Goal: Register for event/course

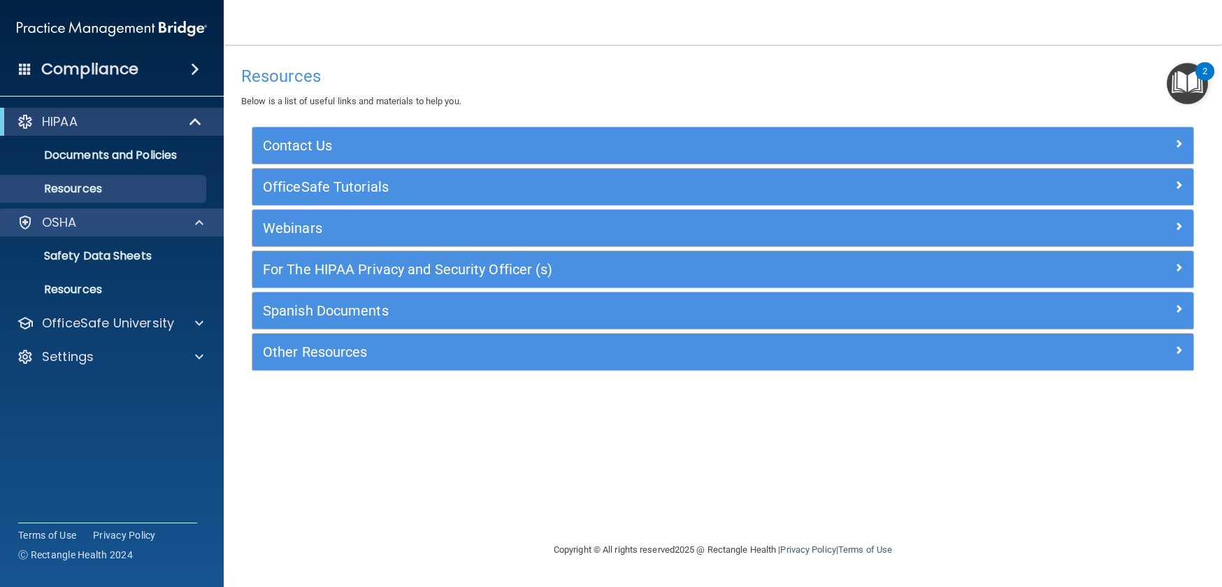
click at [105, 224] on div "OSHA" at bounding box center [92, 222] width 173 height 17
click at [102, 257] on p "Safety Data Sheets" at bounding box center [104, 256] width 191 height 14
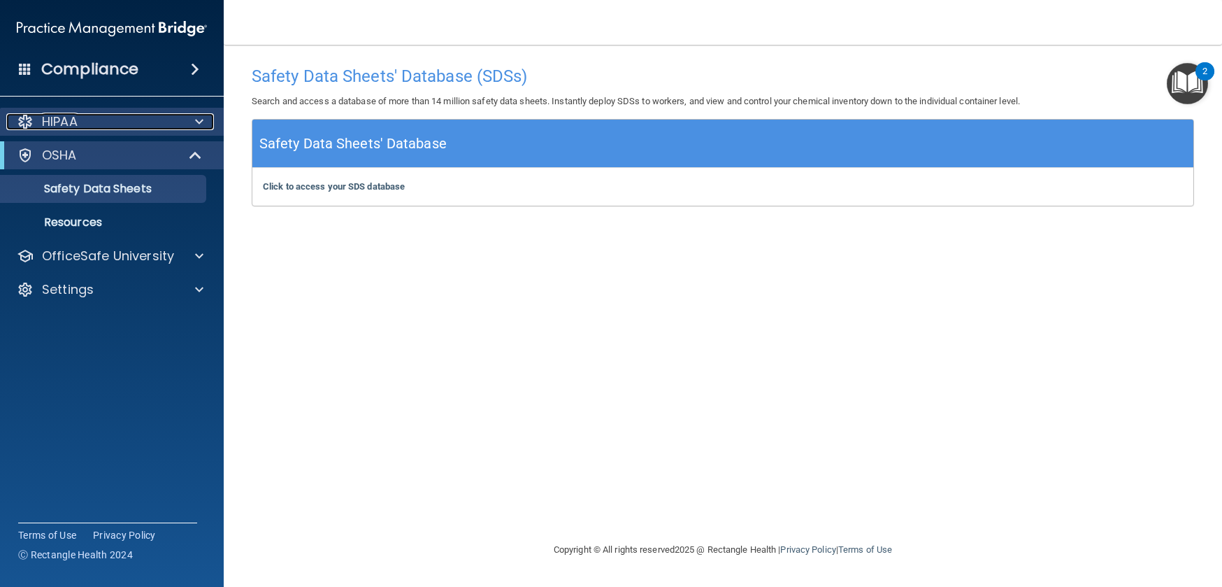
click at [194, 122] on div at bounding box center [197, 121] width 35 height 17
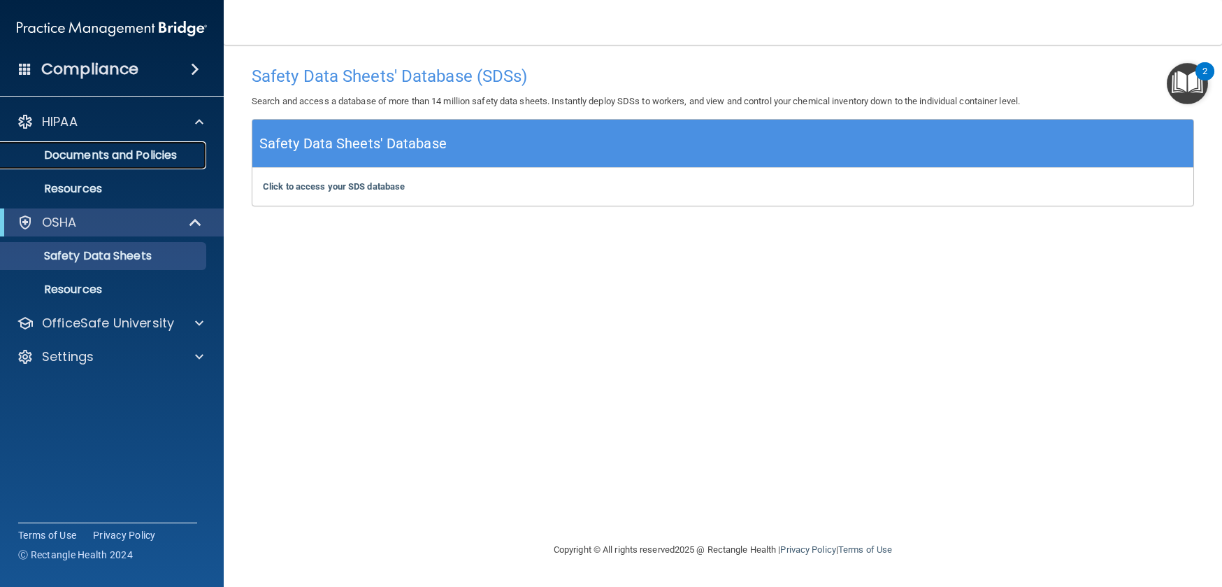
click at [109, 151] on p "Documents and Policies" at bounding box center [104, 155] width 191 height 14
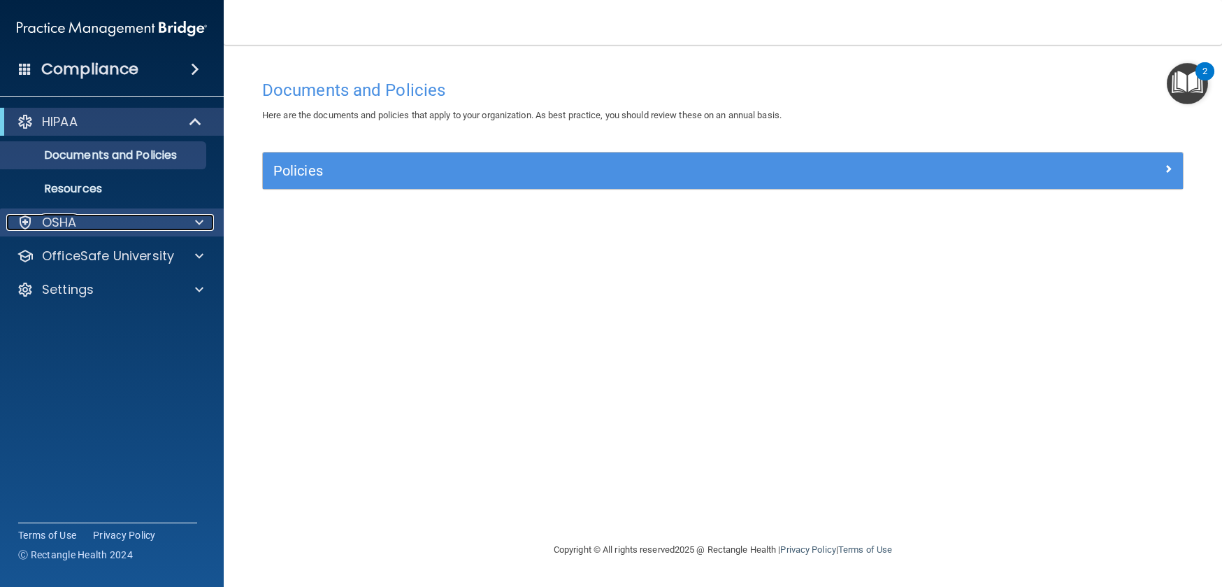
click at [90, 215] on div "OSHA" at bounding box center [92, 222] width 173 height 17
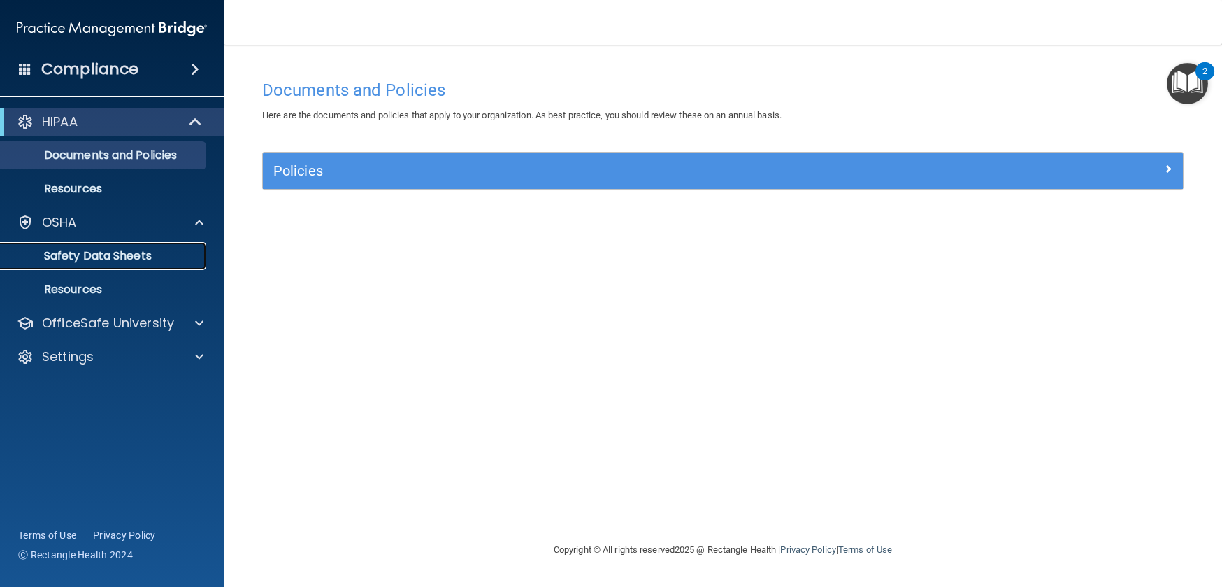
click at [115, 250] on p "Safety Data Sheets" at bounding box center [104, 256] width 191 height 14
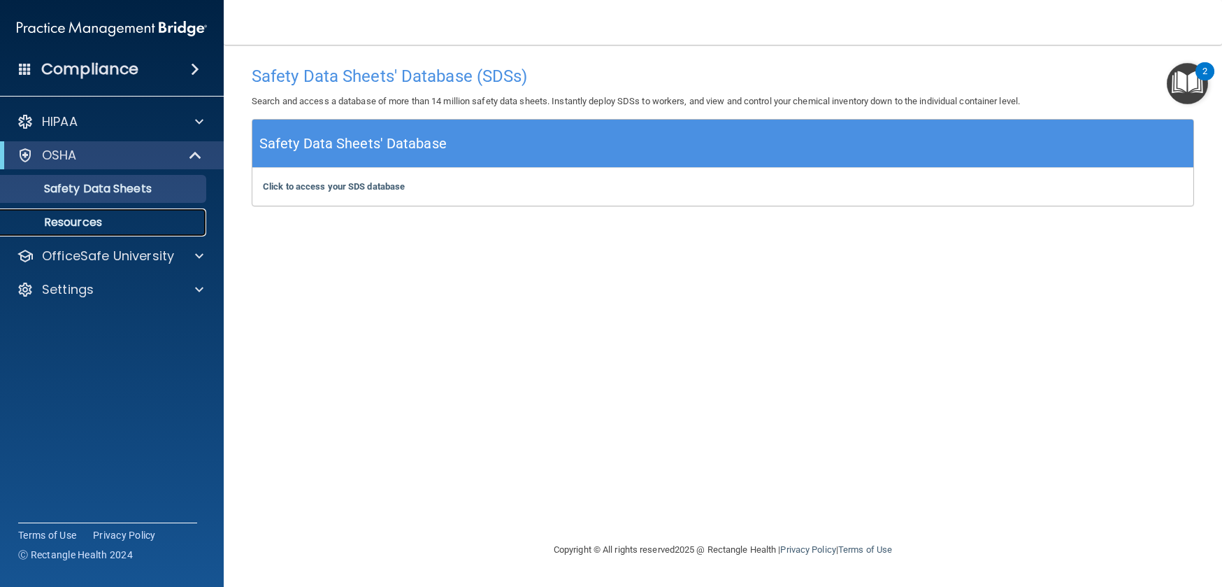
click at [85, 216] on p "Resources" at bounding box center [104, 222] width 191 height 14
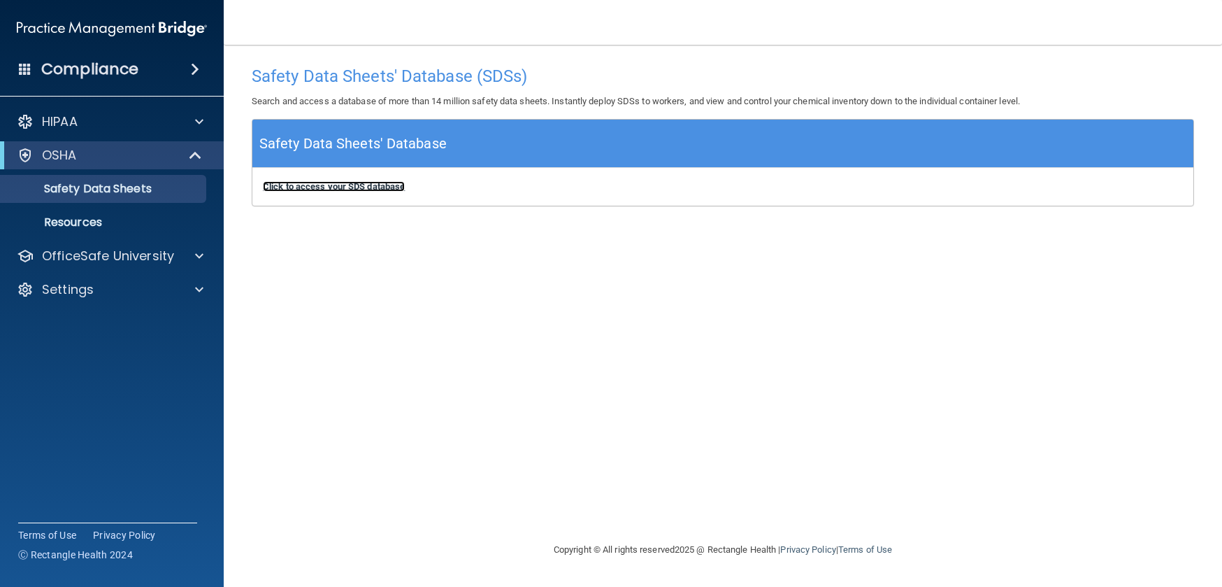
click at [326, 187] on b "Click to access your SDS database" at bounding box center [334, 186] width 142 height 10
click at [169, 73] on div "Compliance" at bounding box center [112, 69] width 224 height 31
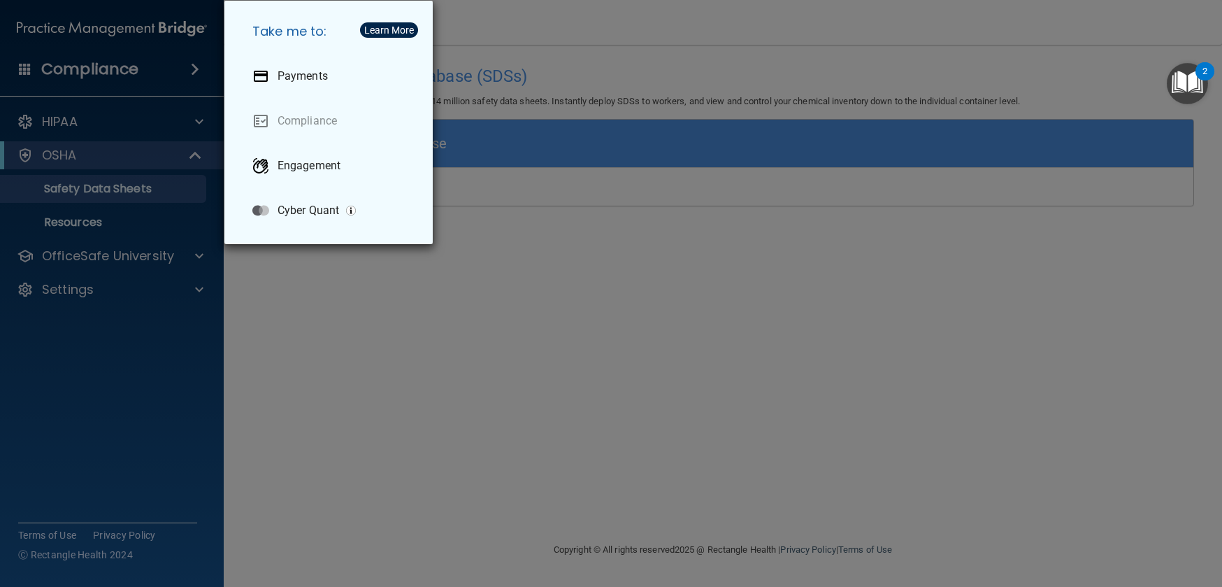
click at [163, 345] on div "Take me to: Payments Compliance Engagement Cyber Quant" at bounding box center [611, 293] width 1222 height 587
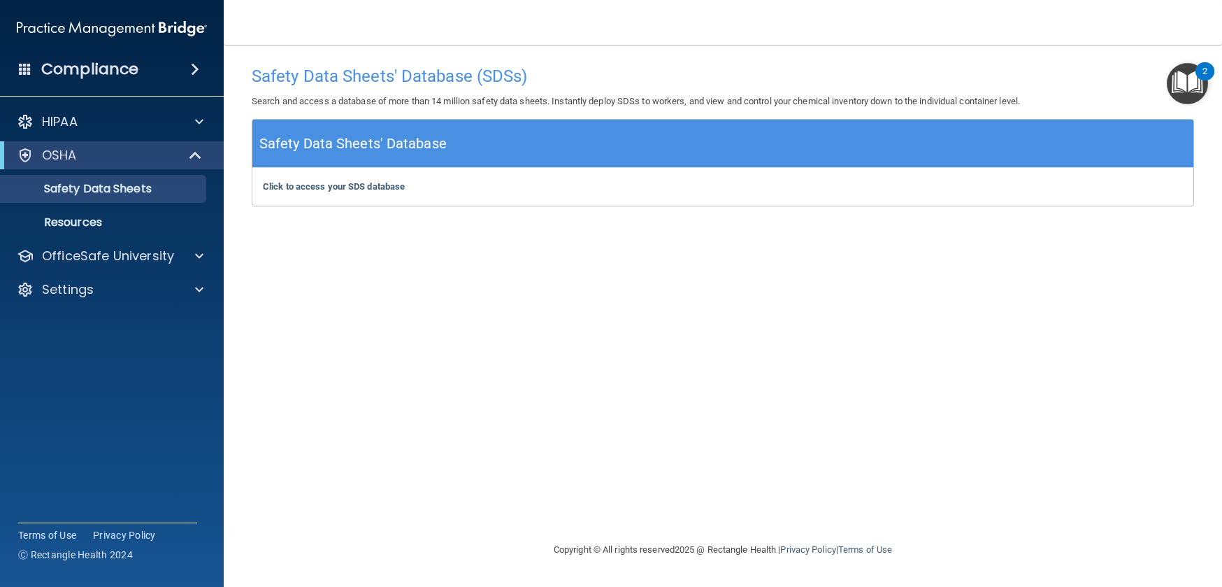
click at [26, 69] on span at bounding box center [25, 68] width 13 height 13
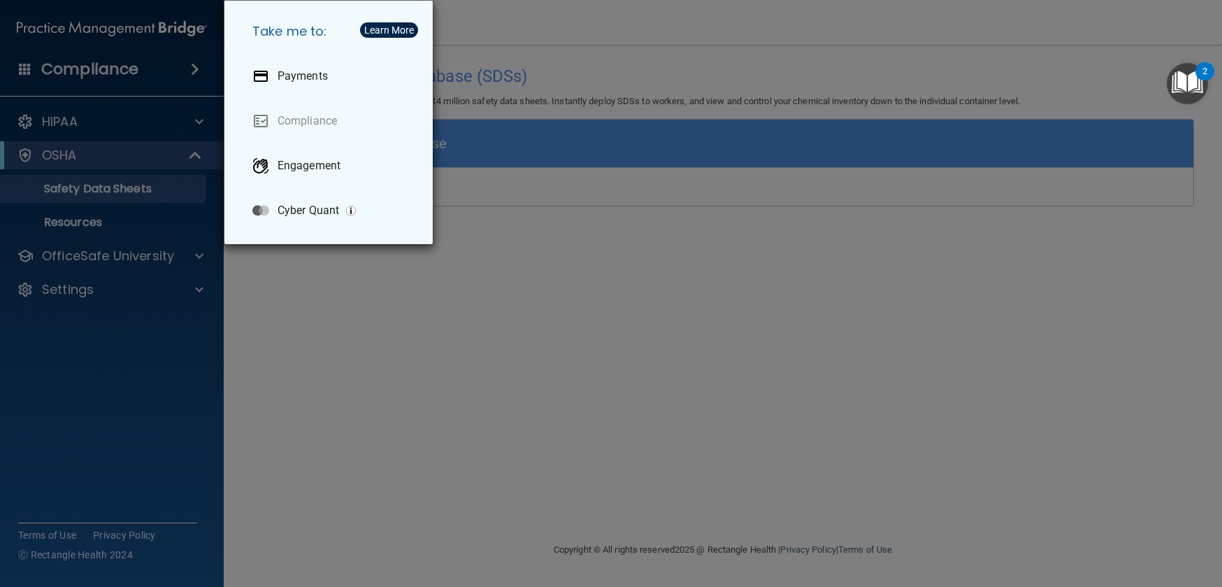
click at [29, 124] on div "Take me to: Payments Compliance Engagement Cyber Quant" at bounding box center [611, 293] width 1222 height 587
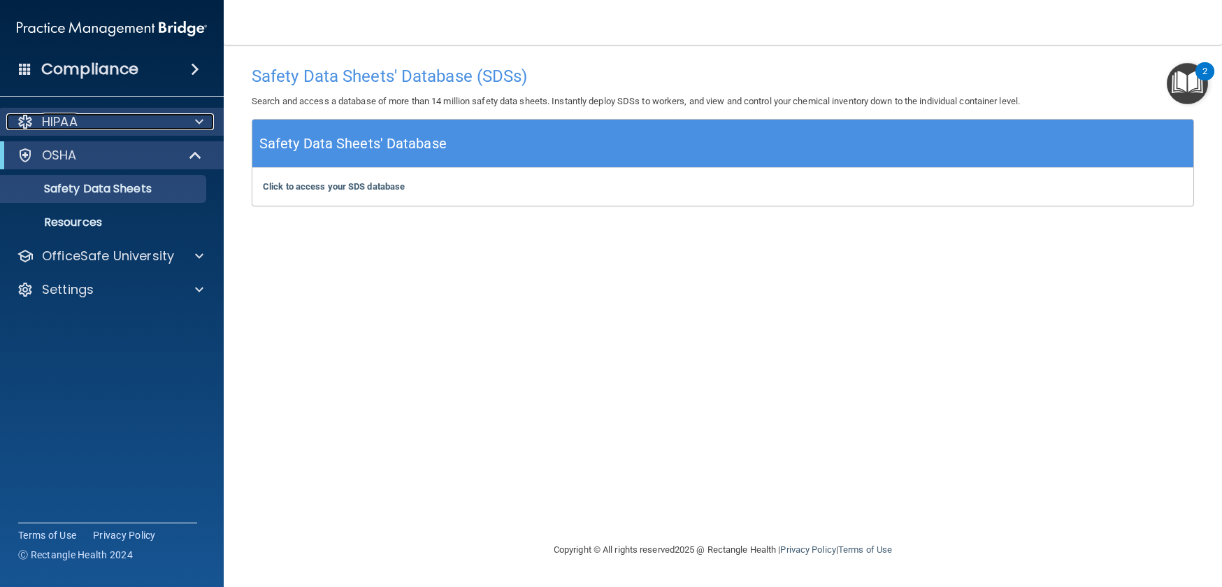
click at [27, 124] on div at bounding box center [25, 121] width 17 height 17
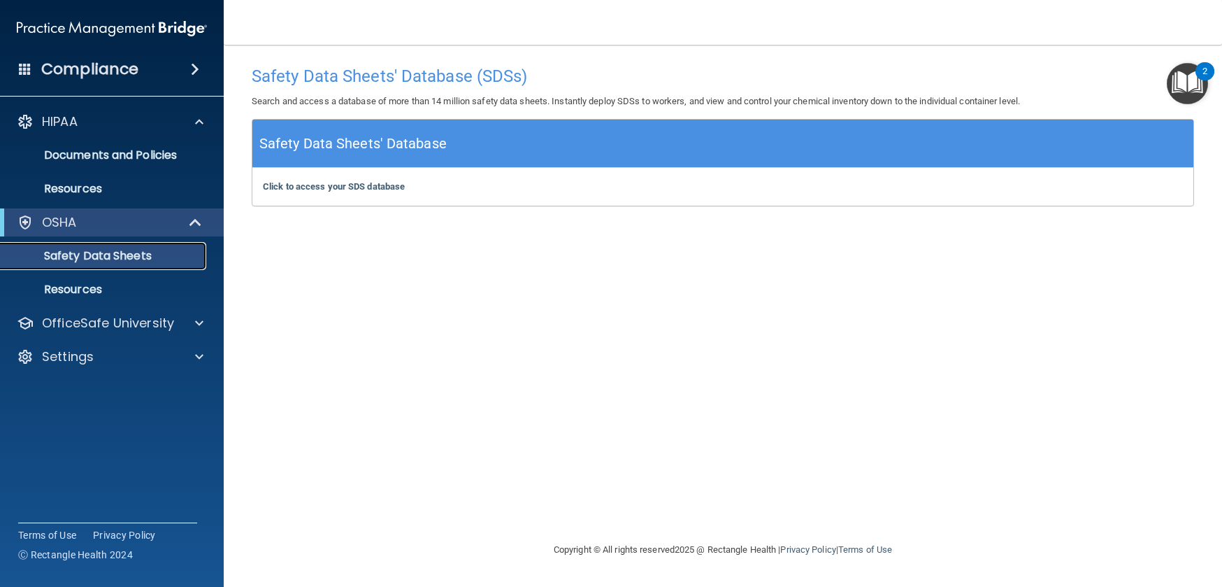
click at [125, 257] on p "Safety Data Sheets" at bounding box center [104, 256] width 191 height 14
click at [351, 73] on h4 "Safety Data Sheets' Database (SDSs)" at bounding box center [723, 76] width 943 height 18
click at [144, 324] on p "OfficeSafe University" at bounding box center [108, 323] width 132 height 17
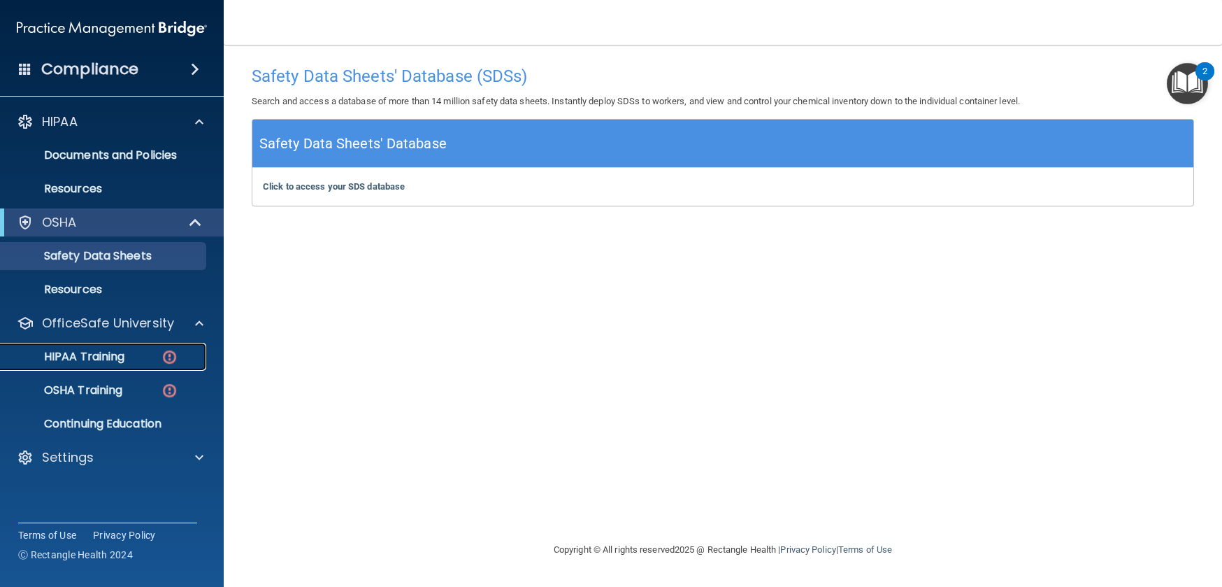
click at [114, 358] on p "HIPAA Training" at bounding box center [66, 357] width 115 height 14
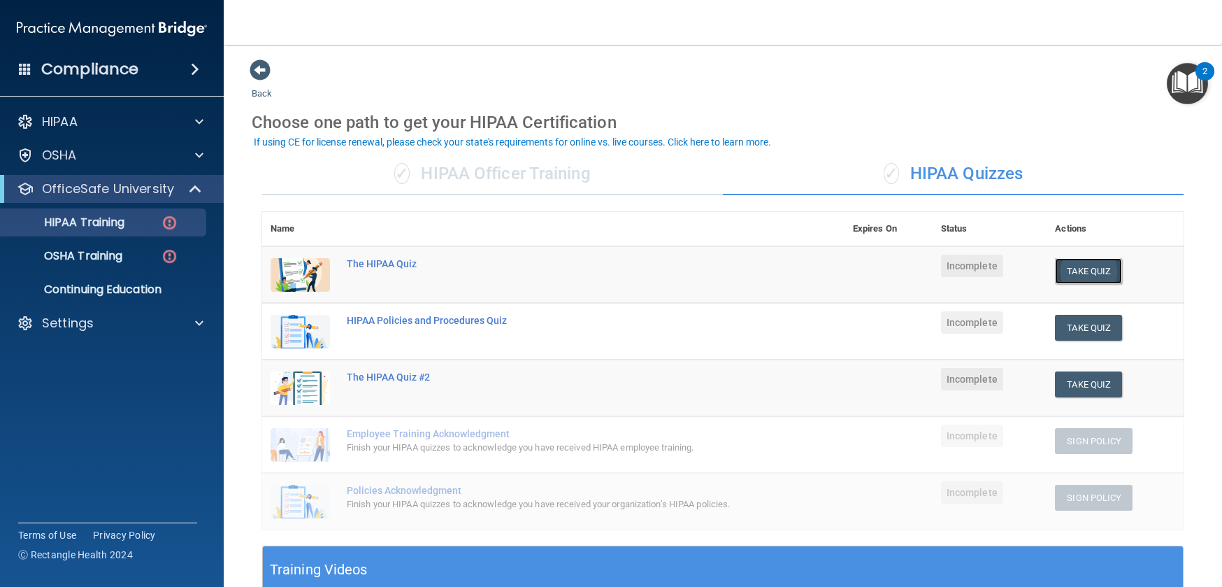
click at [1079, 273] on button "Take Quiz" at bounding box center [1088, 271] width 67 height 26
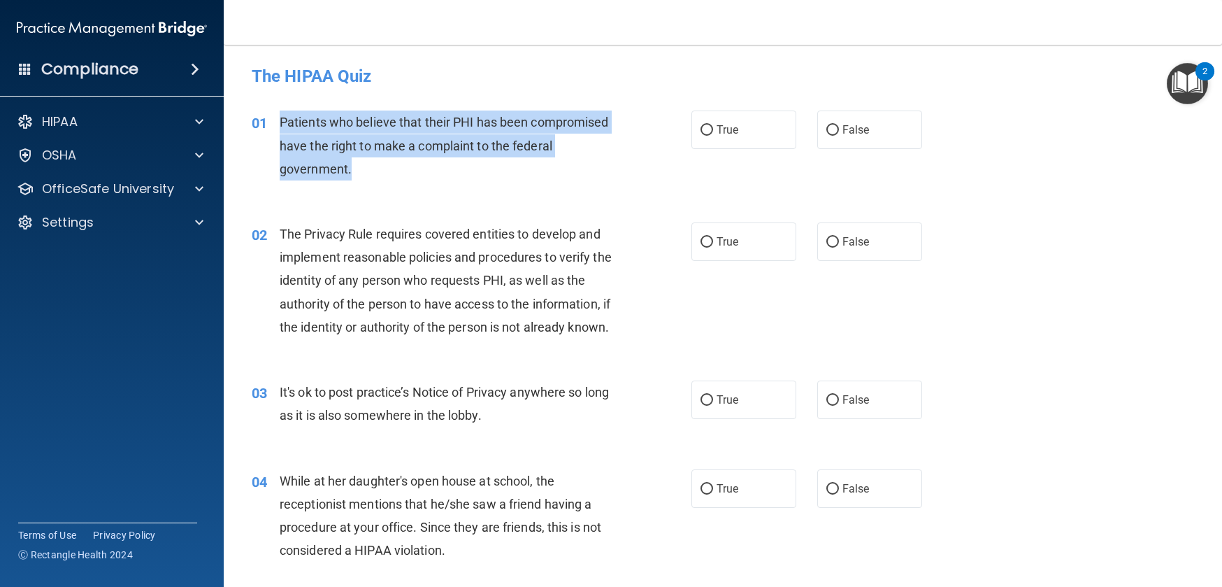
drag, startPoint x: 281, startPoint y: 122, endPoint x: 396, endPoint y: 167, distance: 123.4
click at [396, 167] on div "Patients who believe that their PHI has been compromised have the right to make…" at bounding box center [452, 145] width 345 height 70
copy span "Patients who believe that their PHI has been compromised have the right to make…"
click at [701, 130] on input "True" at bounding box center [707, 130] width 13 height 10
radio input "true"
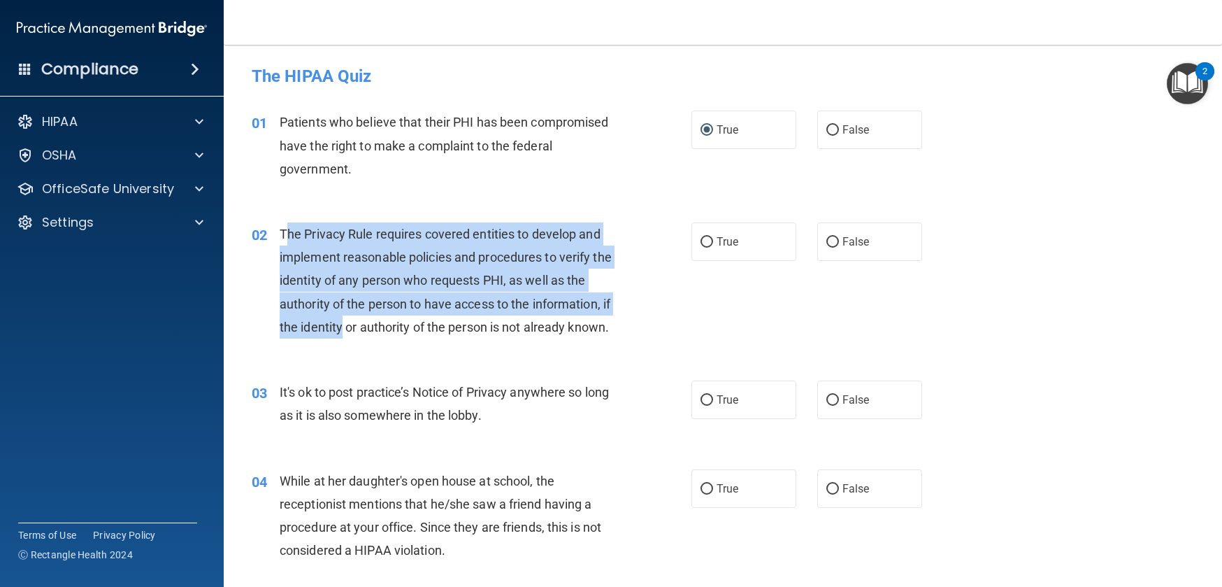
drag, startPoint x: 283, startPoint y: 233, endPoint x: 350, endPoint y: 336, distance: 123.4
click at [350, 336] on div "The Privacy Rule requires covered entities to develop and implement reasonable …" at bounding box center [452, 280] width 345 height 116
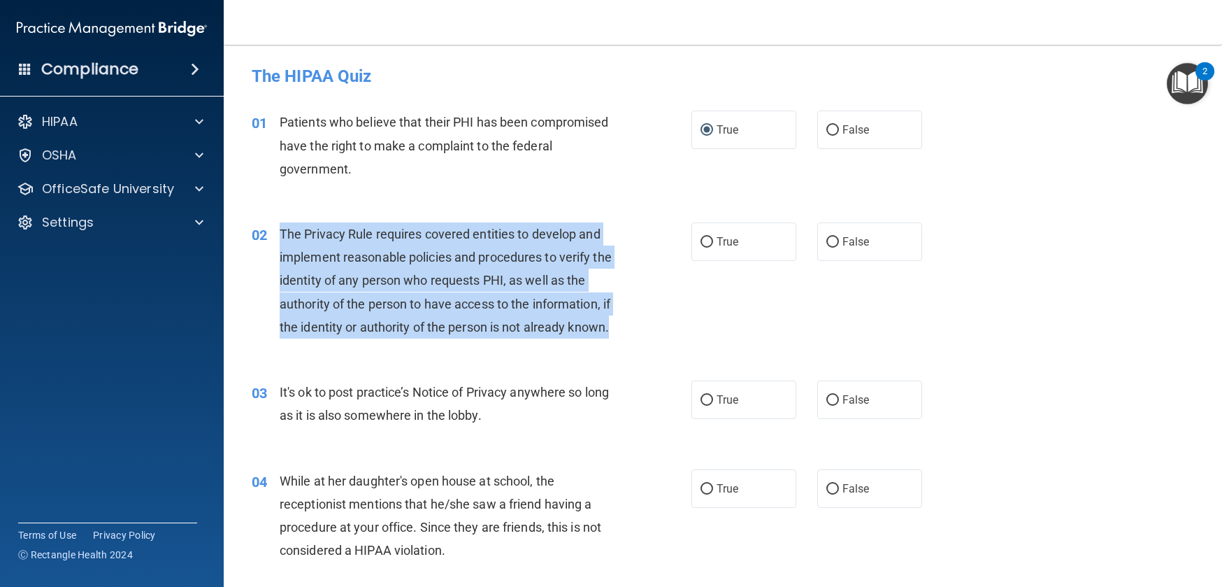
drag, startPoint x: 347, startPoint y: 353, endPoint x: 277, endPoint y: 232, distance: 139.7
click at [277, 232] on div "02 The Privacy Rule requires covered entities to develop and implement reasonab…" at bounding box center [472, 283] width 482 height 123
copy div "The Privacy Rule requires covered entities to develop and implement reasonable …"
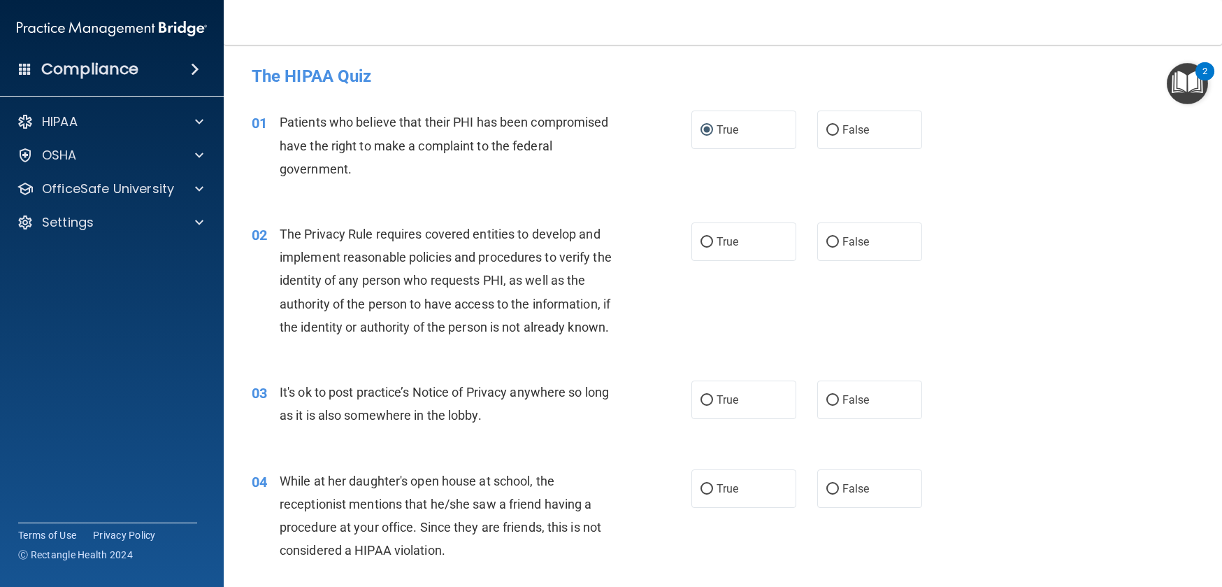
click at [311, 217] on div "02 The Privacy Rule requires covered entities to develop and implement reasonab…" at bounding box center [723, 284] width 964 height 158
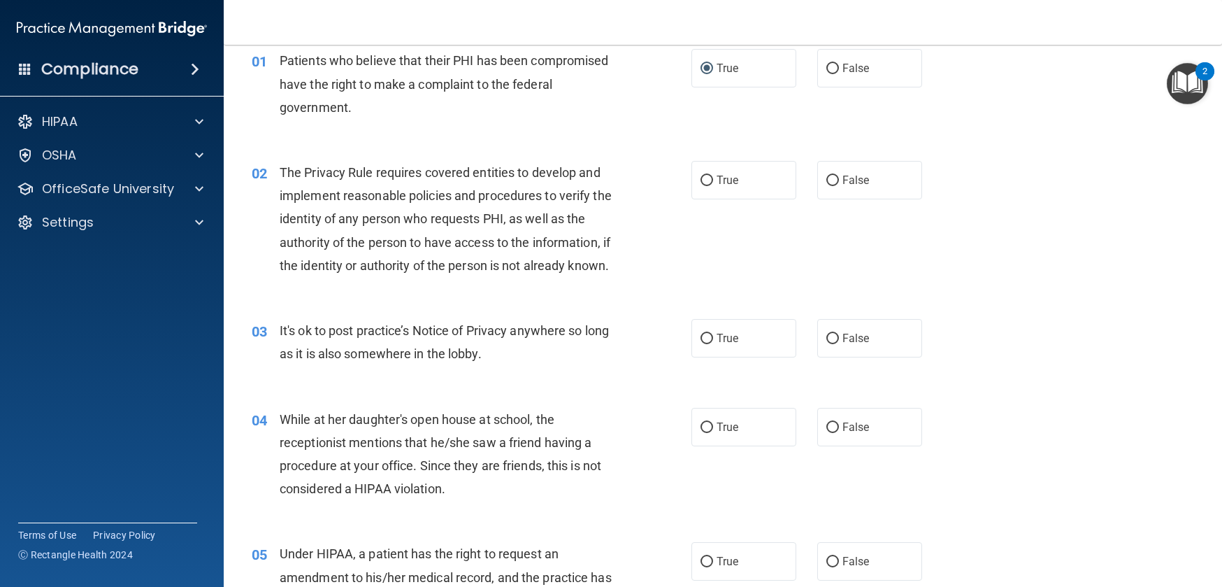
scroll to position [62, 0]
click at [701, 178] on input "True" at bounding box center [707, 180] width 13 height 10
radio input "true"
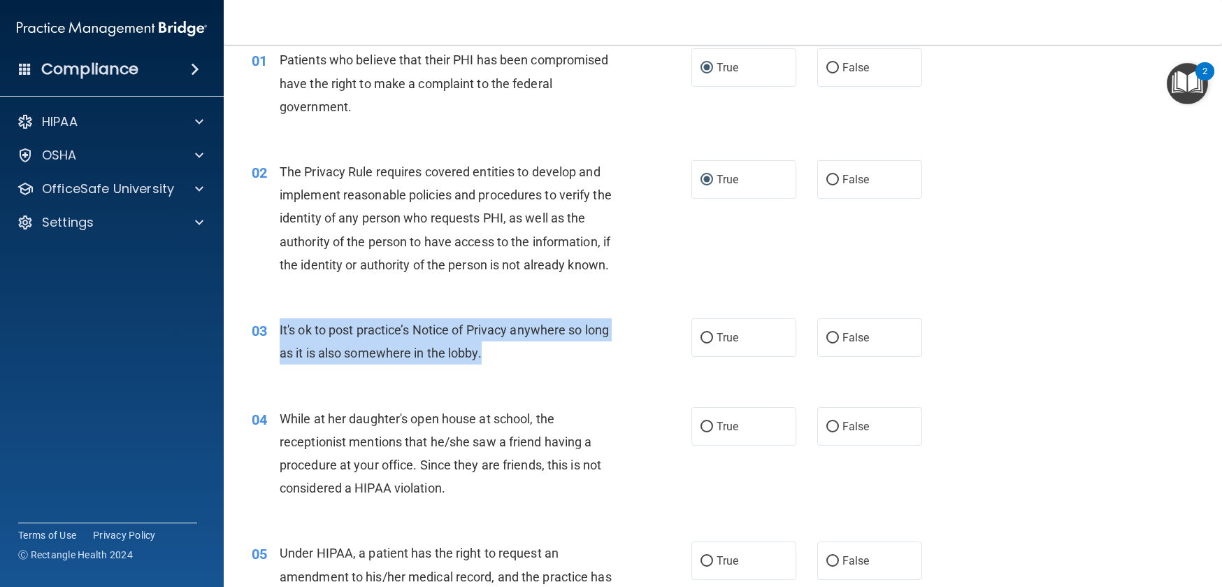
drag, startPoint x: 278, startPoint y: 352, endPoint x: 522, endPoint y: 382, distance: 245.9
click at [522, 364] on div "It's ok to post practice’s Notice of Privacy anywhere so long as it is also som…" at bounding box center [452, 341] width 345 height 46
copy span "It's ok to post practice’s Notice of Privacy anywhere so long as it is also som…"
click at [327, 360] on span "It's ok to post practice’s Notice of Privacy anywhere so long as it is also som…" at bounding box center [444, 341] width 329 height 38
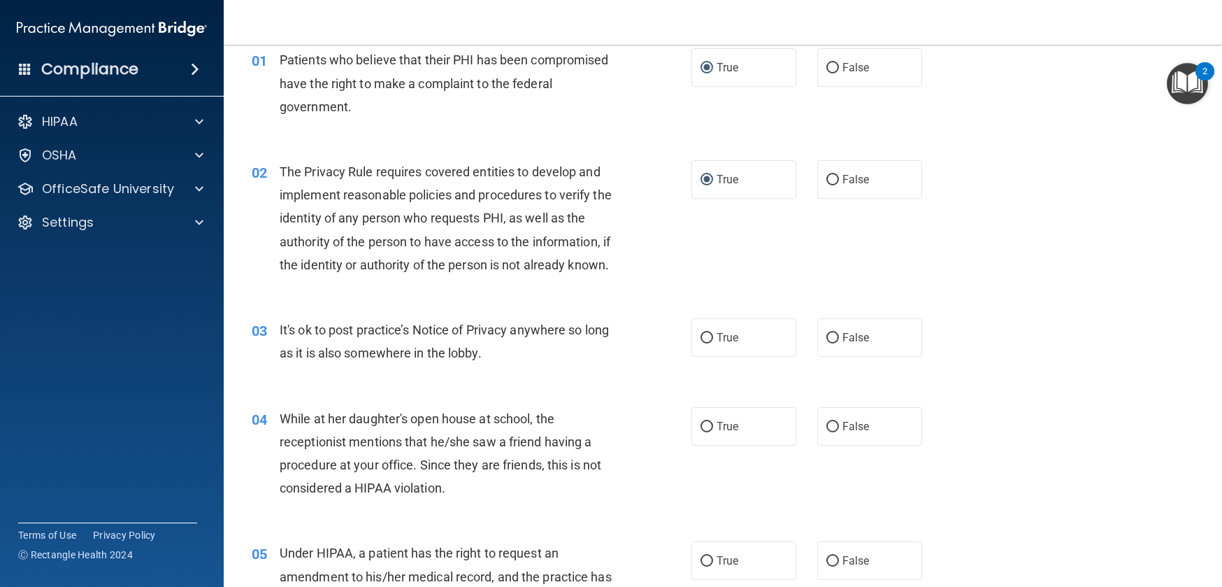
click at [348, 360] on span "It's ok to post practice’s Notice of Privacy anywhere so long as it is also som…" at bounding box center [444, 341] width 329 height 38
click at [827, 343] on input "False" at bounding box center [833, 338] width 13 height 10
radio input "true"
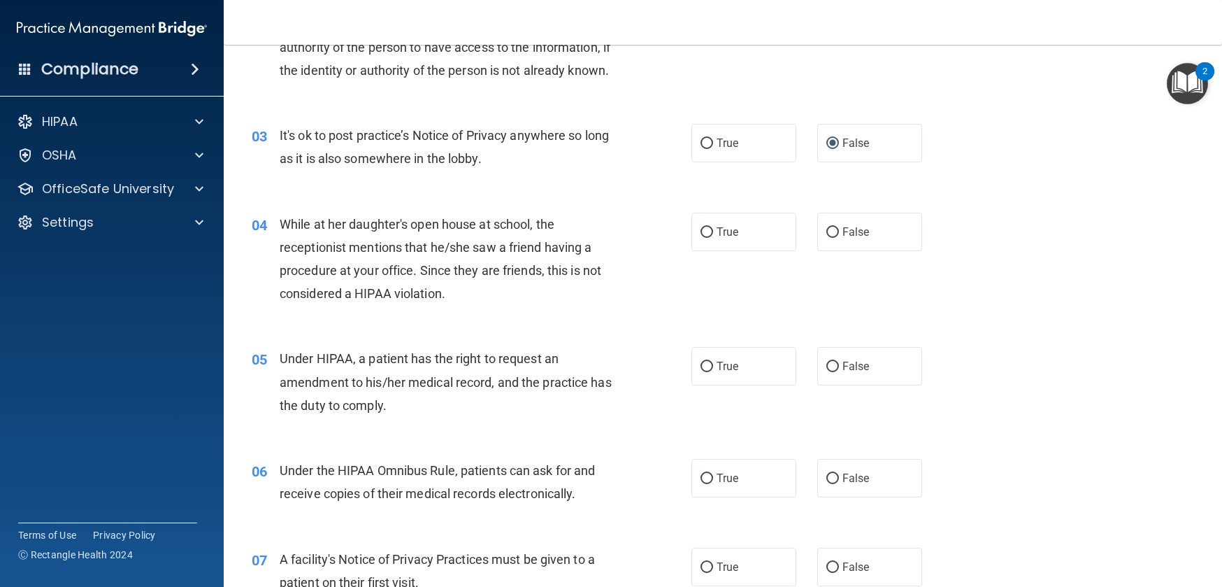
scroll to position [344, 0]
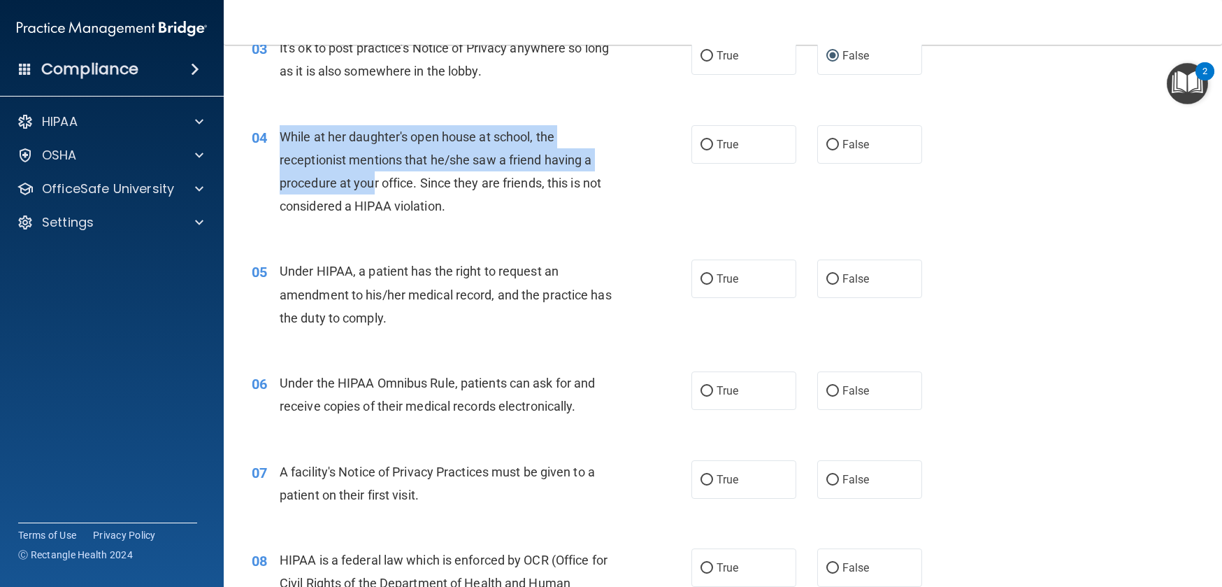
drag, startPoint x: 276, startPoint y: 158, endPoint x: 380, endPoint y: 199, distance: 111.4
click at [378, 198] on div "04 While at her daughter's open house at school, the receptionist mentions that…" at bounding box center [472, 175] width 482 height 100
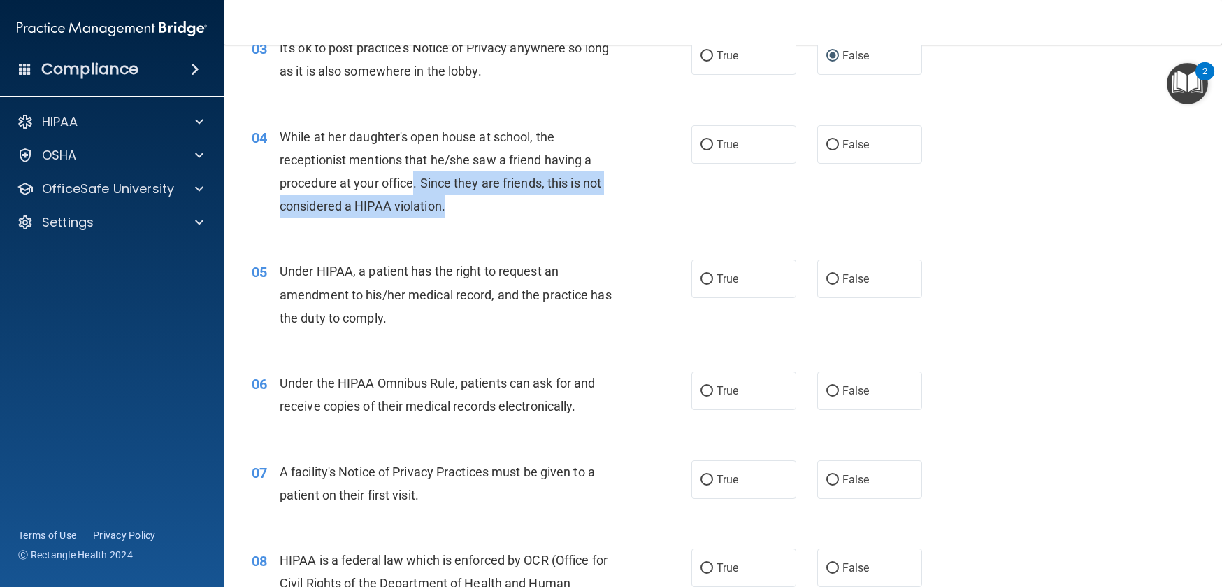
drag, startPoint x: 419, startPoint y: 215, endPoint x: 452, endPoint y: 227, distance: 35.0
click at [452, 218] on div "While at her daughter's open house at school, the receptionist mentions that he…" at bounding box center [452, 171] width 345 height 93
click at [456, 218] on div "While at her daughter's open house at school, the receptionist mentions that he…" at bounding box center [452, 171] width 345 height 93
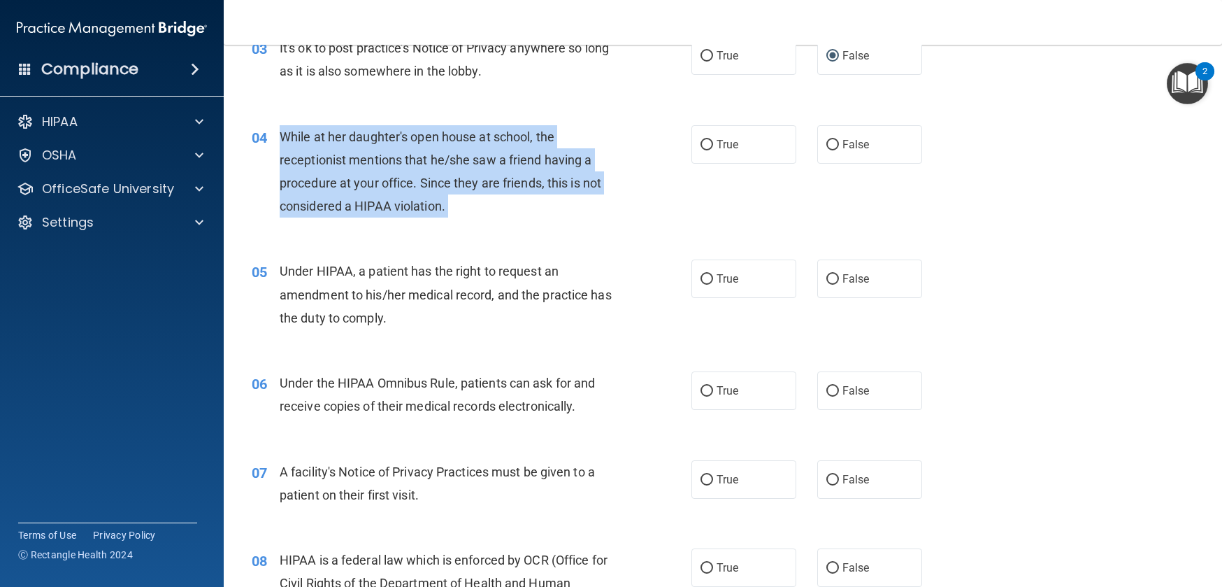
drag, startPoint x: 456, startPoint y: 232, endPoint x: 287, endPoint y: 159, distance: 184.5
click at [287, 159] on div "While at her daughter's open house at school, the receptionist mentions that he…" at bounding box center [452, 171] width 345 height 93
click at [827, 150] on input "False" at bounding box center [833, 145] width 13 height 10
radio input "true"
click at [501, 225] on div "04 While at her daughter's open house at school, the receptionist mentions that…" at bounding box center [472, 175] width 482 height 100
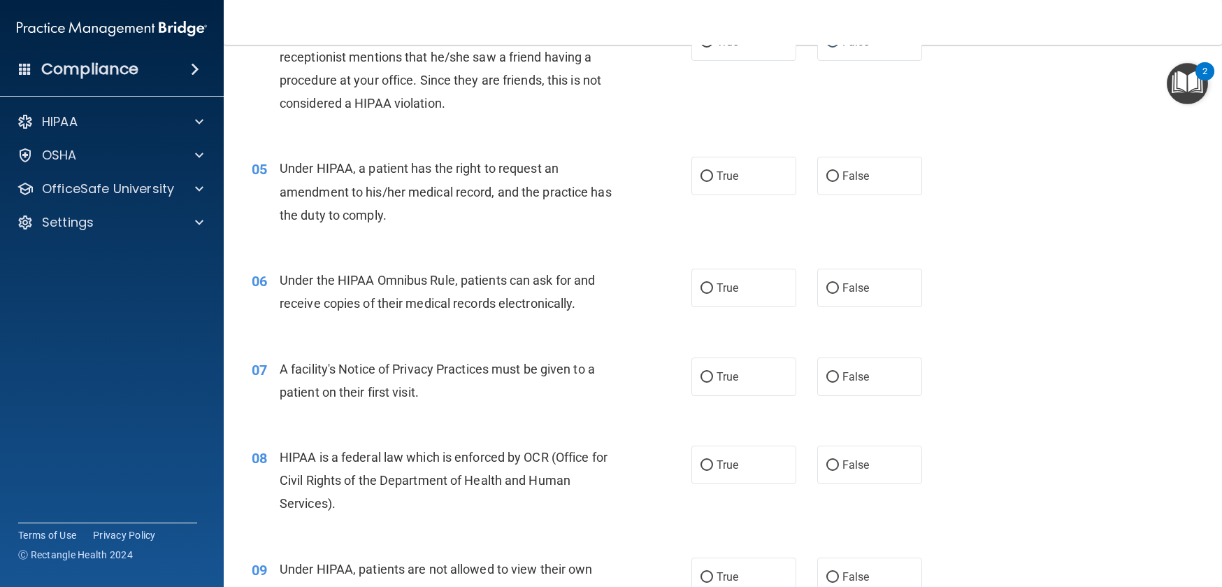
scroll to position [476, 0]
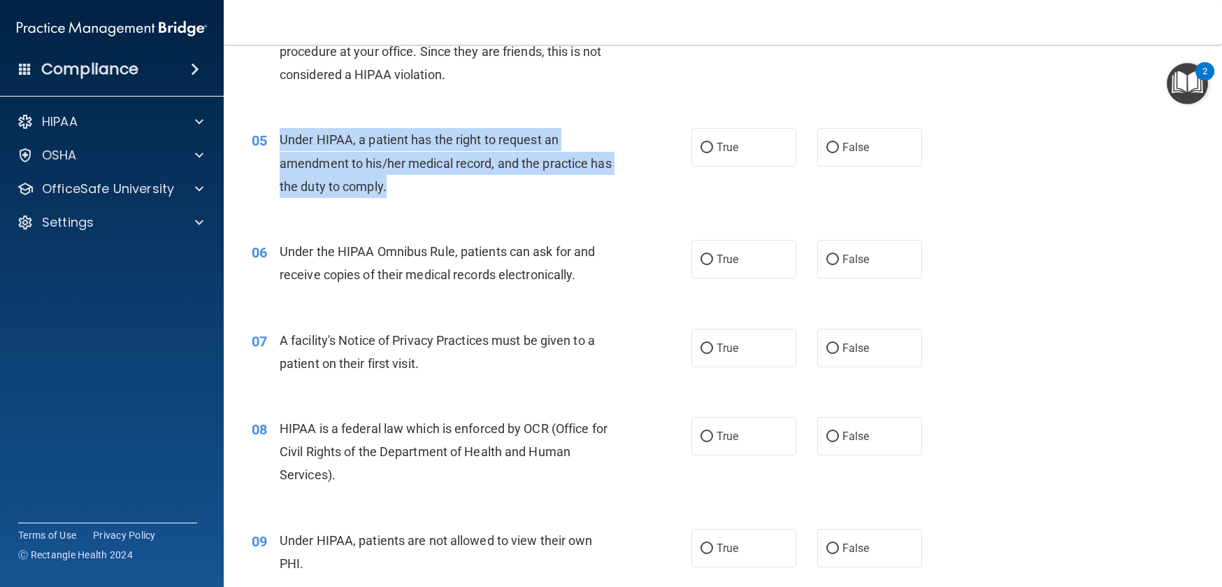
drag, startPoint x: 281, startPoint y: 164, endPoint x: 434, endPoint y: 205, distance: 158.6
click at [434, 198] on div "Under HIPAA, a patient has the right to request an amendment to his/her medical…" at bounding box center [452, 163] width 345 height 70
copy span "Under HIPAA, a patient has the right to request an amendment to his/her medical…"
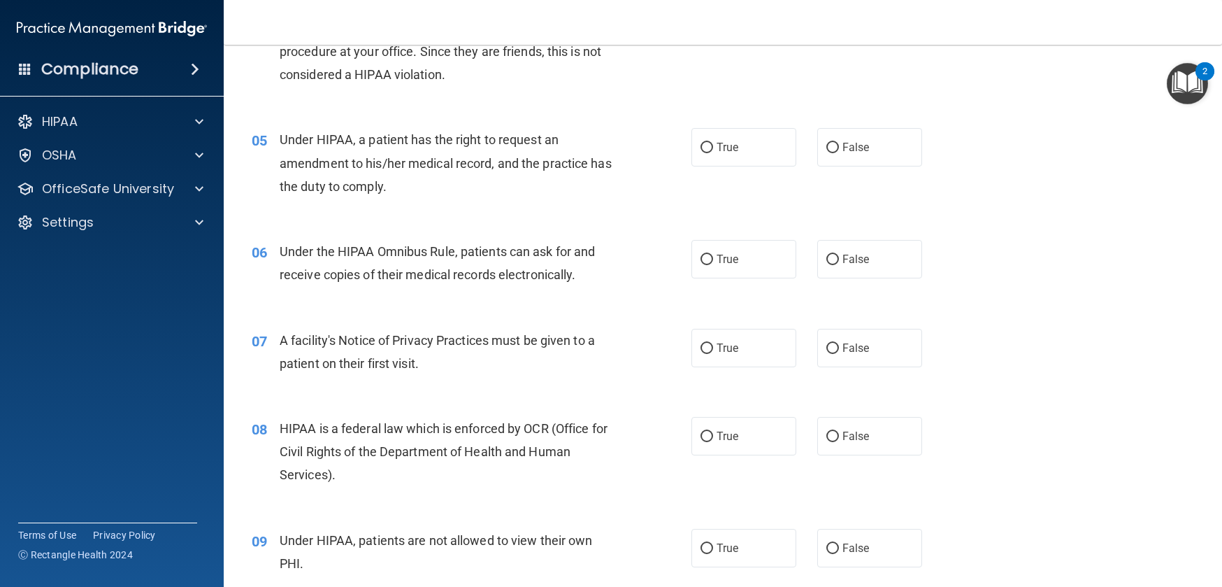
click at [355, 185] on span "Under HIPAA, a patient has the right to request an amendment to his/her medical…" at bounding box center [446, 162] width 332 height 61
drag, startPoint x: 703, startPoint y: 170, endPoint x: 614, endPoint y: 205, distance: 95.5
click at [703, 153] on input "True" at bounding box center [707, 148] width 13 height 10
radio input "true"
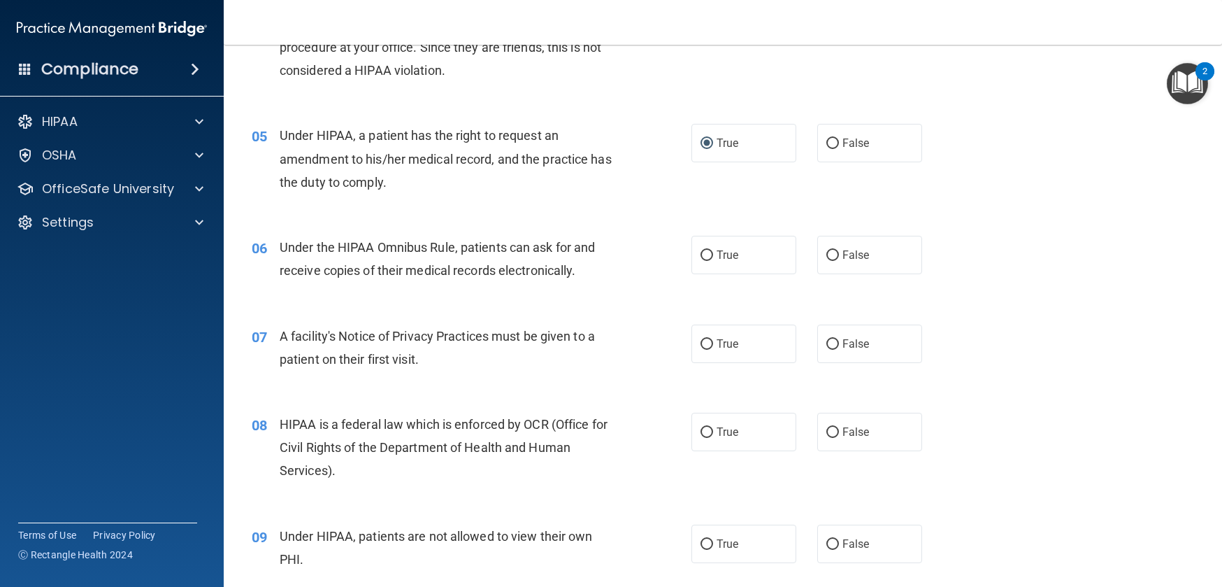
scroll to position [539, 0]
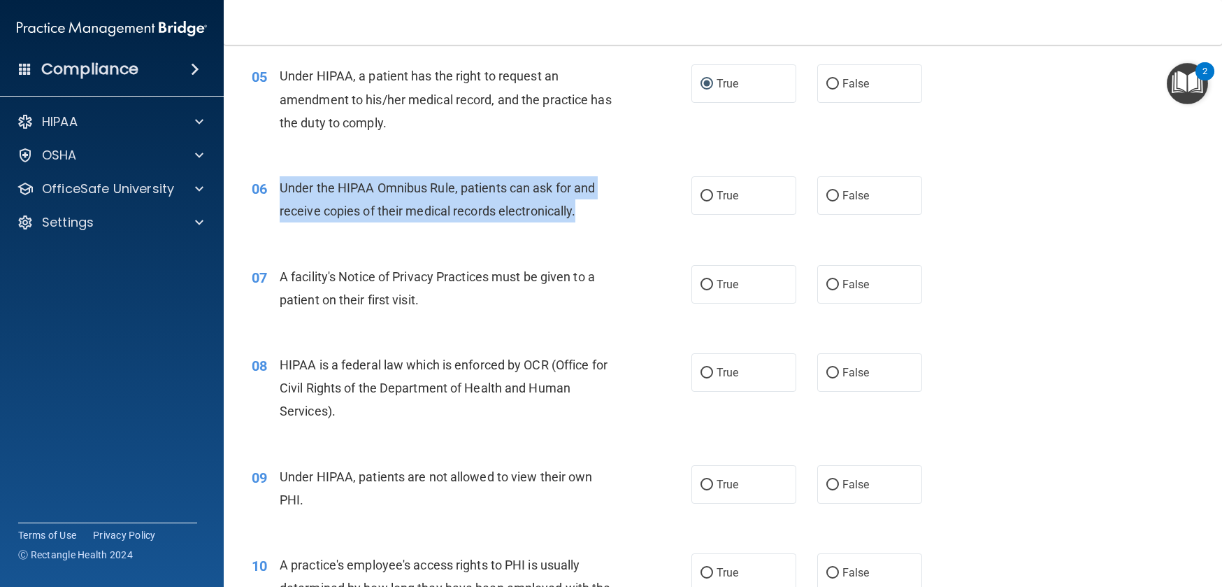
drag, startPoint x: 284, startPoint y: 212, endPoint x: 582, endPoint y: 242, distance: 299.4
click at [582, 222] on div "Under the HIPAA Omnibus Rule, patients can ask for and receive copies of their …" at bounding box center [452, 199] width 345 height 46
copy span "Under the HIPAA Omnibus Rule, patients can ask for and receive copies of their …"
click at [701, 201] on input "True" at bounding box center [707, 196] width 13 height 10
radio input "true"
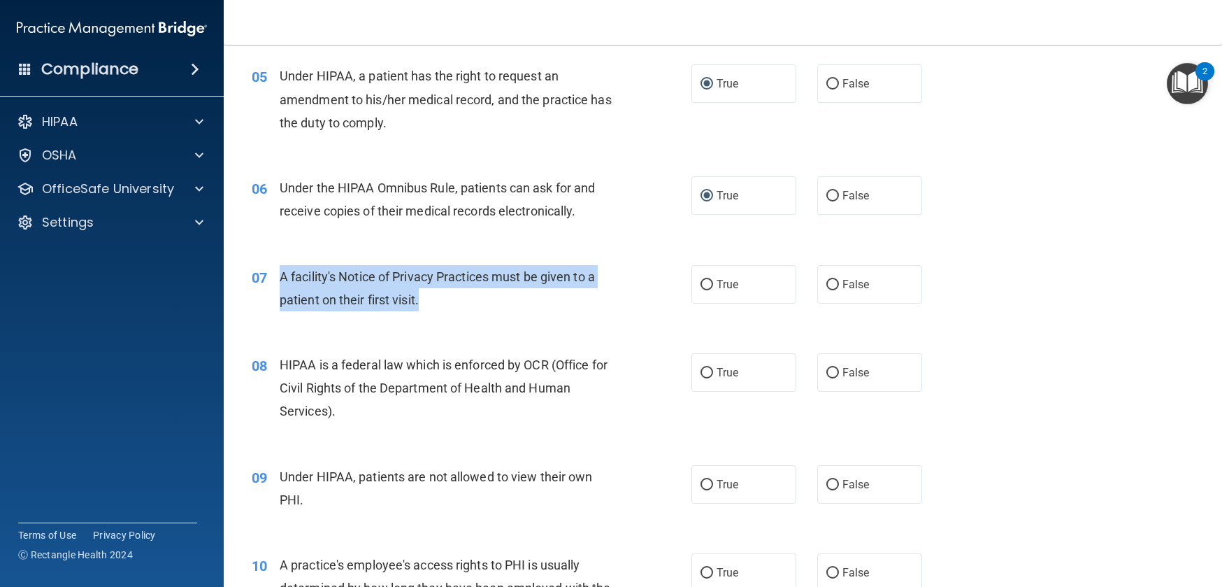
drag, startPoint x: 278, startPoint y: 299, endPoint x: 440, endPoint y: 322, distance: 163.3
click at [440, 318] on div "07 A facility's Notice of Privacy Practices must be given to a patient on their…" at bounding box center [472, 291] width 482 height 53
copy div "A facility's Notice of Privacy Practices must be given to a patient on their fi…"
click at [701, 290] on input "True" at bounding box center [707, 285] width 13 height 10
radio input "true"
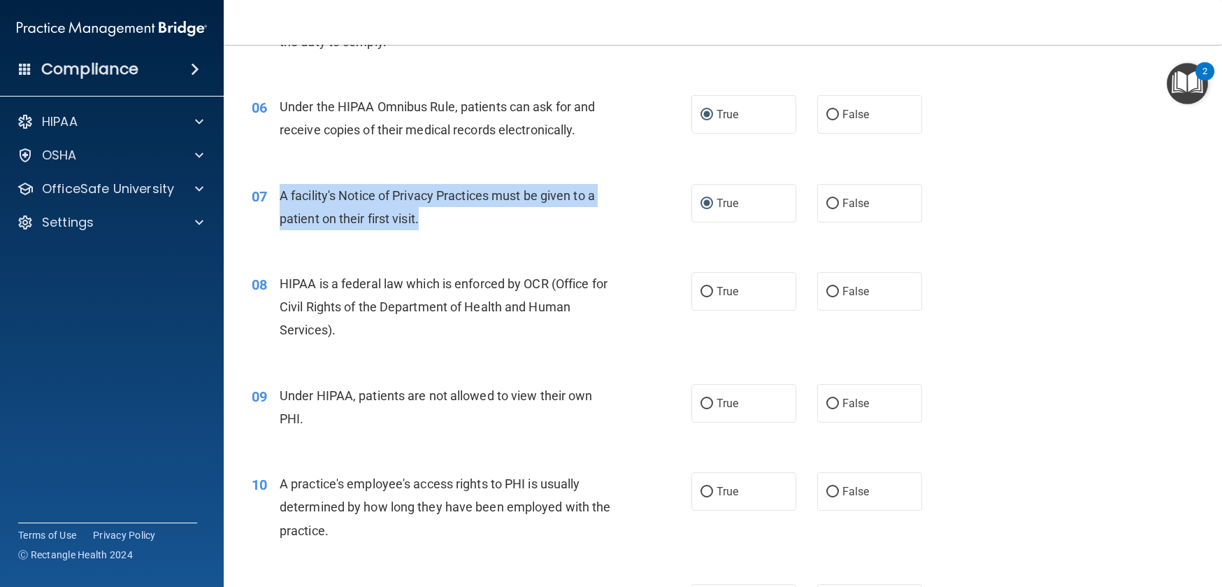
scroll to position [649, 0]
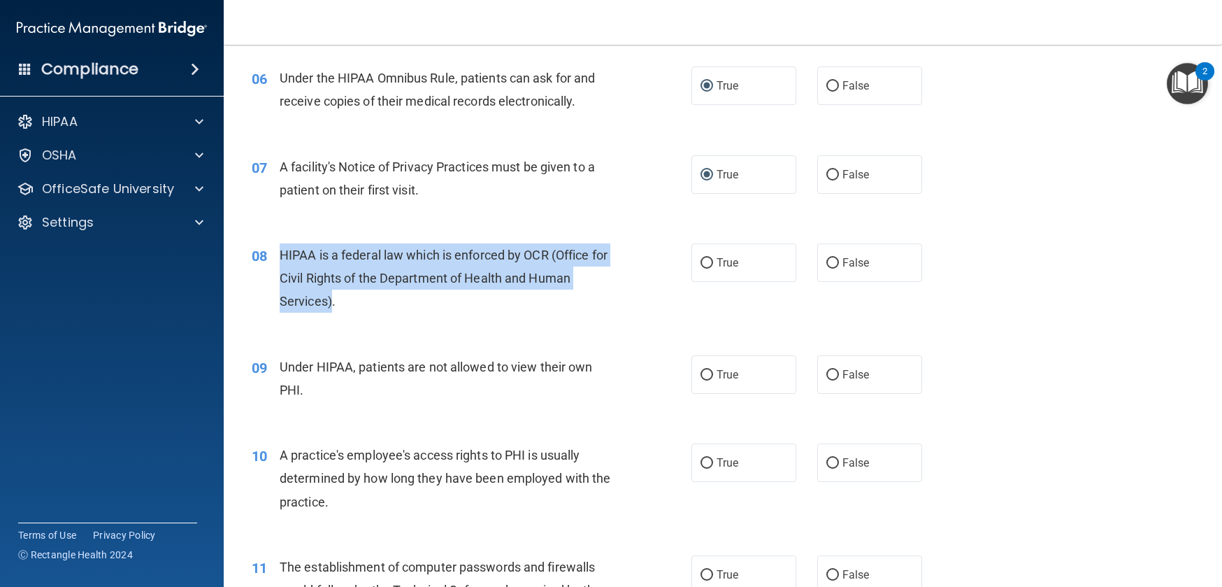
drag, startPoint x: 283, startPoint y: 278, endPoint x: 335, endPoint y: 321, distance: 68.1
click at [332, 308] on span "HIPAA is a federal law which is enforced by OCR (Office for Civil Rights of the…" at bounding box center [444, 278] width 328 height 61
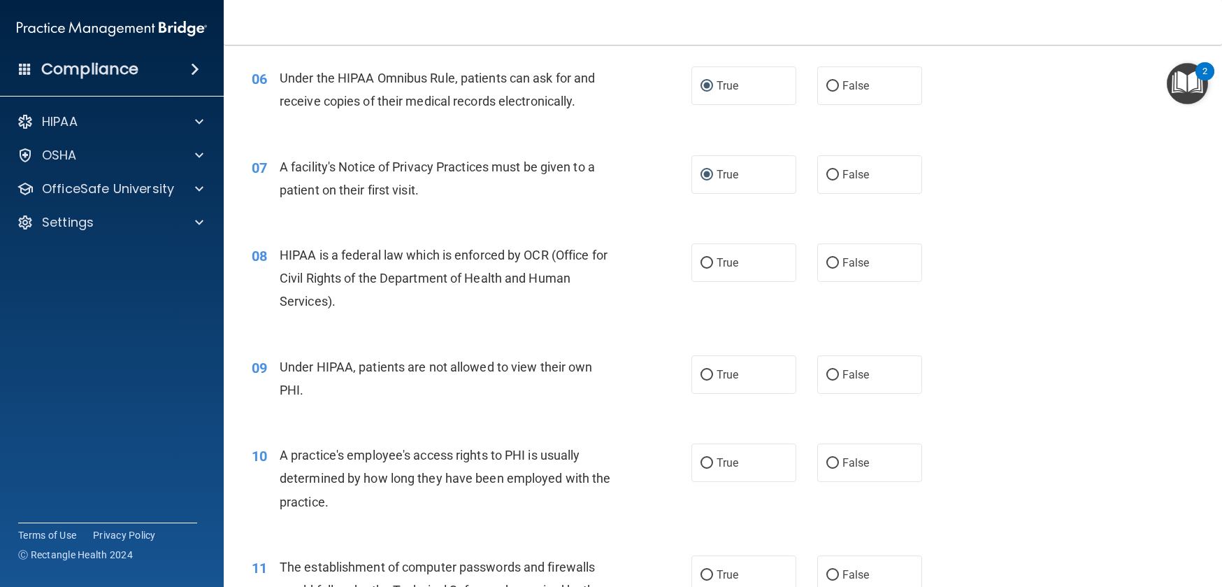
click at [341, 313] on div "HIPAA is a federal law which is enforced by OCR (Office for Civil Rights of the…" at bounding box center [452, 278] width 345 height 70
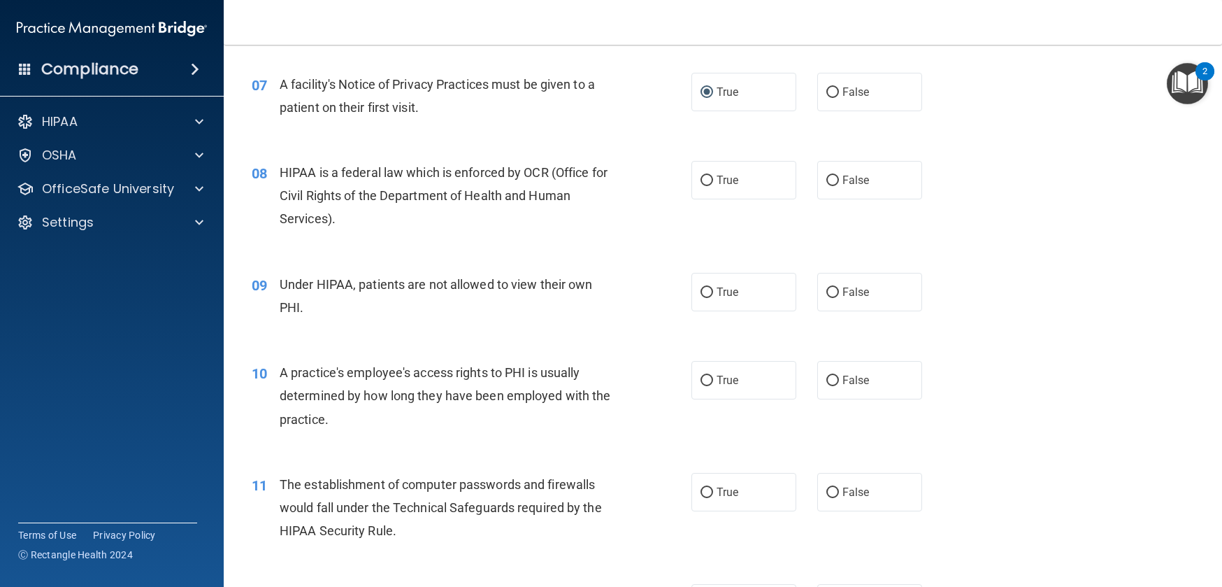
scroll to position [757, 0]
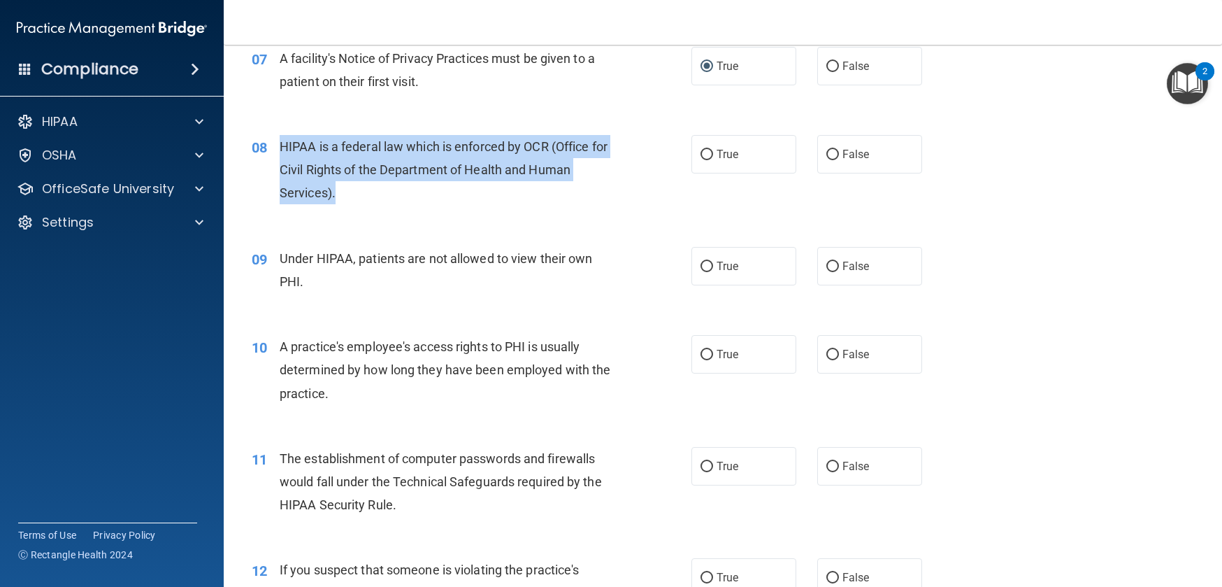
drag, startPoint x: 280, startPoint y: 169, endPoint x: 349, endPoint y: 222, distance: 87.2
click at [348, 205] on div "HIPAA is a federal law which is enforced by OCR (Office for Civil Rights of the…" at bounding box center [452, 170] width 345 height 70
copy span "HIPAA is a federal law which is enforced by OCR (Office for Civil Rights of the…"
drag, startPoint x: 697, startPoint y: 177, endPoint x: 597, endPoint y: 234, distance: 115.9
click at [701, 160] on input "True" at bounding box center [707, 155] width 13 height 10
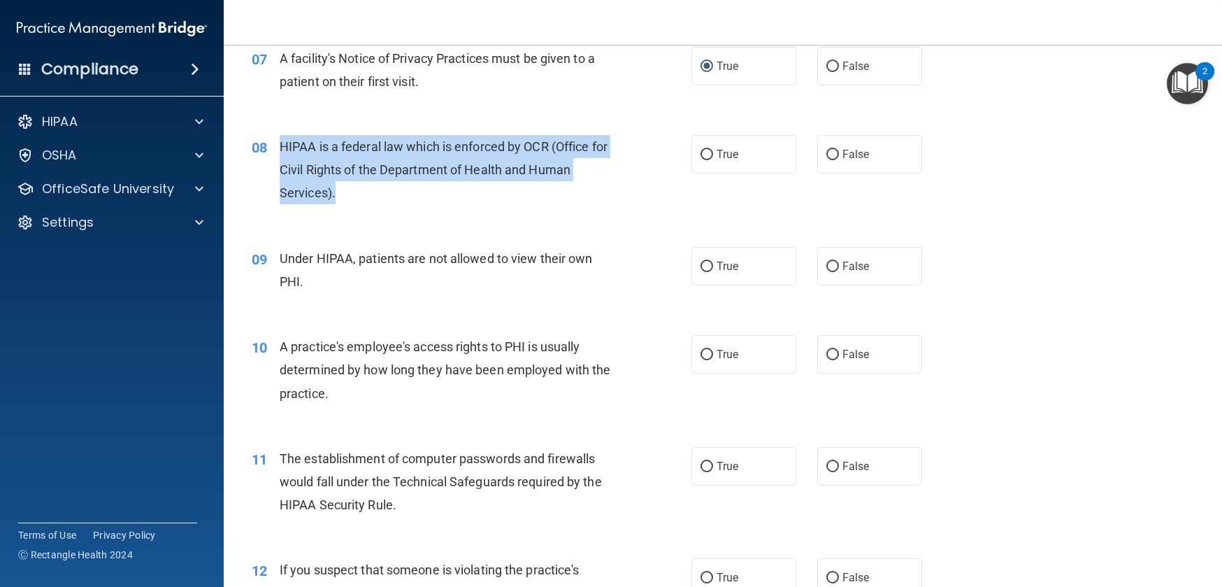
radio input "true"
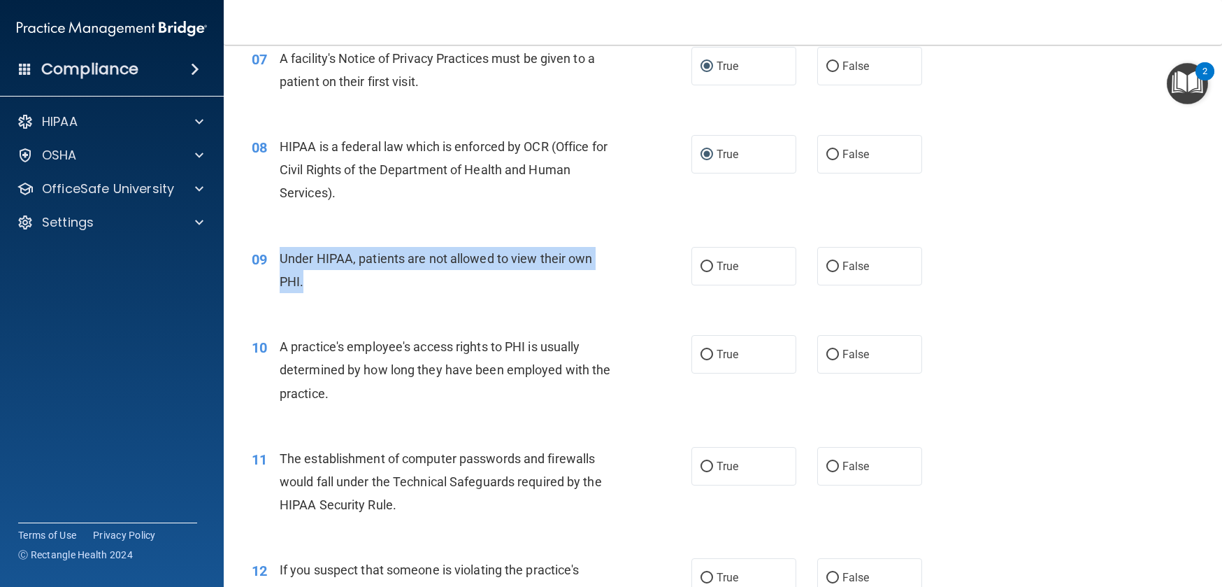
drag, startPoint x: 306, startPoint y: 297, endPoint x: 277, endPoint y: 277, distance: 35.1
click at [277, 277] on div "09 Under HIPAA, patients are not allowed to view their own PHI." at bounding box center [472, 273] width 482 height 53
copy div "Under HIPAA, patients are not allowed to view their own PHI."
click at [828, 272] on input "False" at bounding box center [833, 267] width 13 height 10
radio input "true"
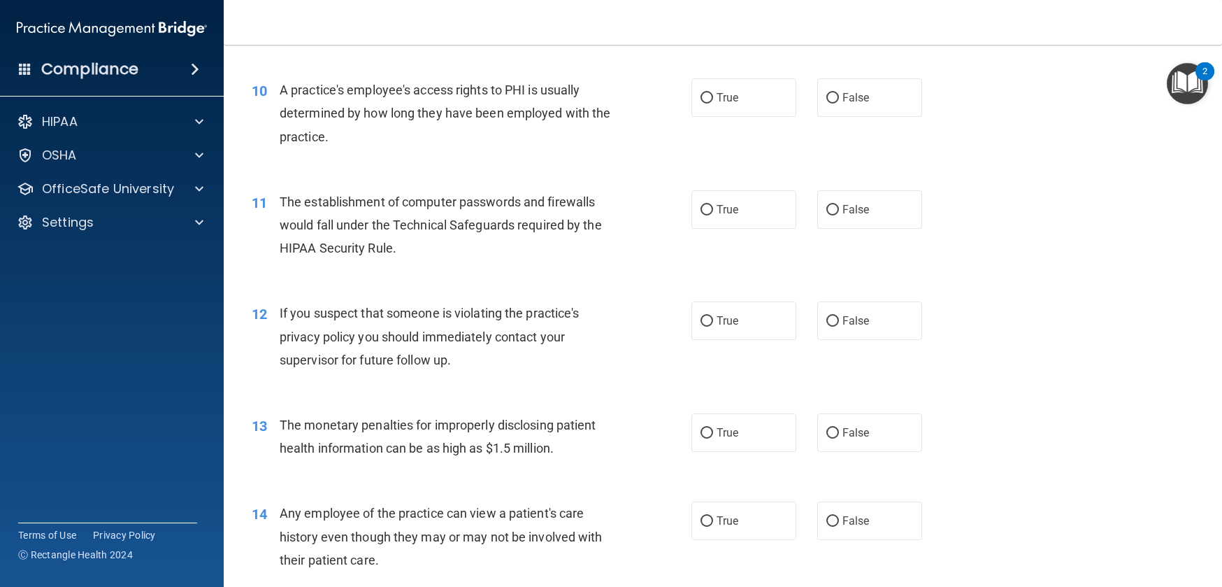
scroll to position [1023, 0]
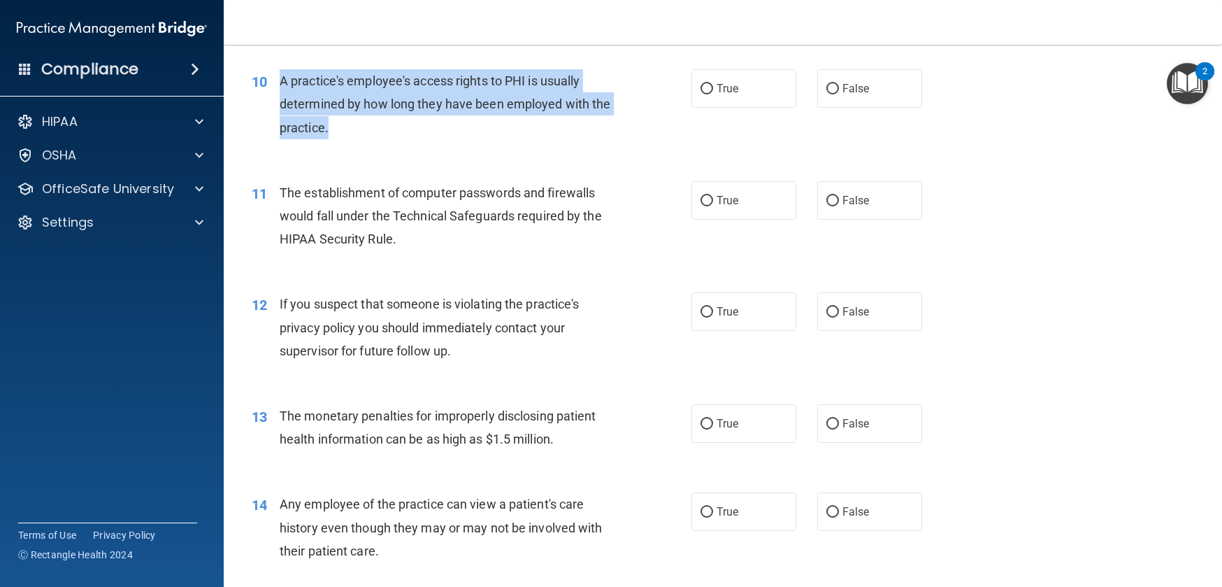
drag, startPoint x: 282, startPoint y: 101, endPoint x: 334, endPoint y: 147, distance: 69.4
click at [334, 139] on div "A practice's employee's access rights to PHI is usually determined by how long …" at bounding box center [452, 104] width 345 height 70
copy span "A practice's employee's access rights to PHI is usually determined by how long …"
drag, startPoint x: 364, startPoint y: 139, endPoint x: 346, endPoint y: 144, distance: 18.8
click at [364, 139] on div "A practice's employee's access rights to PHI is usually determined by how long …" at bounding box center [452, 104] width 345 height 70
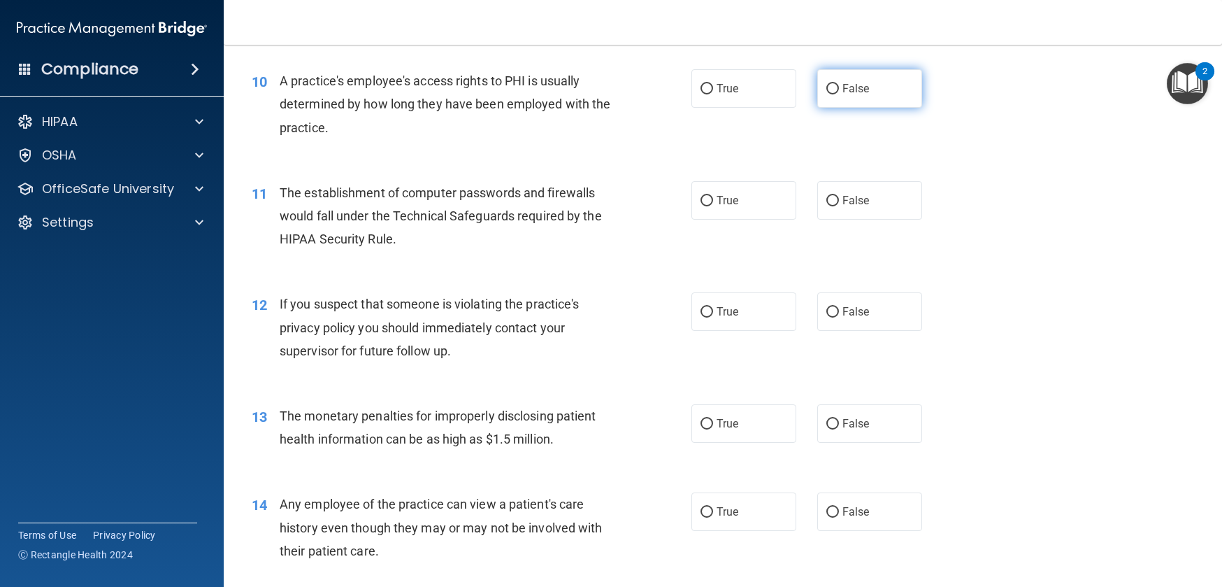
click at [827, 94] on input "False" at bounding box center [833, 89] width 13 height 10
radio input "true"
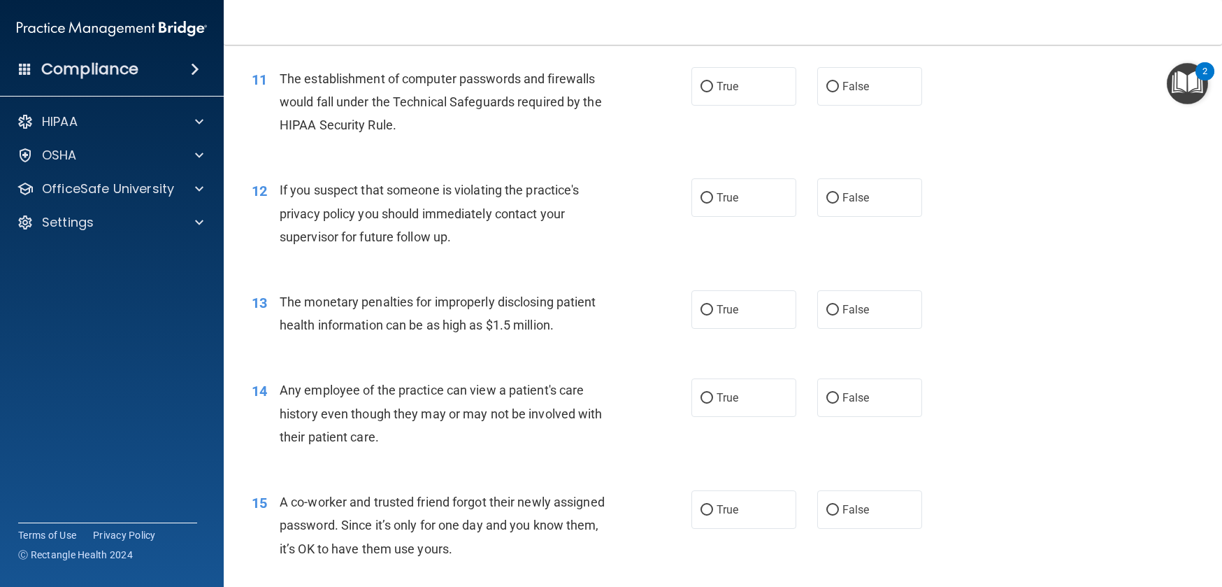
scroll to position [1145, 0]
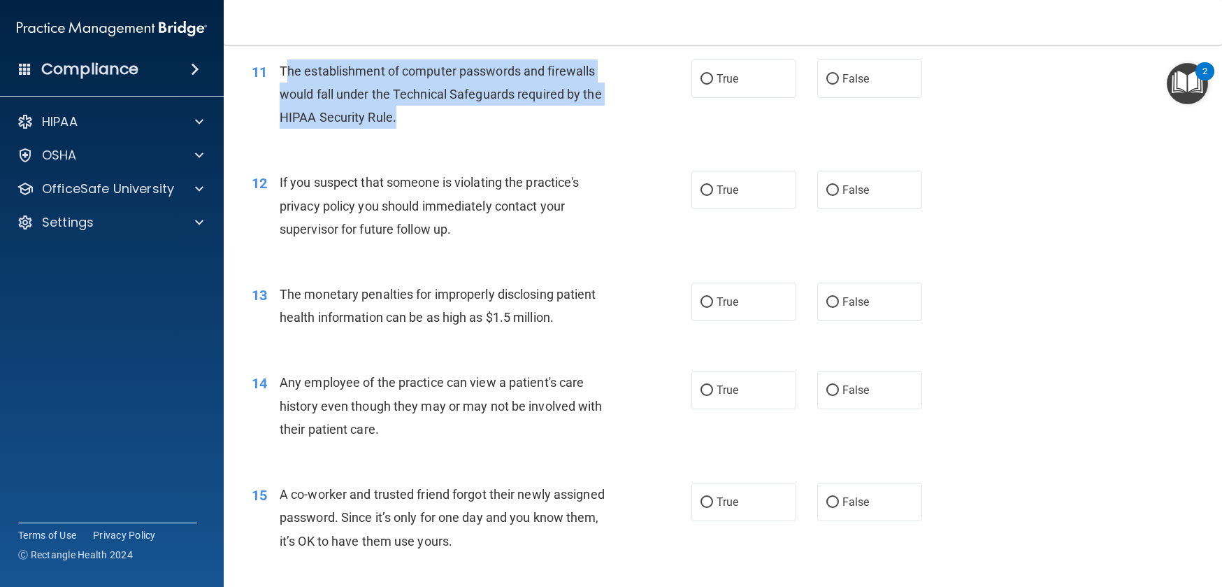
drag, startPoint x: 283, startPoint y: 94, endPoint x: 407, endPoint y: 142, distance: 133.5
click at [400, 129] on div "The establishment of computer passwords and firewalls would fall under the Tech…" at bounding box center [452, 94] width 345 height 70
drag, startPoint x: 376, startPoint y: 138, endPoint x: 278, endPoint y: 98, distance: 106.0
click at [280, 98] on div "The establishment of computer passwords and firewalls would fall under the Tech…" at bounding box center [452, 94] width 345 height 70
copy span "The establishment of computer passwords and firewalls would fall under the Tech…"
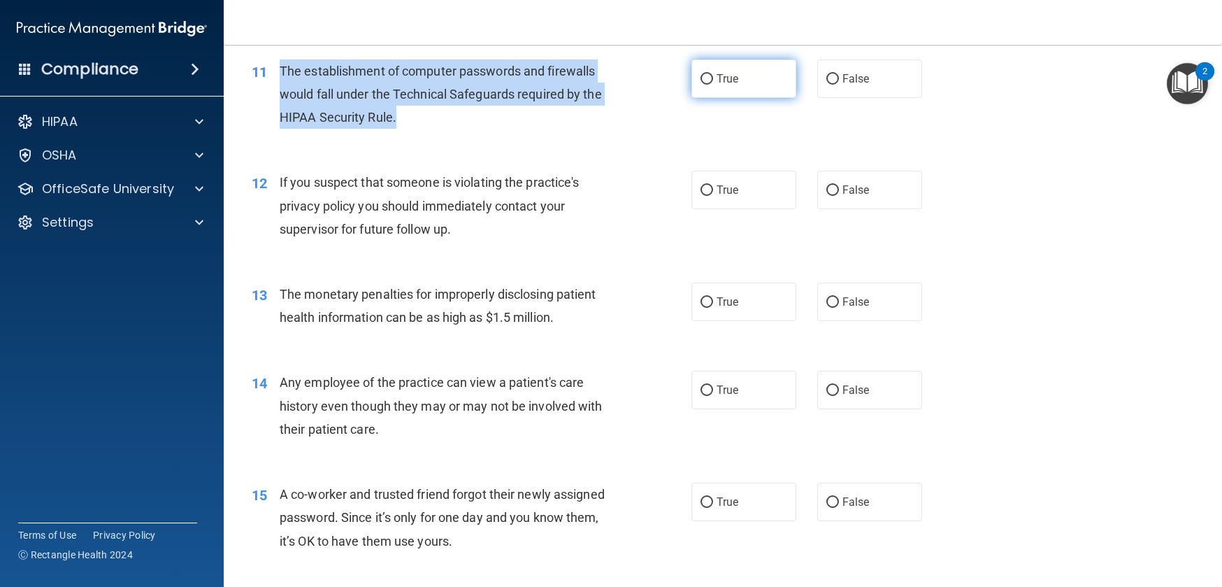
click at [701, 85] on input "True" at bounding box center [707, 79] width 13 height 10
radio input "true"
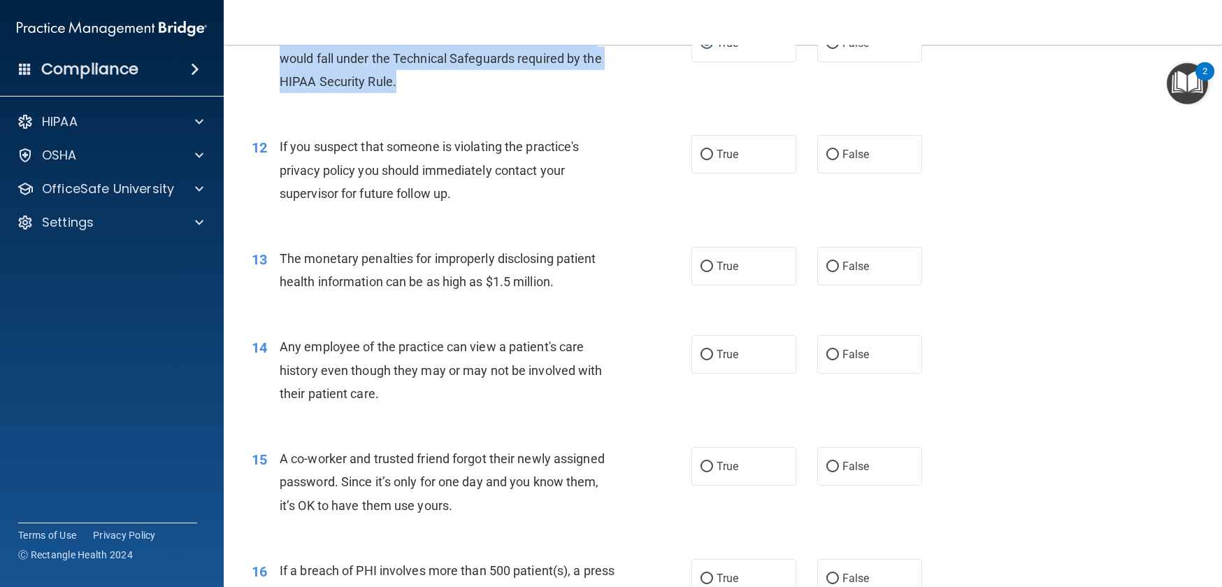
scroll to position [1184, 0]
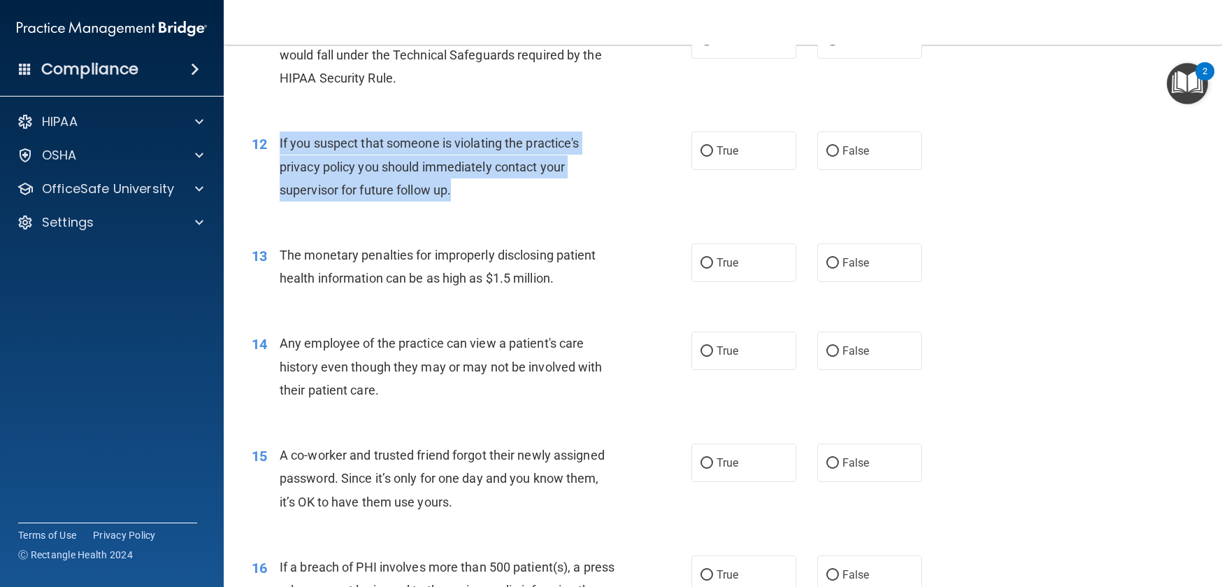
drag, startPoint x: 278, startPoint y: 164, endPoint x: 464, endPoint y: 217, distance: 193.5
click at [464, 208] on div "12 If you suspect that someone is violating the practice's privacy policy you s…" at bounding box center [472, 169] width 482 height 77
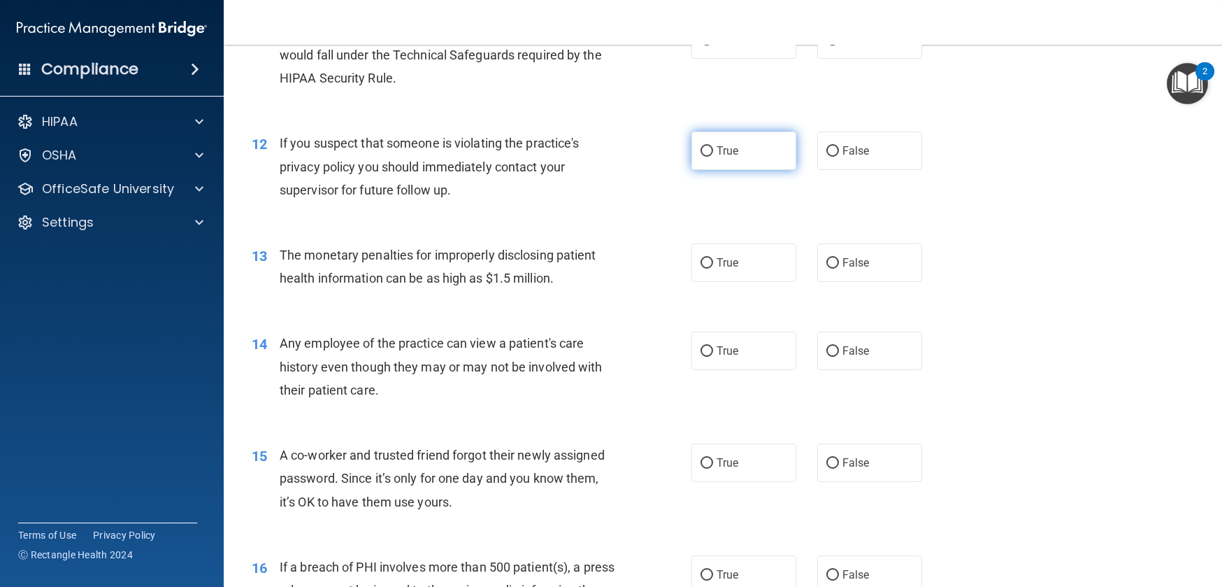
click at [706, 170] on label "True" at bounding box center [744, 150] width 105 height 38
click at [706, 157] on input "True" at bounding box center [707, 151] width 13 height 10
radio input "true"
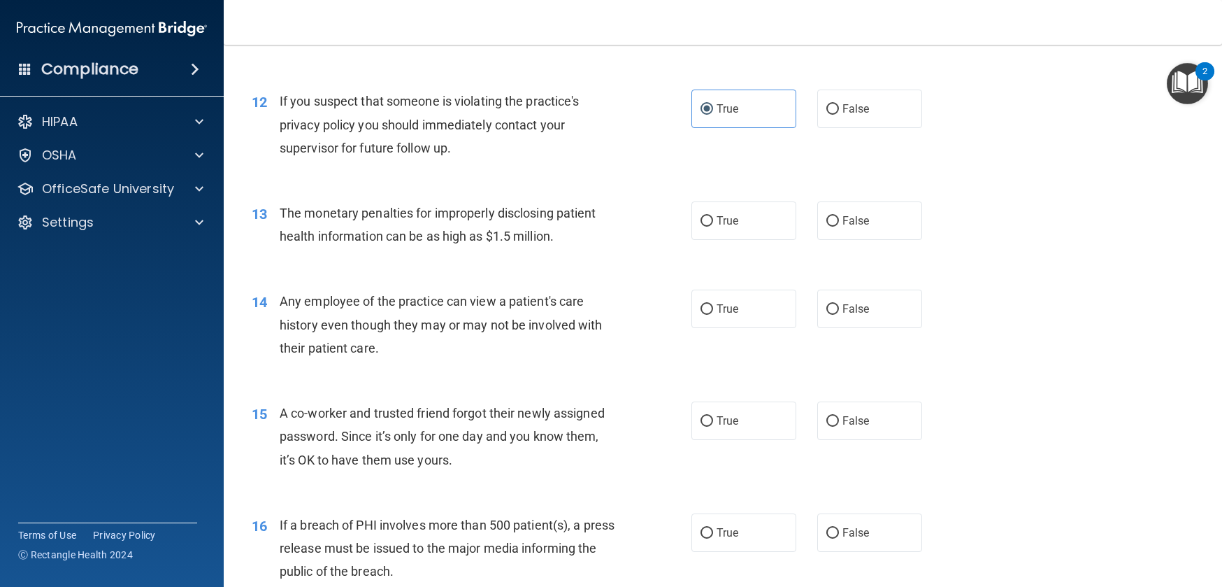
scroll to position [1231, 0]
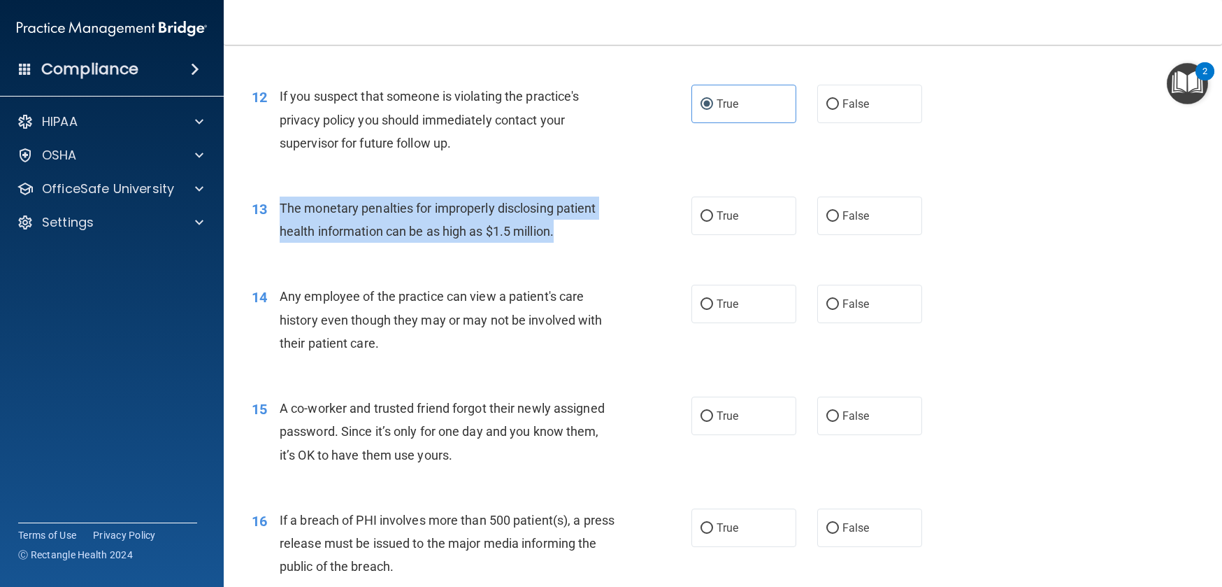
drag, startPoint x: 282, startPoint y: 228, endPoint x: 566, endPoint y: 257, distance: 286.1
click at [566, 243] on div "The monetary penalties for improperly disclosing patient health information can…" at bounding box center [452, 220] width 345 height 46
click at [702, 222] on input "True" at bounding box center [707, 216] width 13 height 10
radio input "true"
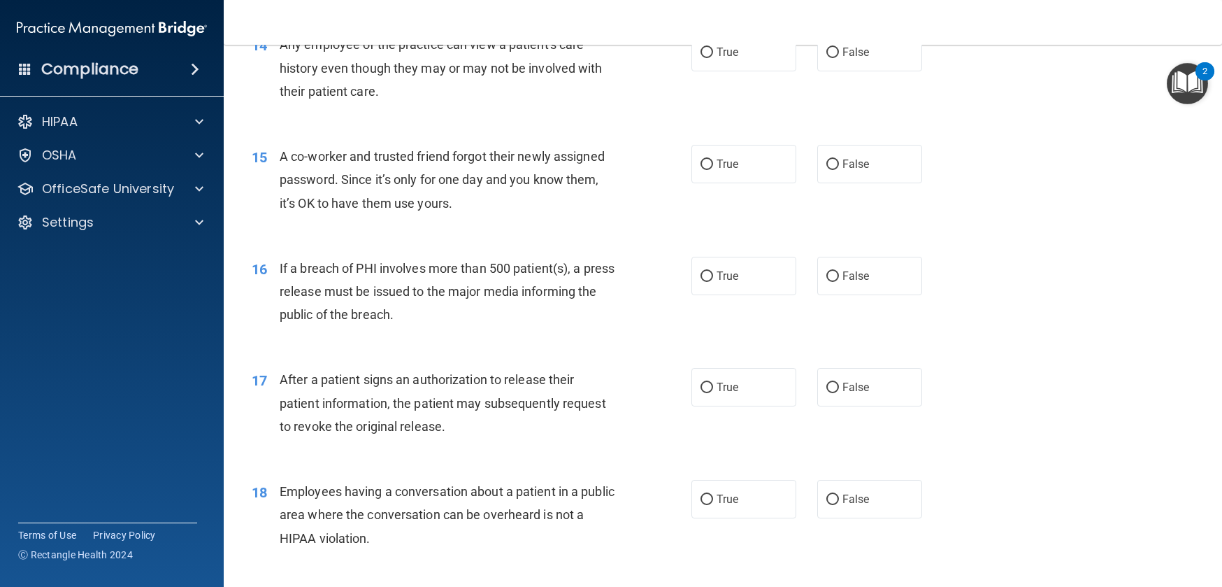
scroll to position [1490, 0]
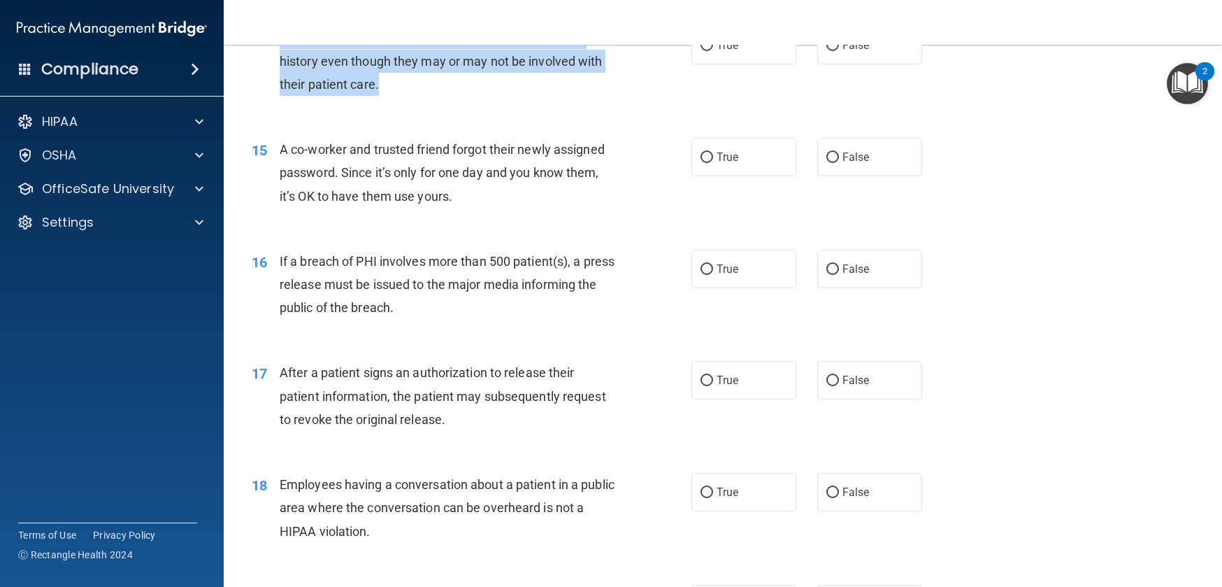
drag, startPoint x: 282, startPoint y: 59, endPoint x: 387, endPoint y: 117, distance: 120.5
click at [387, 96] on div "Any employee of the practice can view a patient's care history even though they…" at bounding box center [452, 61] width 345 height 70
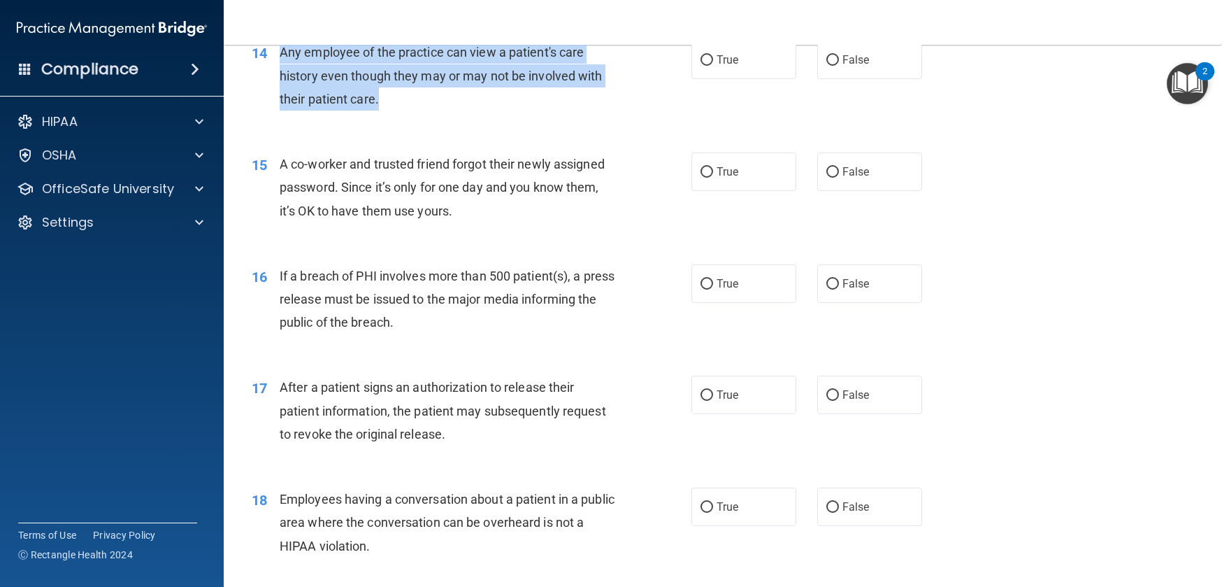
scroll to position [1473, 0]
click at [420, 113] on div "Any employee of the practice can view a patient's care history even though they…" at bounding box center [452, 78] width 345 height 70
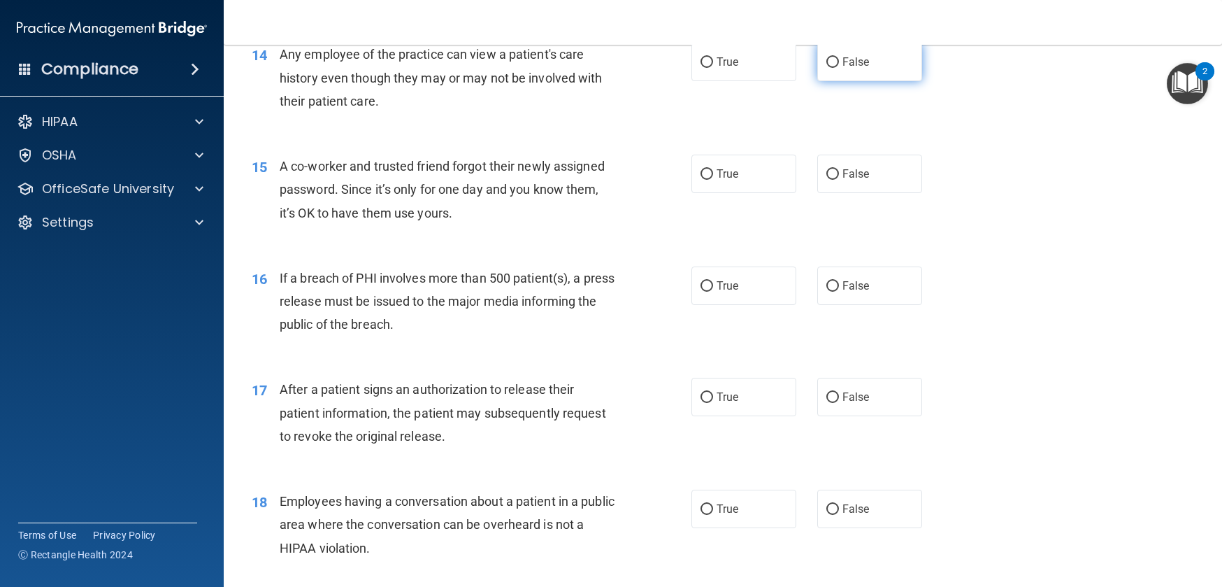
click at [827, 68] on input "False" at bounding box center [833, 62] width 13 height 10
radio input "true"
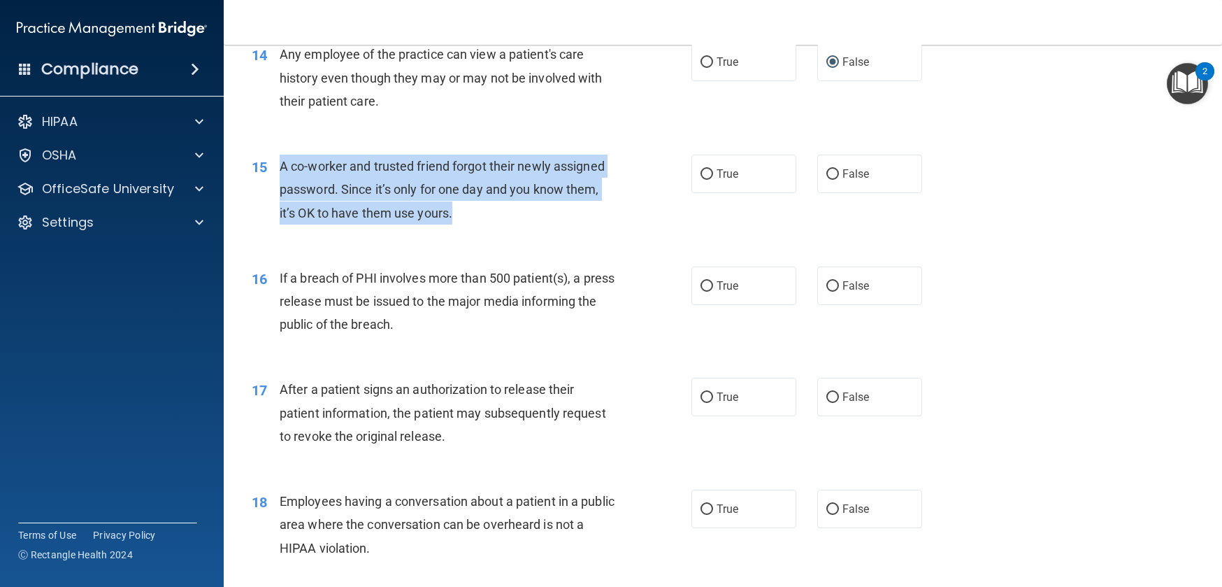
drag, startPoint x: 279, startPoint y: 191, endPoint x: 453, endPoint y: 242, distance: 181.5
click at [453, 224] on div "A co-worker and trusted friend forgot their newly assigned password. Since it’s…" at bounding box center [452, 190] width 345 height 70
click at [348, 218] on span "A co-worker and trusted friend forgot their newly assigned password. Since it’s…" at bounding box center [442, 189] width 325 height 61
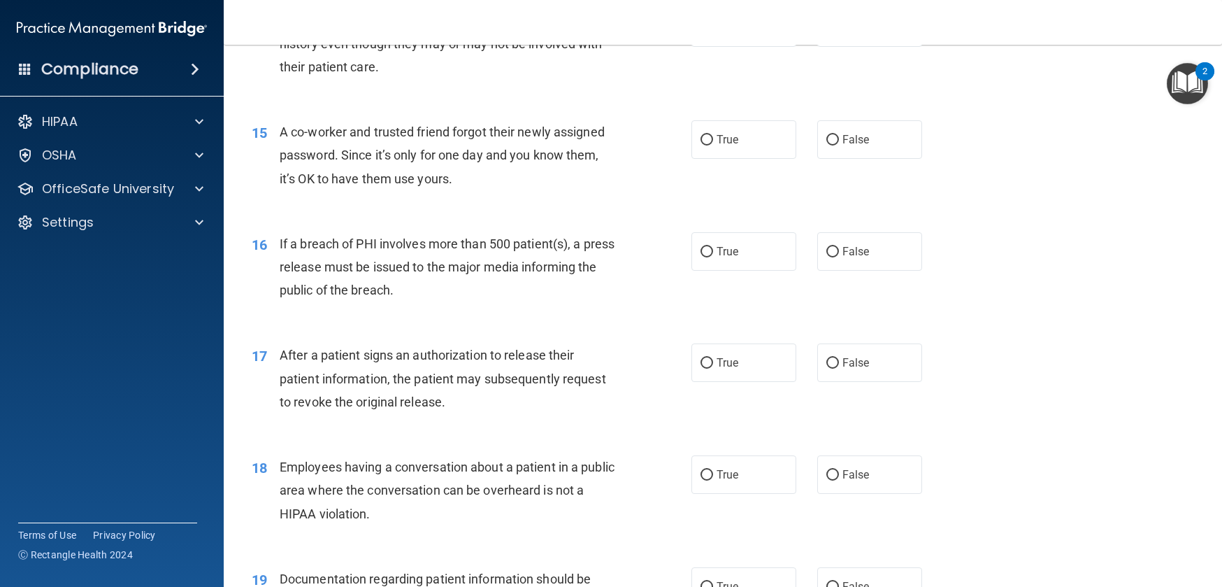
scroll to position [1511, 0]
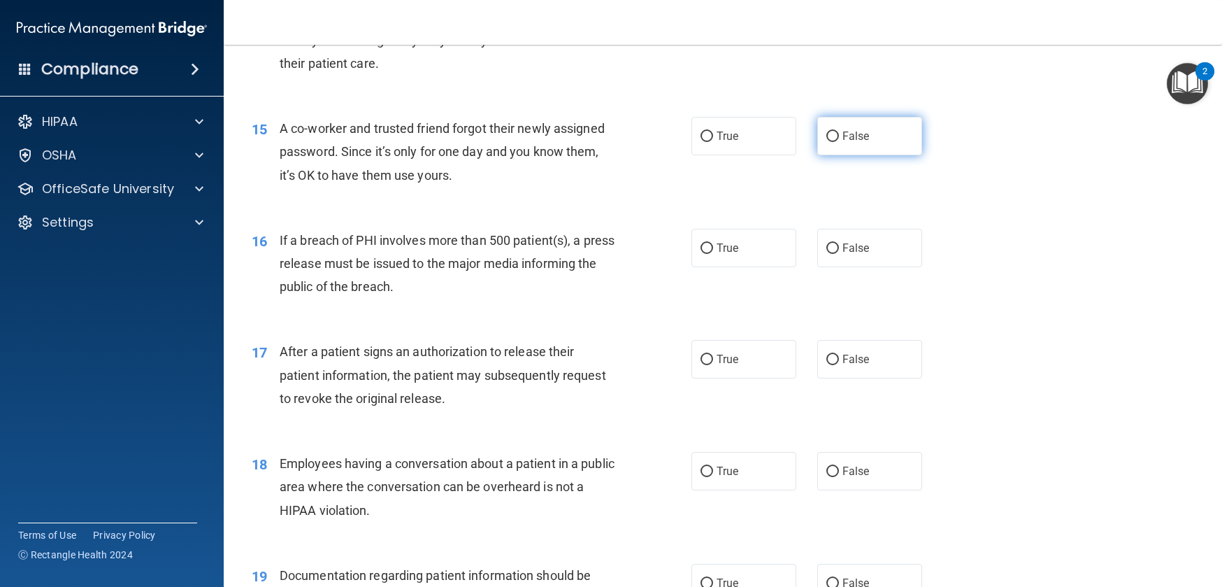
click at [827, 142] on input "False" at bounding box center [833, 136] width 13 height 10
radio input "true"
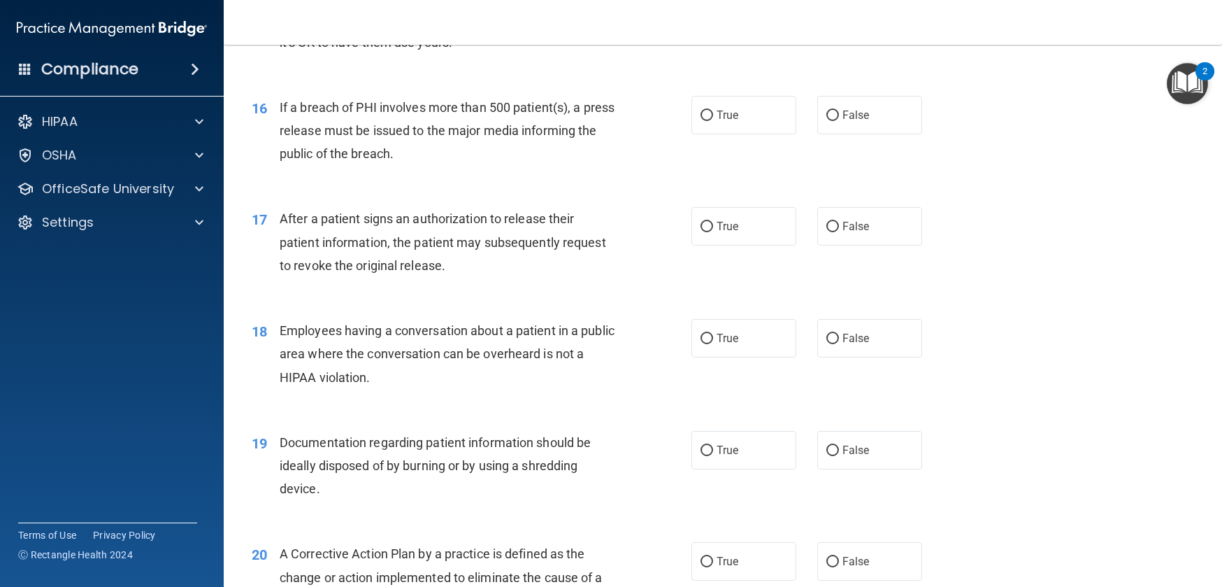
scroll to position [1643, 0]
click at [278, 122] on div "16" at bounding box center [260, 109] width 38 height 26
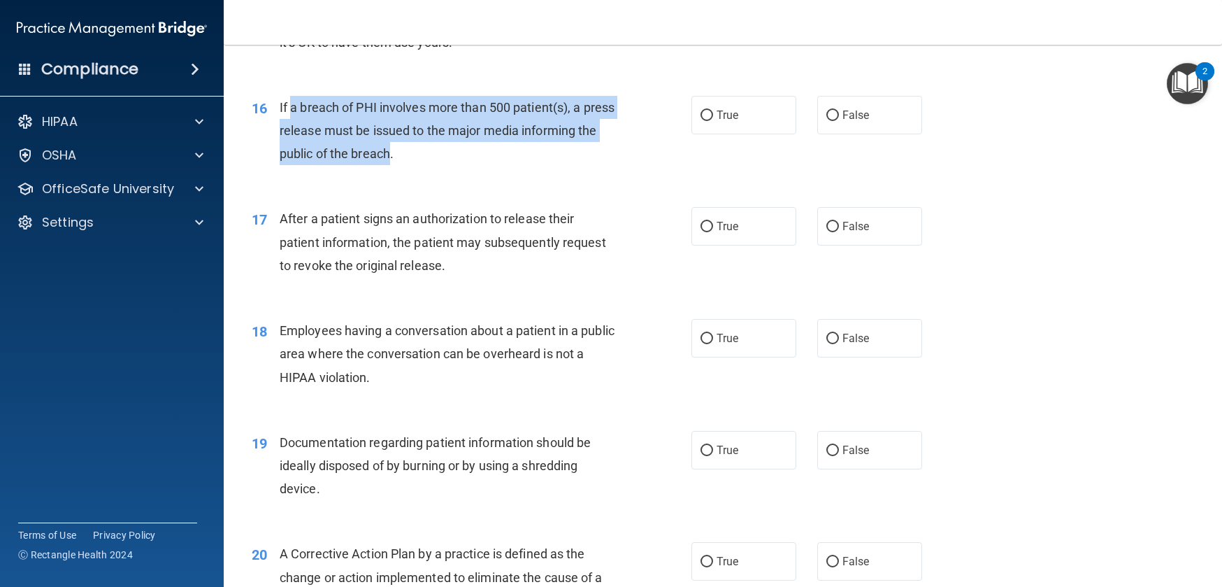
drag, startPoint x: 388, startPoint y: 148, endPoint x: 467, endPoint y: 176, distance: 83.8
click at [467, 161] on span "If a breach of PHI involves more than 500 patient(s), a press release must be i…" at bounding box center [447, 130] width 335 height 61
drag, startPoint x: 500, startPoint y: 185, endPoint x: 278, endPoint y: 131, distance: 228.8
click at [278, 131] on div "16 If a breach of PHI involves more than 500 patient(s), a press release must b…" at bounding box center [472, 134] width 482 height 77
click at [704, 121] on input "True" at bounding box center [707, 115] width 13 height 10
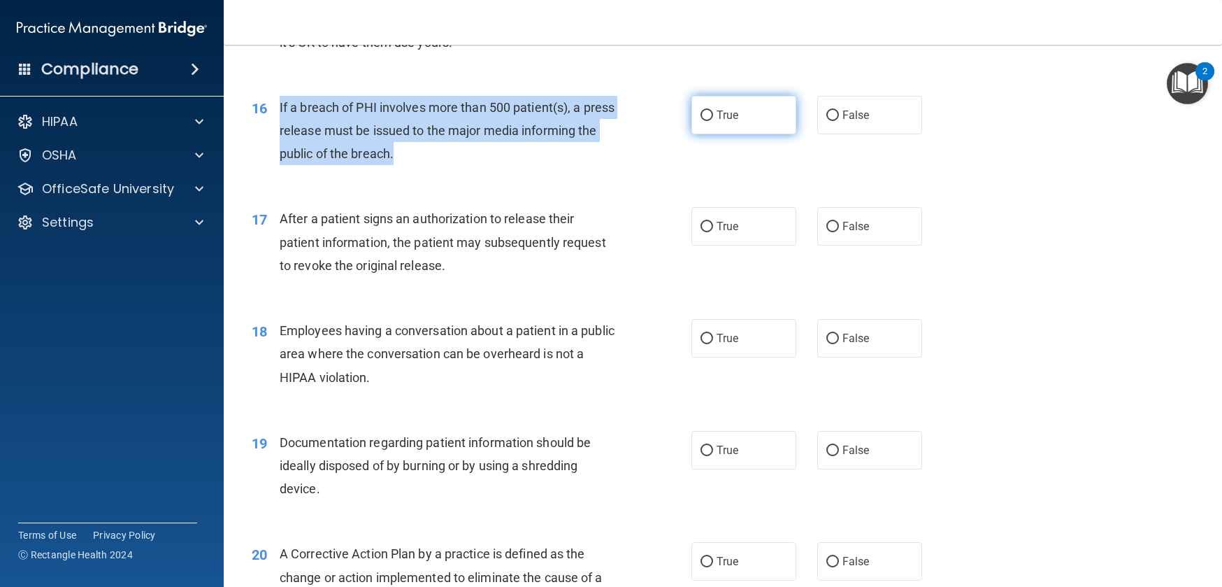
radio input "true"
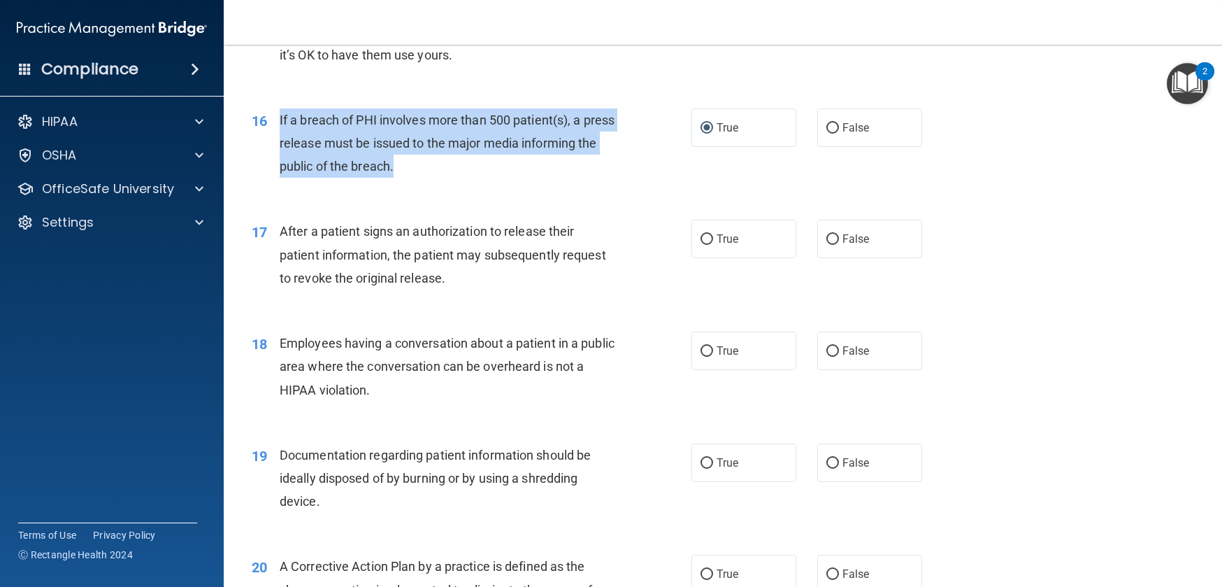
scroll to position [1636, 0]
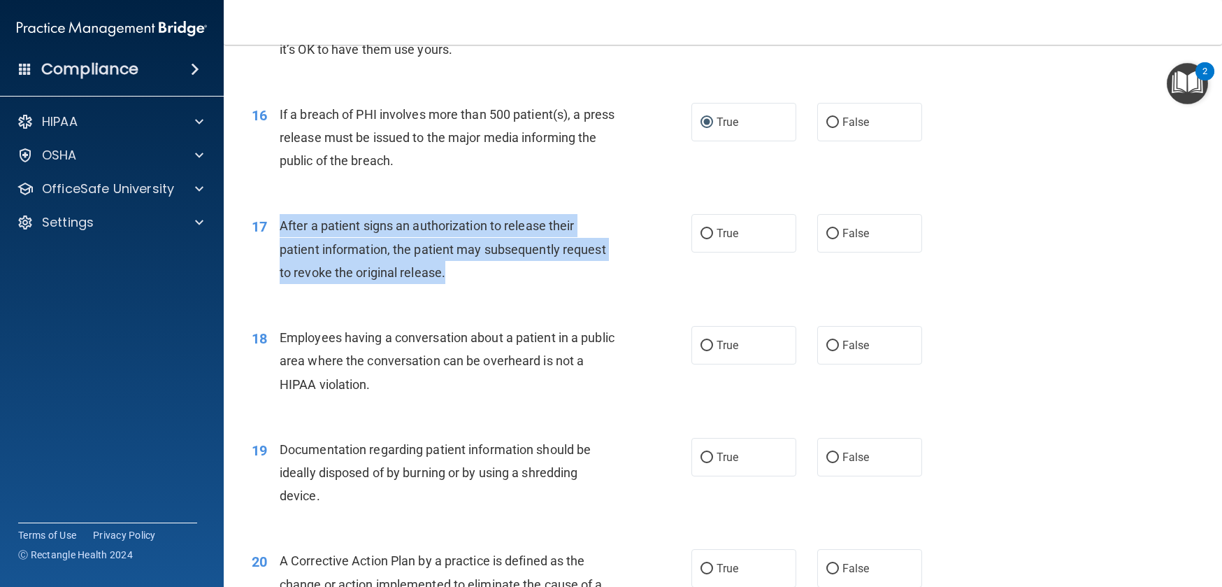
drag, startPoint x: 280, startPoint y: 249, endPoint x: 456, endPoint y: 292, distance: 181.3
click at [456, 284] on div "After a patient signs an authorization to release their patient information, th…" at bounding box center [452, 249] width 345 height 70
click at [304, 269] on span "After a patient signs an authorization to release their patient information, th…" at bounding box center [443, 248] width 327 height 61
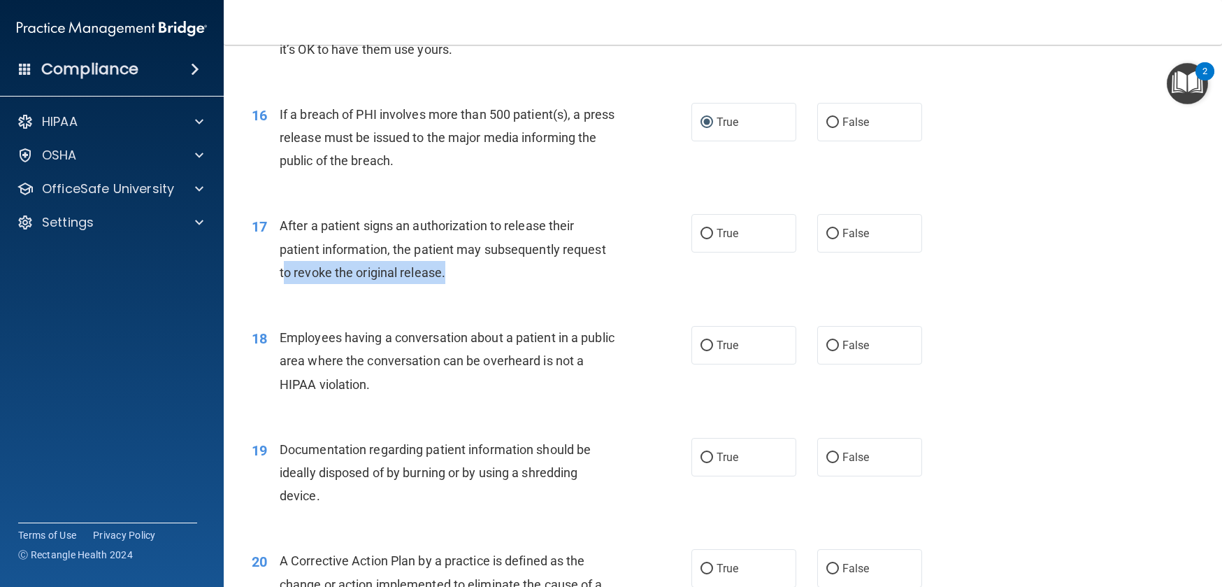
drag, startPoint x: 281, startPoint y: 295, endPoint x: 448, endPoint y: 304, distance: 166.7
click at [448, 284] on div "After a patient signs an authorization to release their patient information, th…" at bounding box center [452, 249] width 345 height 70
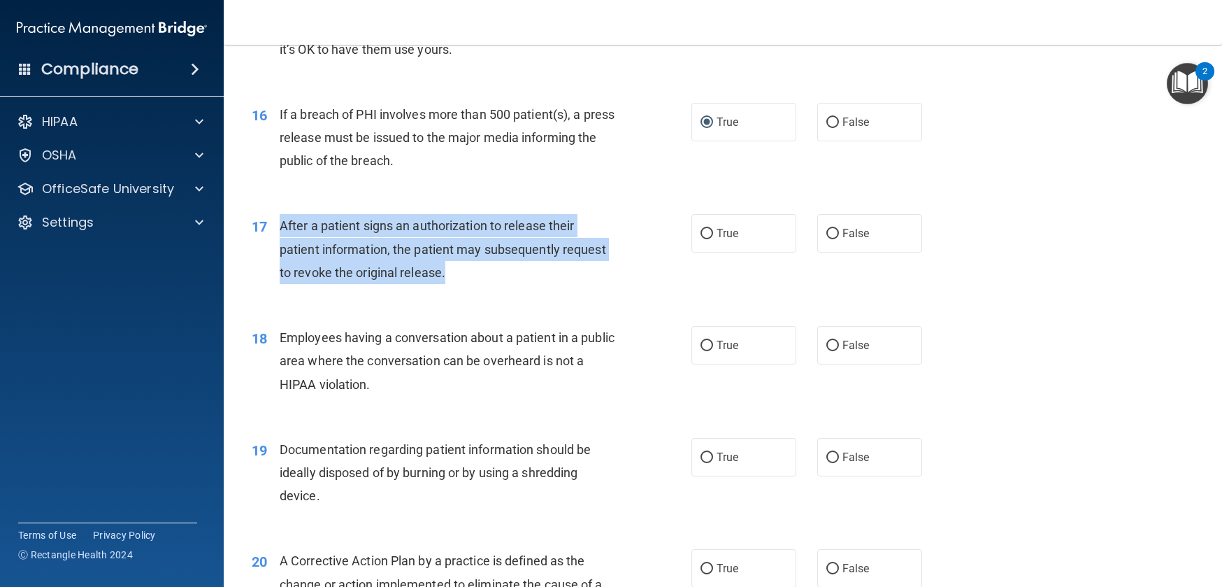
drag, startPoint x: 281, startPoint y: 249, endPoint x: 471, endPoint y: 290, distance: 194.0
click at [471, 284] on div "After a patient signs an authorization to release their patient information, th…" at bounding box center [452, 249] width 345 height 70
click at [701, 239] on input "True" at bounding box center [707, 234] width 13 height 10
radio input "true"
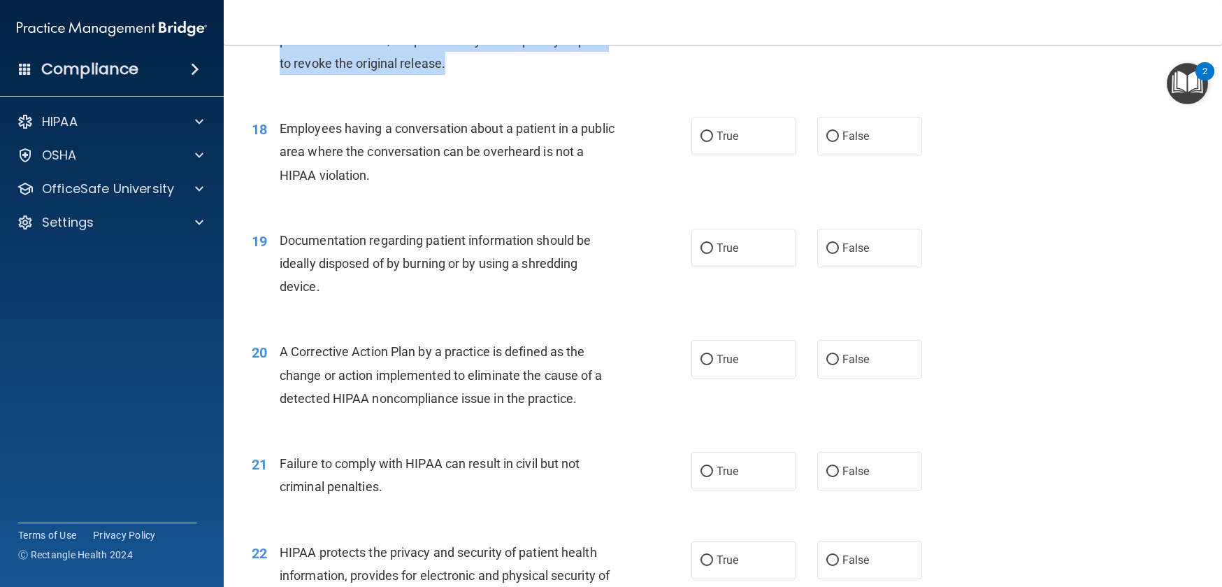
scroll to position [1878, 0]
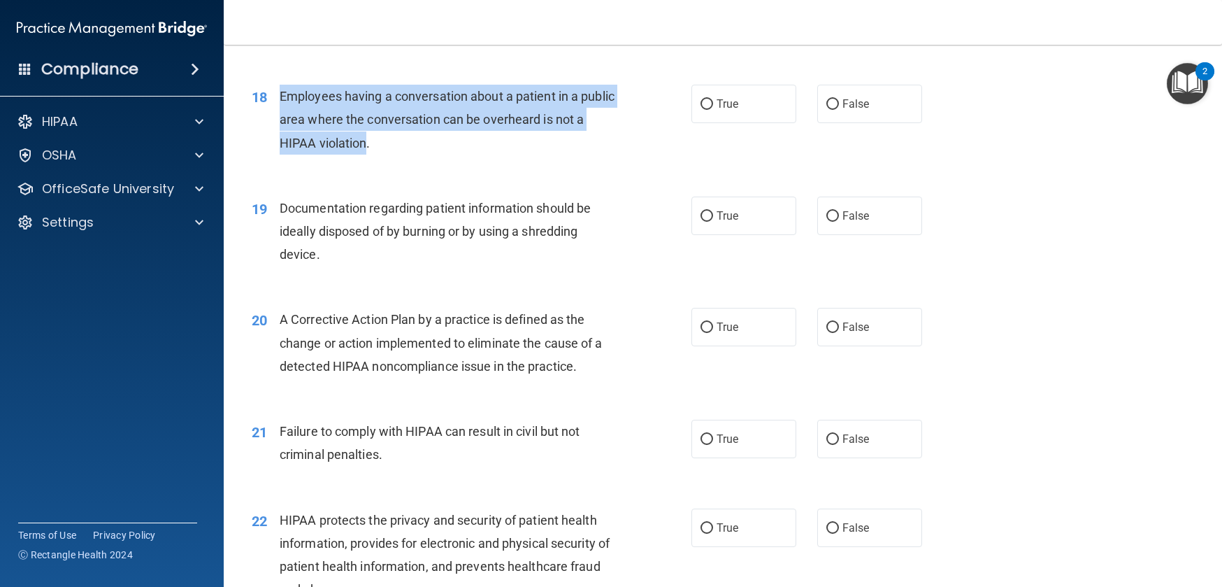
drag, startPoint x: 280, startPoint y: 116, endPoint x: 399, endPoint y: 165, distance: 129.2
click at [399, 150] on span "Employees having a conversation about a patient in a public area where the conv…" at bounding box center [447, 119] width 335 height 61
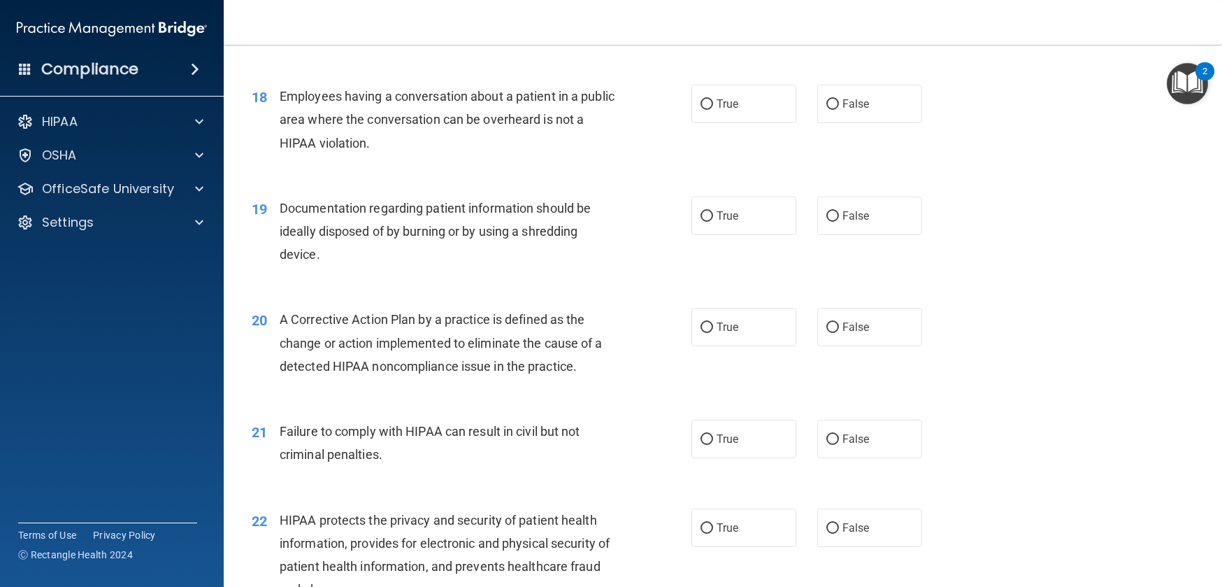
drag, startPoint x: 538, startPoint y: 183, endPoint x: 579, endPoint y: 170, distance: 42.7
click at [538, 162] on div "18 Employees having a conversation about a patient in a public area where the c…" at bounding box center [472, 123] width 482 height 77
click at [828, 110] on input "False" at bounding box center [833, 104] width 13 height 10
radio input "true"
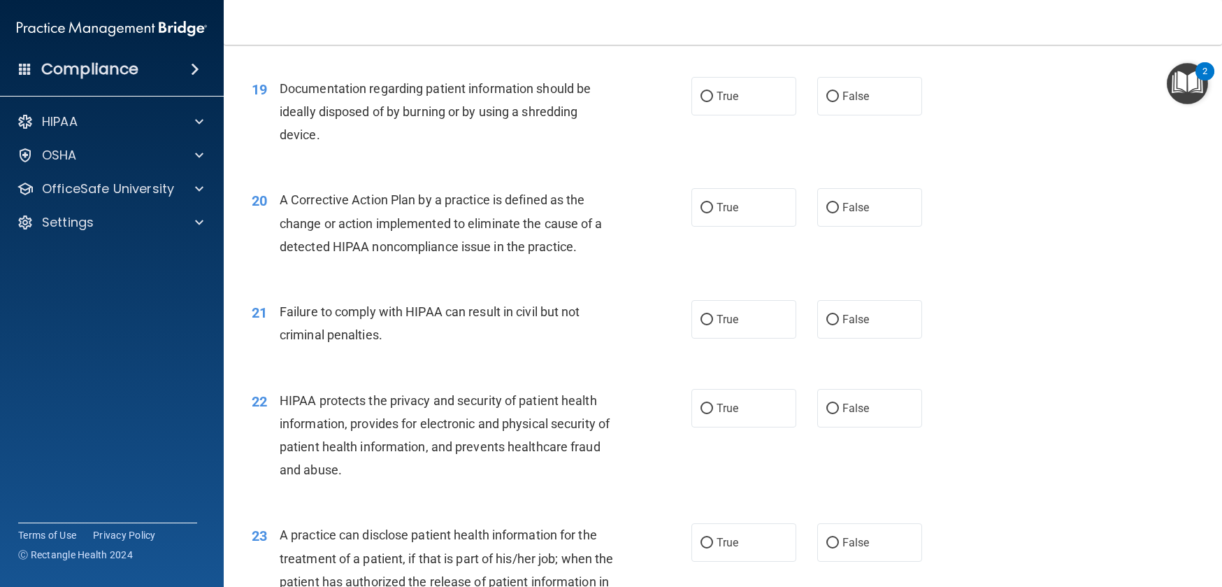
scroll to position [2013, 0]
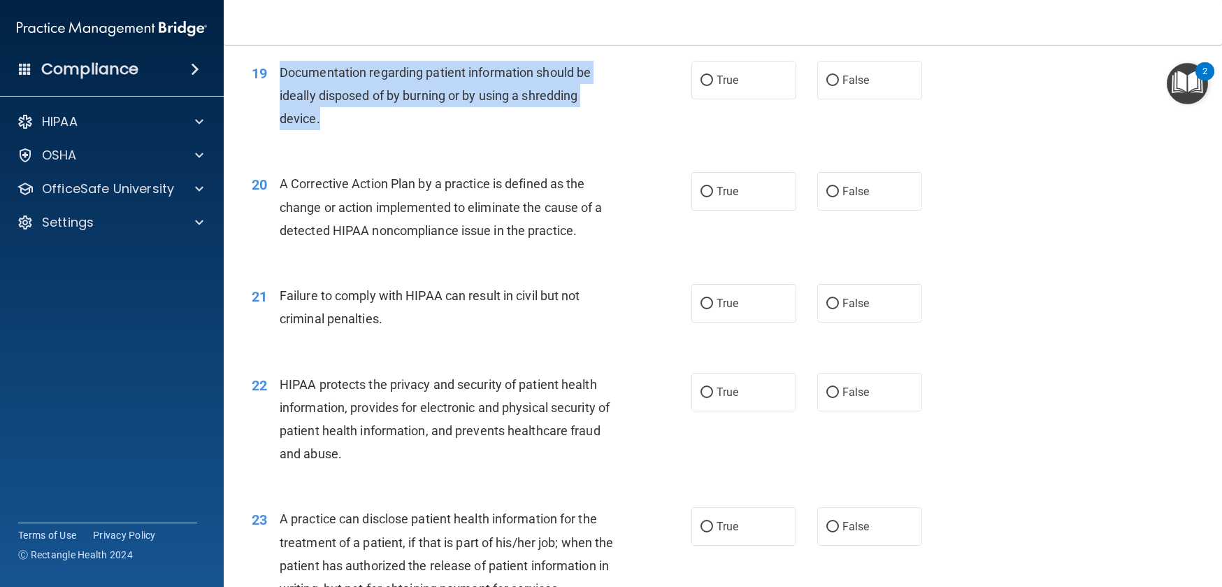
drag, startPoint x: 280, startPoint y: 94, endPoint x: 324, endPoint y: 145, distance: 66.4
click at [324, 131] on div "Documentation regarding patient information should be ideally disposed of by bu…" at bounding box center [452, 96] width 345 height 70
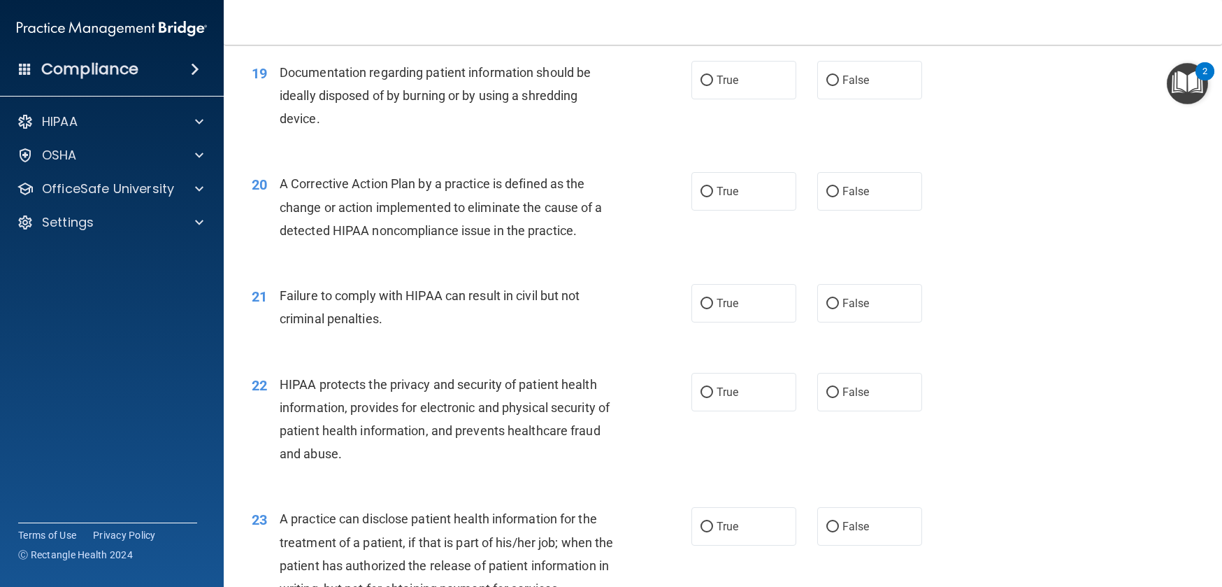
click at [350, 131] on div "Documentation regarding patient information should be ideally disposed of by bu…" at bounding box center [452, 96] width 345 height 70
click at [704, 86] on input "True" at bounding box center [707, 81] width 13 height 10
radio input "true"
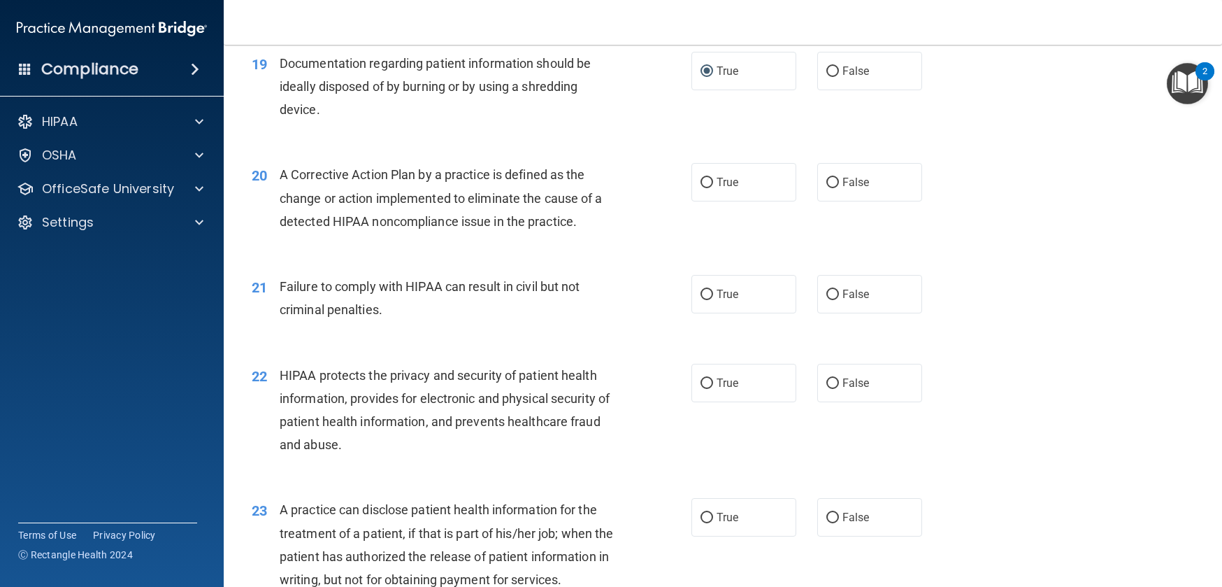
scroll to position [2046, 0]
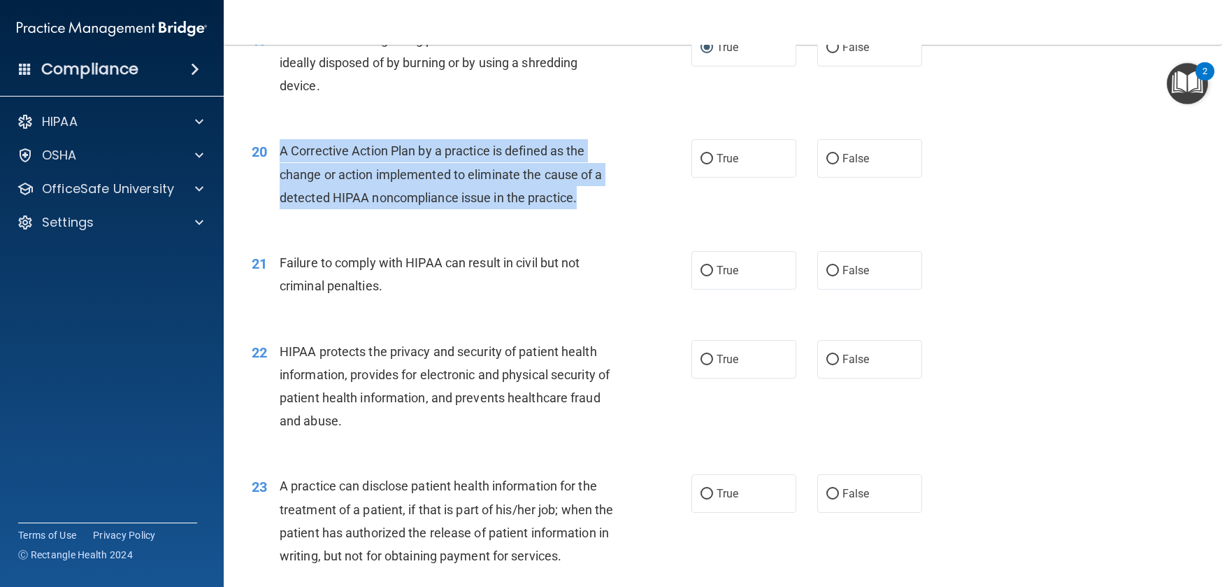
drag, startPoint x: 285, startPoint y: 173, endPoint x: 578, endPoint y: 229, distance: 299.0
click at [578, 209] on div "A Corrective Action Plan by a practice is defined as the change or action imple…" at bounding box center [452, 174] width 345 height 70
click at [323, 189] on div "A Corrective Action Plan by a practice is defined as the change or action imple…" at bounding box center [452, 174] width 345 height 70
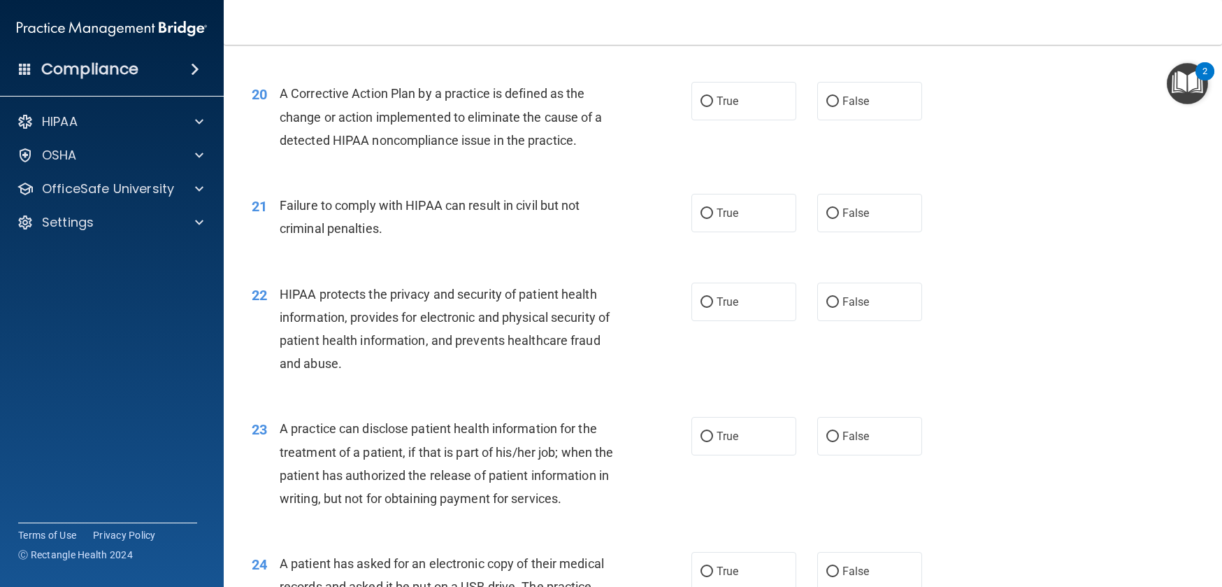
scroll to position [2105, 0]
drag, startPoint x: 286, startPoint y: 139, endPoint x: 387, endPoint y: 143, distance: 101.5
click at [387, 143] on span "A Corrective Action Plan by a practice is defined as the change or action imple…" at bounding box center [441, 115] width 323 height 61
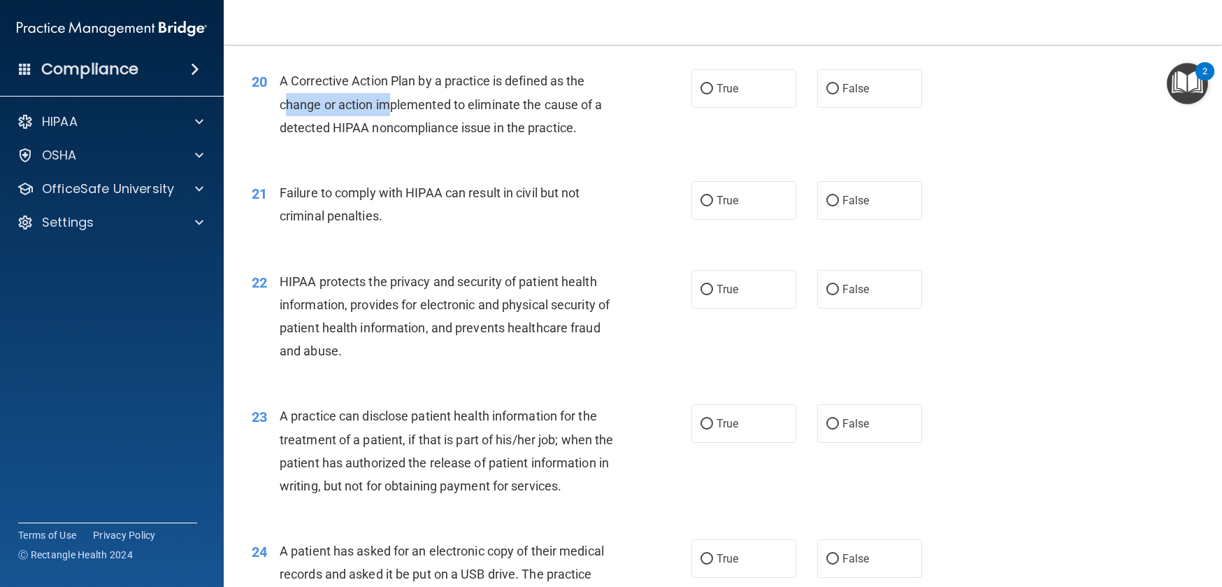
scroll to position [2132, 0]
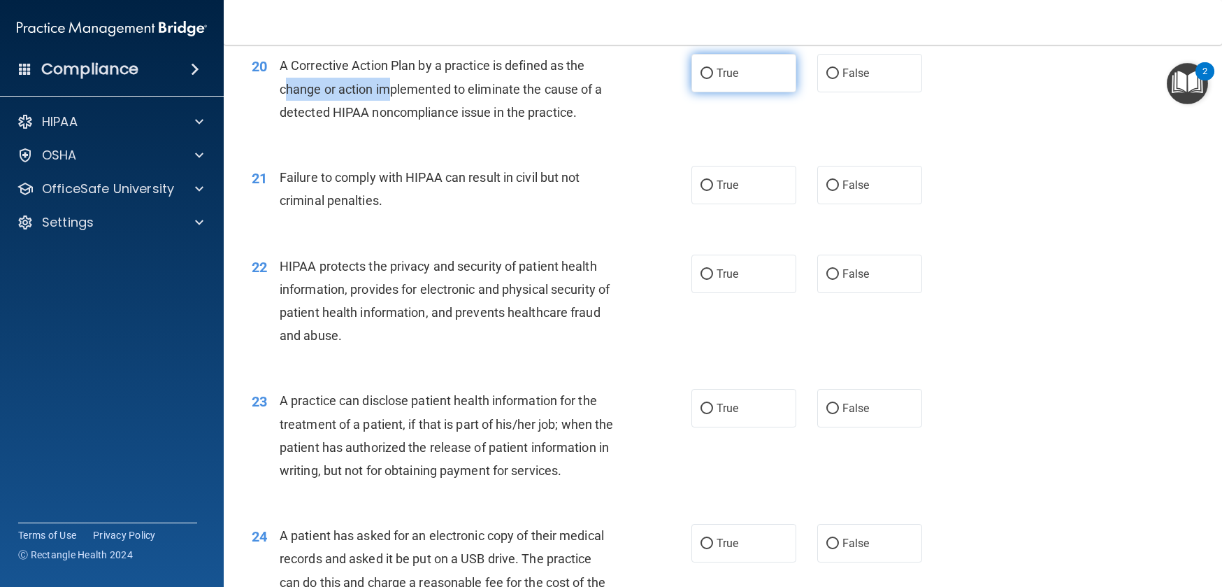
click at [703, 79] on input "True" at bounding box center [707, 74] width 13 height 10
radio input "true"
click at [294, 115] on span "A Corrective Action Plan by a practice is defined as the change or action imple…" at bounding box center [441, 88] width 323 height 61
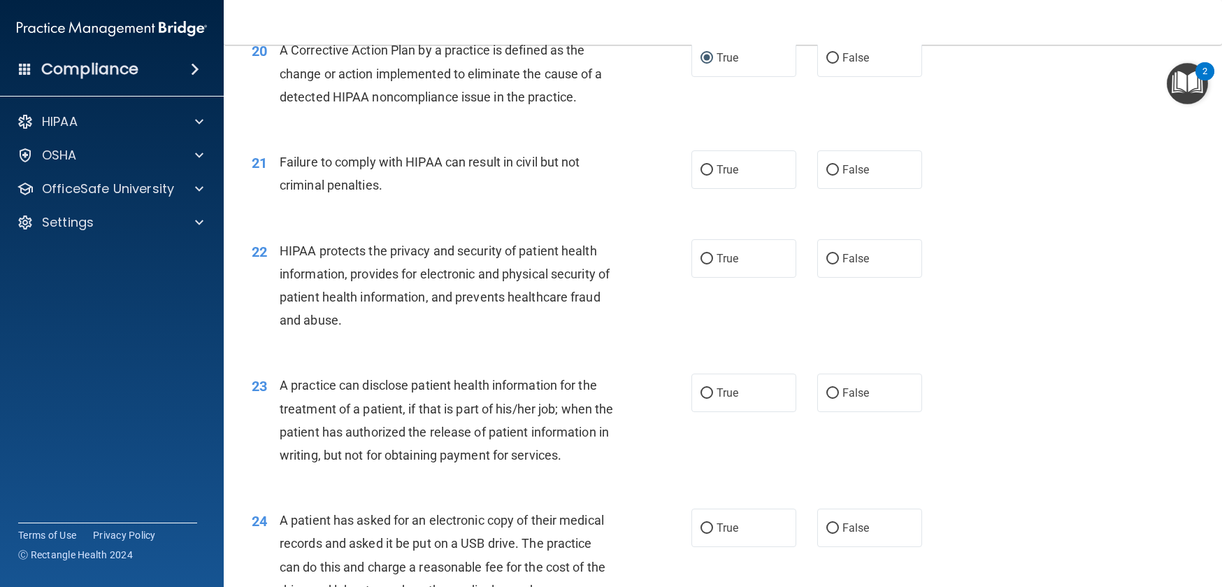
scroll to position [2149, 0]
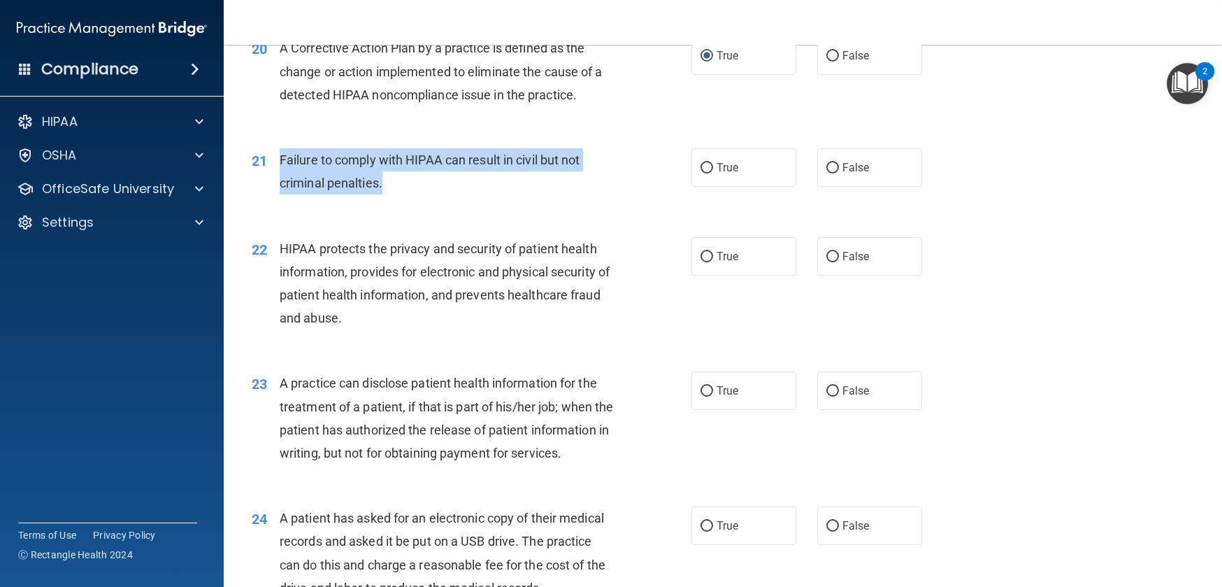
drag, startPoint x: 315, startPoint y: 190, endPoint x: 400, endPoint y: 217, distance: 89.1
click at [400, 194] on div "Failure to comply with HIPAA can result in civil but not criminal penalties." at bounding box center [452, 171] width 345 height 46
click at [399, 194] on div "Failure to comply with HIPAA can result in civil but not criminal penalties." at bounding box center [452, 171] width 345 height 46
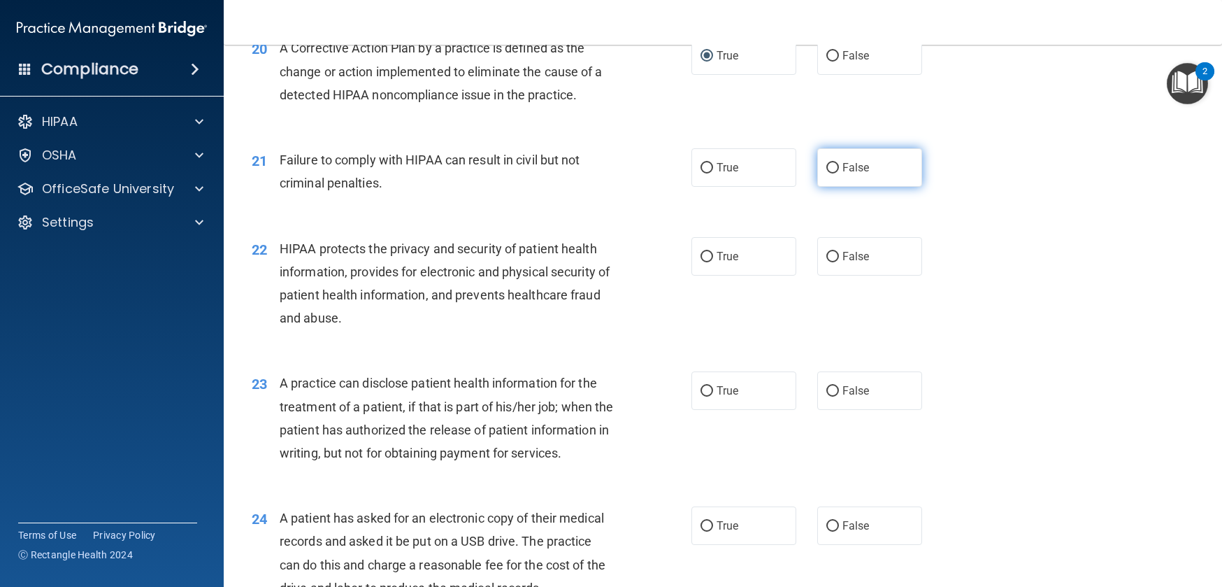
click at [831, 187] on label "False" at bounding box center [870, 167] width 105 height 38
click at [831, 173] on input "False" at bounding box center [833, 168] width 13 height 10
radio input "true"
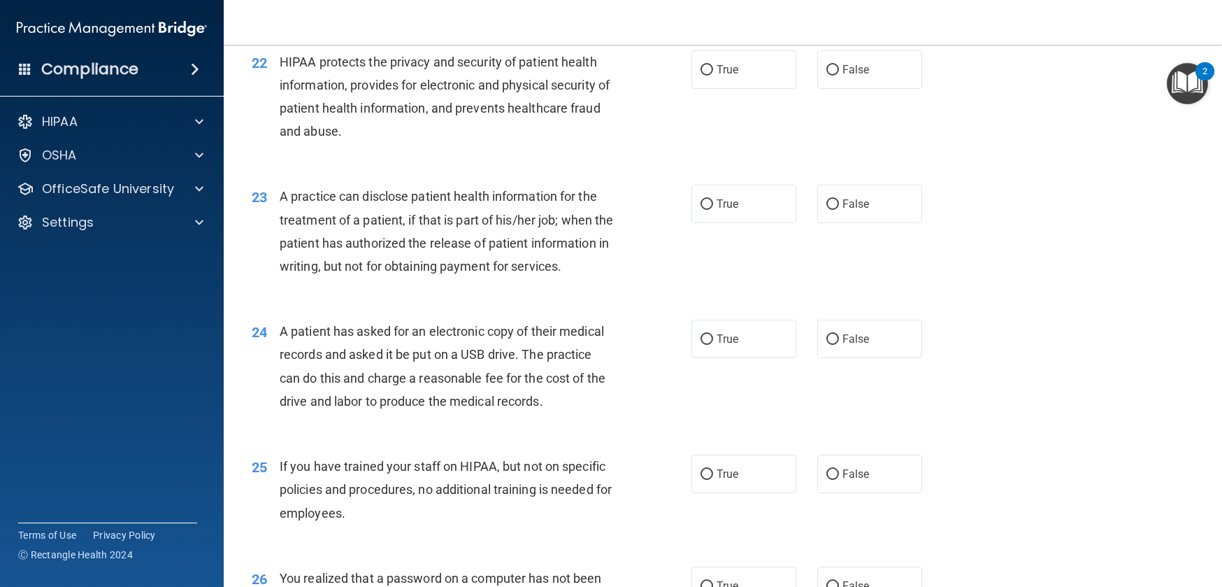
scroll to position [2344, 0]
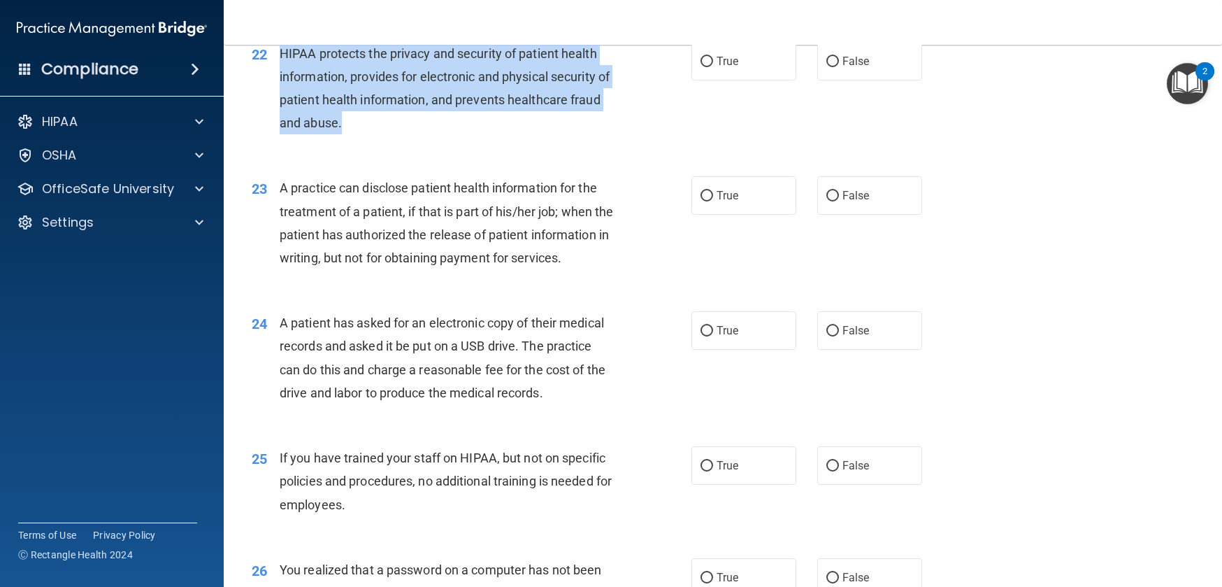
drag, startPoint x: 282, startPoint y: 73, endPoint x: 382, endPoint y: 145, distance: 123.2
click at [382, 135] on div "HIPAA protects the privacy and security of patient health information, provides…" at bounding box center [452, 88] width 345 height 93
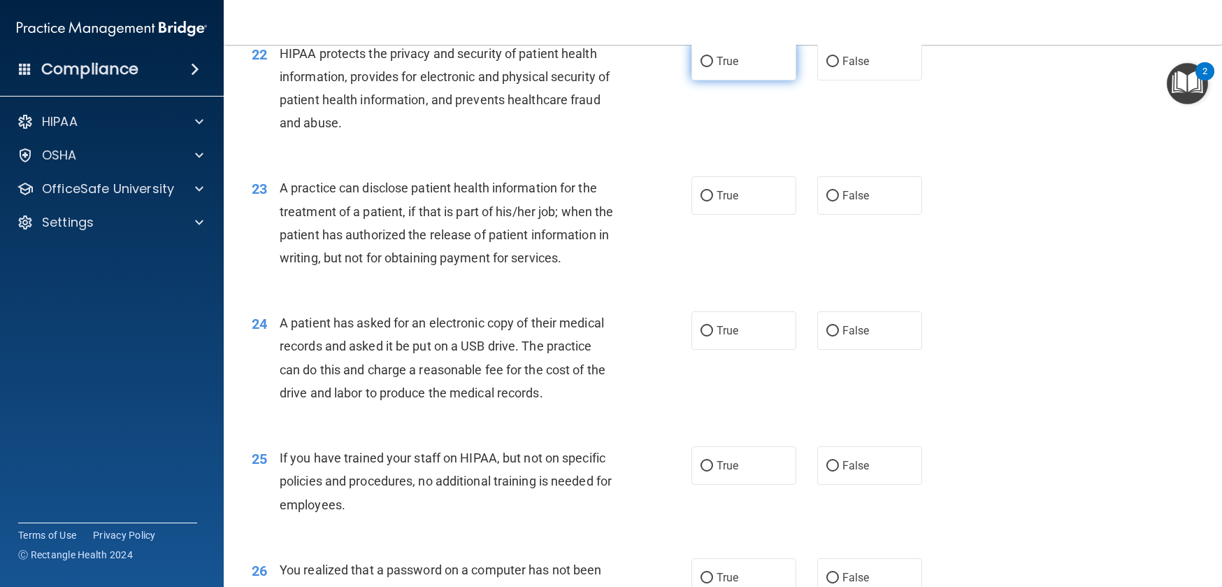
click at [717, 68] on span "True" at bounding box center [728, 61] width 22 height 13
click at [713, 67] on input "True" at bounding box center [707, 62] width 13 height 10
radio input "true"
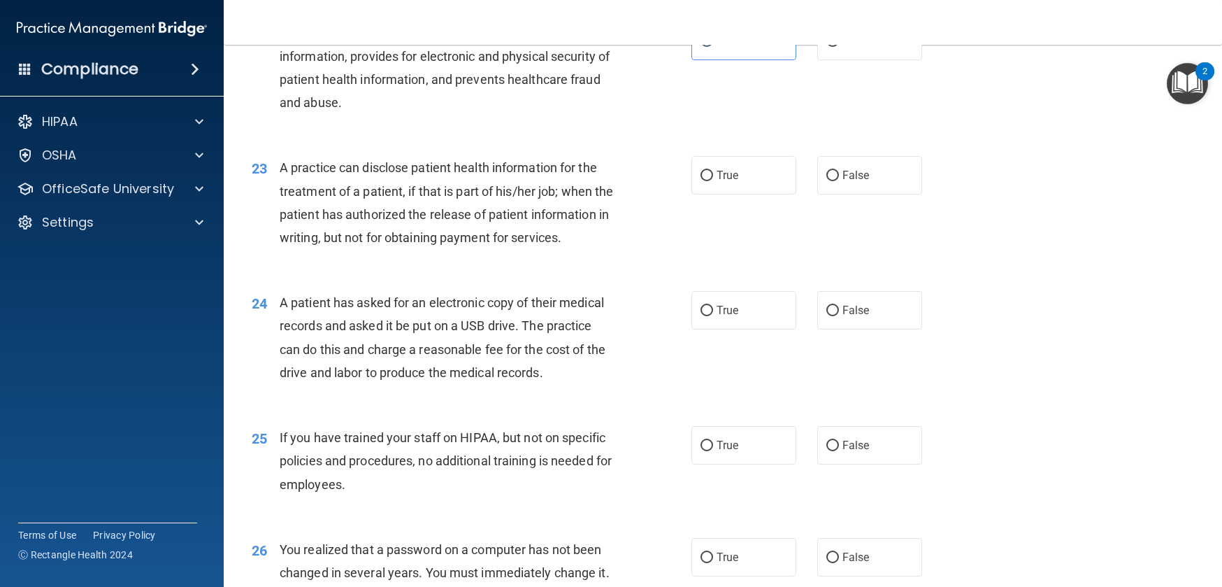
scroll to position [2396, 0]
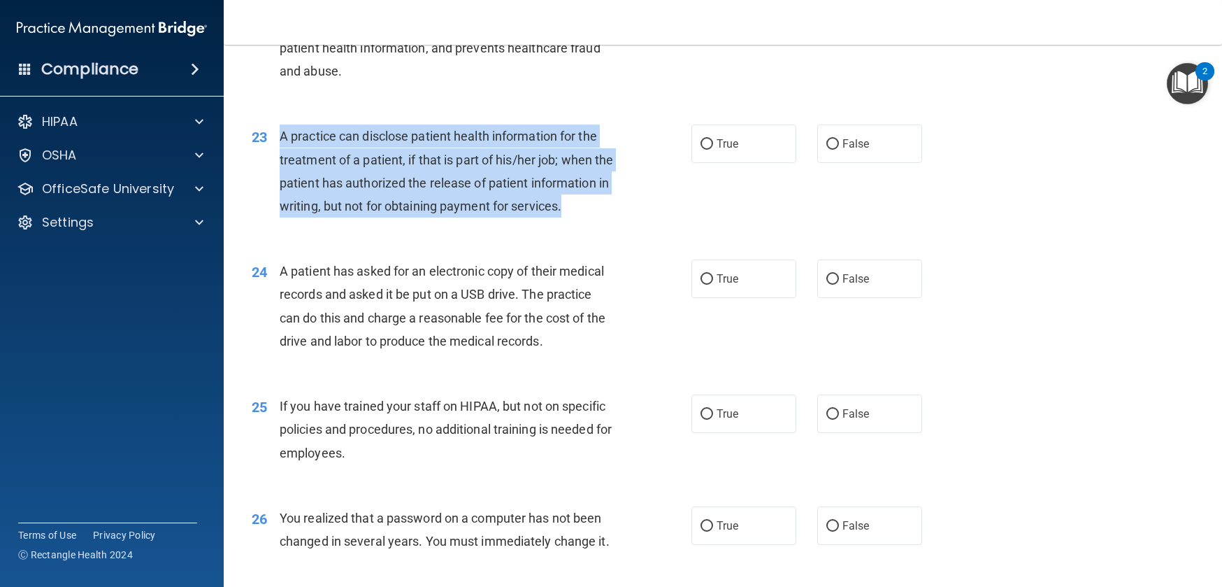
drag, startPoint x: 283, startPoint y: 159, endPoint x: 354, endPoint y: 250, distance: 115.0
click at [354, 217] on div "A practice can disclose patient health information for the treatment of a patie…" at bounding box center [452, 170] width 345 height 93
click at [327, 169] on div "A practice can disclose patient health information for the treatment of a patie…" at bounding box center [452, 170] width 345 height 93
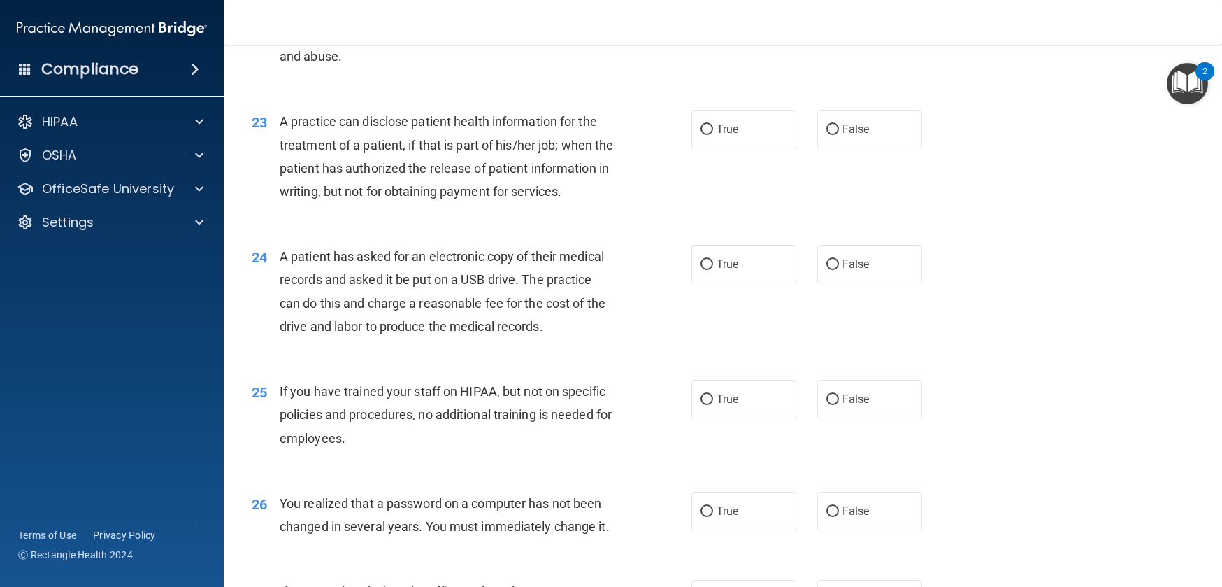
scroll to position [2419, 0]
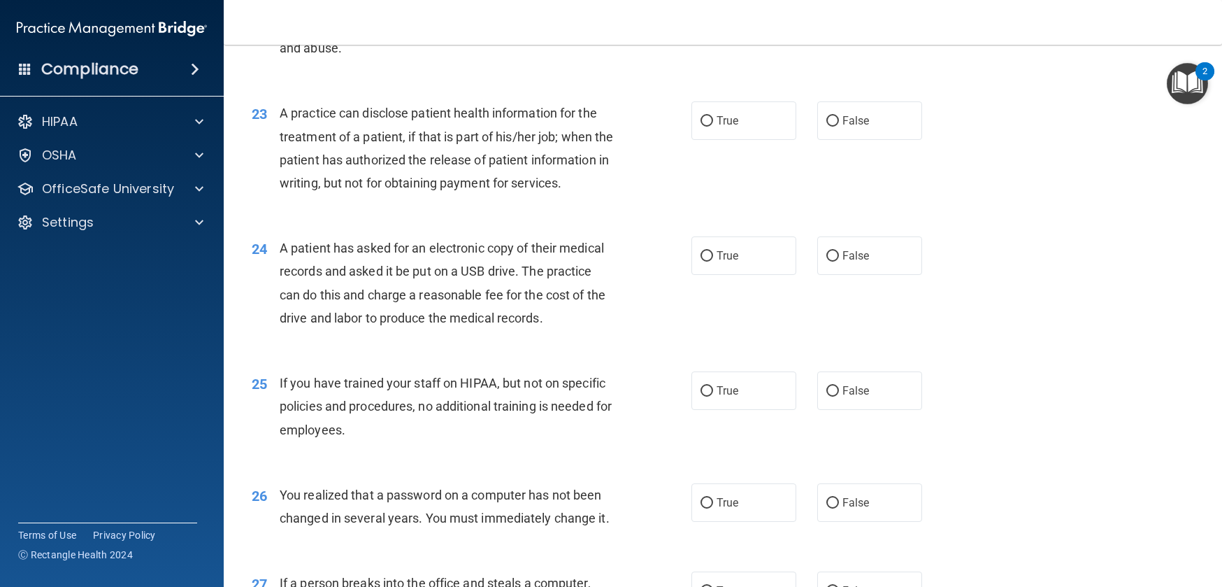
drag, startPoint x: 825, startPoint y: 141, endPoint x: 807, endPoint y: 153, distance: 21.1
click at [827, 127] on input "False" at bounding box center [833, 121] width 13 height 10
radio input "true"
drag, startPoint x: 383, startPoint y: 136, endPoint x: 591, endPoint y: 149, distance: 208.1
click at [590, 146] on div "A practice can disclose patient health information for the treatment of a patie…" at bounding box center [452, 147] width 345 height 93
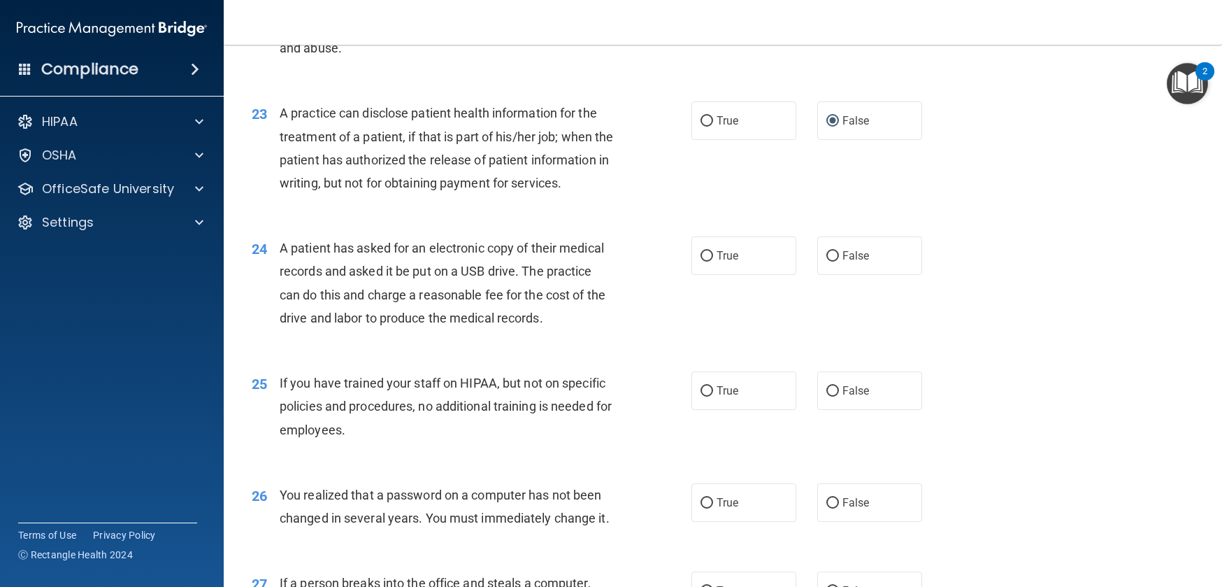
click at [592, 160] on span "A practice can disclose patient health information for the treatment of a patie…" at bounding box center [447, 148] width 334 height 85
drag, startPoint x: 338, startPoint y: 164, endPoint x: 412, endPoint y: 161, distance: 74.2
click at [434, 164] on span "A practice can disclose patient health information for the treatment of a patie…" at bounding box center [447, 148] width 334 height 85
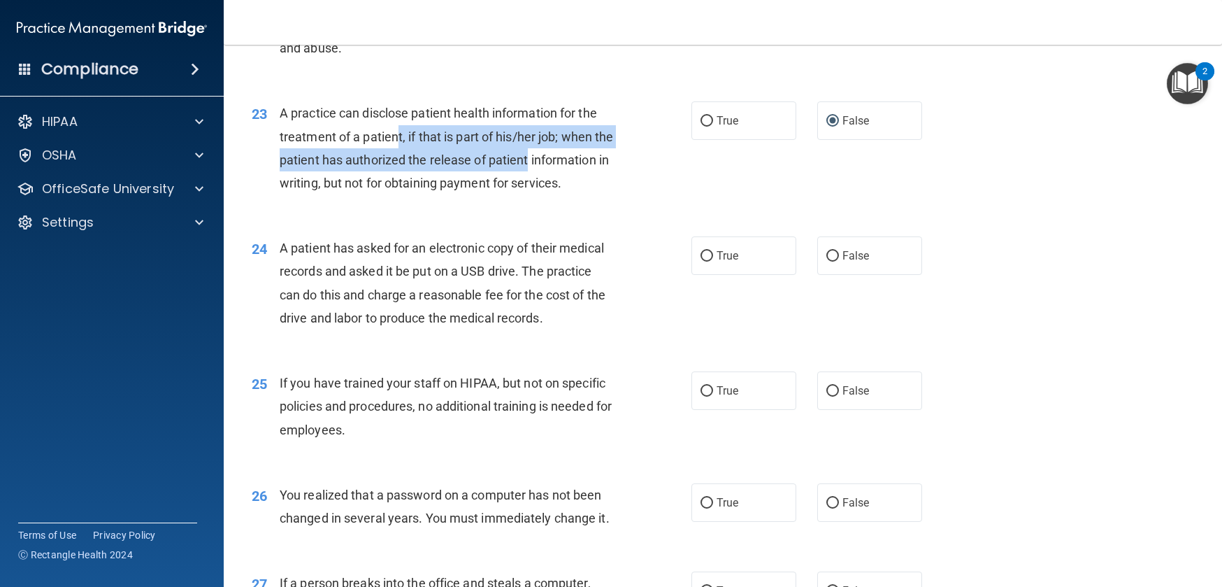
drag, startPoint x: 397, startPoint y: 158, endPoint x: 564, endPoint y: 179, distance: 168.5
click at [564, 179] on div "A practice can disclose patient health information for the treatment of a patie…" at bounding box center [452, 147] width 345 height 93
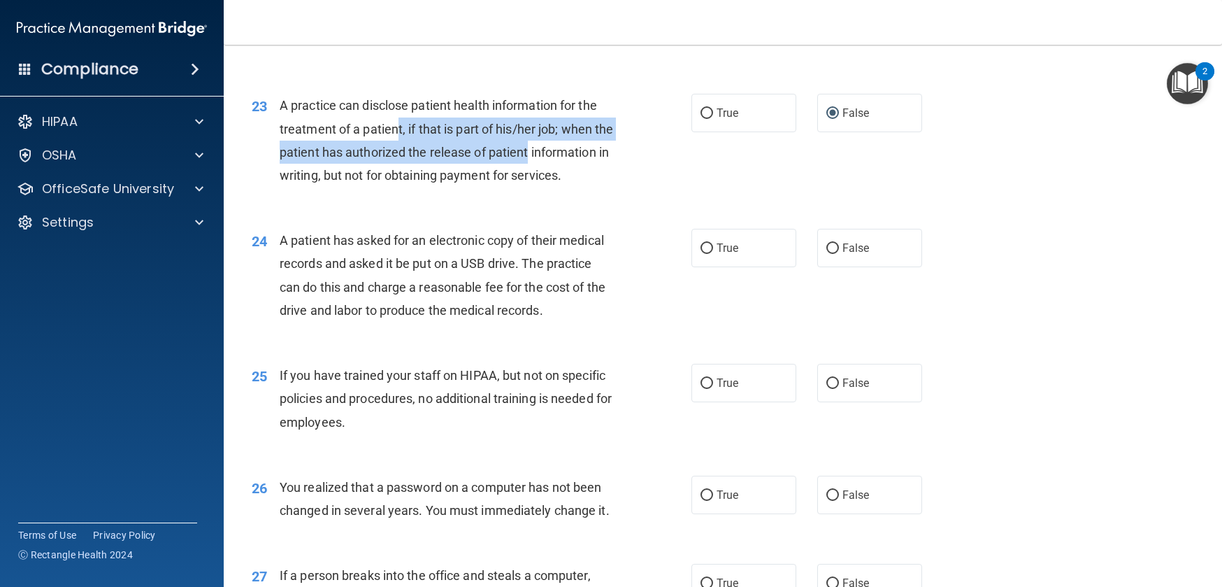
scroll to position [2430, 0]
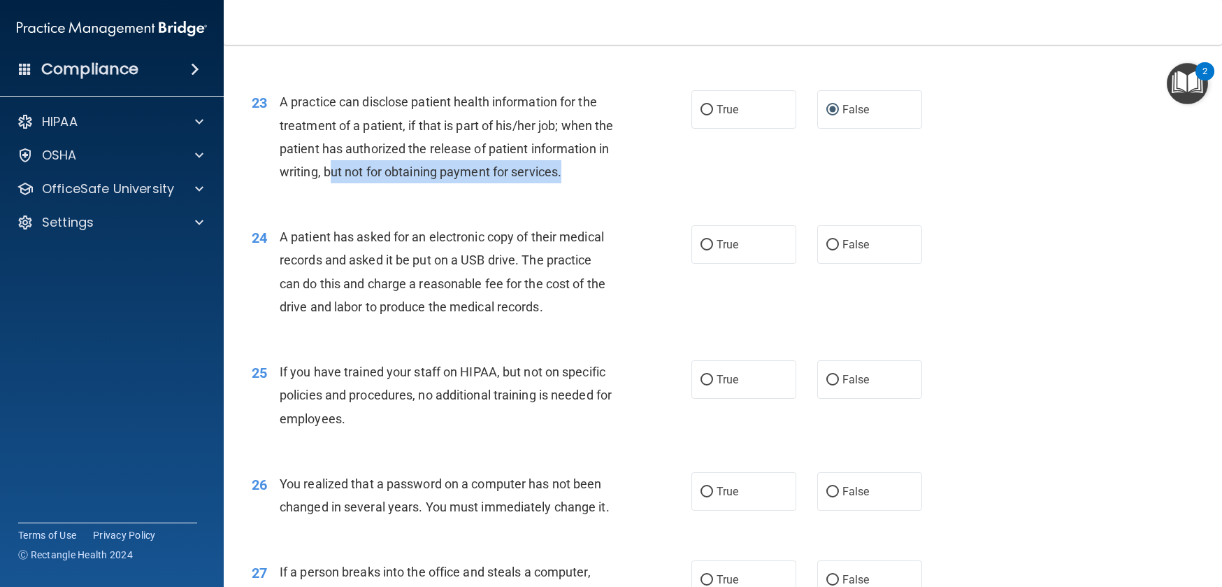
drag, startPoint x: 409, startPoint y: 195, endPoint x: 463, endPoint y: 208, distance: 55.5
click at [463, 183] on div "A practice can disclose patient health information for the treatment of a patie…" at bounding box center [452, 136] width 345 height 93
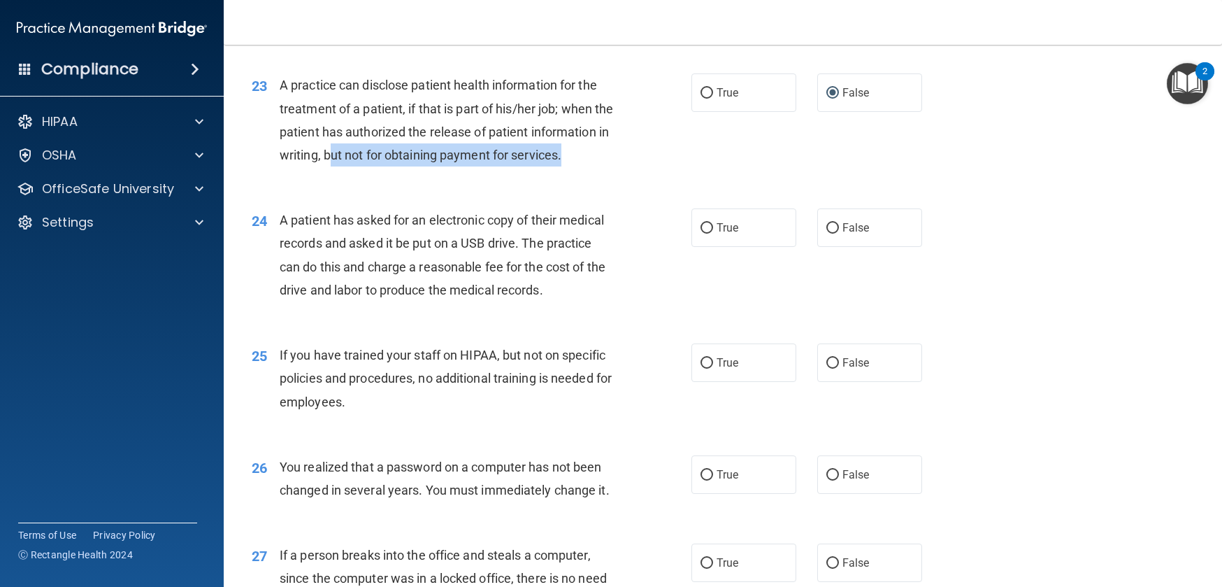
scroll to position [2446, 0]
click at [430, 167] on div "A practice can disclose patient health information for the treatment of a patie…" at bounding box center [452, 120] width 345 height 93
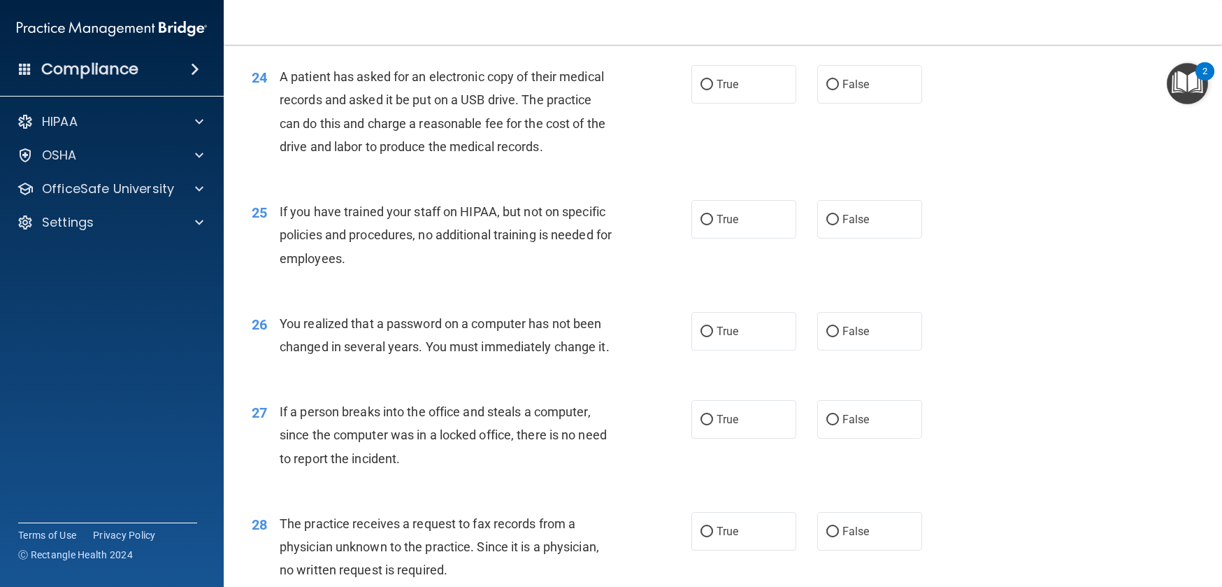
scroll to position [2592, 0]
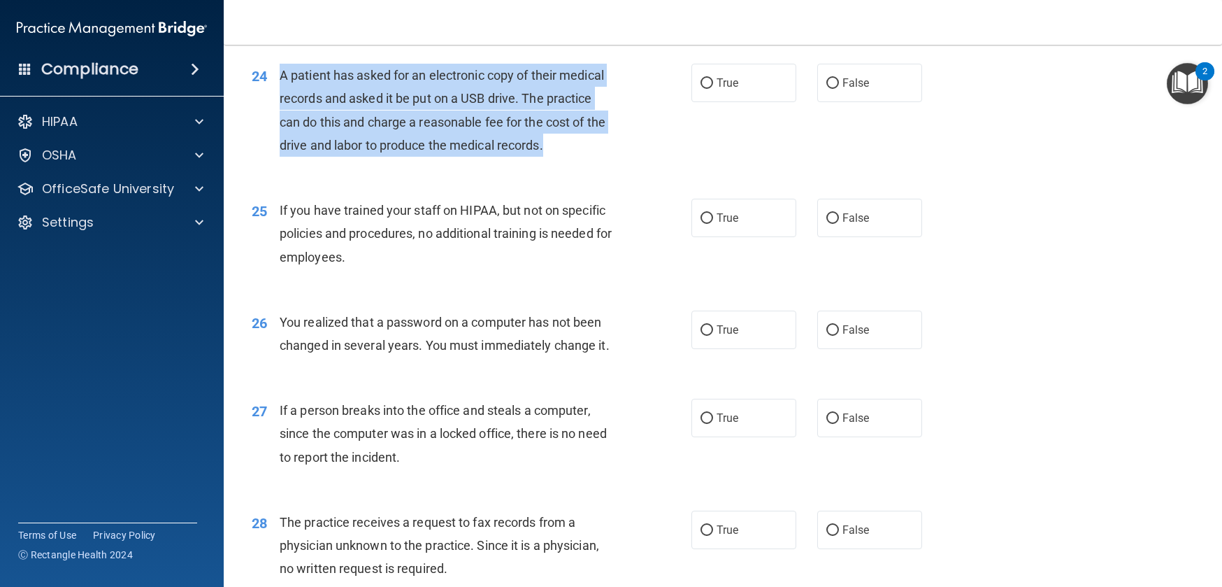
drag, startPoint x: 279, startPoint y: 121, endPoint x: 549, endPoint y: 192, distance: 279.0
click at [549, 157] on div "A patient has asked for an electronic copy of their medical records and asked i…" at bounding box center [452, 110] width 345 height 93
click at [315, 138] on span "A patient has asked for an electronic copy of their medical records and asked i…" at bounding box center [443, 110] width 326 height 85
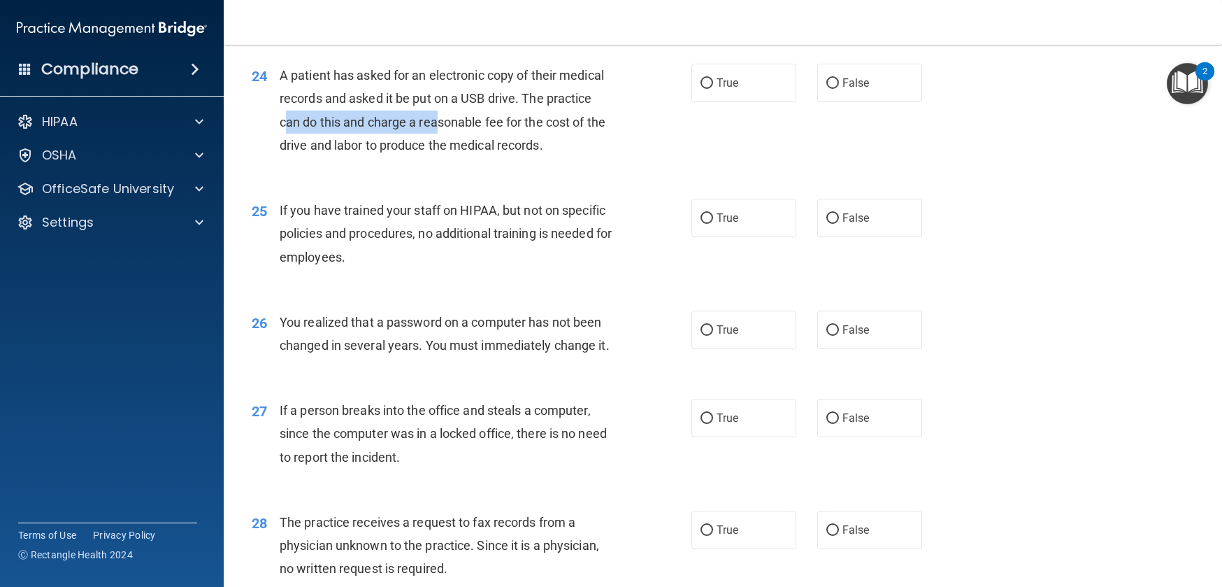
drag, startPoint x: 287, startPoint y: 170, endPoint x: 440, endPoint y: 173, distance: 152.5
click at [440, 152] on span "A patient has asked for an electronic copy of their medical records and asked i…" at bounding box center [443, 110] width 326 height 85
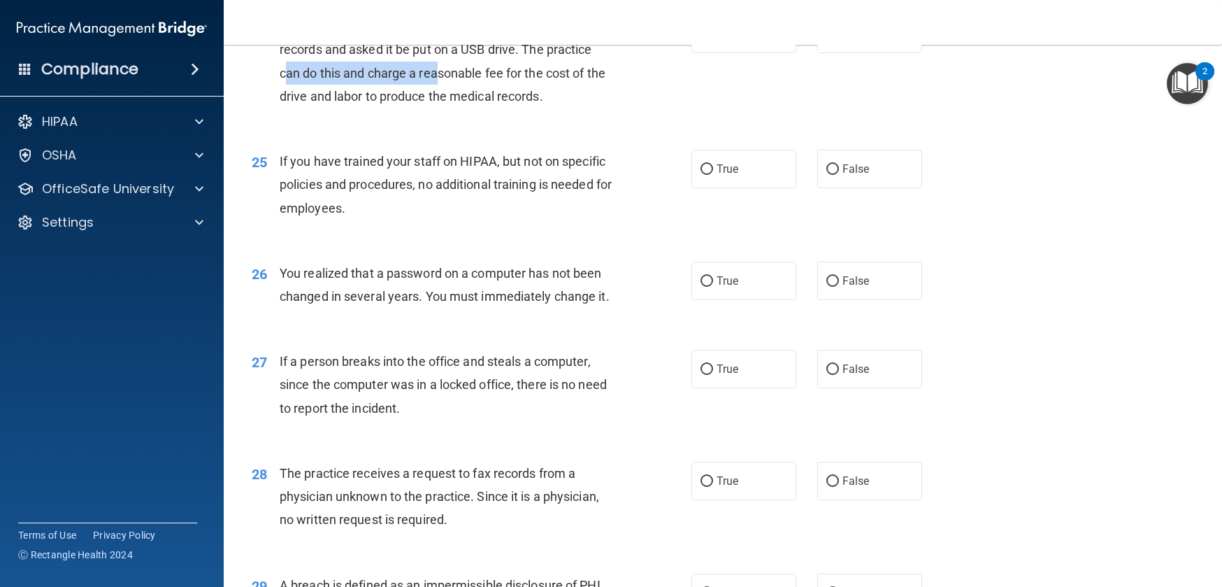
scroll to position [2656, 0]
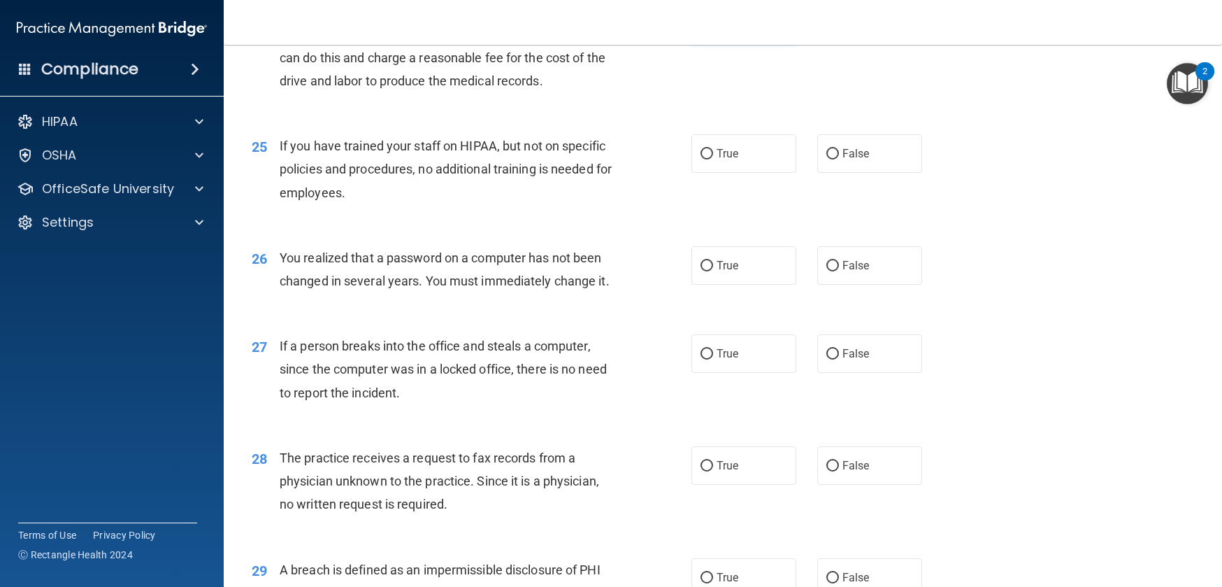
click at [692, 38] on label "True" at bounding box center [744, 18] width 105 height 38
click at [701, 24] on input "True" at bounding box center [707, 19] width 13 height 10
radio input "true"
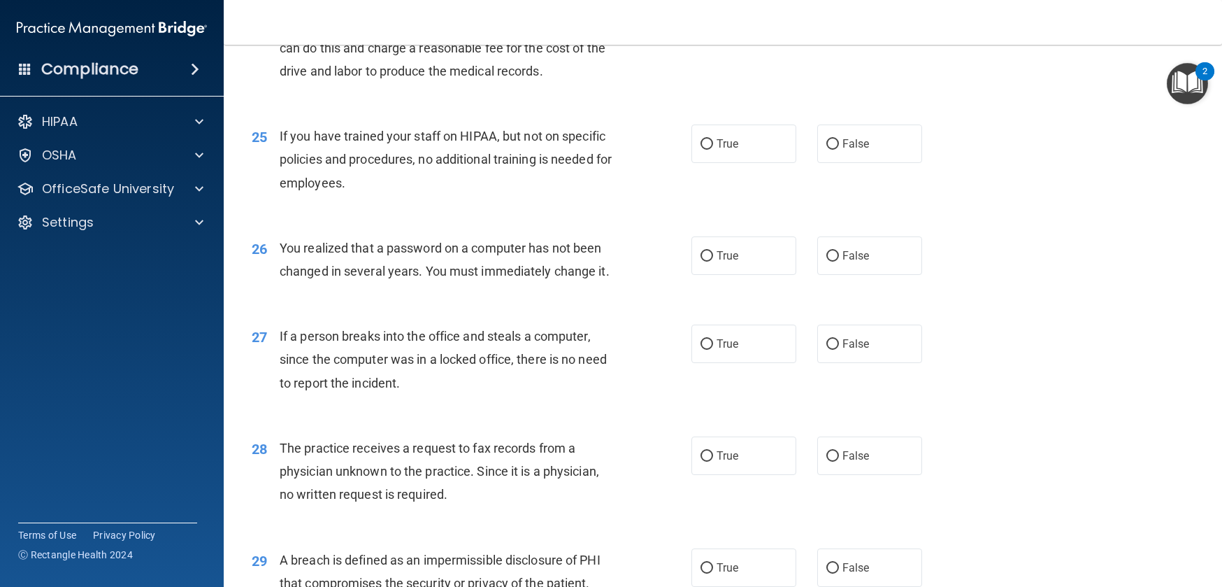
scroll to position [2680, 0]
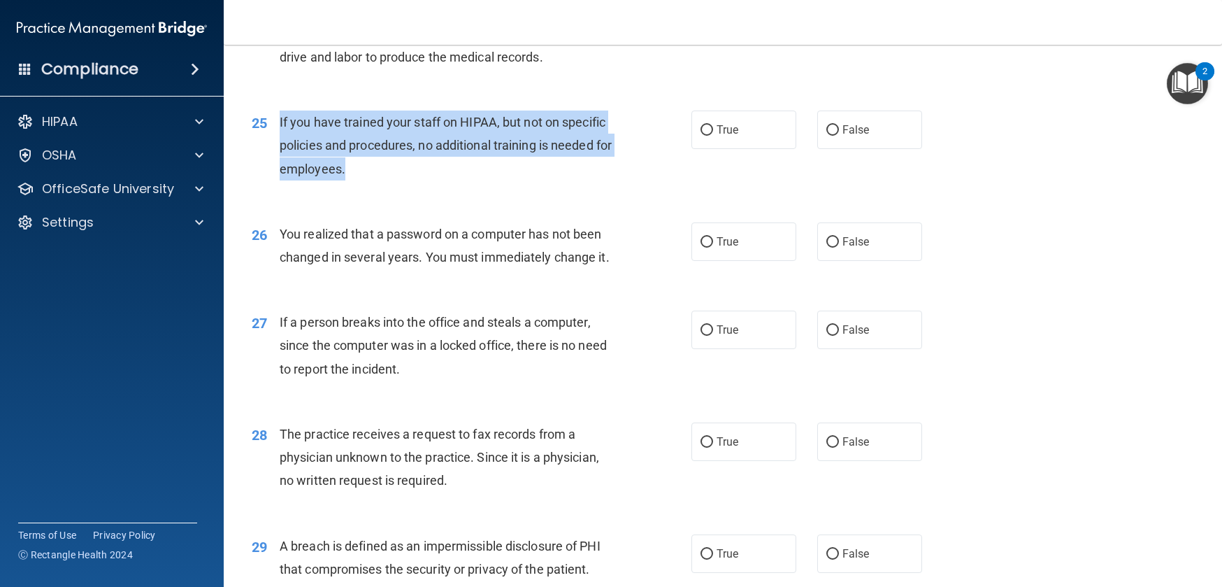
drag, startPoint x: 280, startPoint y: 168, endPoint x: 378, endPoint y: 225, distance: 114.1
click at [378, 180] on div "If you have trained your staff on HIPAA, but not on specific policies and proce…" at bounding box center [452, 145] width 345 height 70
click at [827, 136] on input "False" at bounding box center [833, 130] width 13 height 10
radio input "true"
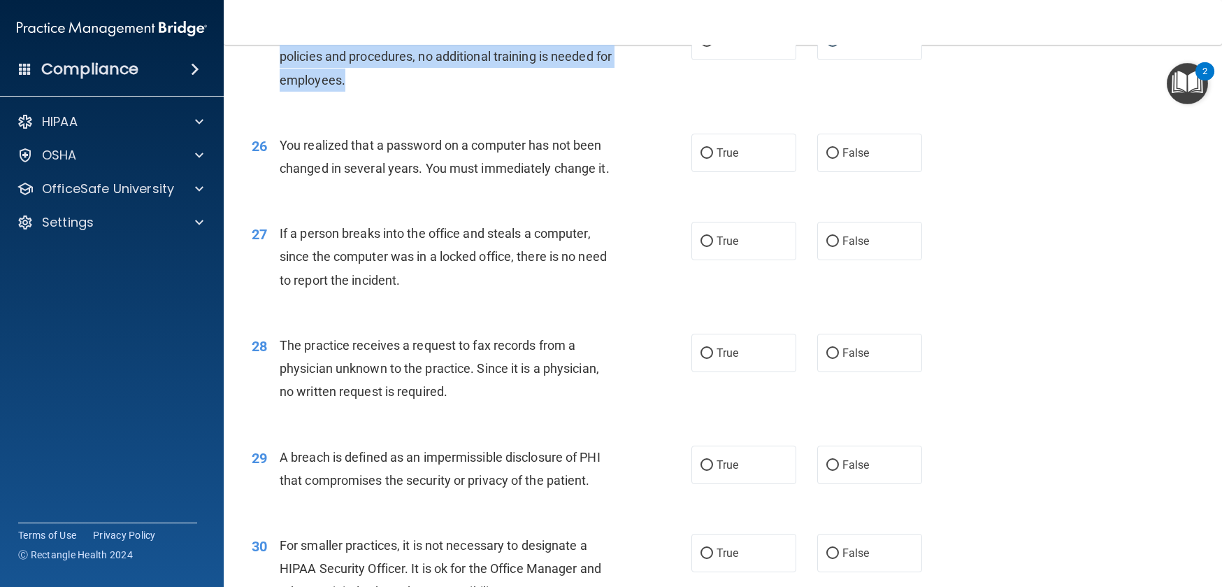
scroll to position [2797, 0]
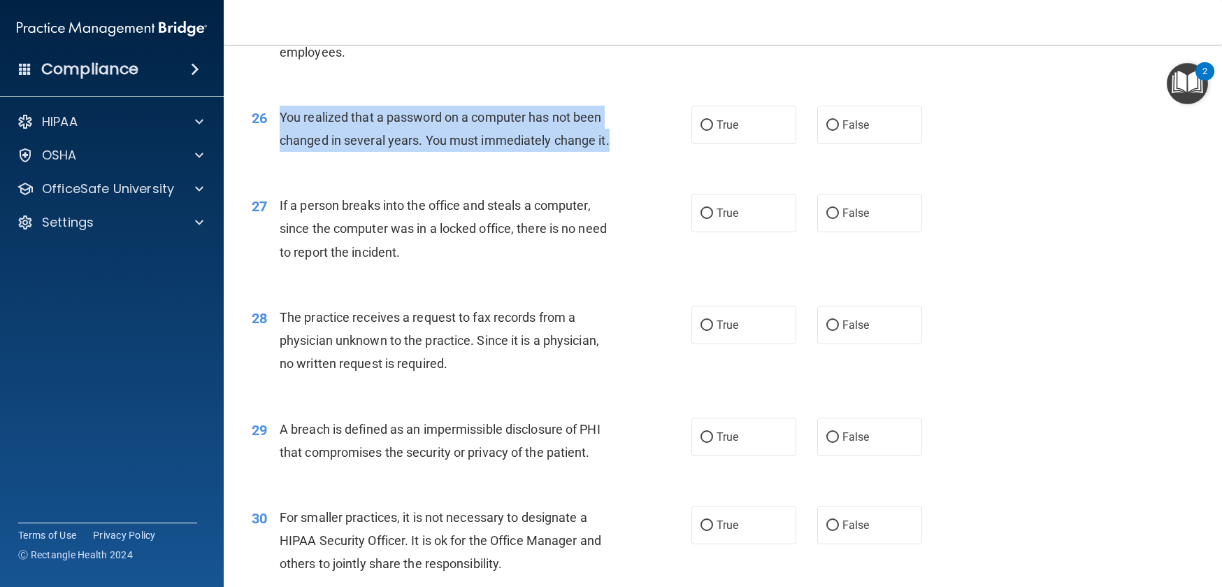
drag, startPoint x: 280, startPoint y: 163, endPoint x: 325, endPoint y: 215, distance: 68.9
click at [325, 152] on div "You realized that a password on a computer has not been changed in several year…" at bounding box center [452, 129] width 345 height 46
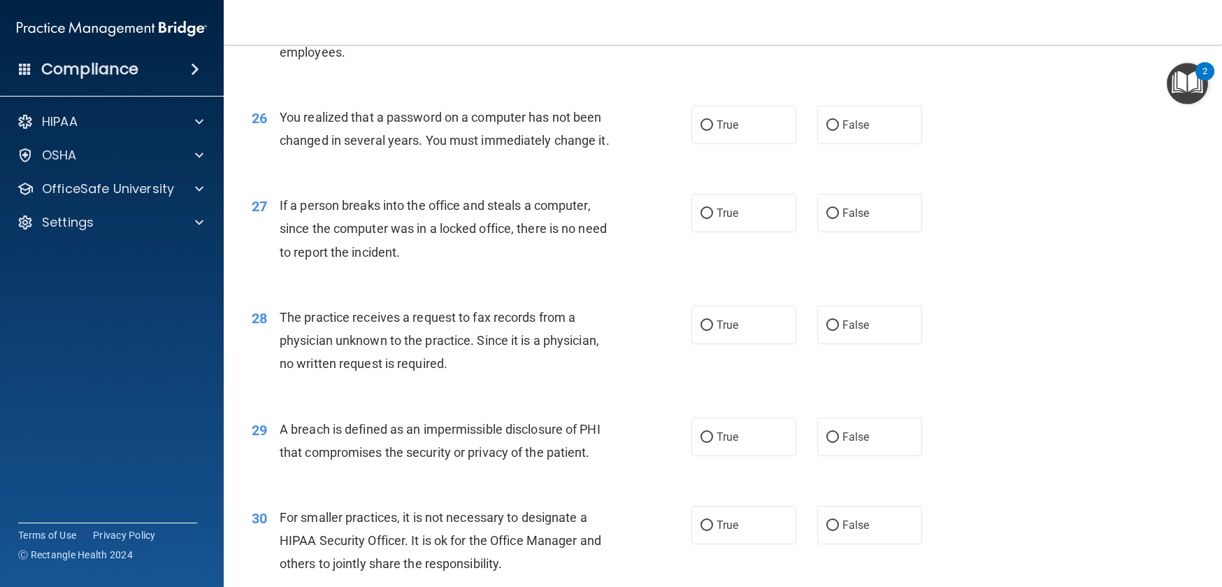
drag, startPoint x: 319, startPoint y: 218, endPoint x: 312, endPoint y: 213, distance: 9.0
click at [318, 152] on div "You realized that a password on a computer has not been changed in several year…" at bounding box center [452, 129] width 345 height 46
click at [311, 152] on div "You realized that a password on a computer has not been changed in several year…" at bounding box center [452, 129] width 345 height 46
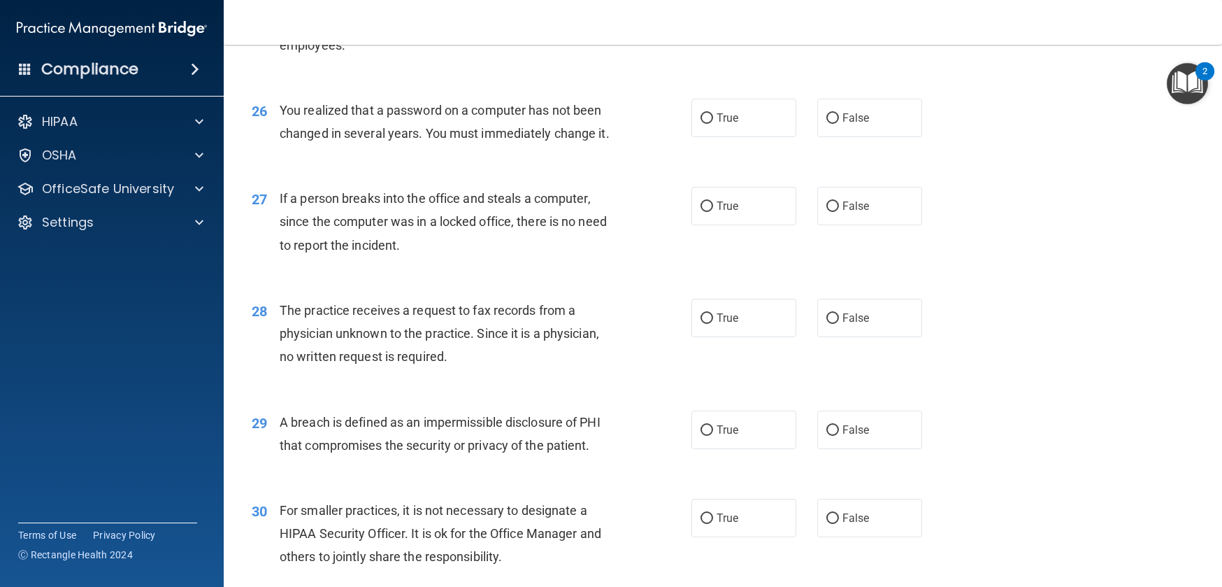
scroll to position [2804, 0]
click at [701, 123] on input "True" at bounding box center [707, 118] width 13 height 10
radio input "true"
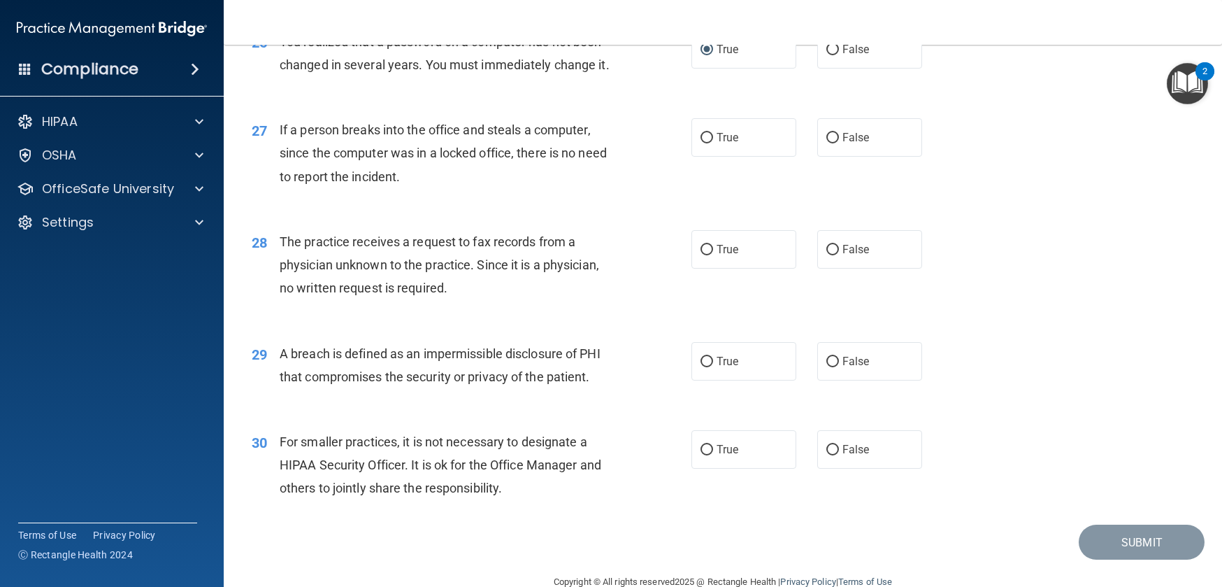
scroll to position [2947, 0]
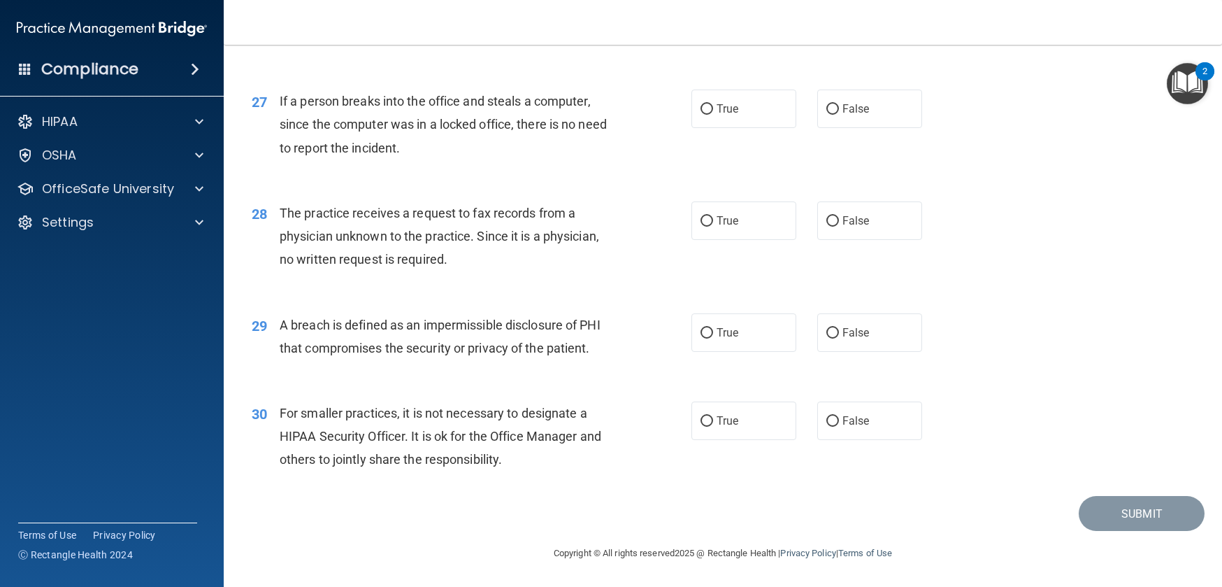
drag, startPoint x: 278, startPoint y: 122, endPoint x: 406, endPoint y: 155, distance: 132.1
click at [387, 150] on span "If a person breaks into the office and steals a computer, since the computer wa…" at bounding box center [443, 124] width 327 height 61
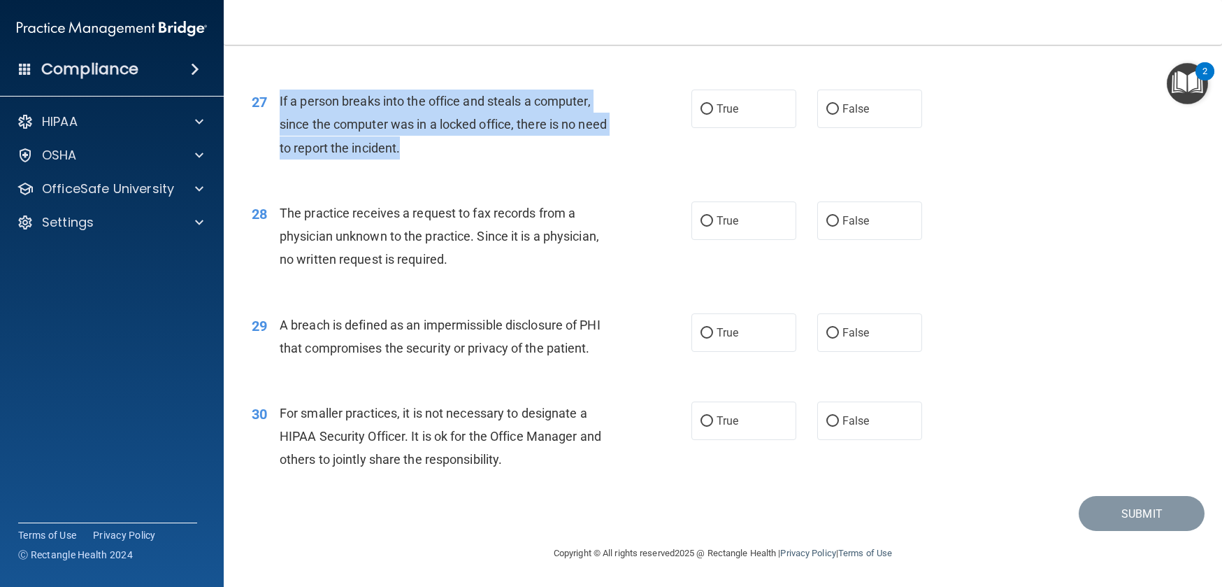
drag, startPoint x: 424, startPoint y: 169, endPoint x: 269, endPoint y: 122, distance: 162.2
click at [269, 122] on div "27 If a person breaks into the office and steals a computer, since the computer…" at bounding box center [472, 128] width 482 height 77
click at [829, 115] on input "False" at bounding box center [833, 109] width 13 height 10
radio input "true"
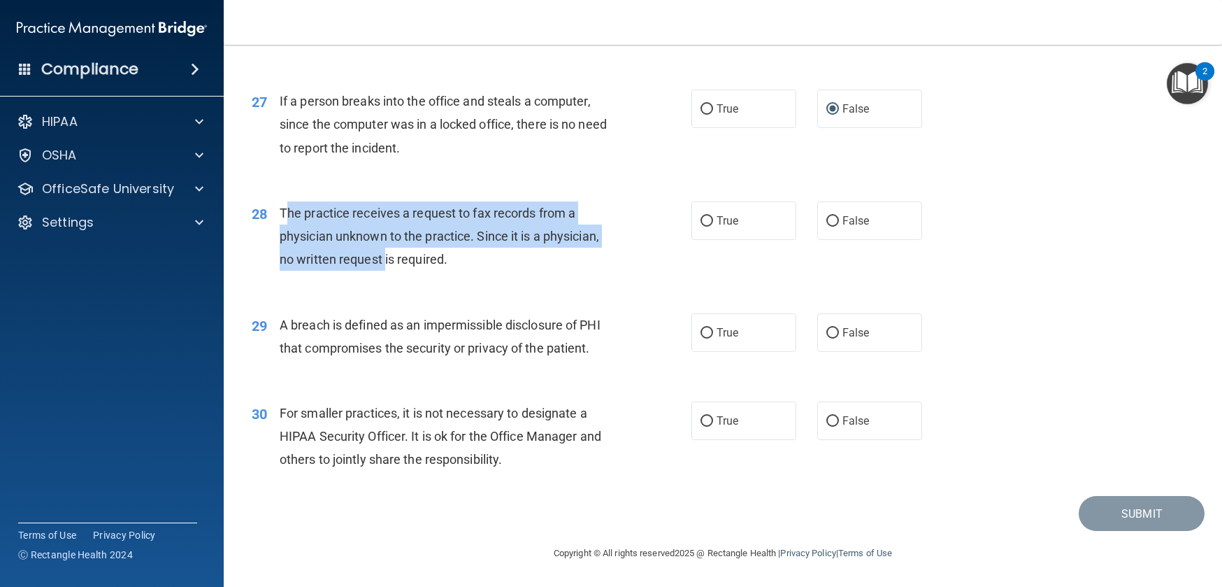
drag, startPoint x: 289, startPoint y: 239, endPoint x: 393, endPoint y: 275, distance: 110.1
click at [384, 271] on div "The practice receives a request to fax records from a physician unknown to the …" at bounding box center [452, 236] width 345 height 70
drag, startPoint x: 452, startPoint y: 292, endPoint x: 281, endPoint y: 238, distance: 179.4
click at [282, 238] on div "The practice receives a request to fax records from a physician unknown to the …" at bounding box center [452, 236] width 345 height 70
drag, startPoint x: 331, startPoint y: 248, endPoint x: 307, endPoint y: 239, distance: 26.1
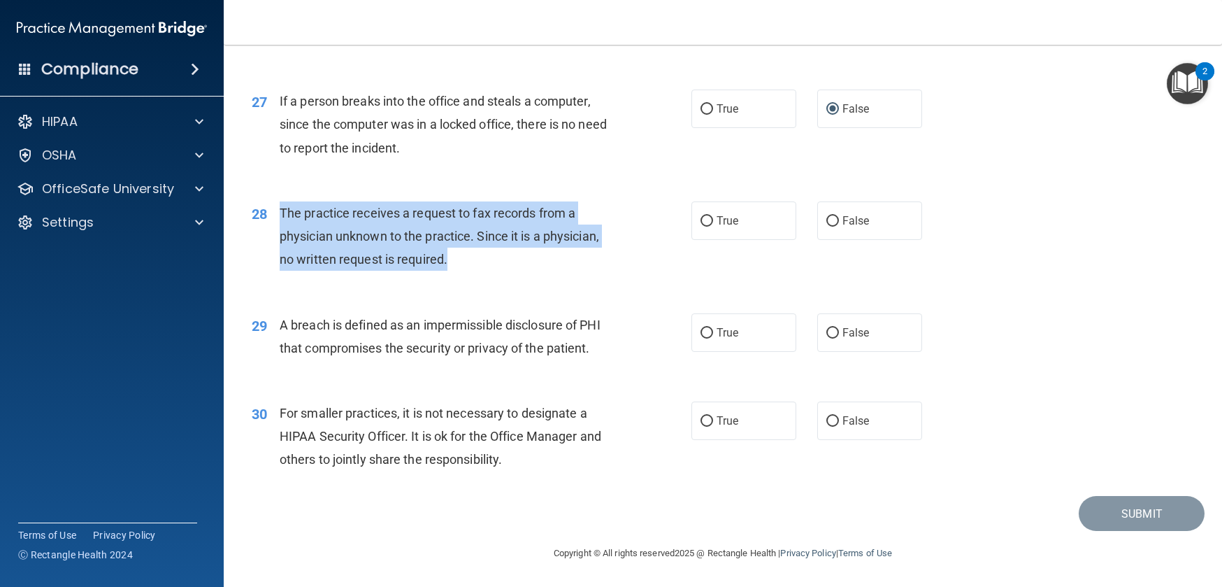
click at [329, 248] on div "The practice receives a request to fax records from a physician unknown to the …" at bounding box center [452, 236] width 345 height 70
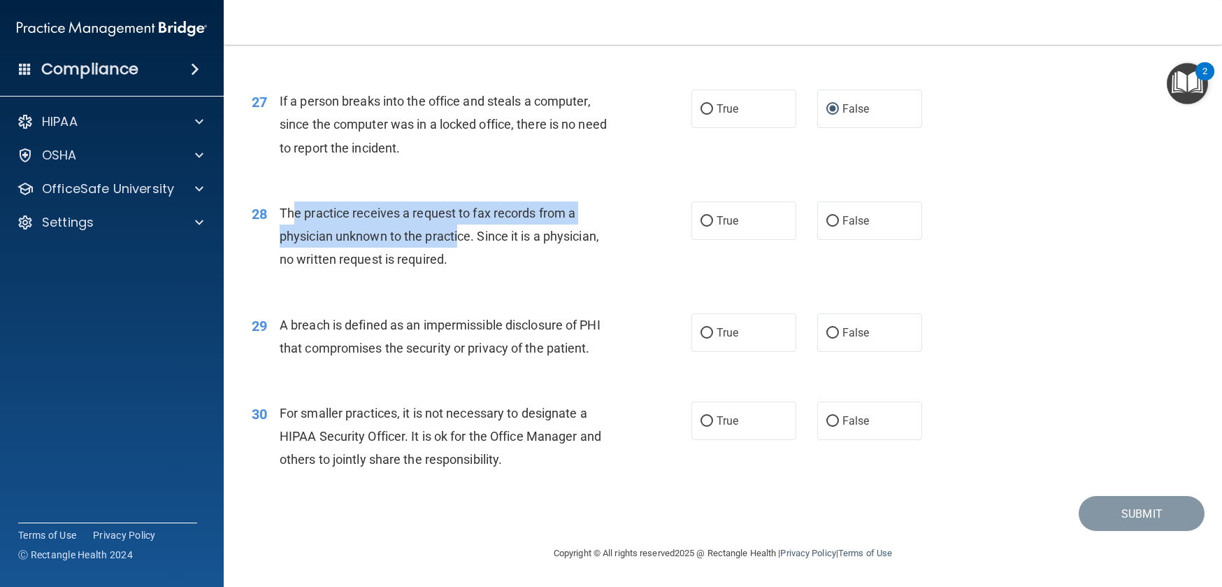
drag, startPoint x: 292, startPoint y: 236, endPoint x: 431, endPoint y: 280, distance: 146.4
click at [462, 254] on span "The practice receives a request to fax records from a physician unknown to the …" at bounding box center [440, 236] width 320 height 61
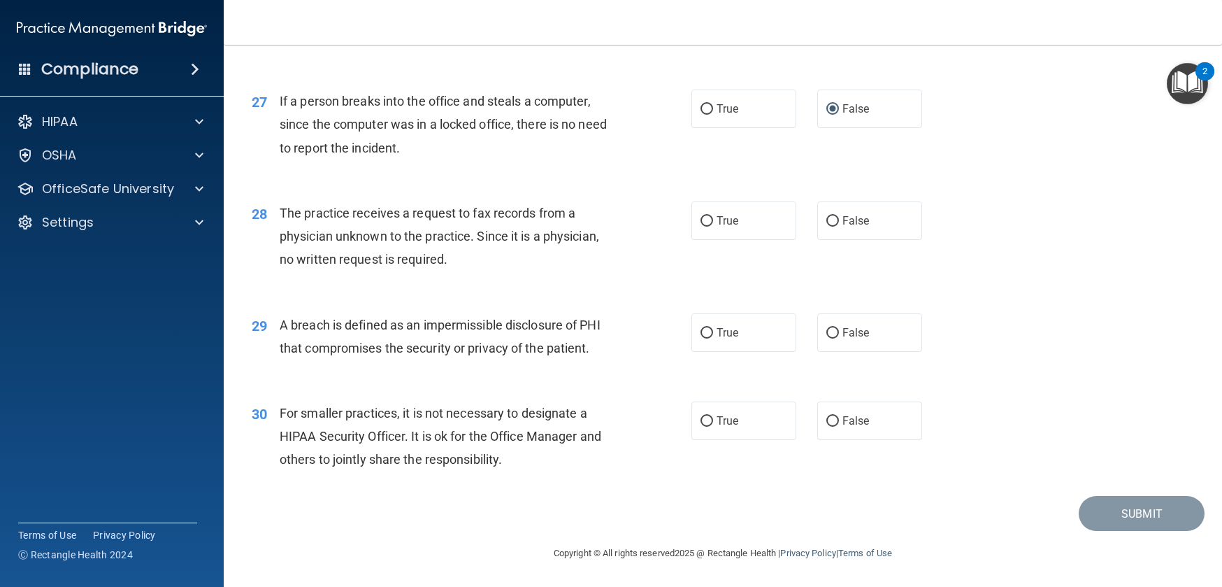
click at [488, 271] on div "The practice receives a request to fax records from a physician unknown to the …" at bounding box center [452, 236] width 345 height 70
drag, startPoint x: 483, startPoint y: 283, endPoint x: 491, endPoint y: 278, distance: 8.8
click at [483, 271] on div "The practice receives a request to fax records from a physician unknown to the …" at bounding box center [452, 236] width 345 height 70
click at [701, 227] on input "True" at bounding box center [707, 221] width 13 height 10
radio input "true"
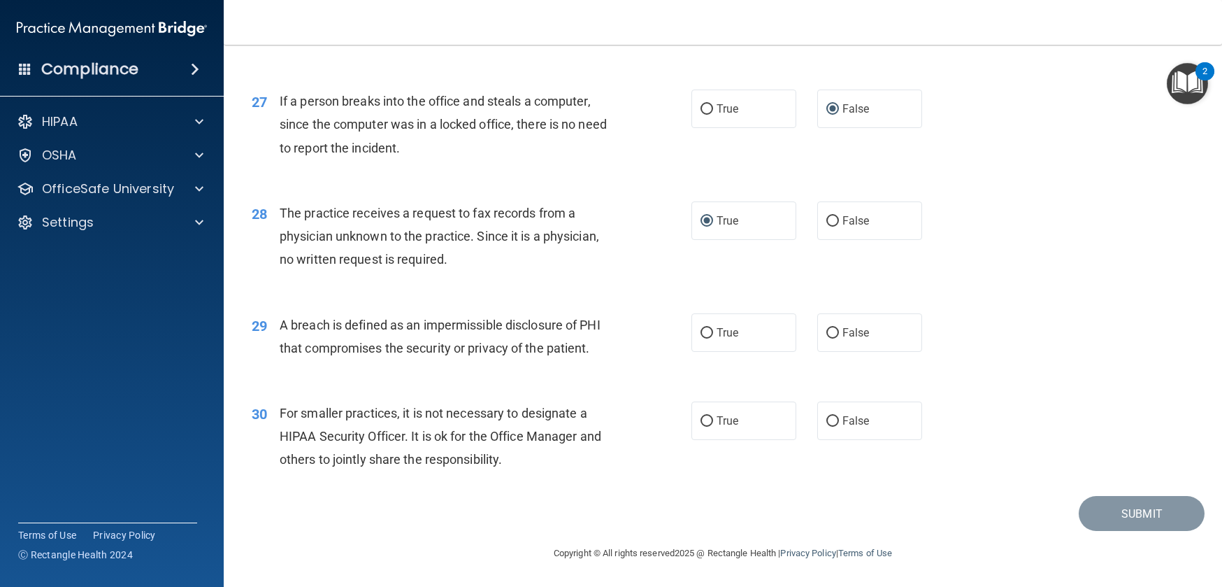
scroll to position [2971, 0]
drag, startPoint x: 347, startPoint y: 329, endPoint x: 560, endPoint y: 345, distance: 213.9
click at [513, 343] on span "A breach is defined as an impermissible disclosure of PHI that compromises the …" at bounding box center [440, 336] width 321 height 38
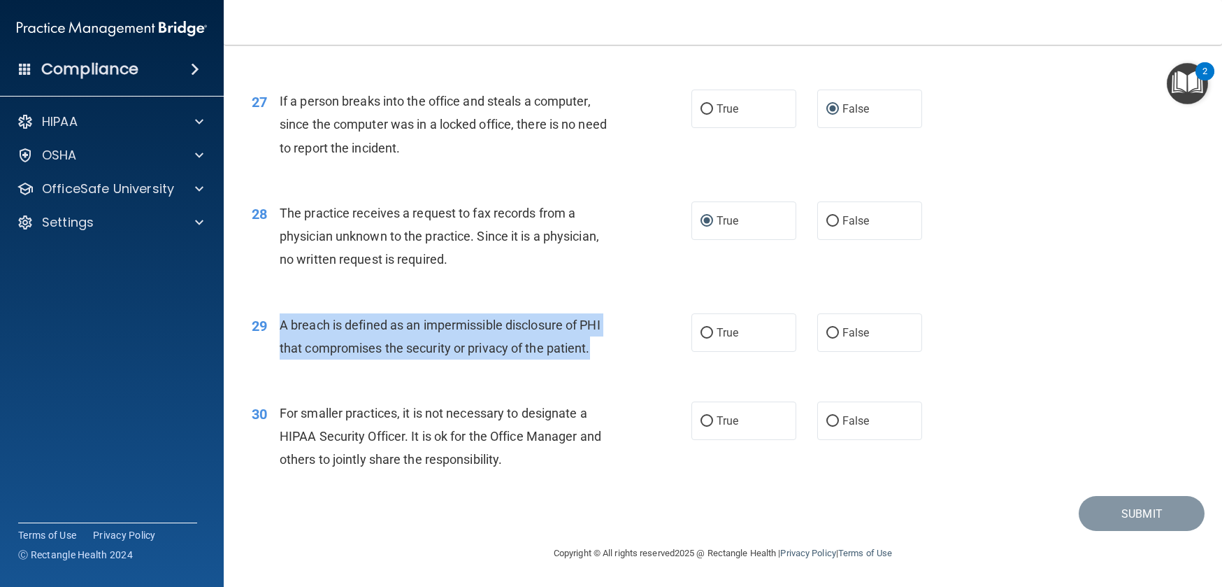
drag, startPoint x: 537, startPoint y: 349, endPoint x: 281, endPoint y: 327, distance: 256.9
click at [281, 327] on div "A breach is defined as an impermissible disclosure of PHI that compromises the …" at bounding box center [452, 336] width 345 height 46
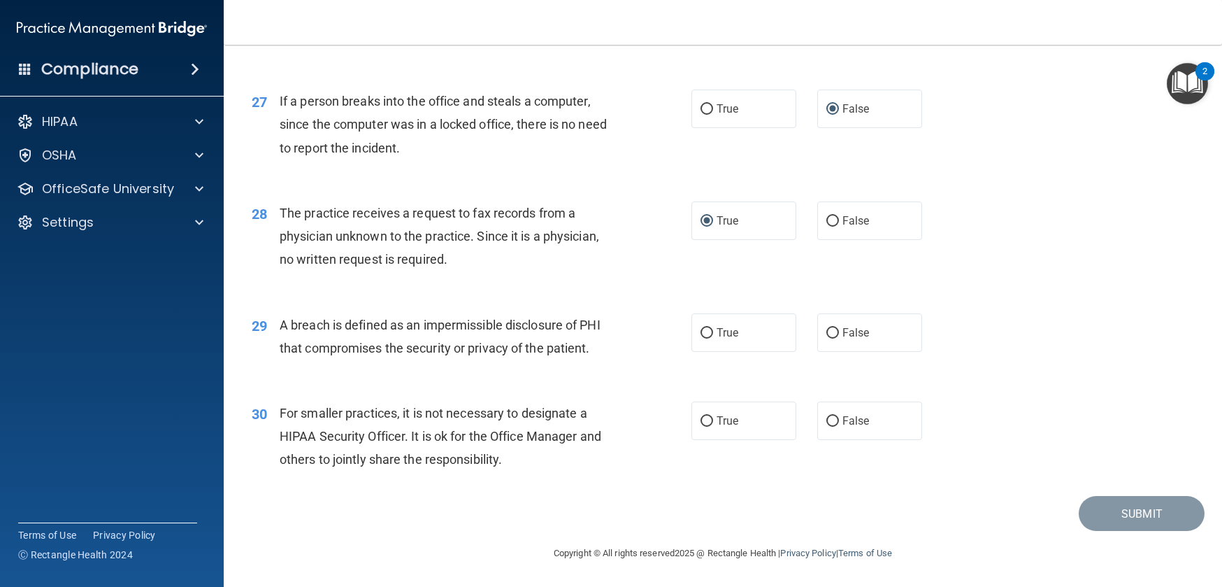
drag, startPoint x: 345, startPoint y: 328, endPoint x: 326, endPoint y: 330, distance: 19.0
click at [345, 328] on span "A breach is defined as an impermissible disclosure of PHI that compromises the …" at bounding box center [440, 336] width 321 height 38
drag, startPoint x: 418, startPoint y: 324, endPoint x: 601, endPoint y: 329, distance: 183.3
click at [601, 329] on span "A breach is defined as an impermissible disclosure of PHI that compromises the …" at bounding box center [440, 336] width 321 height 38
drag, startPoint x: 282, startPoint y: 349, endPoint x: 485, endPoint y: 355, distance: 203.6
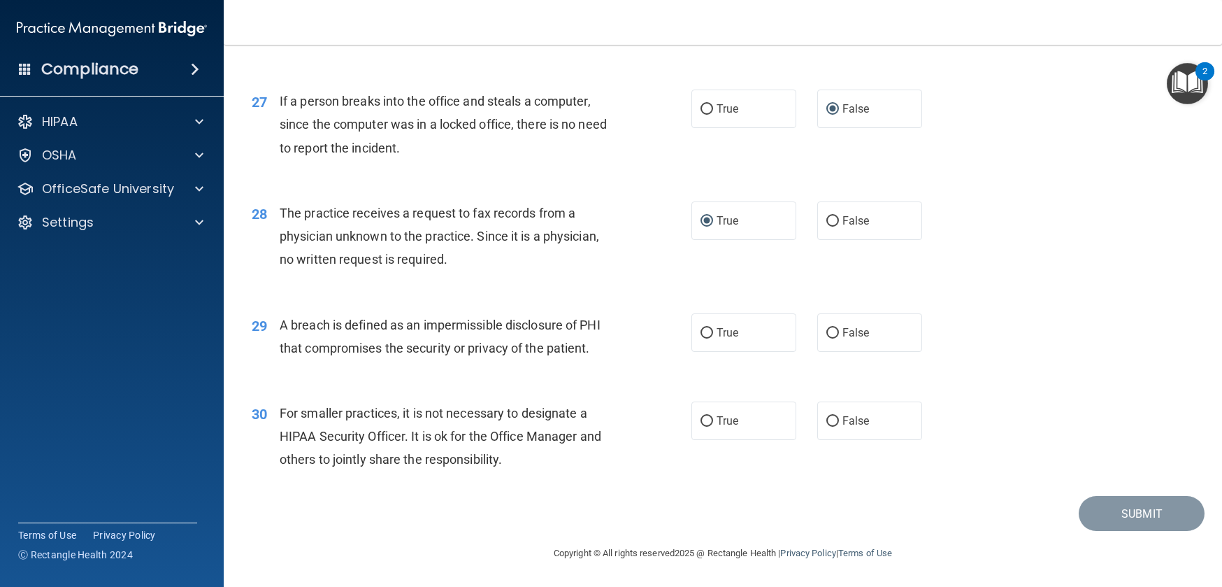
click at [484, 357] on div "A breach is defined as an impermissible disclosure of PHI that compromises the …" at bounding box center [452, 336] width 345 height 46
click at [702, 331] on input "True" at bounding box center [707, 333] width 13 height 10
radio input "true"
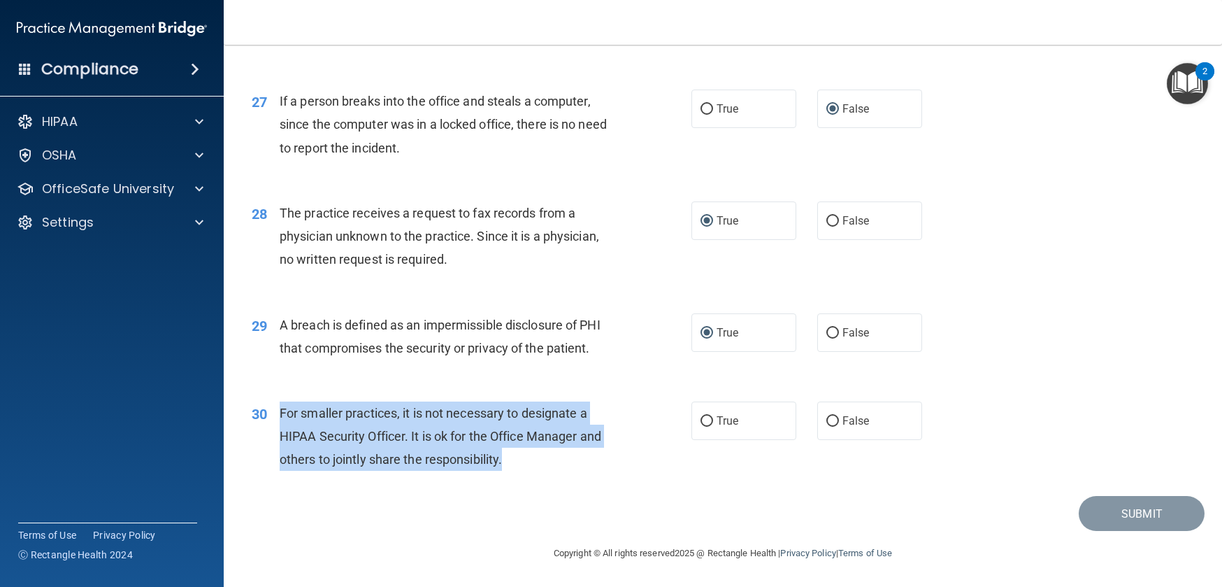
drag, startPoint x: 280, startPoint y: 410, endPoint x: 518, endPoint y: 449, distance: 240.3
click at [518, 449] on div "For smaller practices, it is not necessary to designate a HIPAA Security Office…" at bounding box center [452, 436] width 345 height 70
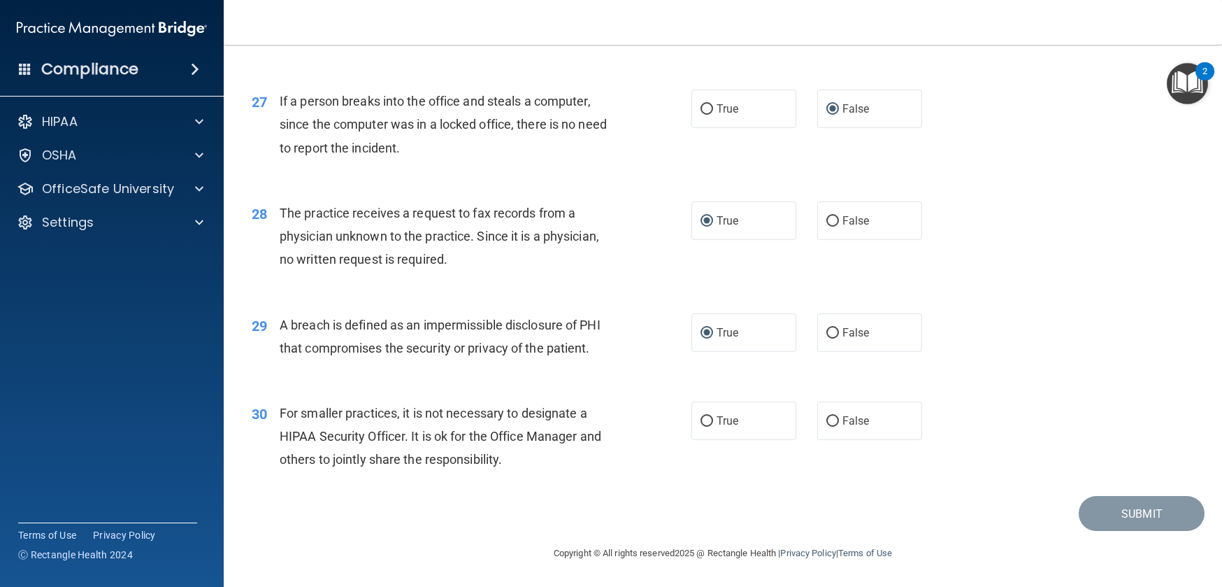
click at [455, 392] on div "30 For smaller practices, it is not necessary to designate a HIPAA Security Off…" at bounding box center [723, 440] width 964 height 112
click at [459, 412] on span "For smaller practices, it is not necessary to designate a HIPAA Security Office…" at bounding box center [441, 436] width 322 height 61
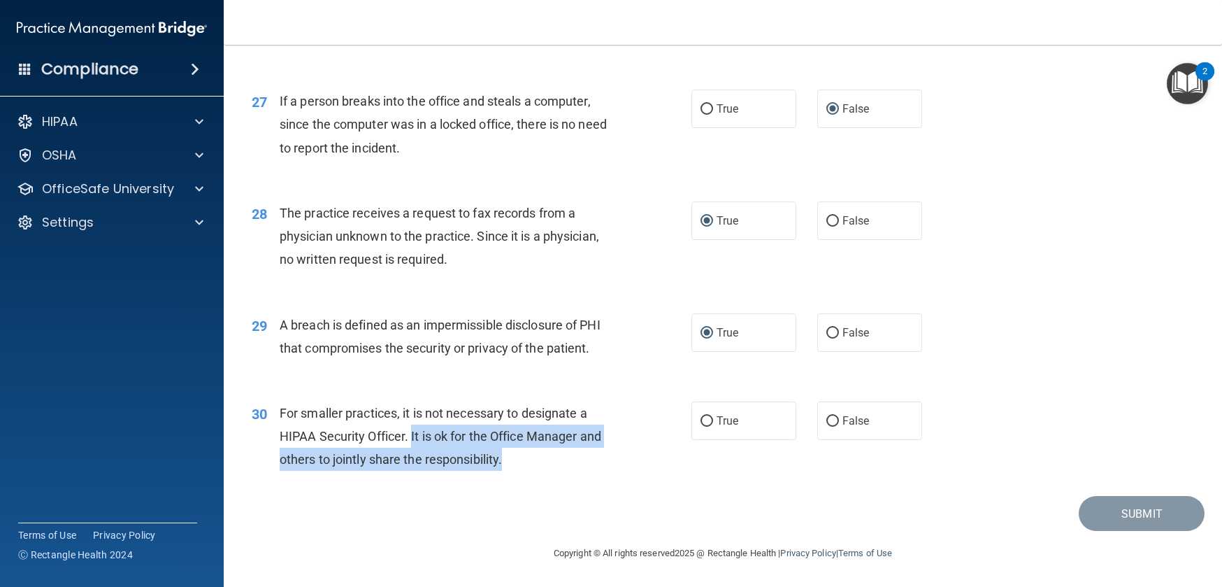
drag, startPoint x: 411, startPoint y: 434, endPoint x: 549, endPoint y: 456, distance: 140.2
click at [549, 456] on div "For smaller practices, it is not necessary to designate a HIPAA Security Office…" at bounding box center [452, 436] width 345 height 70
click at [545, 462] on div "For smaller practices, it is not necessary to designate a HIPAA Security Office…" at bounding box center [452, 436] width 345 height 70
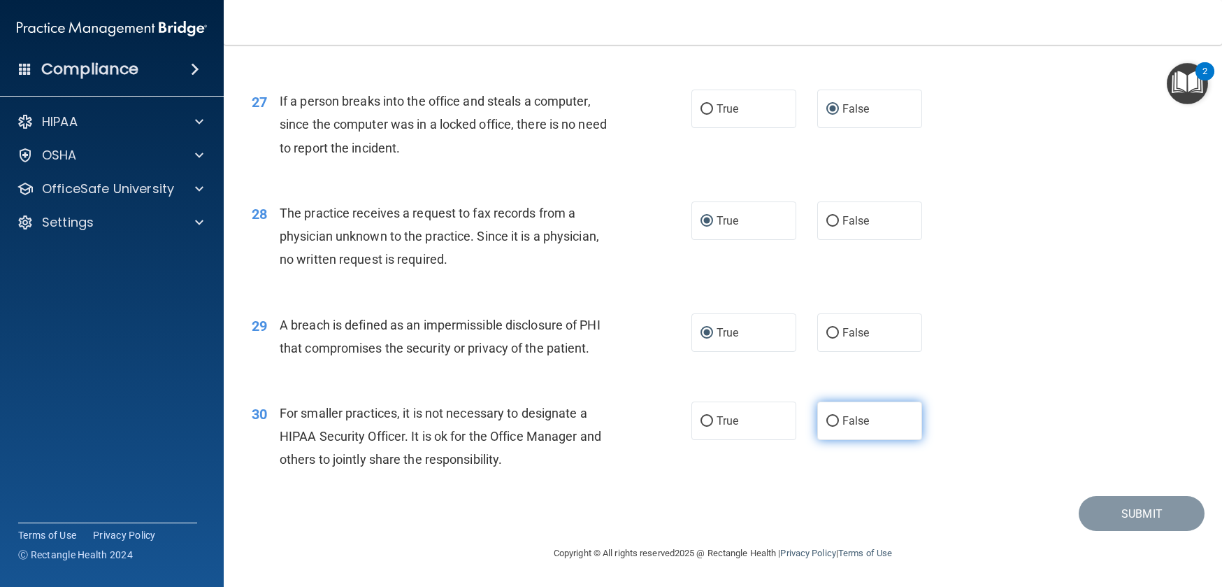
click at [827, 417] on input "False" at bounding box center [833, 421] width 13 height 10
radio input "true"
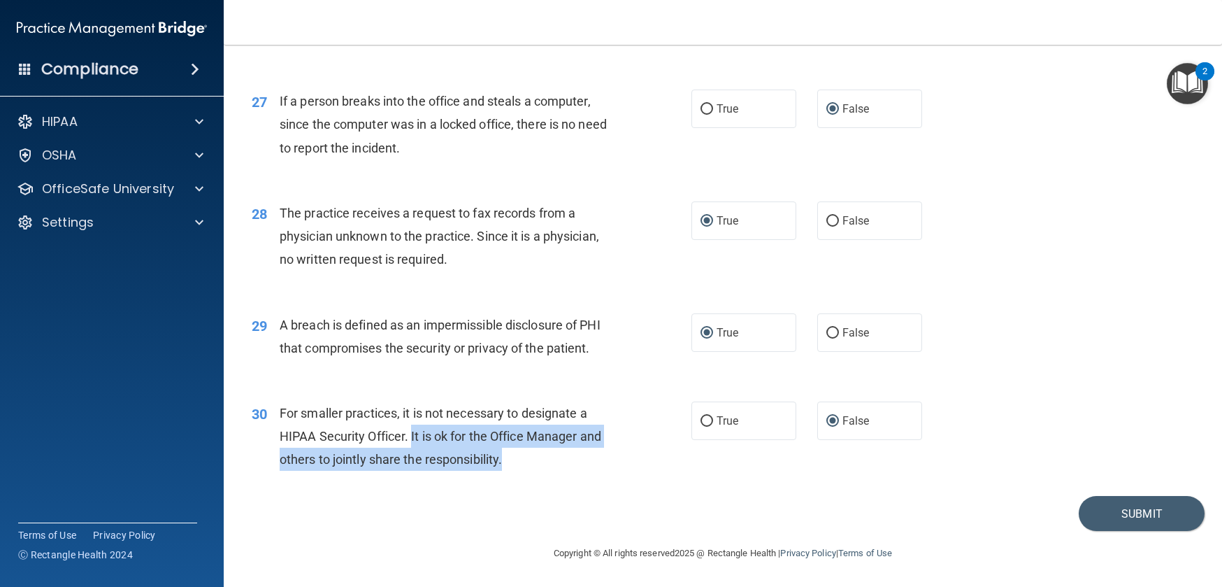
drag, startPoint x: 414, startPoint y: 436, endPoint x: 527, endPoint y: 443, distance: 112.8
click at [519, 462] on div "For smaller practices, it is not necessary to designate a HIPAA Security Office…" at bounding box center [452, 436] width 345 height 70
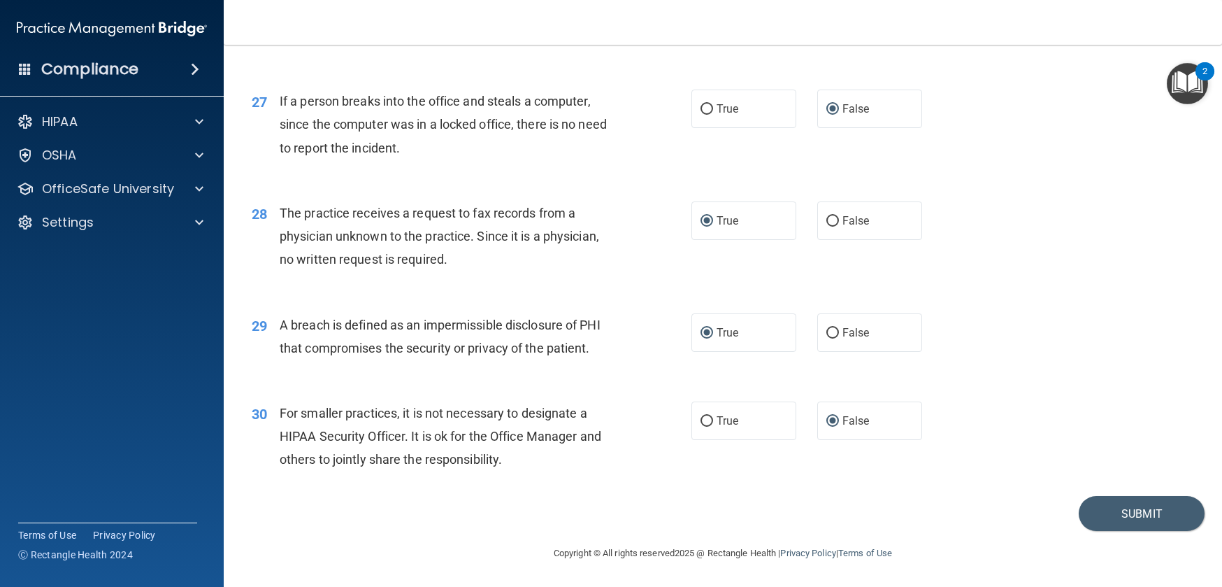
click at [1013, 341] on div "29 A breach is defined as an impermissible disclosure of PHI that compromises t…" at bounding box center [723, 340] width 964 height 88
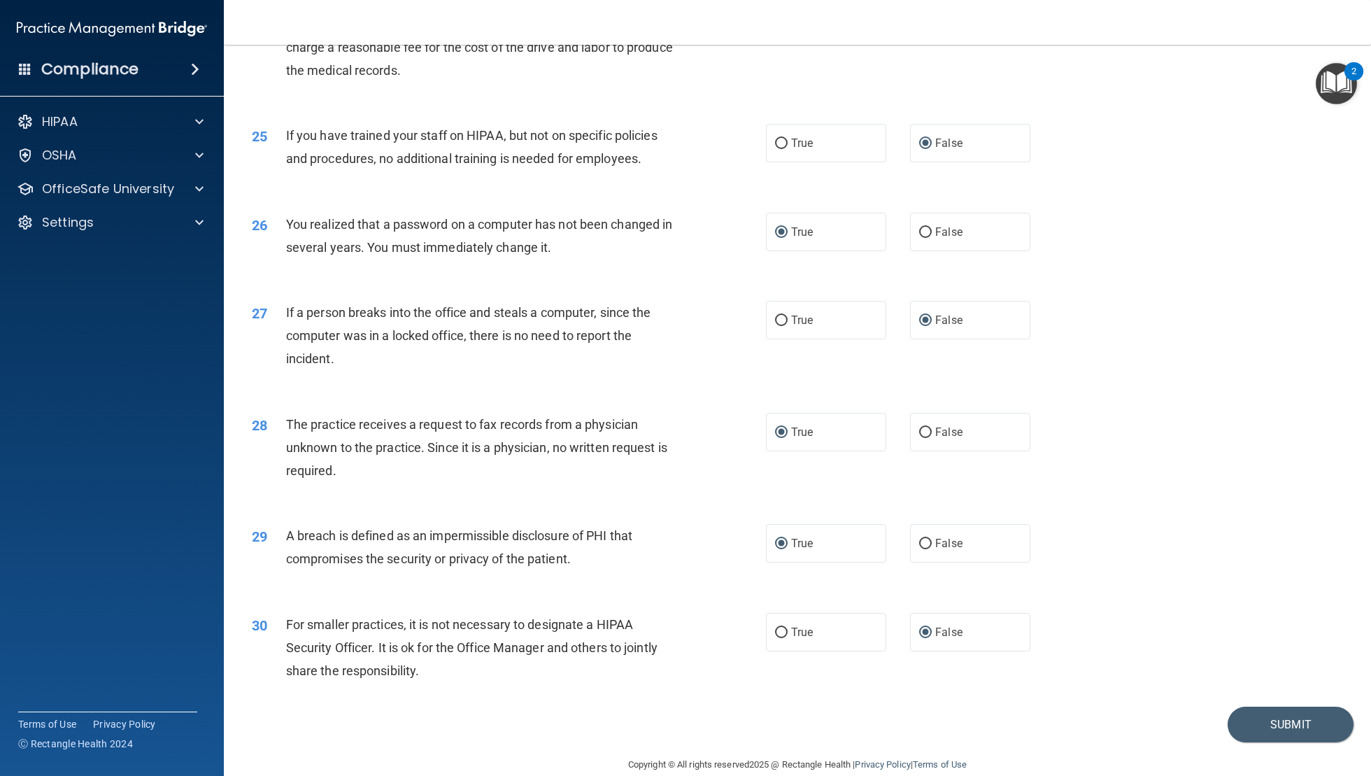
scroll to position [2378, 0]
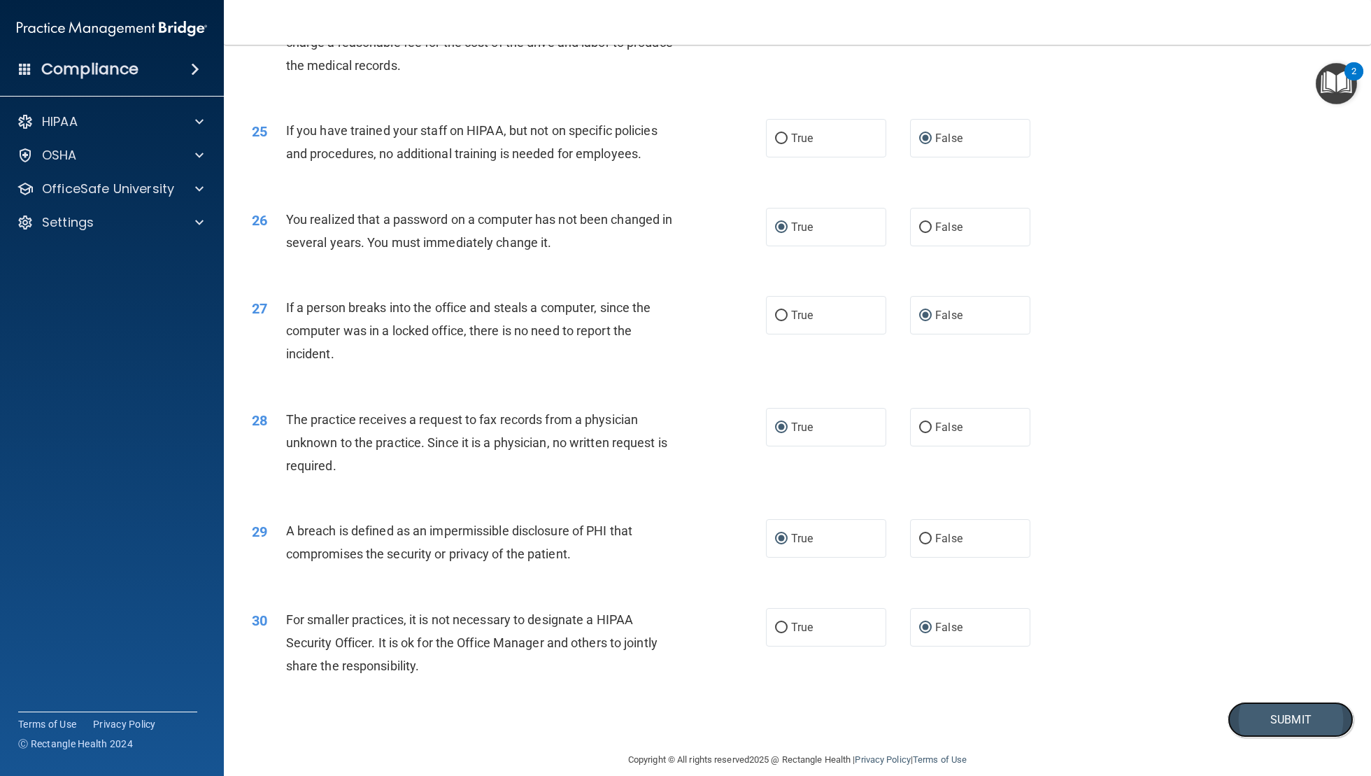
click at [1222, 586] on button "Submit" at bounding box center [1290, 719] width 126 height 36
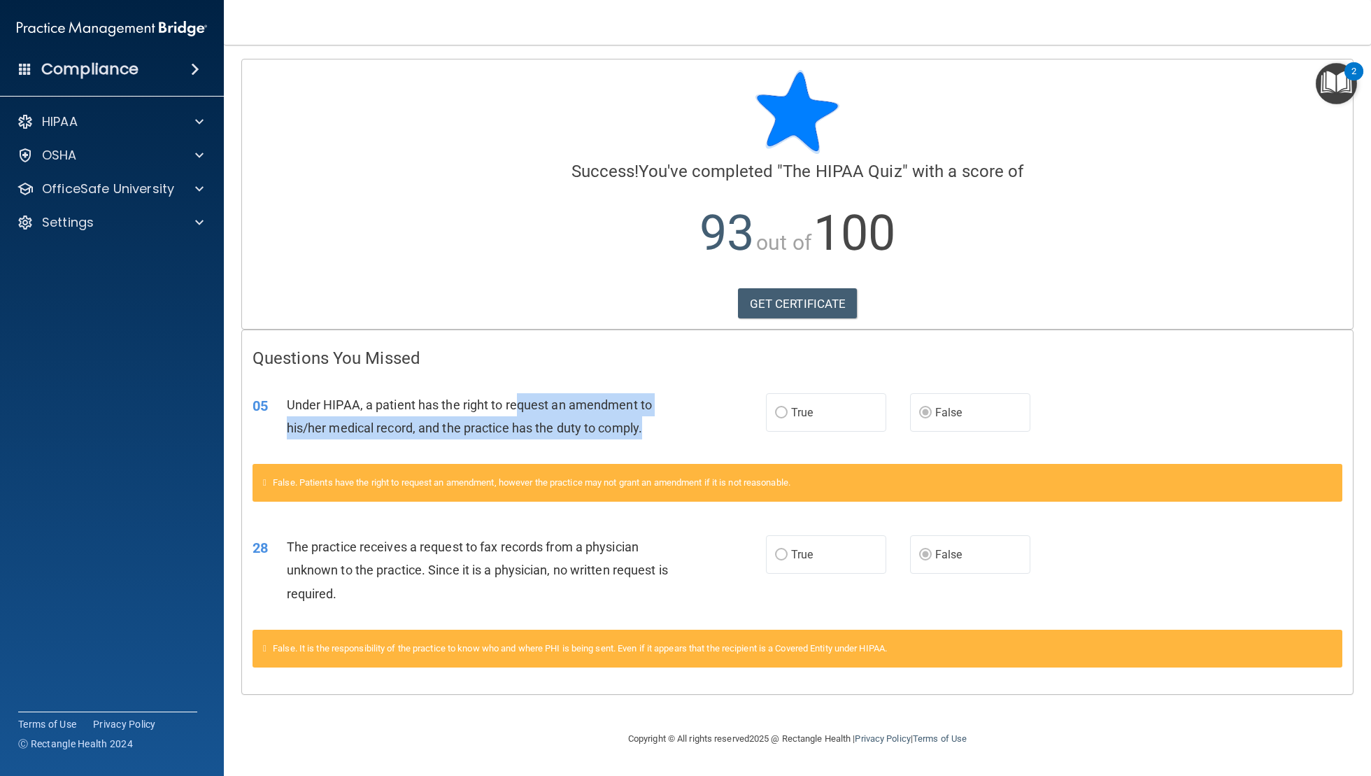
drag, startPoint x: 518, startPoint y: 406, endPoint x: 643, endPoint y: 422, distance: 126.3
click at [643, 422] on span "Under HIPAA, a patient has the right to request an amendment to his/her medical…" at bounding box center [469, 416] width 365 height 38
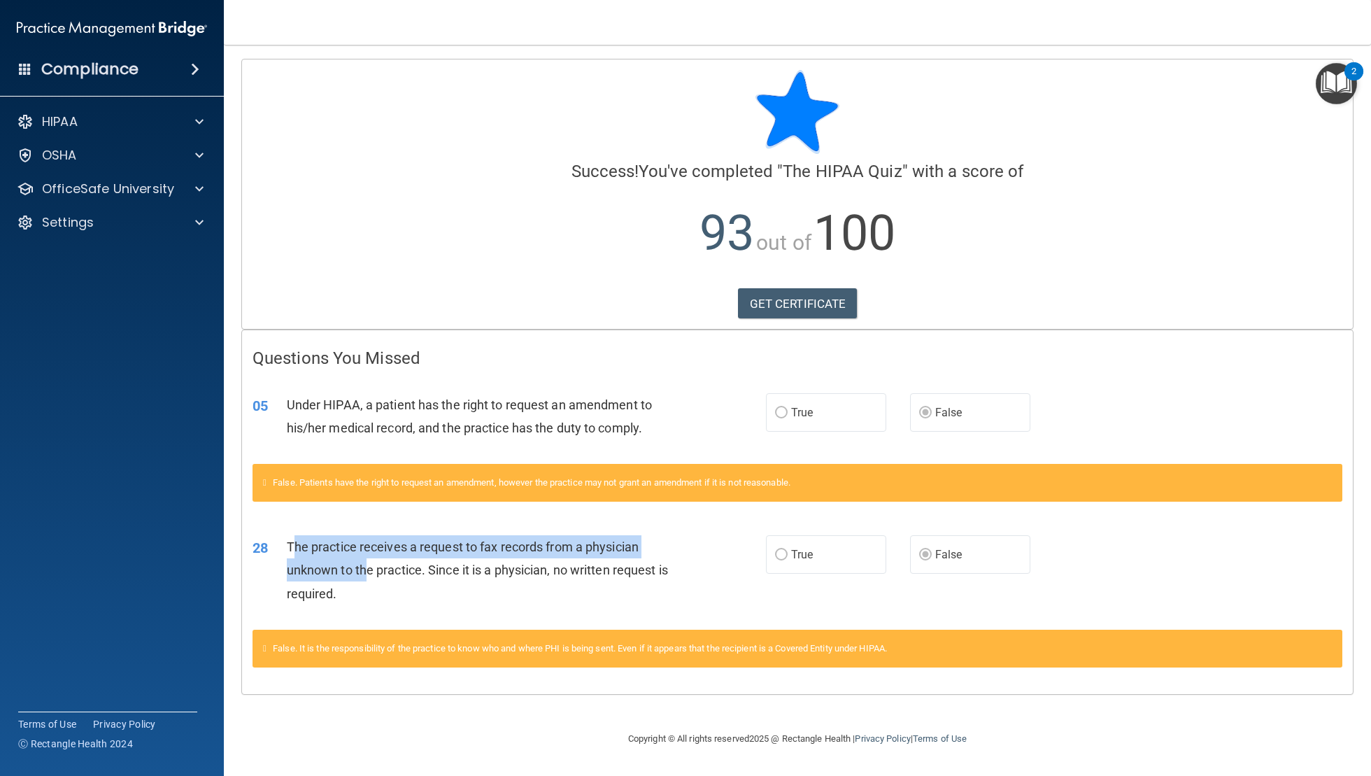
drag, startPoint x: 295, startPoint y: 543, endPoint x: 366, endPoint y: 573, distance: 77.1
click at [366, 573] on span "The practice receives a request to fax records from a physician unknown to the …" at bounding box center [477, 569] width 381 height 61
click at [382, 586] on div "The practice receives a request to fax records from a physician unknown to the …" at bounding box center [487, 570] width 401 height 70
click at [1217, 257] on p "93 out of 100" at bounding box center [797, 233] width 1090 height 90
drag, startPoint x: 291, startPoint y: 571, endPoint x: 421, endPoint y: 575, distance: 130.1
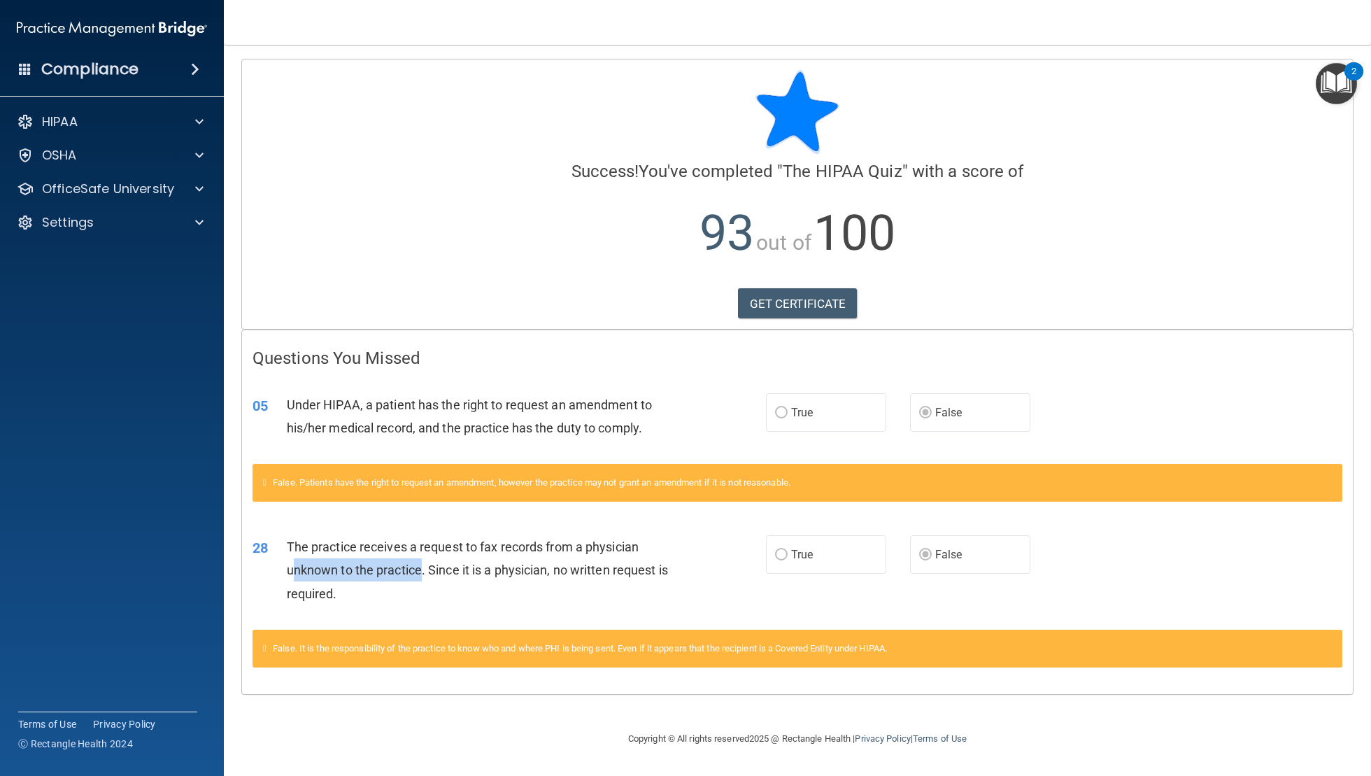
click at [421, 575] on span "The practice receives a request to fax records from a physician unknown to the …" at bounding box center [477, 569] width 381 height 61
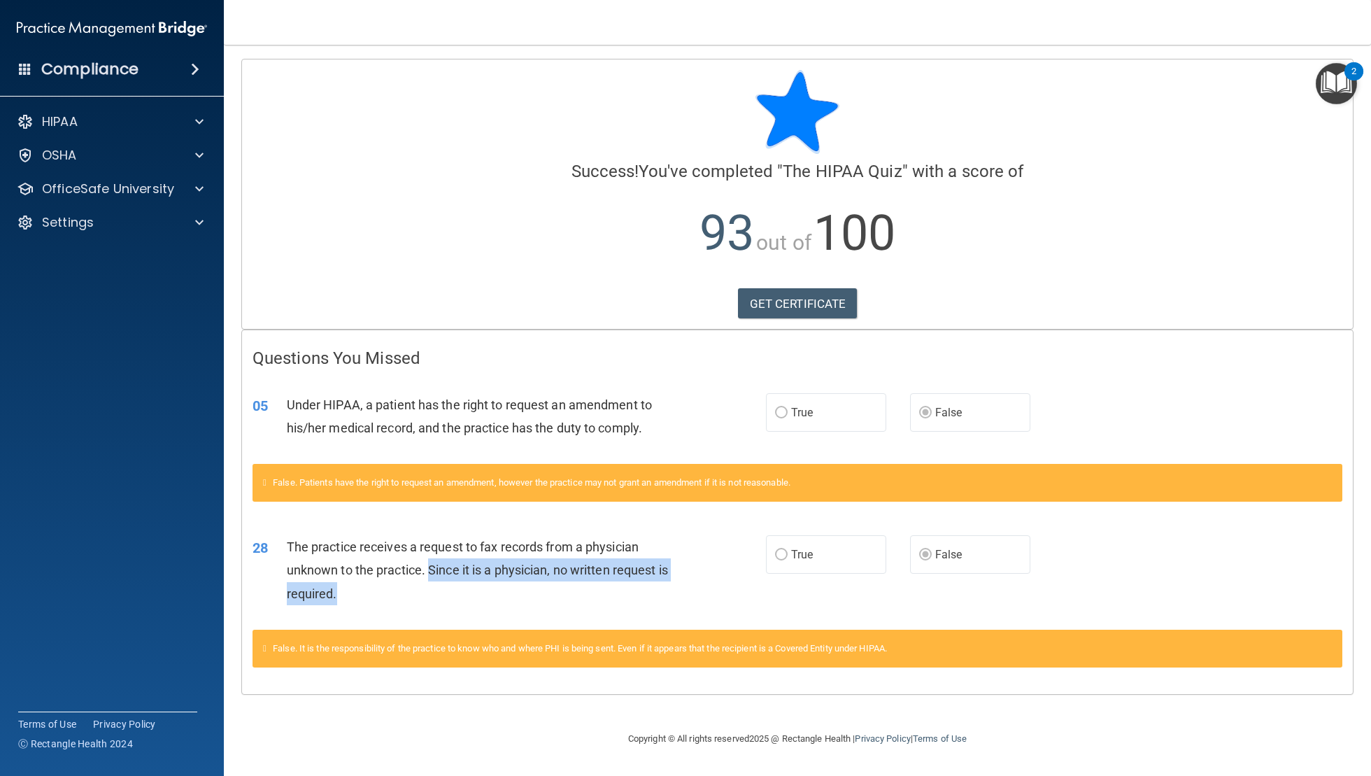
drag, startPoint x: 430, startPoint y: 568, endPoint x: 540, endPoint y: 583, distance: 110.9
click at [540, 583] on div "The practice receives a request to fax records from a physician unknown to the …" at bounding box center [487, 570] width 401 height 70
click at [518, 583] on div "The practice receives a request to fax records from a physician unknown to the …" at bounding box center [487, 570] width 401 height 70
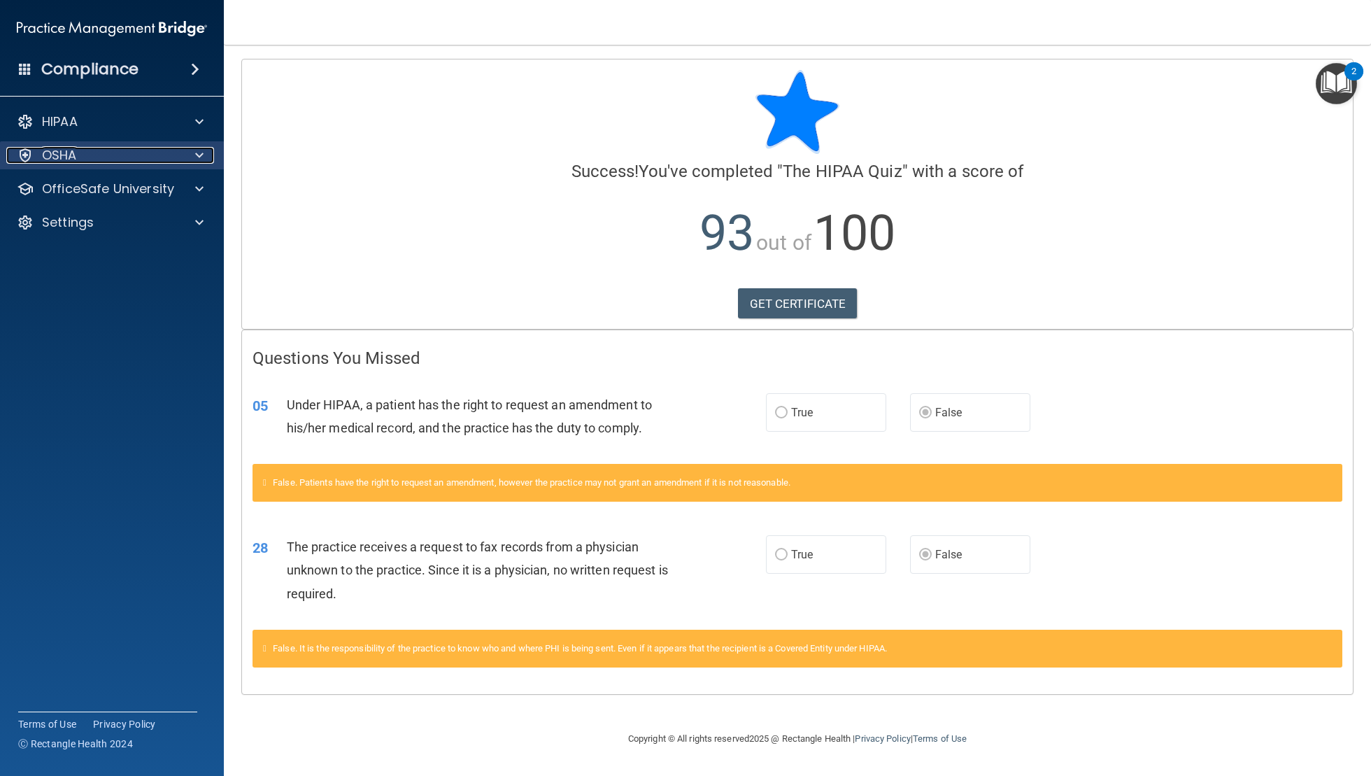
click at [195, 156] on span at bounding box center [199, 155] width 8 height 17
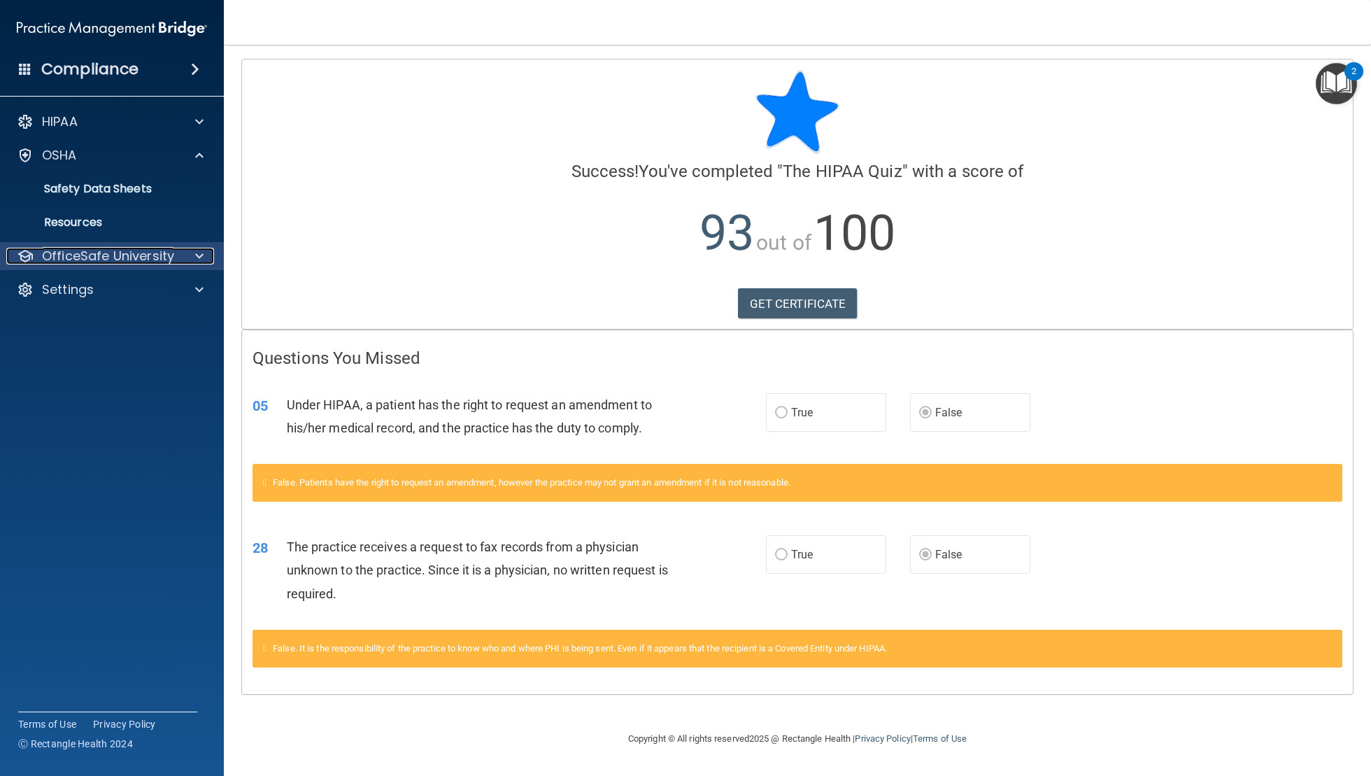
click at [180, 257] on div at bounding box center [197, 256] width 35 height 17
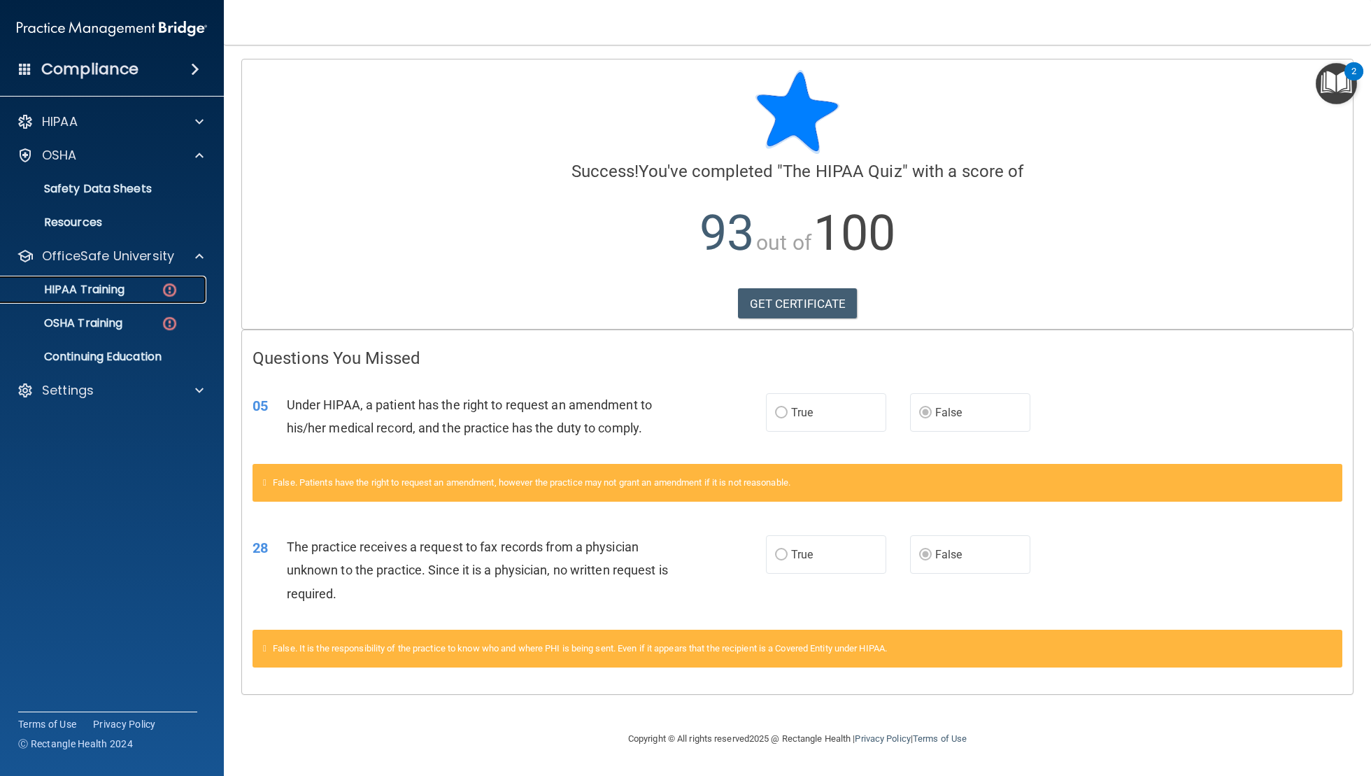
click at [157, 291] on div "HIPAA Training" at bounding box center [104, 290] width 191 height 14
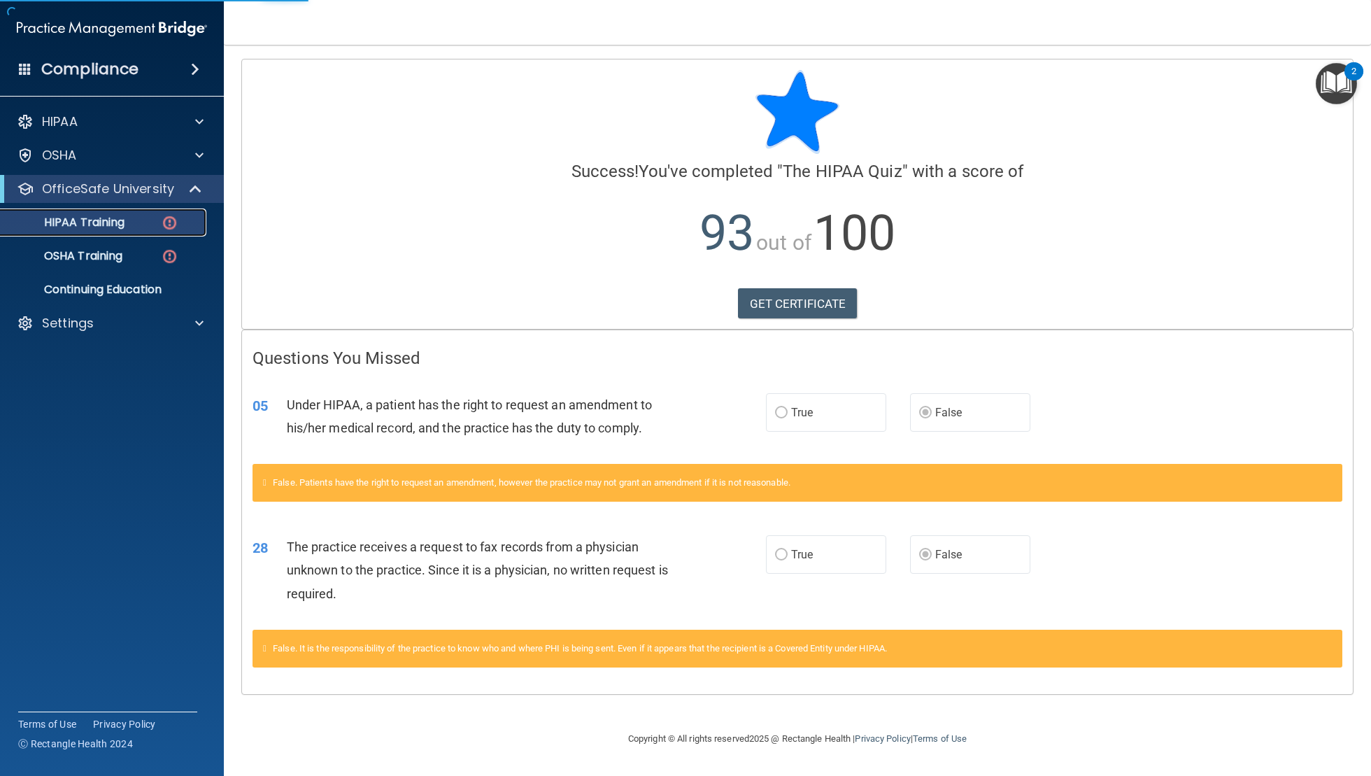
click at [171, 226] on img at bounding box center [169, 222] width 17 height 17
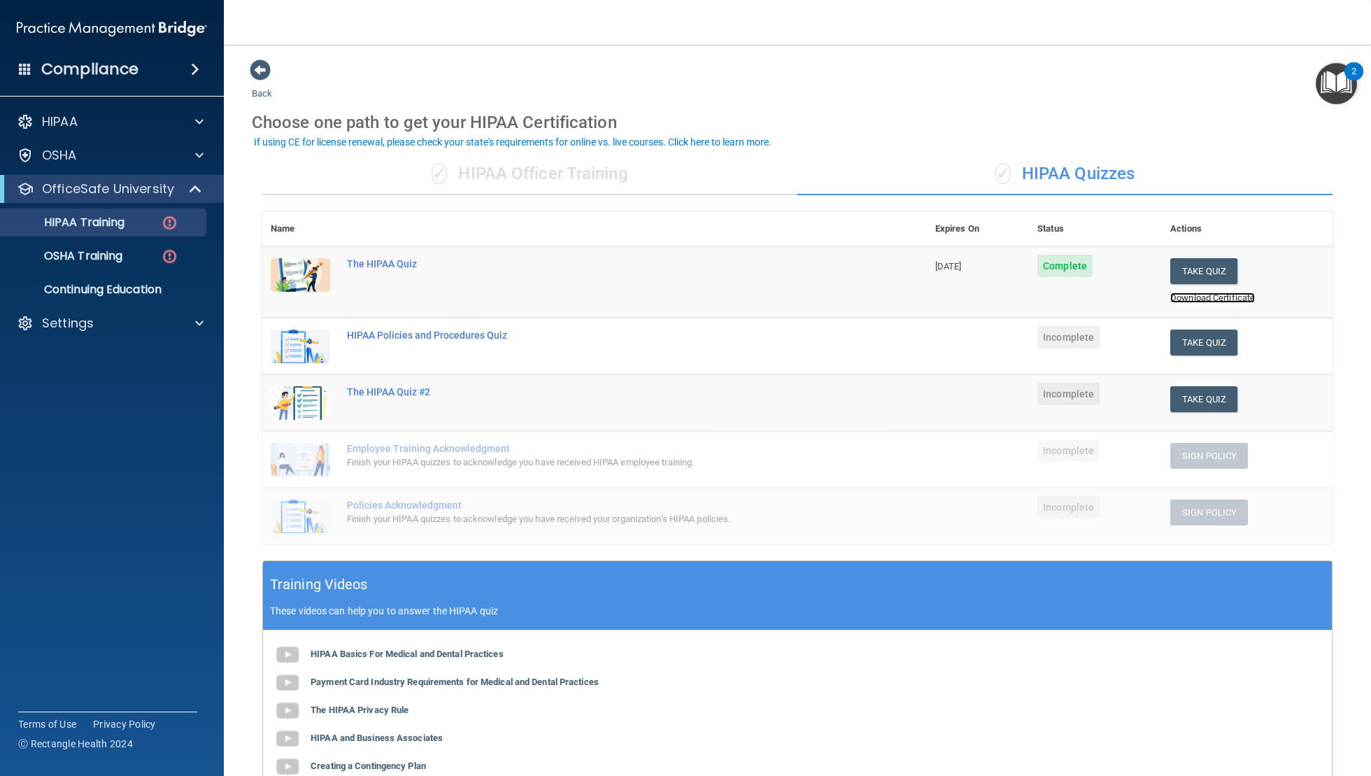
click at [1197, 296] on link "Download Certificate" at bounding box center [1212, 297] width 85 height 10
click at [1198, 344] on button "Take Quiz" at bounding box center [1203, 342] width 67 height 26
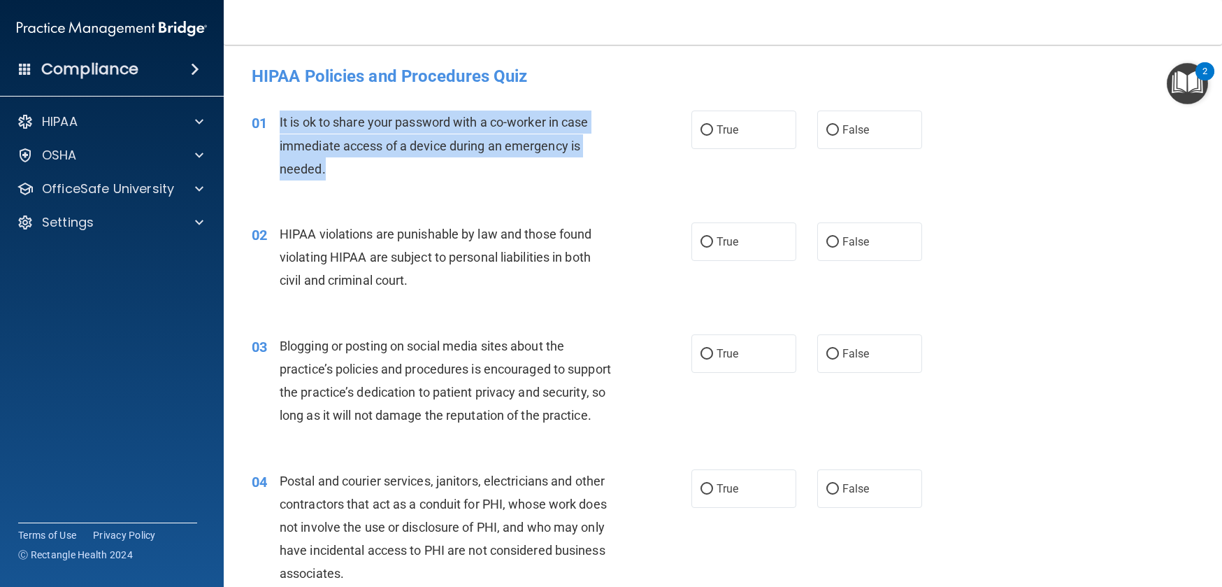
drag, startPoint x: 276, startPoint y: 120, endPoint x: 335, endPoint y: 164, distance: 74.0
click at [335, 164] on div "01 It is ok to share your password with a co-worker in case immediate access of…" at bounding box center [472, 148] width 482 height 77
click at [827, 130] on input "False" at bounding box center [833, 130] width 13 height 10
radio input "true"
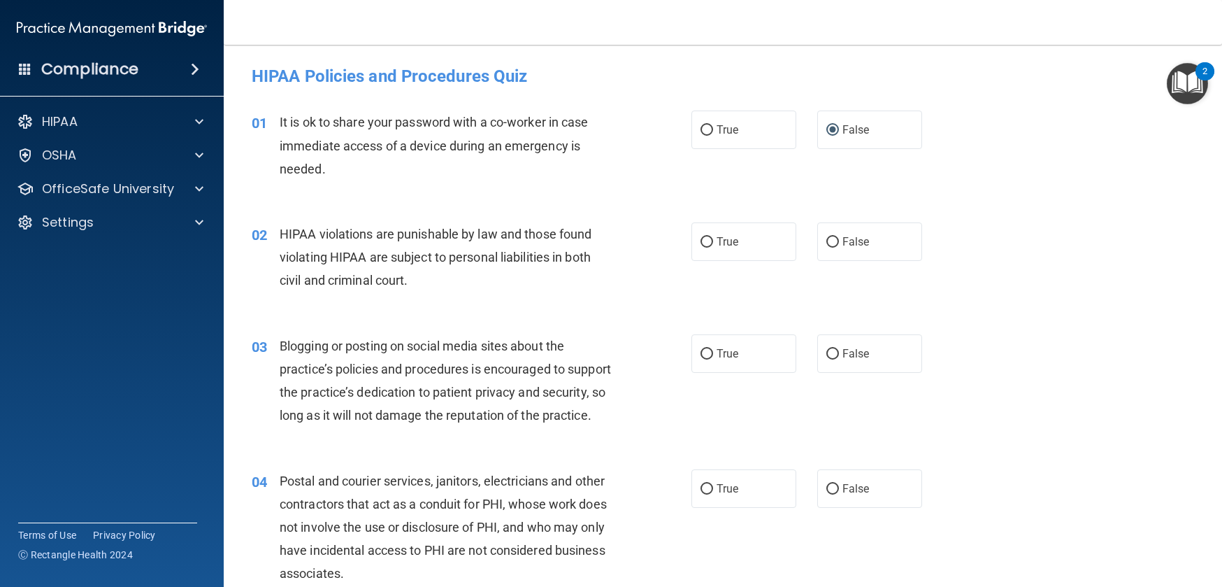
click at [280, 235] on div "02 HIPAA violations are punishable by law and those found violating HIPAA are s…" at bounding box center [472, 260] width 482 height 77
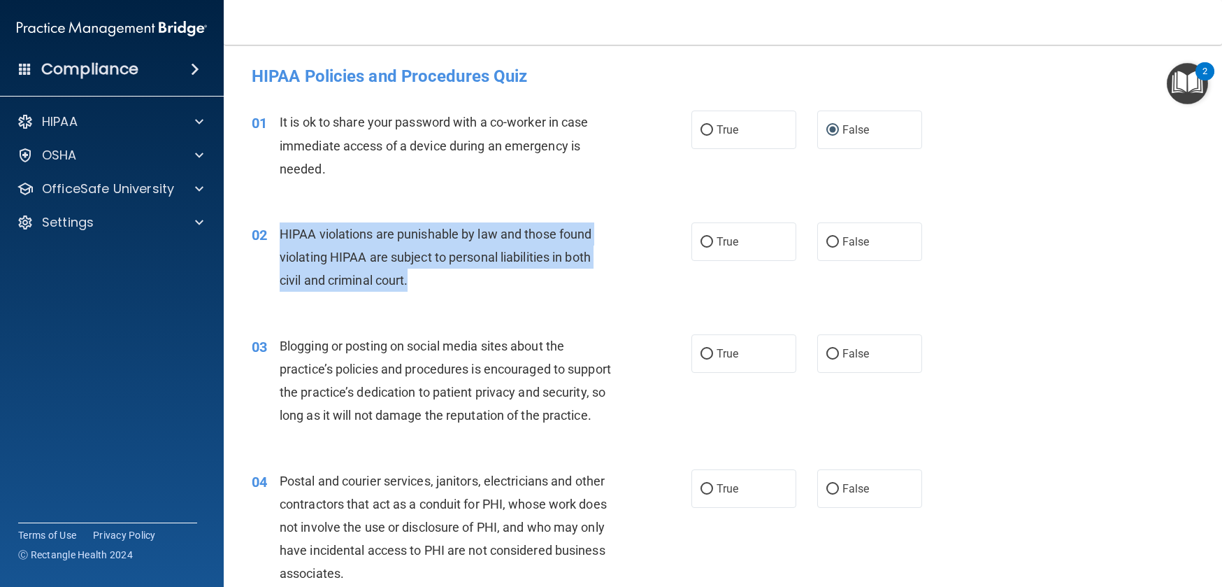
drag, startPoint x: 280, startPoint y: 235, endPoint x: 438, endPoint y: 286, distance: 165.4
click at [438, 286] on div "HIPAA violations are punishable by law and those found violating HIPAA are subj…" at bounding box center [452, 257] width 345 height 70
click at [704, 245] on input "True" at bounding box center [707, 242] width 13 height 10
radio input "true"
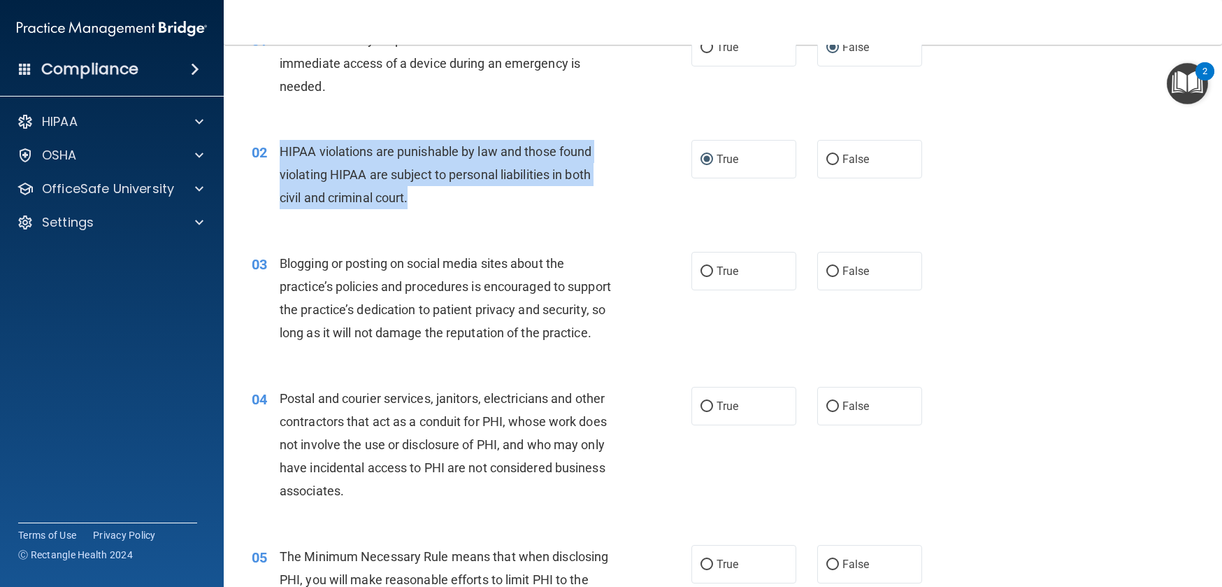
scroll to position [174, 0]
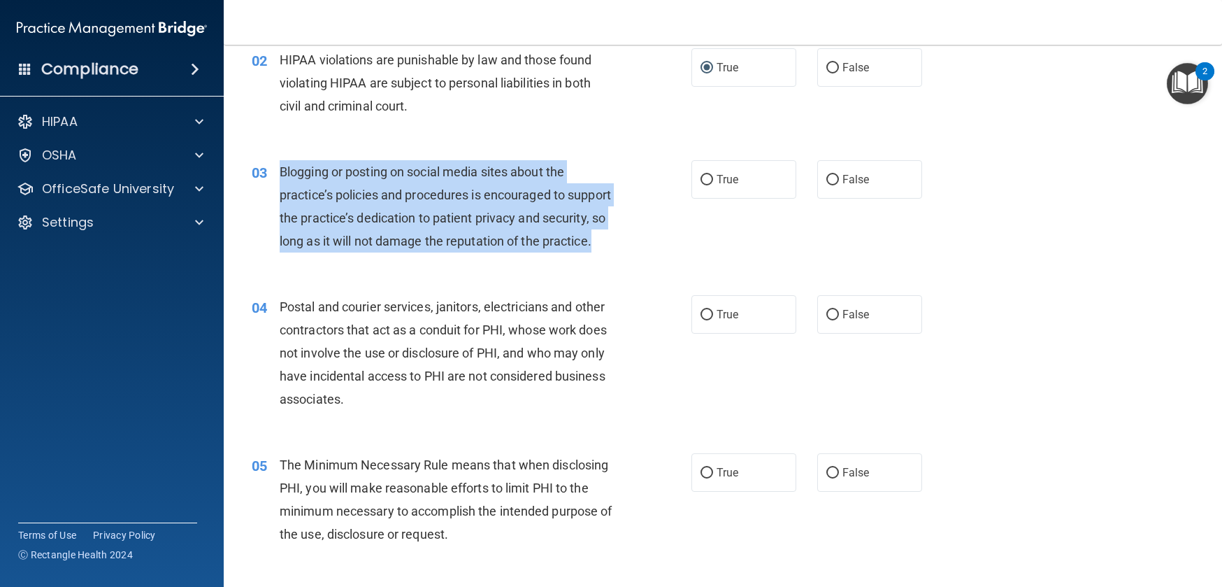
drag, startPoint x: 279, startPoint y: 171, endPoint x: 377, endPoint y: 257, distance: 130.8
click at [377, 253] on div "Blogging or posting on social media sites about the practice’s policies and pro…" at bounding box center [452, 206] width 345 height 93
click at [492, 178] on span "Blogging or posting on social media sites about the practice’s policies and pro…" at bounding box center [445, 206] width 331 height 85
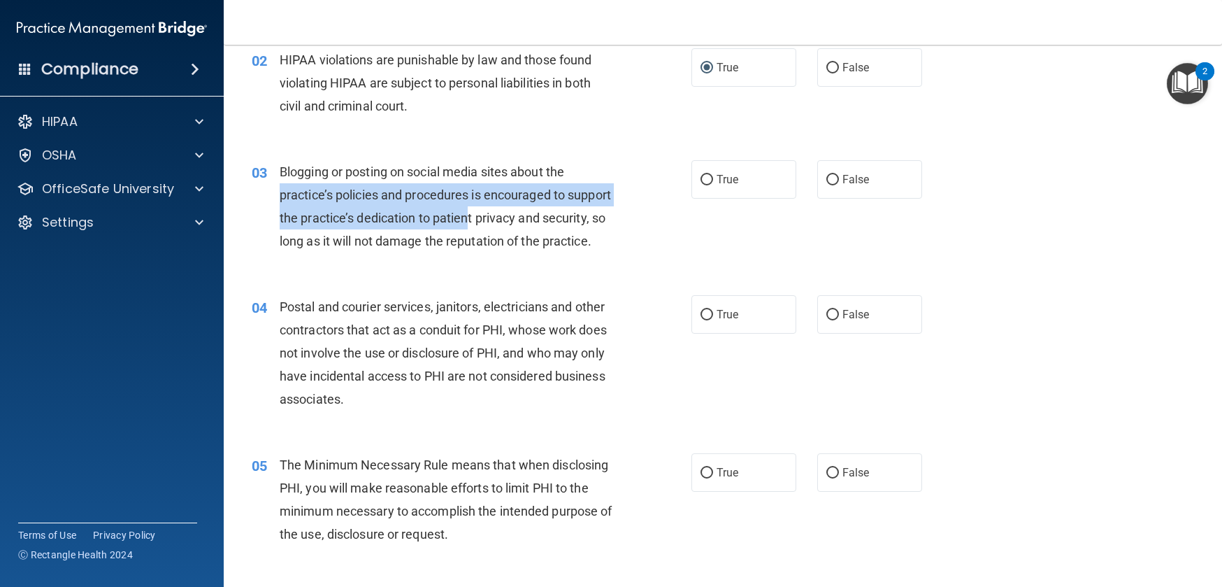
drag, startPoint x: 281, startPoint y: 195, endPoint x: 513, endPoint y: 212, distance: 232.1
click at [513, 212] on span "Blogging or posting on social media sites about the practice’s policies and pro…" at bounding box center [445, 206] width 331 height 85
click at [485, 225] on div "Blogging or posting on social media sites about the practice’s policies and pro…" at bounding box center [452, 206] width 345 height 93
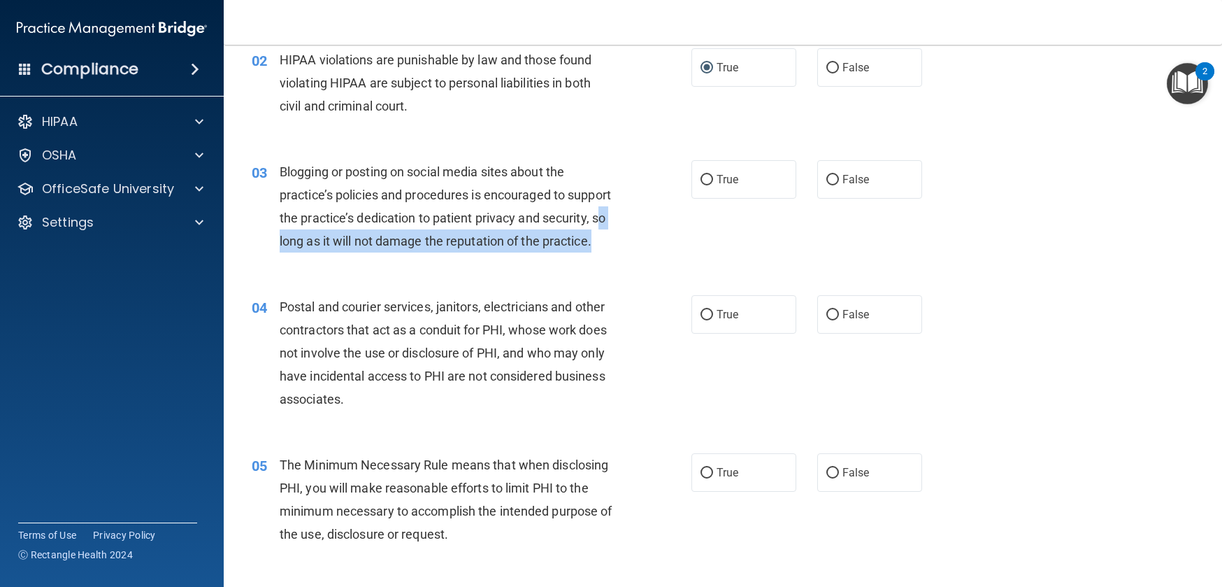
drag, startPoint x: 372, startPoint y: 256, endPoint x: 376, endPoint y: 262, distance: 7.6
click at [376, 253] on div "Blogging or posting on social media sites about the practice’s policies and pro…" at bounding box center [452, 206] width 345 height 93
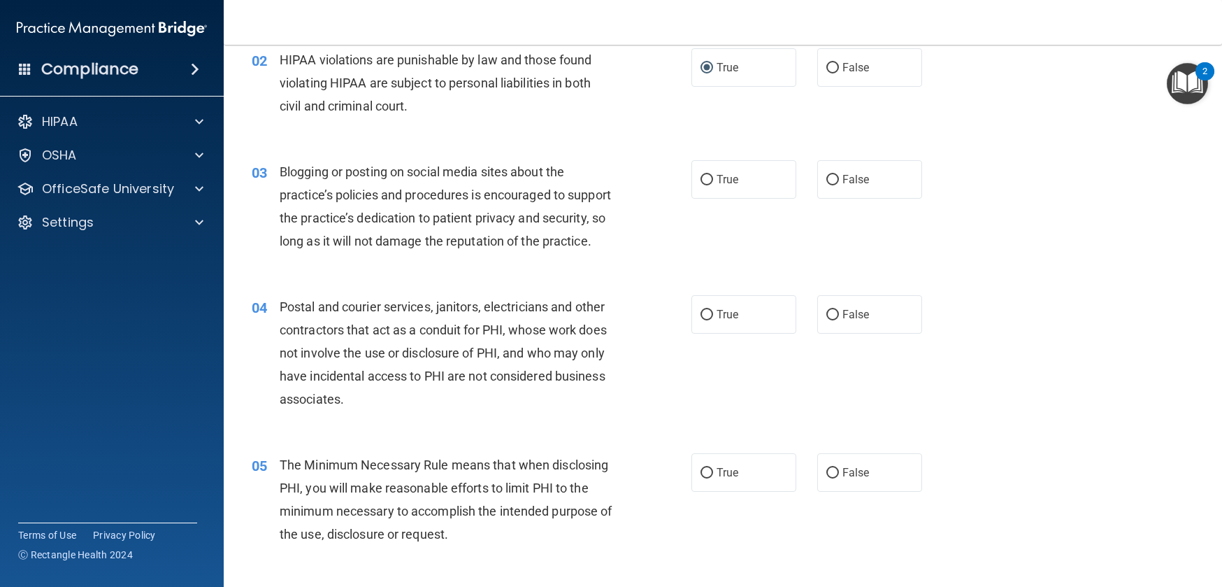
click at [496, 234] on span "Blogging or posting on social media sites about the practice’s policies and pro…" at bounding box center [445, 206] width 331 height 85
click at [480, 237] on span "Blogging or posting on social media sites about the practice’s policies and pro…" at bounding box center [445, 206] width 331 height 85
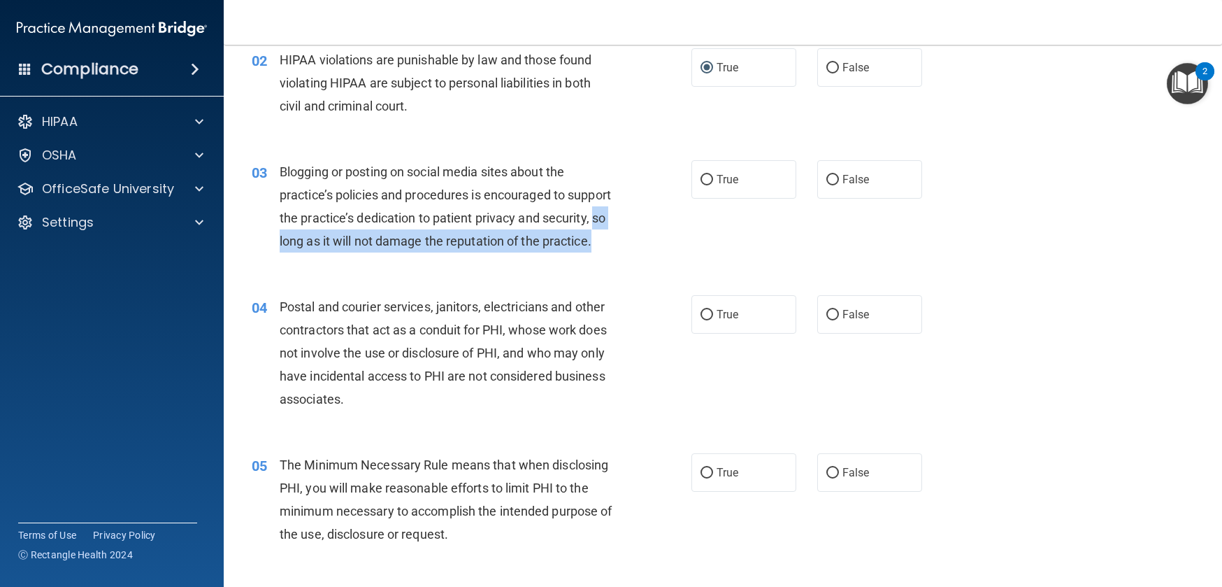
drag, startPoint x: 331, startPoint y: 241, endPoint x: 394, endPoint y: 257, distance: 64.3
click at [394, 253] on div "Blogging or posting on social media sites about the practice’s policies and pro…" at bounding box center [452, 206] width 345 height 93
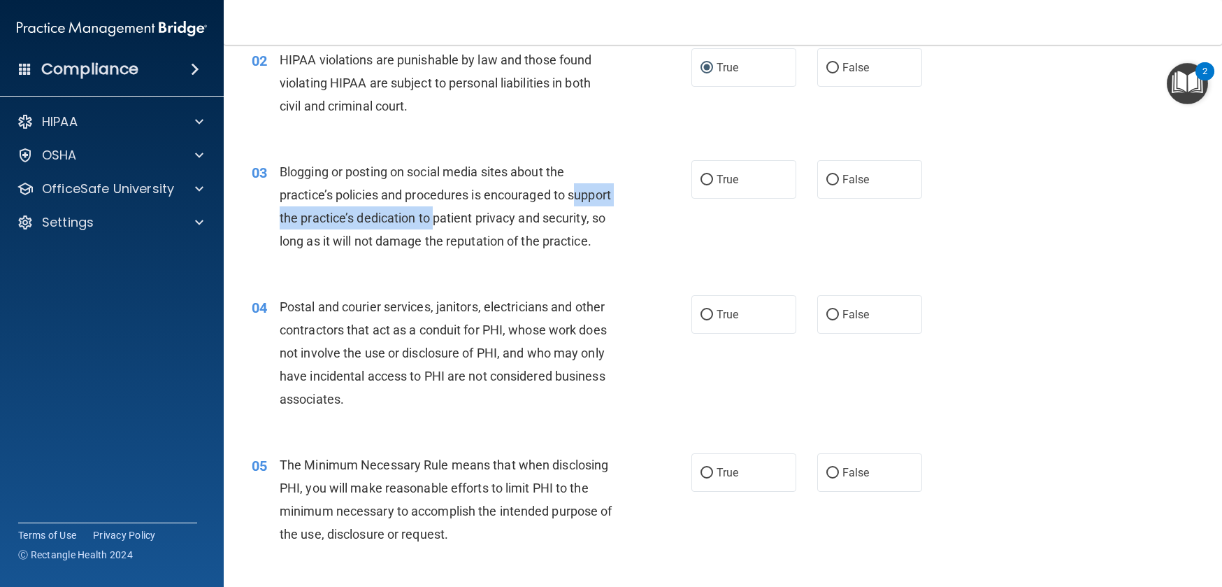
drag, startPoint x: 283, startPoint y: 217, endPoint x: 480, endPoint y: 222, distance: 196.6
click at [480, 222] on span "Blogging or posting on social media sites about the practice’s policies and pro…" at bounding box center [445, 206] width 331 height 85
click at [272, 222] on div "03 Blogging or posting on social media sites about the practice’s policies and …" at bounding box center [472, 210] width 482 height 100
drag, startPoint x: 278, startPoint y: 220, endPoint x: 511, endPoint y: 246, distance: 234.4
click at [503, 250] on div "03 Blogging or posting on social media sites about the practice’s policies and …" at bounding box center [472, 210] width 482 height 100
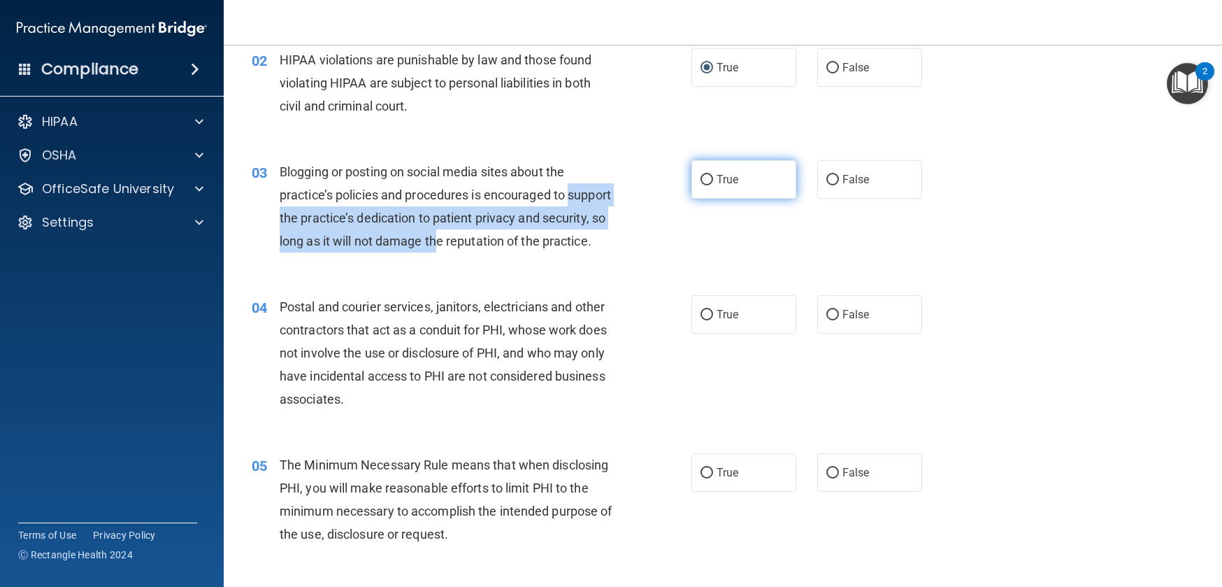
click at [704, 183] on input "True" at bounding box center [707, 180] width 13 height 10
radio input "true"
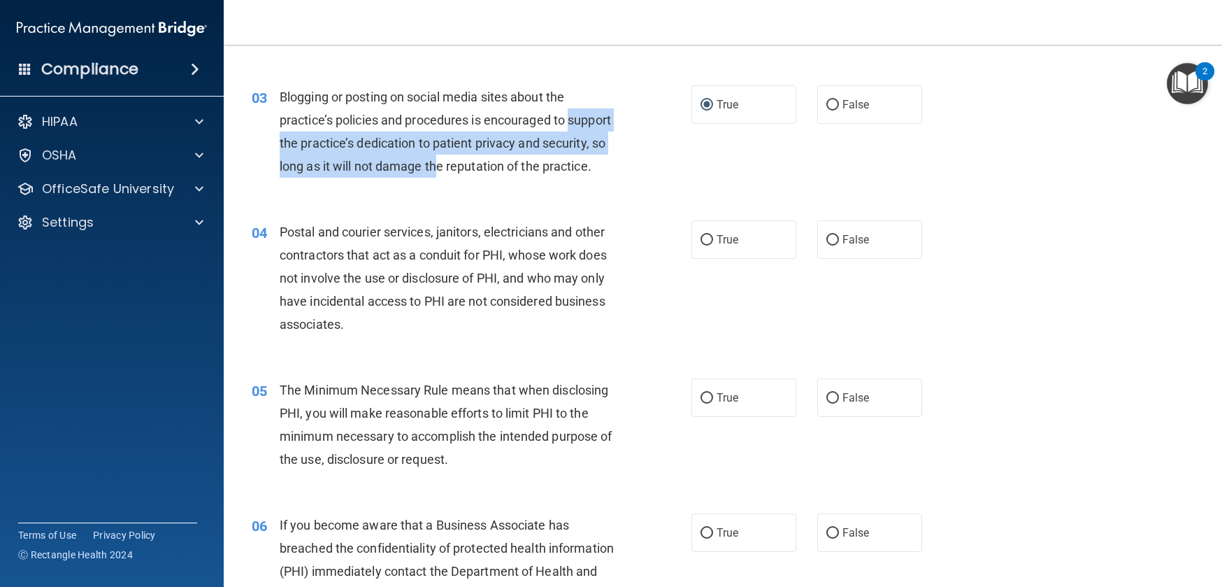
scroll to position [269, 0]
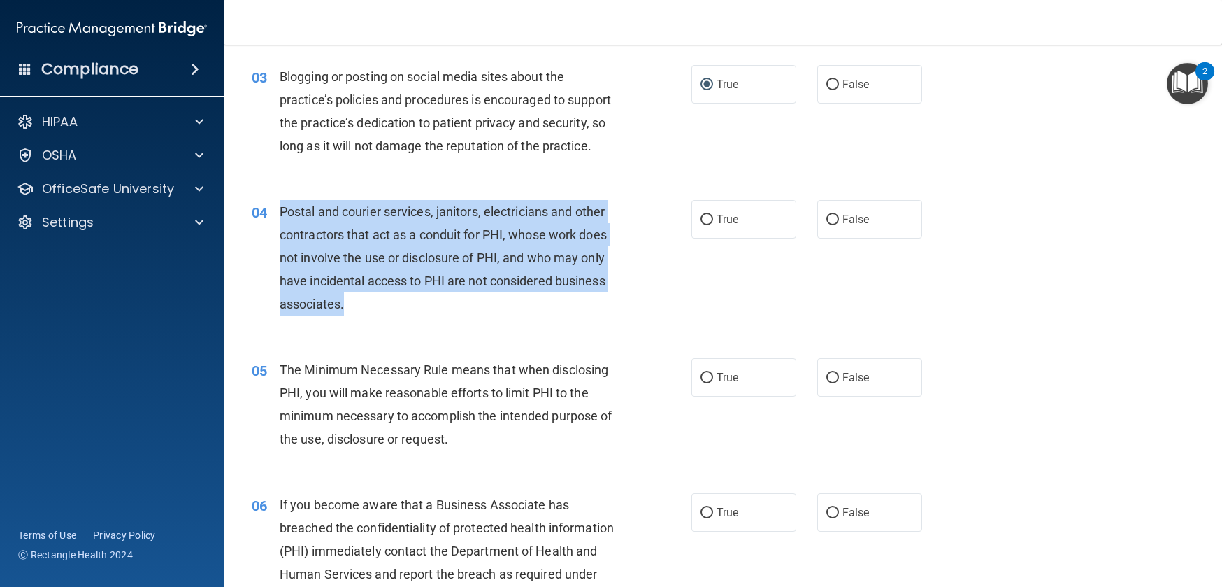
drag, startPoint x: 281, startPoint y: 232, endPoint x: 415, endPoint y: 326, distance: 163.7
click at [415, 316] on div "Postal and courier services, janitors, electricians and other contractors that …" at bounding box center [452, 258] width 345 height 116
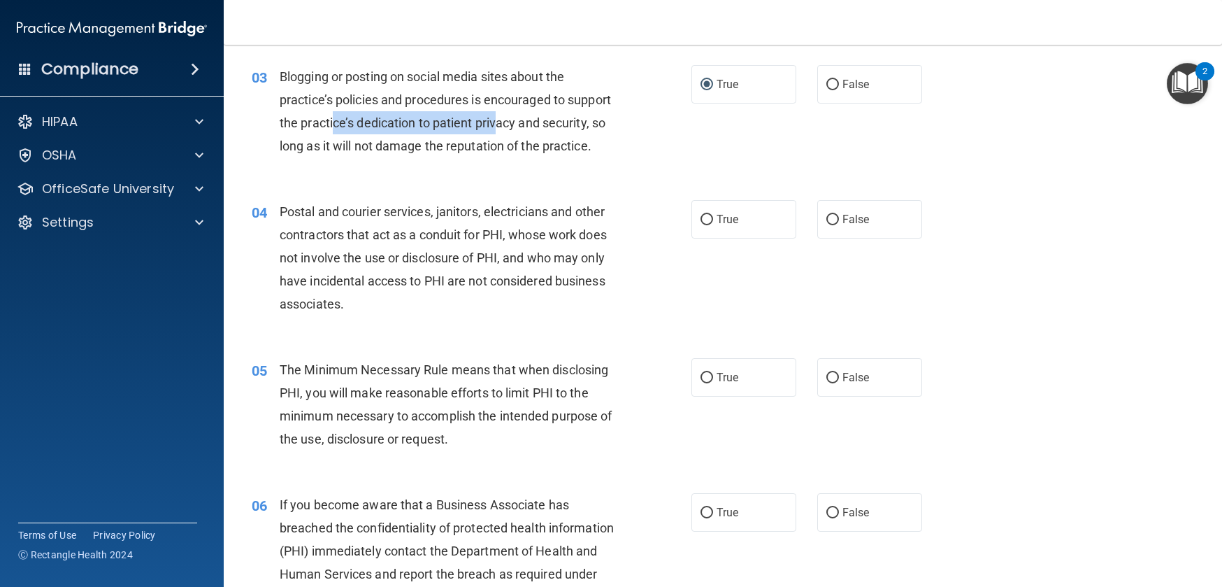
drag, startPoint x: 380, startPoint y: 123, endPoint x: 544, endPoint y: 126, distance: 163.7
click at [544, 126] on span "Blogging or posting on social media sites about the practice’s policies and pro…" at bounding box center [445, 111] width 331 height 85
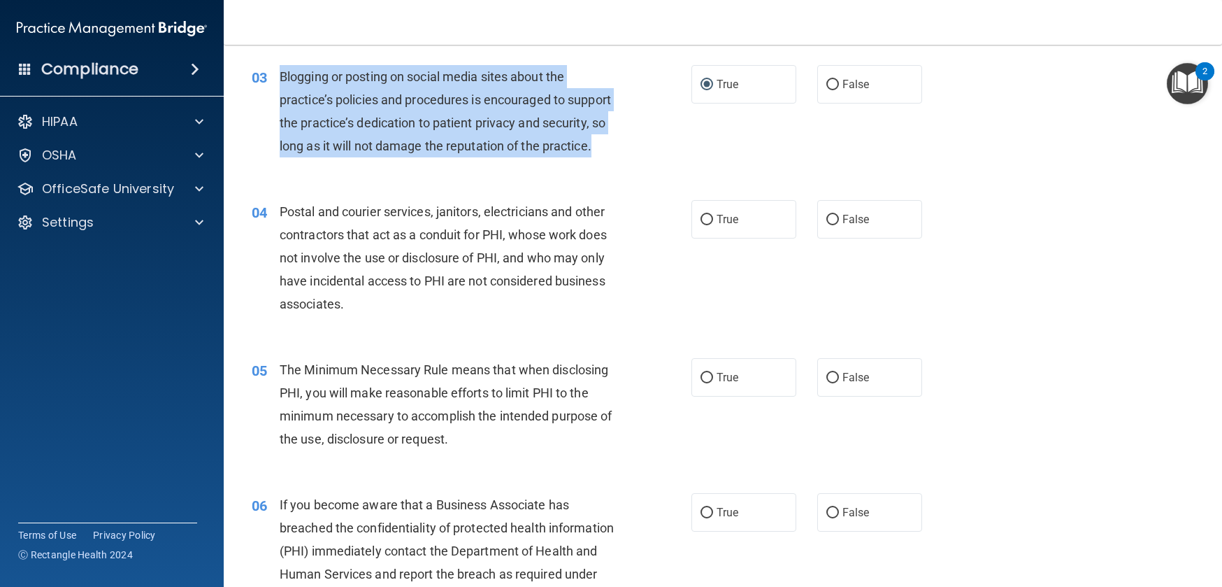
drag, startPoint x: 282, startPoint y: 77, endPoint x: 602, endPoint y: 118, distance: 322.9
click at [513, 158] on div "Blogging or posting on social media sites about the practice’s policies and pro…" at bounding box center [452, 111] width 345 height 93
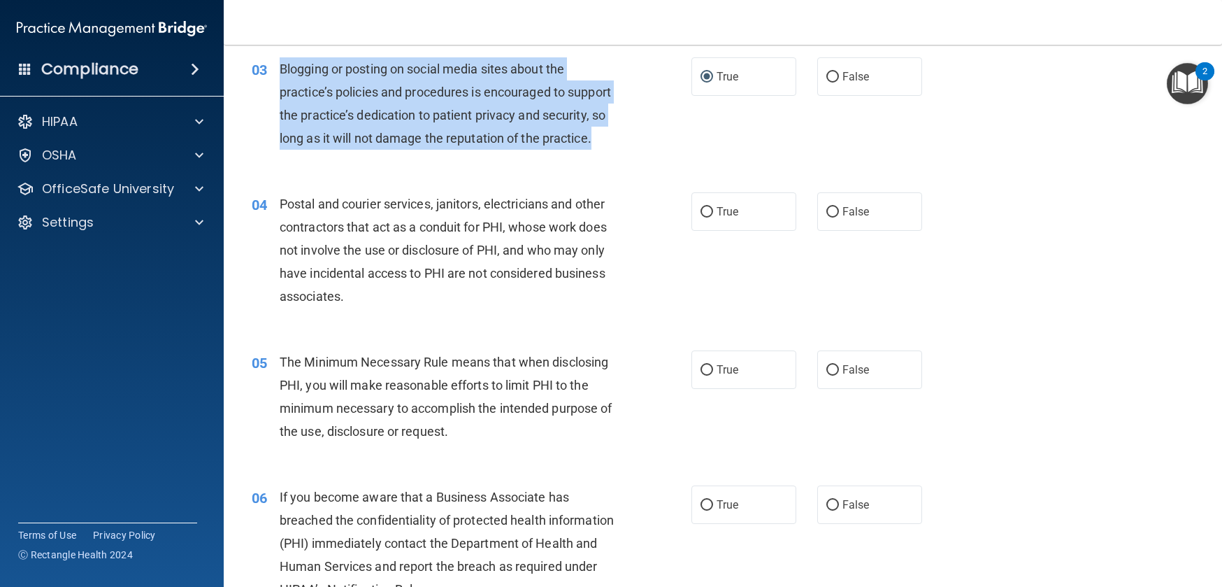
scroll to position [294, 0]
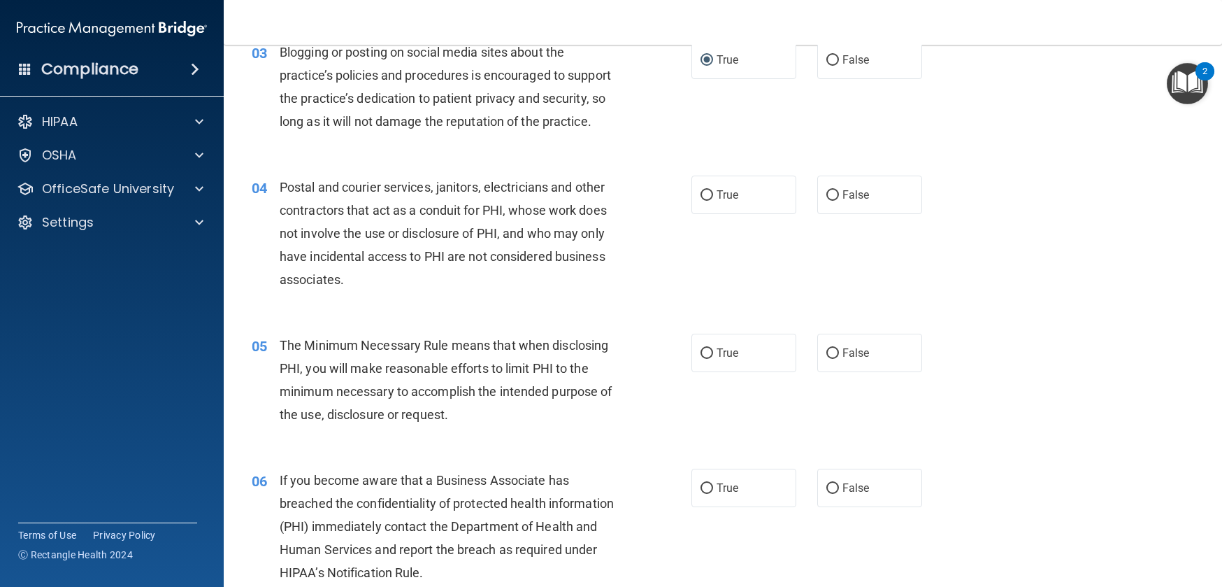
click at [485, 127] on span "Blogging or posting on social media sites about the practice’s policies and pro…" at bounding box center [445, 87] width 331 height 85
drag, startPoint x: 516, startPoint y: 121, endPoint x: 535, endPoint y: 121, distance: 18.9
click at [517, 121] on span "Blogging or posting on social media sites about the practice’s policies and pro…" at bounding box center [445, 87] width 331 height 85
click at [832, 60] on label "False" at bounding box center [870, 60] width 105 height 38
click at [832, 60] on input "False" at bounding box center [833, 60] width 13 height 10
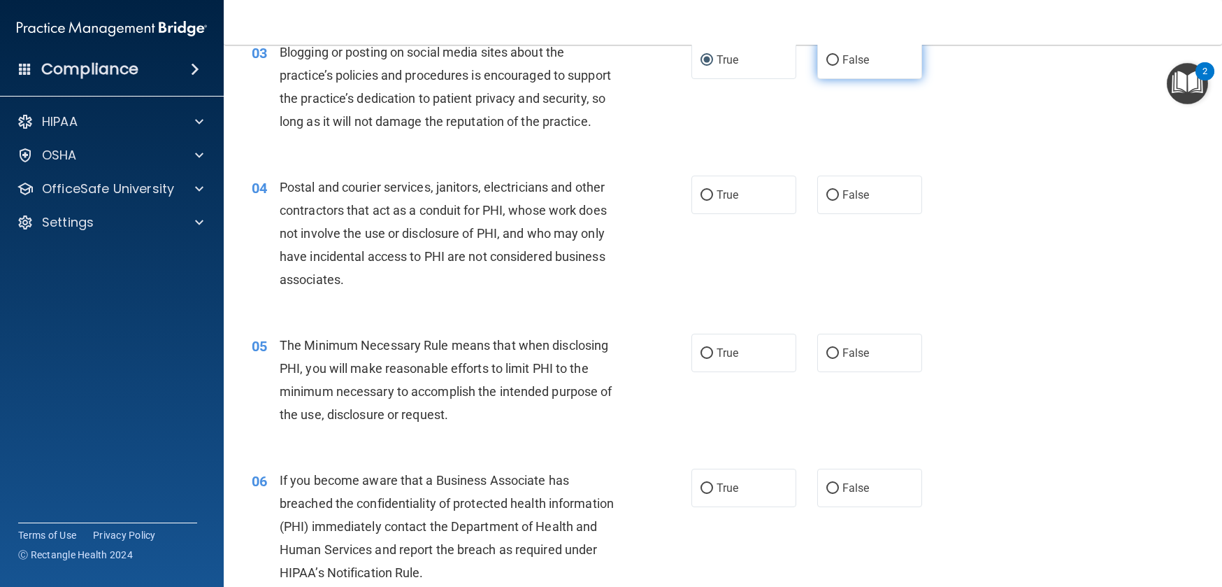
radio input "true"
radio input "false"
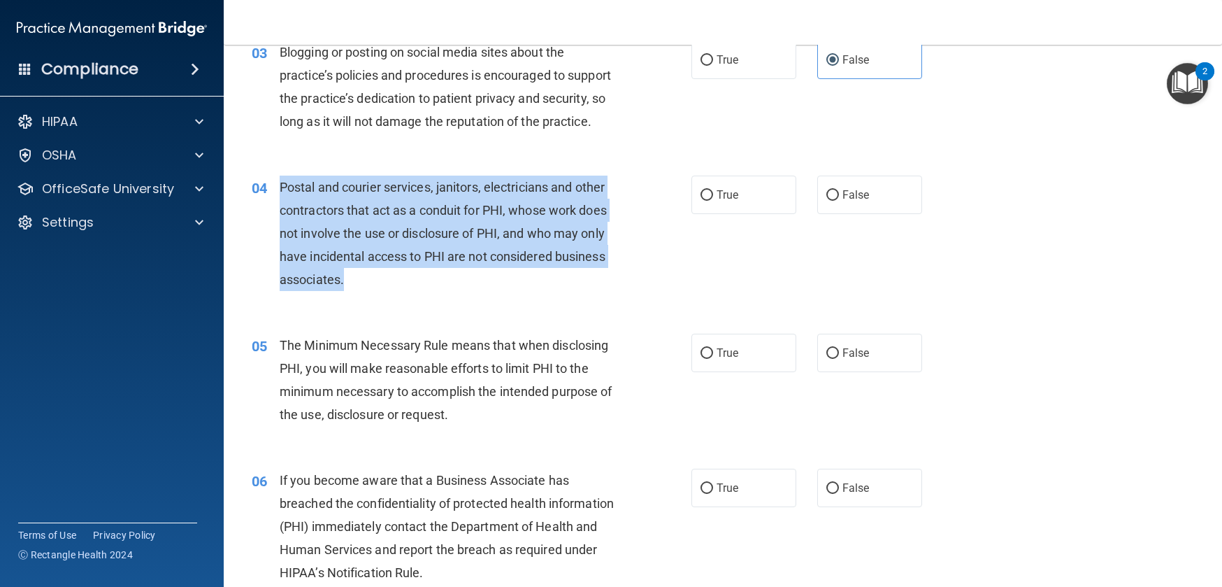
drag, startPoint x: 279, startPoint y: 206, endPoint x: 405, endPoint y: 299, distance: 156.5
click at [405, 292] on div "Postal and courier services, janitors, electricians and other contractors that …" at bounding box center [452, 234] width 345 height 116
click at [701, 201] on input "True" at bounding box center [707, 195] width 13 height 10
radio input "true"
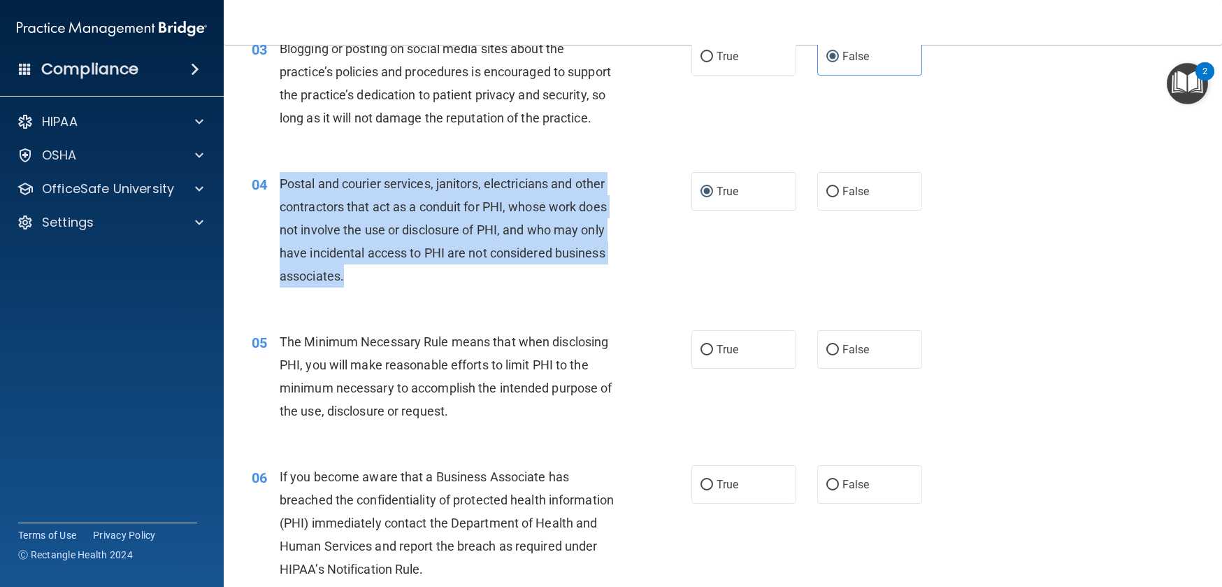
click at [452, 288] on div "Postal and courier services, janitors, electricians and other contractors that …" at bounding box center [452, 230] width 345 height 116
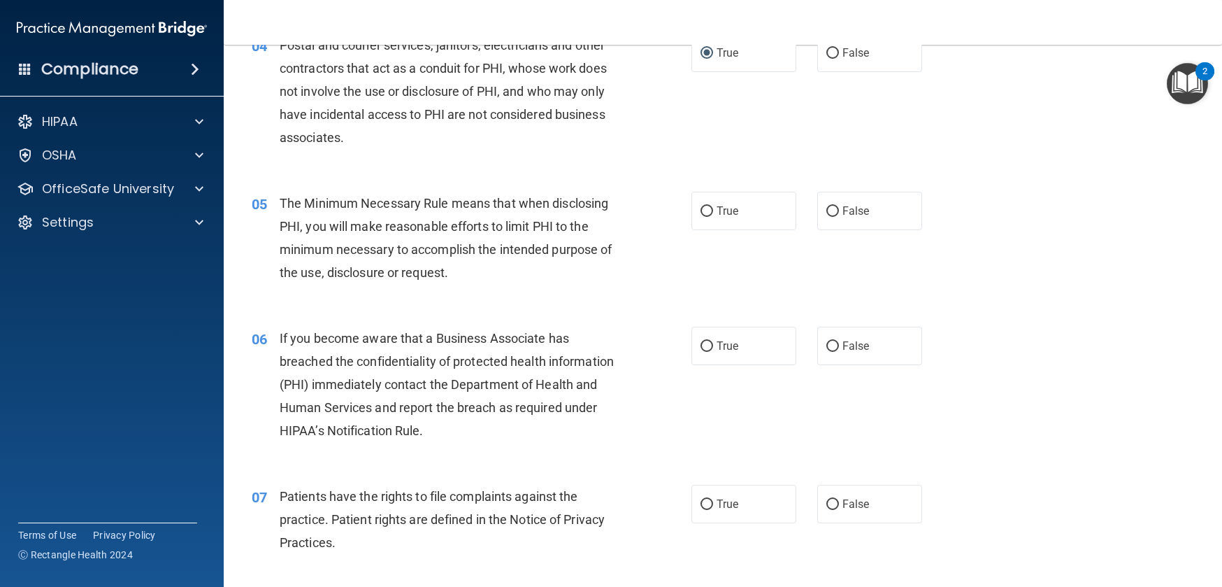
scroll to position [436, 0]
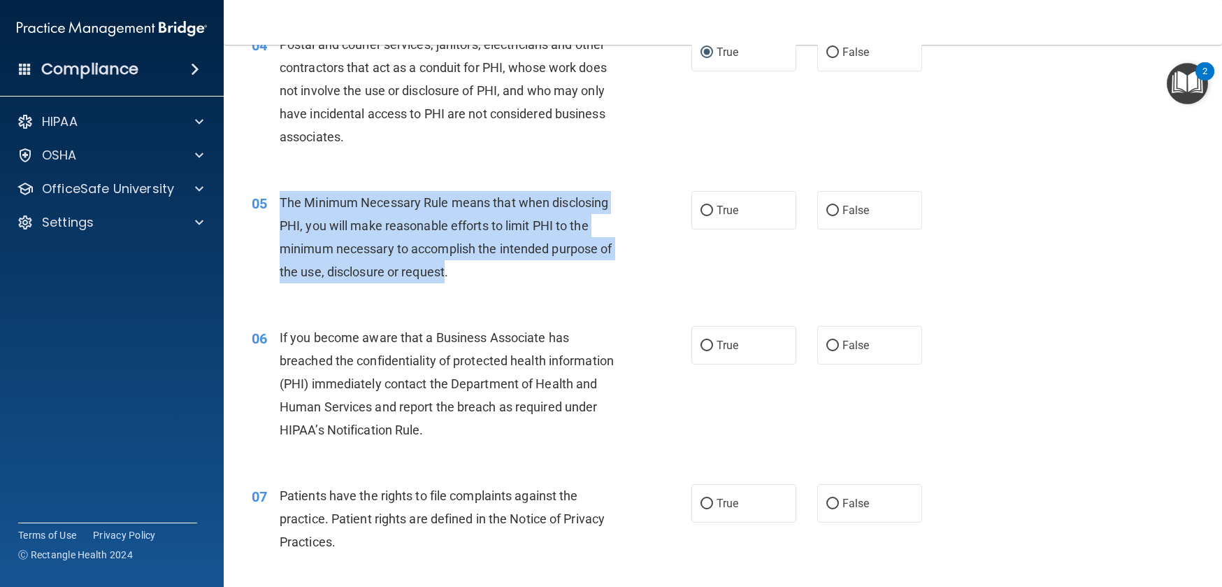
drag, startPoint x: 277, startPoint y: 220, endPoint x: 566, endPoint y: 290, distance: 297.3
click at [564, 290] on div "05 The Minimum Necessary Rule means that when disclosing PHI, you will make rea…" at bounding box center [472, 241] width 482 height 100
click at [566, 284] on div "The Minimum Necessary Rule means that when disclosing PHI, you will make reason…" at bounding box center [452, 237] width 345 height 93
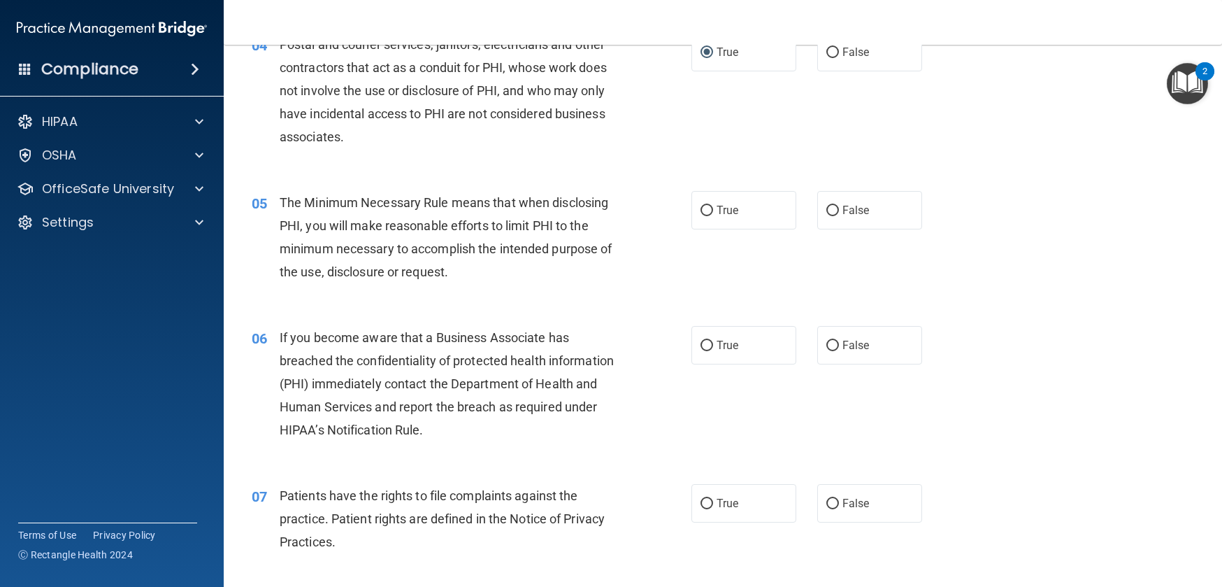
drag, startPoint x: 315, startPoint y: 241, endPoint x: 277, endPoint y: 227, distance: 40.7
click at [308, 240] on div "The Minimum Necessary Rule means that when disclosing PHI, you will make reason…" at bounding box center [452, 237] width 345 height 93
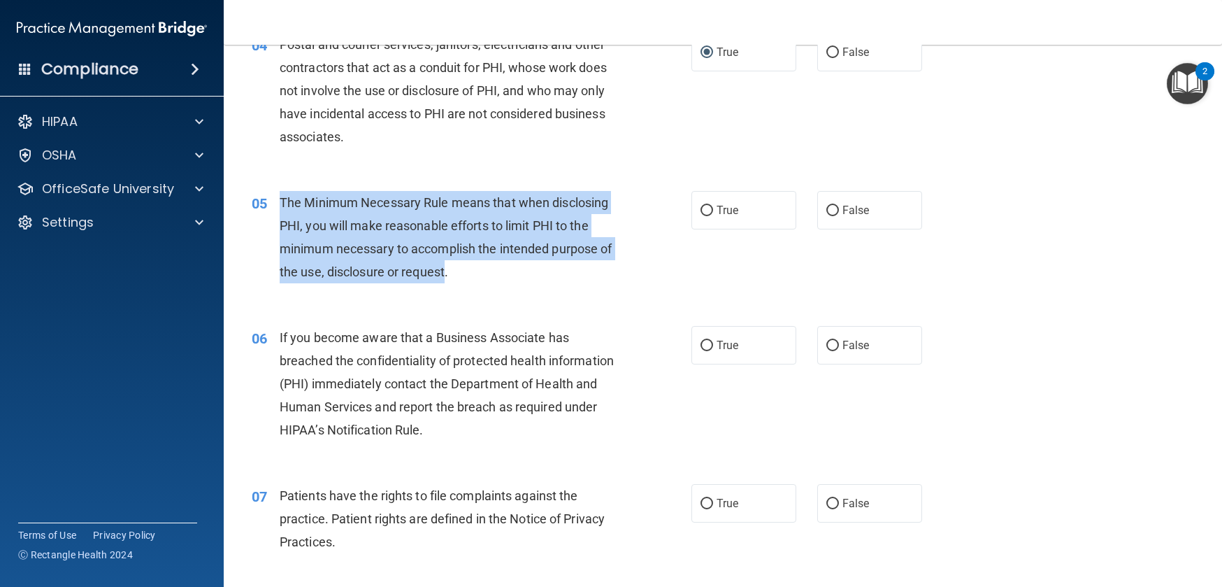
drag, startPoint x: 281, startPoint y: 224, endPoint x: 563, endPoint y: 305, distance: 293.3
click at [563, 284] on div "The Minimum Necessary Rule means that when disclosing PHI, you will make reason…" at bounding box center [452, 237] width 345 height 93
drag, startPoint x: 571, startPoint y: 301, endPoint x: 277, endPoint y: 238, distance: 300.2
click at [277, 238] on div "05 The Minimum Necessary Rule means that when disclosing PHI, you will make rea…" at bounding box center [472, 241] width 482 height 100
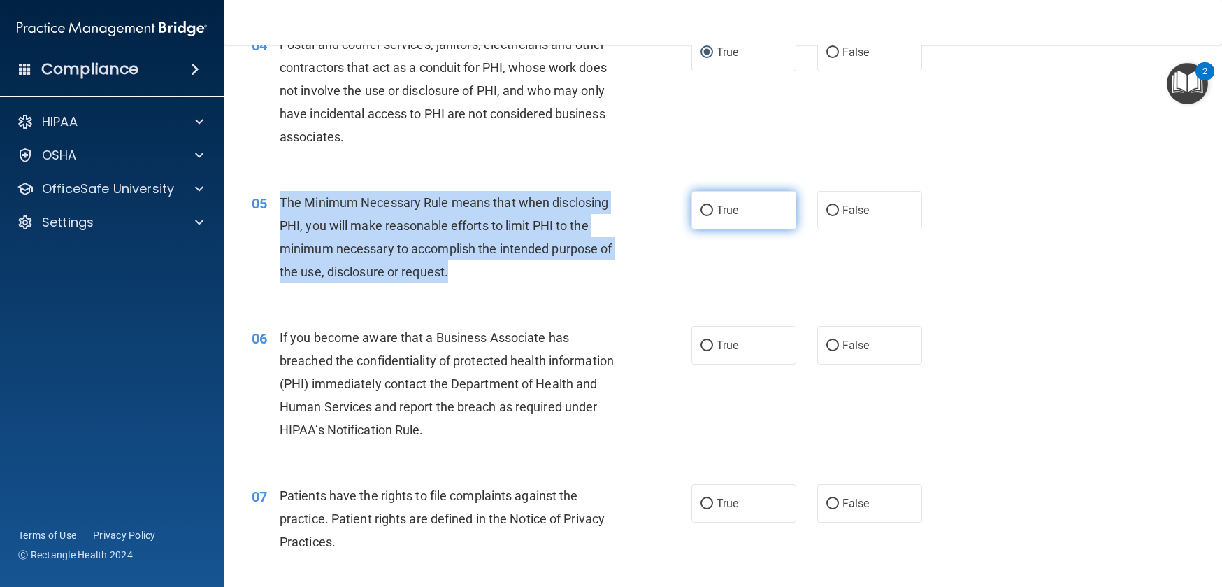
click at [701, 216] on input "True" at bounding box center [707, 211] width 13 height 10
radio input "true"
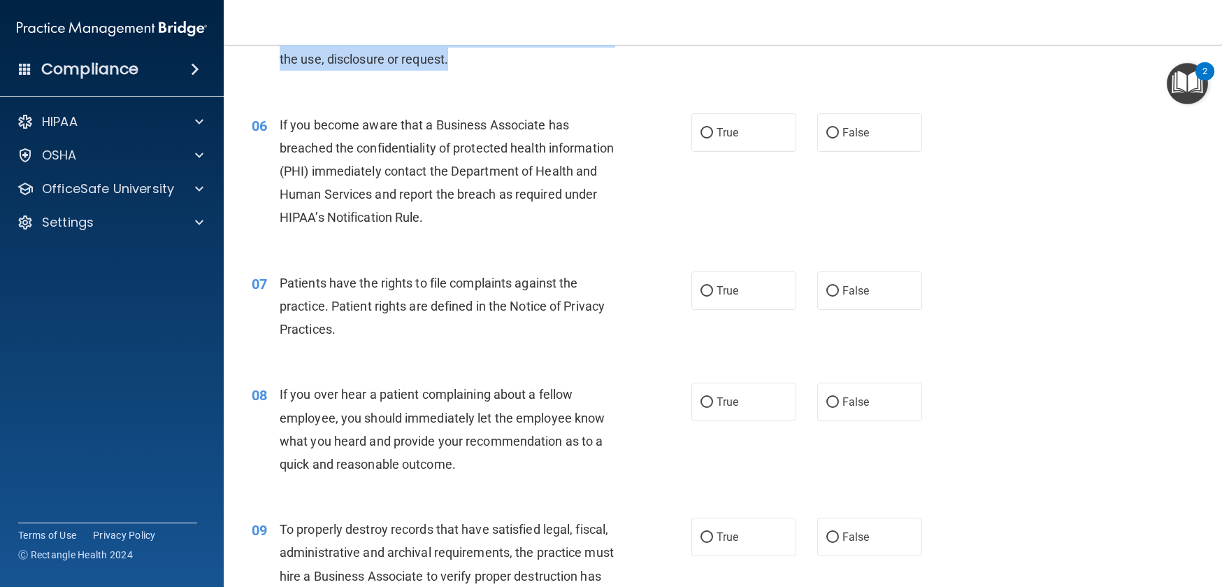
scroll to position [676, 0]
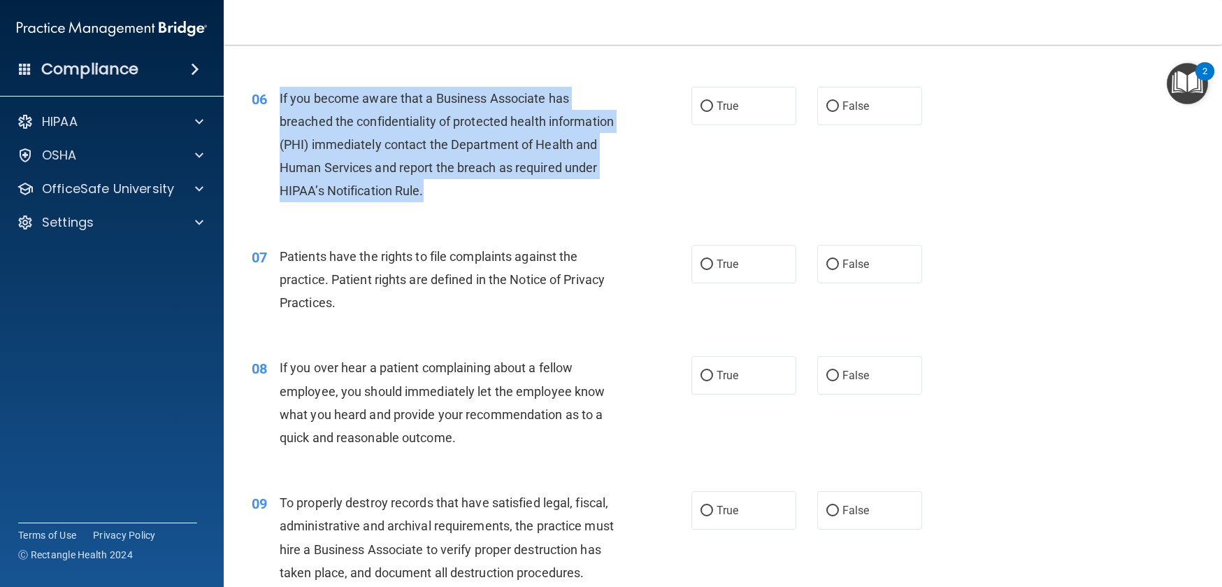
drag, startPoint x: 278, startPoint y: 120, endPoint x: 513, endPoint y: 213, distance: 253.6
click at [513, 210] on div "06 If you become aware that a Business Associate has breached the confidentiali…" at bounding box center [472, 148] width 482 height 123
drag, startPoint x: 364, startPoint y: 148, endPoint x: 352, endPoint y: 153, distance: 12.9
click at [364, 148] on span "If you become aware that a Business Associate has breached the confidentiality …" at bounding box center [447, 145] width 334 height 108
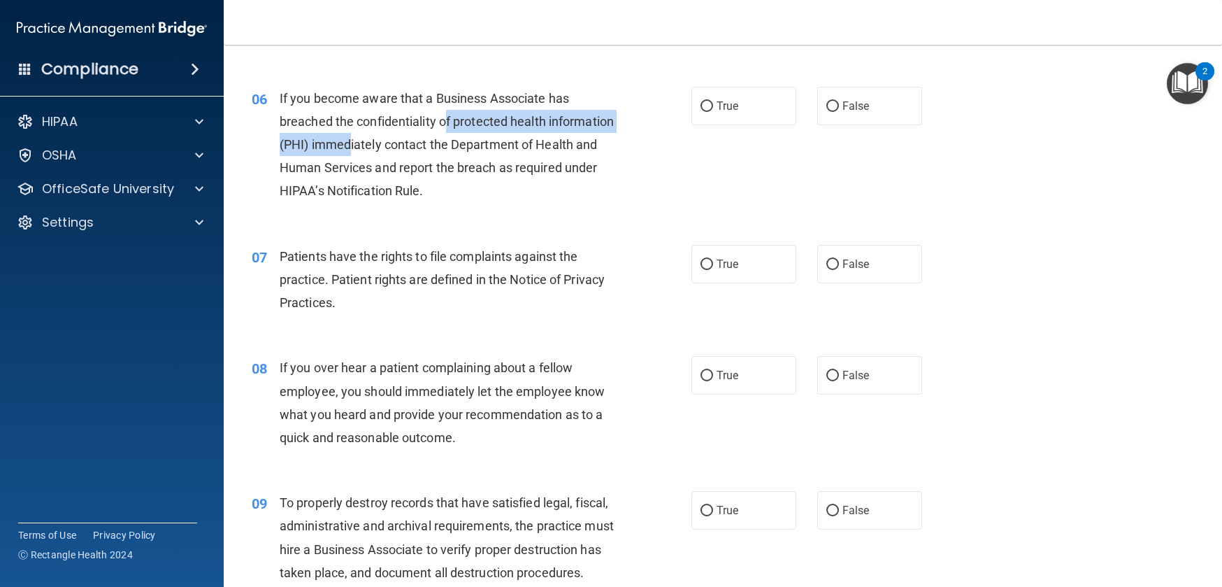
drag, startPoint x: 445, startPoint y: 143, endPoint x: 421, endPoint y: 165, distance: 33.2
click at [421, 165] on span "If you become aware that a Business Associate has breached the confidentiality …" at bounding box center [447, 145] width 334 height 108
click at [404, 172] on span "If you become aware that a Business Associate has breached the confidentiality …" at bounding box center [447, 145] width 334 height 108
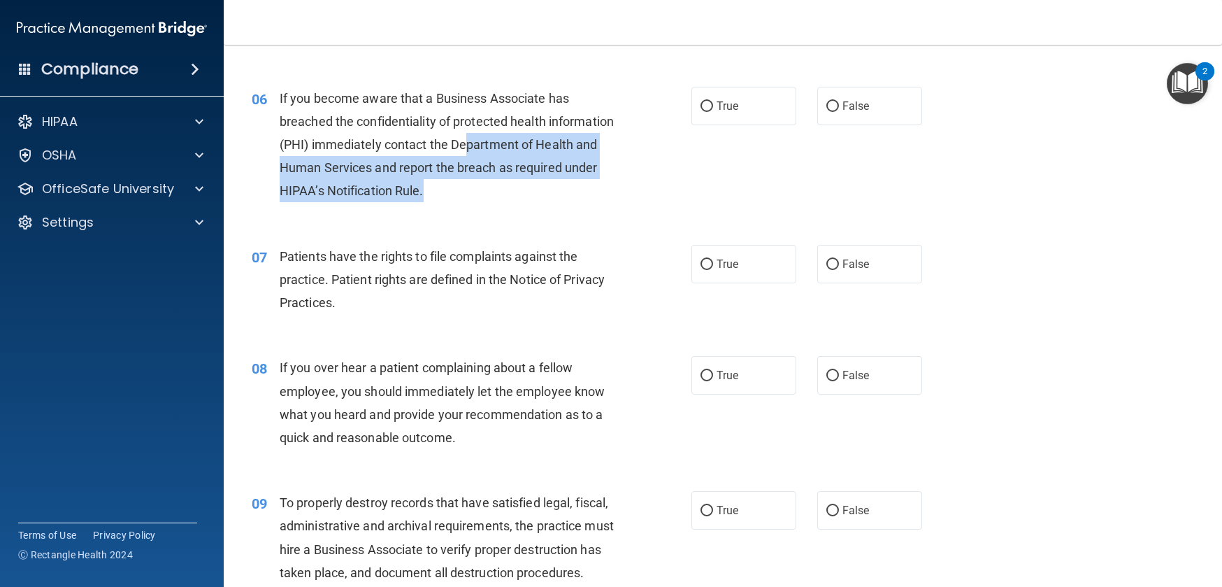
drag, startPoint x: 533, startPoint y: 169, endPoint x: 561, endPoint y: 203, distance: 44.2
click at [561, 203] on div "If you become aware that a Business Associate has breached the confidentiality …" at bounding box center [452, 145] width 345 height 116
click at [701, 112] on input "True" at bounding box center [707, 106] width 13 height 10
radio input "true"
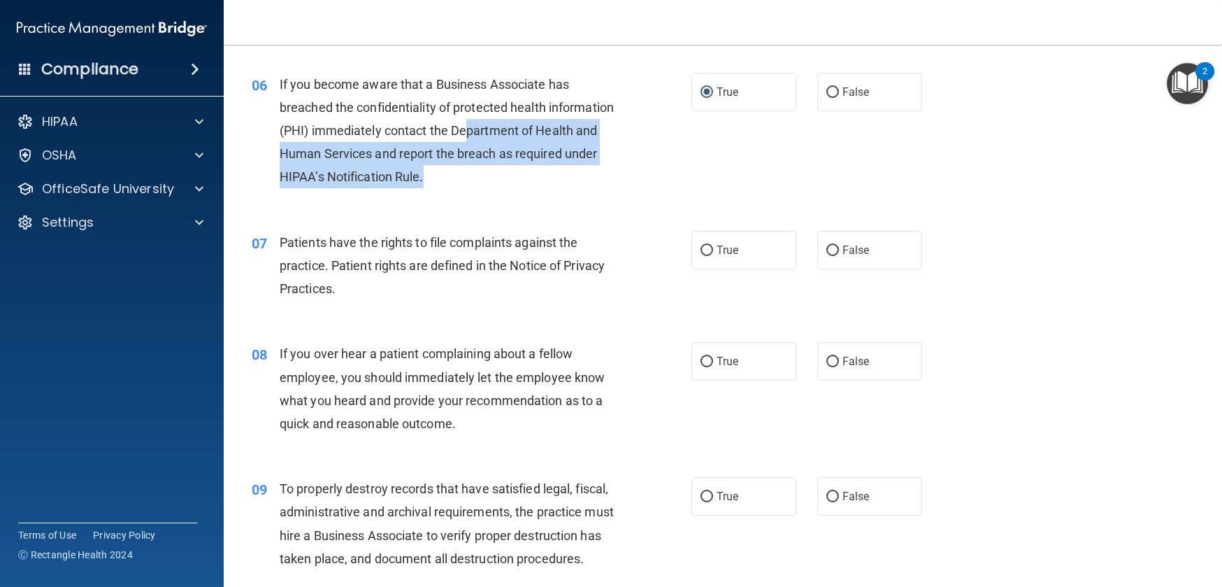
scroll to position [792, 0]
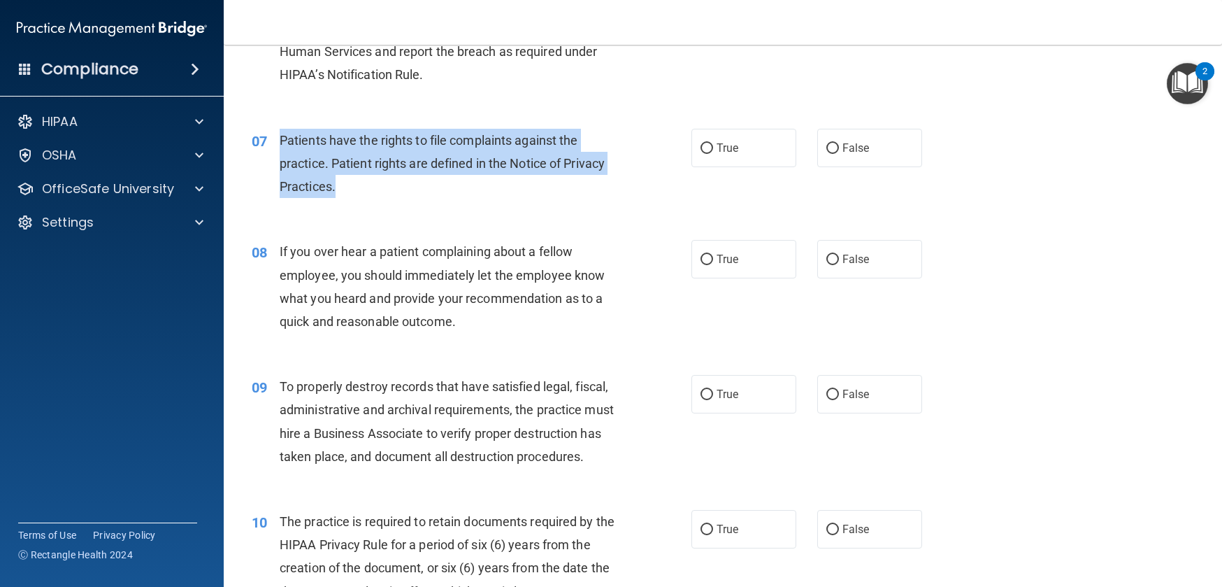
drag, startPoint x: 280, startPoint y: 159, endPoint x: 360, endPoint y: 218, distance: 99.0
click at [360, 199] on div "Patients have the rights to file complaints against the practice. Patient right…" at bounding box center [452, 164] width 345 height 70
click at [701, 154] on input "True" at bounding box center [707, 148] width 13 height 10
radio input "true"
click at [387, 192] on span "Patients have the rights to file complaints against the practice. Patient right…" at bounding box center [442, 163] width 325 height 61
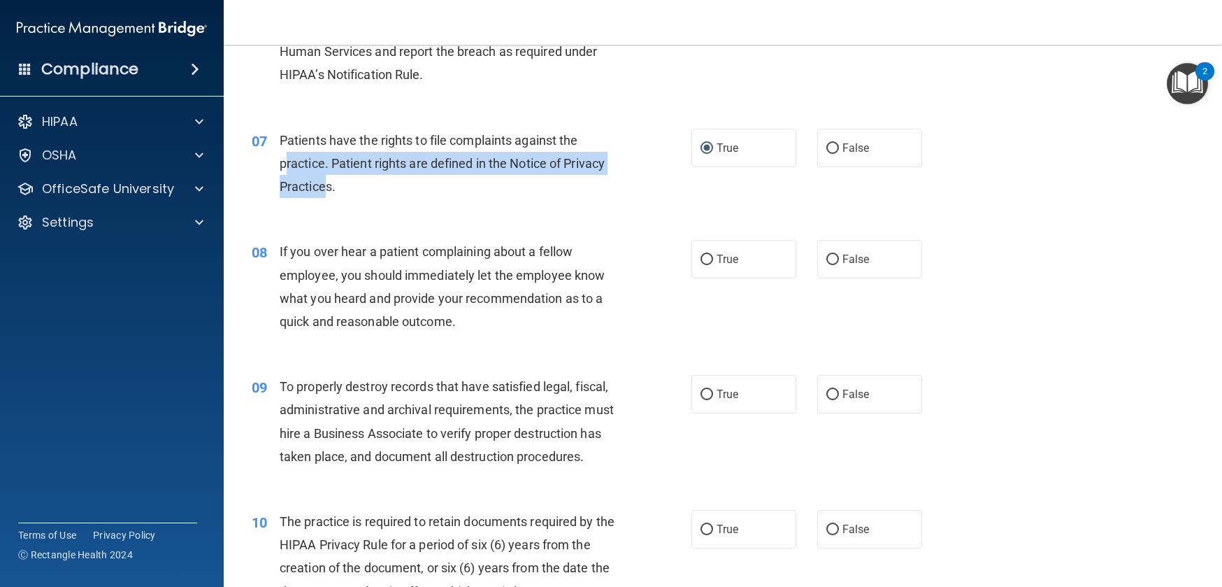
drag, startPoint x: 286, startPoint y: 189, endPoint x: 353, endPoint y: 215, distance: 71.9
click at [324, 194] on span "Patients have the rights to file complaints against the practice. Patient right…" at bounding box center [442, 163] width 325 height 61
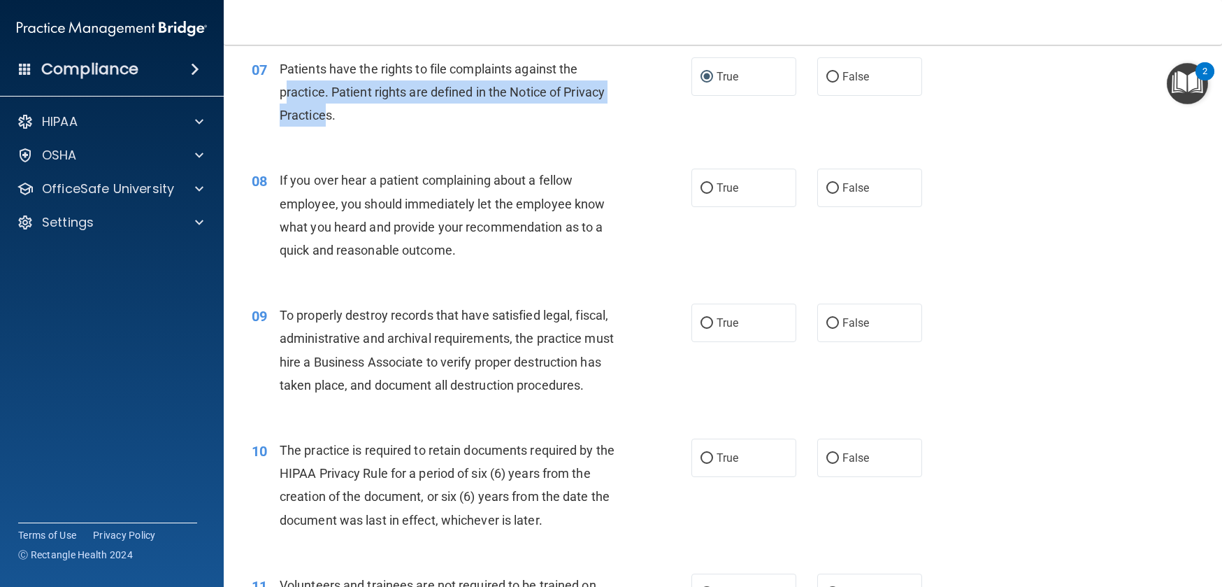
scroll to position [869, 0]
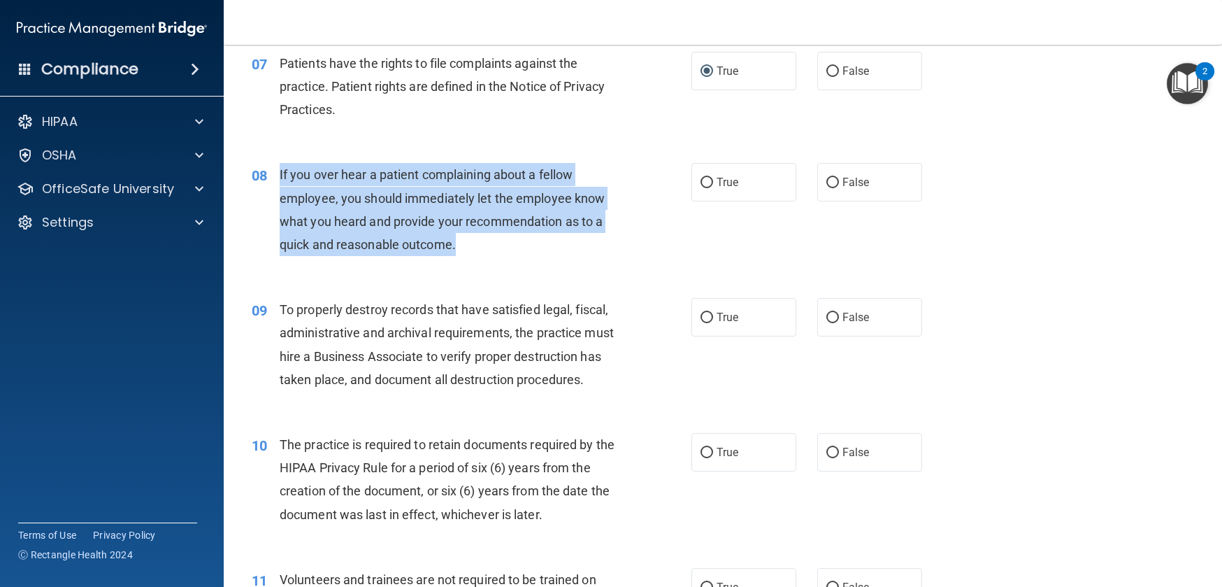
drag, startPoint x: 278, startPoint y: 197, endPoint x: 466, endPoint y: 278, distance: 204.5
click at [466, 263] on div "08 If you over hear a patient complaining about a fellow employee, you should i…" at bounding box center [472, 213] width 482 height 100
click at [827, 188] on input "False" at bounding box center [833, 183] width 13 height 10
radio input "true"
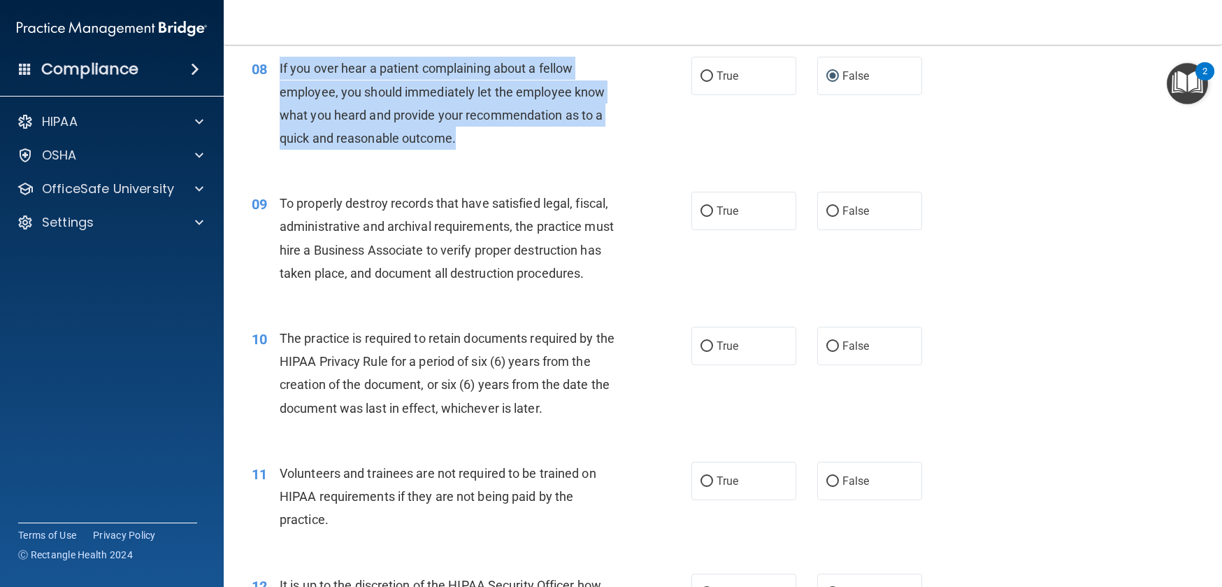
scroll to position [1006, 0]
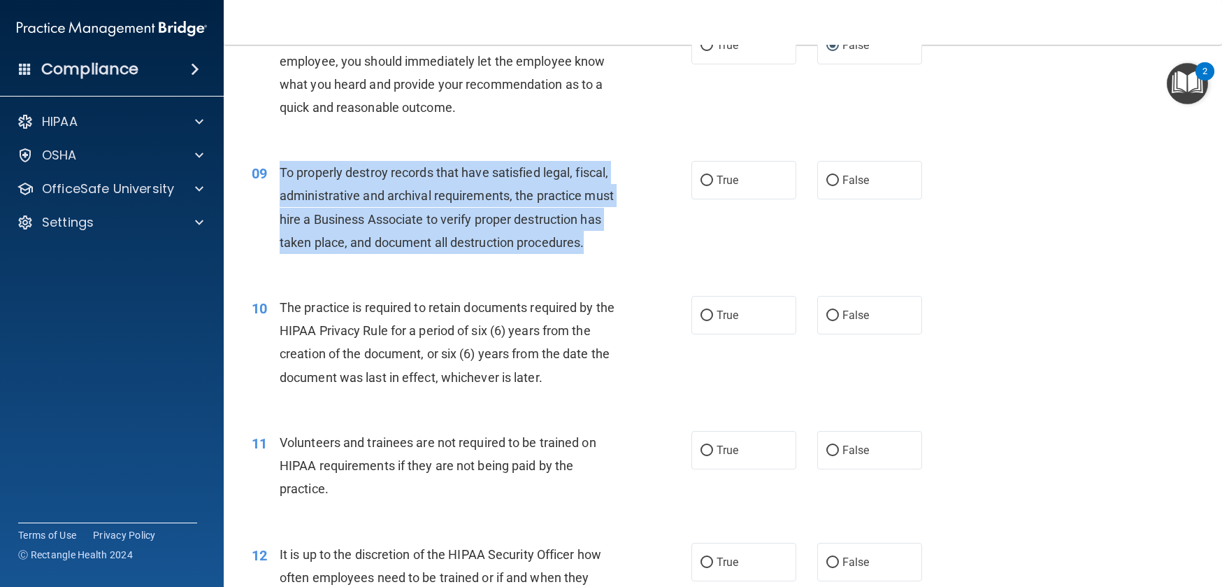
drag, startPoint x: 282, startPoint y: 194, endPoint x: 380, endPoint y: 289, distance: 137.0
click at [380, 254] on div "To properly destroy records that have satisfied legal, fiscal, administrative a…" at bounding box center [452, 207] width 345 height 93
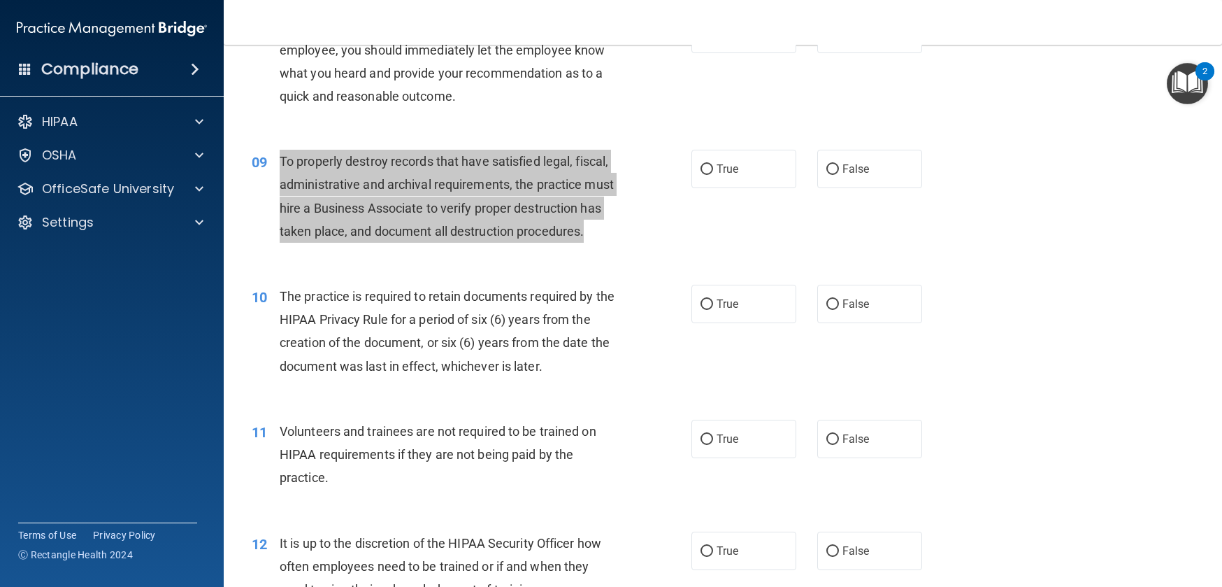
scroll to position [1017, 0]
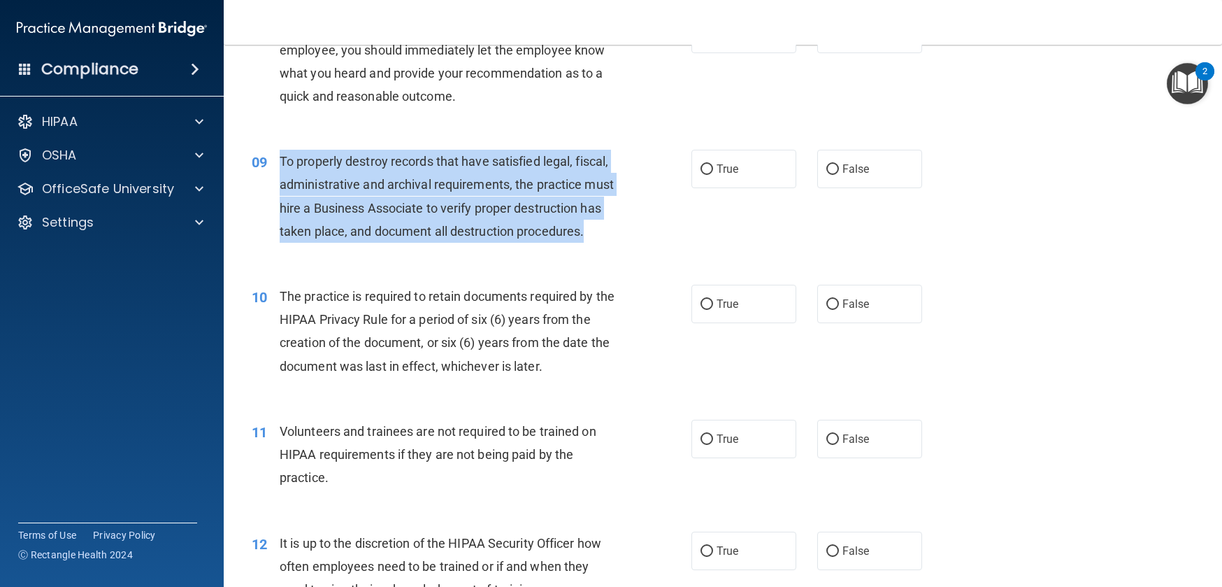
click at [483, 238] on span "To properly destroy records that have satisfied legal, fiscal, administrative a…" at bounding box center [447, 196] width 334 height 85
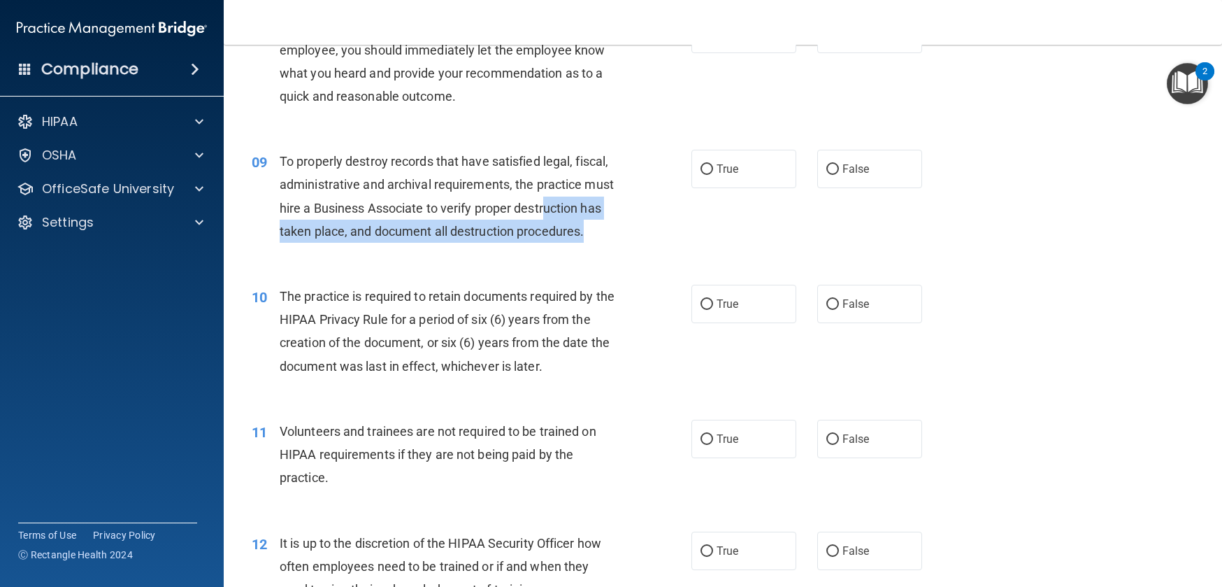
drag, startPoint x: 310, startPoint y: 254, endPoint x: 387, endPoint y: 271, distance: 79.4
click at [387, 243] on div "To properly destroy records that have satisfied legal, fiscal, administrative a…" at bounding box center [452, 196] width 345 height 93
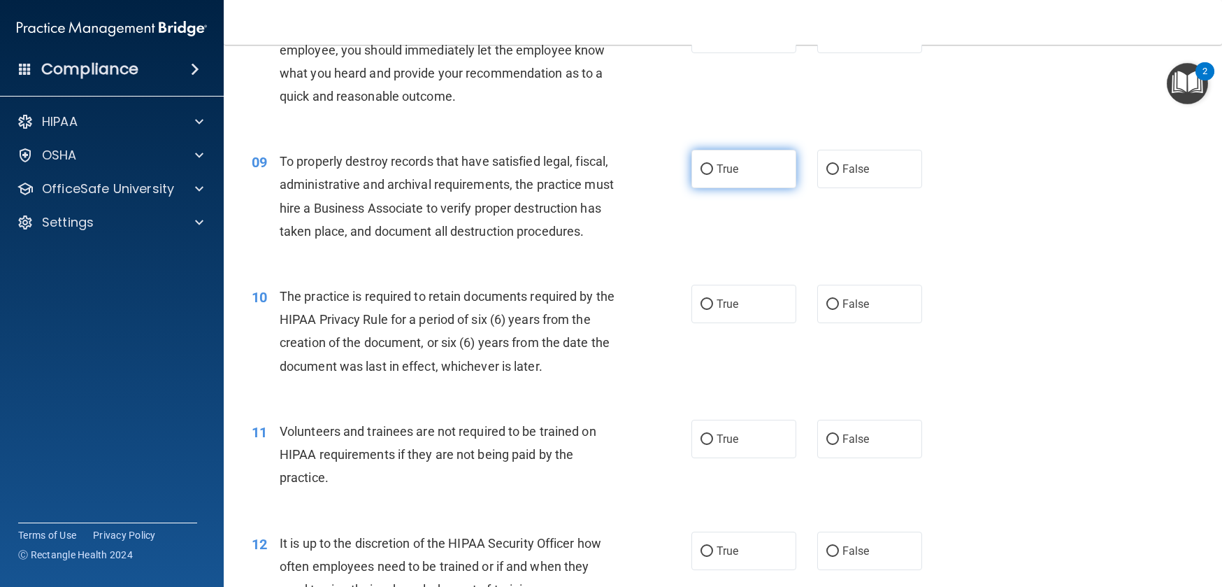
click at [717, 176] on span "True" at bounding box center [728, 168] width 22 height 13
click at [709, 175] on input "True" at bounding box center [707, 169] width 13 height 10
radio input "true"
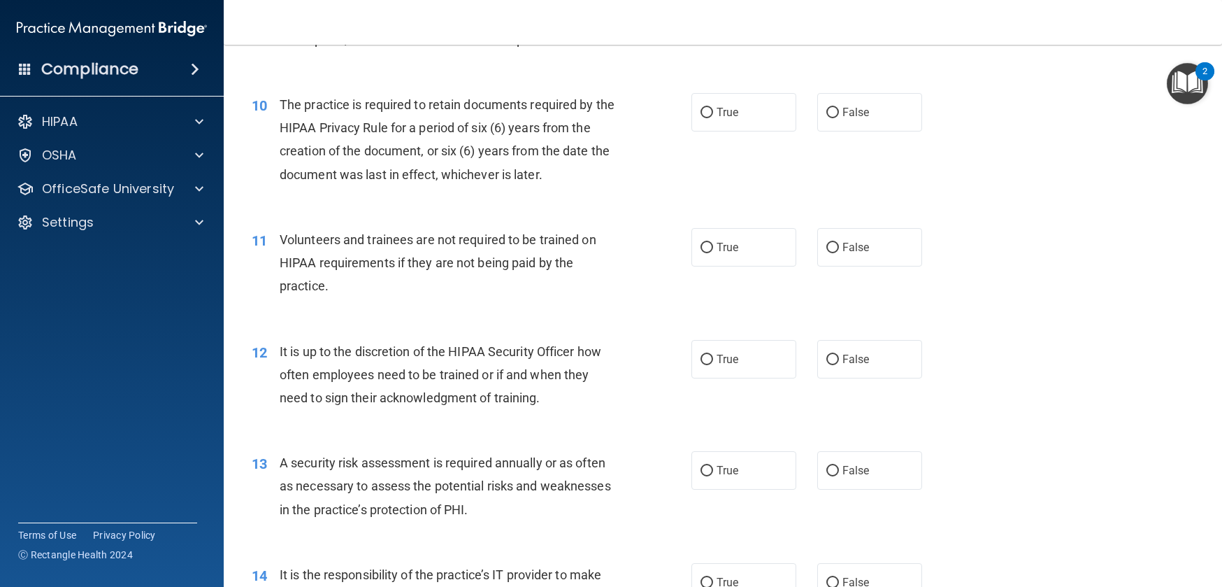
scroll to position [1241, 0]
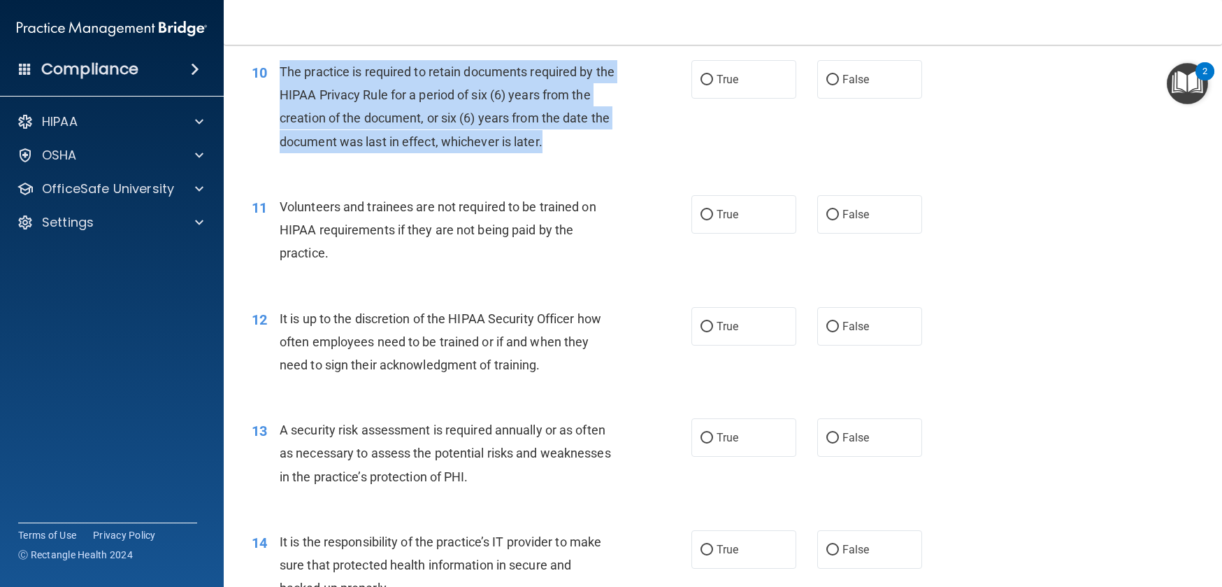
drag, startPoint x: 298, startPoint y: 123, endPoint x: 593, endPoint y: 196, distance: 303.9
click at [593, 153] on div "The practice is required to retain documents required by the HIPAA Privacy Rule…" at bounding box center [452, 106] width 345 height 93
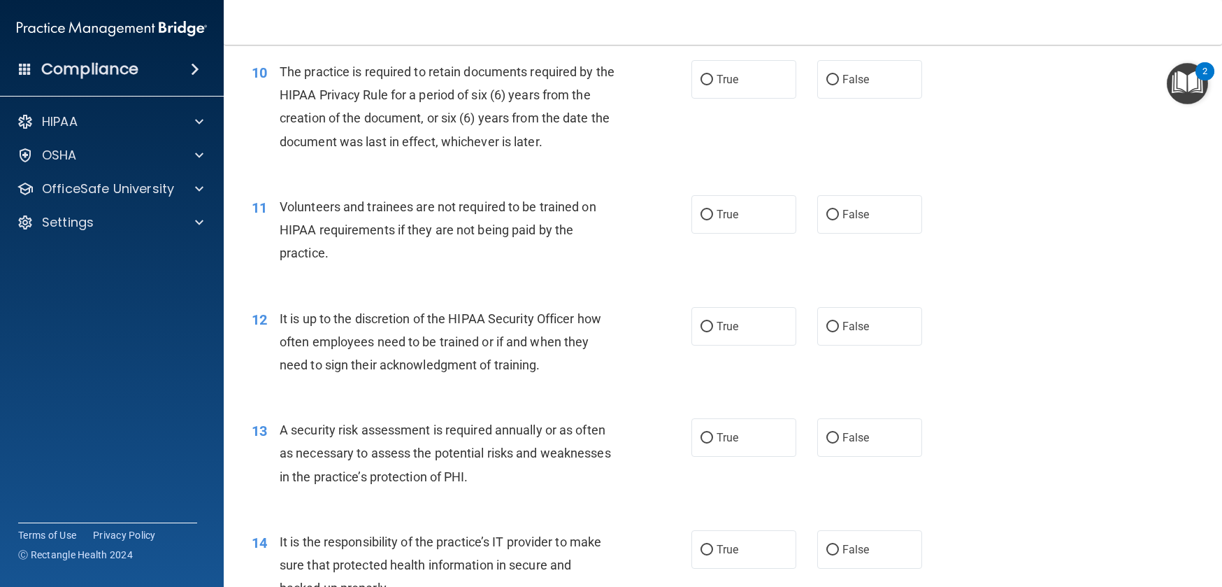
drag, startPoint x: 331, startPoint y: 136, endPoint x: 292, endPoint y: 139, distance: 38.6
click at [329, 137] on span "The practice is required to retain documents required by the HIPAA Privacy Rule…" at bounding box center [447, 106] width 335 height 85
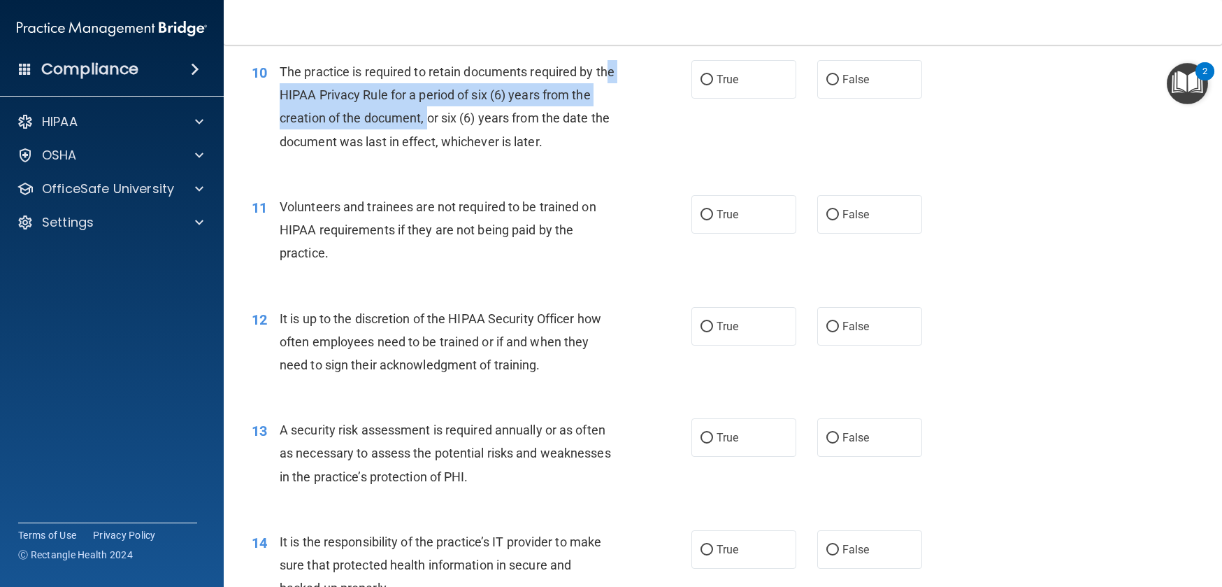
drag, startPoint x: 289, startPoint y: 142, endPoint x: 451, endPoint y: 154, distance: 162.7
click at [451, 153] on div "The practice is required to retain documents required by the HIPAA Privacy Rule…" at bounding box center [452, 106] width 345 height 93
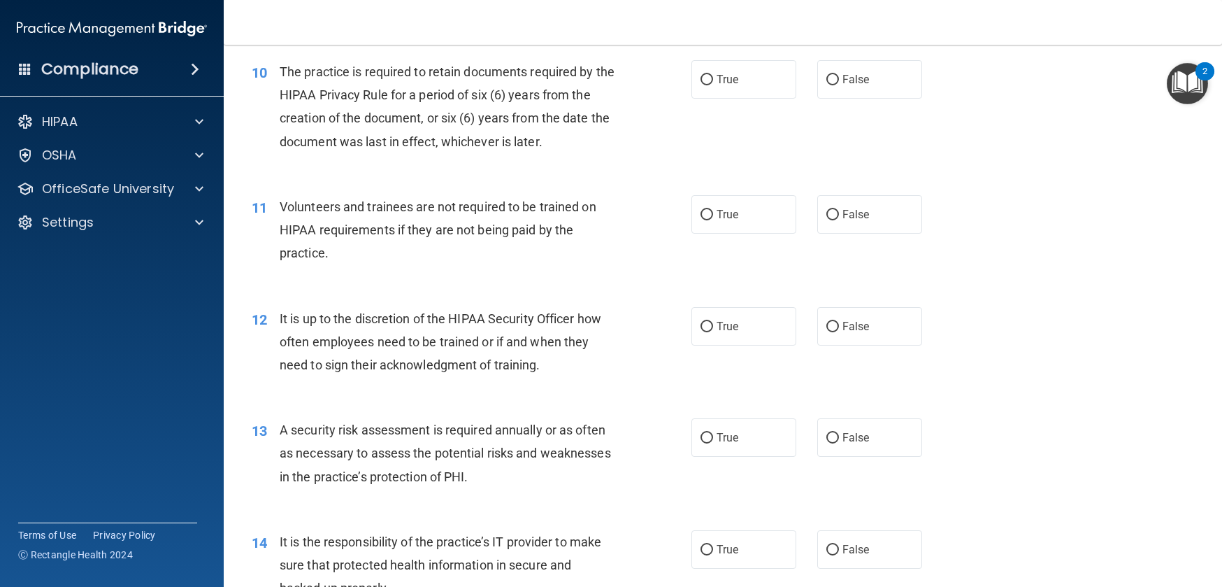
click at [316, 149] on span "The practice is required to retain documents required by the HIPAA Privacy Rule…" at bounding box center [447, 106] width 335 height 85
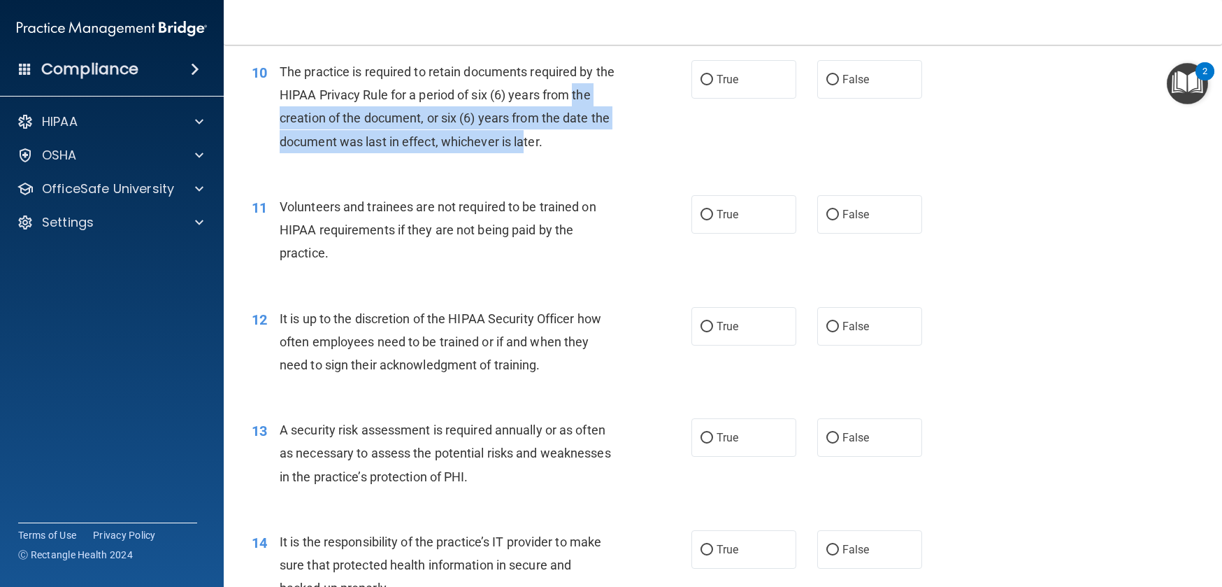
drag, startPoint x: 278, startPoint y: 166, endPoint x: 576, endPoint y: 195, distance: 299.4
click at [576, 153] on div "The practice is required to retain documents required by the HIPAA Privacy Rule…" at bounding box center [452, 106] width 345 height 93
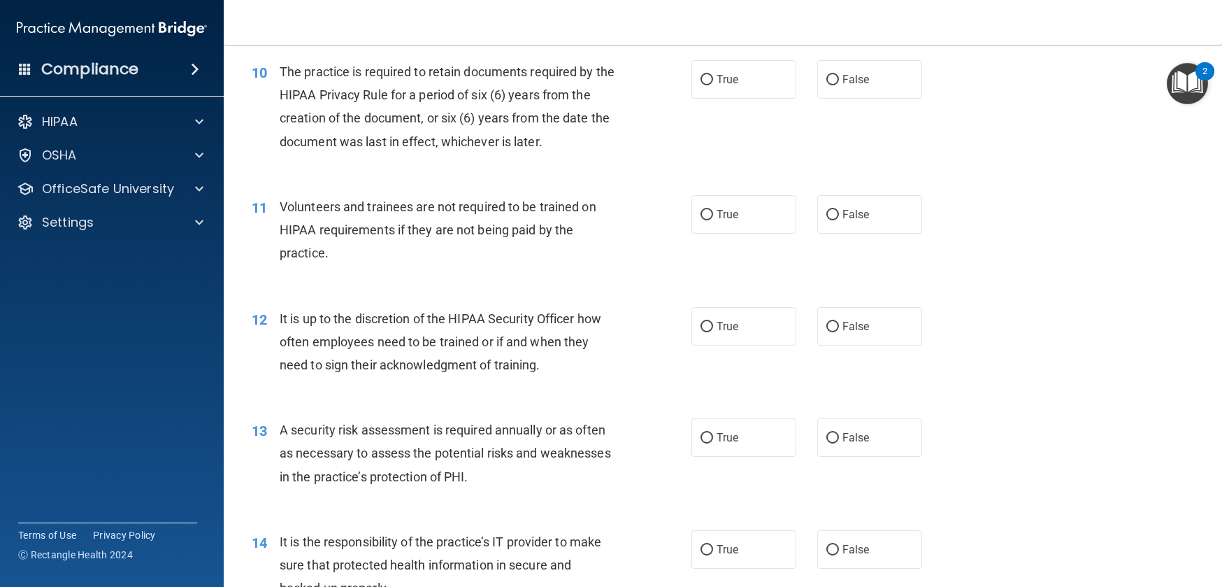
click at [485, 142] on span "The practice is required to retain documents required by the HIPAA Privacy Rule…" at bounding box center [447, 106] width 335 height 85
click at [693, 99] on label "True" at bounding box center [744, 79] width 105 height 38
click at [701, 85] on input "True" at bounding box center [707, 80] width 13 height 10
radio input "true"
click at [701, 85] on input "True" at bounding box center [707, 80] width 13 height 10
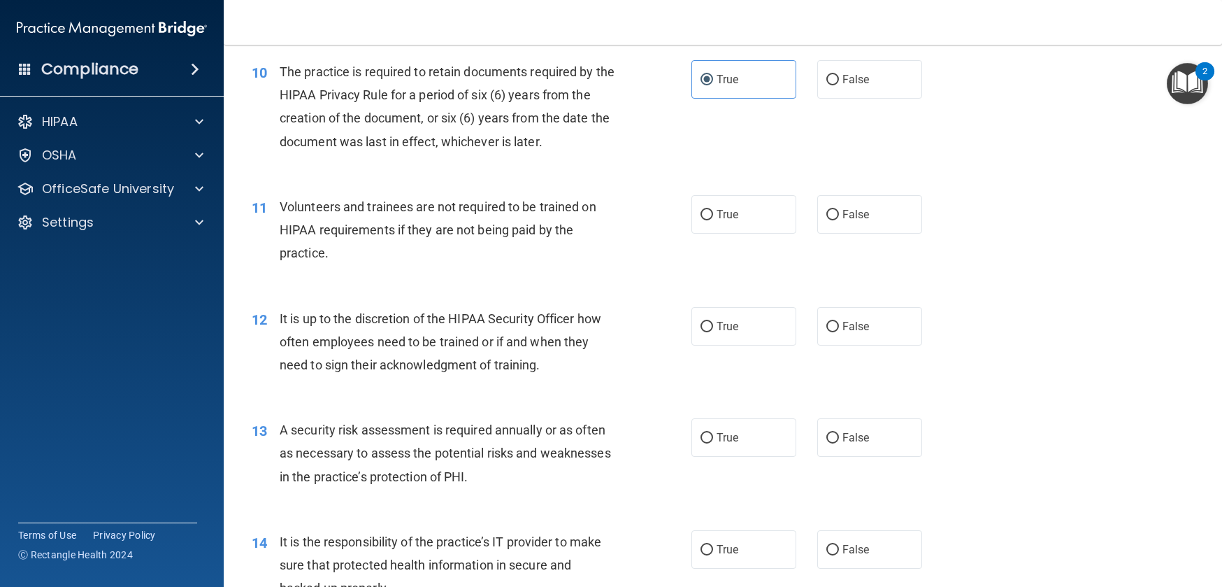
scroll to position [1245, 0]
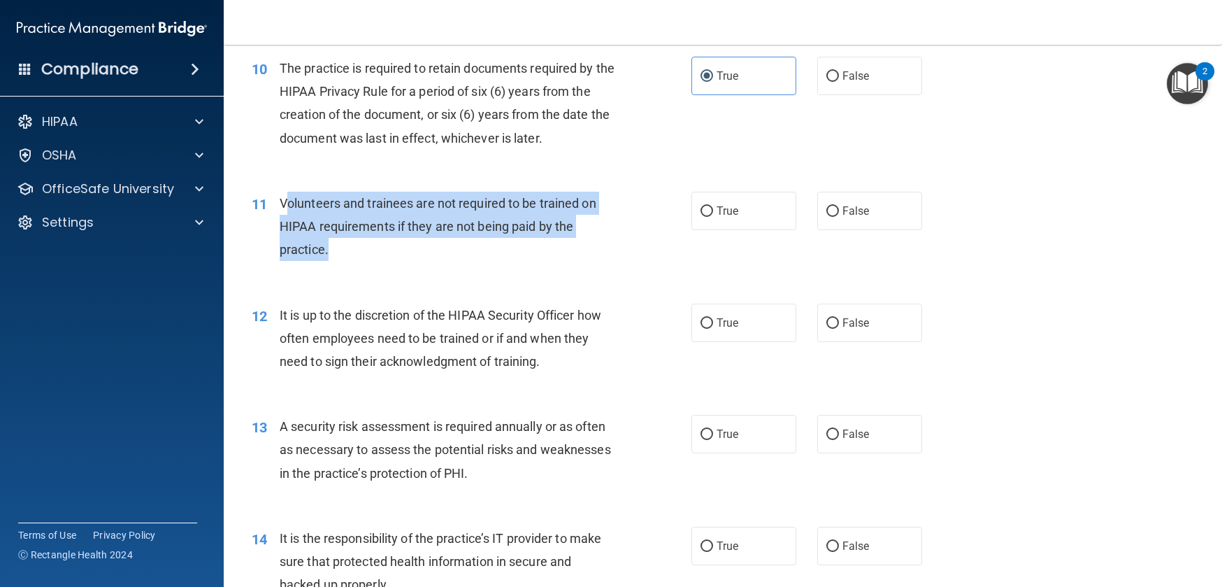
drag, startPoint x: 283, startPoint y: 248, endPoint x: 343, endPoint y: 294, distance: 75.4
click at [343, 262] on div "Volunteers and trainees are not required to be trained on HIPAA requirements if…" at bounding box center [452, 227] width 345 height 70
drag, startPoint x: 331, startPoint y: 297, endPoint x: 278, endPoint y: 255, distance: 68.7
click at [280, 254] on div "Volunteers and trainees are not required to be trained on HIPAA requirements if…" at bounding box center [452, 227] width 345 height 70
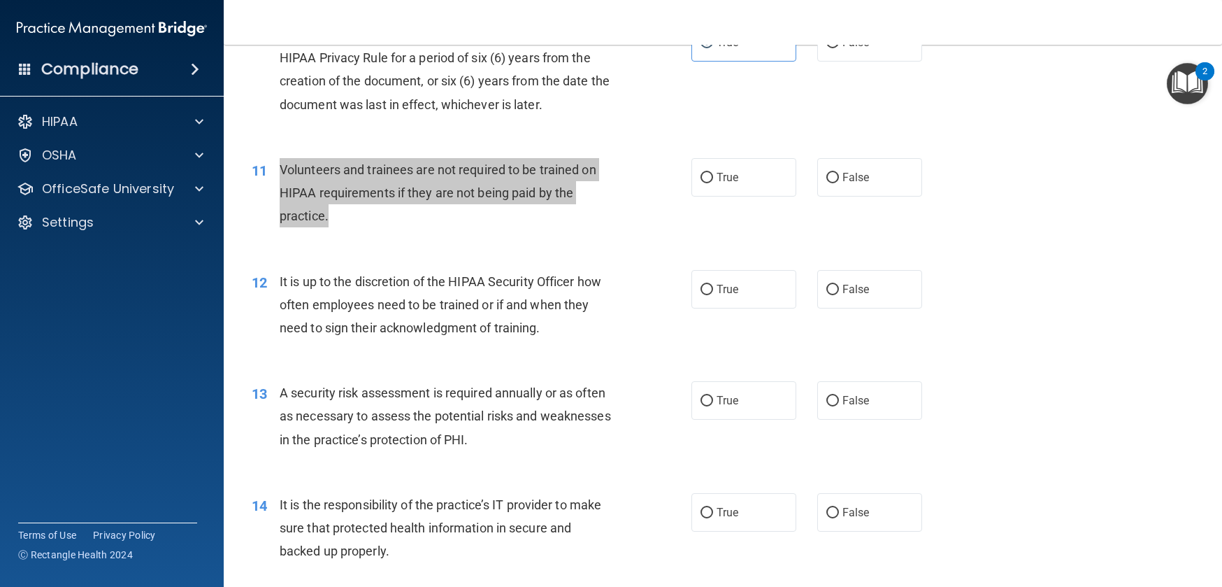
scroll to position [1278, 0]
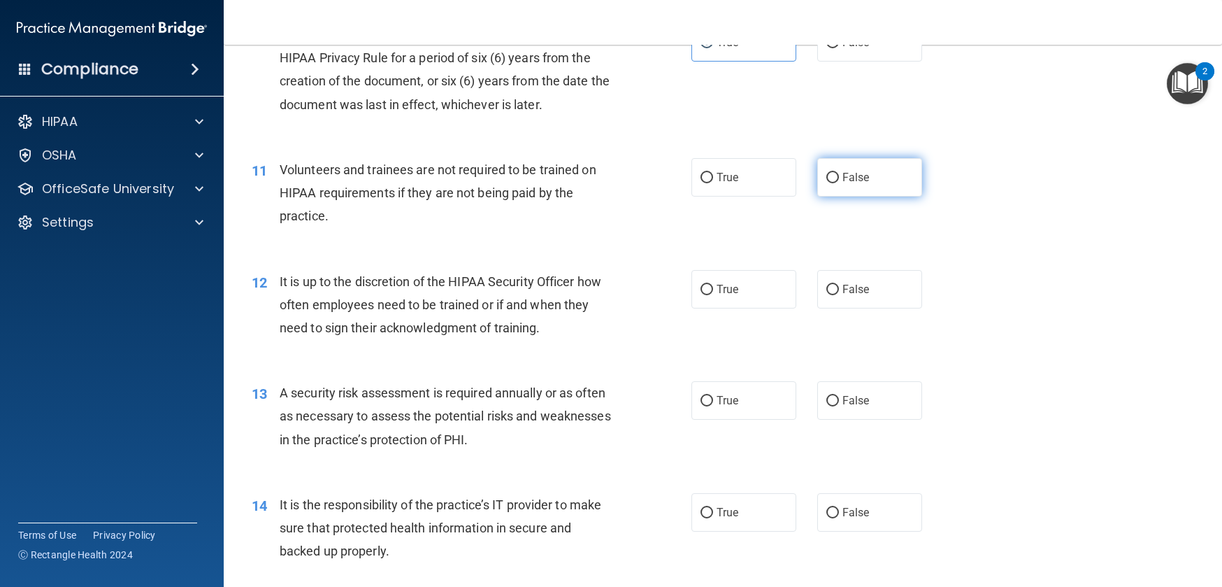
drag, startPoint x: 832, startPoint y: 227, endPoint x: 810, endPoint y: 236, distance: 24.2
click at [832, 197] on label "False" at bounding box center [870, 177] width 105 height 38
click at [832, 183] on input "False" at bounding box center [833, 178] width 13 height 10
radio input "true"
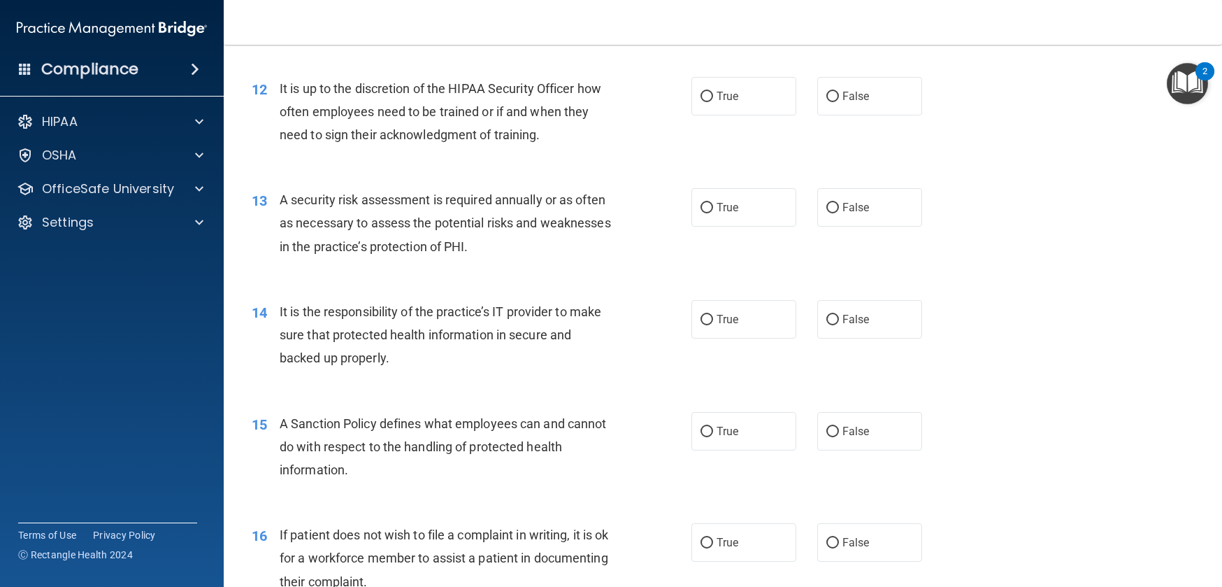
scroll to position [1501, 0]
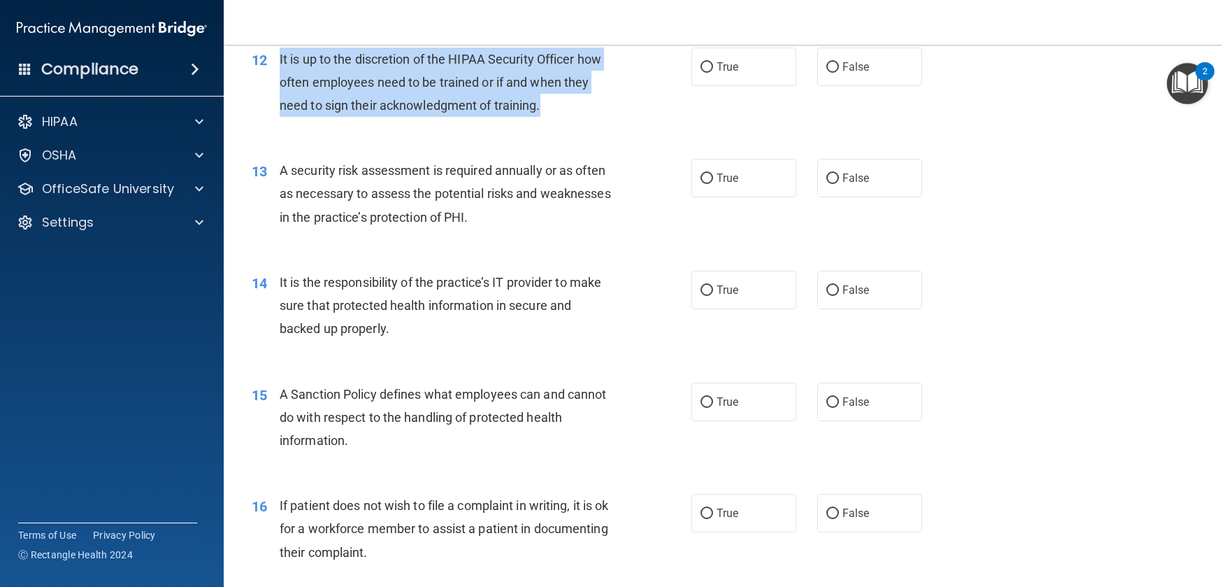
drag, startPoint x: 280, startPoint y: 107, endPoint x: 562, endPoint y: 157, distance: 286.2
click at [562, 117] on div "It is up to the discretion of the HIPAA Security Officer how often employees ne…" at bounding box center [452, 83] width 345 height 70
click at [443, 113] on span "It is up to the discretion of the HIPAA Security Officer how often employees ne…" at bounding box center [441, 82] width 322 height 61
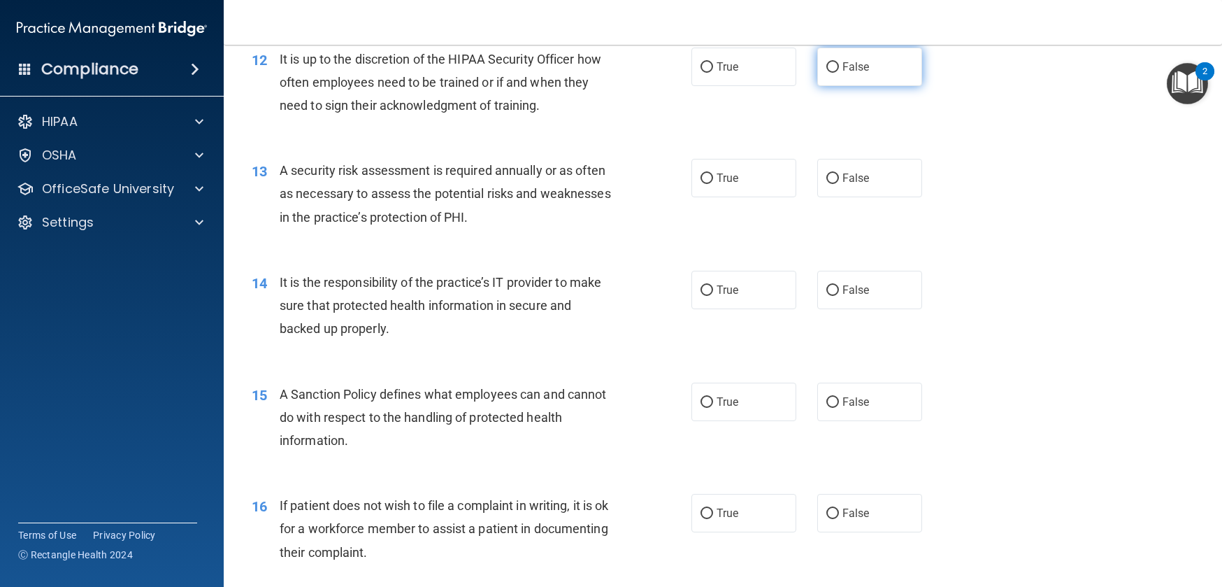
click at [827, 73] on input "False" at bounding box center [833, 67] width 13 height 10
radio input "true"
drag, startPoint x: 296, startPoint y: 227, endPoint x: 283, endPoint y: 219, distance: 15.7
click at [295, 227] on div "A security risk assessment is required annually or as often as necessary to ass…" at bounding box center [452, 194] width 345 height 70
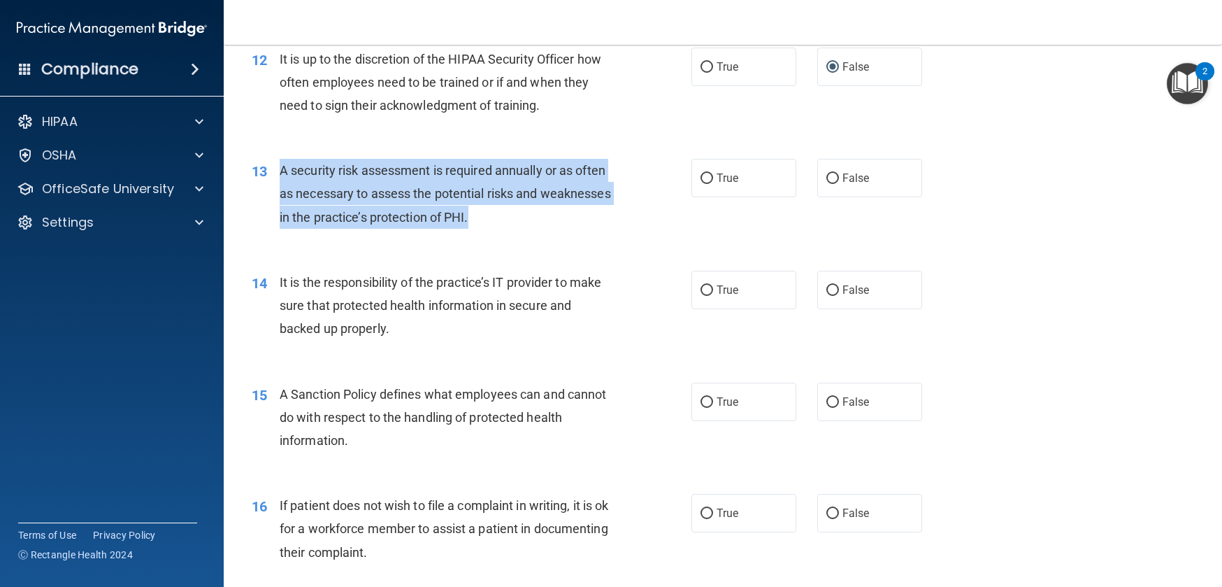
drag, startPoint x: 278, startPoint y: 216, endPoint x: 562, endPoint y: 272, distance: 289.4
click at [562, 229] on div "A security risk assessment is required annually or as often as necessary to ass…" at bounding box center [452, 194] width 345 height 70
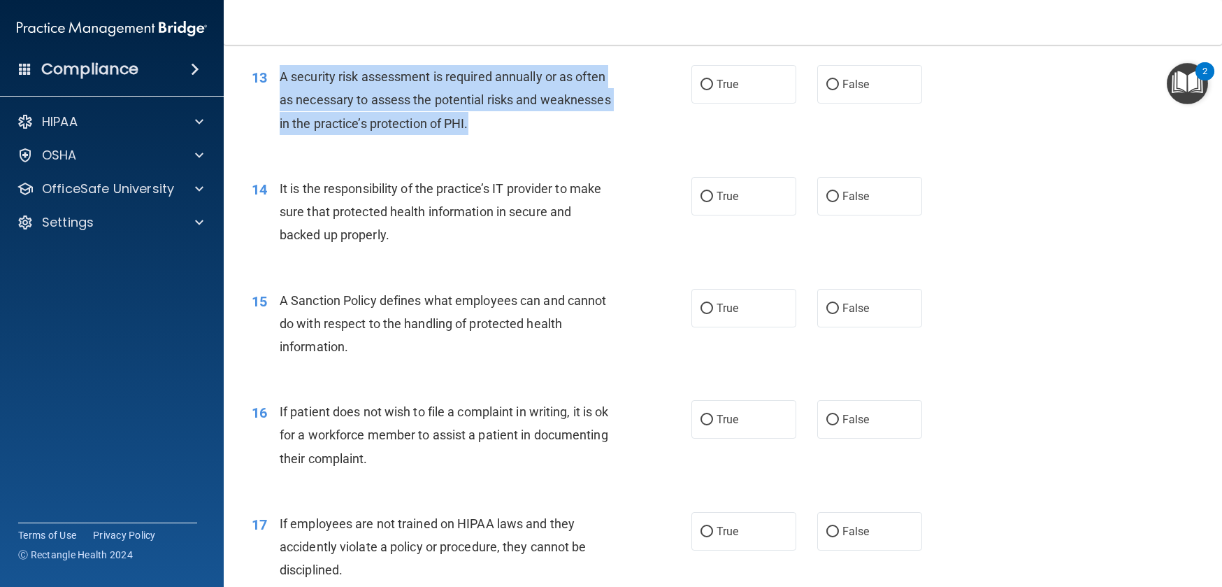
scroll to position [1604, 0]
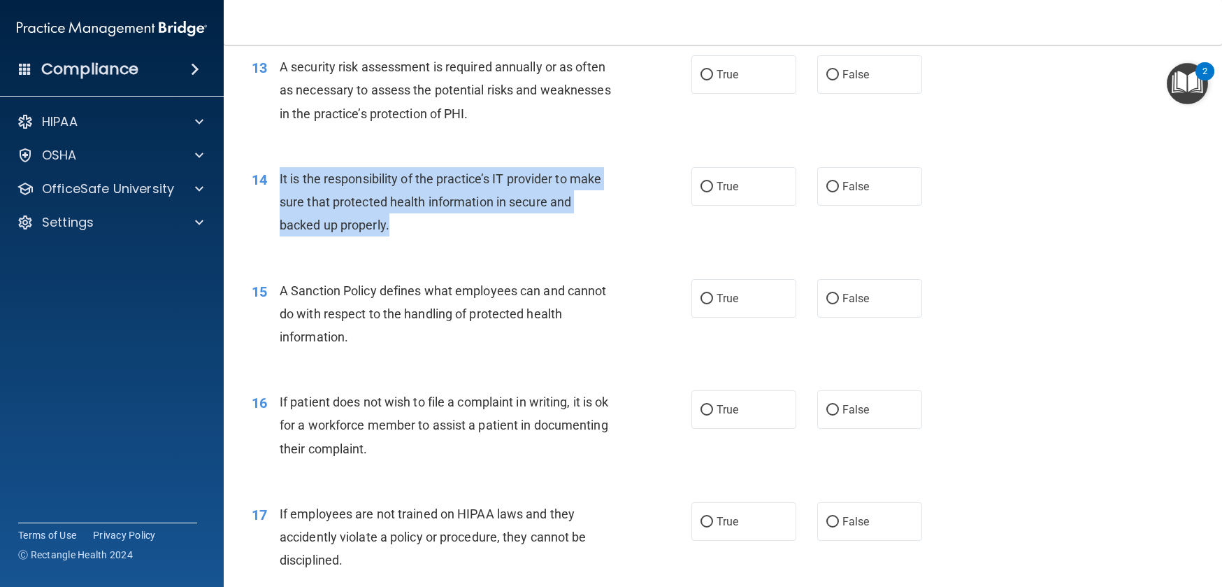
drag, startPoint x: 277, startPoint y: 223, endPoint x: 417, endPoint y: 282, distance: 151.7
click at [417, 244] on div "14 It is the responsibility of the practice’s IT provider to make sure that pro…" at bounding box center [472, 205] width 482 height 77
click at [701, 192] on input "True" at bounding box center [707, 187] width 13 height 10
radio input "true"
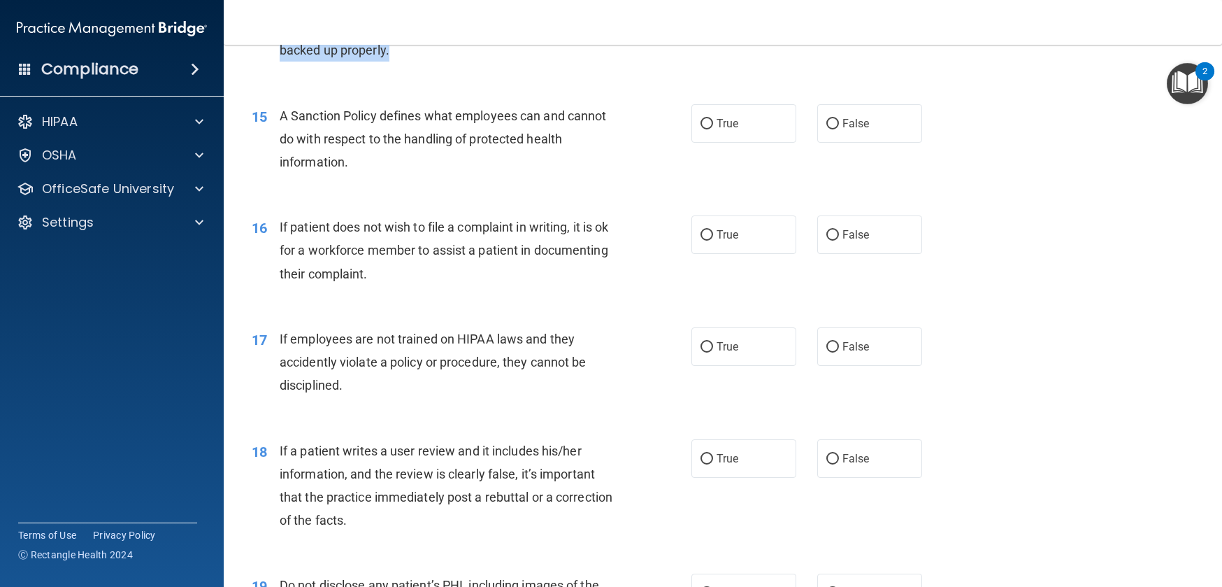
scroll to position [1780, 0]
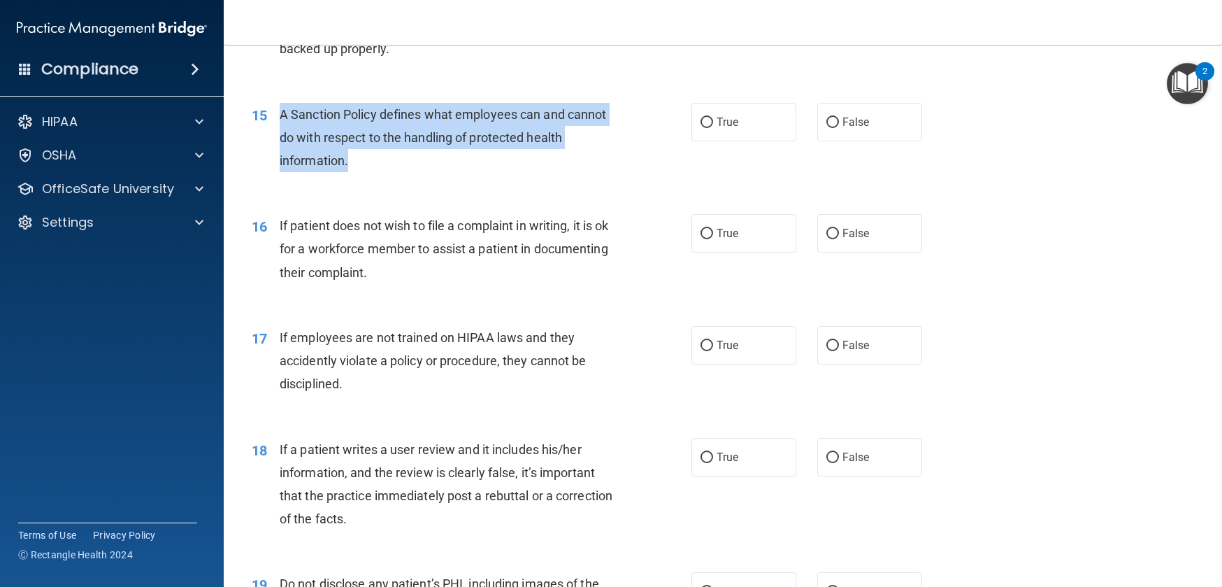
drag, startPoint x: 281, startPoint y: 163, endPoint x: 362, endPoint y: 208, distance: 93.0
click at [362, 173] on div "A Sanction Policy defines what employees can and cannot do with respect to the …" at bounding box center [452, 138] width 345 height 70
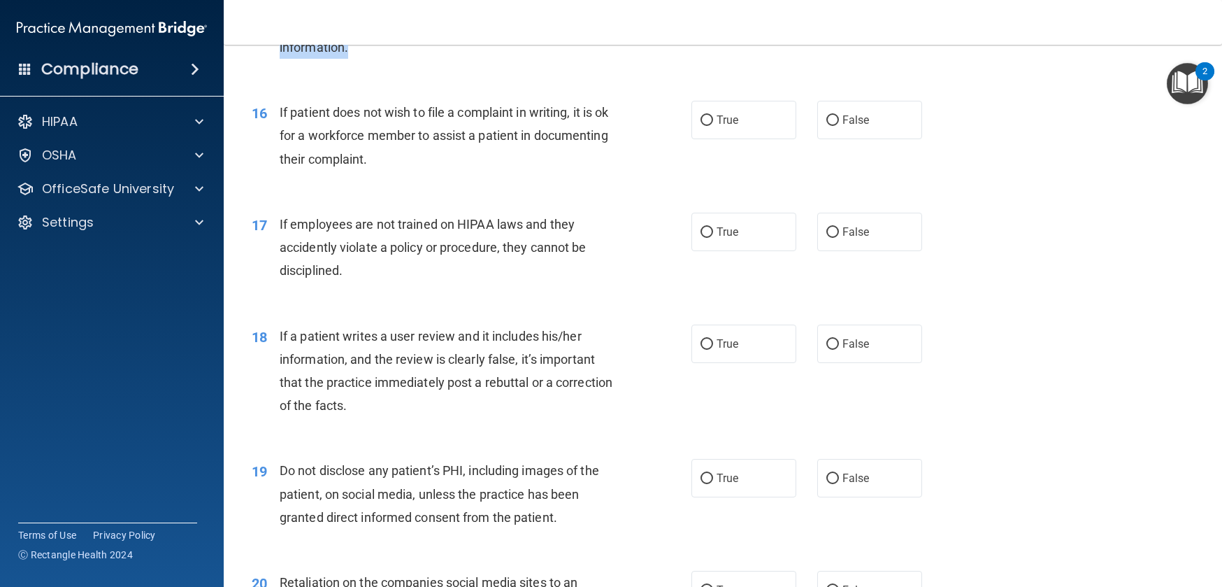
scroll to position [1923, 0]
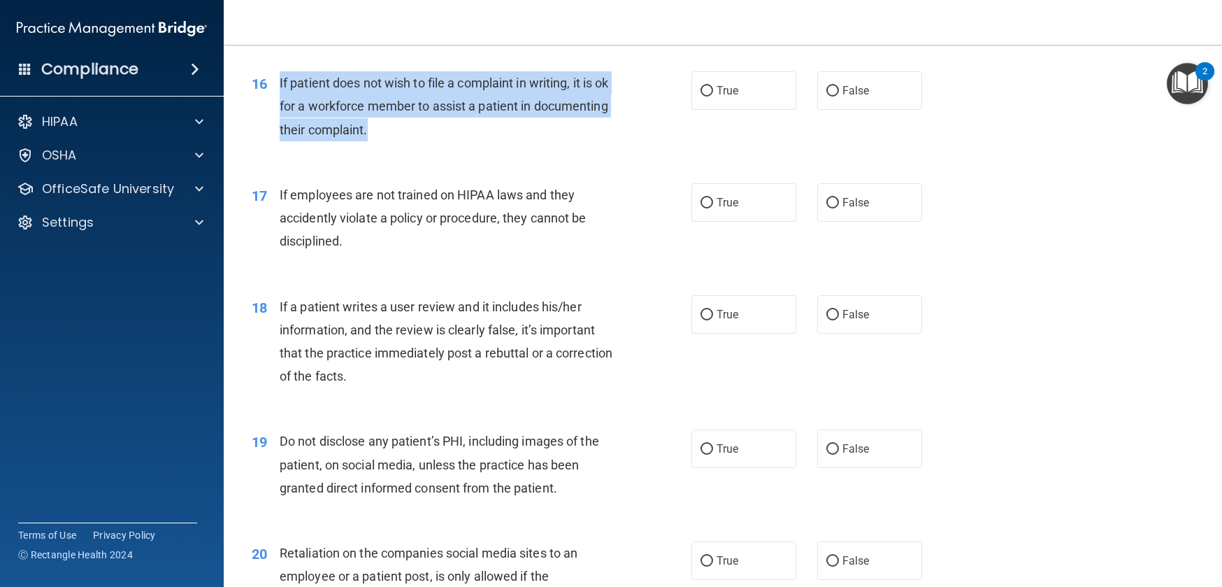
drag, startPoint x: 278, startPoint y: 129, endPoint x: 464, endPoint y: 184, distance: 193.9
click at [464, 141] on div "If patient does not wish to file a complaint in writing, it is ok for a workfor…" at bounding box center [452, 106] width 345 height 70
click at [827, 97] on input "False" at bounding box center [833, 91] width 13 height 10
radio input "true"
click at [584, 141] on div "If patient does not wish to file a complaint in writing, it is ok for a workfor…" at bounding box center [452, 106] width 345 height 70
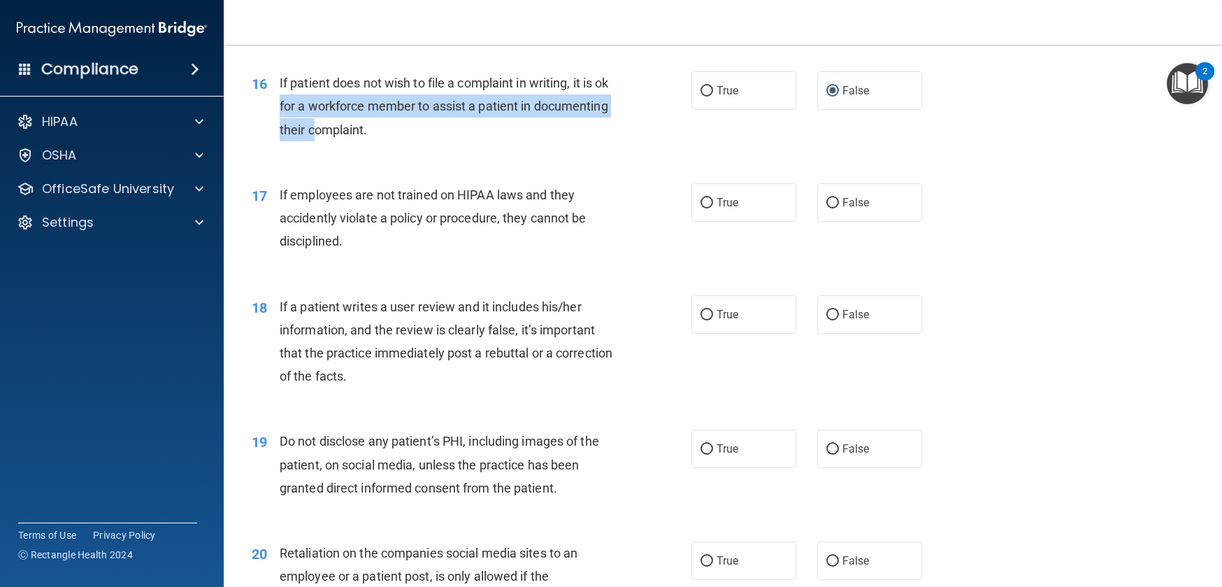
drag, startPoint x: 290, startPoint y: 155, endPoint x: 392, endPoint y: 168, distance: 102.9
click at [392, 136] on span "If patient does not wish to file a complaint in writing, it is ok for a workfor…" at bounding box center [444, 106] width 329 height 61
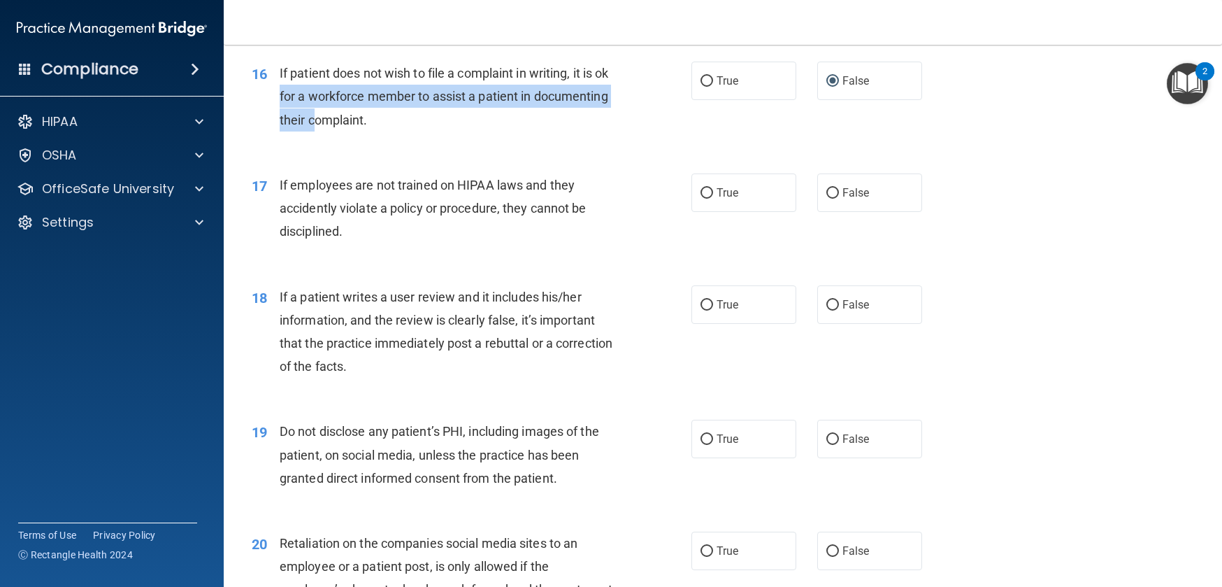
scroll to position [1934, 0]
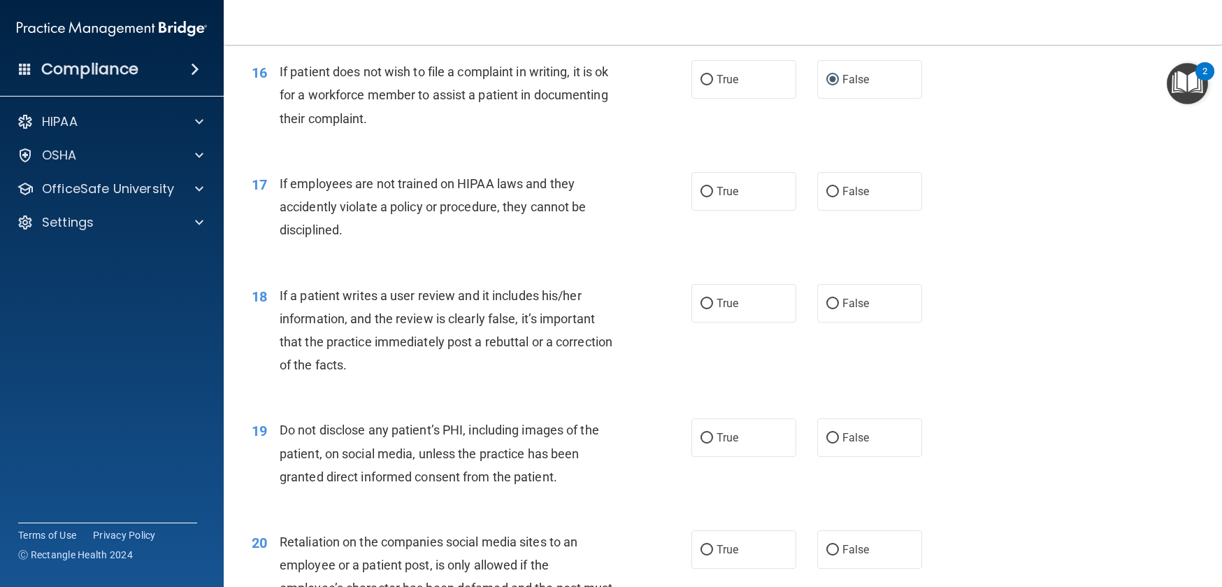
click at [473, 130] on div "If patient does not wish to file a complaint in writing, it is ok for a workfor…" at bounding box center [452, 95] width 345 height 70
drag, startPoint x: 455, startPoint y: 140, endPoint x: 486, endPoint y: 164, distance: 39.4
click at [486, 130] on div "If patient does not wish to file a complaint in writing, it is ok for a workfor…" at bounding box center [452, 95] width 345 height 70
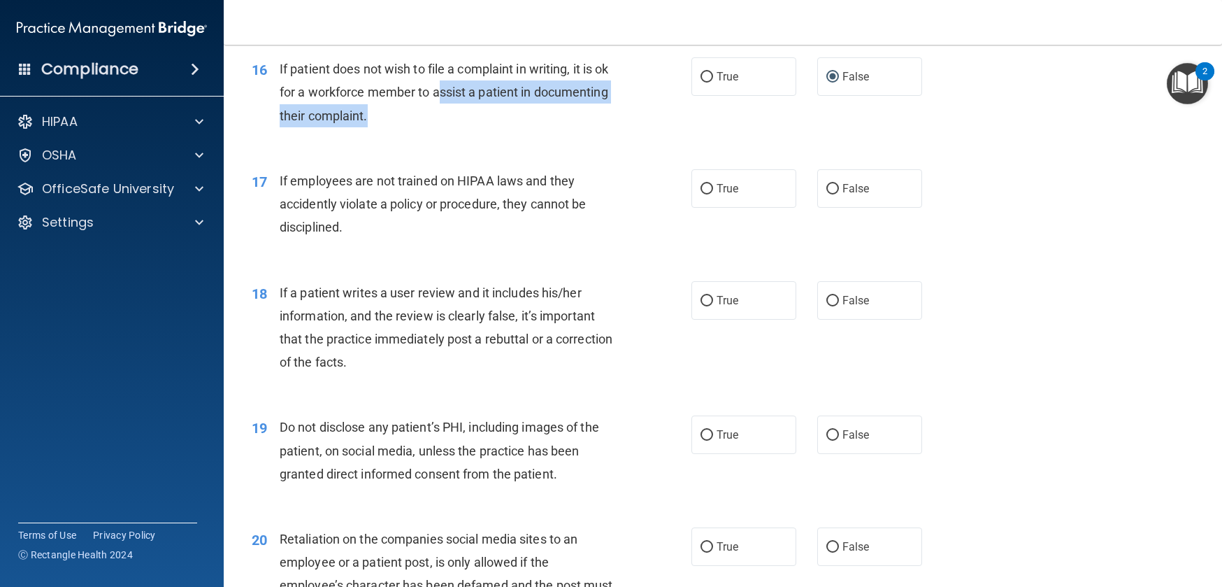
scroll to position [1938, 0]
click at [282, 231] on span "If employees are not trained on HIPAA laws and they accidently violate a policy…" at bounding box center [433, 203] width 307 height 61
drag, startPoint x: 278, startPoint y: 226, endPoint x: 349, endPoint y: 283, distance: 90.5
click at [348, 245] on div "17 If employees are not trained on HIPAA laws and they accidently violate a pol…" at bounding box center [472, 207] width 482 height 77
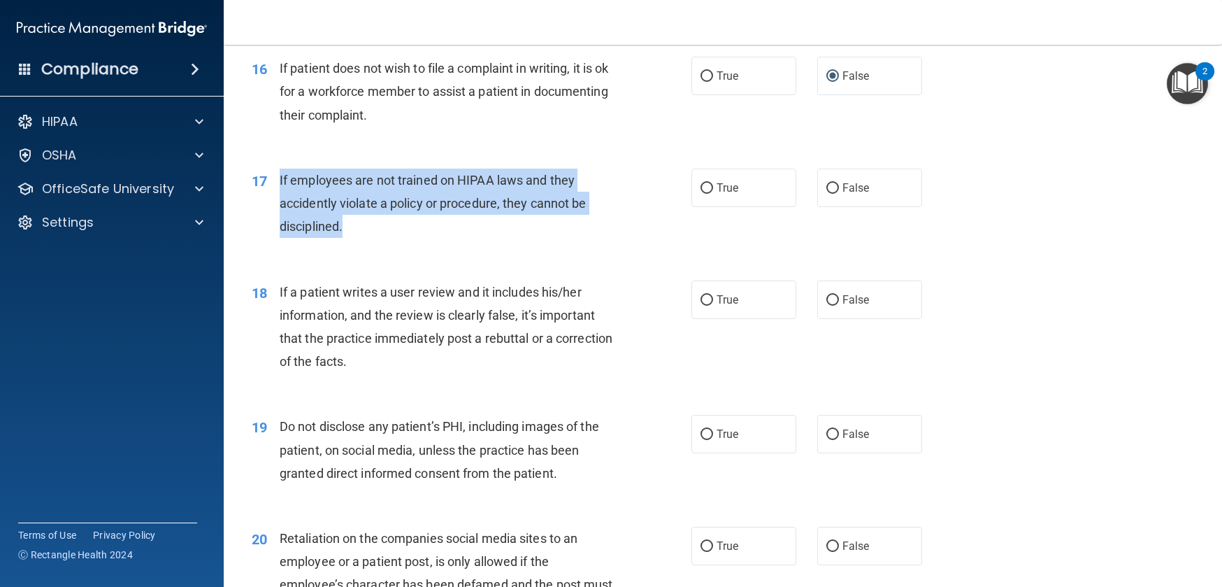
drag, startPoint x: 364, startPoint y: 272, endPoint x: 275, endPoint y: 225, distance: 101.0
click at [275, 225] on div "17 If employees are not trained on HIPAA laws and they accidently violate a pol…" at bounding box center [472, 207] width 482 height 77
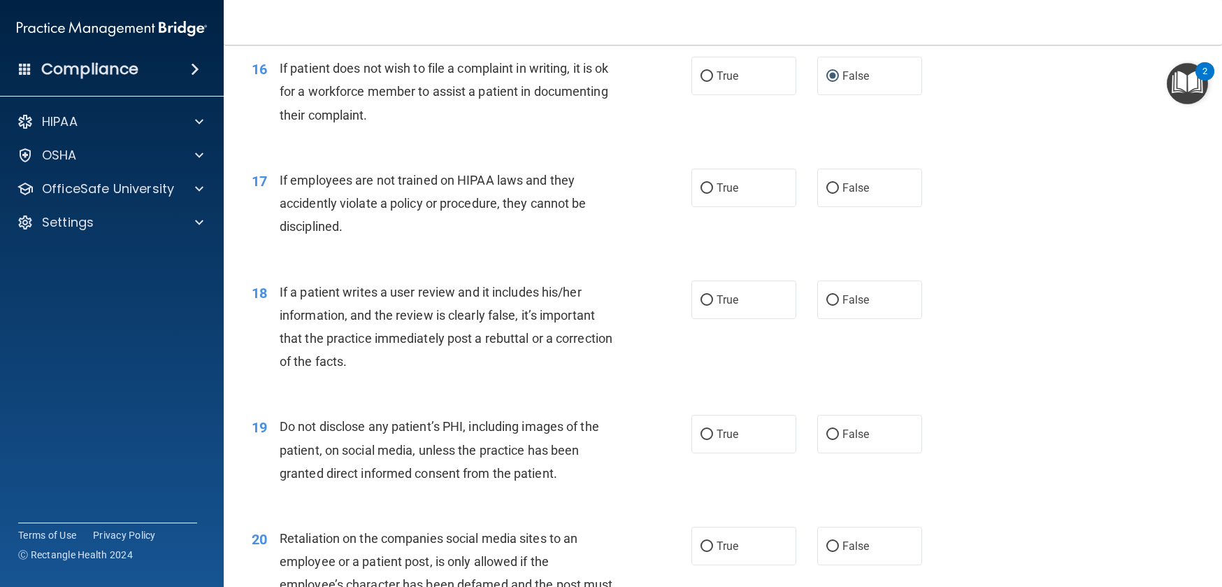
click at [399, 238] on div "If employees are not trained on HIPAA laws and they accidently violate a policy…" at bounding box center [452, 204] width 345 height 70
drag, startPoint x: 499, startPoint y: 222, endPoint x: 521, endPoint y: 234, distance: 24.7
click at [535, 231] on span "If employees are not trained on HIPAA laws and they accidently violate a policy…" at bounding box center [433, 203] width 307 height 61
drag, startPoint x: 284, startPoint y: 248, endPoint x: 364, endPoint y: 264, distance: 82.0
click at [364, 238] on div "If employees are not trained on HIPAA laws and they accidently violate a policy…" at bounding box center [452, 204] width 345 height 70
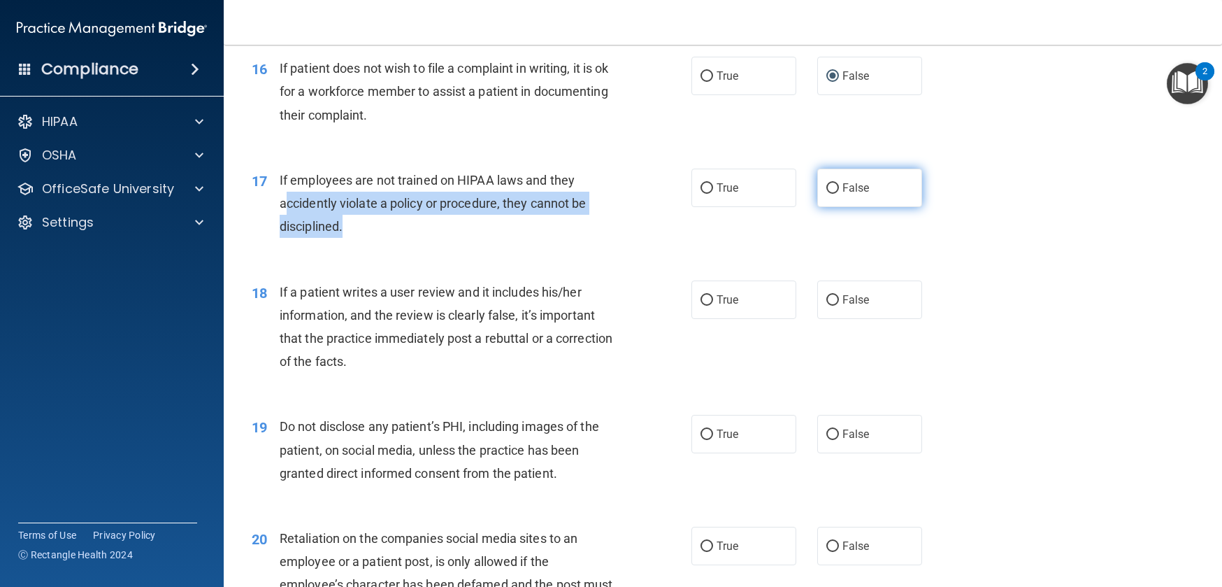
click at [827, 194] on input "False" at bounding box center [833, 188] width 13 height 10
radio input "true"
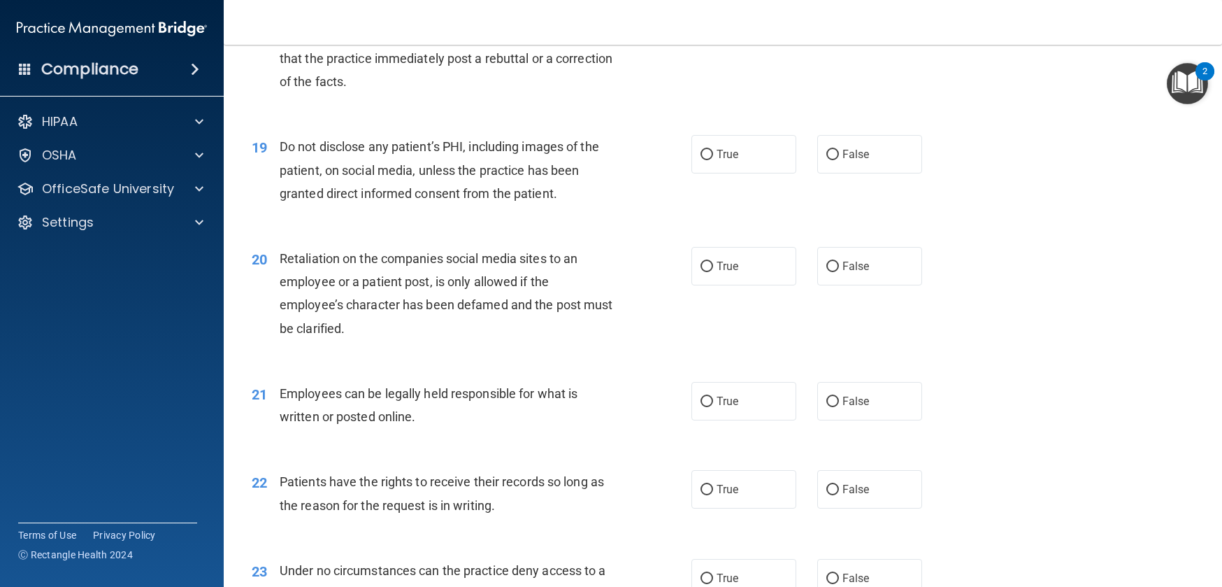
scroll to position [2199, 0]
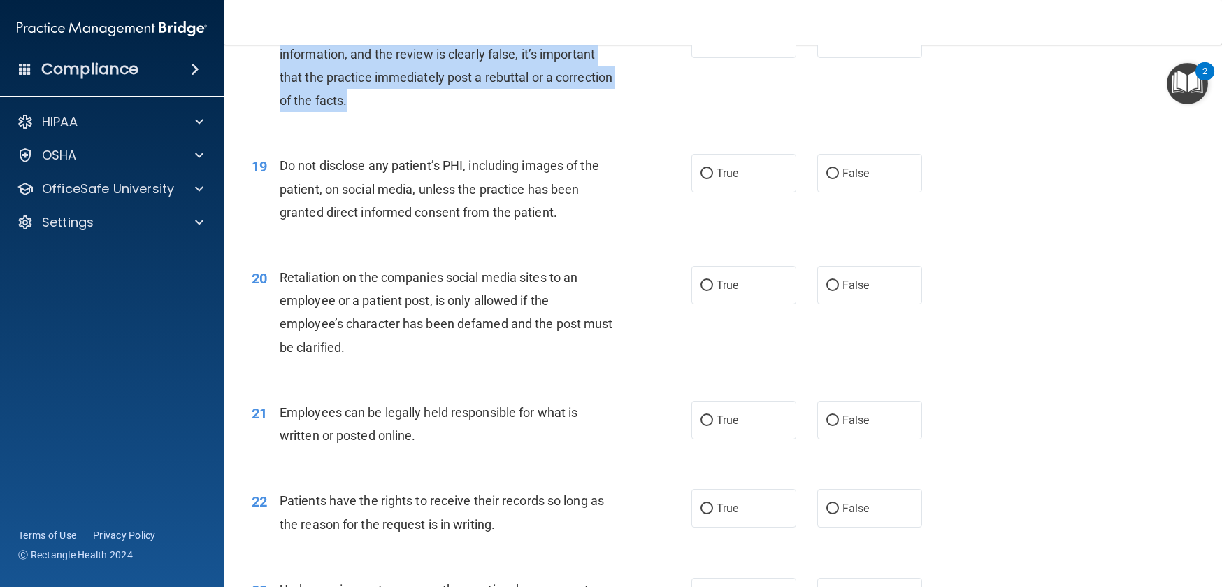
drag, startPoint x: 276, startPoint y: 76, endPoint x: 420, endPoint y: 145, distance: 159.8
click at [420, 120] on div "18 If a patient writes a user review and it includes his/her information, and t…" at bounding box center [472, 70] width 482 height 100
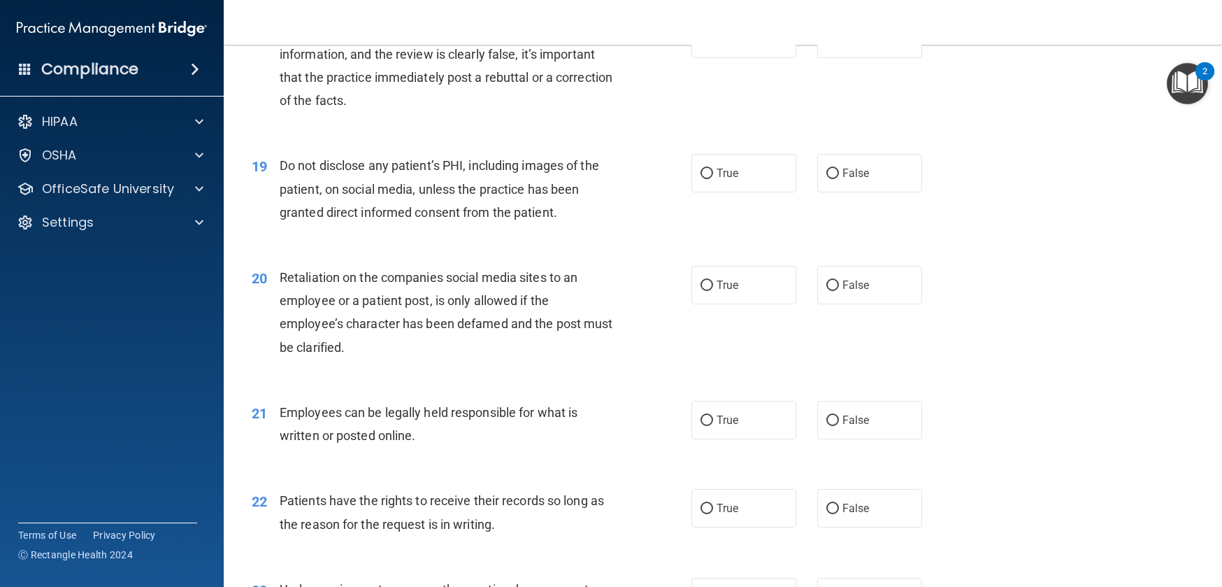
click at [453, 104] on span "If a patient writes a user review and it includes his/her information, and the …" at bounding box center [446, 66] width 333 height 85
drag, startPoint x: 336, startPoint y: 124, endPoint x: 455, endPoint y: 142, distance: 120.2
click at [455, 113] on div "If a patient writes a user review and it includes his/her information, and the …" at bounding box center [452, 66] width 345 height 93
click at [525, 113] on div "If a patient writes a user review and it includes his/her information, and the …" at bounding box center [452, 66] width 345 height 93
click at [510, 113] on div "If a patient writes a user review and it includes his/her information, and the …" at bounding box center [452, 66] width 345 height 93
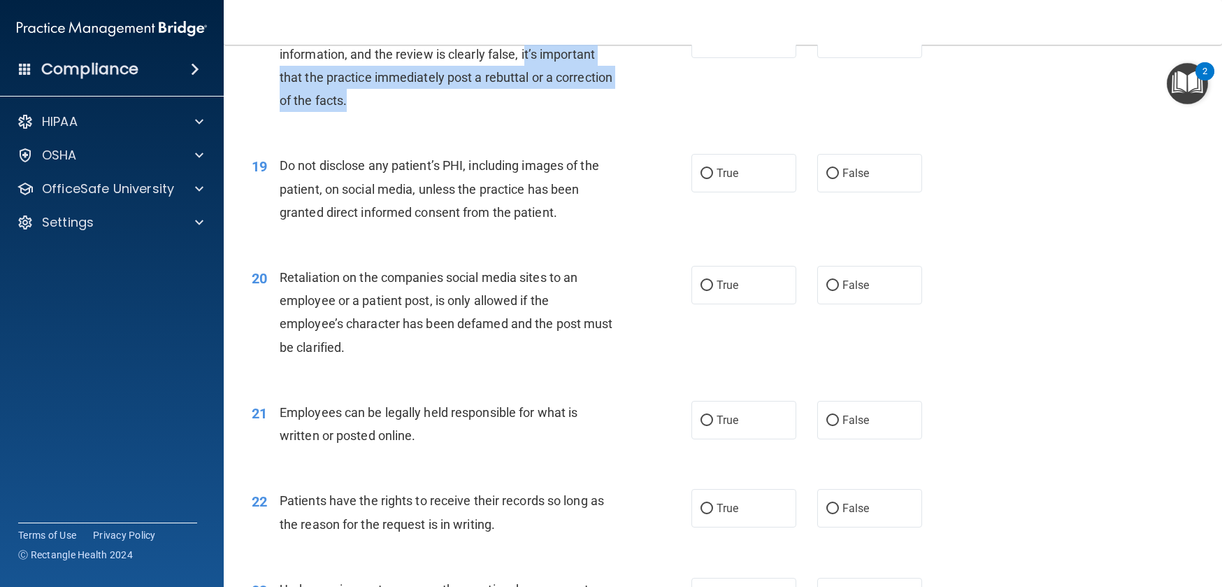
drag, startPoint x: 524, startPoint y: 98, endPoint x: 543, endPoint y: 143, distance: 48.6
click at [543, 113] on div "If a patient writes a user review and it includes his/her information, and the …" at bounding box center [452, 66] width 345 height 93
click at [827, 45] on input "False" at bounding box center [833, 39] width 13 height 10
radio input "true"
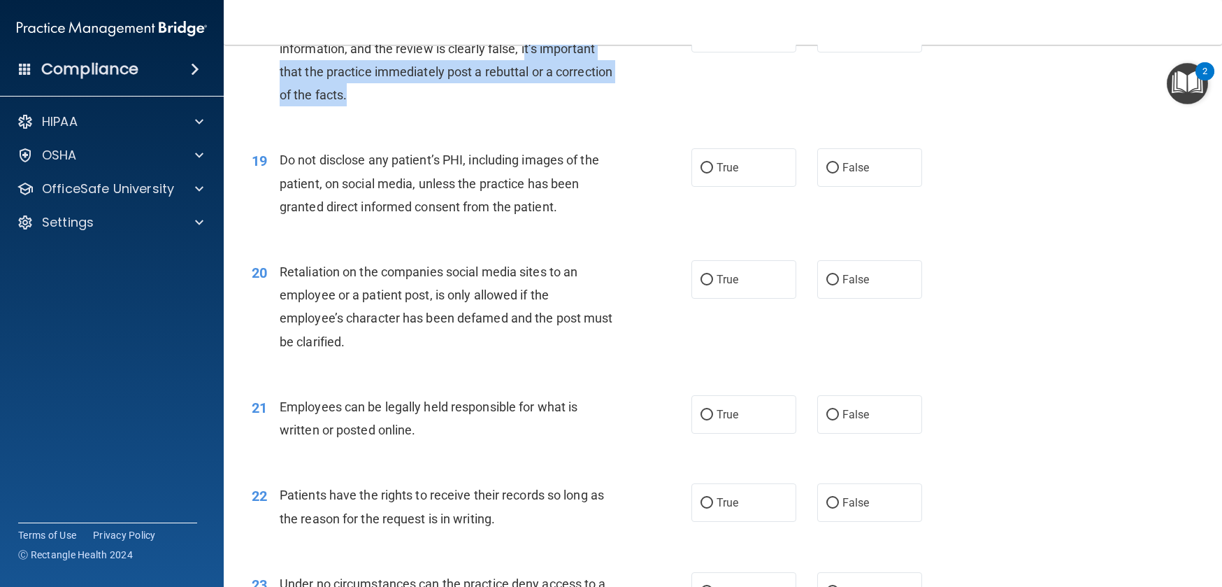
scroll to position [2206, 0]
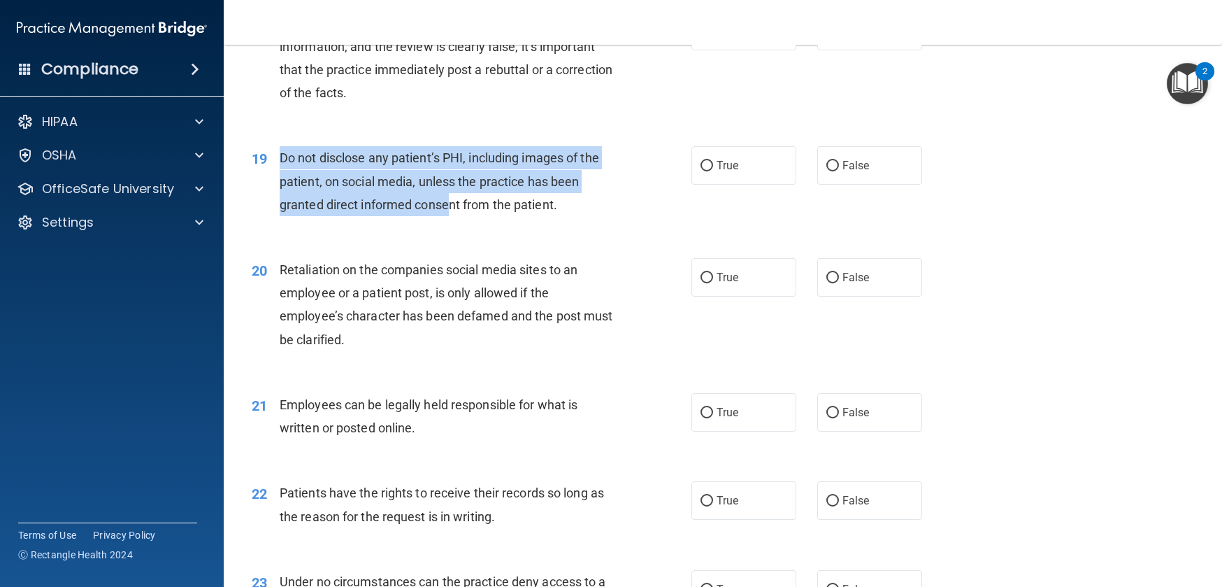
drag, startPoint x: 280, startPoint y: 201, endPoint x: 492, endPoint y: 263, distance: 220.7
click at [448, 211] on span "Do not disclose any patient’s PHI, including images of the patient, on social m…" at bounding box center [440, 180] width 320 height 61
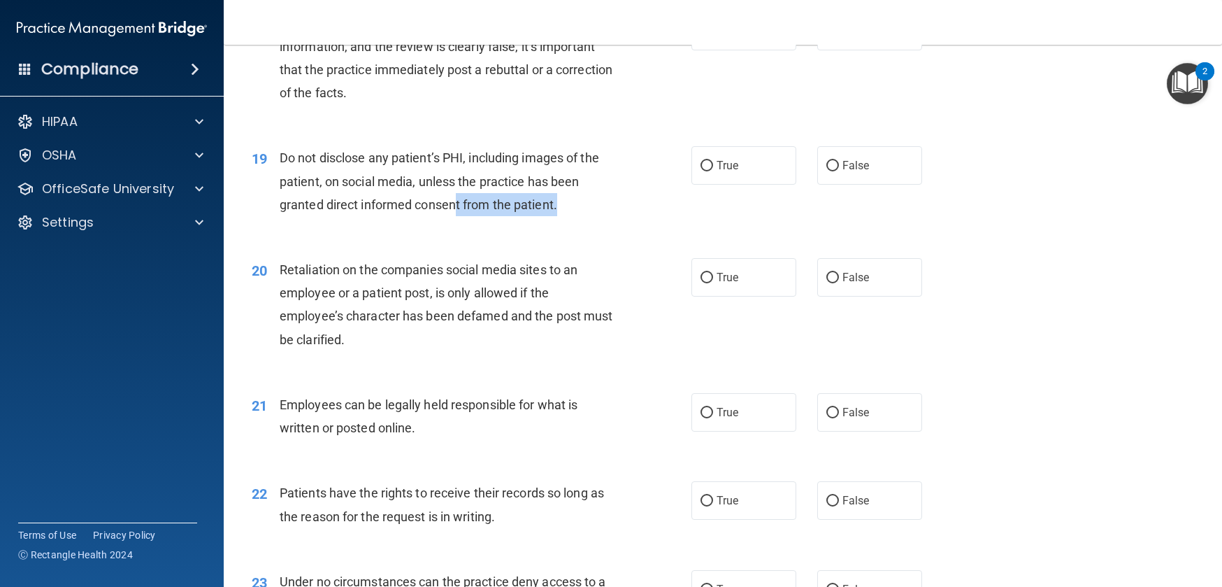
drag, startPoint x: 492, startPoint y: 263, endPoint x: 515, endPoint y: 264, distance: 22.4
click at [515, 223] on div "19 Do not disclose any patient’s PHI, including images of the patient, on socia…" at bounding box center [472, 184] width 482 height 77
click at [562, 216] on div "Do not disclose any patient’s PHI, including images of the patient, on social m…" at bounding box center [452, 181] width 345 height 70
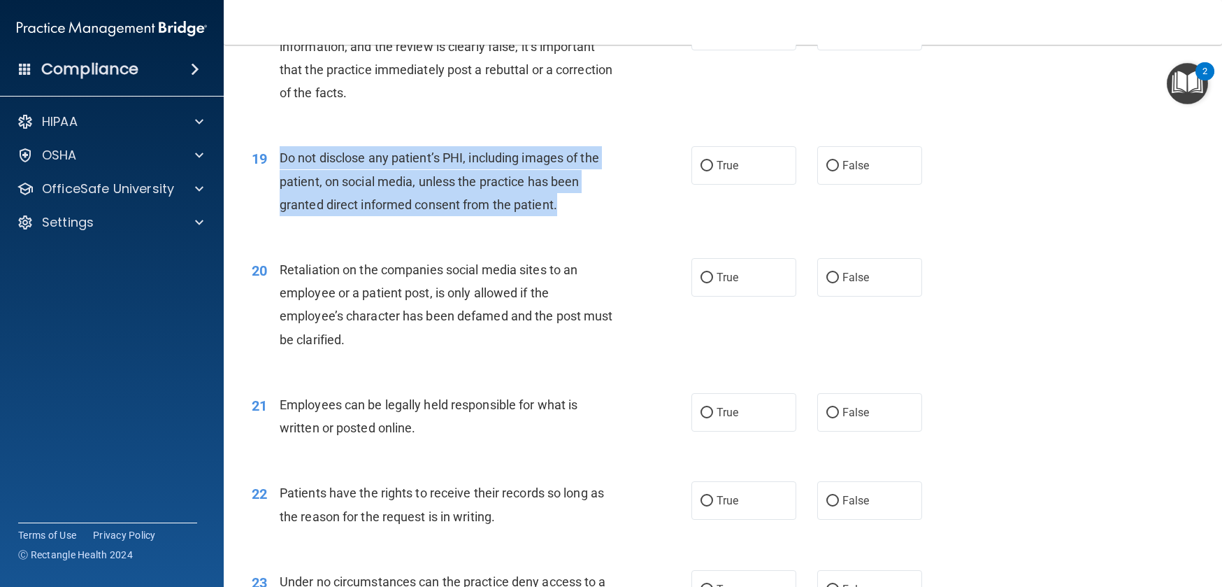
drag, startPoint x: 562, startPoint y: 250, endPoint x: 279, endPoint y: 210, distance: 285.3
click at [280, 210] on div "Do not disclose any patient’s PHI, including images of the patient, on social m…" at bounding box center [452, 181] width 345 height 70
click at [704, 171] on input "True" at bounding box center [707, 166] width 13 height 10
radio input "true"
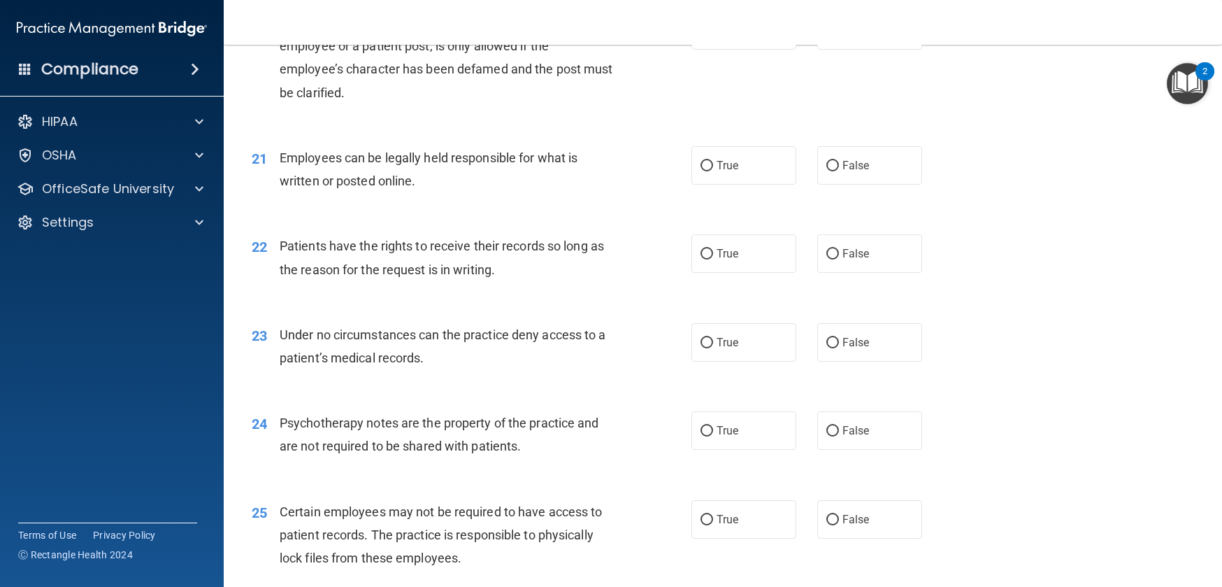
scroll to position [2438, 0]
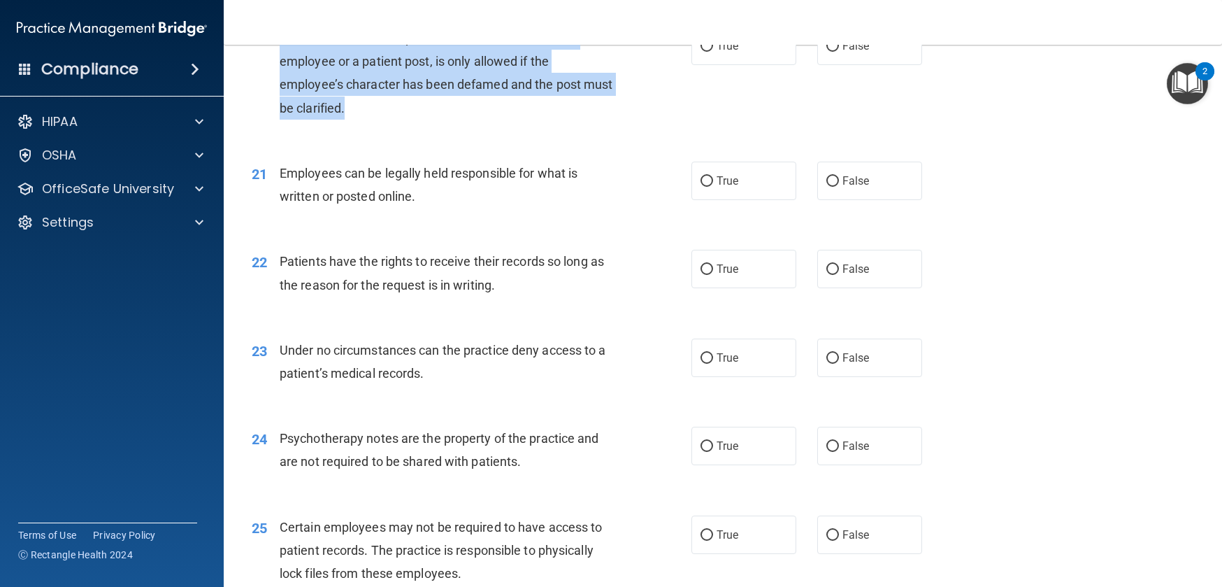
drag, startPoint x: 283, startPoint y: 84, endPoint x: 391, endPoint y: 148, distance: 125.7
click at [391, 120] on div "Retaliation on the companies social media sites to an employee or a patient pos…" at bounding box center [452, 73] width 345 height 93
click at [827, 52] on input "False" at bounding box center [833, 46] width 13 height 10
radio input "true"
click at [827, 52] on input "False" at bounding box center [833, 46] width 13 height 10
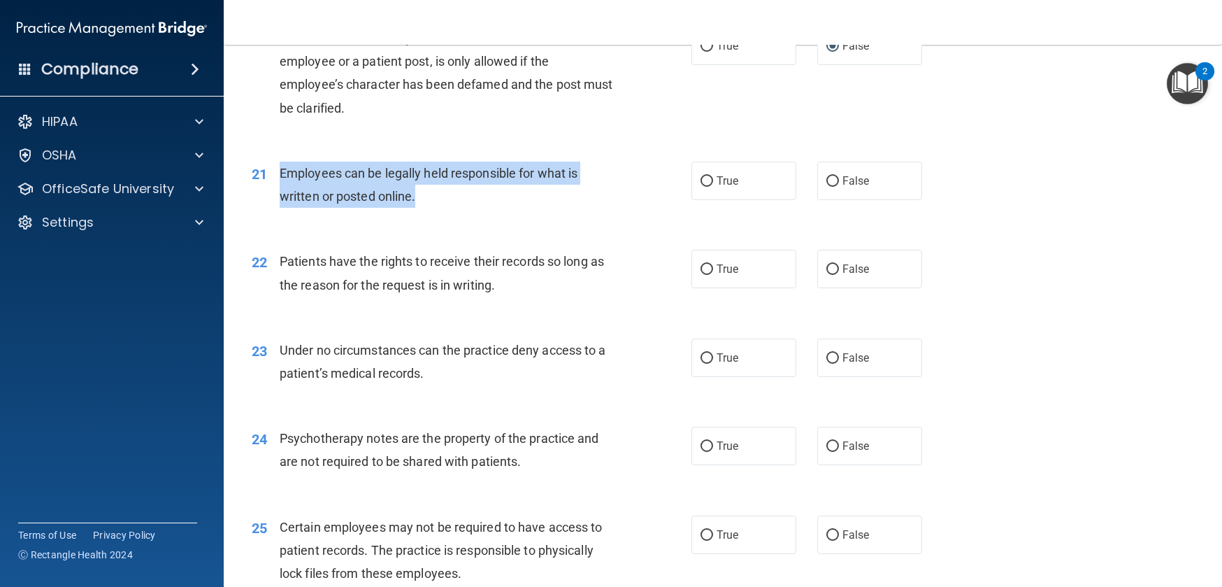
drag, startPoint x: 281, startPoint y: 220, endPoint x: 422, endPoint y: 252, distance: 145.0
click at [422, 208] on div "Employees can be legally held responsible for what is written or posted online." at bounding box center [452, 185] width 345 height 46
click at [701, 187] on input "True" at bounding box center [707, 181] width 13 height 10
radio input "true"
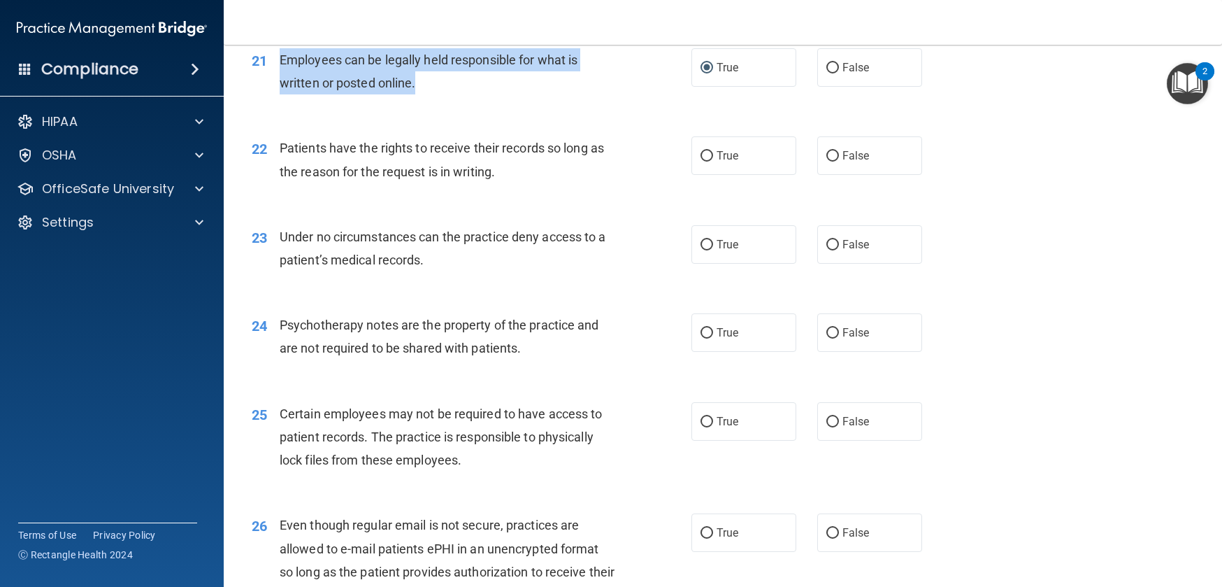
scroll to position [2554, 0]
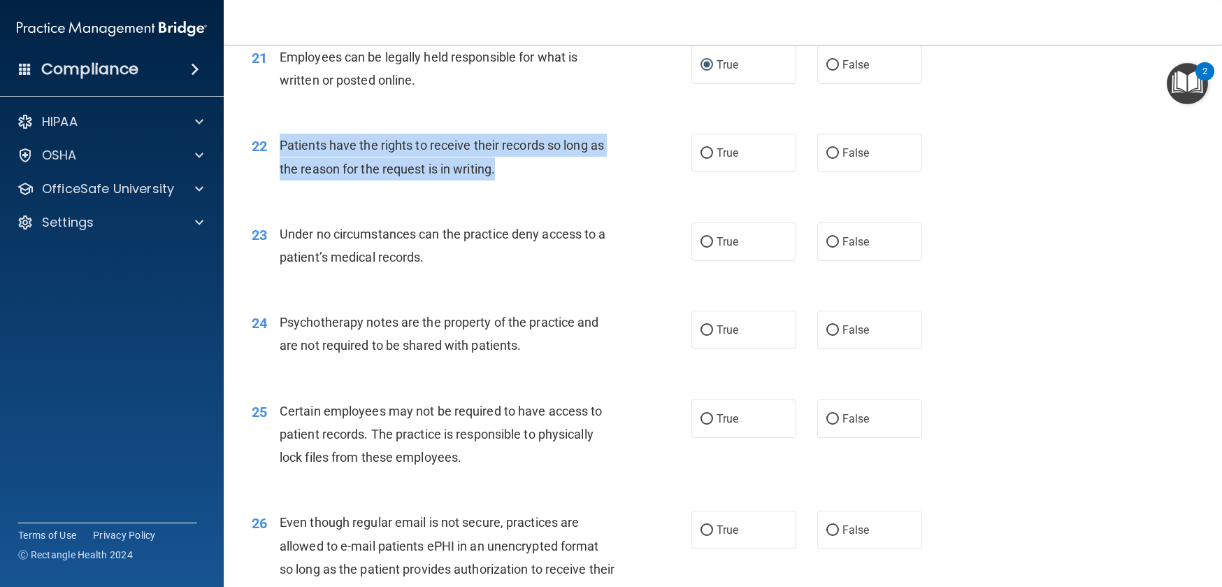
drag, startPoint x: 280, startPoint y: 190, endPoint x: 503, endPoint y: 226, distance: 225.9
click at [503, 180] on div "Patients have the rights to receive their records so long as the reason for the…" at bounding box center [452, 157] width 345 height 46
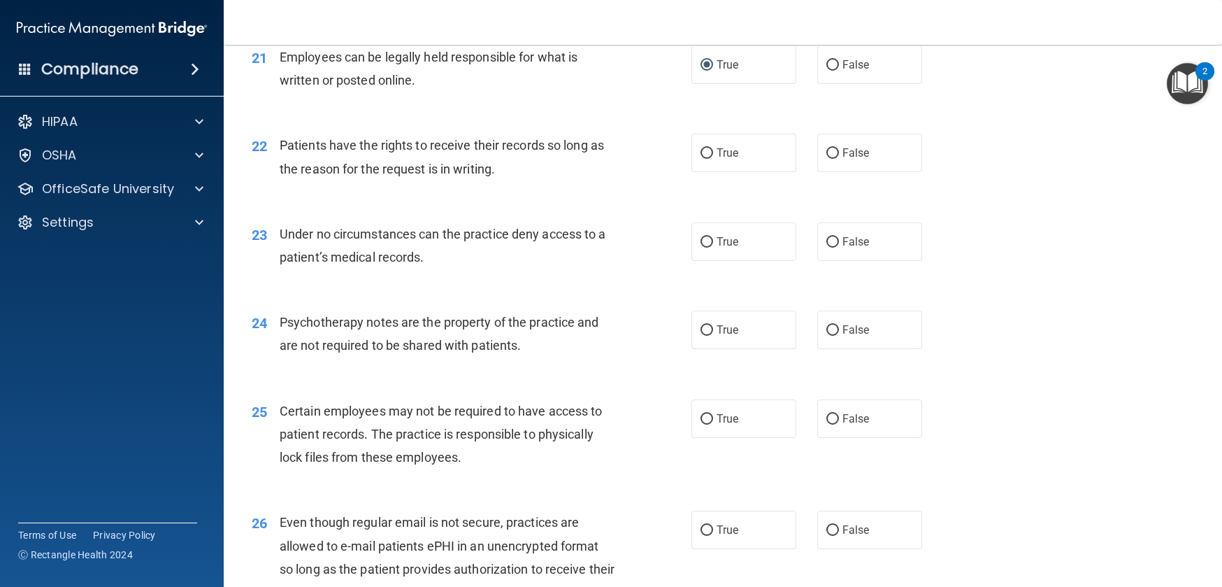
click at [361, 176] on span "Patients have the rights to receive their records so long as the reason for the…" at bounding box center [442, 157] width 324 height 38
drag, startPoint x: 288, startPoint y: 215, endPoint x: 449, endPoint y: 221, distance: 160.9
click at [488, 176] on span "Patients have the rights to receive their records so long as the reason for the…" at bounding box center [442, 157] width 324 height 38
drag, startPoint x: 287, startPoint y: 215, endPoint x: 468, endPoint y: 215, distance: 180.4
click at [468, 176] on span "Patients have the rights to receive their records so long as the reason for the…" at bounding box center [442, 157] width 324 height 38
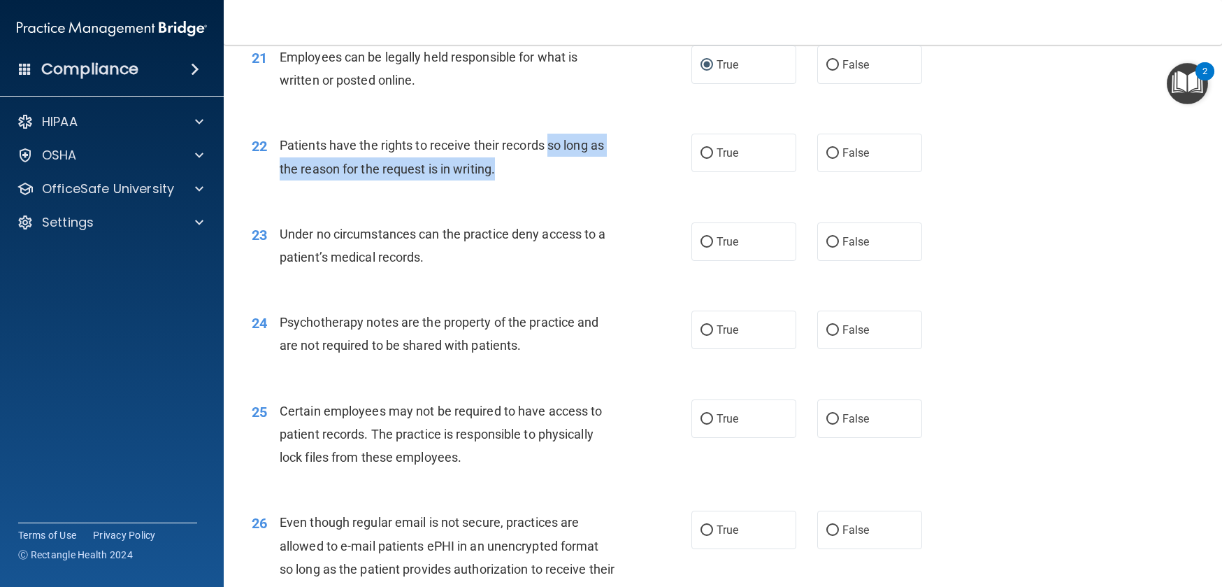
drag, startPoint x: 551, startPoint y: 190, endPoint x: 594, endPoint y: 213, distance: 48.5
click at [594, 180] on div "Patients have the rights to receive their records so long as the reason for the…" at bounding box center [452, 157] width 345 height 46
click at [517, 204] on div "22 Patients have the rights to receive their records so long as the reason for …" at bounding box center [723, 160] width 964 height 88
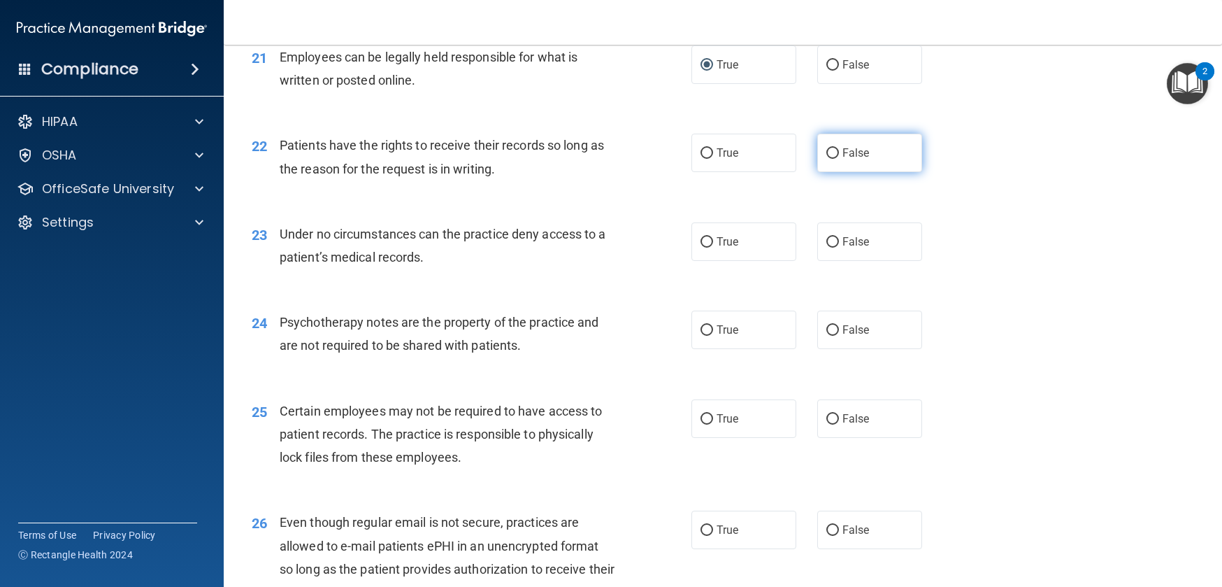
click at [827, 159] on input "False" at bounding box center [833, 153] width 13 height 10
radio input "true"
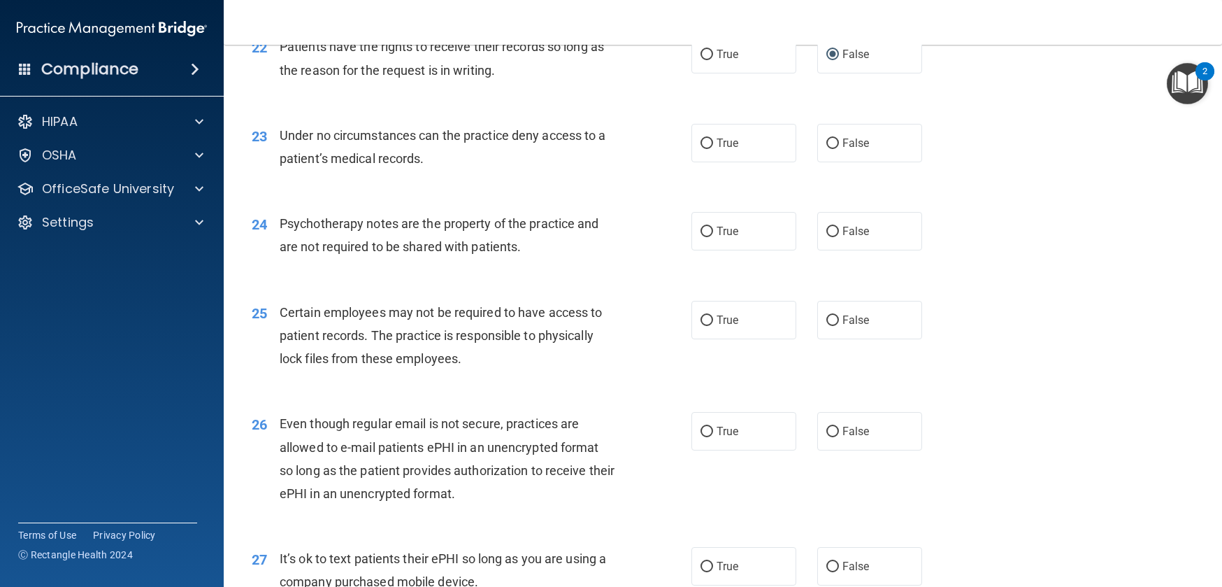
scroll to position [2653, 0]
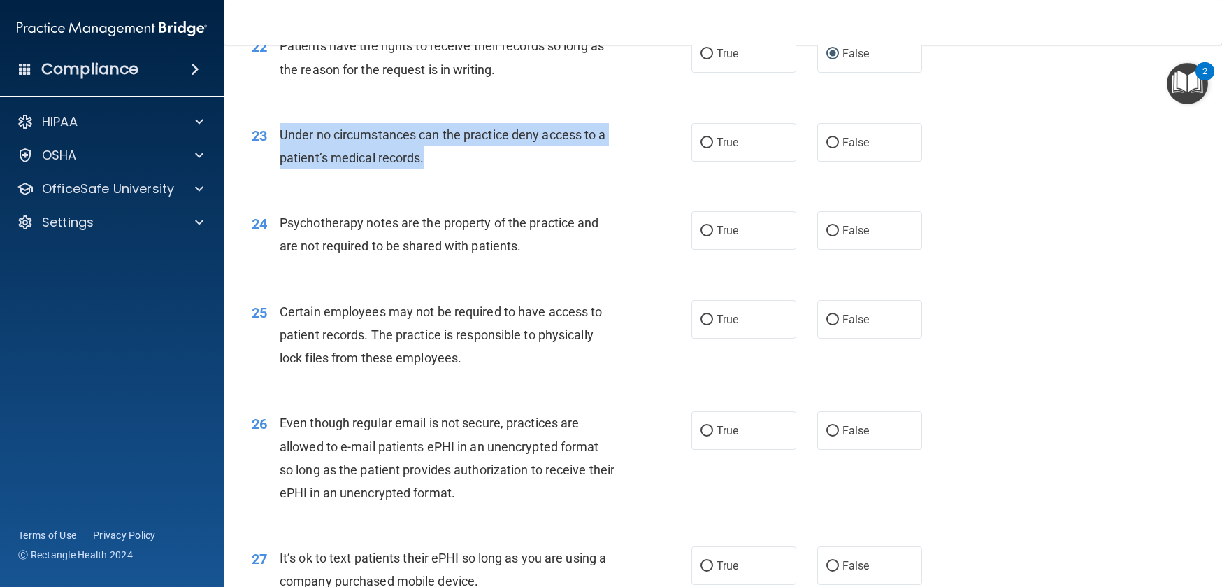
drag, startPoint x: 307, startPoint y: 181, endPoint x: 443, endPoint y: 204, distance: 137.6
click at [443, 176] on div "23 Under no circumstances can the practice deny access to a patient’s medical r…" at bounding box center [472, 149] width 482 height 53
click at [827, 148] on input "False" at bounding box center [833, 143] width 13 height 10
radio input "true"
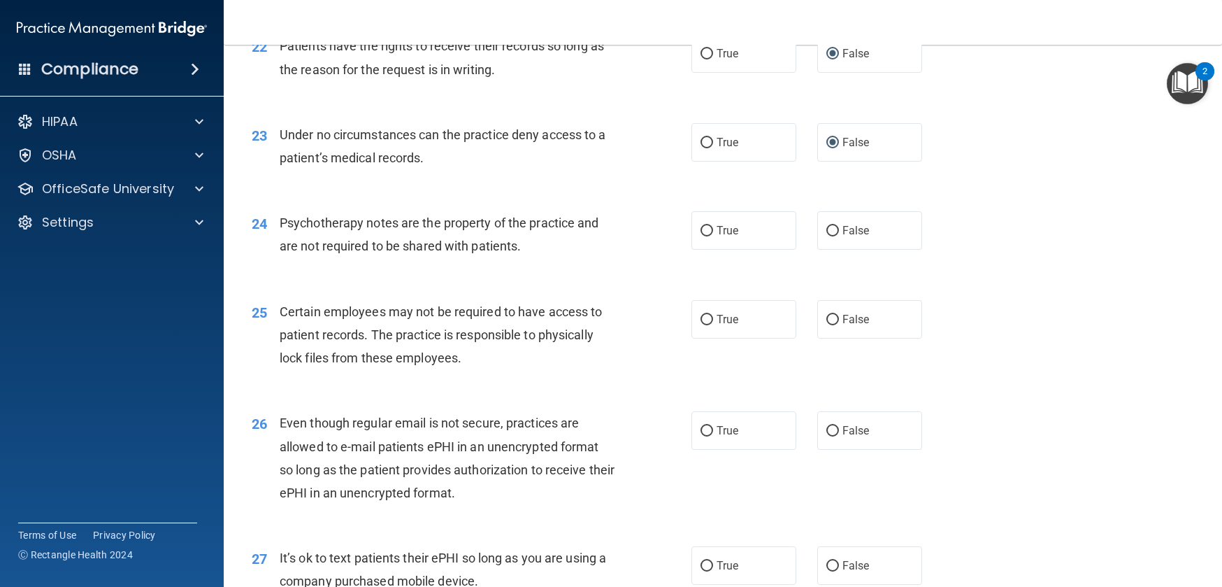
click at [295, 194] on div "23 Under no circumstances can the practice deny access to a patient’s medical r…" at bounding box center [723, 150] width 964 height 88
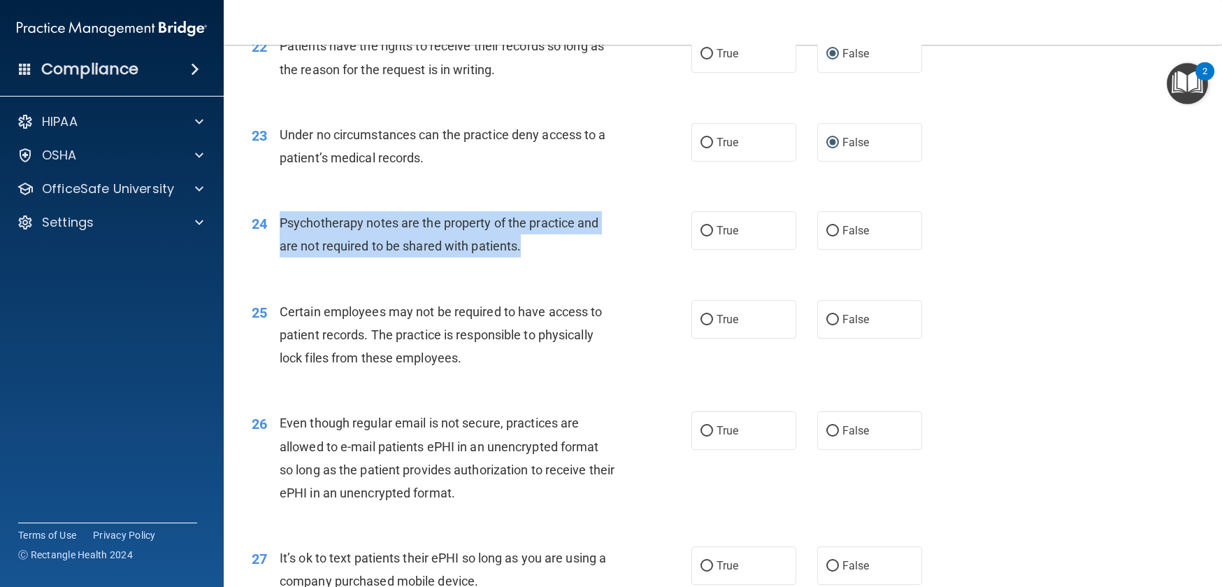
drag, startPoint x: 296, startPoint y: 273, endPoint x: 548, endPoint y: 297, distance: 253.6
click at [548, 257] on div "Psychotherapy notes are the property of the practice and are not required to be…" at bounding box center [452, 234] width 345 height 46
click at [552, 257] on div "Psychotherapy notes are the property of the practice and are not required to be…" at bounding box center [452, 234] width 345 height 46
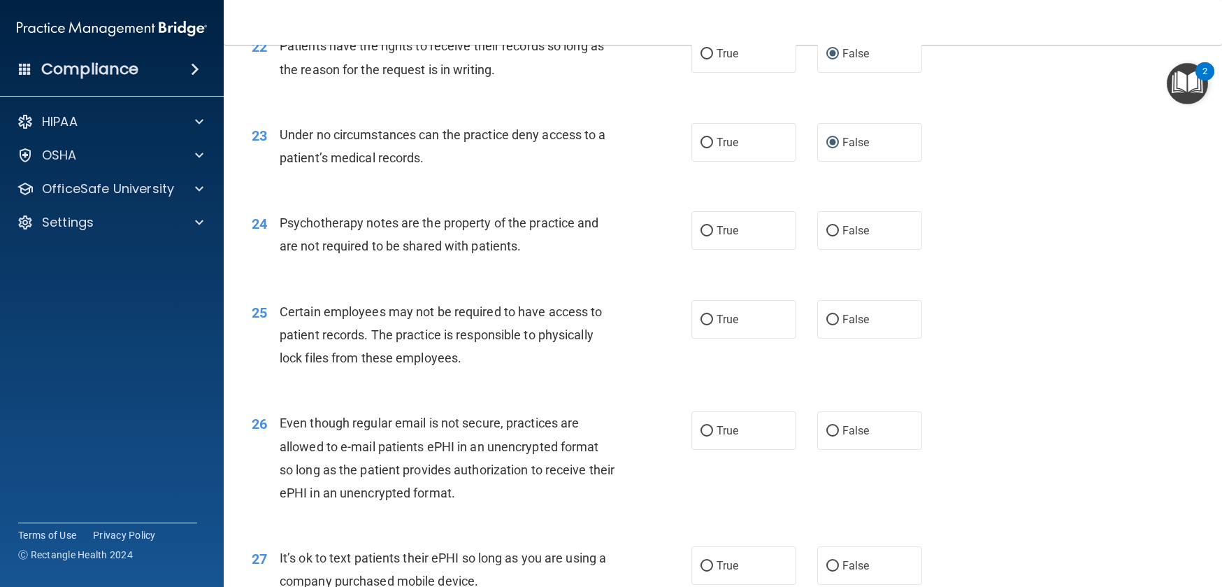
scroll to position [2683, 0]
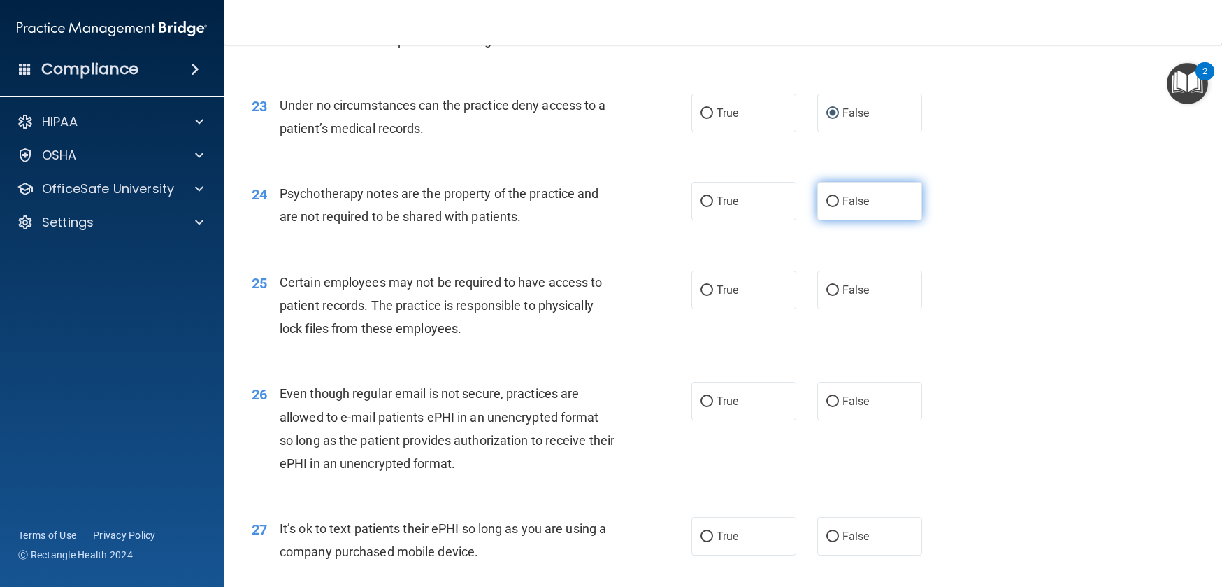
click at [831, 220] on label "False" at bounding box center [870, 201] width 105 height 38
click at [831, 207] on input "False" at bounding box center [833, 202] width 13 height 10
radio input "true"
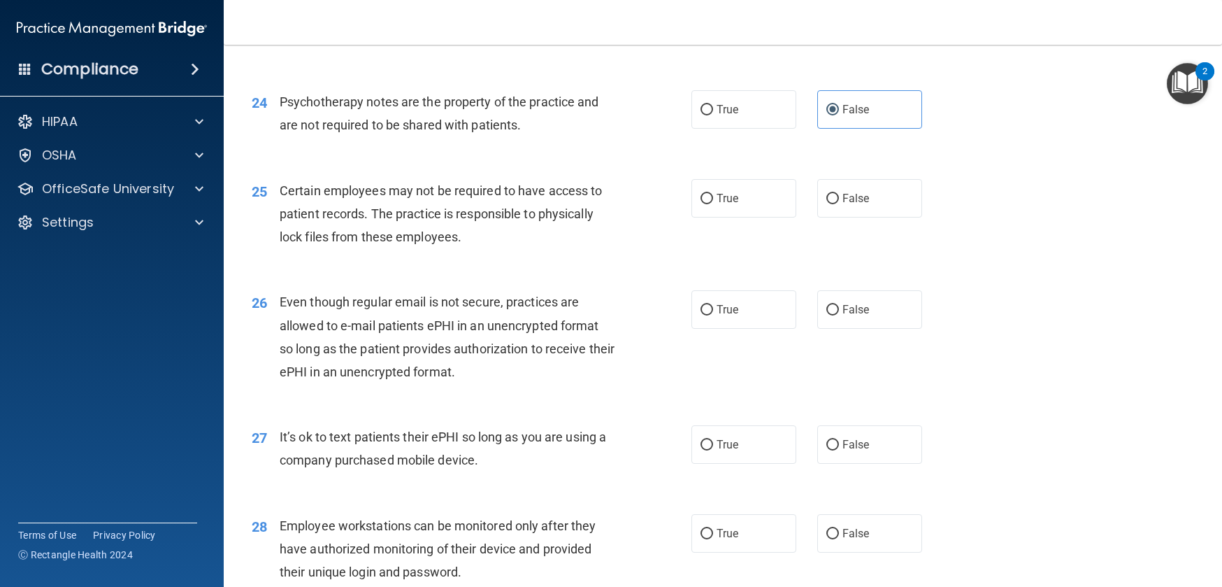
scroll to position [2809, 0]
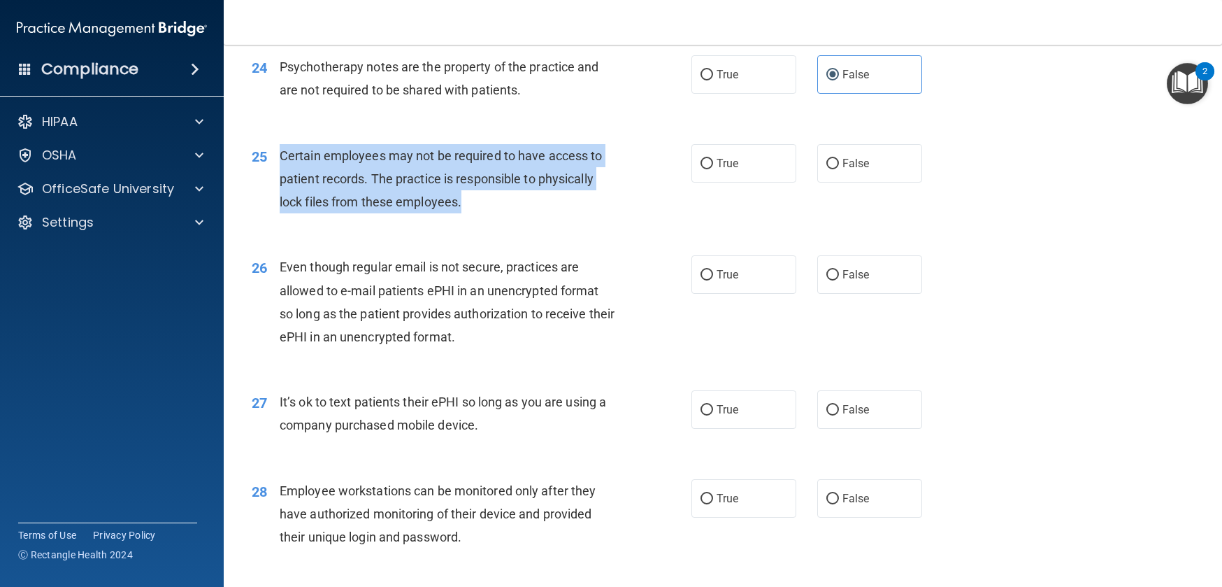
drag, startPoint x: 281, startPoint y: 202, endPoint x: 491, endPoint y: 245, distance: 214.1
click at [491, 214] on div "Certain employees may not be required to have access to patient records. The pr…" at bounding box center [452, 179] width 345 height 70
click at [701, 169] on input "True" at bounding box center [707, 164] width 13 height 10
radio input "true"
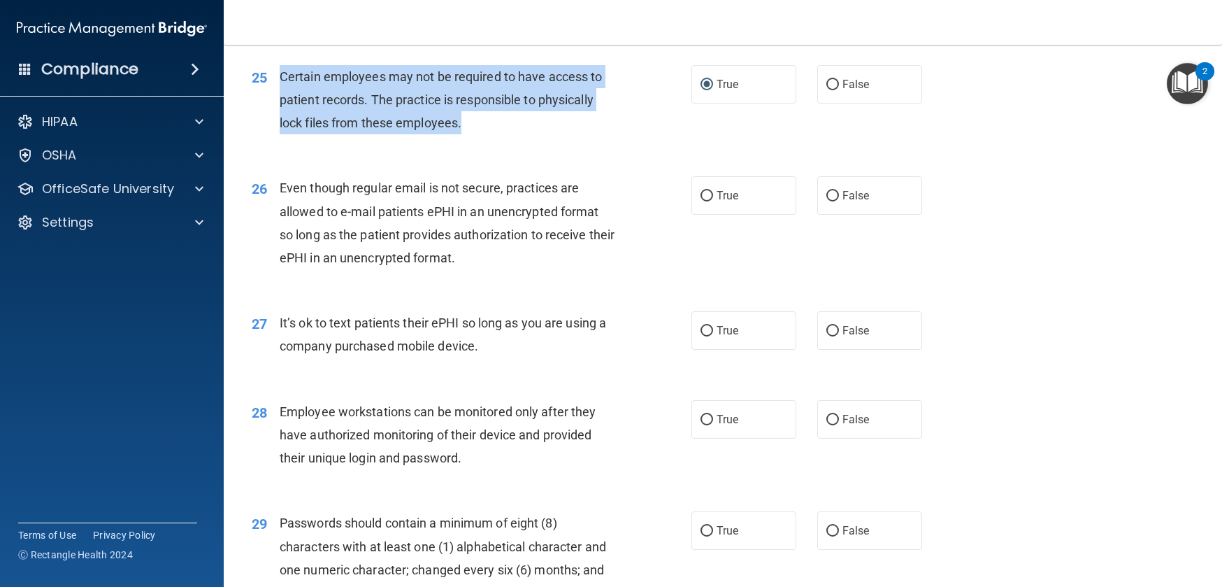
scroll to position [2892, 0]
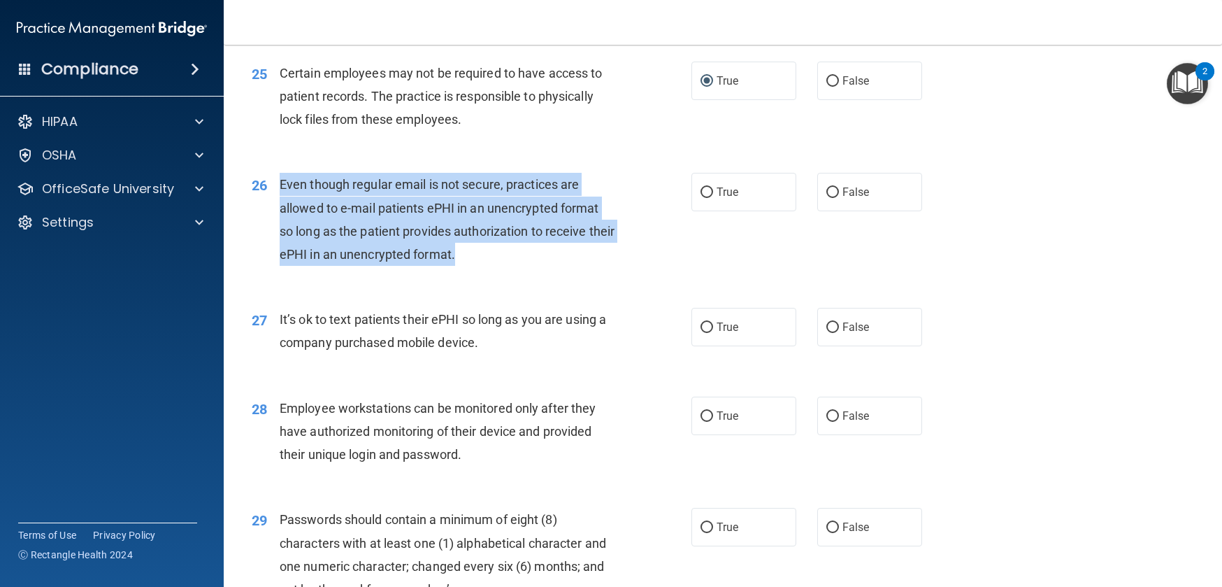
drag, startPoint x: 279, startPoint y: 228, endPoint x: 497, endPoint y: 308, distance: 231.6
click at [497, 266] on div "Even though regular email is not secure, practices are allowed to e-mail patien…" at bounding box center [452, 219] width 345 height 93
drag, startPoint x: 399, startPoint y: 287, endPoint x: 392, endPoint y: 283, distance: 8.8
click at [399, 266] on div "Even though regular email is not secure, practices are allowed to e-mail patien…" at bounding box center [452, 219] width 345 height 93
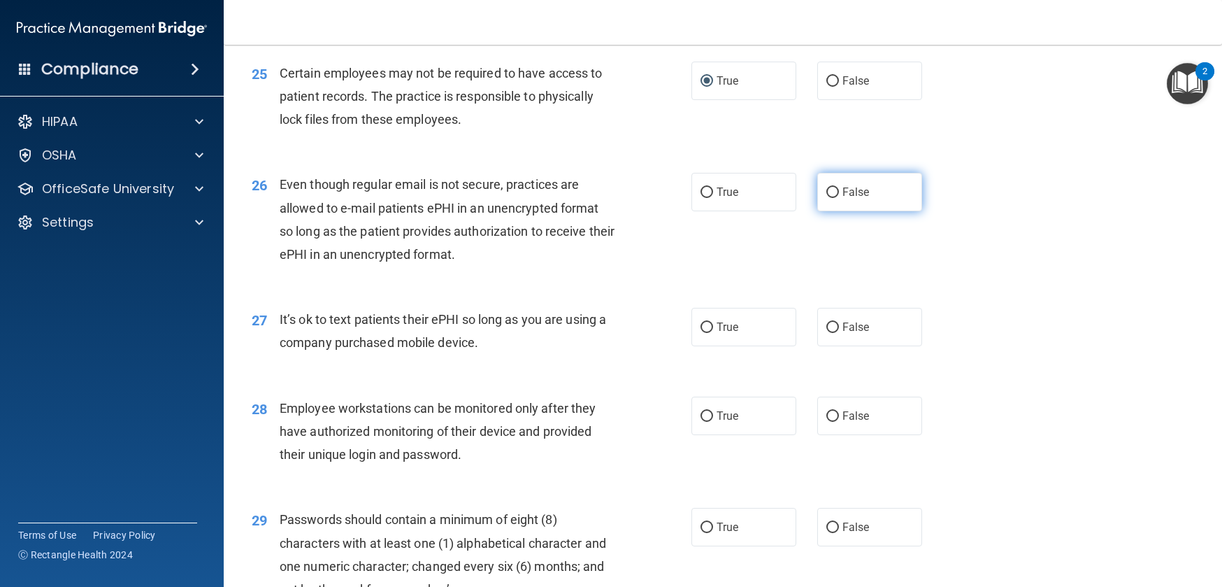
click at [827, 198] on input "False" at bounding box center [833, 192] width 13 height 10
radio input "true"
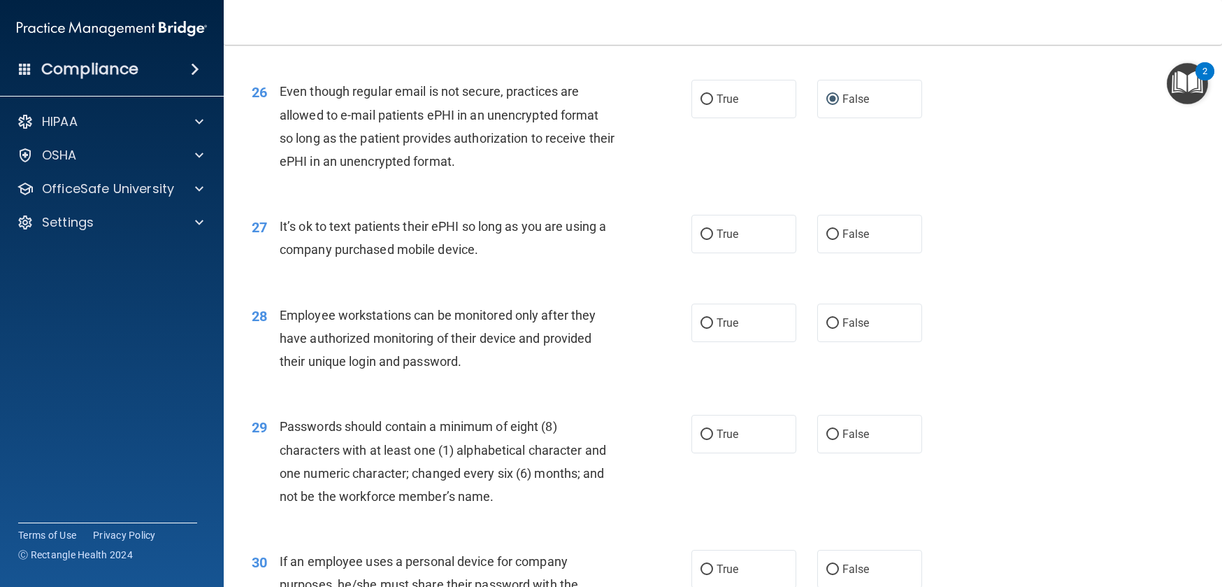
scroll to position [3008, 0]
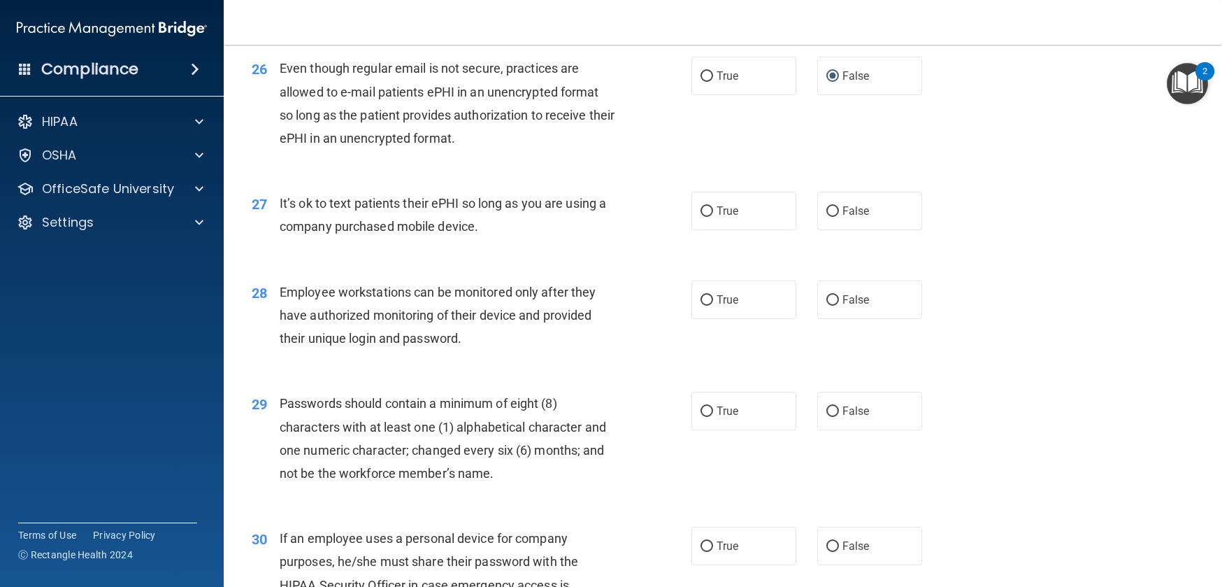
drag, startPoint x: 277, startPoint y: 246, endPoint x: 530, endPoint y: 275, distance: 254.8
click at [530, 245] on div "27 It’s ok to text patients their ePHI so long as you are using a company purch…" at bounding box center [472, 218] width 482 height 53
click at [827, 217] on input "False" at bounding box center [833, 211] width 13 height 10
radio input "true"
click at [827, 217] on input "False" at bounding box center [833, 211] width 13 height 10
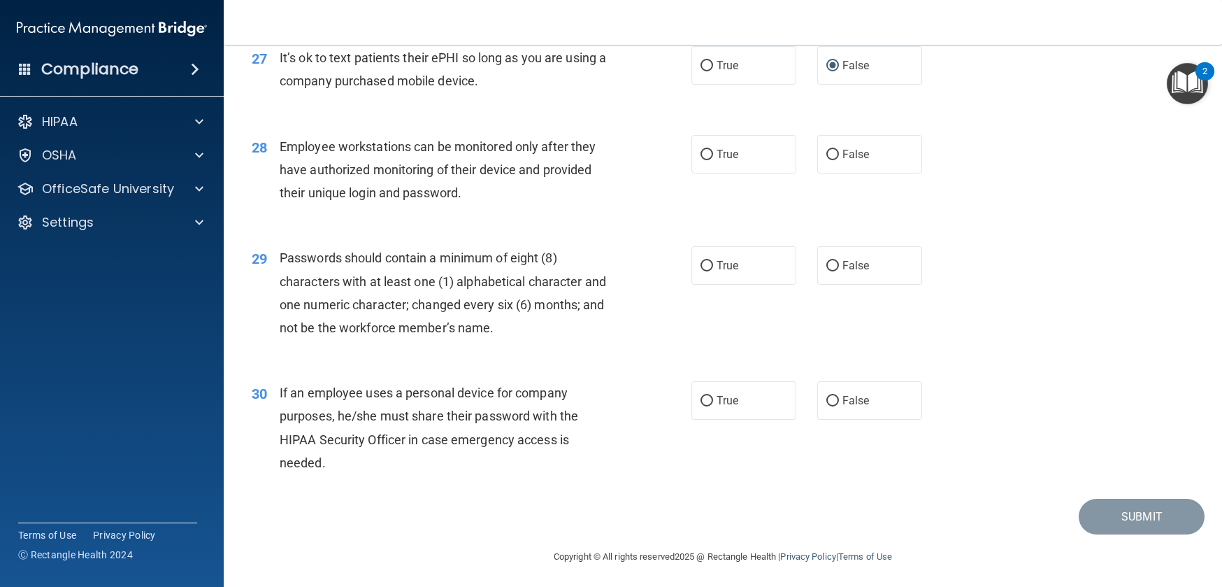
scroll to position [3154, 0]
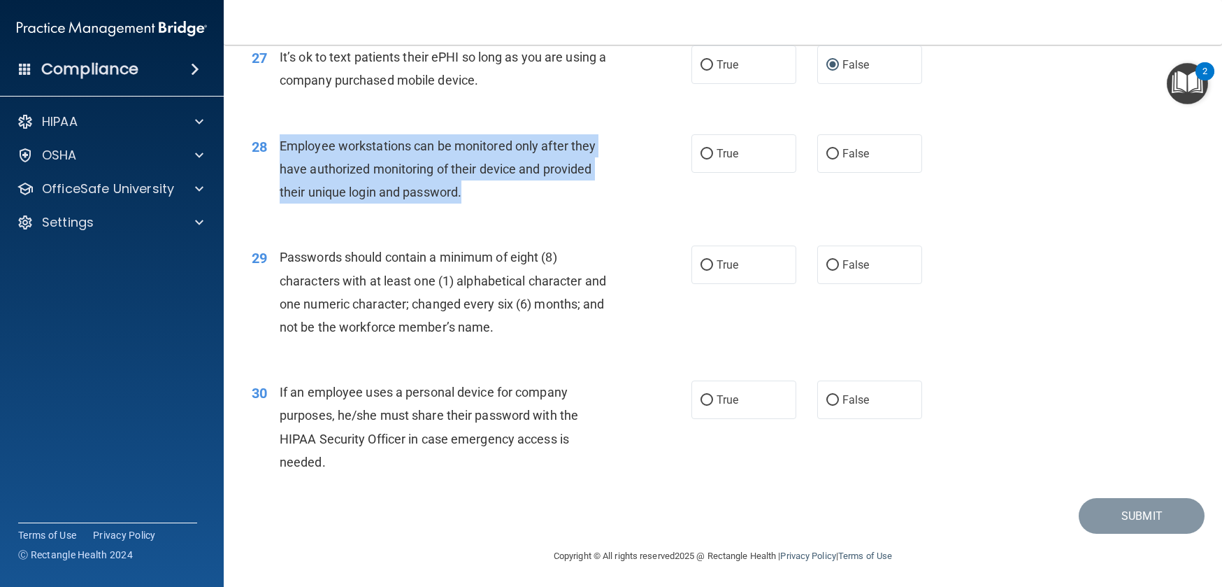
drag, startPoint x: 278, startPoint y: 190, endPoint x: 510, endPoint y: 251, distance: 239.3
click at [510, 211] on div "28 Employee workstations can be monitored only after they have authorized monit…" at bounding box center [472, 172] width 482 height 77
click at [827, 159] on input "False" at bounding box center [833, 154] width 13 height 10
radio input "true"
click at [827, 159] on input "False" at bounding box center [833, 154] width 13 height 10
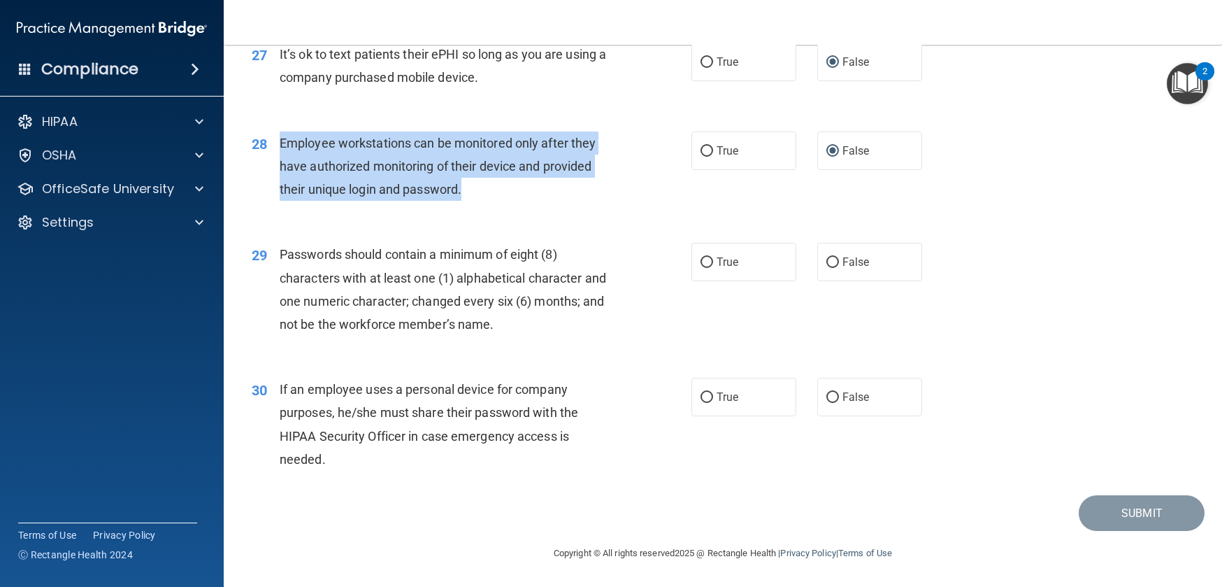
scroll to position [3203, 0]
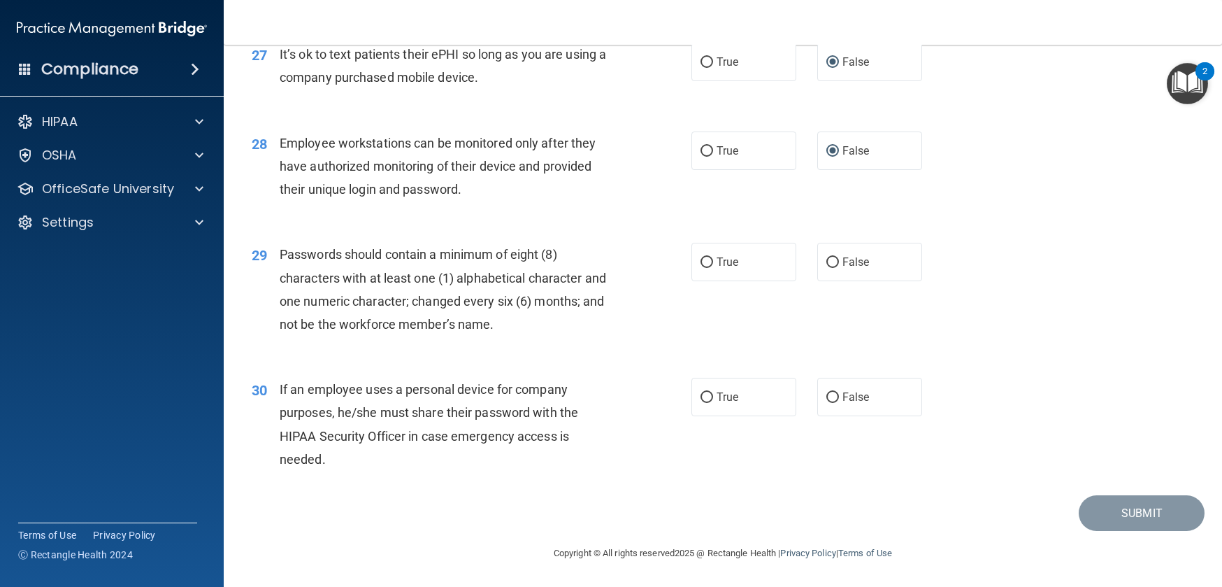
drag, startPoint x: 280, startPoint y: 253, endPoint x: 287, endPoint y: 255, distance: 7.3
click at [280, 253] on span "Passwords should contain a minimum of eight (8) characters with at least one (1…" at bounding box center [443, 289] width 327 height 85
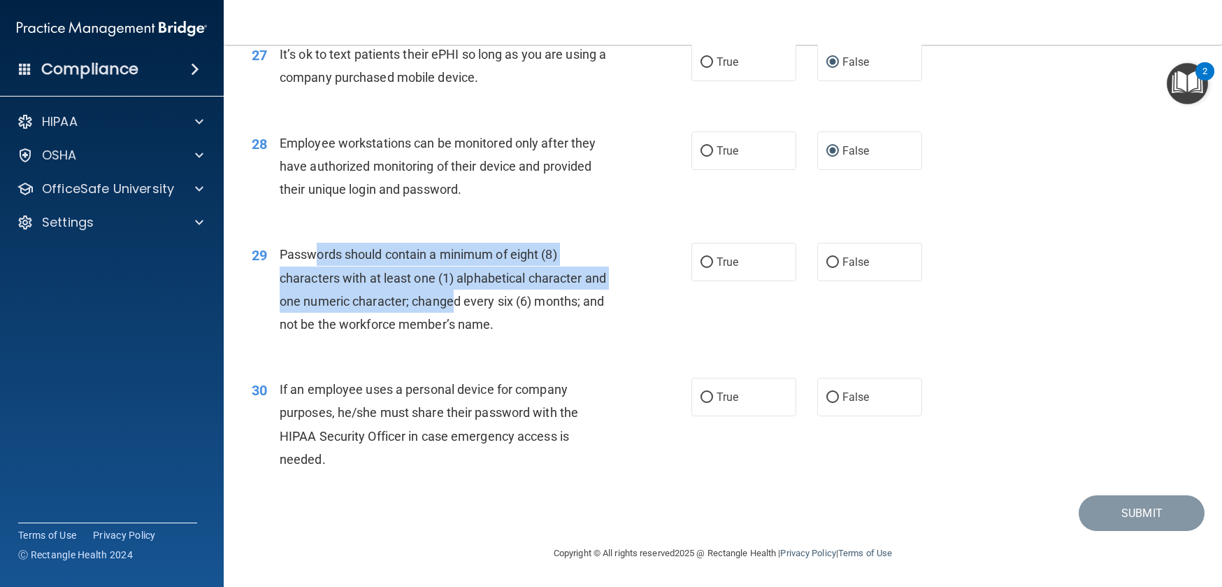
drag, startPoint x: 319, startPoint y: 262, endPoint x: 460, endPoint y: 302, distance: 147.0
click at [456, 301] on span "Passwords should contain a minimum of eight (8) characters with at least one (1…" at bounding box center [443, 289] width 327 height 85
drag, startPoint x: 460, startPoint y: 302, endPoint x: 538, endPoint y: 325, distance: 81.0
click at [462, 302] on span "Passwords should contain a minimum of eight (8) characters with at least one (1…" at bounding box center [443, 289] width 327 height 85
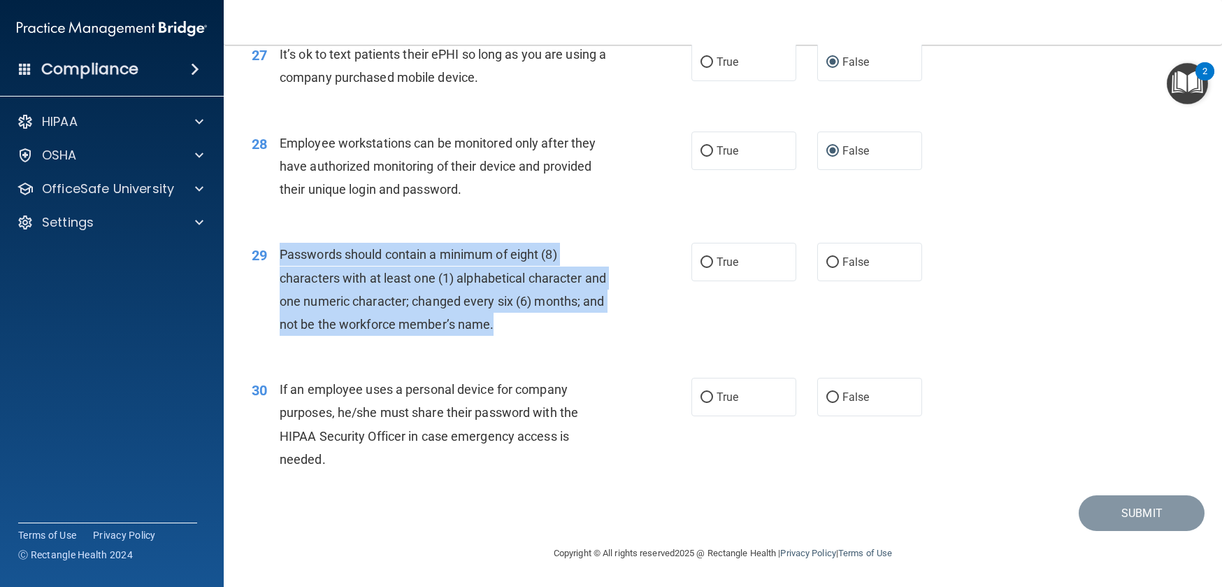
drag, startPoint x: 450, startPoint y: 318, endPoint x: 271, endPoint y: 258, distance: 188.2
click at [267, 257] on div "29 Passwords should contain a minimum of eight (8) characters with at least one…" at bounding box center [472, 293] width 482 height 100
click at [701, 264] on input "True" at bounding box center [707, 262] width 13 height 10
radio input "true"
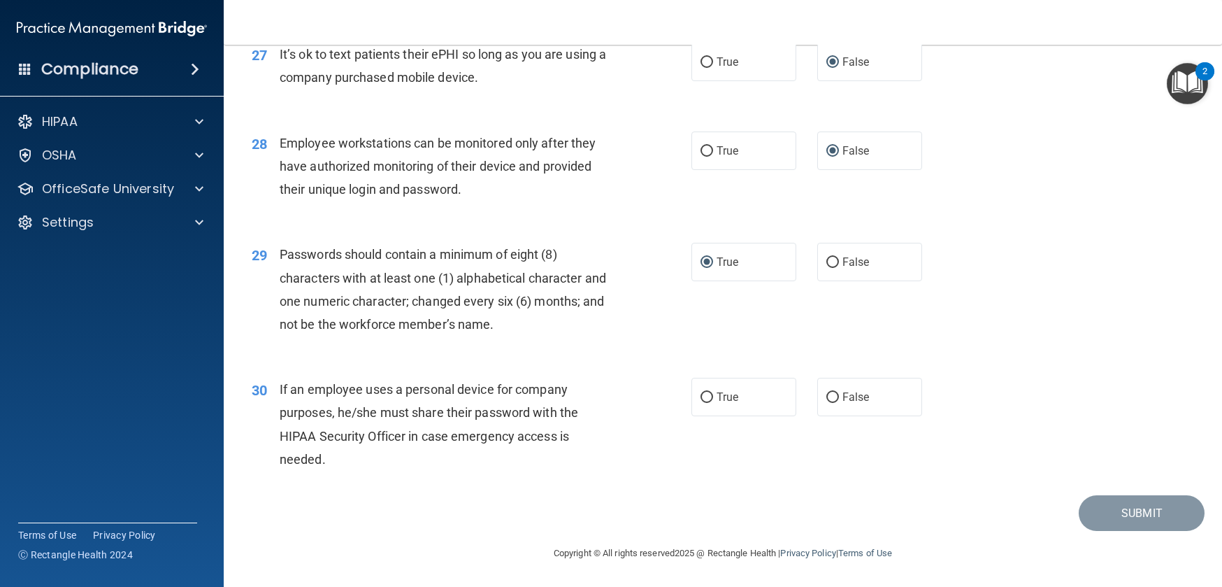
drag, startPoint x: 278, startPoint y: 387, endPoint x: 331, endPoint y: 422, distance: 63.0
click at [327, 422] on div "If an employee uses a personal device for company purposes, he/she must share t…" at bounding box center [452, 424] width 345 height 93
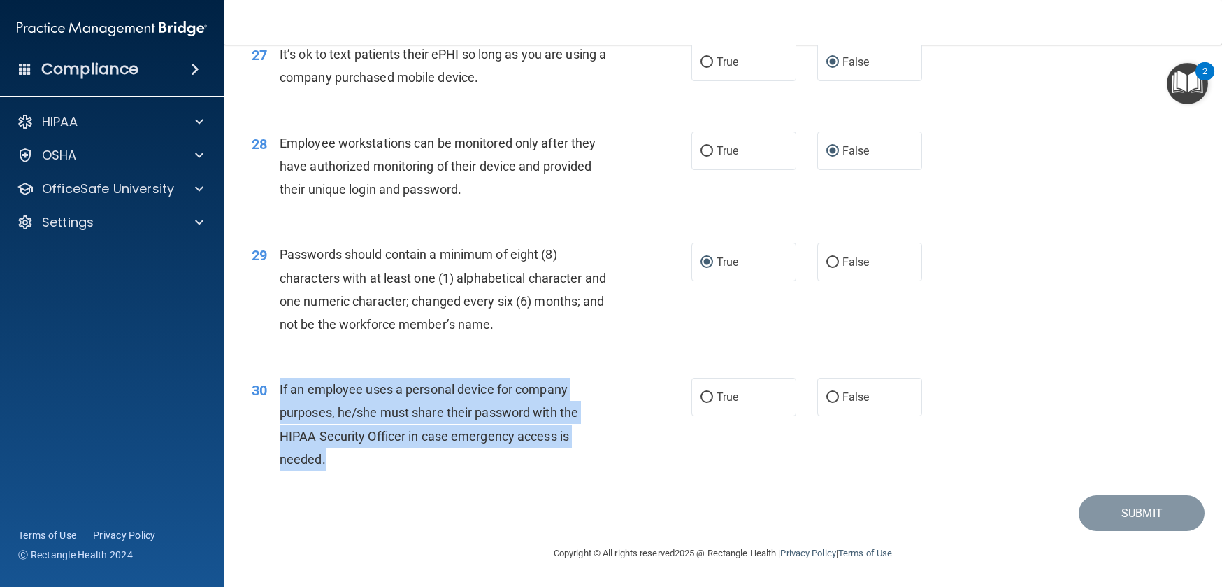
drag, startPoint x: 325, startPoint y: 463, endPoint x: 277, endPoint y: 386, distance: 90.8
click at [277, 386] on div "30 If an employee uses a personal device for company purposes, he/she must shar…" at bounding box center [472, 428] width 482 height 100
click at [827, 398] on input "False" at bounding box center [833, 397] width 13 height 10
radio input "true"
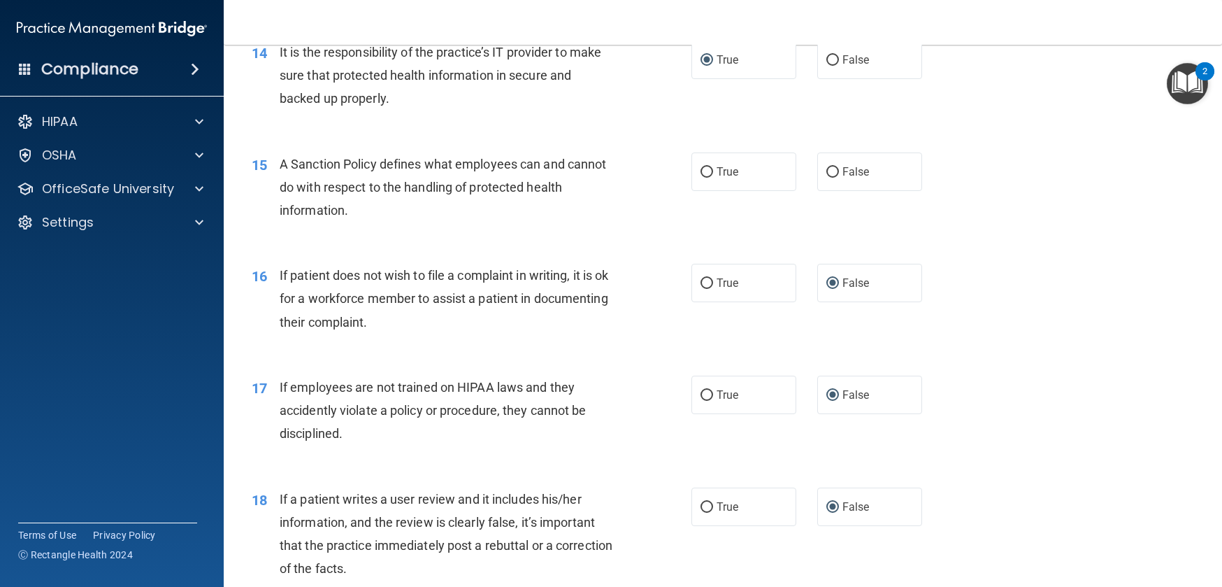
scroll to position [1727, 0]
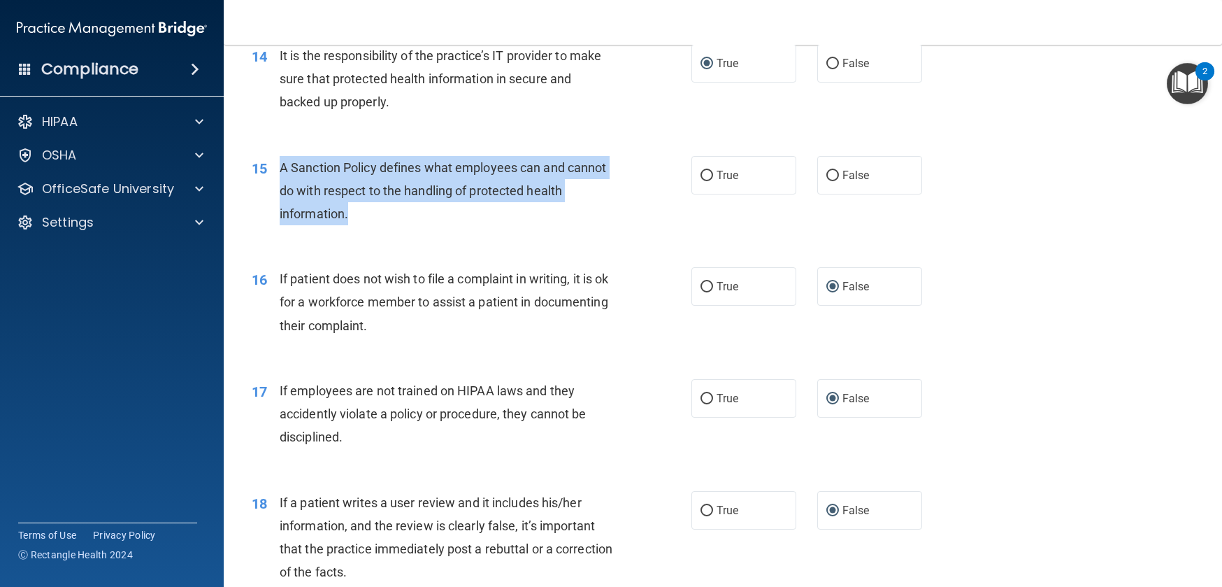
drag, startPoint x: 280, startPoint y: 211, endPoint x: 358, endPoint y: 257, distance: 90.0
click at [358, 226] on div "A Sanction Policy defines what employees can and cannot do with respect to the …" at bounding box center [452, 191] width 345 height 70
click at [701, 181] on input "True" at bounding box center [707, 176] width 13 height 10
radio input "true"
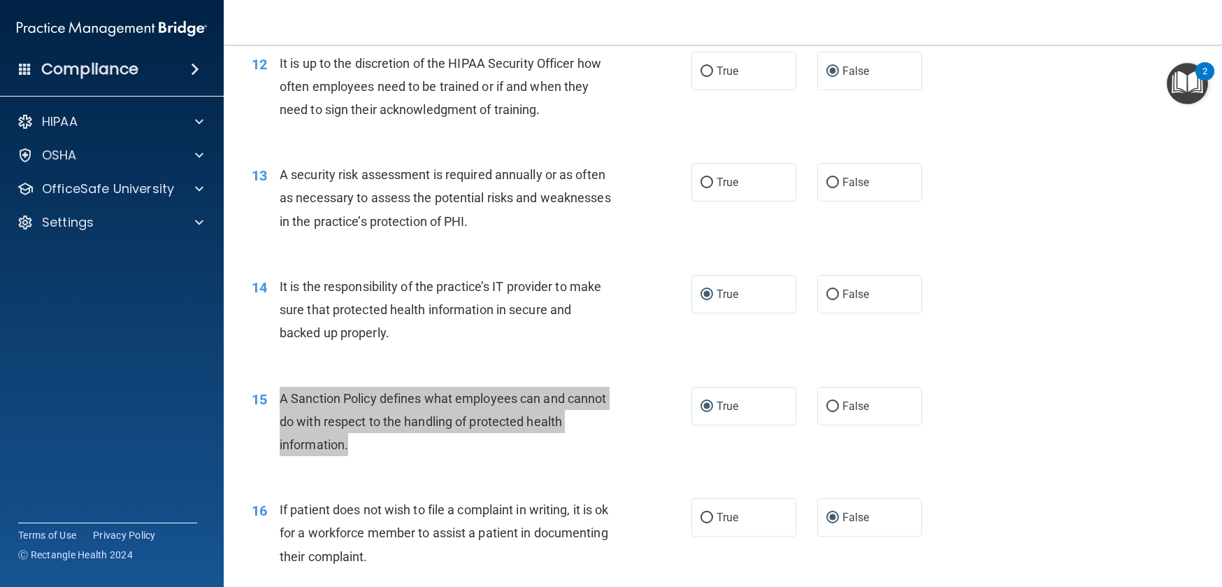
scroll to position [1497, 0]
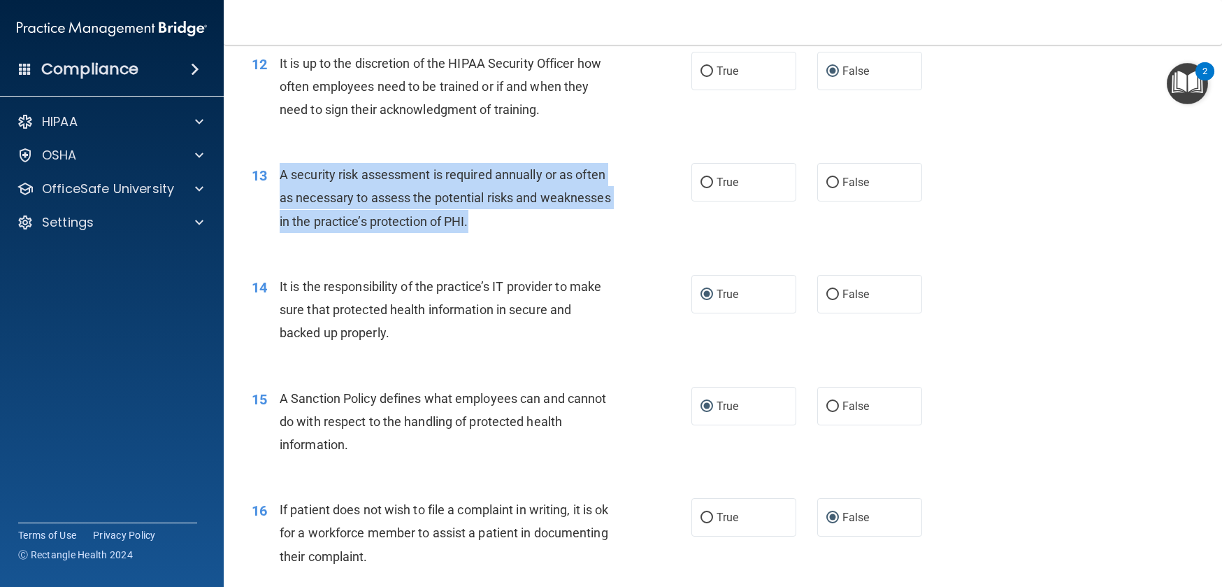
drag, startPoint x: 282, startPoint y: 220, endPoint x: 553, endPoint y: 282, distance: 278.4
click at [553, 240] on div "13 A security risk assessment is required annually or as often as necessary to …" at bounding box center [472, 201] width 482 height 77
click at [702, 188] on input "True" at bounding box center [707, 183] width 13 height 10
radio input "true"
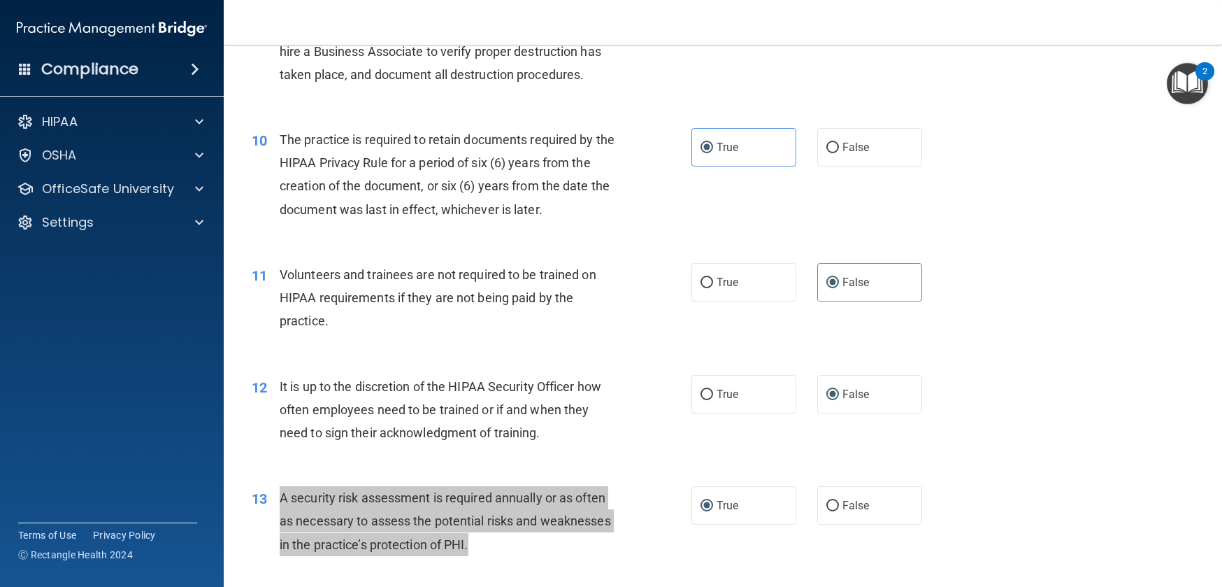
scroll to position [1173, 0]
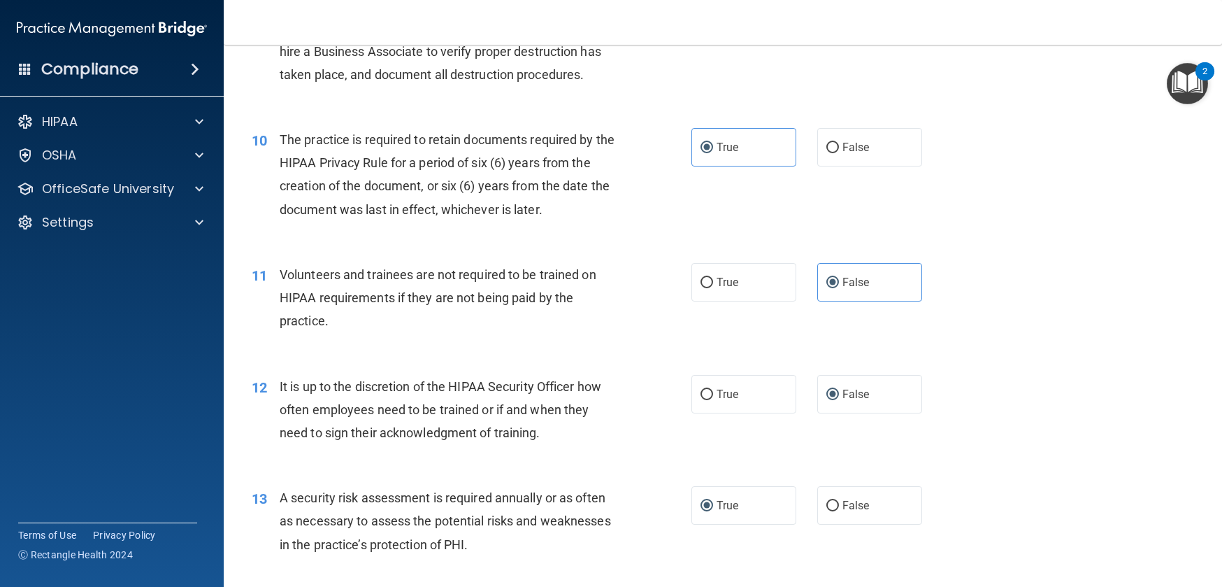
drag, startPoint x: 995, startPoint y: 346, endPoint x: 1003, endPoint y: 349, distance: 8.2
click at [995, 347] on div "11 Volunteers and trainees are not required to be trained on HIPAA requirements…" at bounding box center [723, 301] width 964 height 112
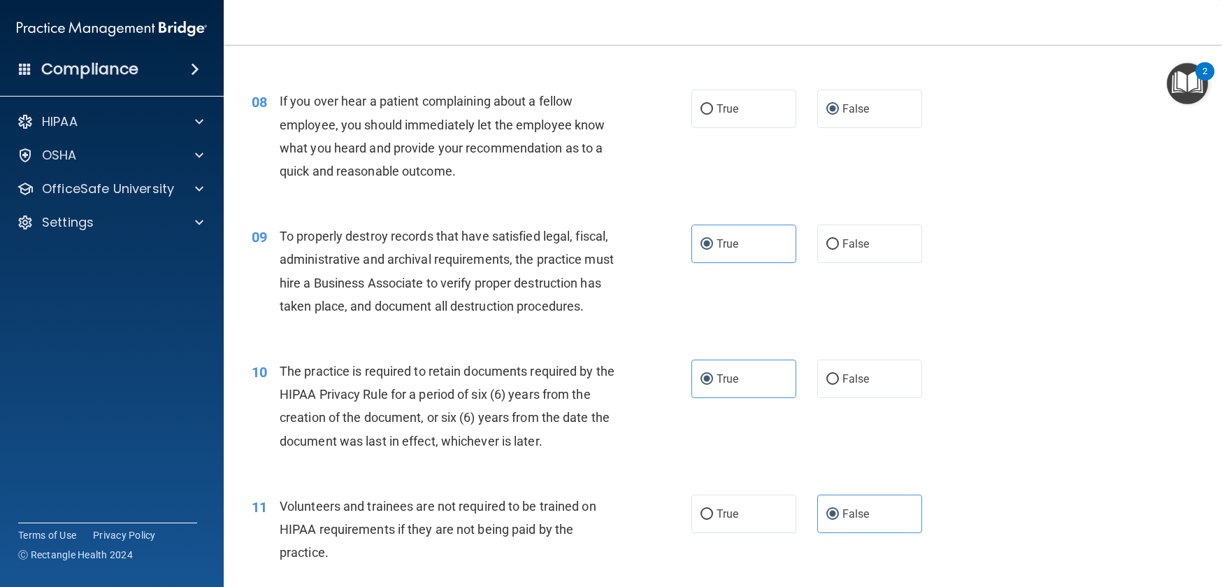
scroll to position [951, 0]
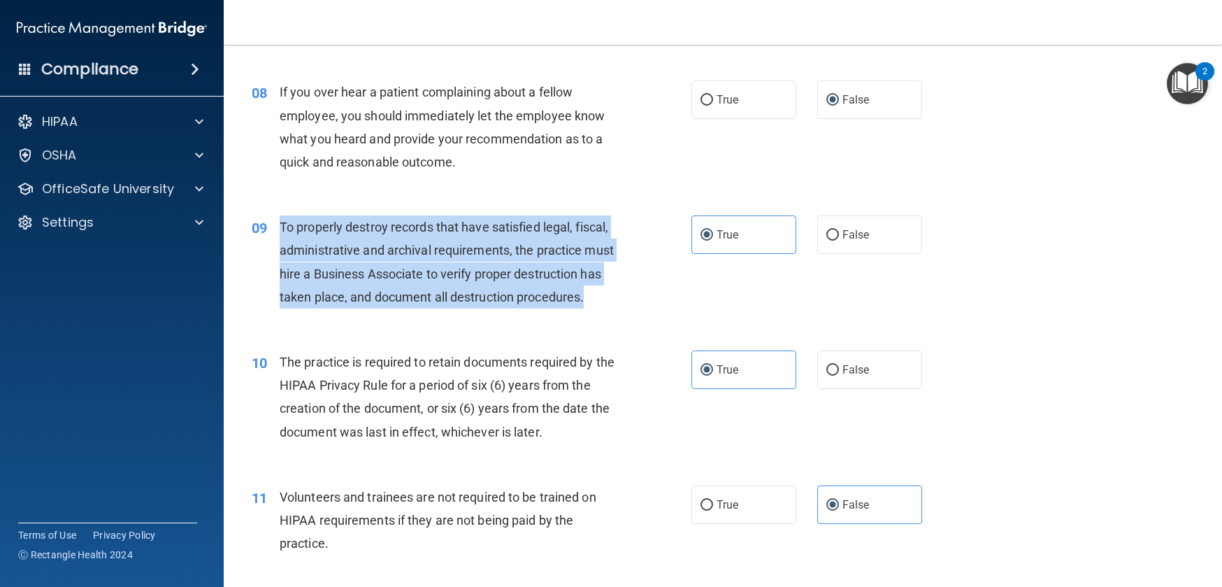
drag, startPoint x: 281, startPoint y: 250, endPoint x: 381, endPoint y: 341, distance: 135.2
click at [380, 308] on div "To properly destroy records that have satisfied legal, fiscal, administrative a…" at bounding box center [452, 261] width 345 height 93
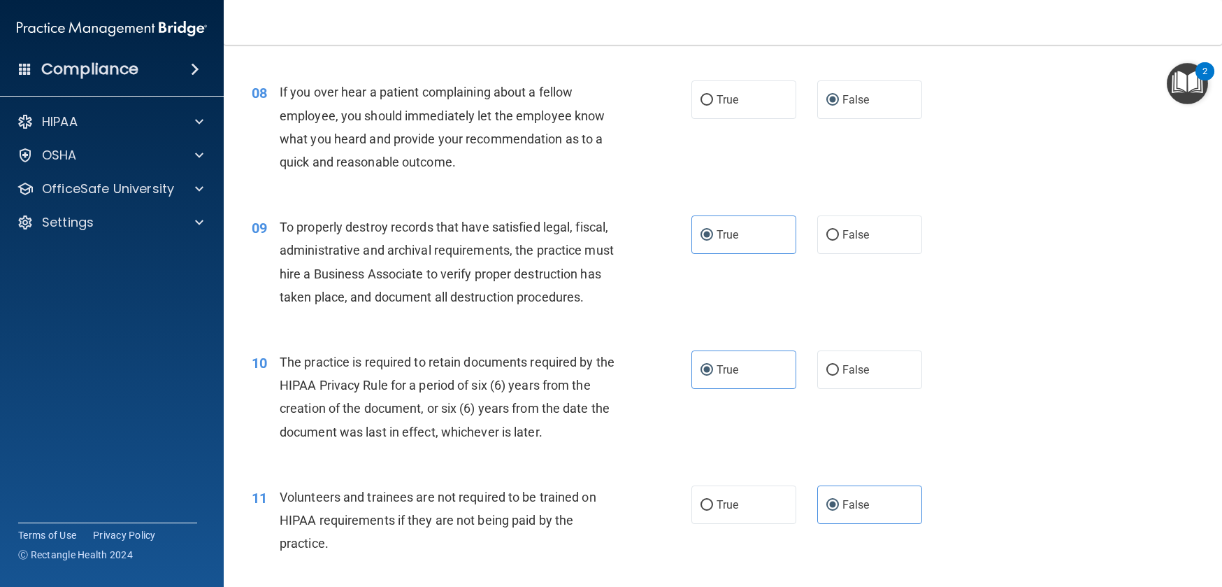
click at [381, 308] on div "To properly destroy records that have satisfied legal, fiscal, administrative a…" at bounding box center [452, 261] width 345 height 93
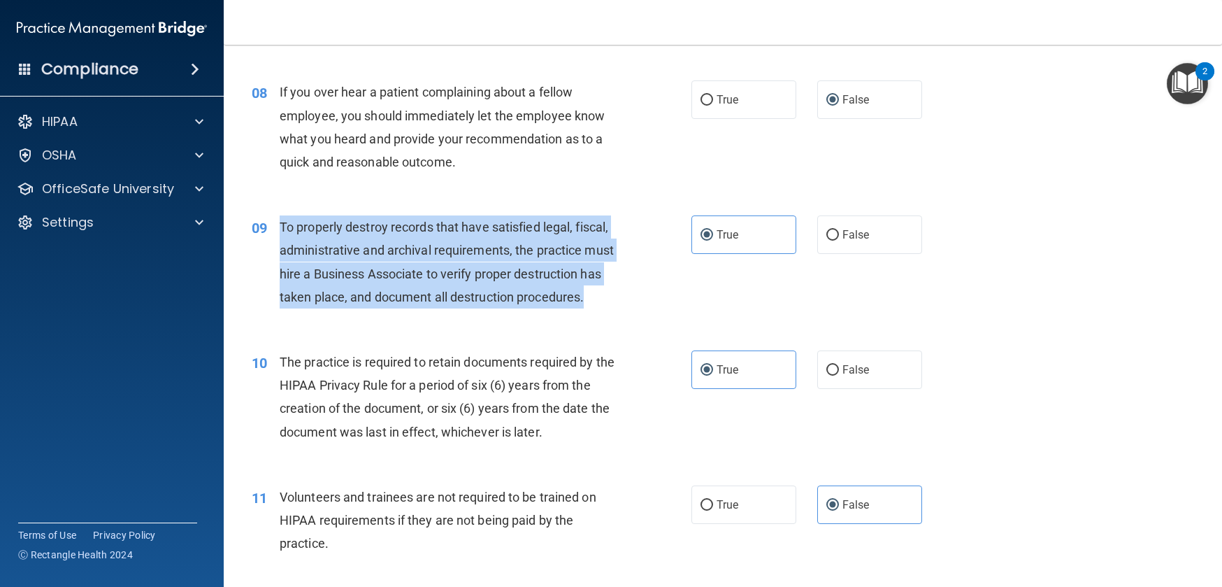
drag, startPoint x: 315, startPoint y: 320, endPoint x: 283, endPoint y: 249, distance: 77.6
click at [283, 249] on div "To properly destroy records that have satisfied legal, fiscal, administrative a…" at bounding box center [452, 261] width 345 height 93
click at [827, 241] on input "False" at bounding box center [833, 235] width 13 height 10
radio input "true"
click at [702, 241] on input "True" at bounding box center [707, 235] width 13 height 10
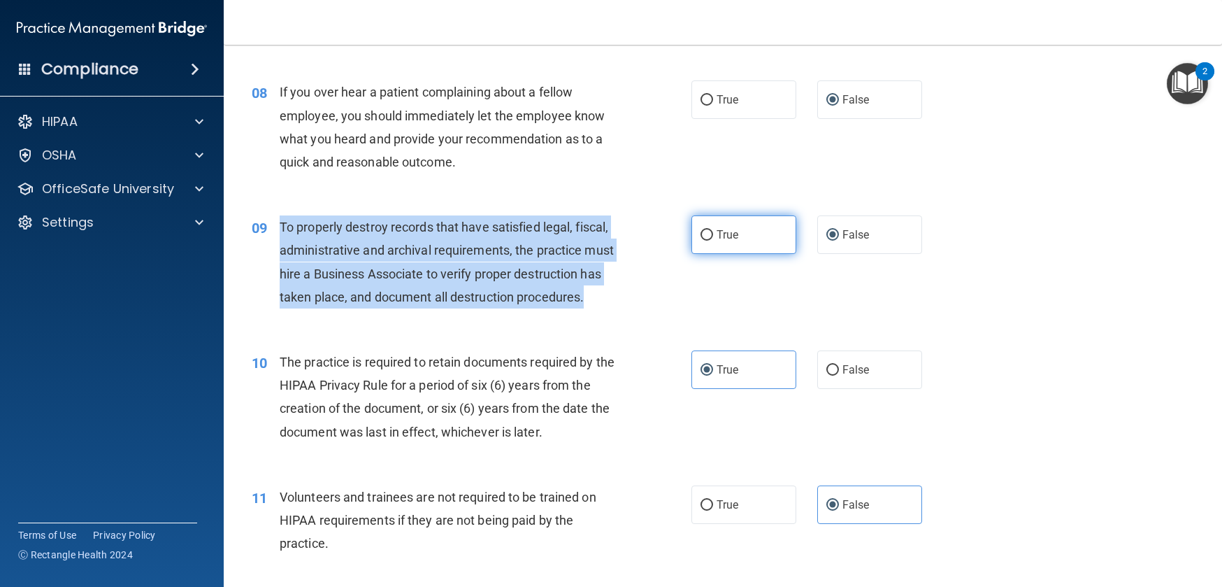
radio input "true"
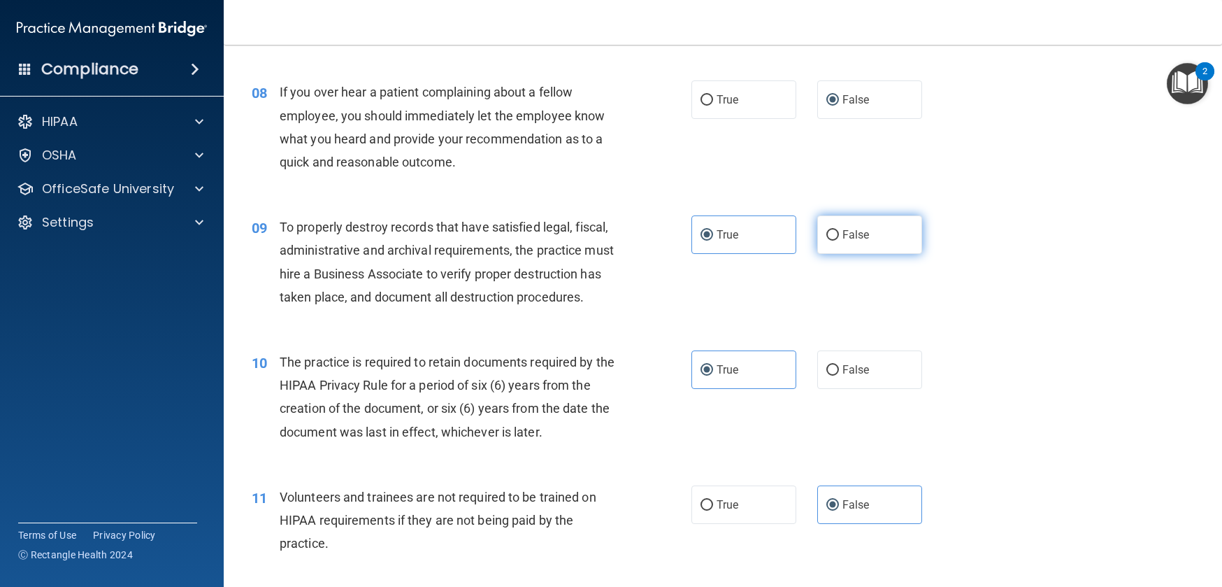
click at [843, 241] on span "False" at bounding box center [856, 234] width 27 height 13
click at [834, 241] on input "False" at bounding box center [833, 235] width 13 height 10
radio input "true"
radio input "false"
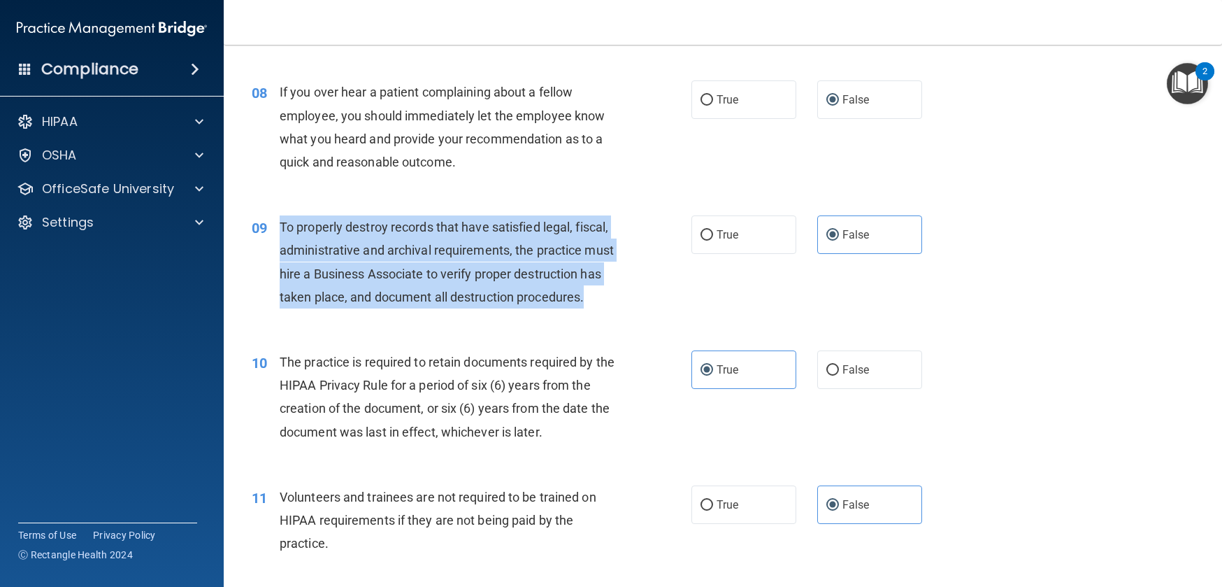
drag, startPoint x: 279, startPoint y: 249, endPoint x: 399, endPoint y: 343, distance: 151.9
click at [397, 308] on div "To properly destroy records that have satisfied legal, fiscal, administrative a…" at bounding box center [452, 261] width 345 height 93
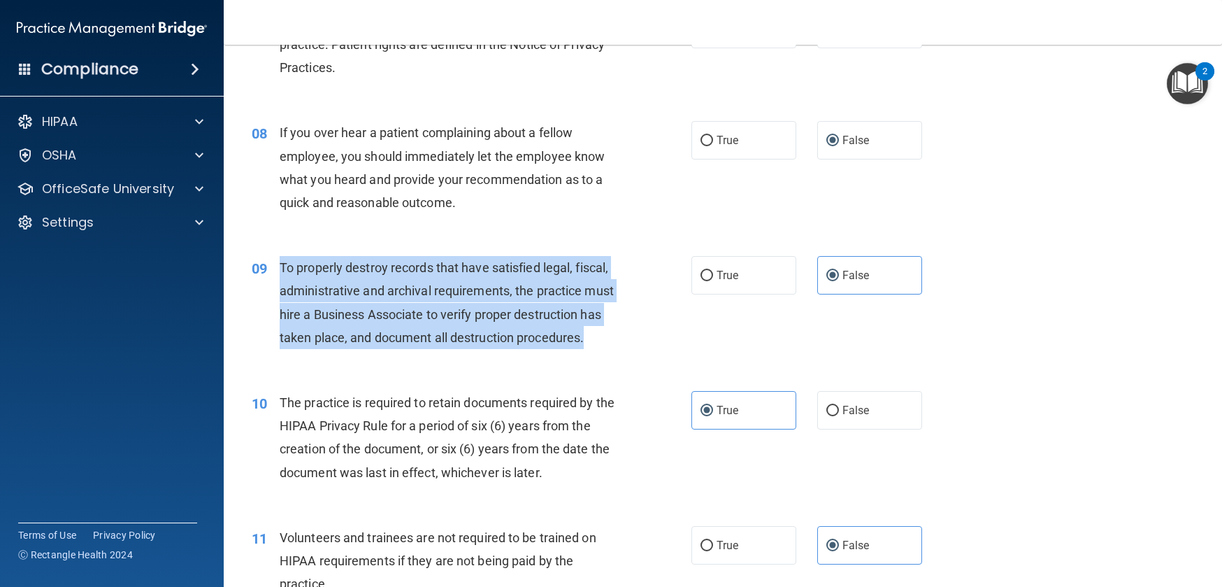
scroll to position [942, 0]
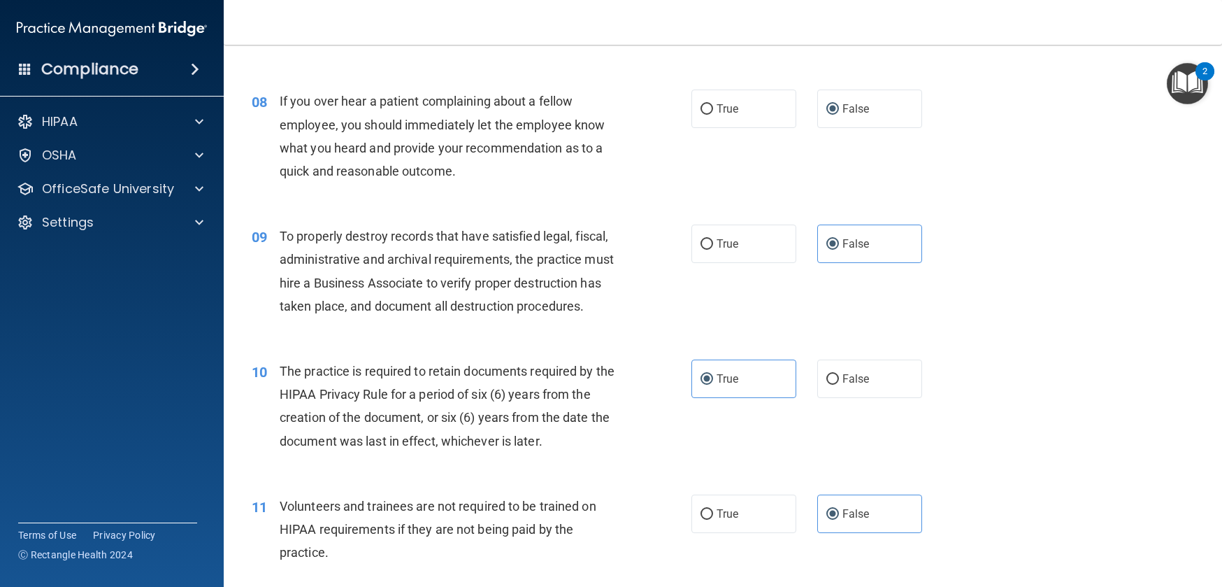
click at [483, 405] on div "10 The practice is required to retain documents required by the HIPAA Privacy R…" at bounding box center [723, 409] width 964 height 135
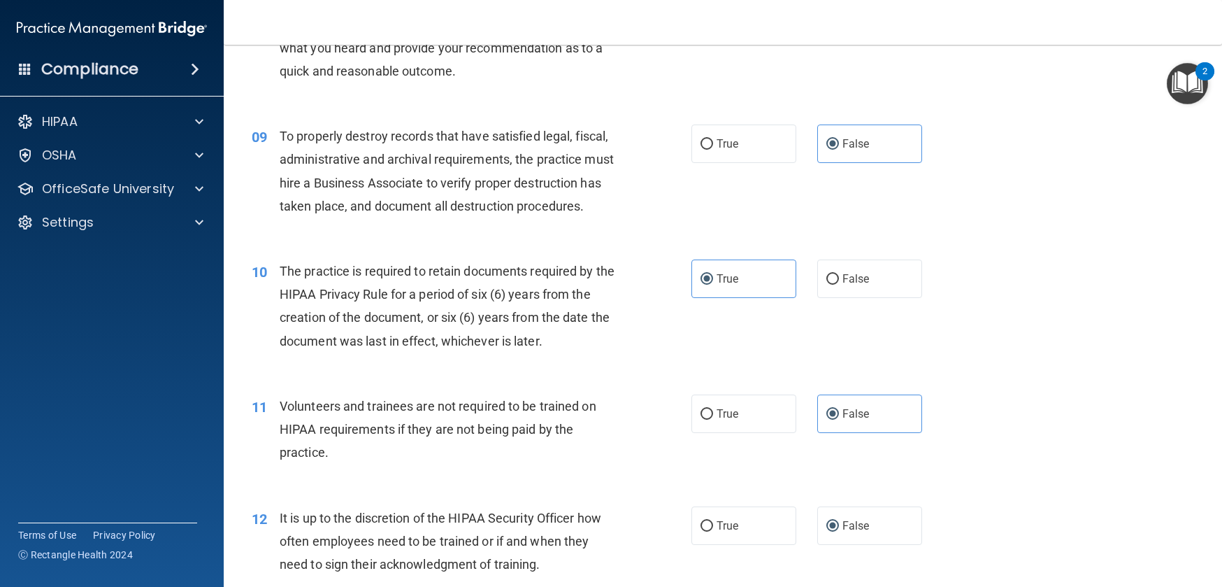
scroll to position [1042, 0]
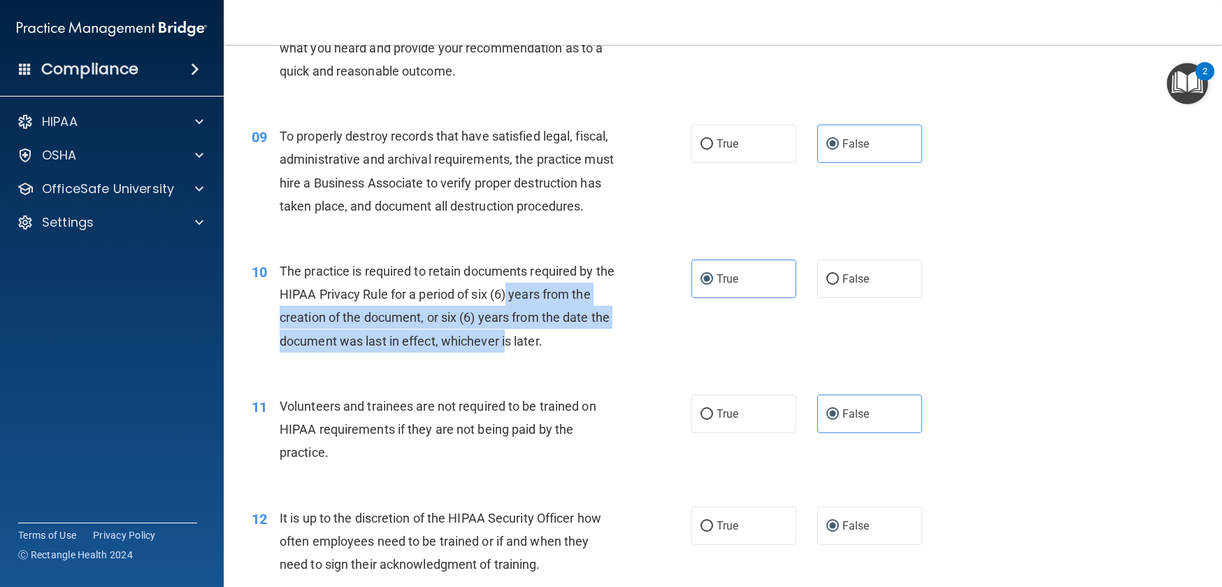
drag, startPoint x: 529, startPoint y: 339, endPoint x: 556, endPoint y: 379, distance: 48.3
click at [556, 348] on span "The practice is required to retain documents required by the HIPAA Privacy Rule…" at bounding box center [447, 306] width 335 height 85
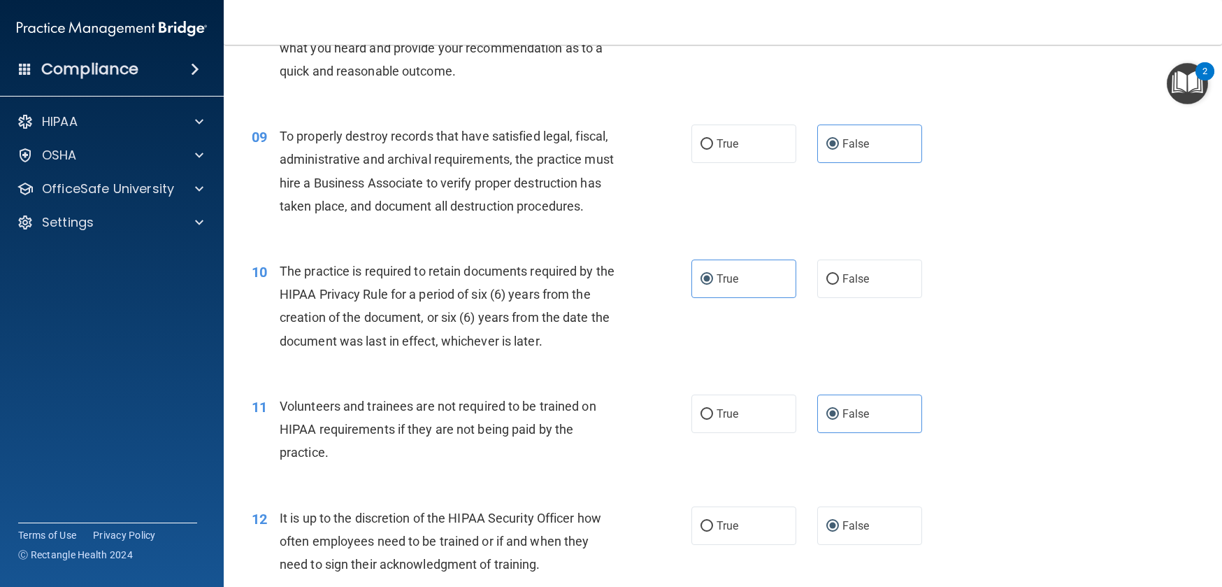
drag, startPoint x: 599, startPoint y: 387, endPoint x: 552, endPoint y: 380, distance: 47.4
click at [583, 352] on div "The practice is required to retain documents required by the HIPAA Privacy Rule…" at bounding box center [452, 305] width 345 height 93
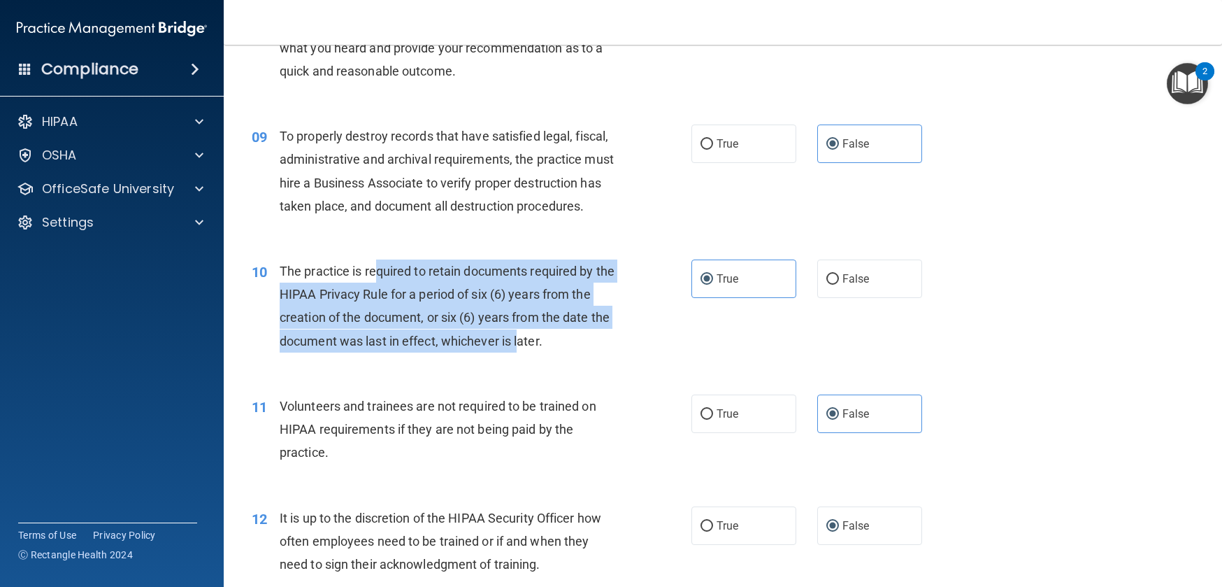
drag, startPoint x: 552, startPoint y: 380, endPoint x: 375, endPoint y: 319, distance: 187.1
click at [375, 319] on span "The practice is required to retain documents required by the HIPAA Privacy Rule…" at bounding box center [447, 306] width 335 height 85
drag, startPoint x: 280, startPoint y: 315, endPoint x: 598, endPoint y: 390, distance: 326.0
click at [598, 352] on div "The practice is required to retain documents required by the HIPAA Privacy Rule…" at bounding box center [452, 305] width 345 height 93
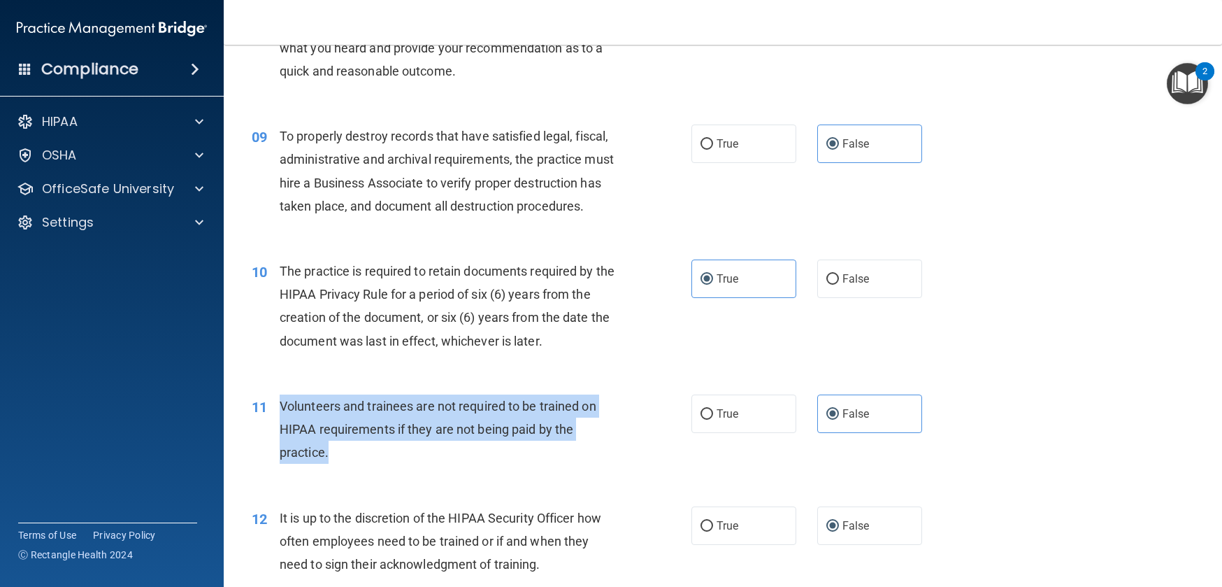
drag, startPoint x: 280, startPoint y: 449, endPoint x: 334, endPoint y: 506, distance: 78.2
click at [334, 464] on div "Volunteers and trainees are not required to be trained on HIPAA requirements if…" at bounding box center [452, 429] width 345 height 70
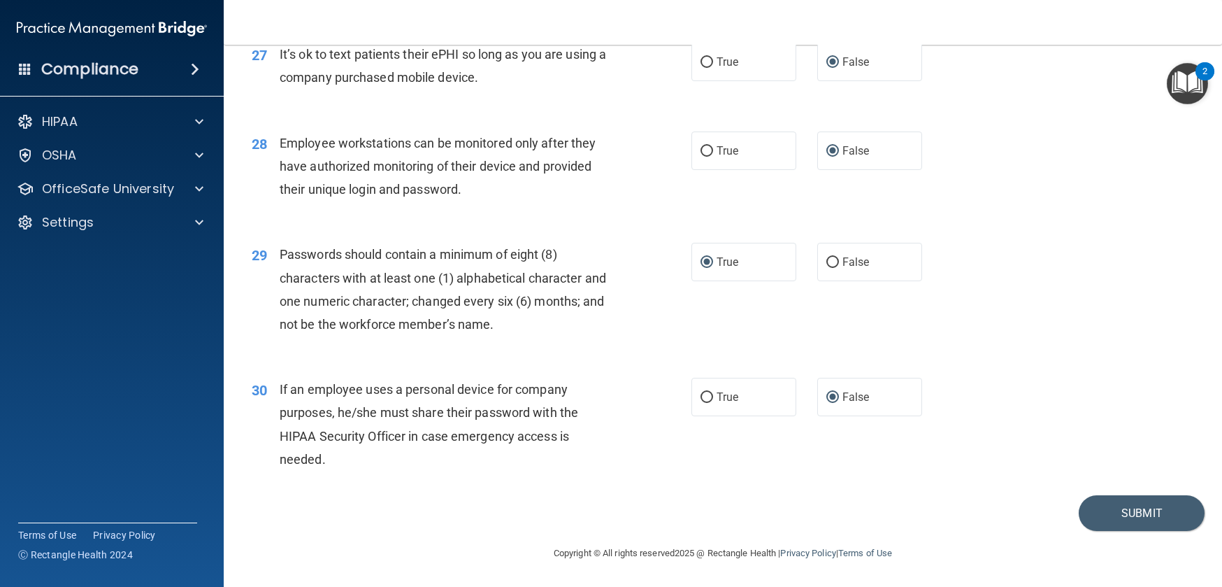
scroll to position [3167, 0]
click at [1139, 531] on button "Submit" at bounding box center [1142, 513] width 126 height 36
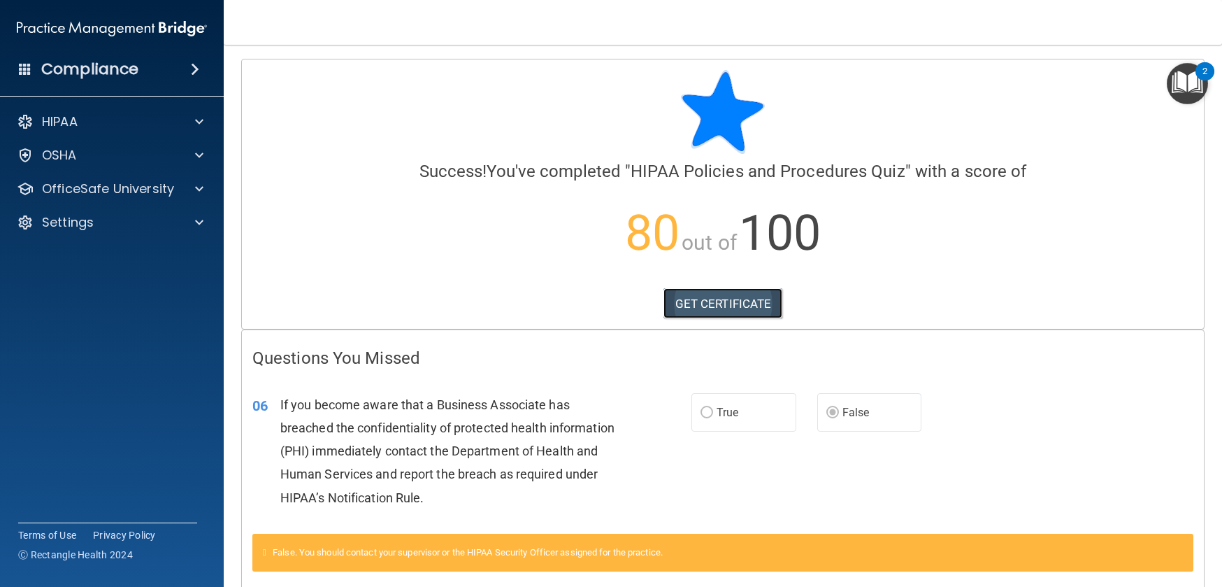
click at [731, 304] on link "GET CERTIFICATE" at bounding box center [724, 303] width 120 height 31
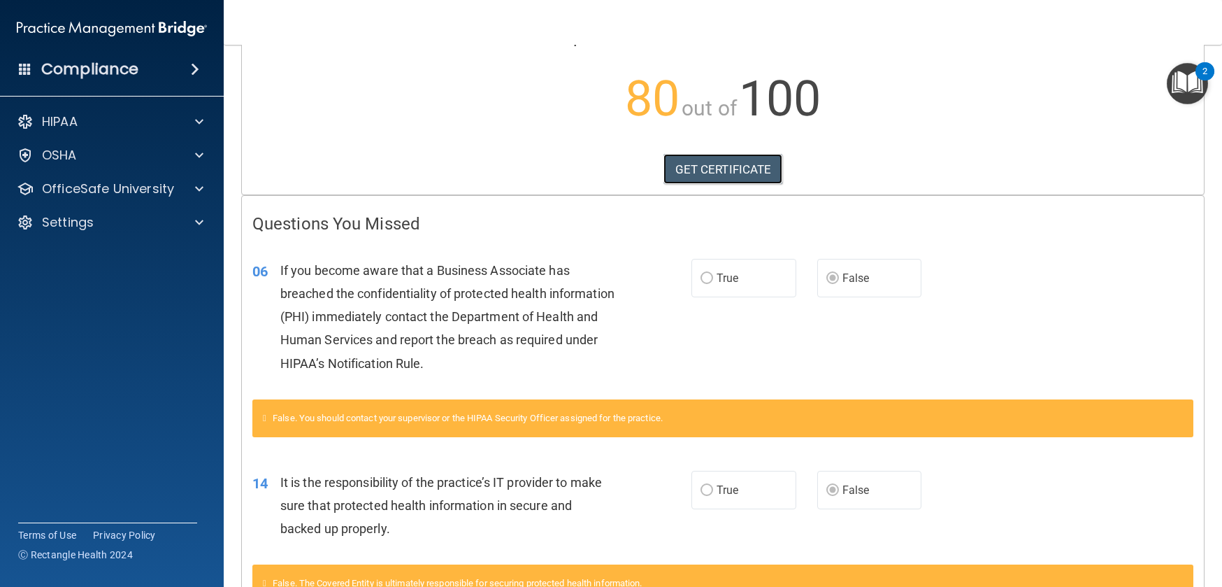
scroll to position [238, 0]
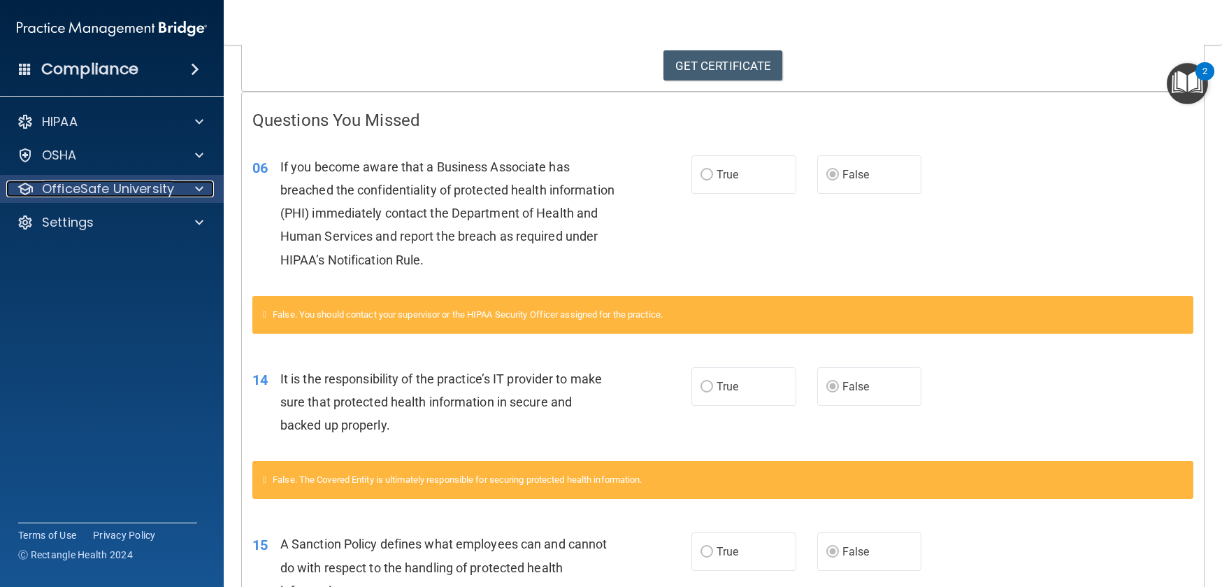
click at [196, 181] on span at bounding box center [199, 188] width 8 height 17
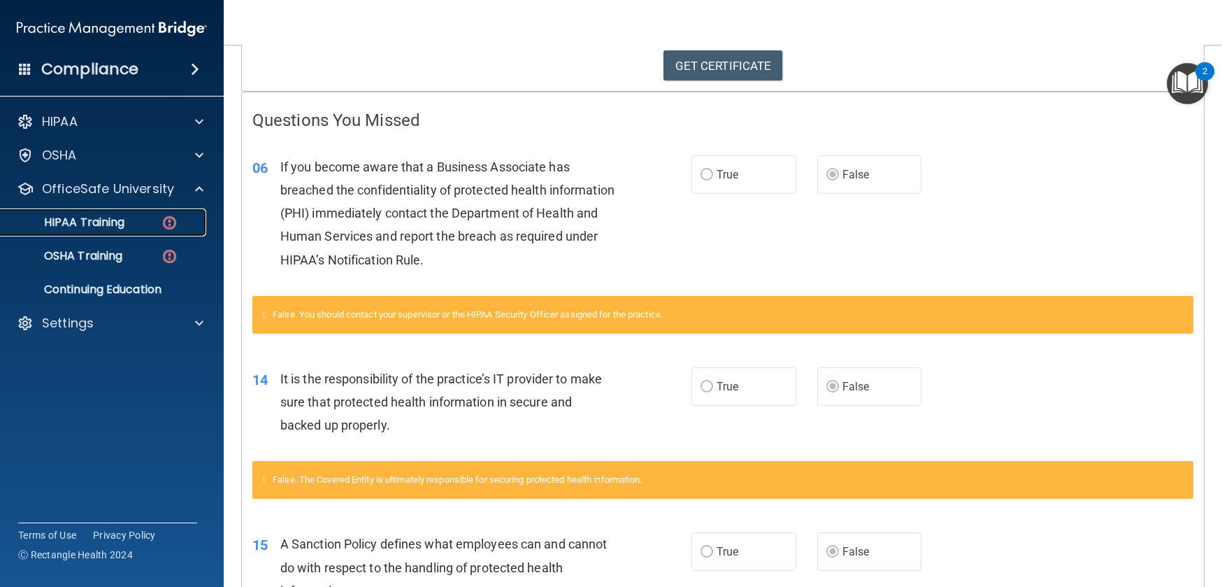
click at [157, 224] on div "HIPAA Training" at bounding box center [104, 222] width 191 height 14
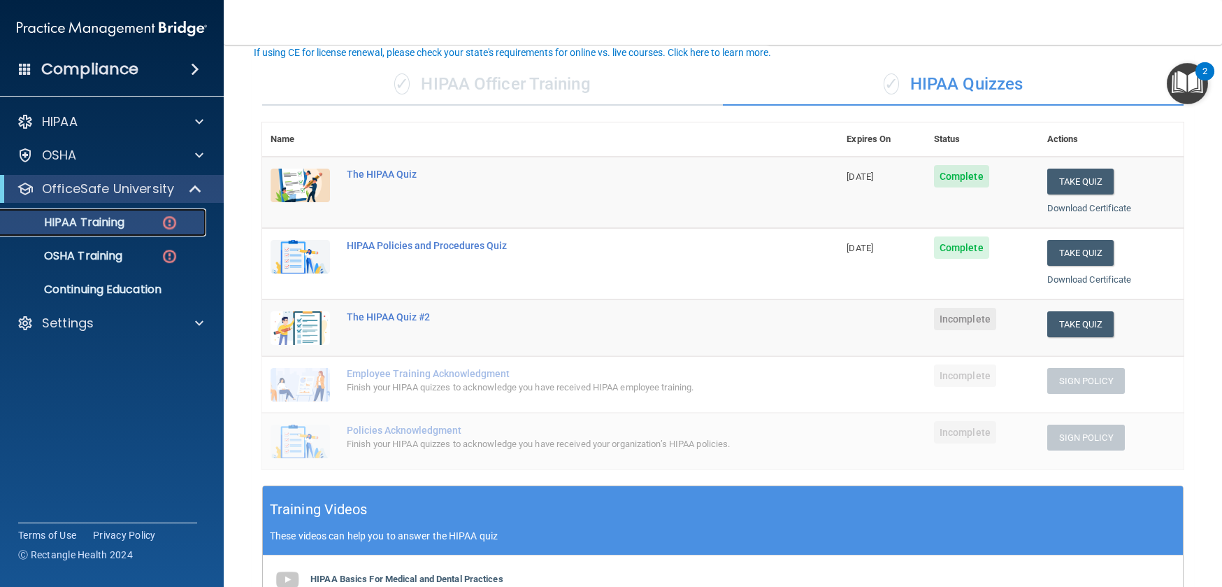
scroll to position [90, 0]
click at [1076, 321] on button "Take Quiz" at bounding box center [1081, 324] width 67 height 26
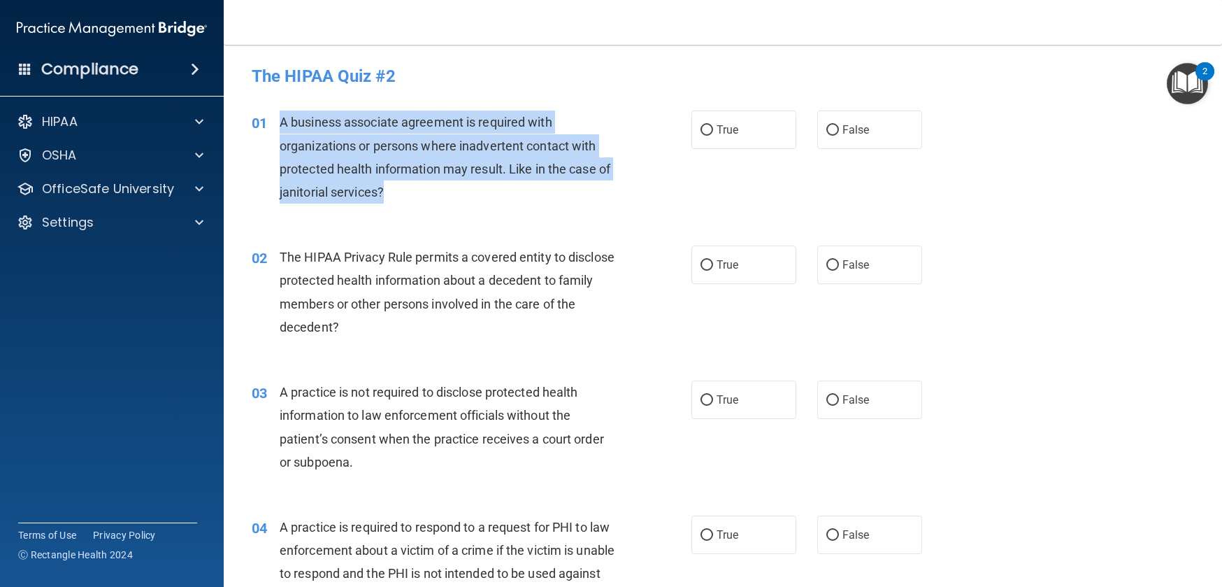
drag, startPoint x: 278, startPoint y: 122, endPoint x: 429, endPoint y: 187, distance: 164.7
click at [429, 187] on div "A business associate agreement is required with organizations or persons where …" at bounding box center [452, 156] width 345 height 93
click at [318, 143] on span "A business associate agreement is required with organizations or persons where …" at bounding box center [445, 157] width 331 height 85
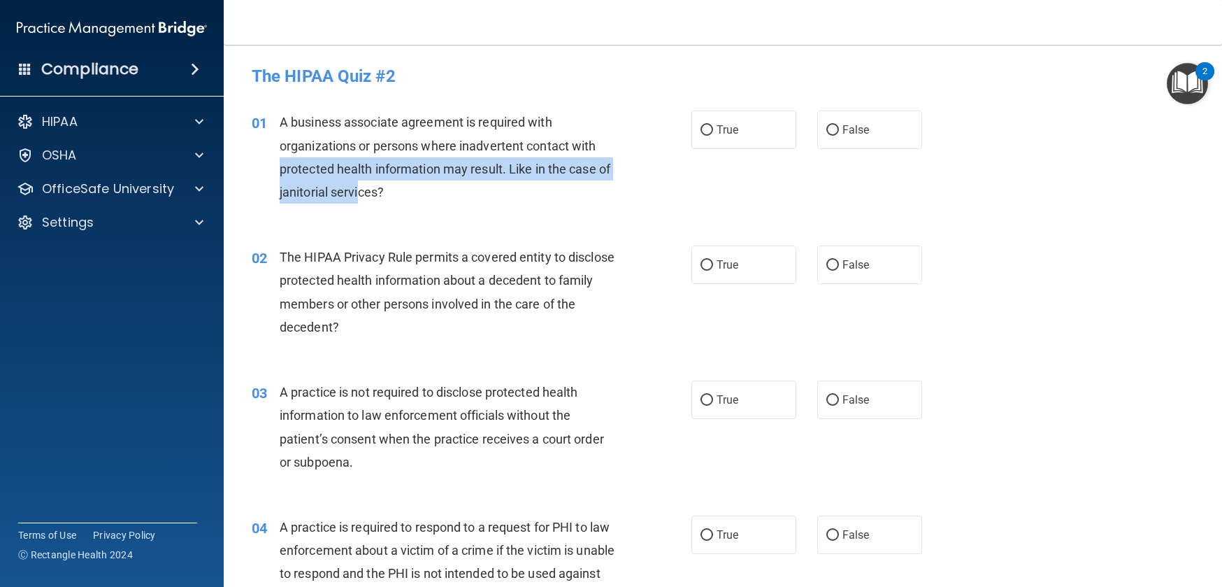
drag, startPoint x: 278, startPoint y: 169, endPoint x: 373, endPoint y: 188, distance: 97.1
click at [373, 188] on div "01 A business associate agreement is required with organizations or persons whe…" at bounding box center [472, 160] width 482 height 100
click at [701, 127] on input "True" at bounding box center [707, 130] width 13 height 10
radio input "true"
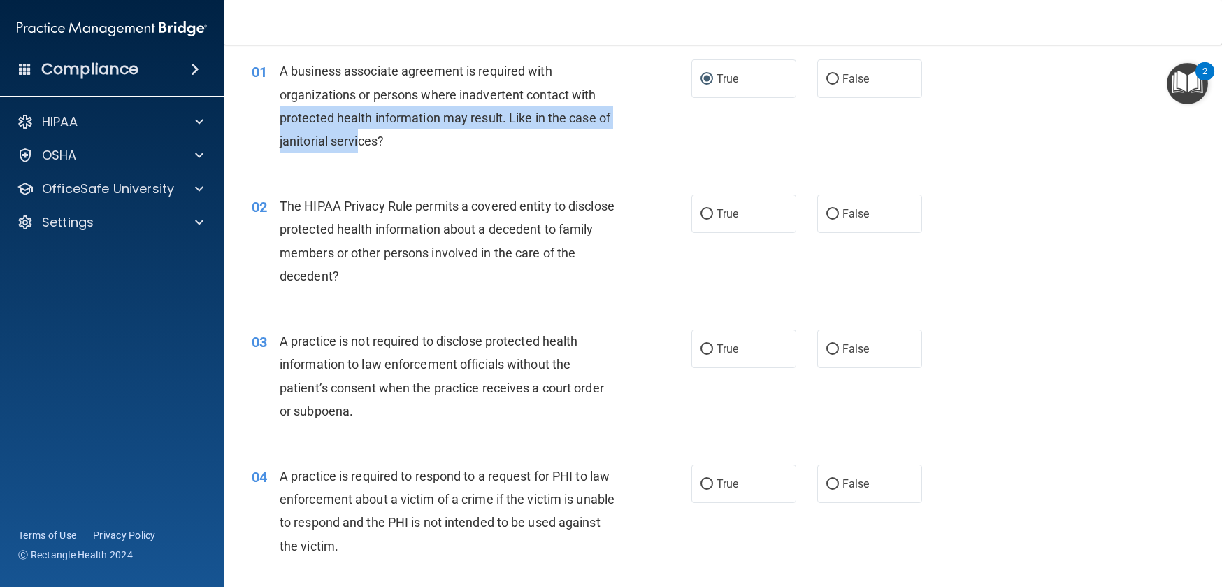
scroll to position [70, 0]
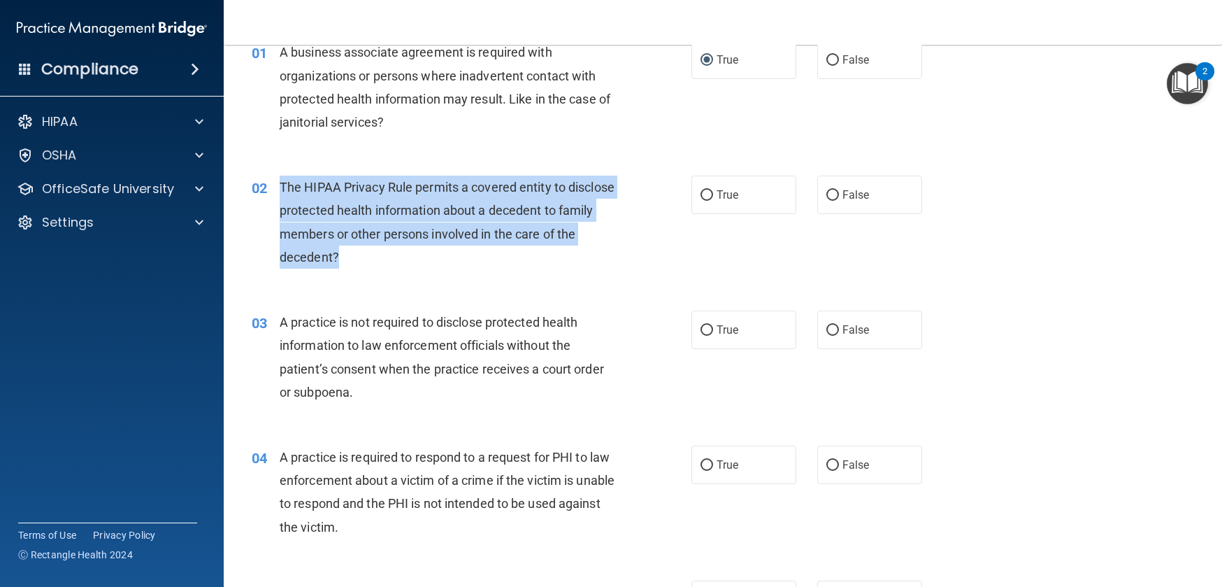
drag, startPoint x: 282, startPoint y: 186, endPoint x: 378, endPoint y: 260, distance: 121.1
click at [378, 260] on div "The HIPAA Privacy Rule permits a covered entity to disclose protected health in…" at bounding box center [452, 222] width 345 height 93
click at [704, 194] on input "True" at bounding box center [707, 195] width 13 height 10
radio input "true"
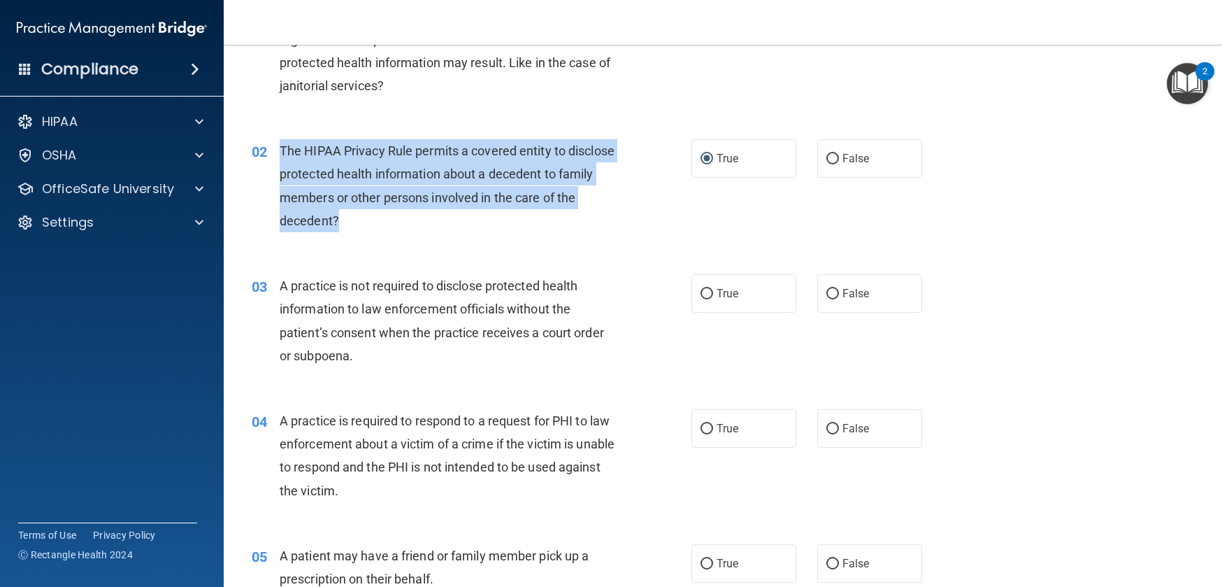
scroll to position [107, 0]
click at [585, 229] on div "The HIPAA Privacy Rule permits a covered entity to disclose protected health in…" at bounding box center [452, 184] width 345 height 93
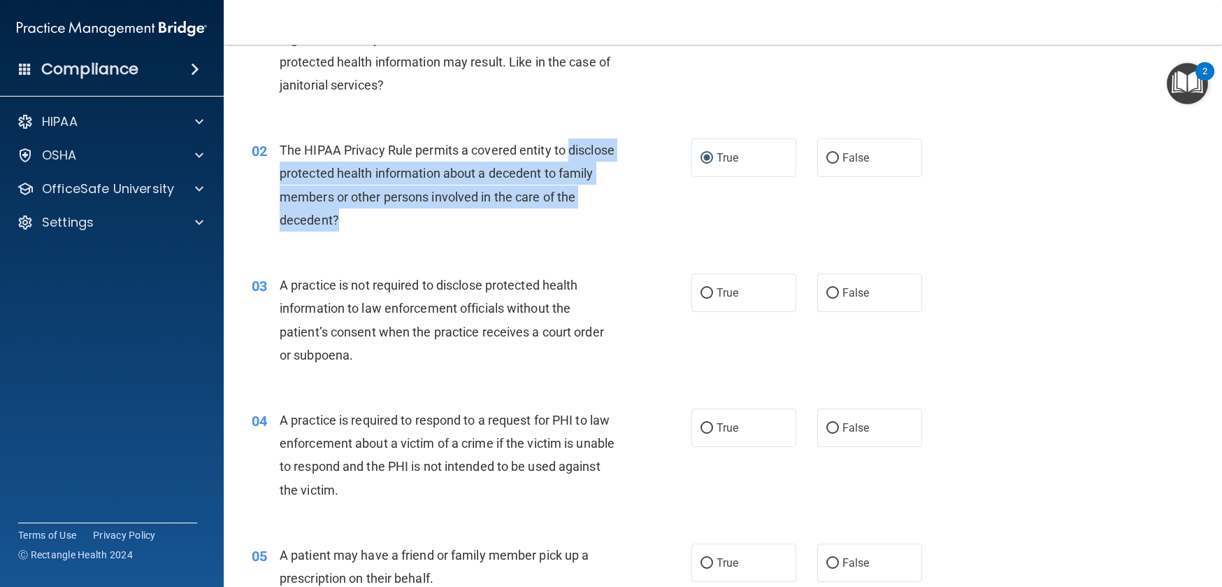
drag, startPoint x: 278, startPoint y: 172, endPoint x: 359, endPoint y: 217, distance: 92.4
click at [359, 217] on div "02 The HIPAA Privacy Rule permits a covered entity to disclose protected health…" at bounding box center [472, 188] width 482 height 100
click at [385, 223] on div "The HIPAA Privacy Rule permits a covered entity to disclose protected health in…" at bounding box center [452, 184] width 345 height 93
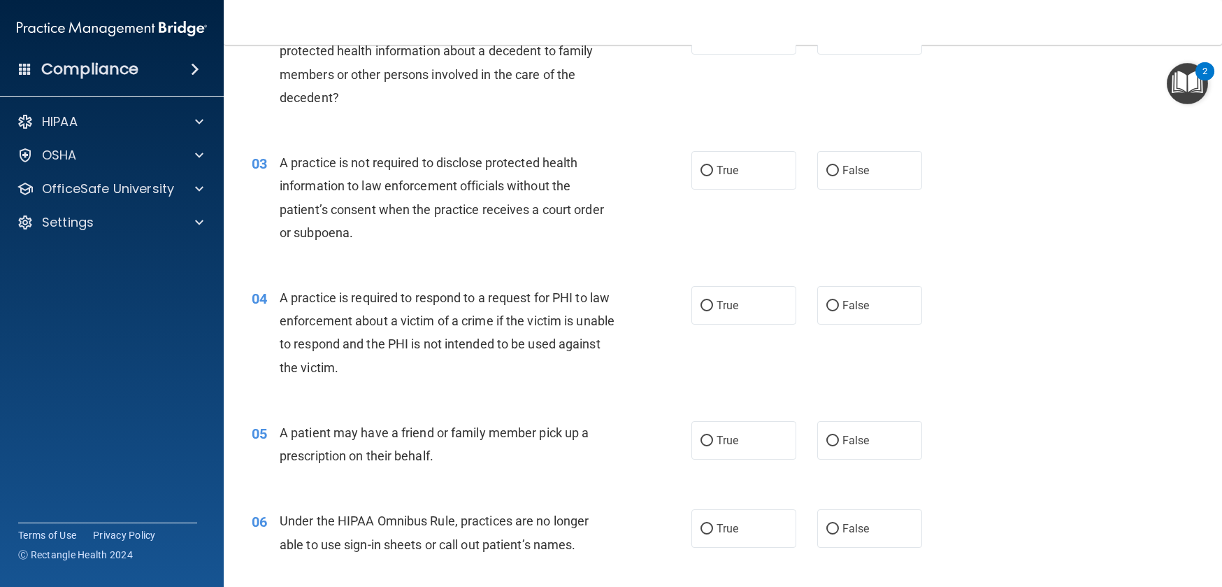
scroll to position [234, 0]
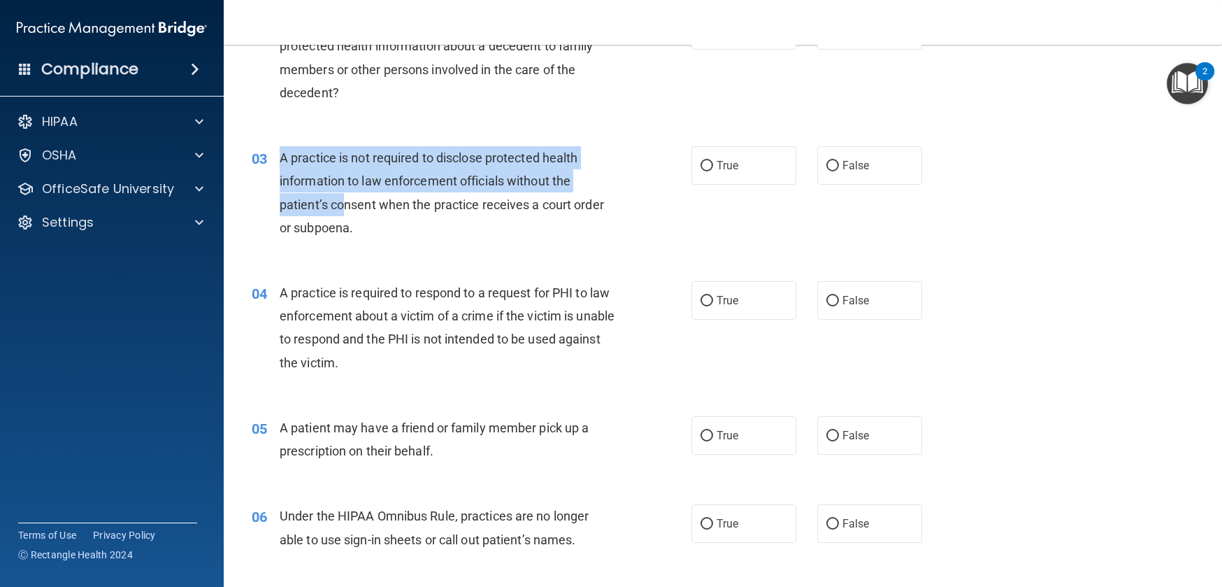
drag, startPoint x: 280, startPoint y: 159, endPoint x: 345, endPoint y: 213, distance: 84.4
click at [345, 211] on div "A practice is not required to disclose protected health information to law enfo…" at bounding box center [452, 192] width 345 height 93
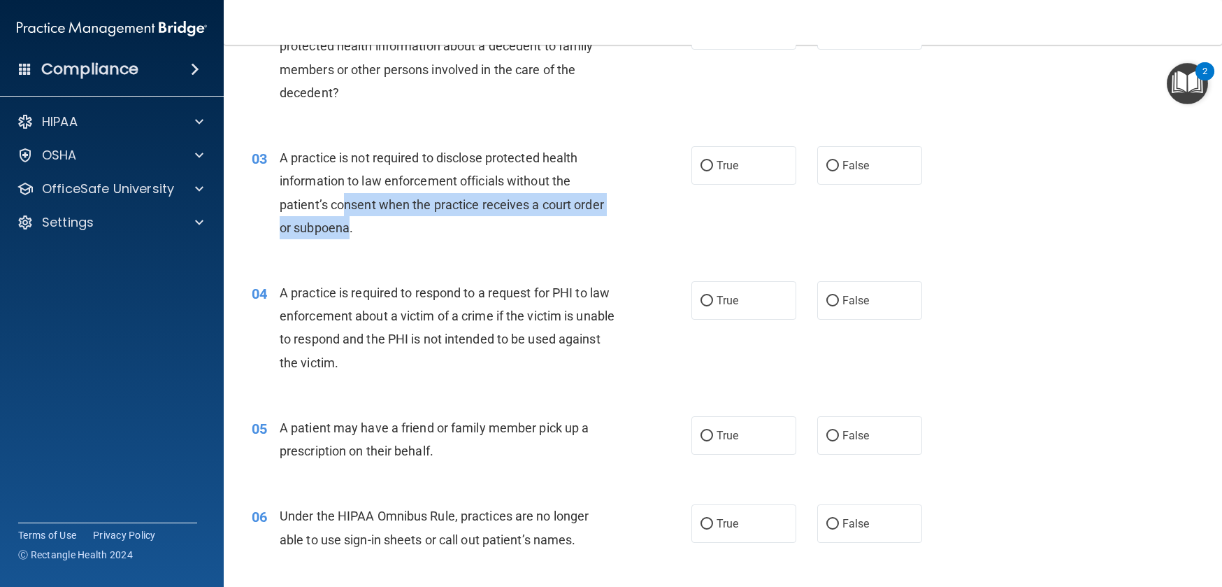
click at [349, 217] on div "A practice is not required to disclose protected health information to law enfo…" at bounding box center [452, 192] width 345 height 93
click at [360, 228] on div "A practice is not required to disclose protected health information to law enfo…" at bounding box center [452, 192] width 345 height 93
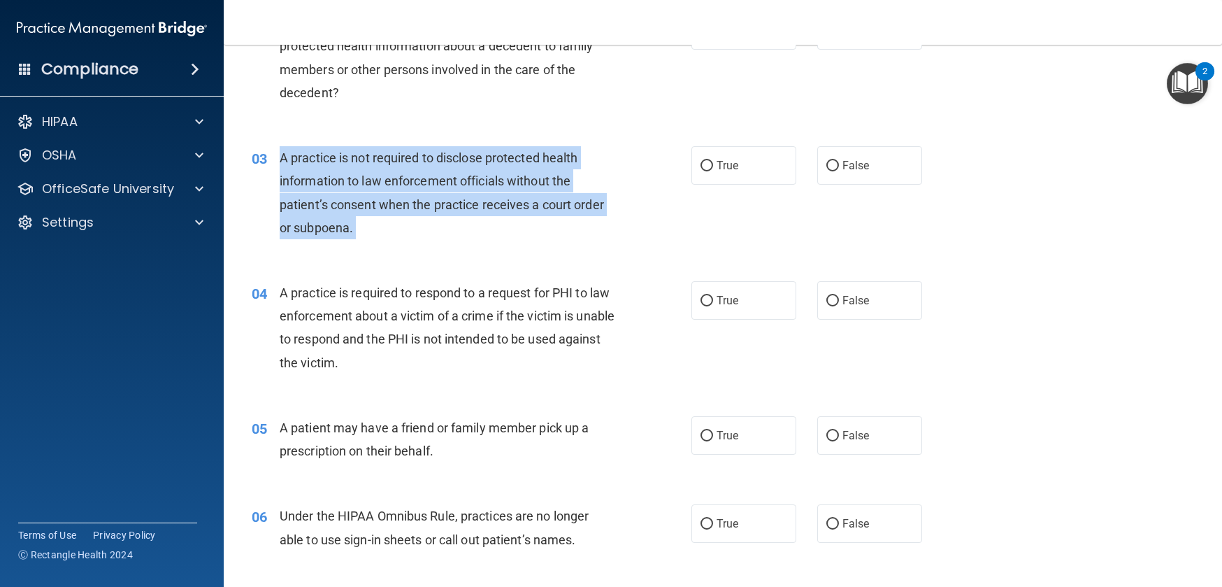
drag, startPoint x: 361, startPoint y: 229, endPoint x: 280, endPoint y: 164, distance: 103.5
click at [280, 164] on div "A practice is not required to disclose protected health information to law enfo…" at bounding box center [452, 192] width 345 height 93
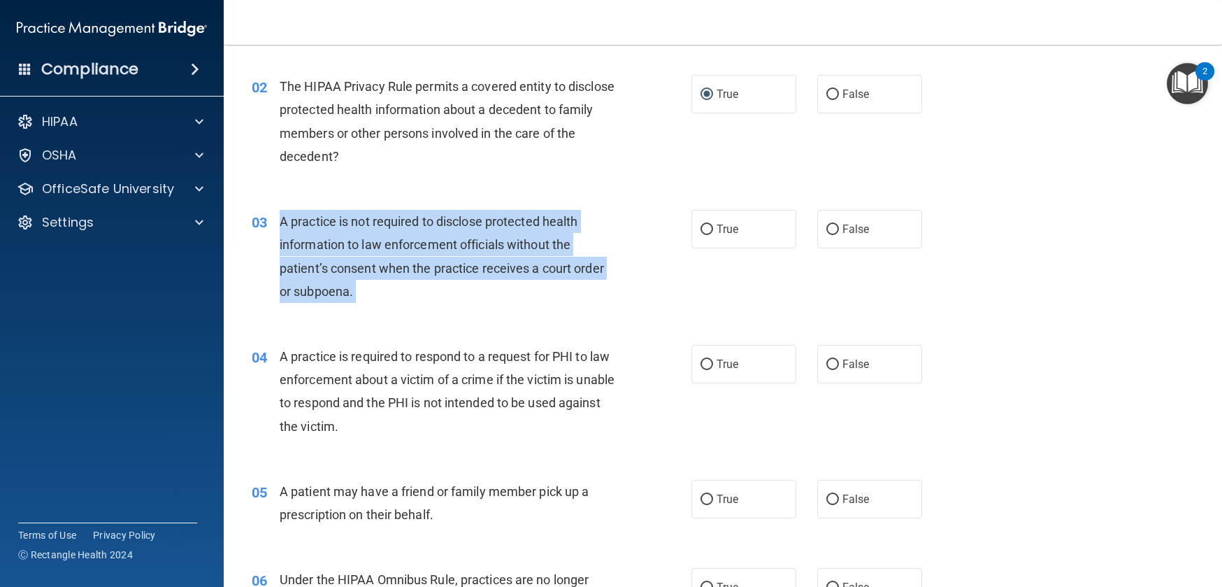
scroll to position [141, 0]
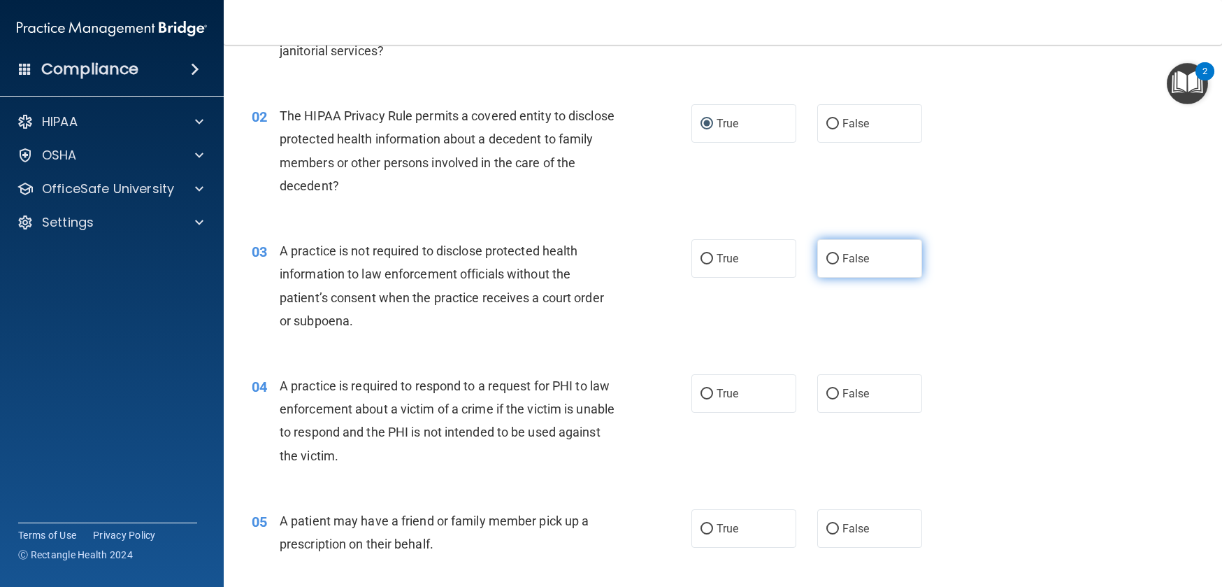
click at [830, 257] on label "False" at bounding box center [870, 258] width 105 height 38
click at [830, 257] on input "False" at bounding box center [833, 259] width 13 height 10
radio input "true"
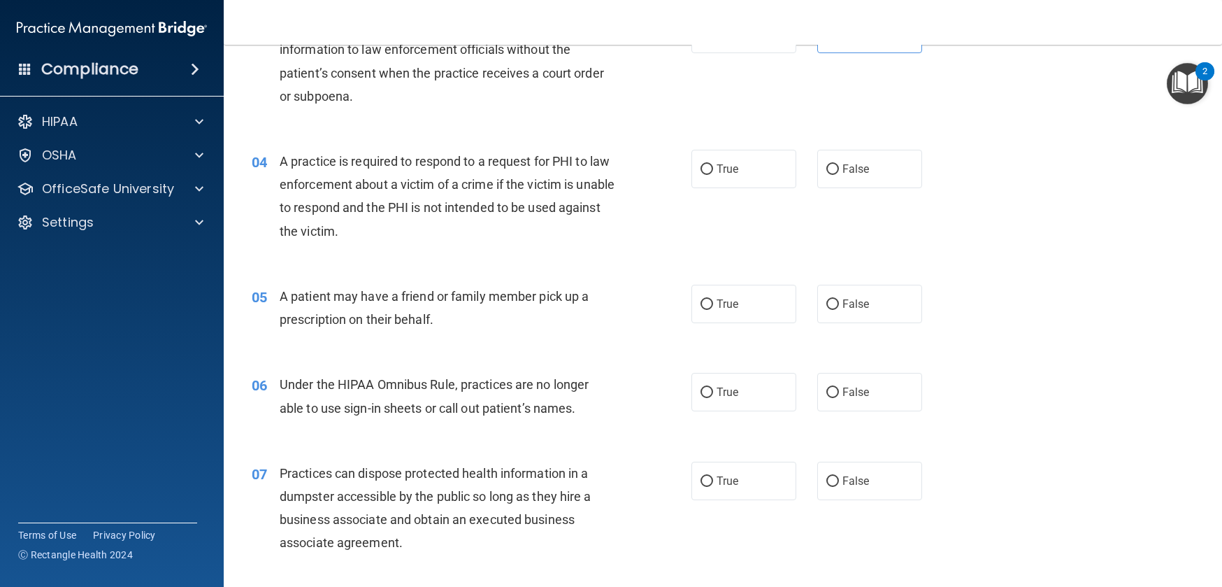
scroll to position [366, 0]
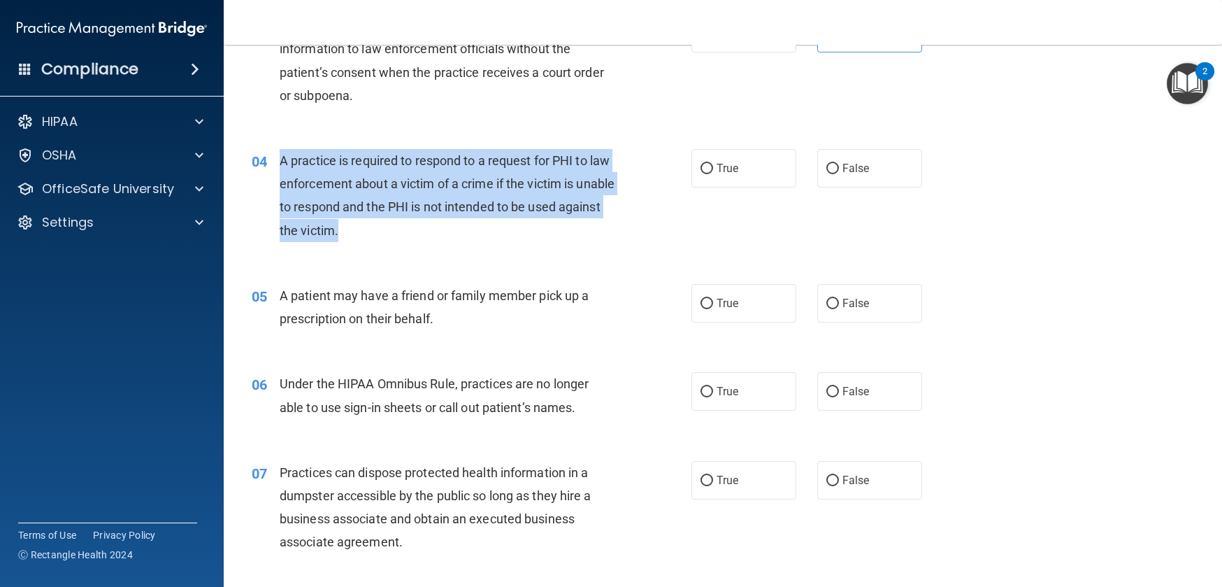
drag, startPoint x: 282, startPoint y: 157, endPoint x: 411, endPoint y: 238, distance: 152.1
click at [411, 238] on div "A practice is required to respond to a request for PHI to law enforcement about…" at bounding box center [452, 195] width 345 height 93
click at [499, 180] on span "A practice is required to respond to a request for PHI to law enforcement about…" at bounding box center [447, 195] width 335 height 85
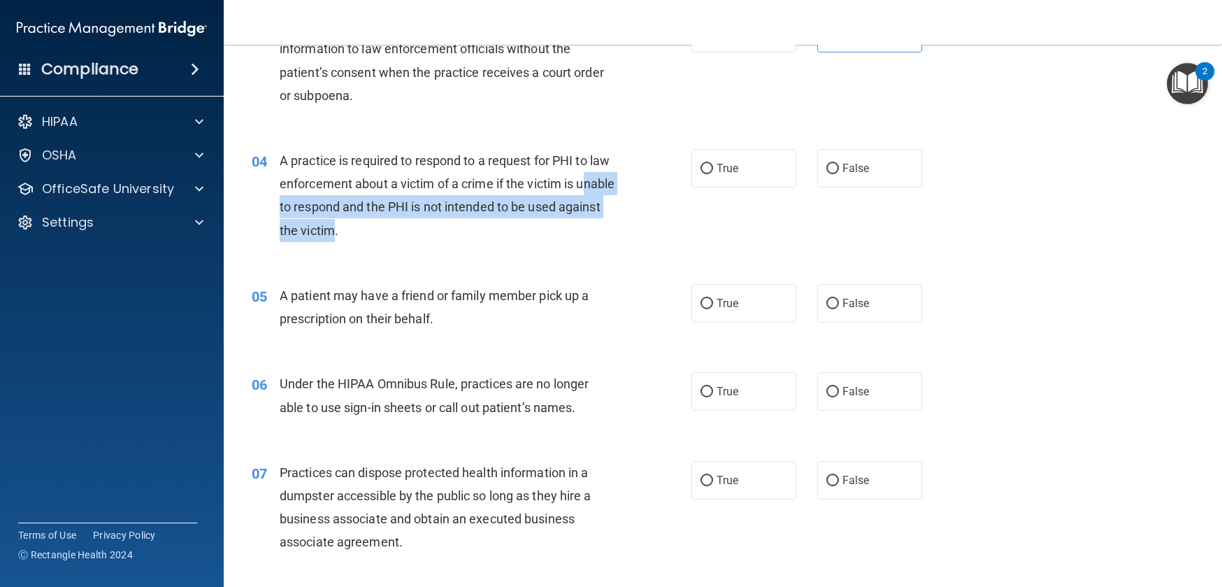
drag, startPoint x: 303, startPoint y: 210, endPoint x: 378, endPoint y: 230, distance: 78.0
click at [378, 230] on span "A practice is required to respond to a request for PHI to law enforcement about…" at bounding box center [447, 195] width 335 height 85
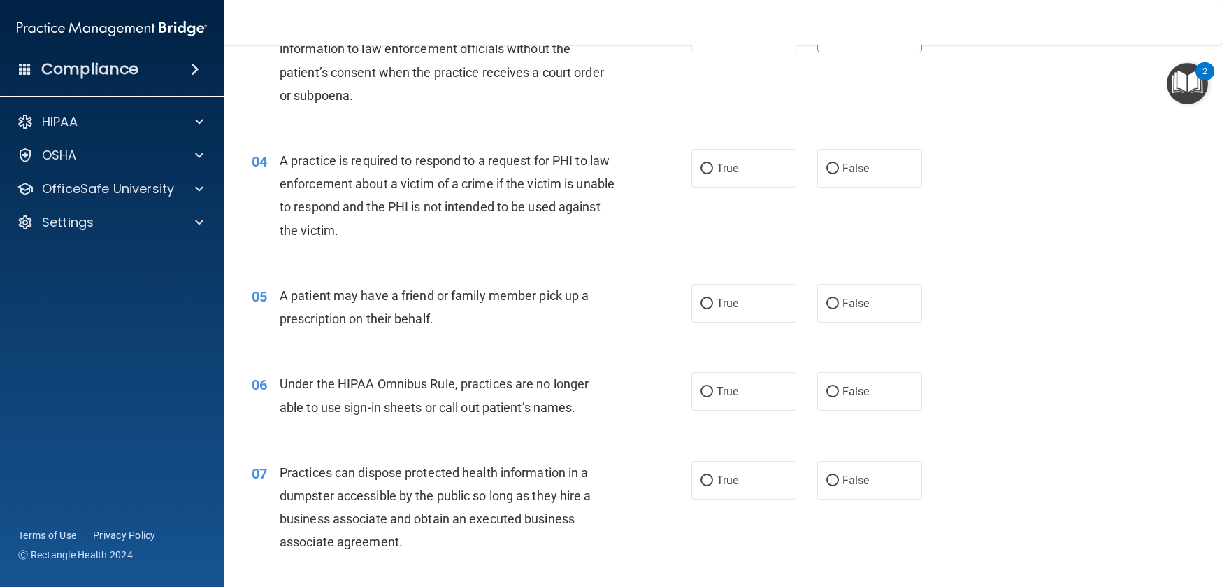
click at [422, 243] on div "04 A practice is required to respond to a request for PHI to law enforcement ab…" at bounding box center [472, 199] width 482 height 100
click at [843, 171] on span "False" at bounding box center [856, 168] width 27 height 13
click at [836, 171] on input "False" at bounding box center [833, 169] width 13 height 10
radio input "true"
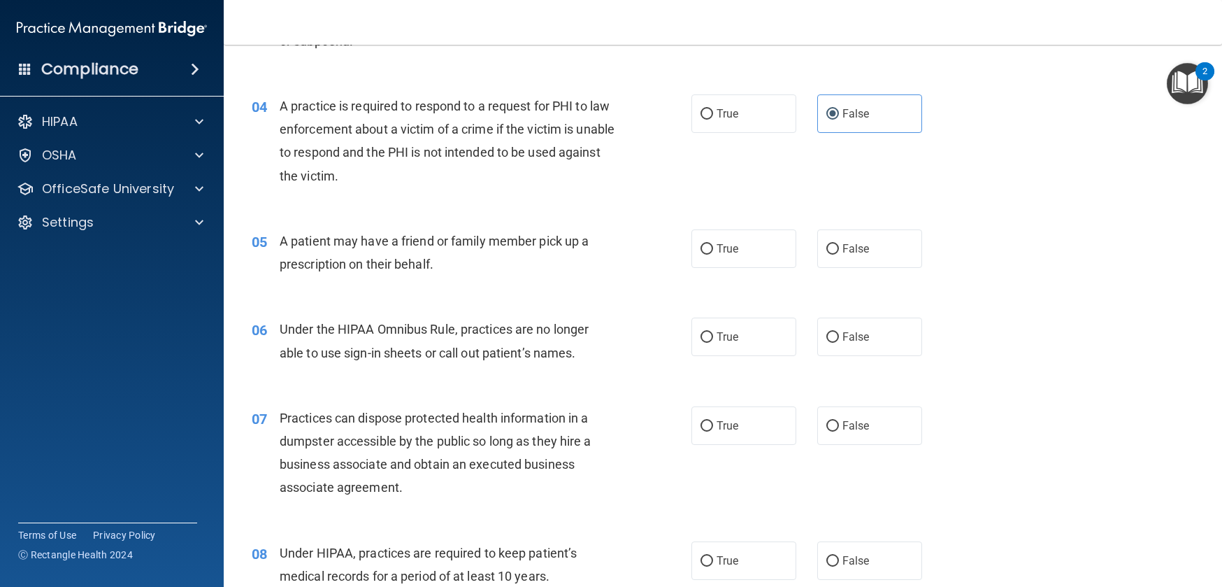
scroll to position [498, 0]
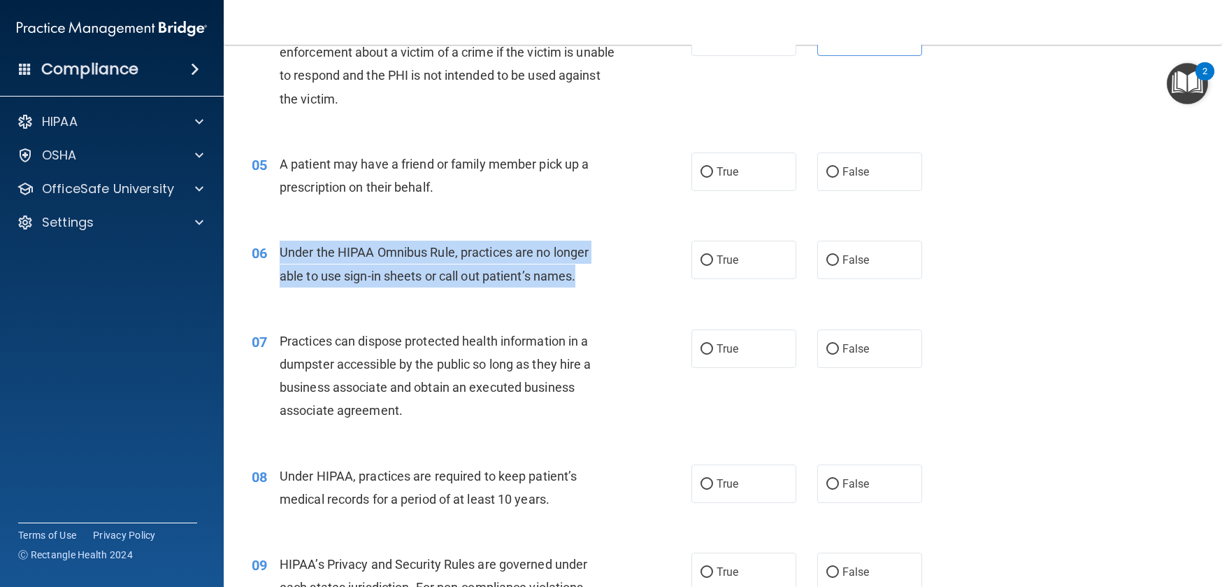
drag, startPoint x: 280, startPoint y: 252, endPoint x: 585, endPoint y: 278, distance: 306.1
click at [585, 278] on div "Under the HIPAA Omnibus Rule, practices are no longer able to use sign-in sheet…" at bounding box center [452, 264] width 345 height 46
click at [612, 287] on div "06 Under the HIPAA Omnibus Rule, practices are no longer able to use sign-in sh…" at bounding box center [472, 267] width 482 height 53
drag, startPoint x: 280, startPoint y: 251, endPoint x: 565, endPoint y: 273, distance: 286.1
click at [564, 270] on span "Under the HIPAA Omnibus Rule, practices are no longer able to use sign-in sheet…" at bounding box center [434, 264] width 309 height 38
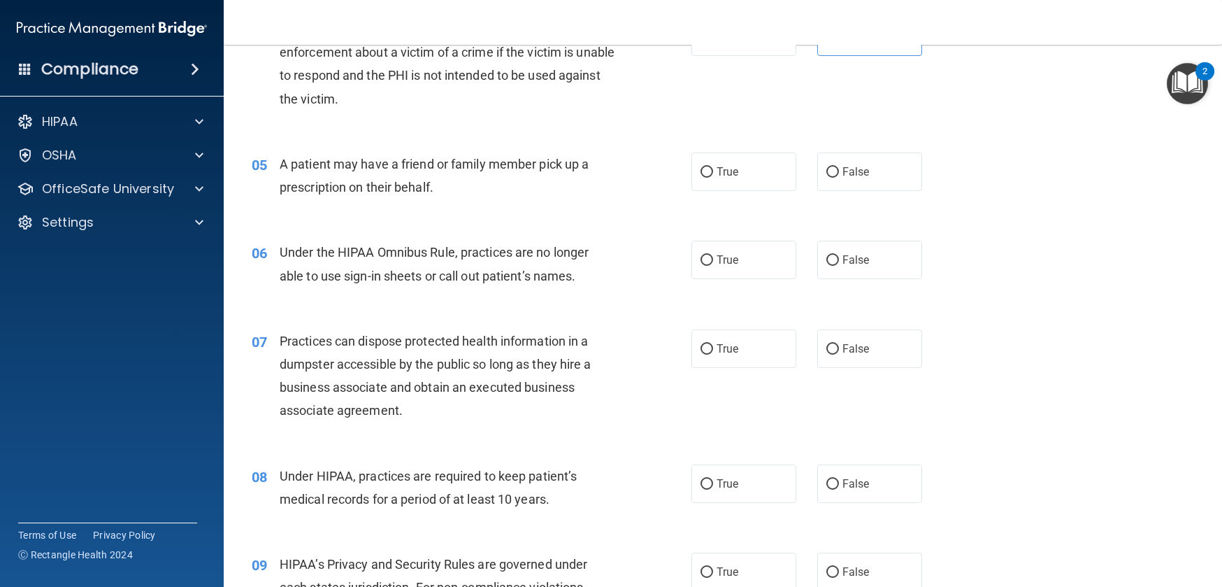
click at [565, 274] on span "Under the HIPAA Omnibus Rule, practices are no longer able to use sign-in sheet…" at bounding box center [434, 264] width 309 height 38
click at [587, 277] on div "Under the HIPAA Omnibus Rule, practices are no longer able to use sign-in sheet…" at bounding box center [452, 264] width 345 height 46
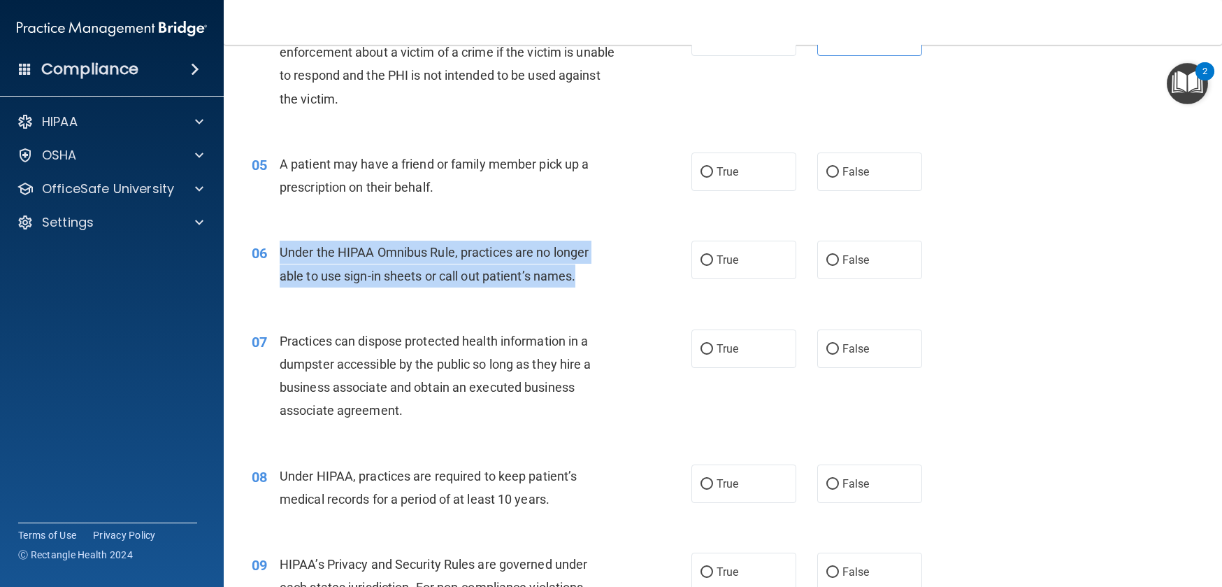
drag, startPoint x: 579, startPoint y: 277, endPoint x: 283, endPoint y: 256, distance: 296.6
click at [283, 256] on div "Under the HIPAA Omnibus Rule, practices are no longer able to use sign-in sheet…" at bounding box center [452, 264] width 345 height 46
click at [827, 261] on input "False" at bounding box center [833, 260] width 13 height 10
radio input "true"
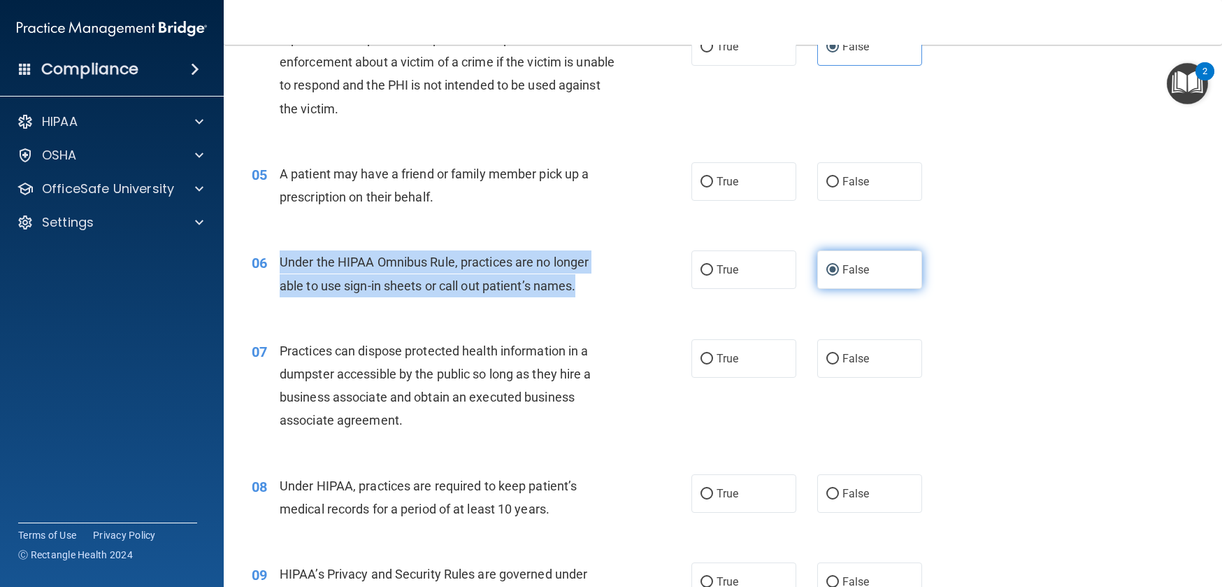
scroll to position [462, 0]
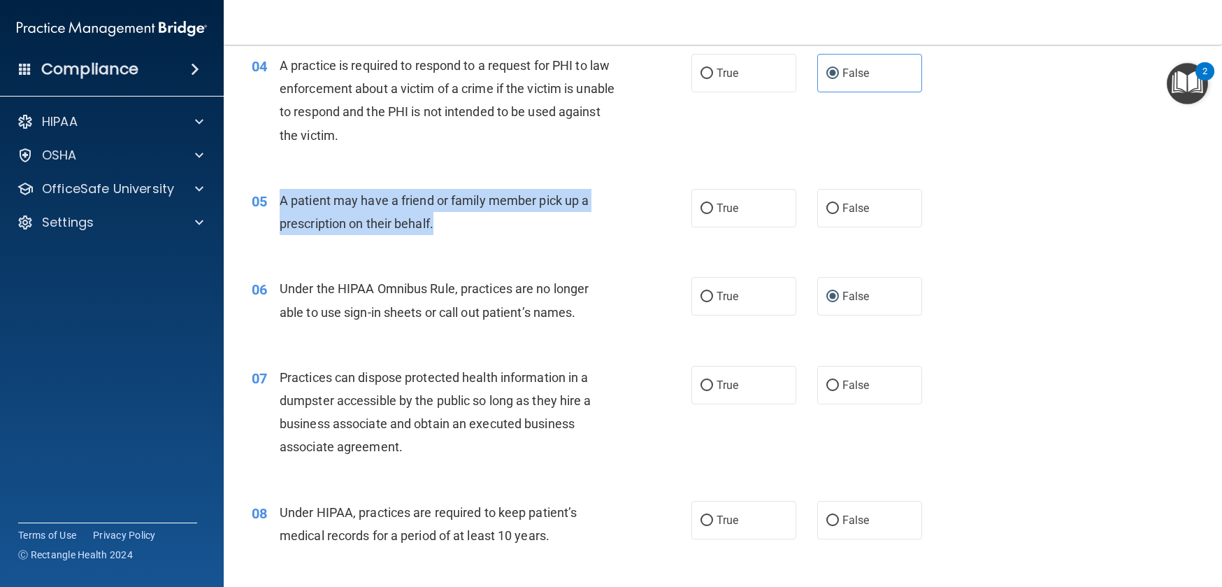
drag, startPoint x: 280, startPoint y: 201, endPoint x: 453, endPoint y: 228, distance: 174.9
click at [453, 228] on div "A patient may have a friend or family member pick up a prescription on their be…" at bounding box center [452, 212] width 345 height 46
drag, startPoint x: 320, startPoint y: 197, endPoint x: 327, endPoint y: 198, distance: 7.1
click at [322, 197] on span "A patient may have a friend or family member pick up a prescription on their be…" at bounding box center [434, 212] width 309 height 38
drag, startPoint x: 445, startPoint y: 225, endPoint x: 278, endPoint y: 206, distance: 168.3
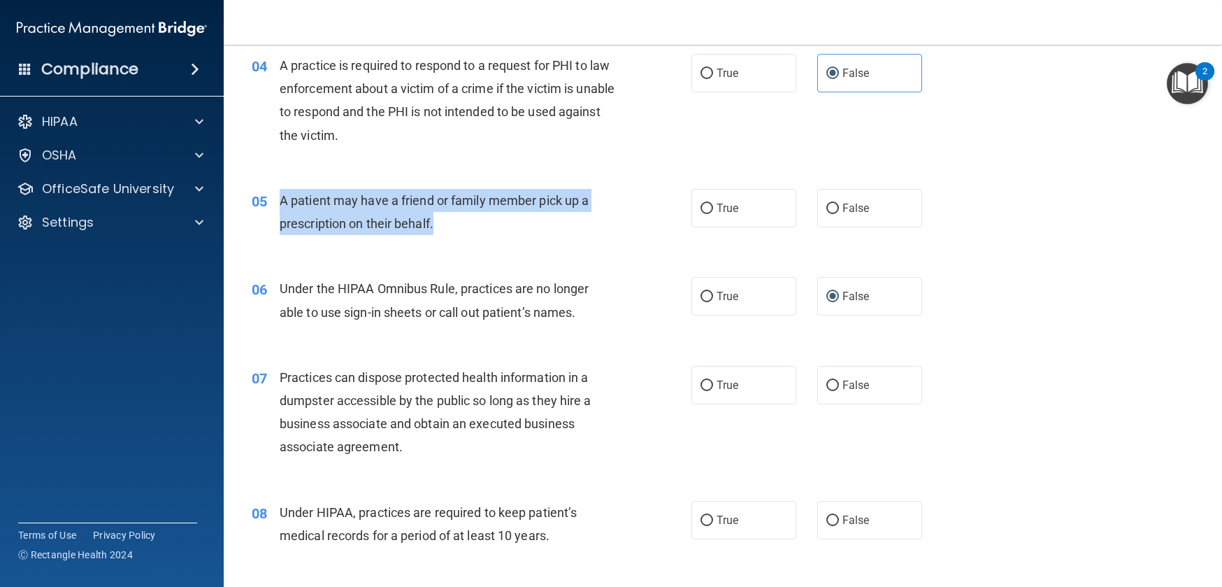
click at [280, 206] on div "A patient may have a friend or family member pick up a prescription on their be…" at bounding box center [452, 212] width 345 height 46
click at [701, 204] on input "True" at bounding box center [707, 209] width 13 height 10
radio input "true"
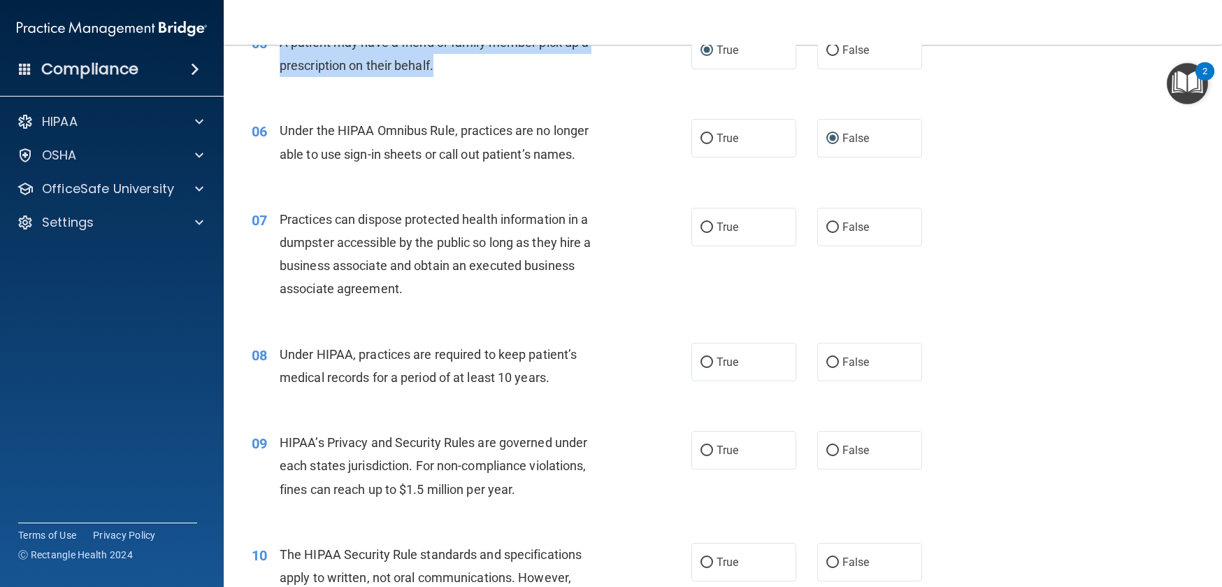
scroll to position [648, 0]
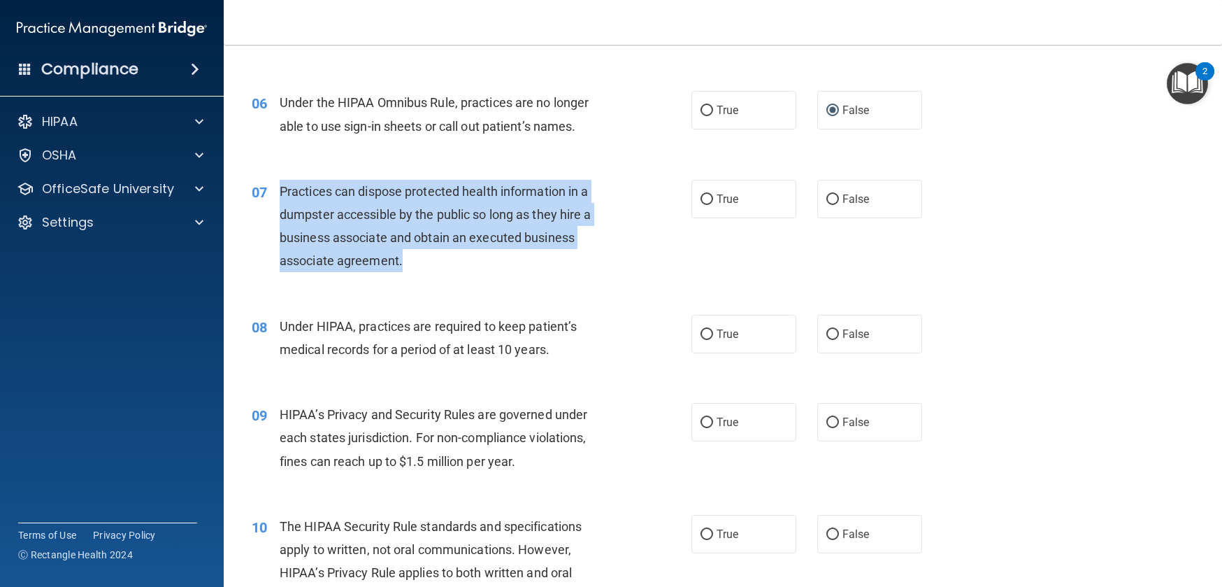
drag, startPoint x: 281, startPoint y: 191, endPoint x: 436, endPoint y: 256, distance: 168.3
click at [436, 256] on div "Practices can dispose protected health information in a dumpster accessible by …" at bounding box center [452, 226] width 345 height 93
click at [827, 200] on input "False" at bounding box center [833, 199] width 13 height 10
radio input "true"
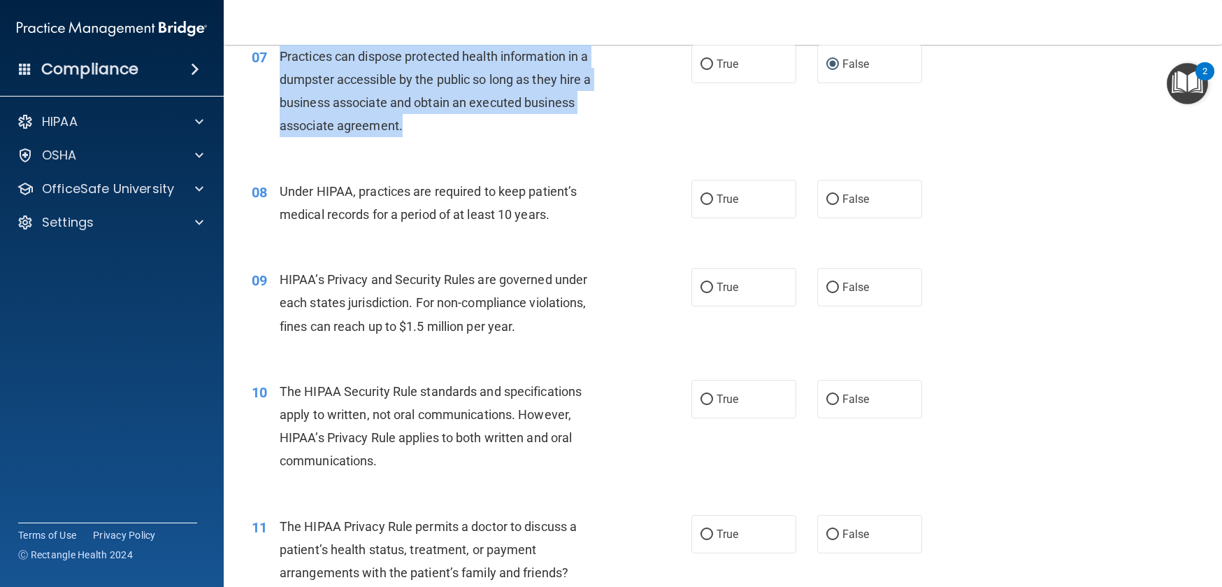
scroll to position [756, 0]
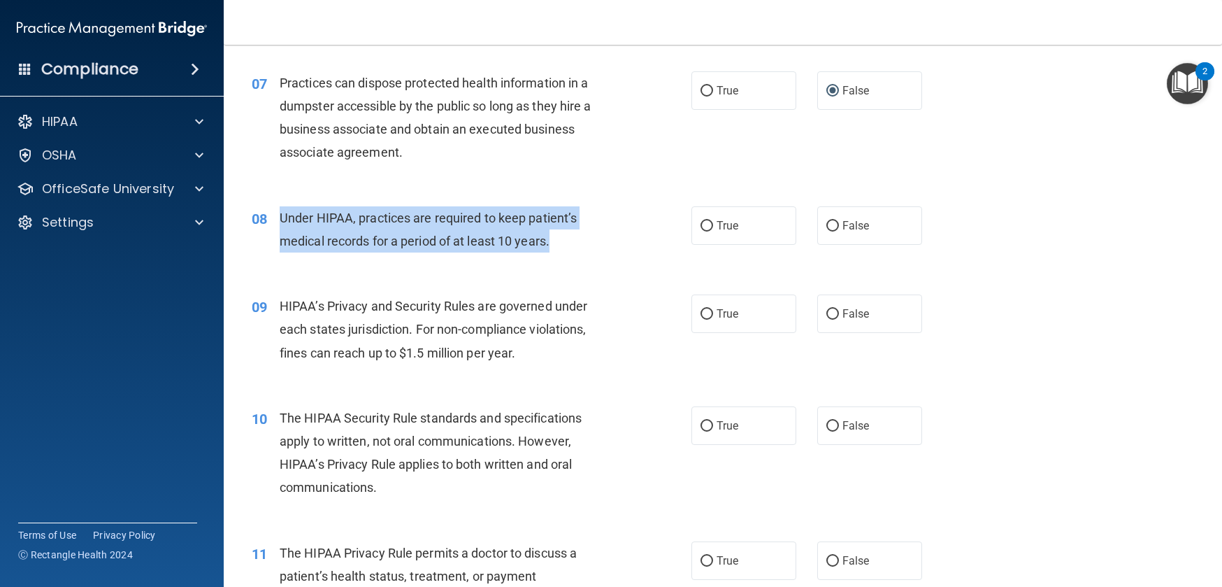
drag, startPoint x: 282, startPoint y: 218, endPoint x: 564, endPoint y: 237, distance: 283.2
click at [564, 237] on div "Under HIPAA, practices are required to keep patient’s medical records for a per…" at bounding box center [452, 229] width 345 height 46
click at [355, 236] on span "Under HIPAA, practices are required to keep patient’s medical records for a per…" at bounding box center [428, 229] width 297 height 38
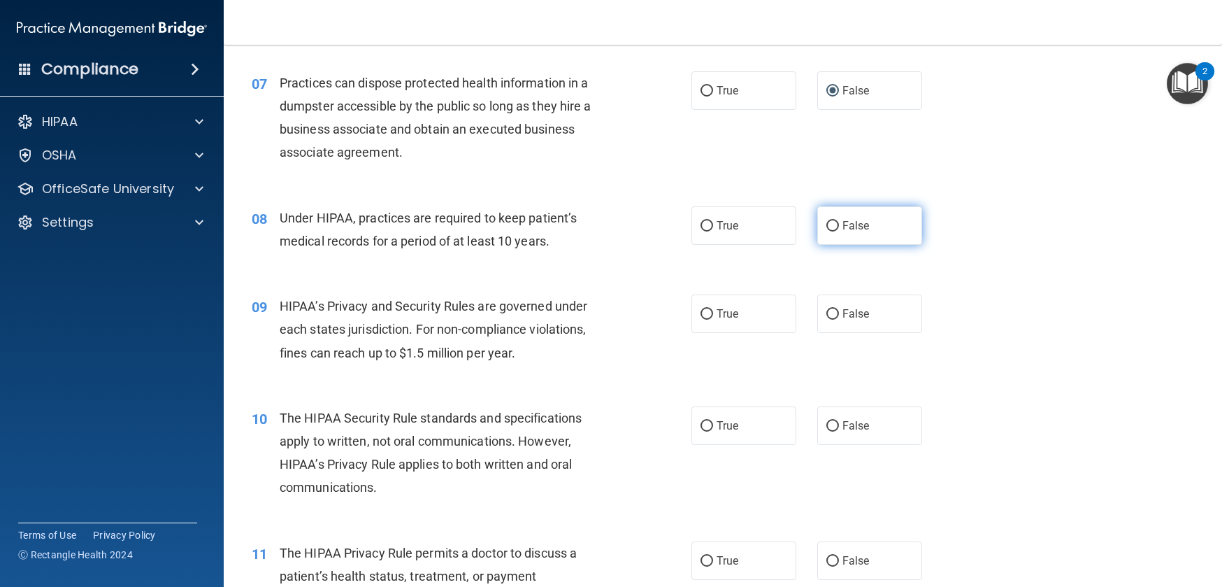
click at [827, 225] on input "False" at bounding box center [833, 226] width 13 height 10
radio input "true"
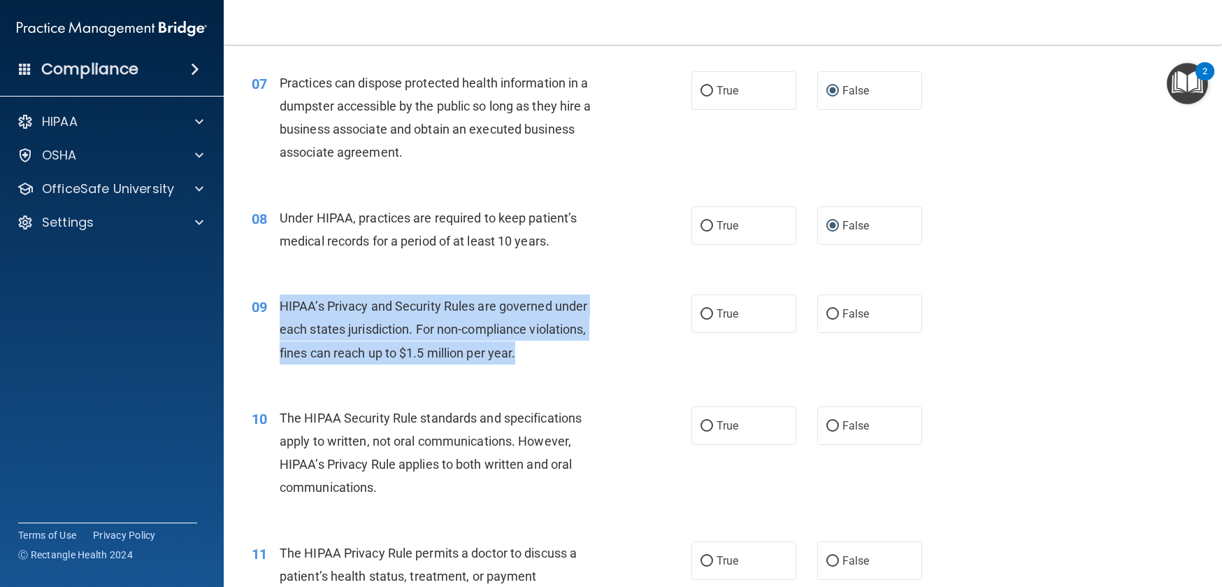
drag, startPoint x: 282, startPoint y: 307, endPoint x: 537, endPoint y: 359, distance: 260.6
click at [537, 359] on div "HIPAA’s Privacy and Security Rules are governed under each states jurisdiction.…" at bounding box center [452, 329] width 345 height 70
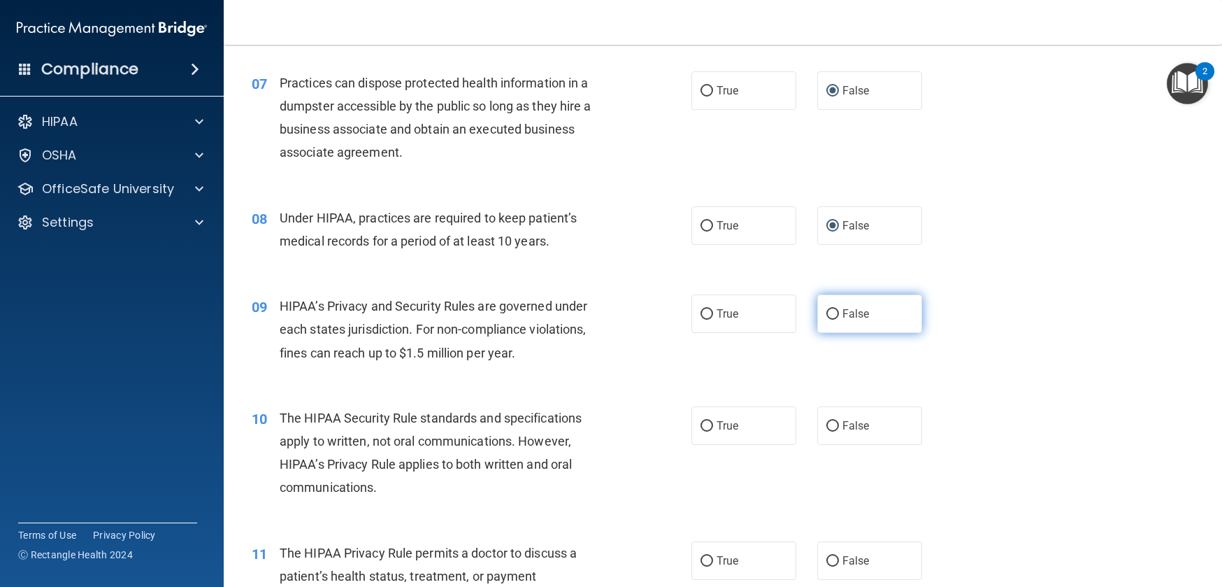
click at [818, 308] on label "False" at bounding box center [870, 313] width 105 height 38
click at [827, 309] on input "False" at bounding box center [833, 314] width 13 height 10
radio input "true"
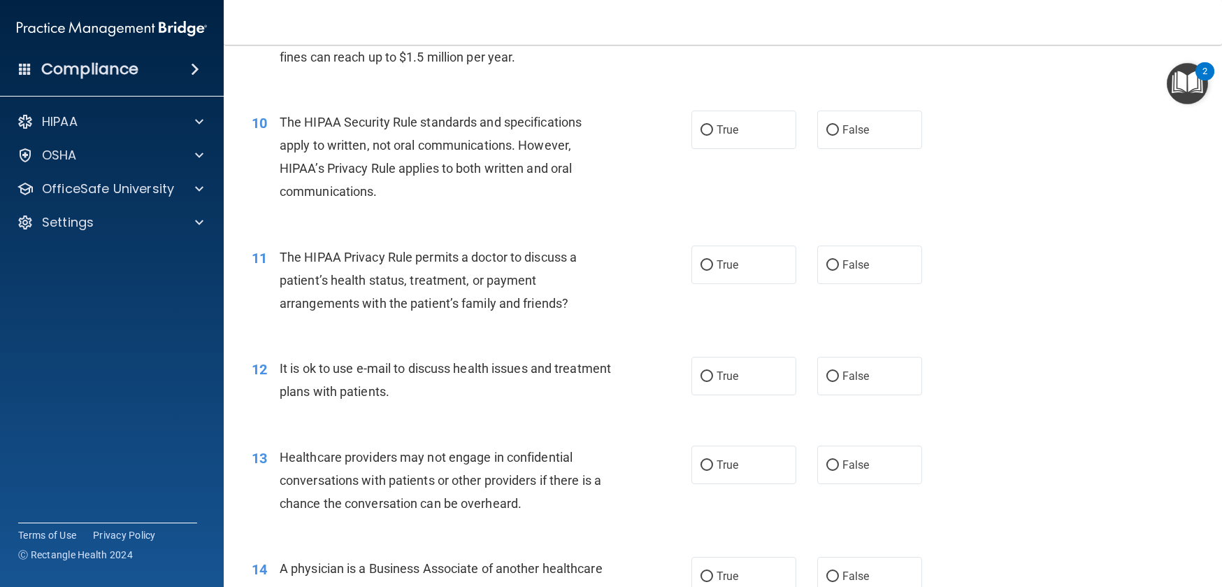
scroll to position [1056, 0]
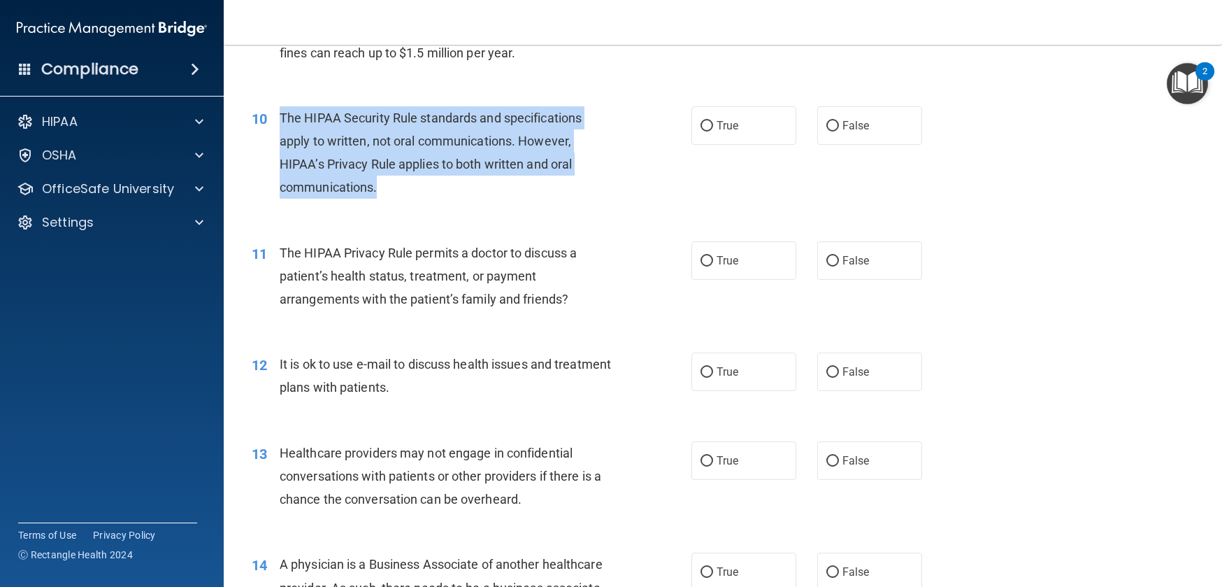
drag, startPoint x: 280, startPoint y: 113, endPoint x: 401, endPoint y: 180, distance: 138.4
click at [401, 180] on div "The HIPAA Security Rule standards and specifications apply to written, not oral…" at bounding box center [452, 152] width 345 height 93
click at [701, 123] on input "True" at bounding box center [707, 126] width 13 height 10
radio input "true"
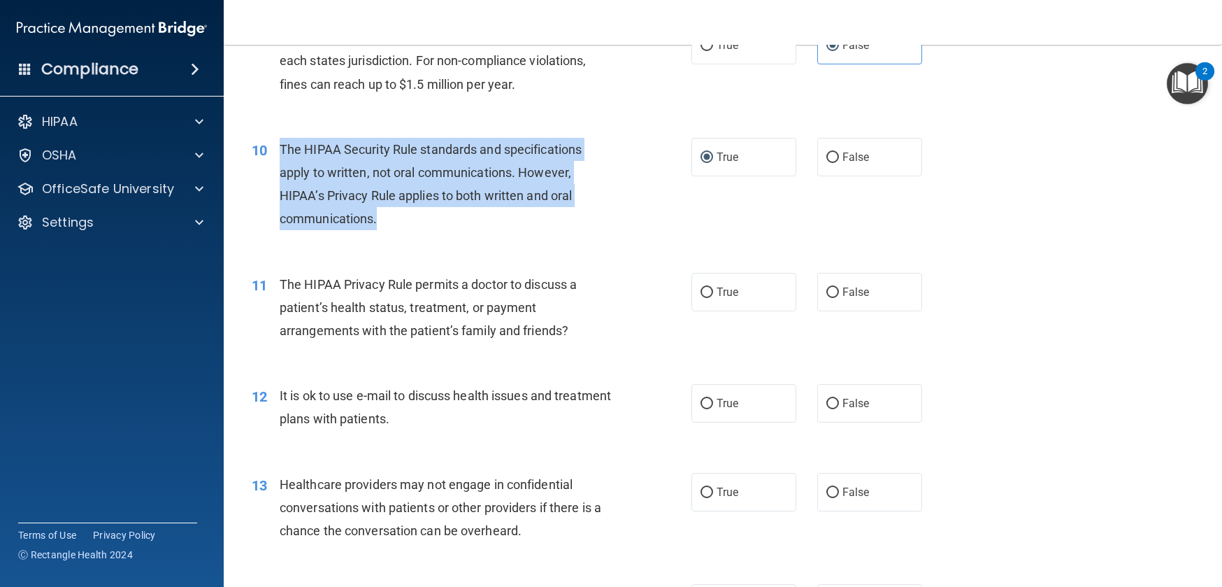
scroll to position [1060, 0]
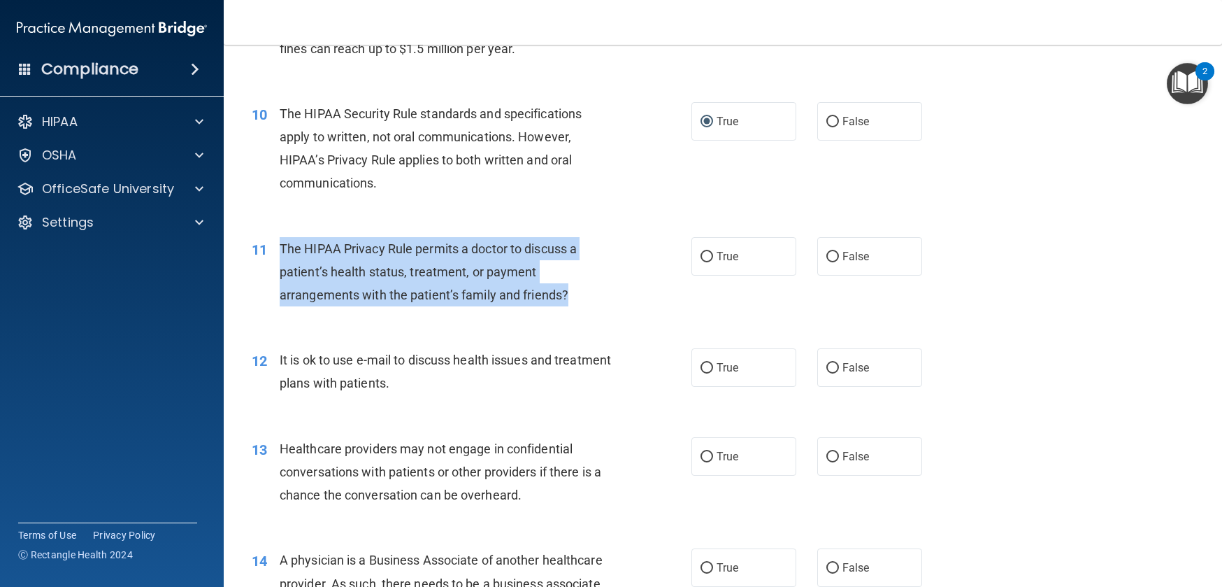
drag, startPoint x: 280, startPoint y: 247, endPoint x: 598, endPoint y: 294, distance: 320.9
click at [598, 294] on div "The HIPAA Privacy Rule permits a doctor to discuss a patient’s health status, t…" at bounding box center [452, 272] width 345 height 70
click at [701, 256] on input "True" at bounding box center [707, 257] width 13 height 10
radio input "true"
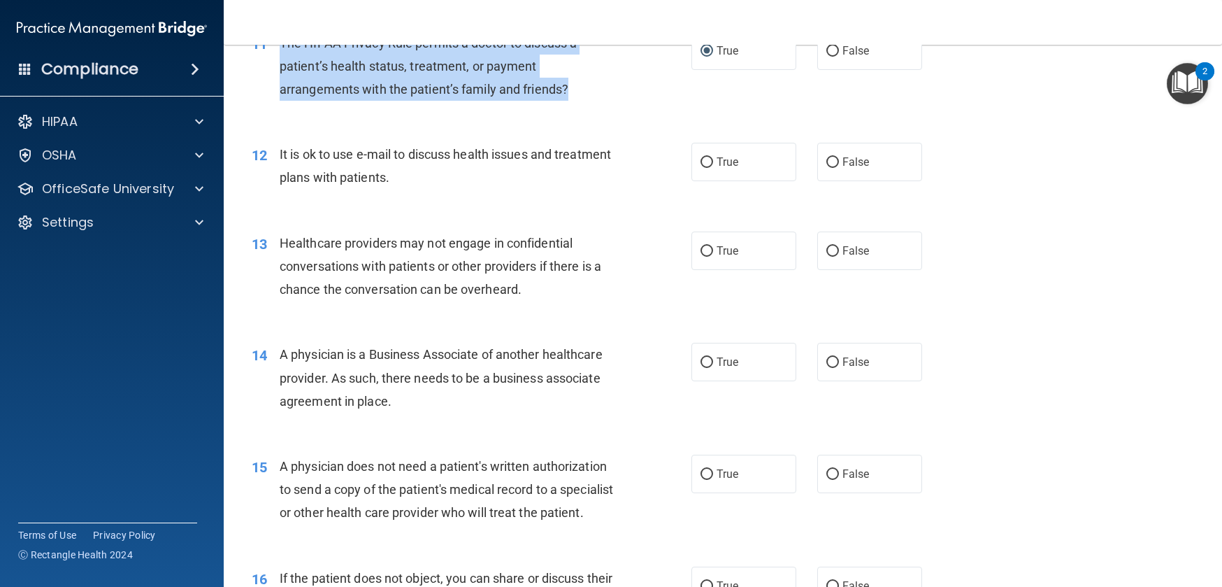
scroll to position [1276, 0]
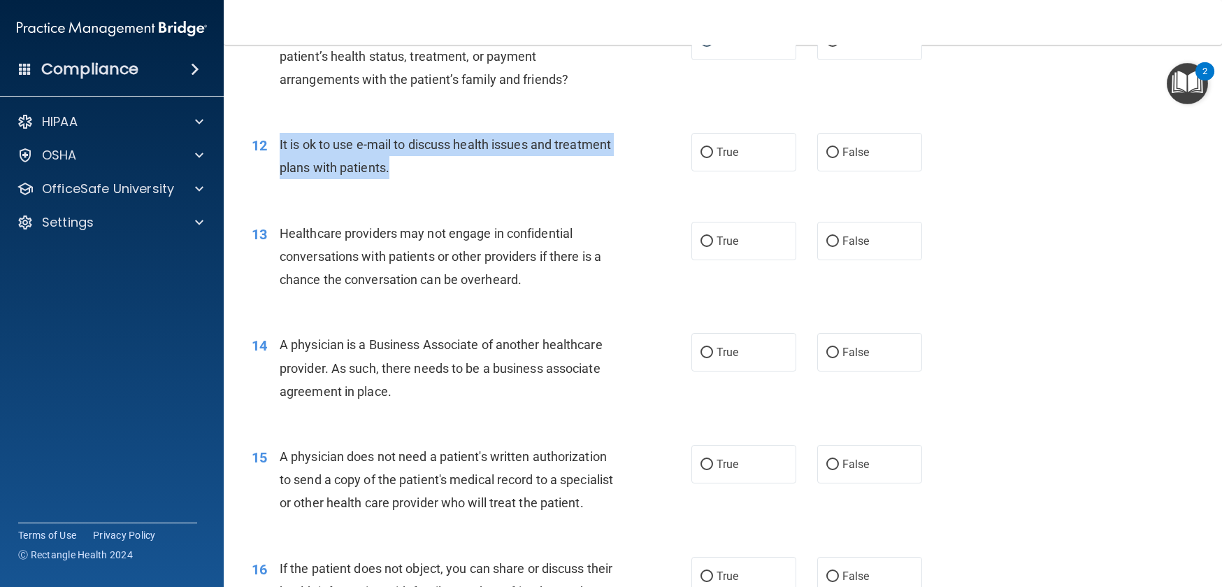
drag, startPoint x: 298, startPoint y: 151, endPoint x: 471, endPoint y: 179, distance: 175.7
click at [475, 180] on div "12 It is ok to use e-mail to discuss health issues and treatment plans with pat…" at bounding box center [472, 159] width 482 height 53
click at [828, 152] on input "False" at bounding box center [833, 153] width 13 height 10
radio input "true"
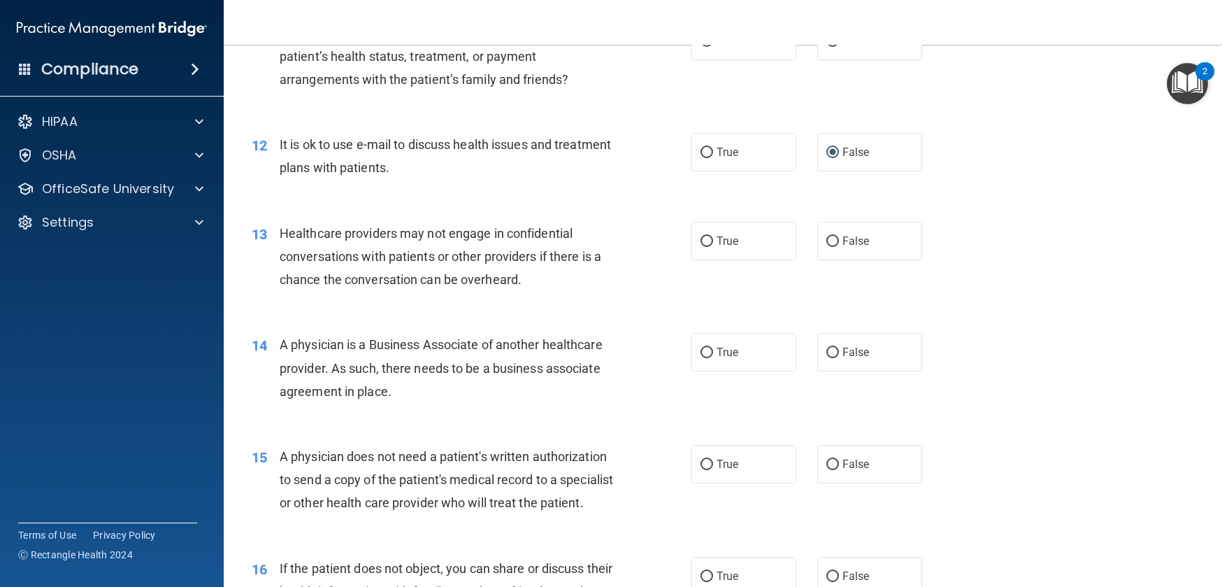
click at [480, 177] on div "It is ok to use e-mail to discuss health issues and treatment plans with patien…" at bounding box center [452, 156] width 345 height 46
click at [692, 146] on label "True" at bounding box center [744, 152] width 105 height 38
click at [701, 148] on input "True" at bounding box center [707, 153] width 13 height 10
radio input "true"
radio input "false"
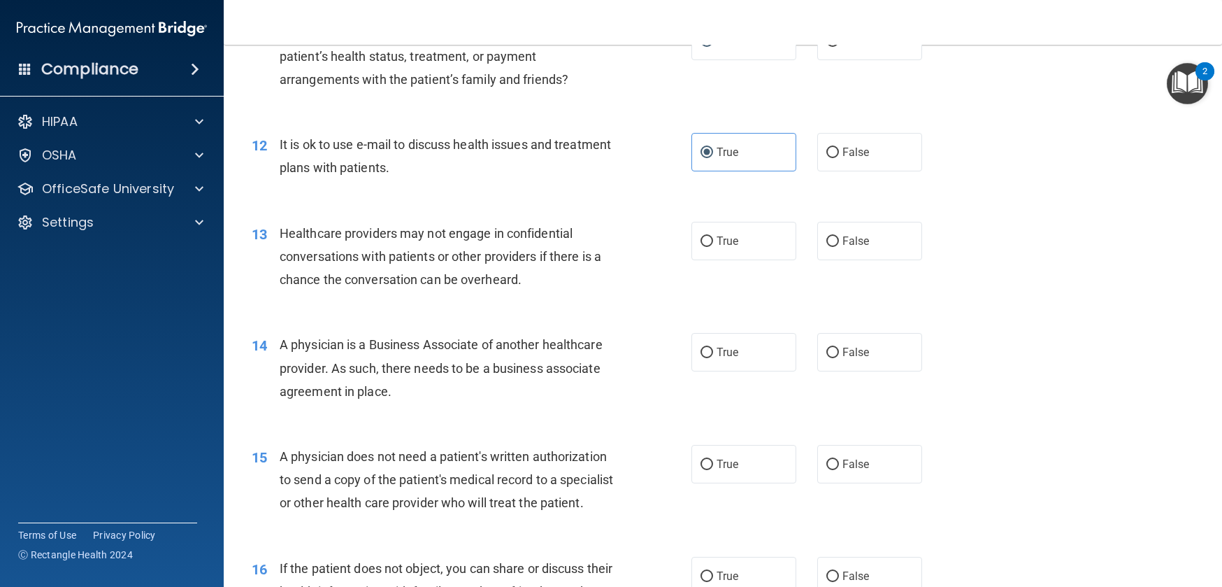
click at [448, 166] on div "It is ok to use e-mail to discuss health issues and treatment plans with patien…" at bounding box center [452, 156] width 345 height 46
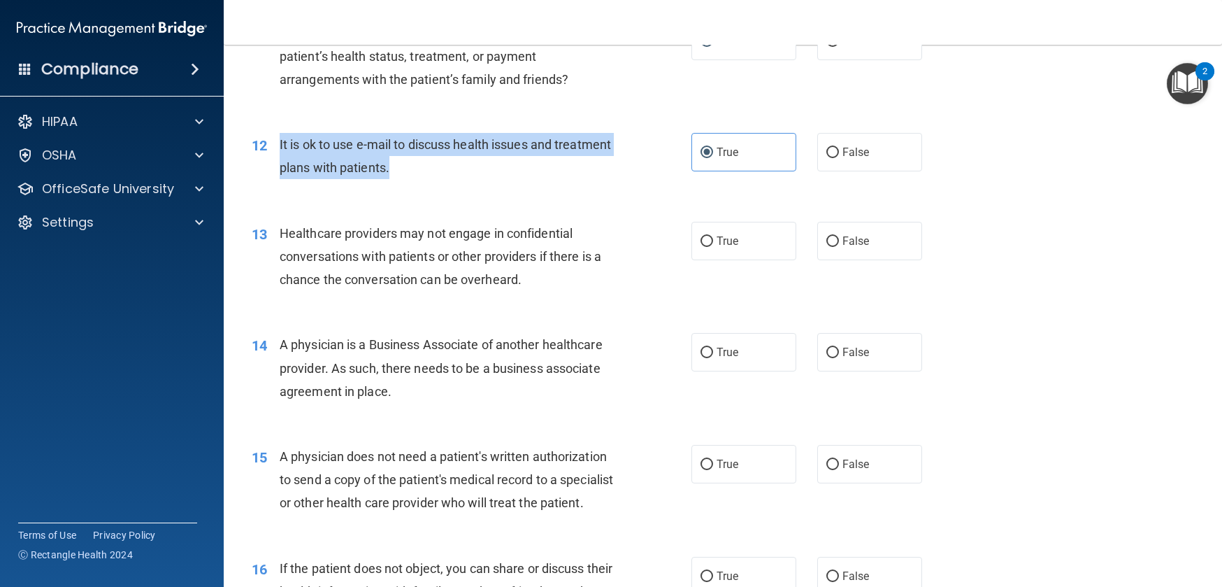
drag, startPoint x: 408, startPoint y: 166, endPoint x: 276, endPoint y: 145, distance: 134.5
click at [276, 145] on div "12 It is ok to use e-mail to discuss health issues and treatment plans with pat…" at bounding box center [472, 159] width 482 height 53
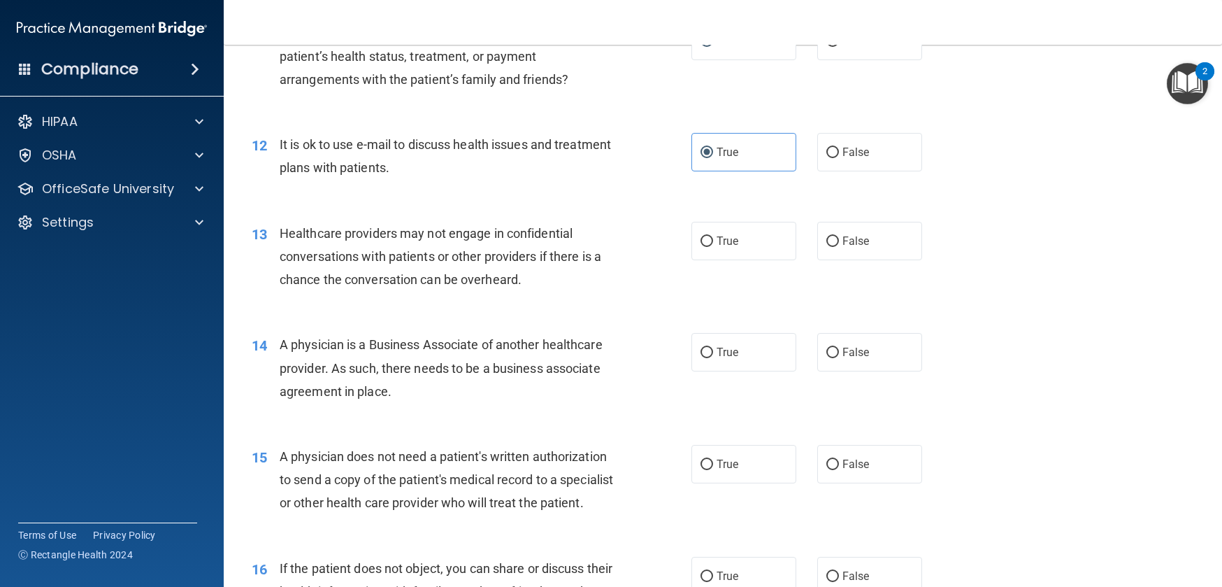
click at [488, 179] on div "It is ok to use e-mail to discuss health issues and treatment plans with patien…" at bounding box center [452, 156] width 345 height 46
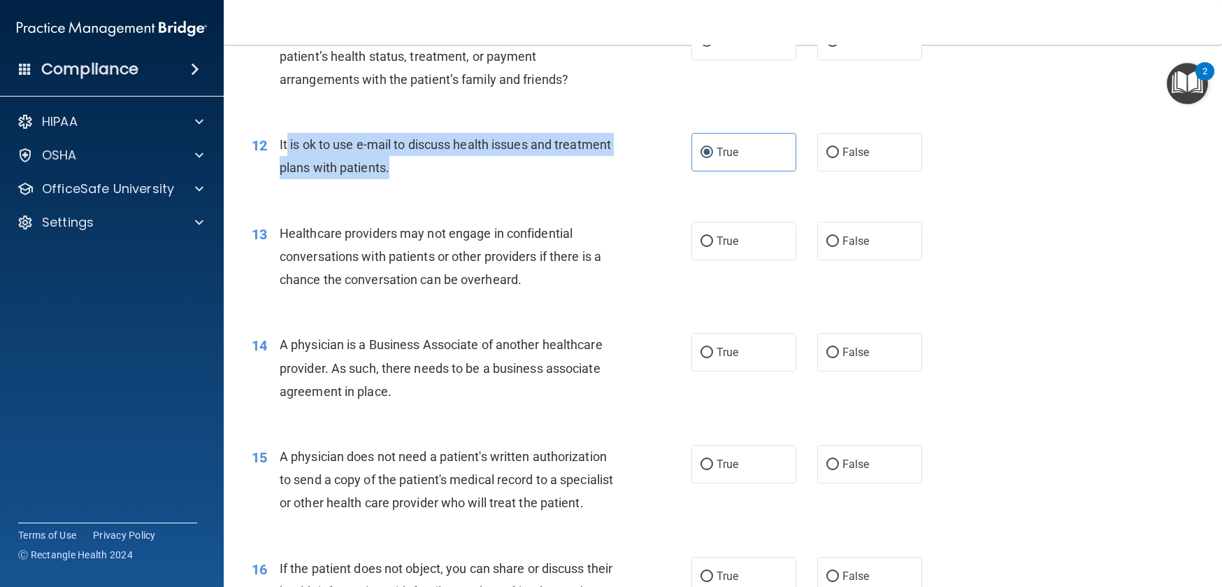
drag, startPoint x: 420, startPoint y: 169, endPoint x: 287, endPoint y: 143, distance: 135.5
click at [287, 134] on div "It is ok to use e-mail to discuss health issues and treatment plans with patien…" at bounding box center [452, 156] width 345 height 46
click at [295, 145] on span "It is ok to use e-mail to discuss health issues and treatment plans with patien…" at bounding box center [445, 156] width 331 height 38
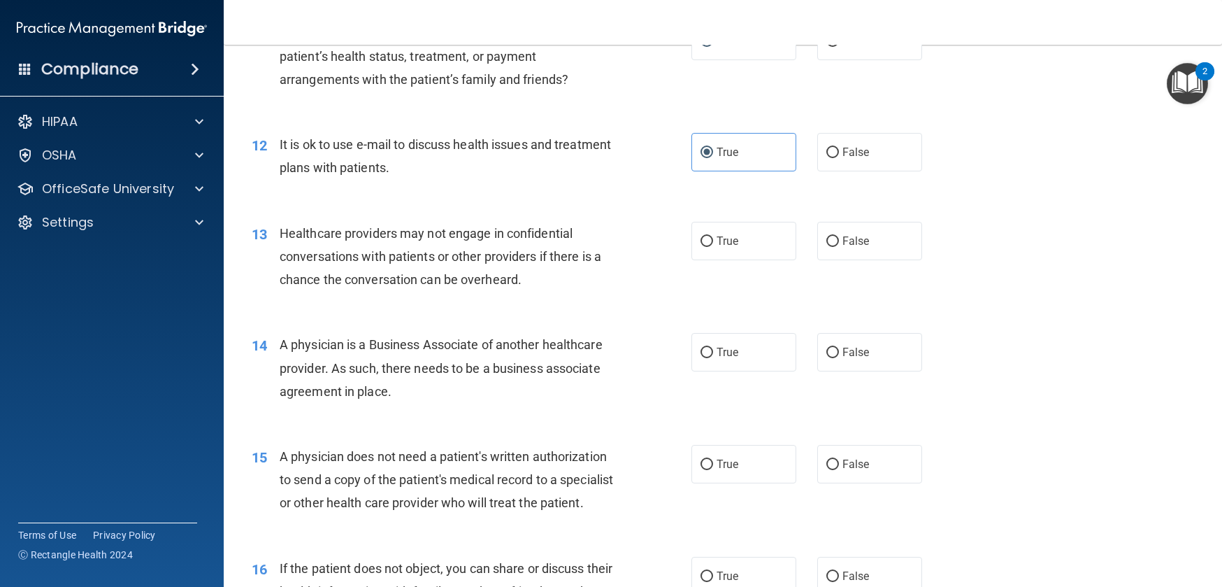
drag, startPoint x: 280, startPoint y: 144, endPoint x: 353, endPoint y: 162, distance: 75.0
click at [352, 159] on span "It is ok to use e-mail to discuss health issues and treatment plans with patien…" at bounding box center [445, 156] width 331 height 38
drag, startPoint x: 281, startPoint y: 233, endPoint x: 532, endPoint y: 299, distance: 259.5
click at [532, 299] on div "13 Healthcare providers may not engage in confidential conversations with patie…" at bounding box center [723, 260] width 964 height 112
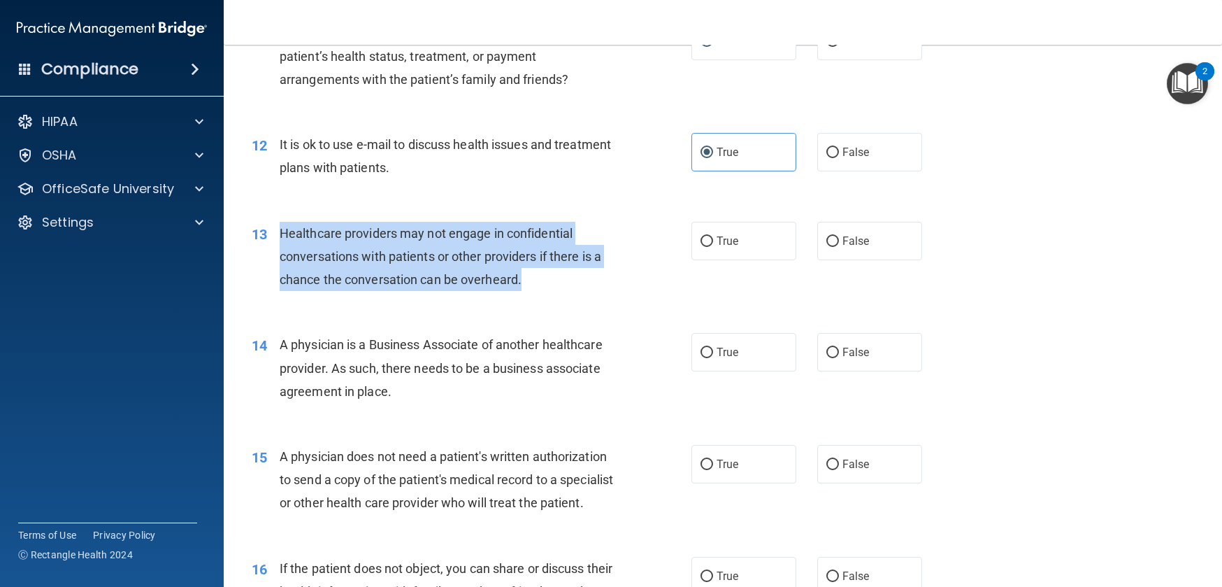
drag, startPoint x: 485, startPoint y: 277, endPoint x: 283, endPoint y: 234, distance: 206.7
click at [283, 234] on div "Healthcare providers may not engage in confidential conversations with patients…" at bounding box center [452, 257] width 345 height 70
click at [827, 239] on input "False" at bounding box center [833, 241] width 13 height 10
radio input "true"
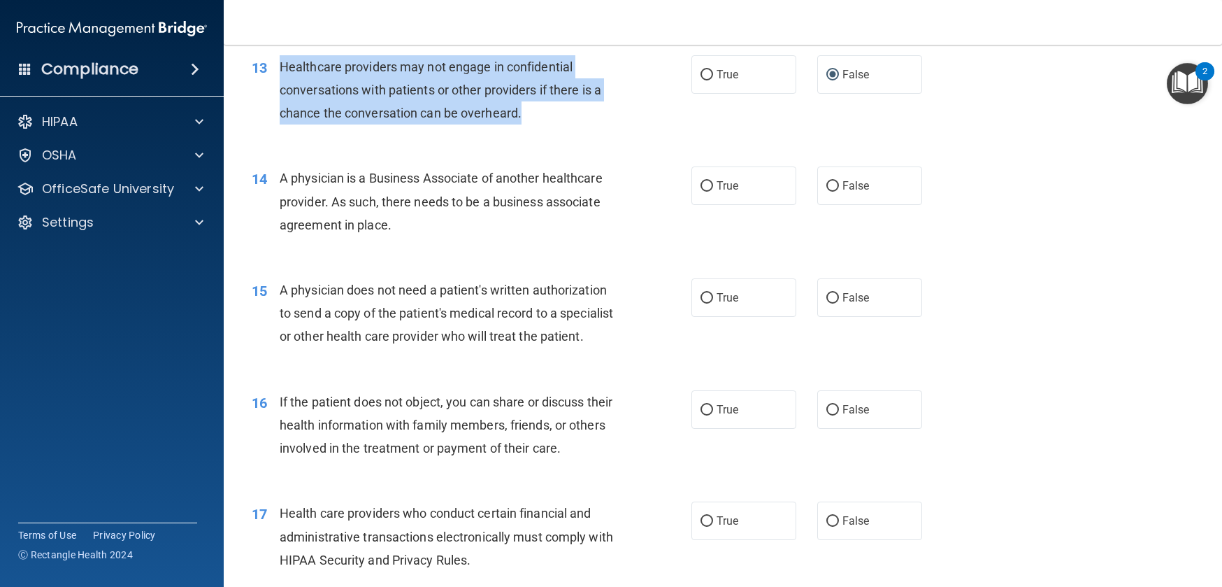
scroll to position [1450, 0]
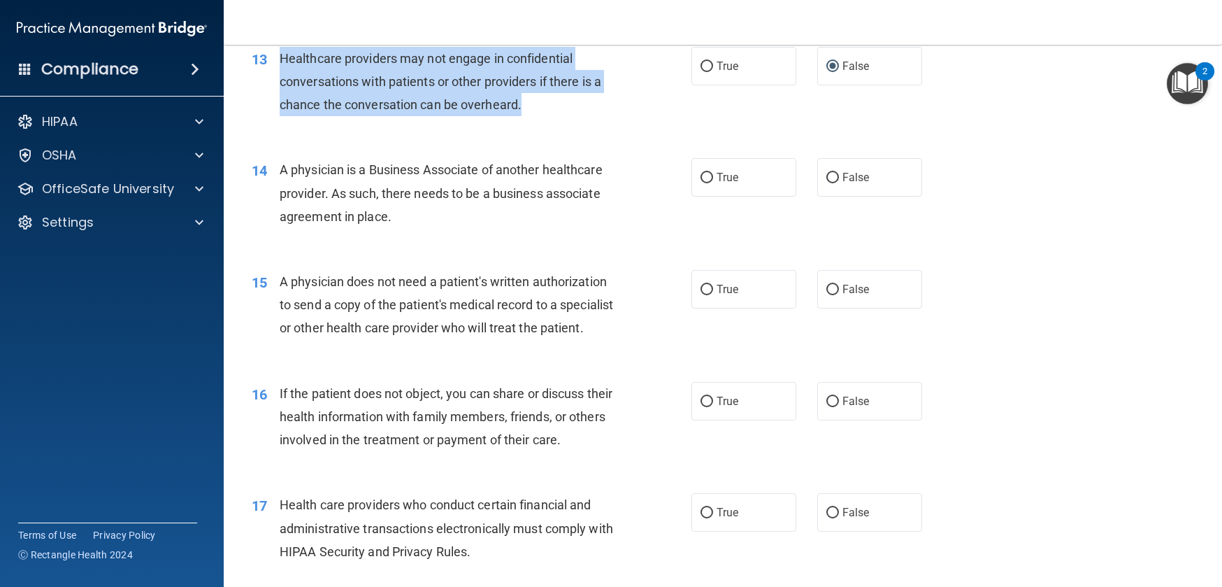
drag, startPoint x: 280, startPoint y: 171, endPoint x: 413, endPoint y: 220, distance: 141.6
click at [413, 220] on div "A physician is a Business Associate of another healthcare provider. As such, th…" at bounding box center [452, 193] width 345 height 70
click at [827, 177] on input "False" at bounding box center [833, 178] width 13 height 10
radio input "true"
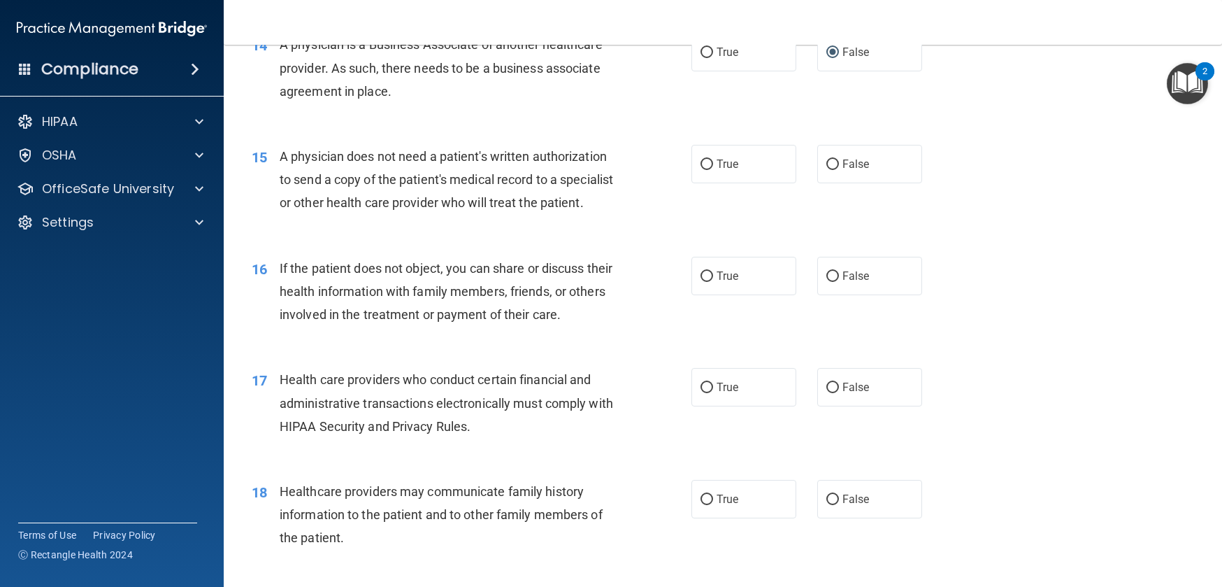
scroll to position [1604, 0]
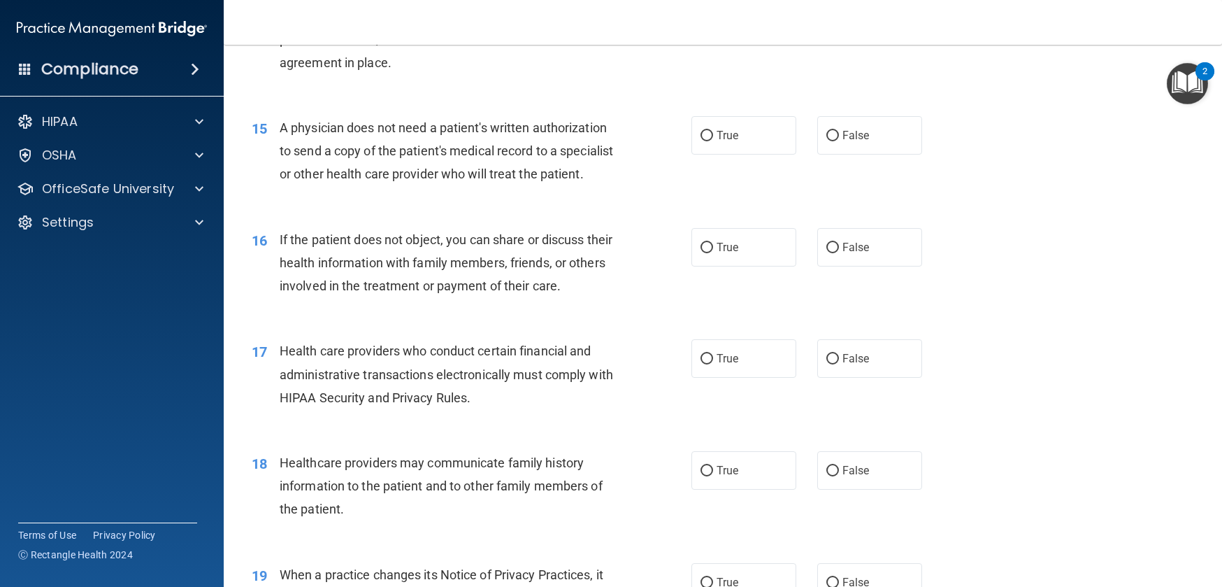
click at [280, 126] on span "A physician does not need a patient's written authorization to send a copy of t…" at bounding box center [447, 150] width 334 height 61
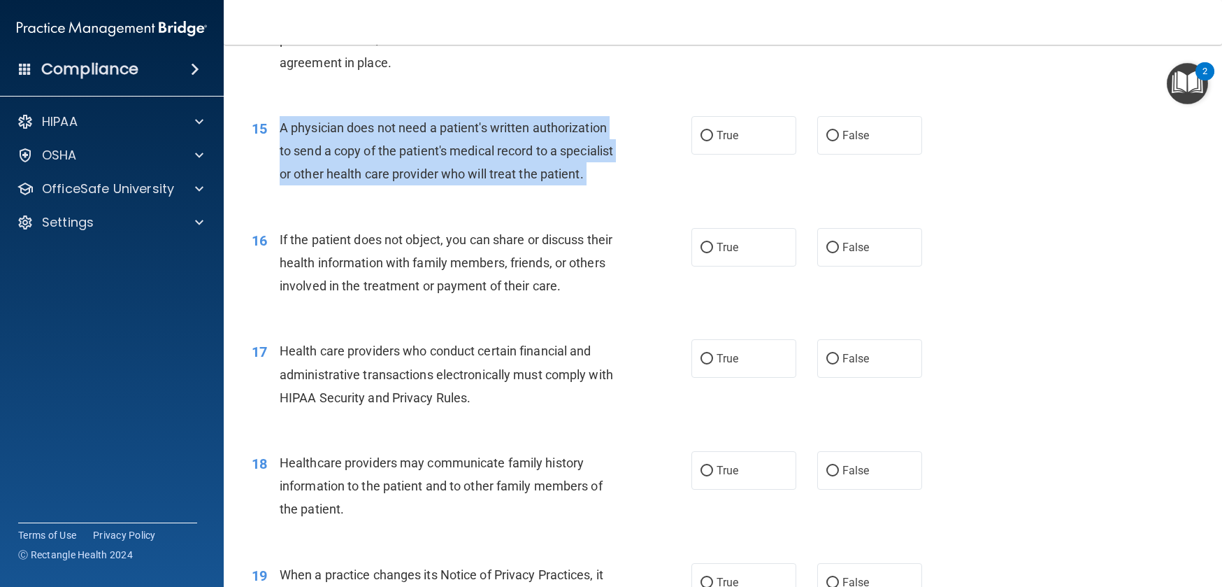
drag, startPoint x: 280, startPoint y: 126, endPoint x: 359, endPoint y: 197, distance: 106.0
click at [359, 186] on div "A physician does not need a patient's written authorization to send a copy of t…" at bounding box center [452, 151] width 345 height 70
click at [406, 150] on span "A physician does not need a patient's written authorization to send a copy of t…" at bounding box center [447, 150] width 334 height 61
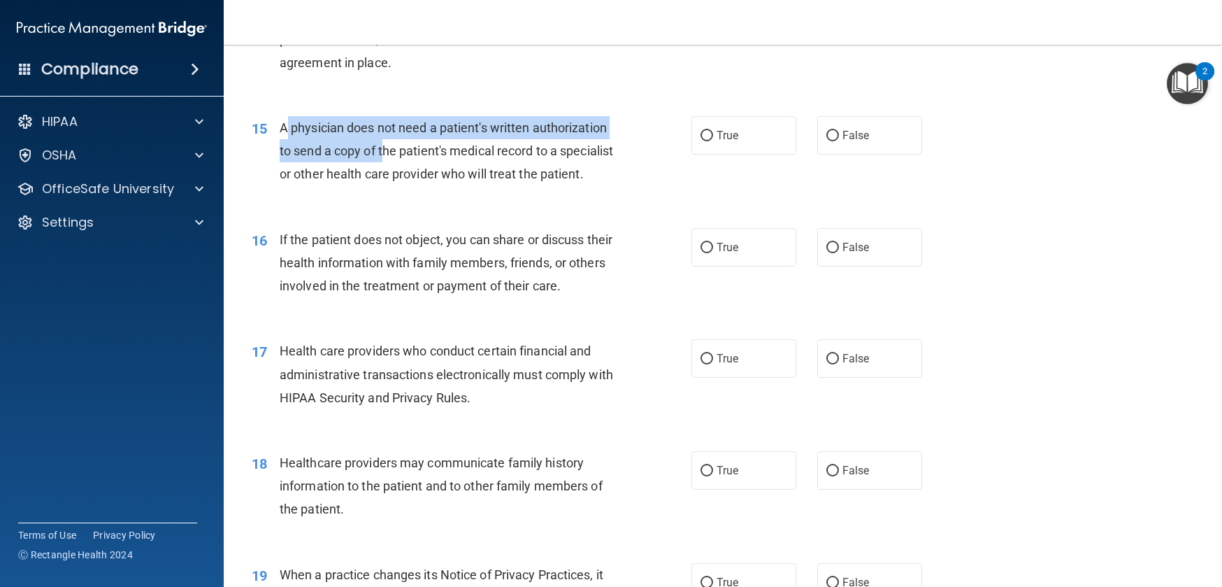
drag, startPoint x: 287, startPoint y: 126, endPoint x: 385, endPoint y: 155, distance: 102.9
click at [385, 155] on span "A physician does not need a patient's written authorization to send a copy of t…" at bounding box center [447, 150] width 334 height 61
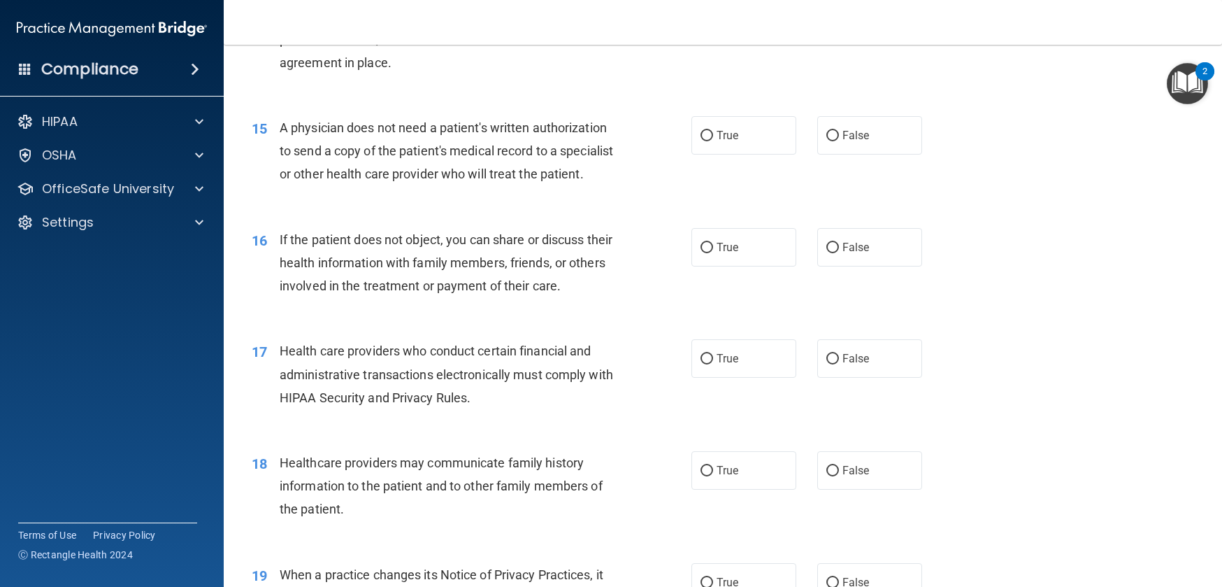
click at [385, 164] on div "A physician does not need a patient's written authorization to send a copy of t…" at bounding box center [452, 151] width 345 height 70
click at [705, 135] on input "True" at bounding box center [707, 136] width 13 height 10
radio input "true"
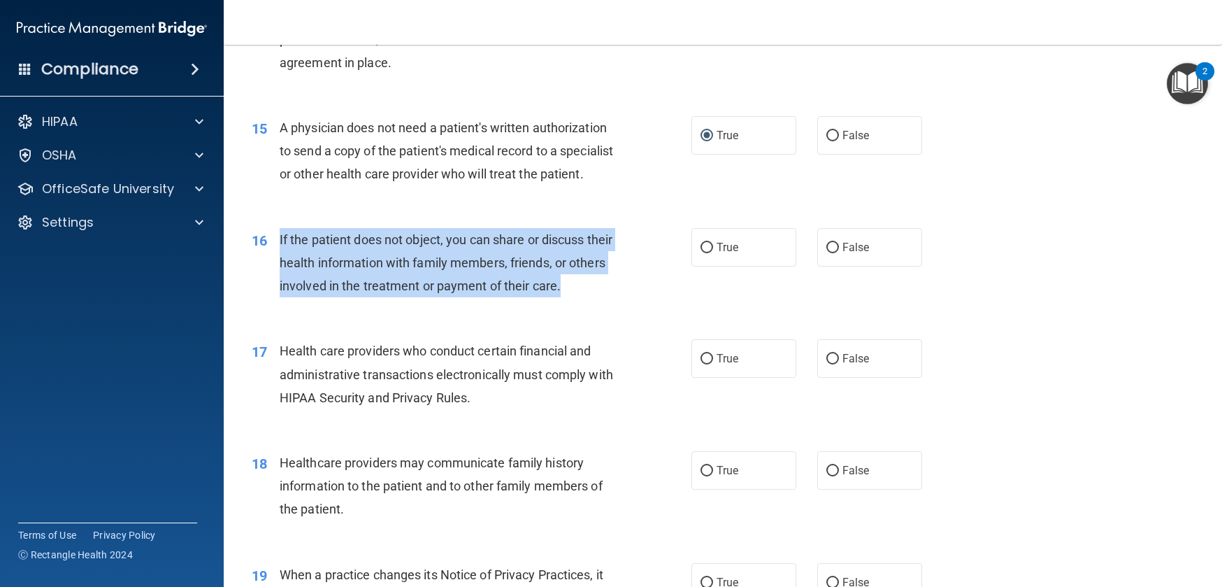
drag, startPoint x: 278, startPoint y: 259, endPoint x: 604, endPoint y: 321, distance: 331.6
click at [604, 305] on div "16 If the patient does not object, you can share or discuss their health inform…" at bounding box center [472, 266] width 482 height 77
click at [701, 253] on input "True" at bounding box center [707, 248] width 13 height 10
radio input "true"
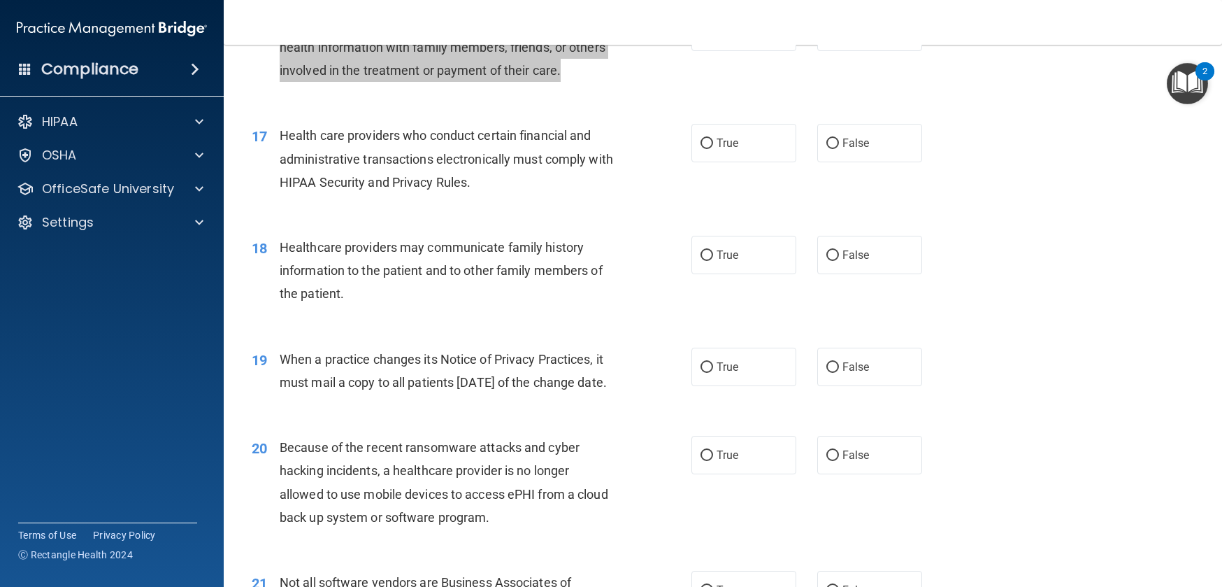
scroll to position [1821, 0]
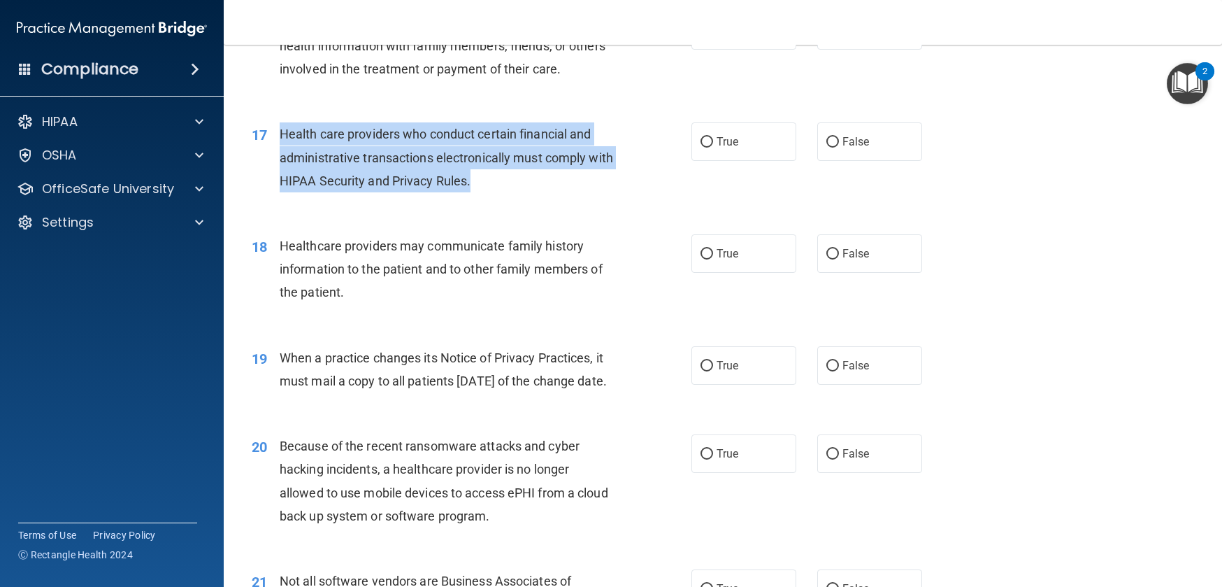
drag, startPoint x: 281, startPoint y: 156, endPoint x: 520, endPoint y: 212, distance: 244.9
click at [520, 192] on div "Health care providers who conduct certain financial and administrative transact…" at bounding box center [452, 157] width 345 height 70
click at [701, 148] on input "True" at bounding box center [707, 142] width 13 height 10
radio input "true"
click at [701, 148] on input "True" at bounding box center [707, 142] width 13 height 10
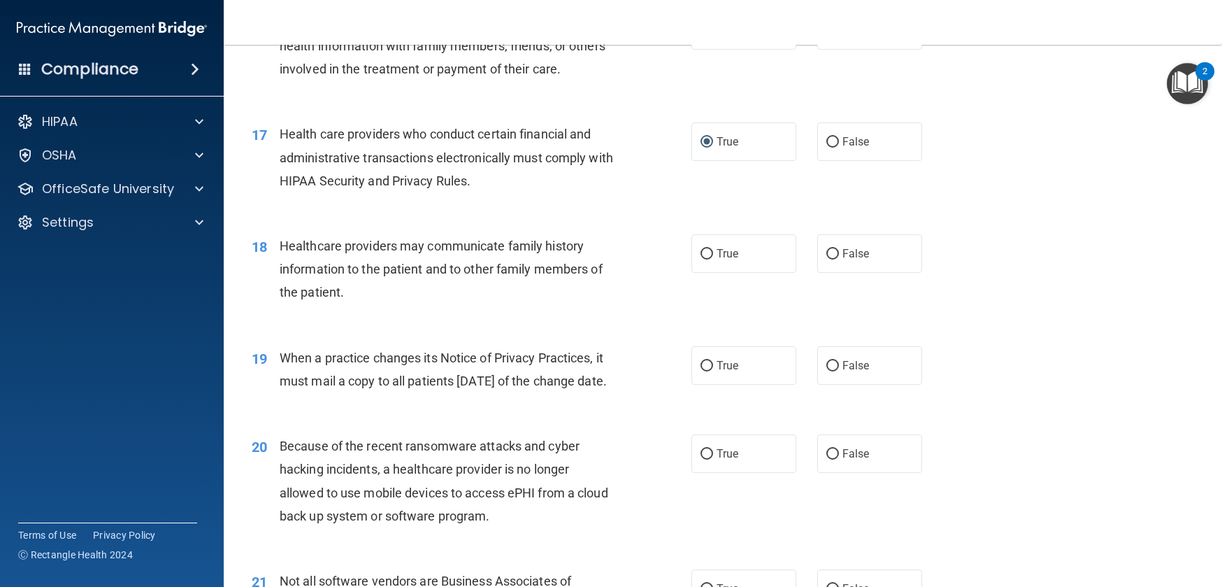
drag, startPoint x: 278, startPoint y: 269, endPoint x: 345, endPoint y: 301, distance: 74.4
click at [346, 301] on div "Healthcare providers may communicate family history information to the patient …" at bounding box center [452, 269] width 345 height 70
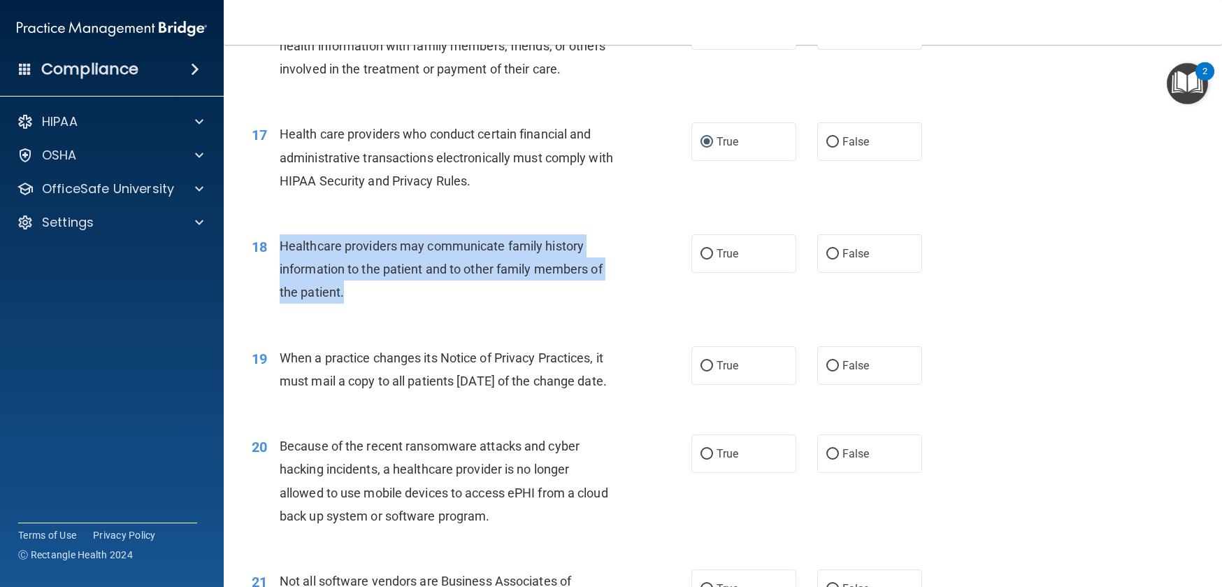
drag, startPoint x: 349, startPoint y: 317, endPoint x: 281, endPoint y: 273, distance: 80.9
click at [280, 274] on div "Healthcare providers may communicate family history information to the patient …" at bounding box center [452, 269] width 345 height 70
click at [703, 259] on input "True" at bounding box center [707, 254] width 13 height 10
radio input "true"
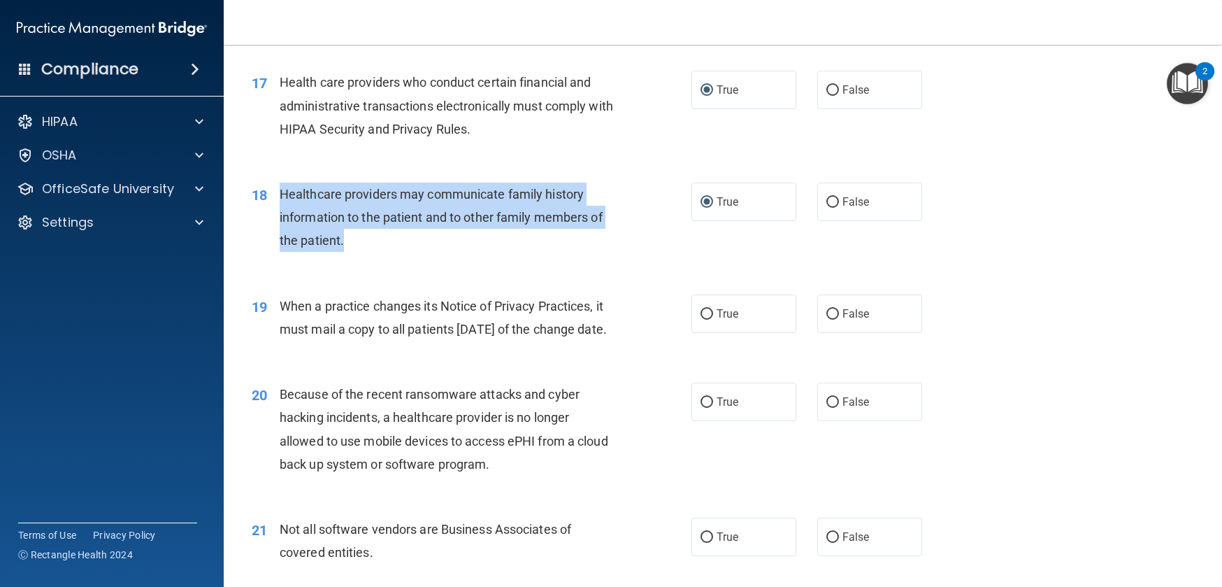
scroll to position [1978, 0]
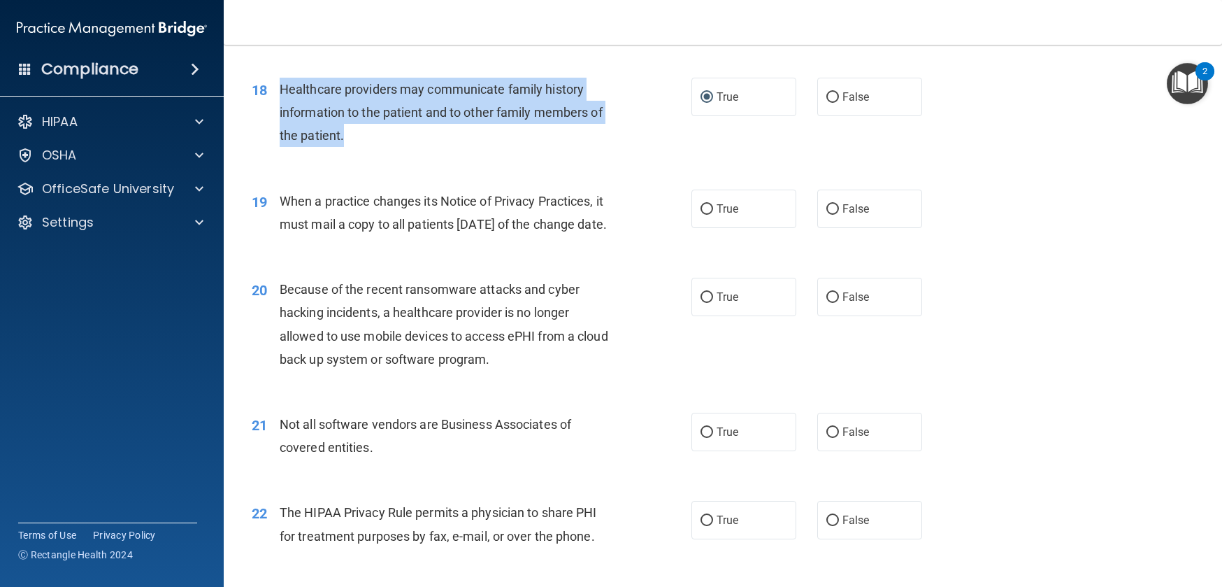
drag, startPoint x: 284, startPoint y: 223, endPoint x: 373, endPoint y: 276, distance: 104.1
click at [373, 236] on div "When a practice changes its Notice of Privacy Practices, it must mail a copy to…" at bounding box center [452, 213] width 345 height 46
click at [827, 215] on input "False" at bounding box center [833, 209] width 13 height 10
radio input "true"
click at [827, 215] on input "False" at bounding box center [833, 209] width 13 height 10
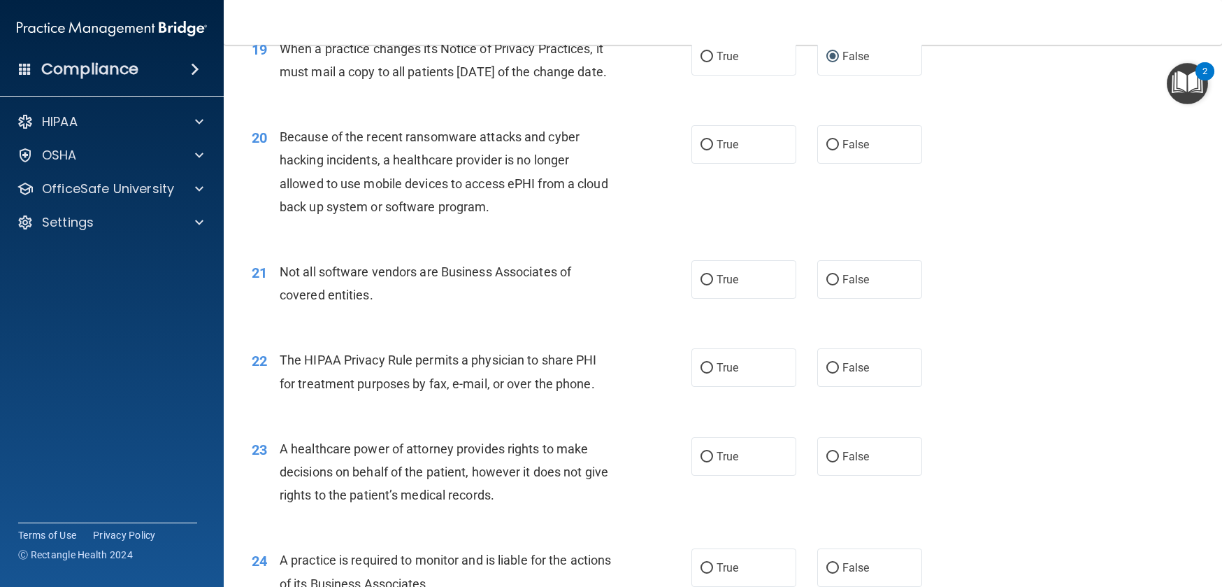
scroll to position [2160, 0]
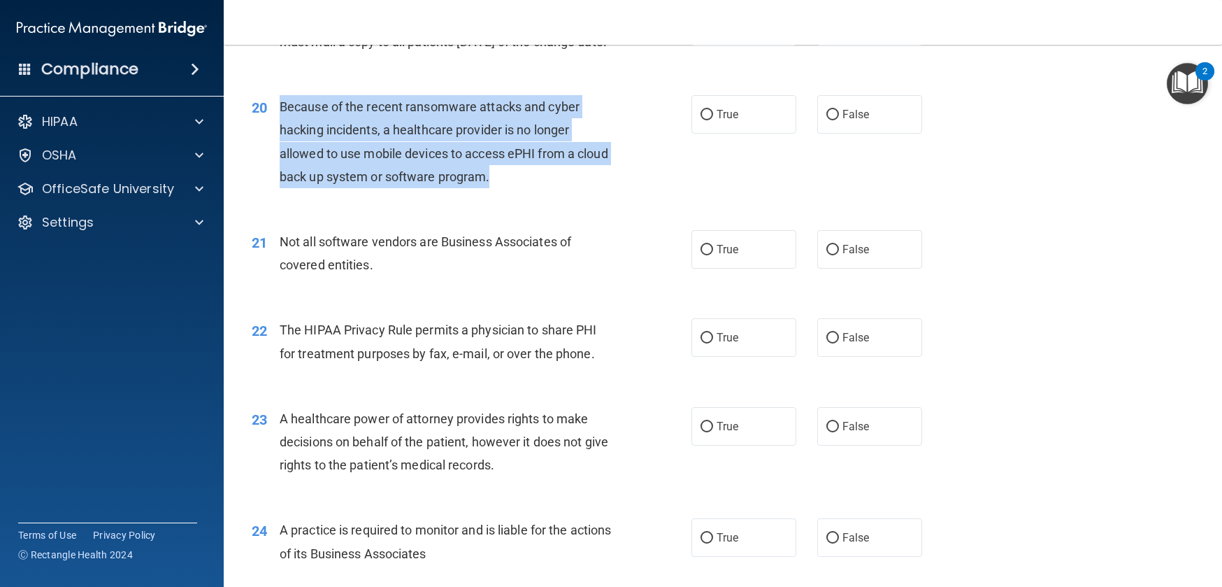
drag, startPoint x: 280, startPoint y: 153, endPoint x: 547, endPoint y: 232, distance: 277.9
click at [547, 188] on div "Because of the recent ransomware attacks and cyber hacking incidents, a healthc…" at bounding box center [452, 141] width 345 height 93
click at [701, 120] on input "True" at bounding box center [707, 115] width 13 height 10
radio input "true"
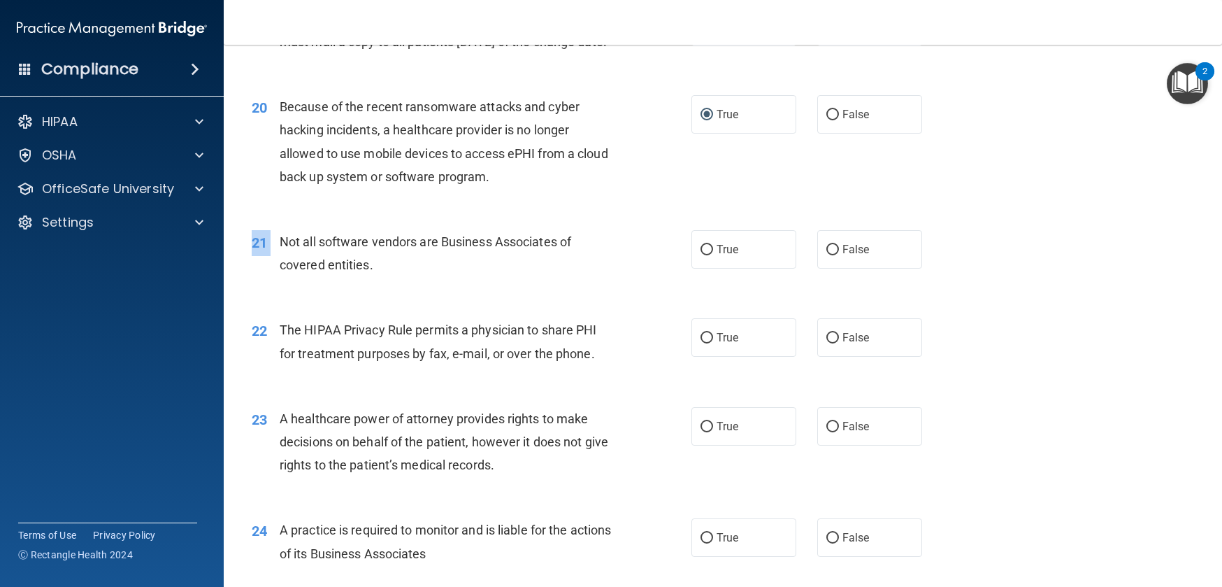
drag, startPoint x: 280, startPoint y: 285, endPoint x: 419, endPoint y: 331, distance: 146.4
click at [419, 301] on div "21 Not all software vendors are Business Associates of covered entities. True F…" at bounding box center [723, 257] width 964 height 88
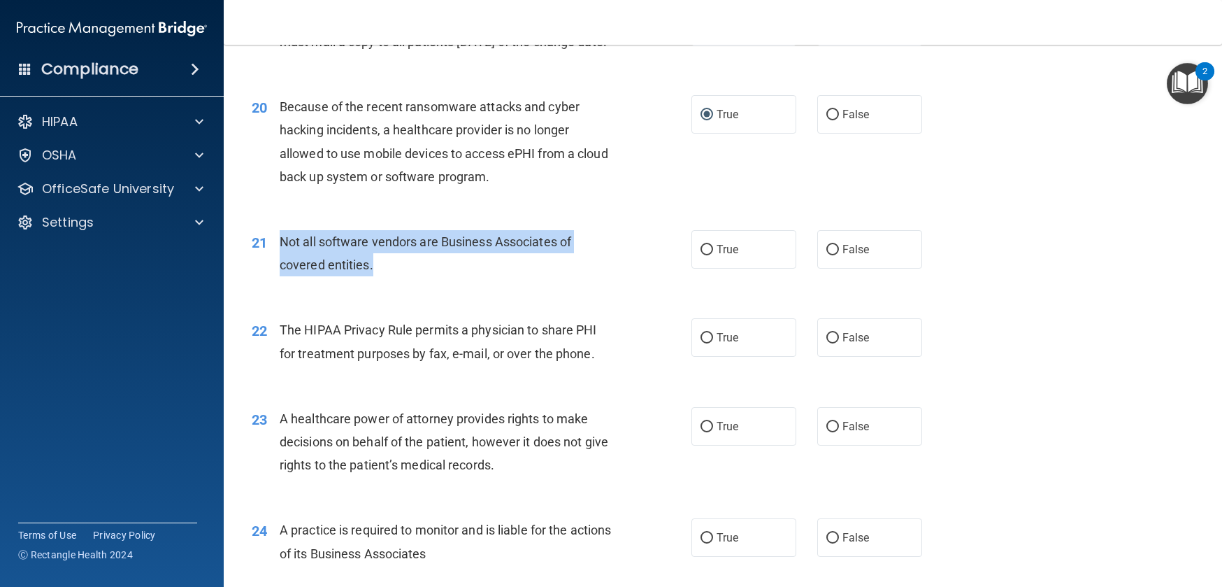
drag, startPoint x: 416, startPoint y: 323, endPoint x: 280, endPoint y: 295, distance: 139.2
click at [280, 283] on div "21 Not all software vendors are Business Associates of covered entities." at bounding box center [472, 256] width 482 height 53
click at [703, 255] on input "True" at bounding box center [707, 250] width 13 height 10
radio input "true"
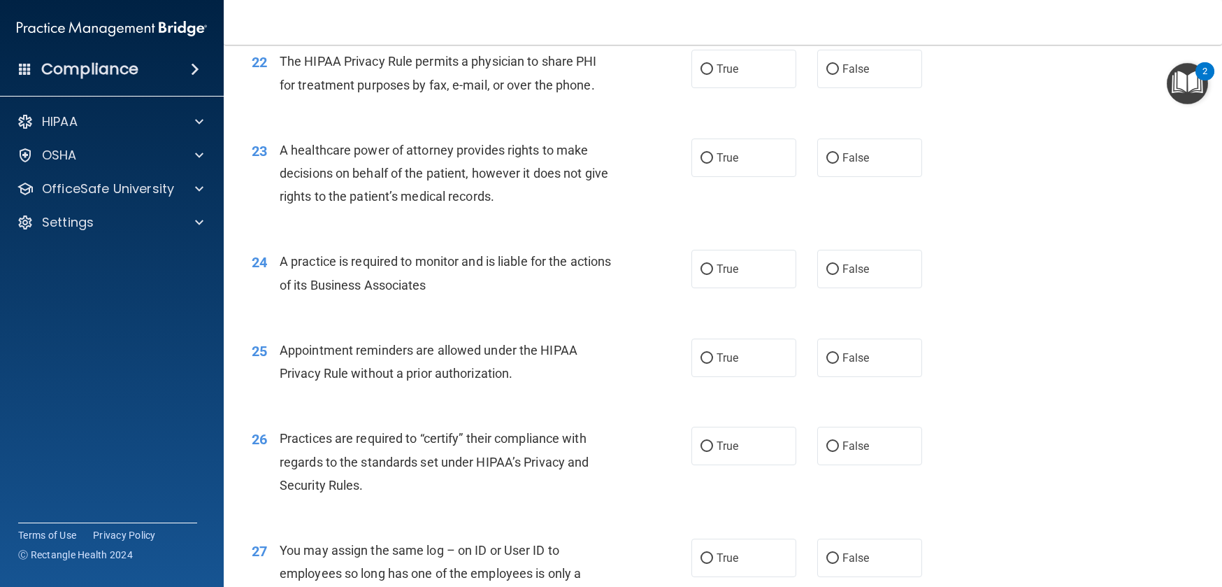
scroll to position [2441, 0]
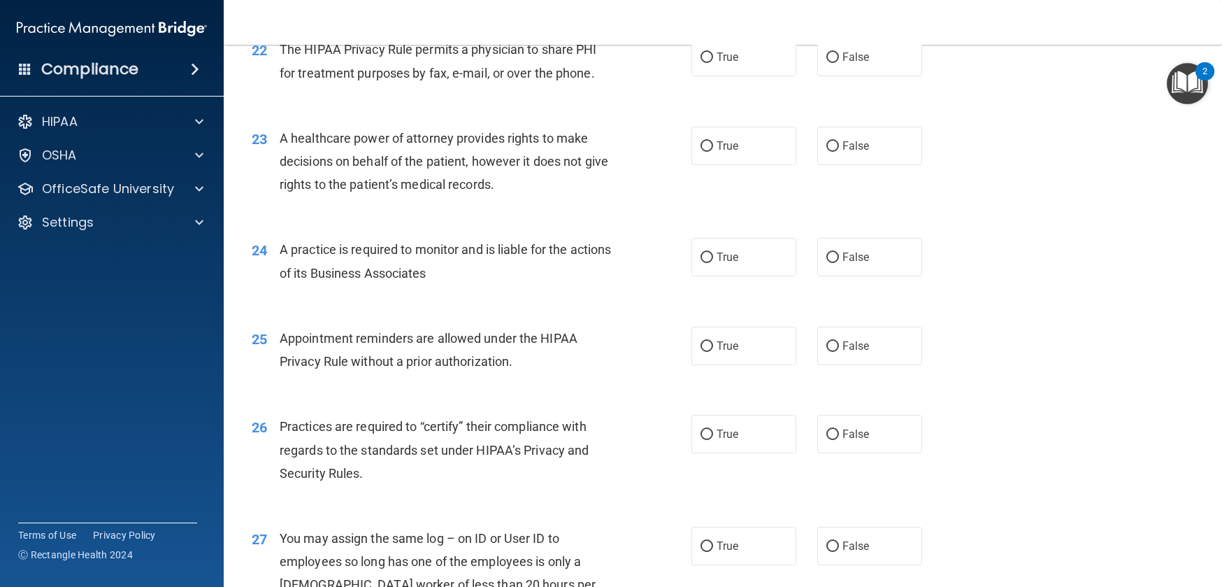
click at [280, 80] on span "The HIPAA Privacy Rule permits a physician to share PHI for treatment purposes …" at bounding box center [438, 61] width 317 height 38
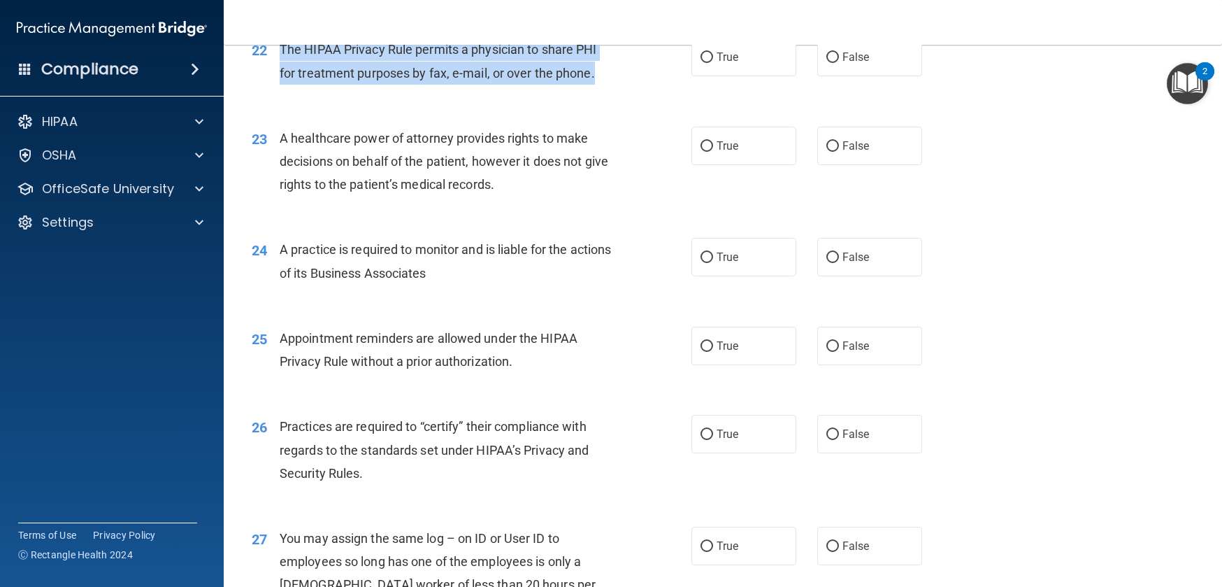
drag, startPoint x: 280, startPoint y: 92, endPoint x: 592, endPoint y: 125, distance: 313.6
click at [592, 80] on span "The HIPAA Privacy Rule permits a physician to share PHI for treatment purposes …" at bounding box center [438, 61] width 317 height 38
click at [701, 63] on input "True" at bounding box center [707, 57] width 13 height 10
radio input "true"
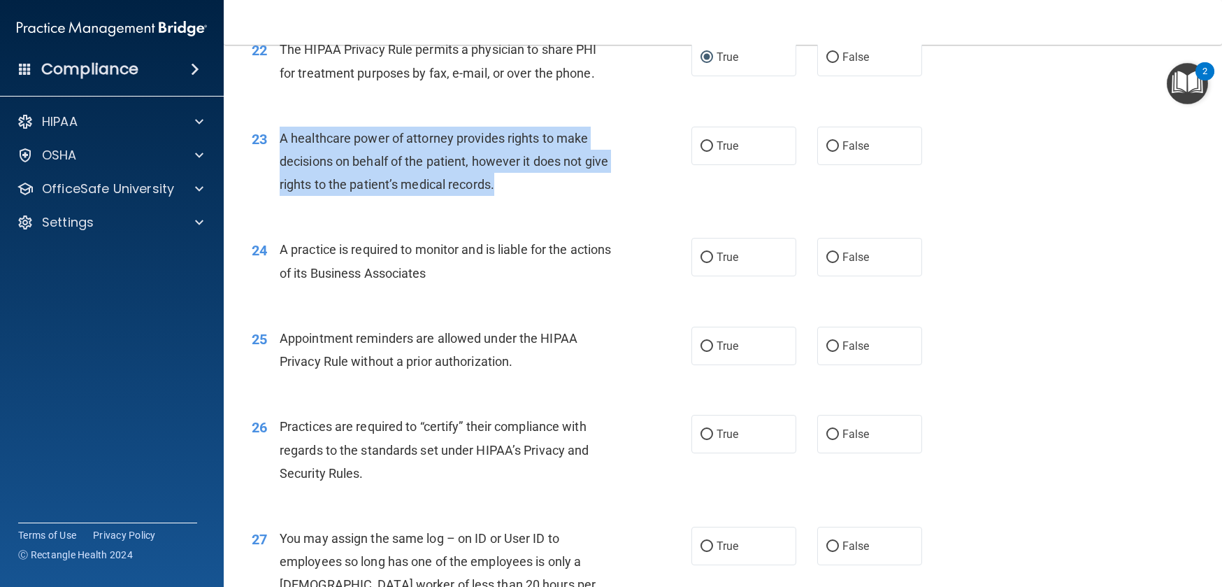
drag, startPoint x: 277, startPoint y: 181, endPoint x: 578, endPoint y: 241, distance: 307.2
click at [578, 204] on div "23 A healthcare power of attorney provides rights to make decisions on behalf o…" at bounding box center [472, 165] width 482 height 77
click at [827, 152] on input "False" at bounding box center [833, 146] width 13 height 10
radio input "true"
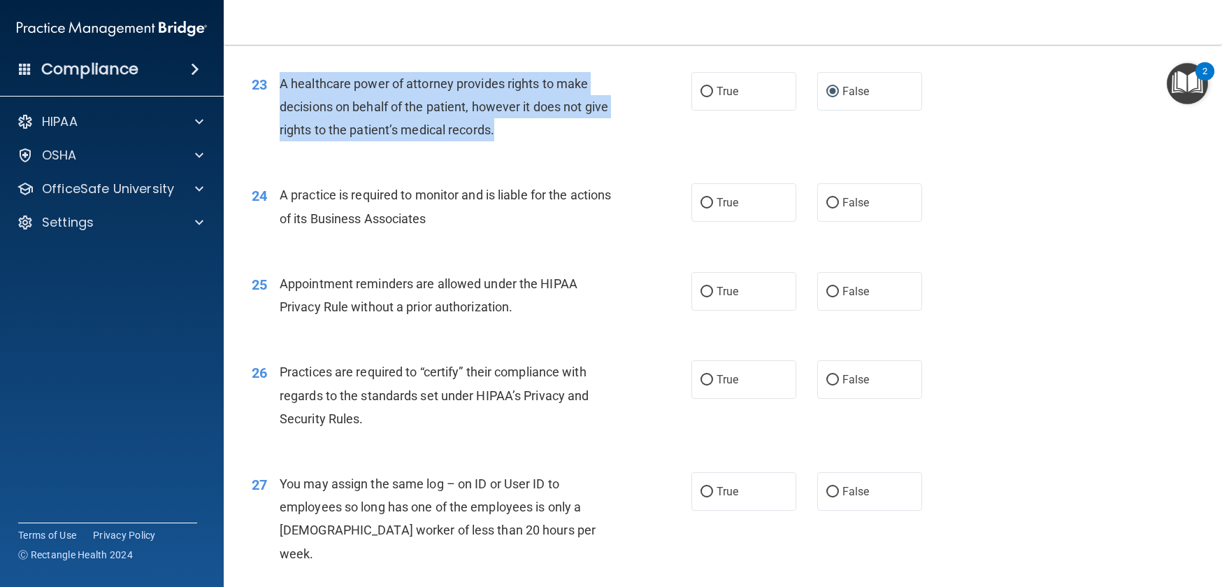
scroll to position [2511, 0]
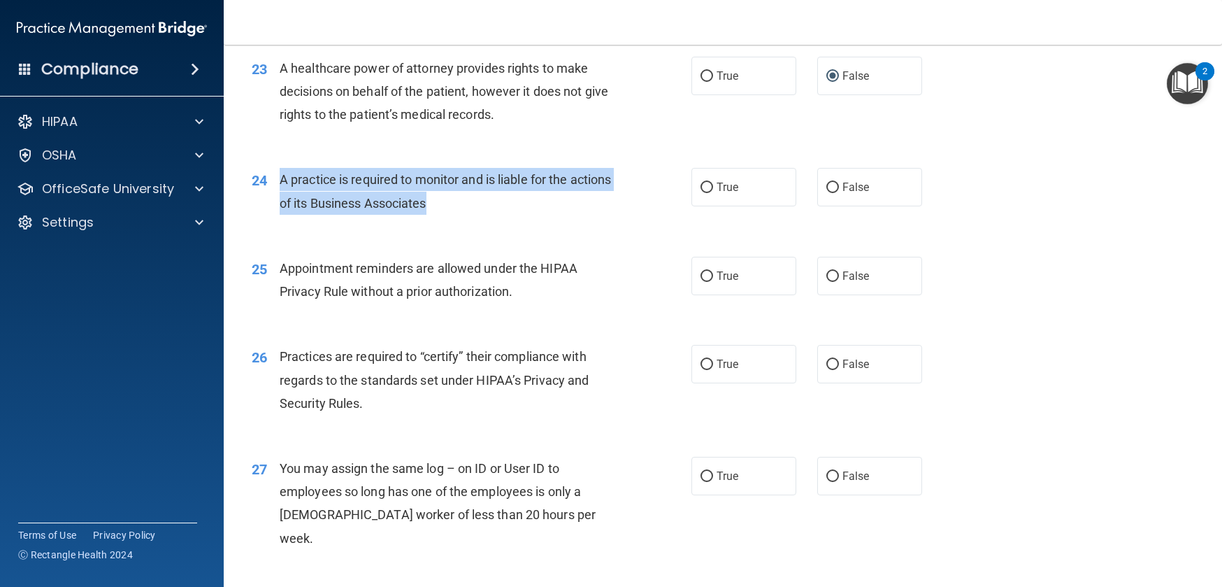
drag, startPoint x: 323, startPoint y: 229, endPoint x: 506, endPoint y: 255, distance: 184.4
click at [506, 214] on div "A practice is required to monitor and is liable for the actions of its Business…" at bounding box center [452, 191] width 345 height 46
click at [701, 193] on input "True" at bounding box center [707, 188] width 13 height 10
radio input "true"
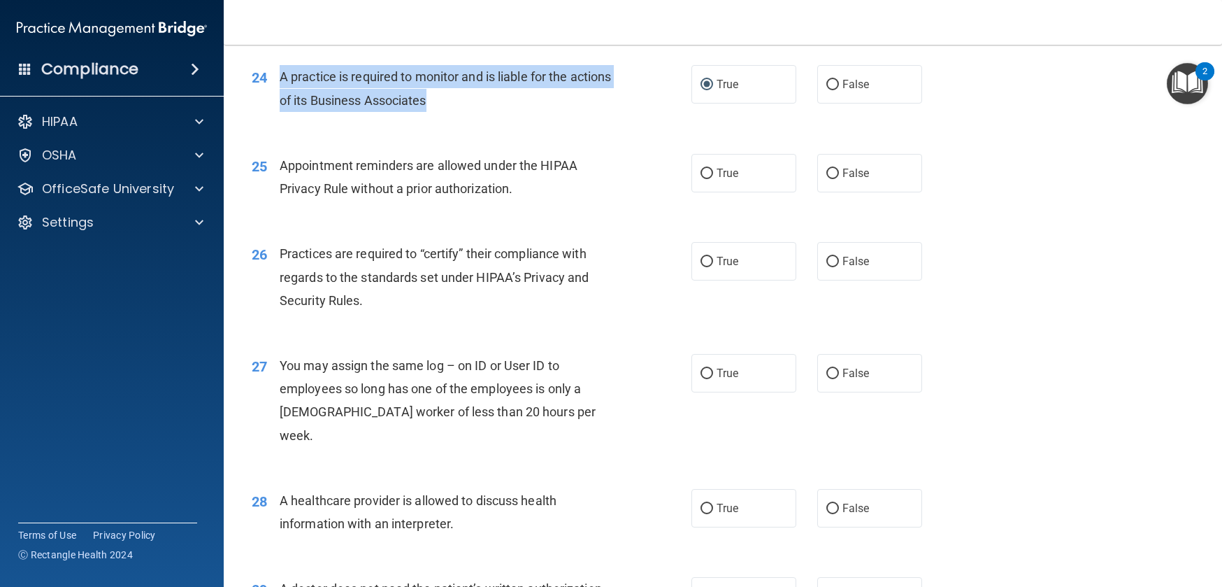
scroll to position [2615, 0]
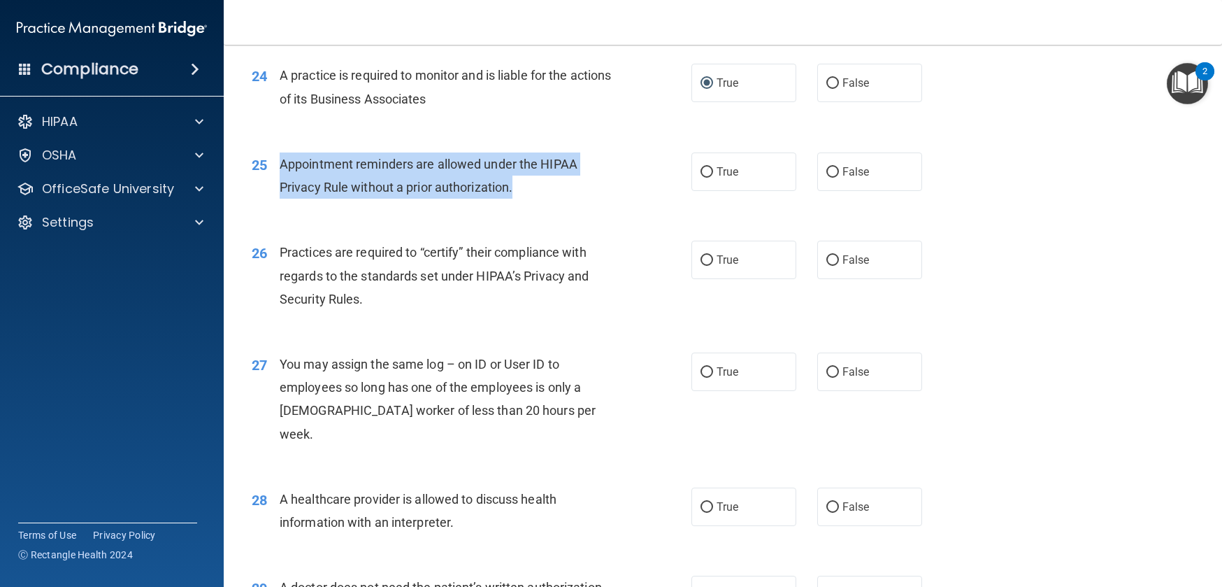
drag, startPoint x: 280, startPoint y: 210, endPoint x: 536, endPoint y: 238, distance: 258.2
click at [536, 199] on div "Appointment reminders are allowed under the HIPAA Privacy Rule without a prior …" at bounding box center [452, 175] width 345 height 46
click at [701, 178] on input "True" at bounding box center [707, 172] width 13 height 10
radio input "true"
click at [701, 178] on input "True" at bounding box center [707, 172] width 13 height 10
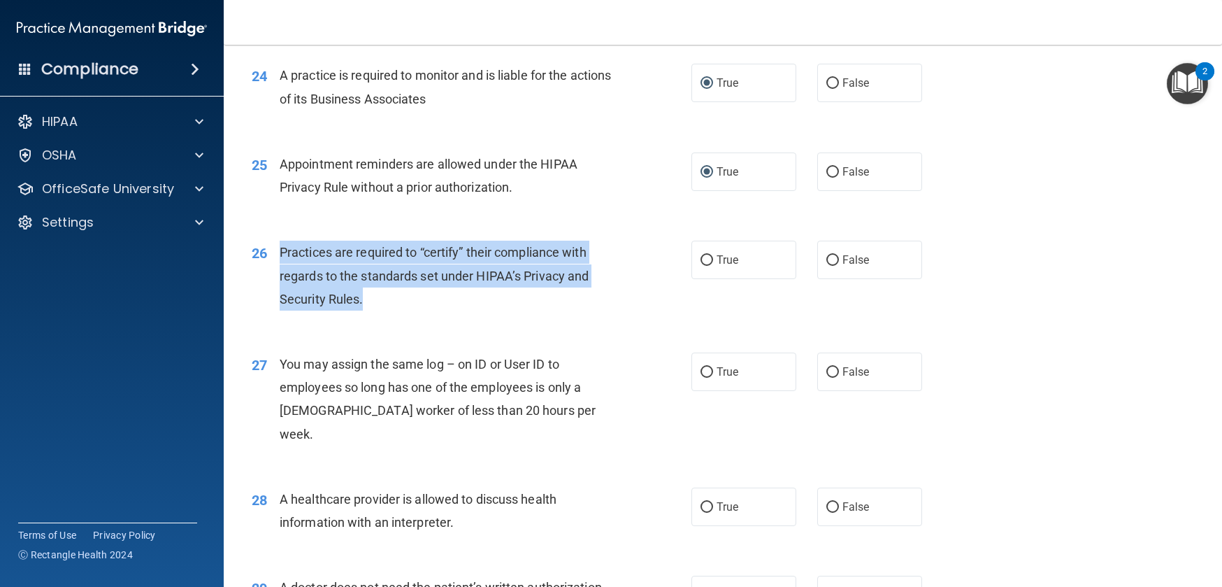
drag, startPoint x: 278, startPoint y: 297, endPoint x: 387, endPoint y: 349, distance: 120.1
click at [387, 311] on div "Practices are required to “certify” their compliance with regards to the standa…" at bounding box center [452, 276] width 345 height 70
click at [827, 266] on input "False" at bounding box center [833, 260] width 13 height 10
radio input "true"
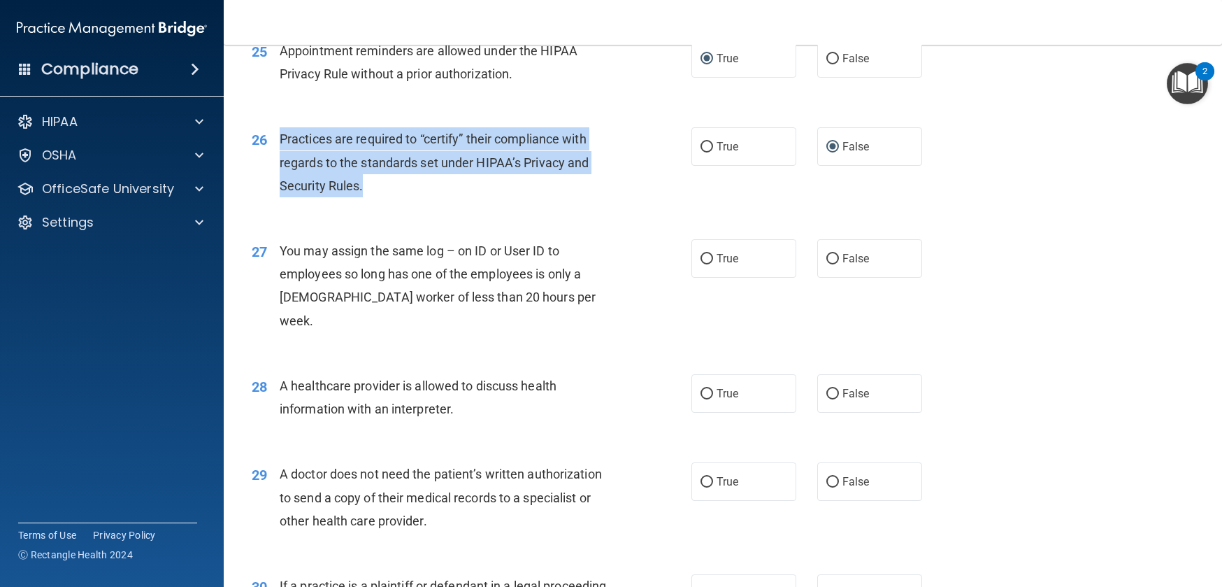
scroll to position [2761, 0]
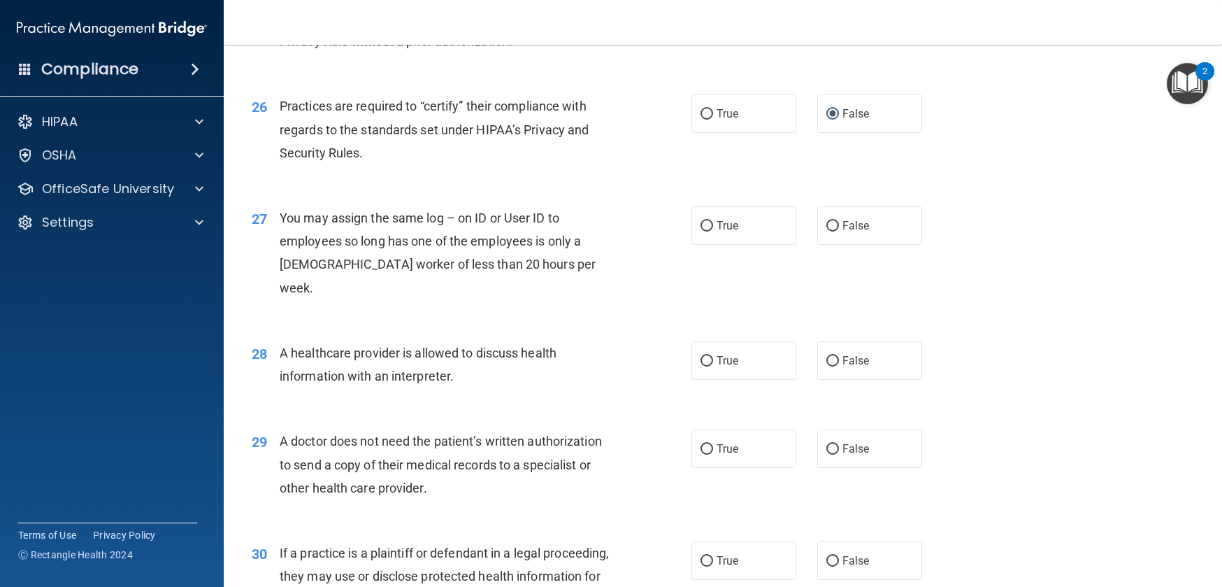
click at [282, 264] on span "You may assign the same log – on ID or User ID to employees so long has one of …" at bounding box center [438, 252] width 316 height 85
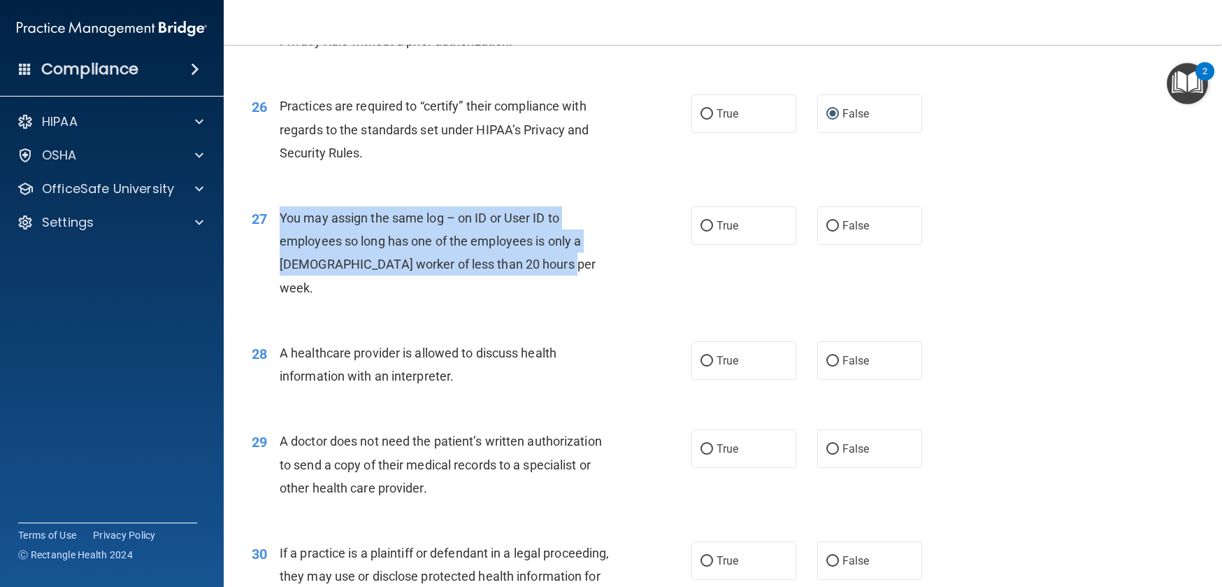
drag, startPoint x: 307, startPoint y: 269, endPoint x: 549, endPoint y: 313, distance: 245.8
click at [549, 295] on span "You may assign the same log – on ID or User ID to employees so long has one of …" at bounding box center [438, 252] width 316 height 85
click at [307, 278] on div "You may assign the same log – on ID or User ID to employees so long has one of …" at bounding box center [452, 252] width 345 height 93
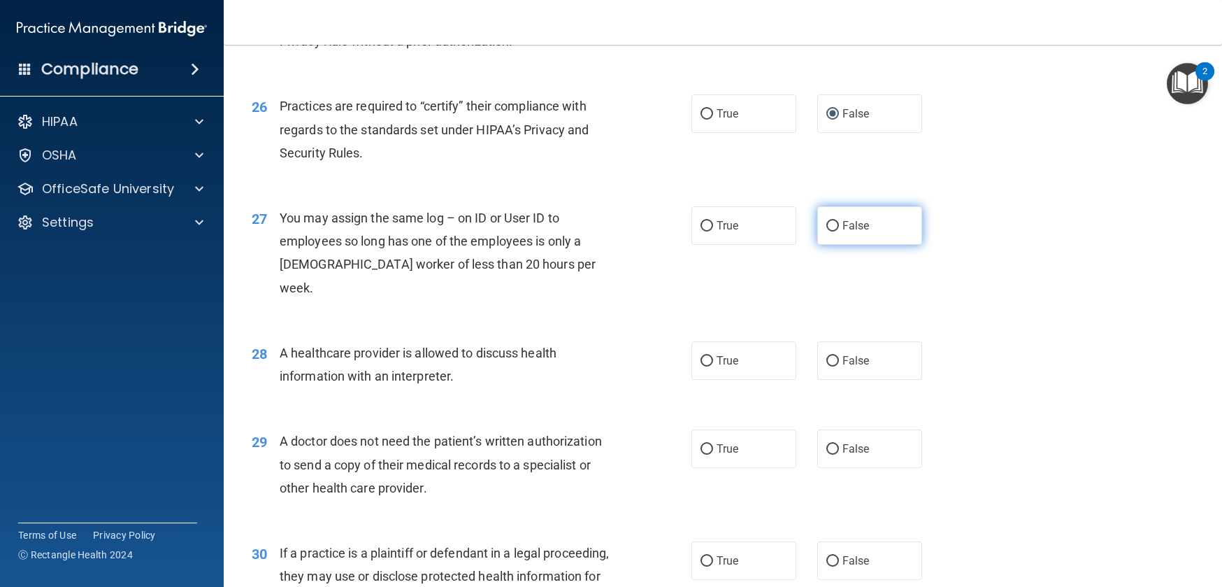
click at [843, 232] on span "False" at bounding box center [856, 225] width 27 height 13
click at [834, 231] on input "False" at bounding box center [833, 226] width 13 height 10
radio input "true"
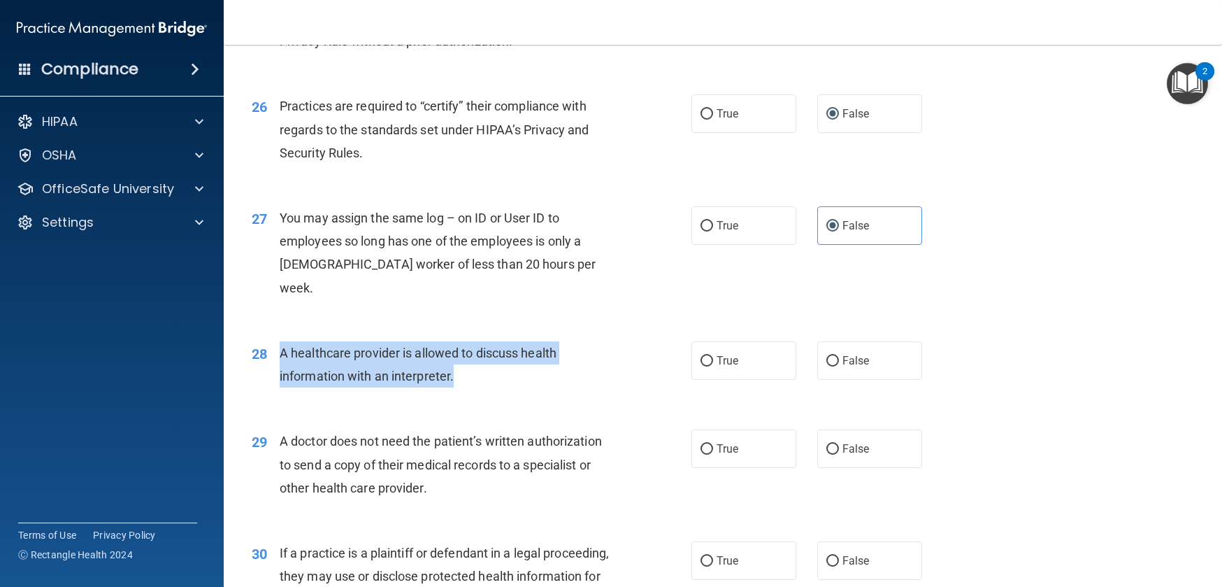
drag, startPoint x: 284, startPoint y: 376, endPoint x: 490, endPoint y: 408, distance: 208.9
click at [490, 394] on div "28 A healthcare provider is allowed to discuss health information with an inter…" at bounding box center [472, 367] width 482 height 53
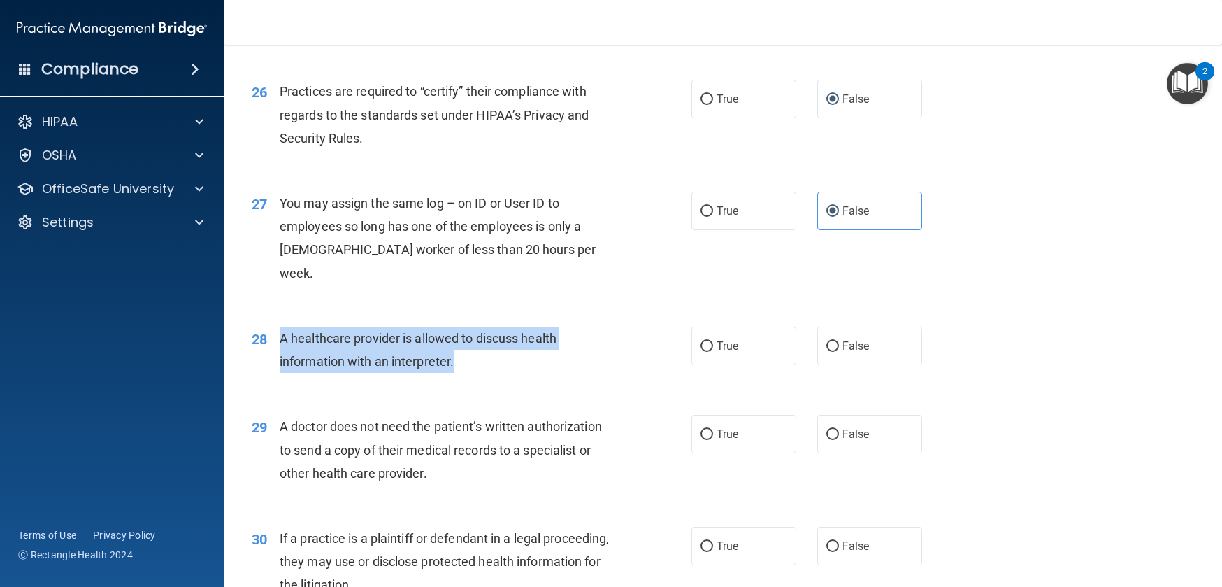
scroll to position [2799, 0]
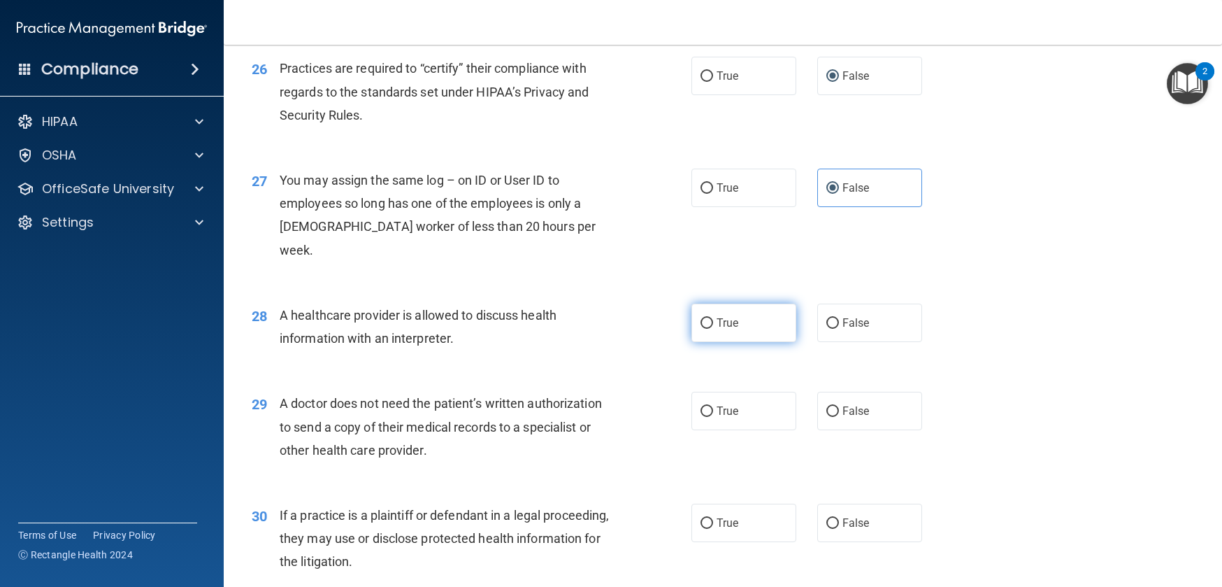
click at [706, 342] on label "True" at bounding box center [744, 323] width 105 height 38
click at [706, 329] on input "True" at bounding box center [707, 323] width 13 height 10
radio input "true"
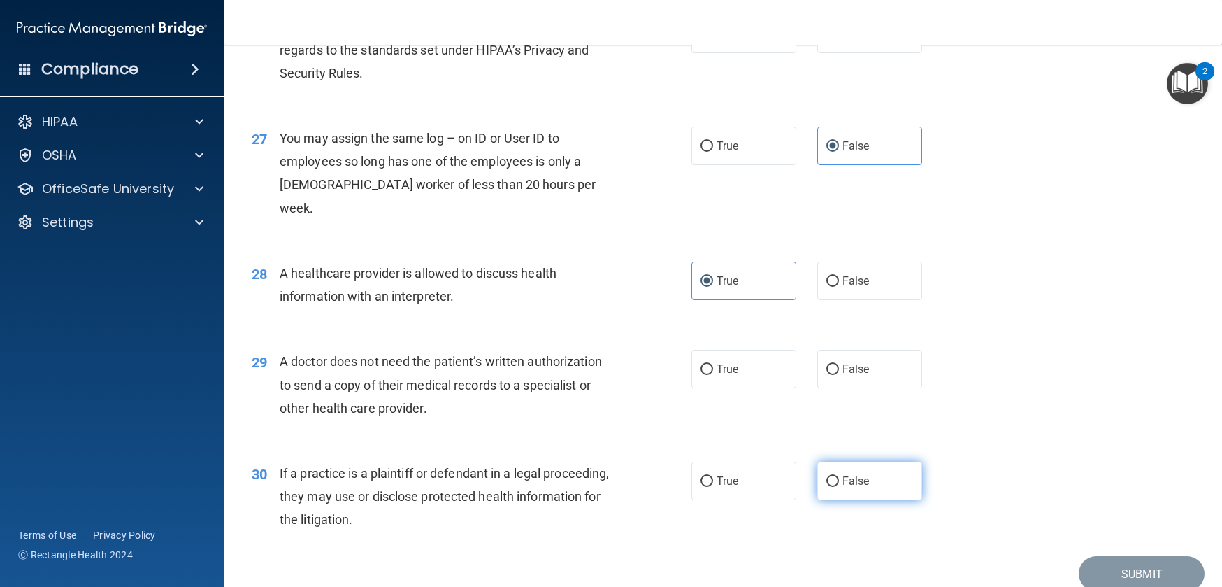
scroll to position [2924, 0]
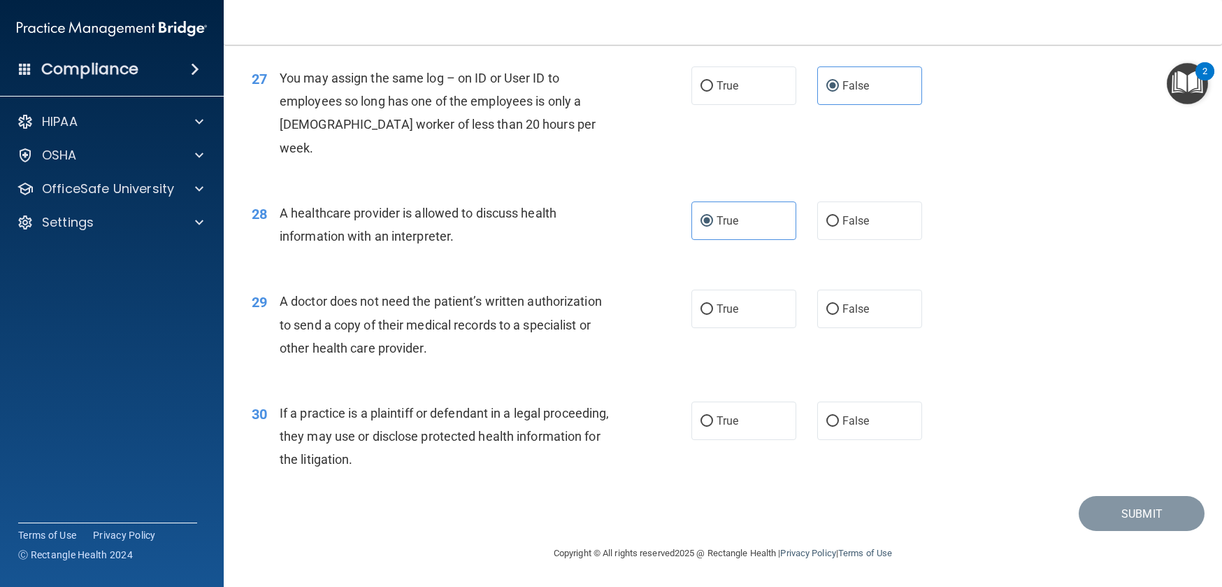
drag, startPoint x: 281, startPoint y: 300, endPoint x: 505, endPoint y: 350, distance: 229.2
click at [494, 352] on div "A doctor does not need the patient’s written authorization to send a copy of th…" at bounding box center [452, 325] width 345 height 70
click at [515, 327] on span "A doctor does not need the patient’s written authorization to send a copy of th…" at bounding box center [441, 324] width 322 height 61
click at [827, 310] on input "False" at bounding box center [833, 309] width 13 height 10
radio input "true"
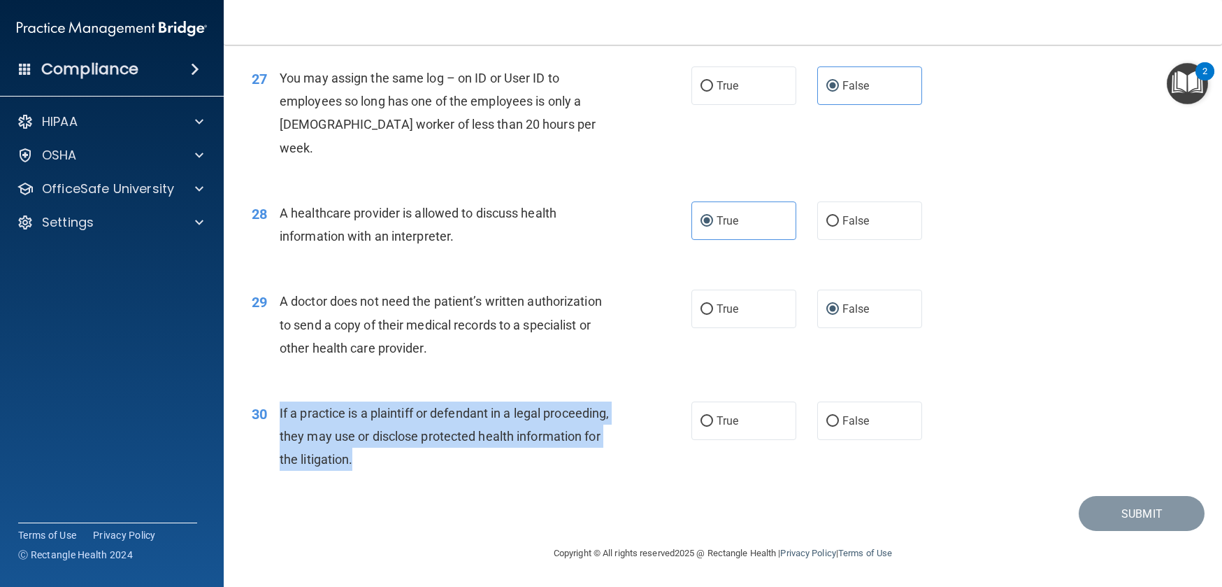
drag, startPoint x: 280, startPoint y: 411, endPoint x: 454, endPoint y: 464, distance: 181.6
click at [450, 464] on div "If a practice is a plaintiff or defendant in a legal proceeding, they may use o…" at bounding box center [452, 436] width 345 height 70
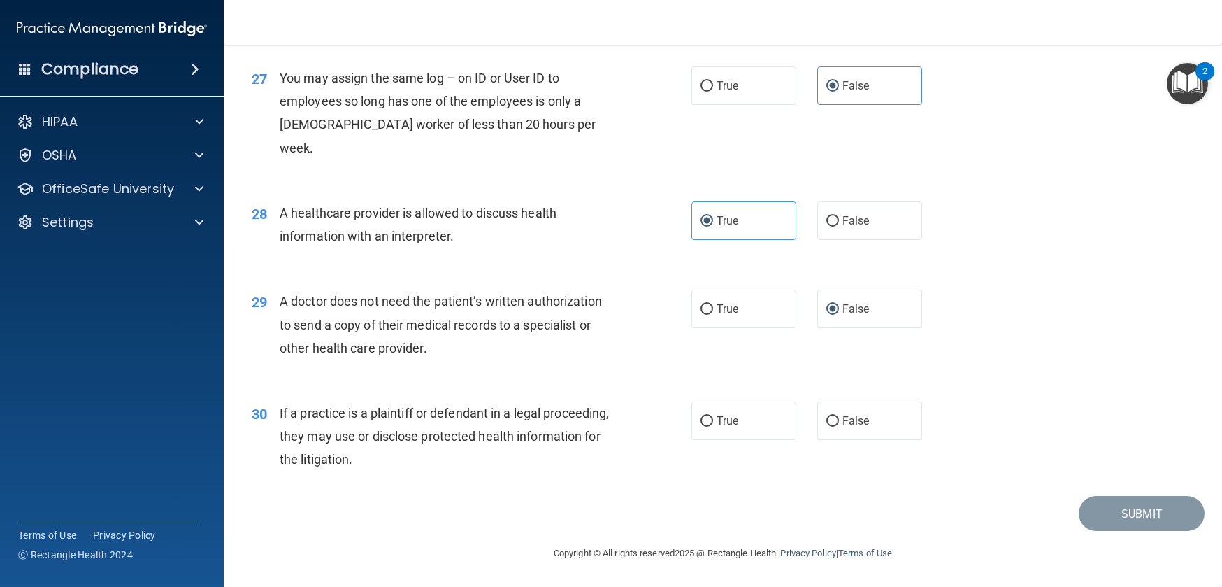
click at [361, 446] on div "If a practice is a plaintiff or defendant in a legal proceeding, they may use o…" at bounding box center [452, 436] width 345 height 70
click at [706, 422] on input "True" at bounding box center [707, 421] width 13 height 10
radio input "true"
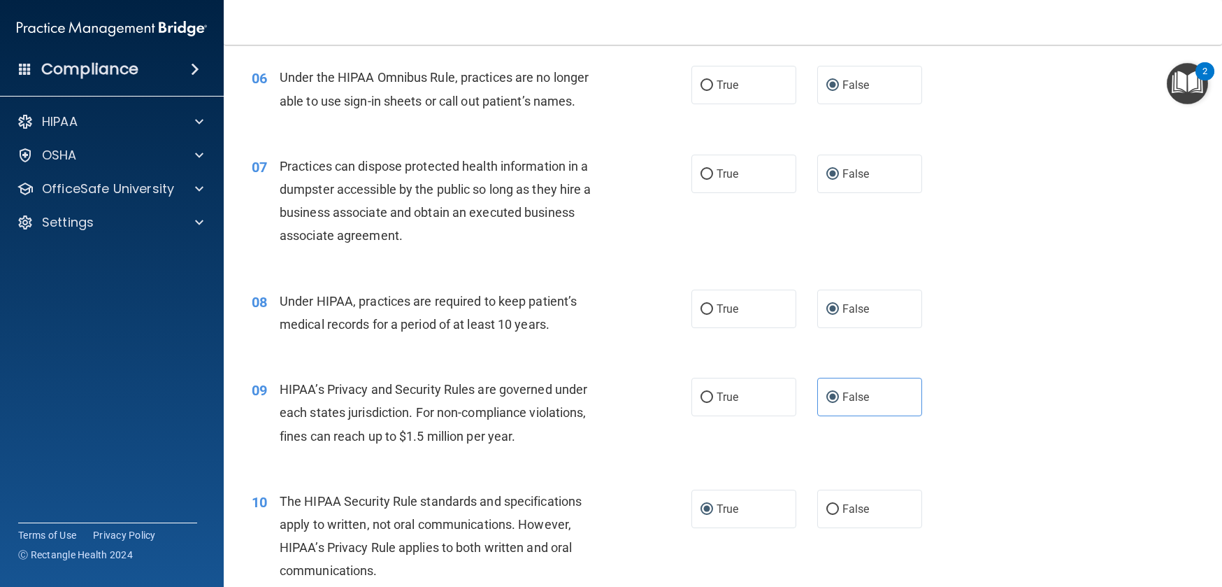
scroll to position [673, 0]
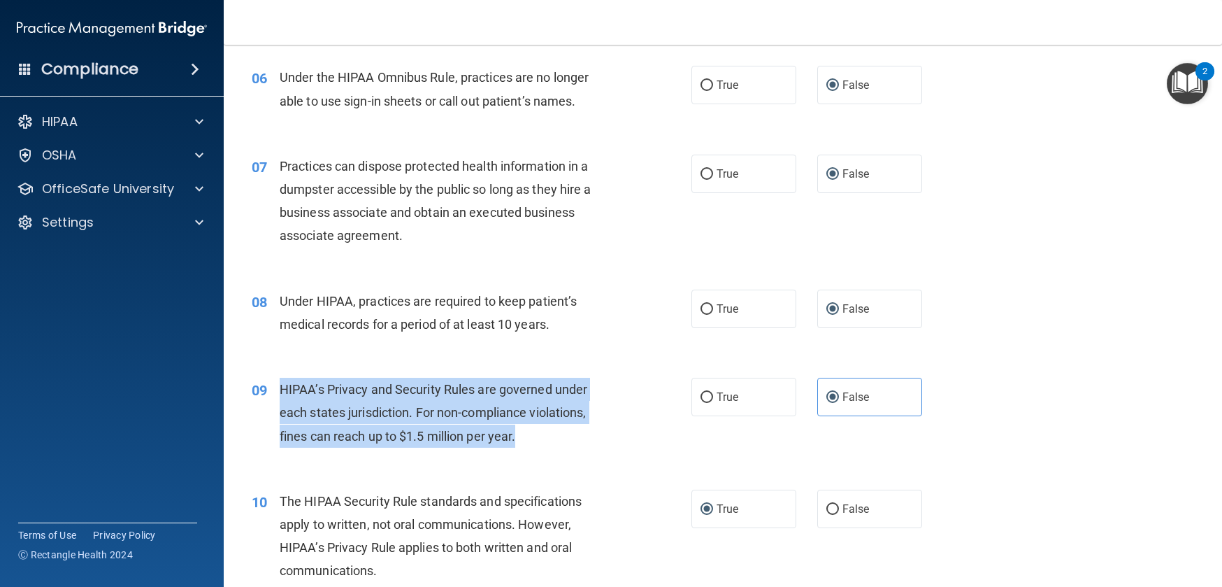
drag, startPoint x: 279, startPoint y: 387, endPoint x: 520, endPoint y: 433, distance: 245.5
click at [520, 433] on div "HIPAA’s Privacy and Security Rules are governed under each states jurisdiction.…" at bounding box center [452, 413] width 345 height 70
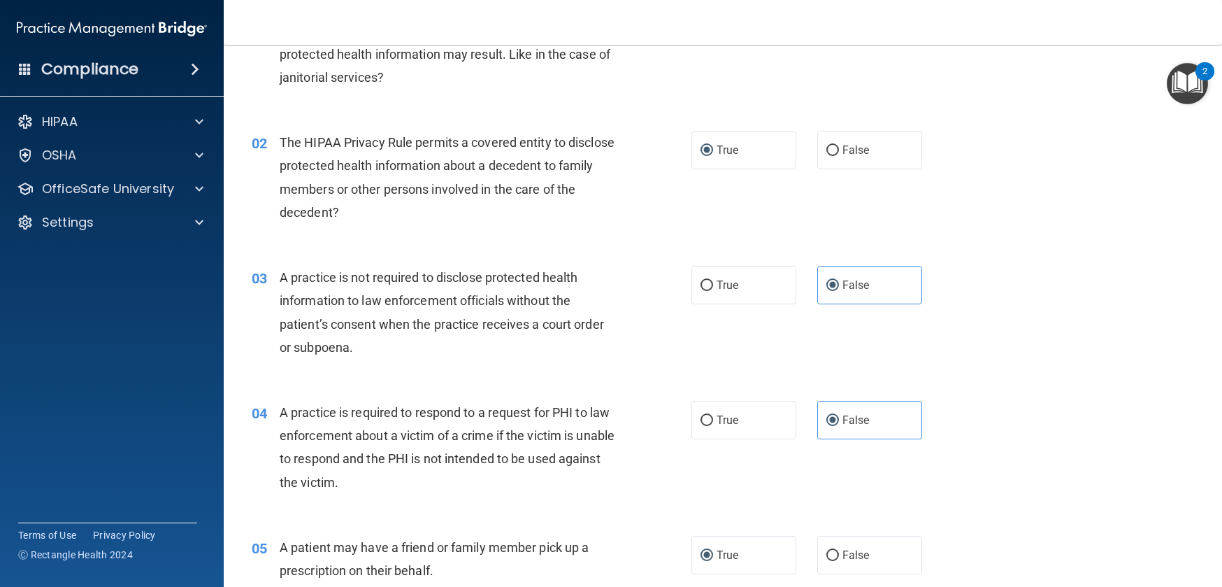
scroll to position [116, 0]
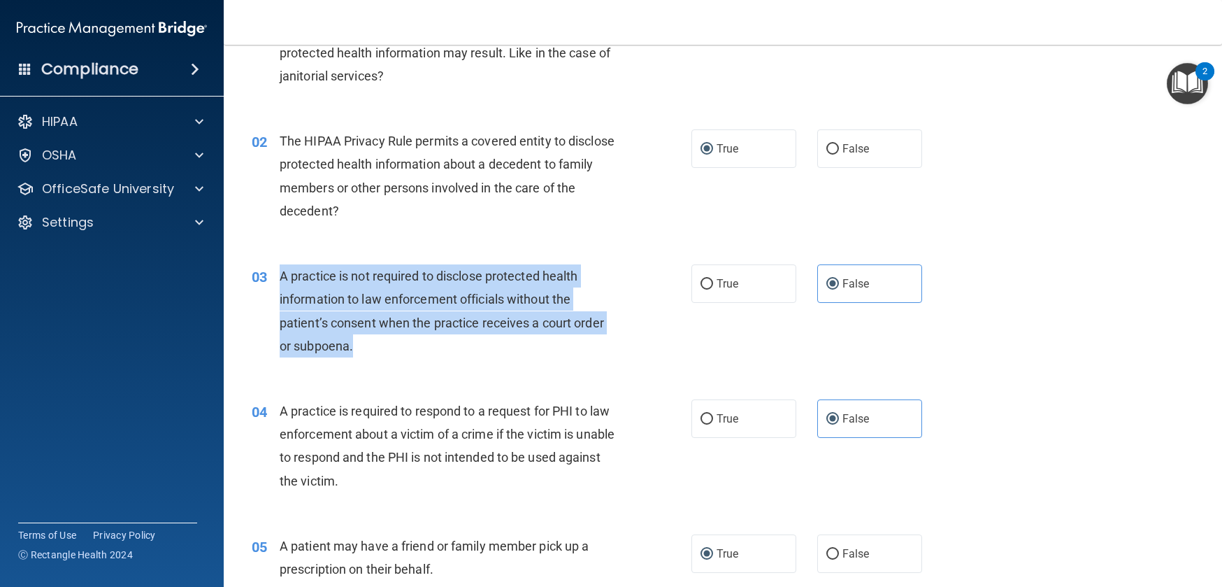
drag, startPoint x: 280, startPoint y: 274, endPoint x: 386, endPoint y: 340, distance: 124.4
click at [386, 340] on div "A practice is not required to disclose protected health information to law enfo…" at bounding box center [452, 310] width 345 height 93
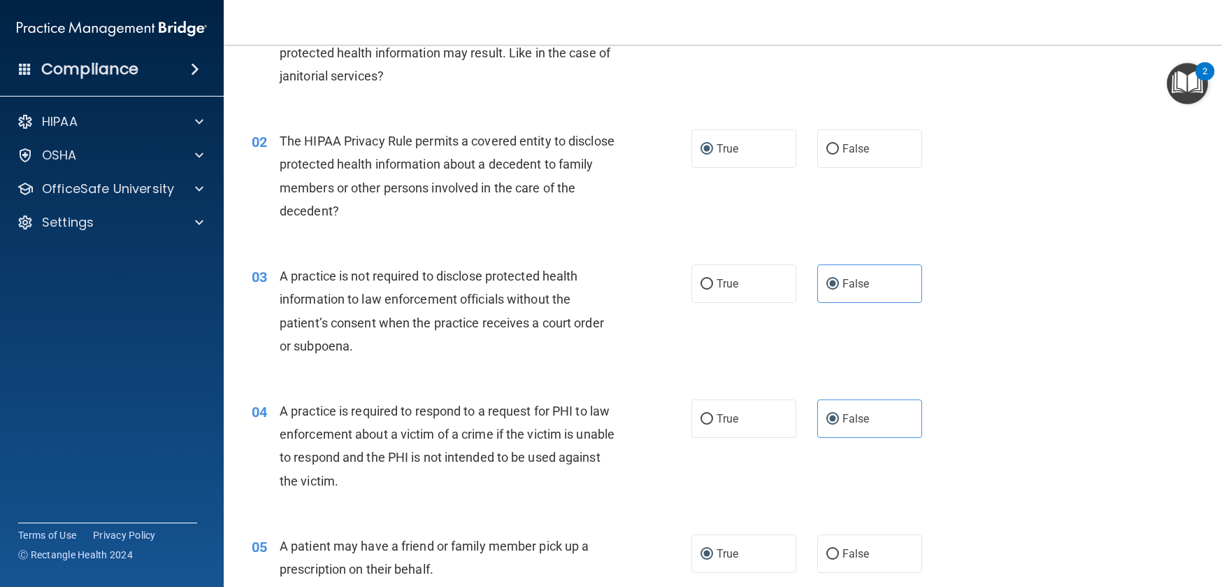
drag, startPoint x: 308, startPoint y: 399, endPoint x: 288, endPoint y: 398, distance: 19.6
click at [308, 399] on div "A practice is required to respond to a request for PHI to law enforcement about…" at bounding box center [452, 445] width 345 height 93
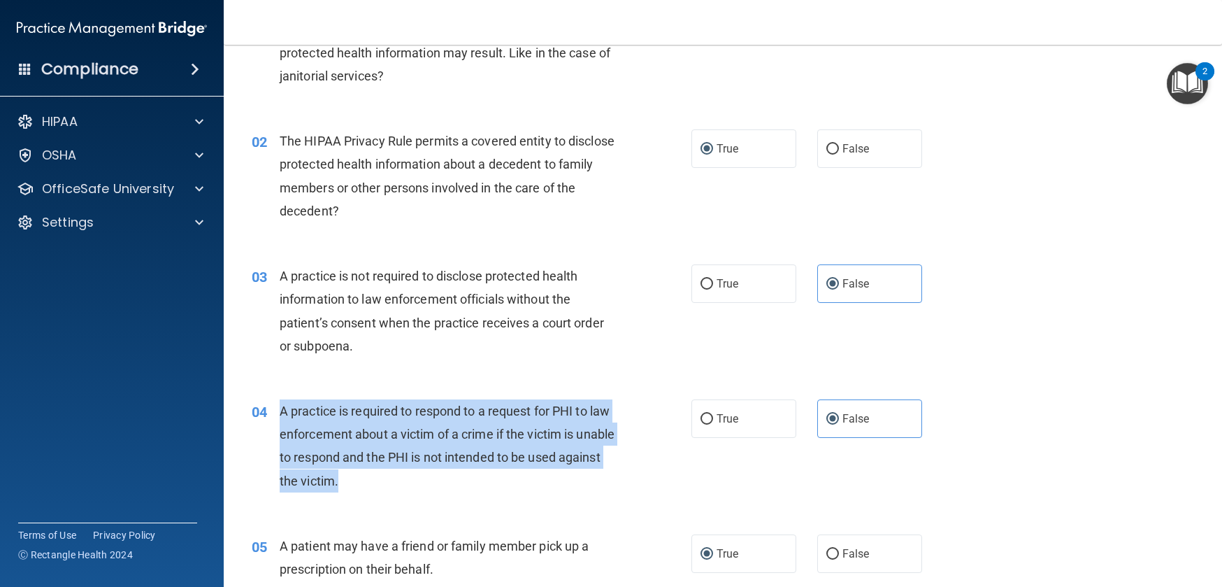
drag, startPoint x: 279, startPoint y: 410, endPoint x: 399, endPoint y: 492, distance: 145.3
click at [399, 492] on div "04 A practice is required to respond to a request for PHI to law enforcement ab…" at bounding box center [472, 449] width 482 height 100
click at [1050, 148] on div "02 The HIPAA Privacy Rule permits a covered entity to disclose protected health…" at bounding box center [723, 179] width 964 height 135
click at [1050, 150] on div "02 The HIPAA Privacy Rule permits a covered entity to disclose protected health…" at bounding box center [723, 179] width 964 height 135
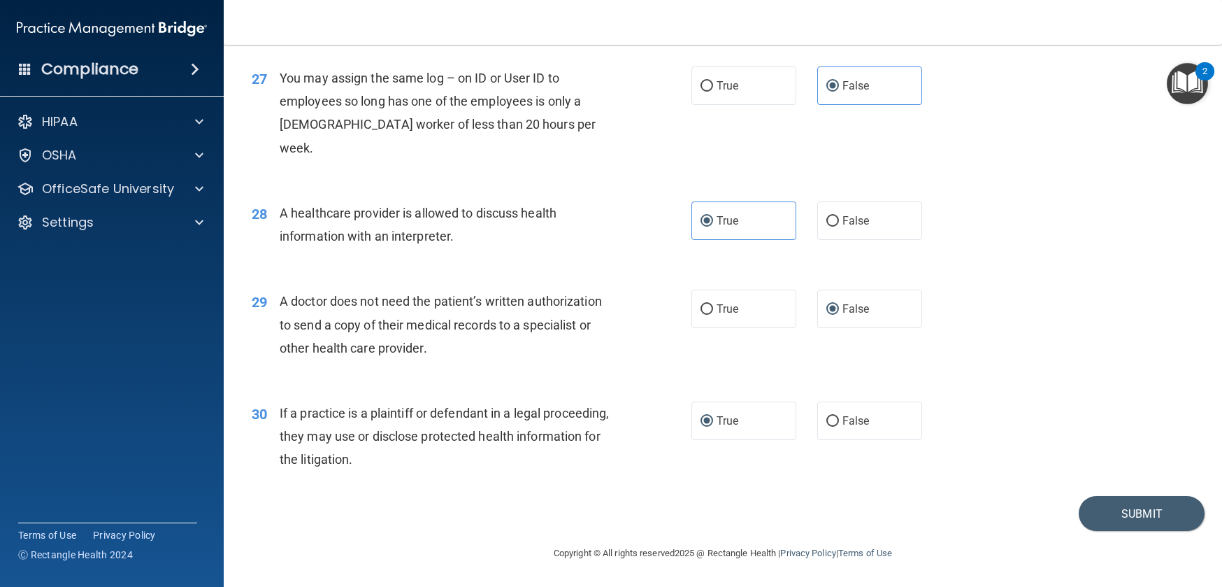
scroll to position [2888, 0]
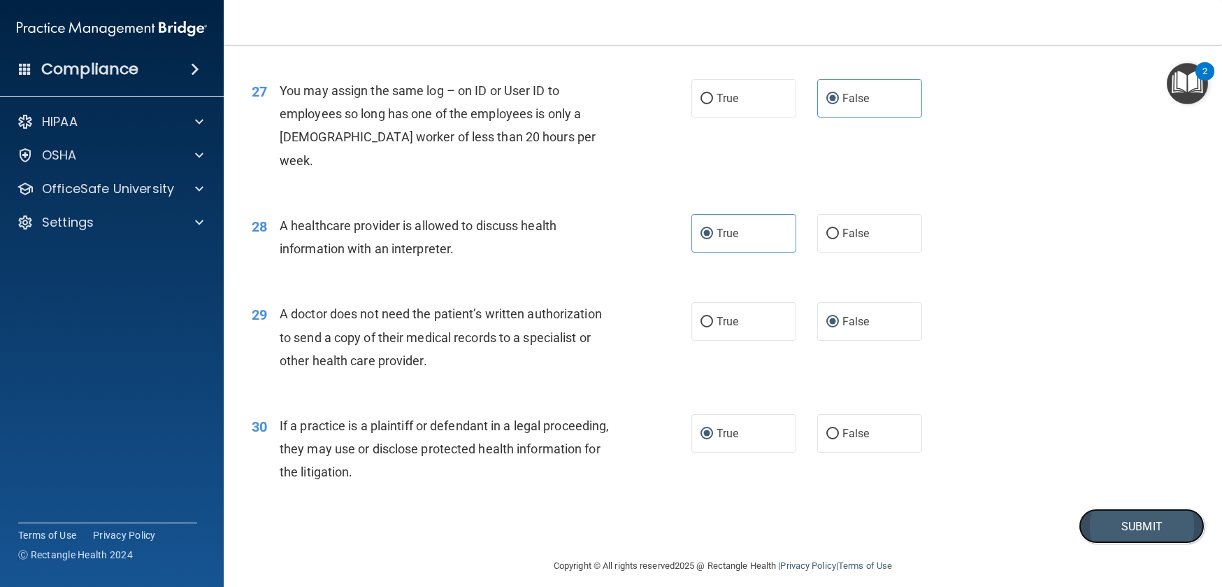
click at [1133, 544] on button "Submit" at bounding box center [1142, 526] width 126 height 36
click at [1135, 544] on button "Submit" at bounding box center [1142, 526] width 126 height 36
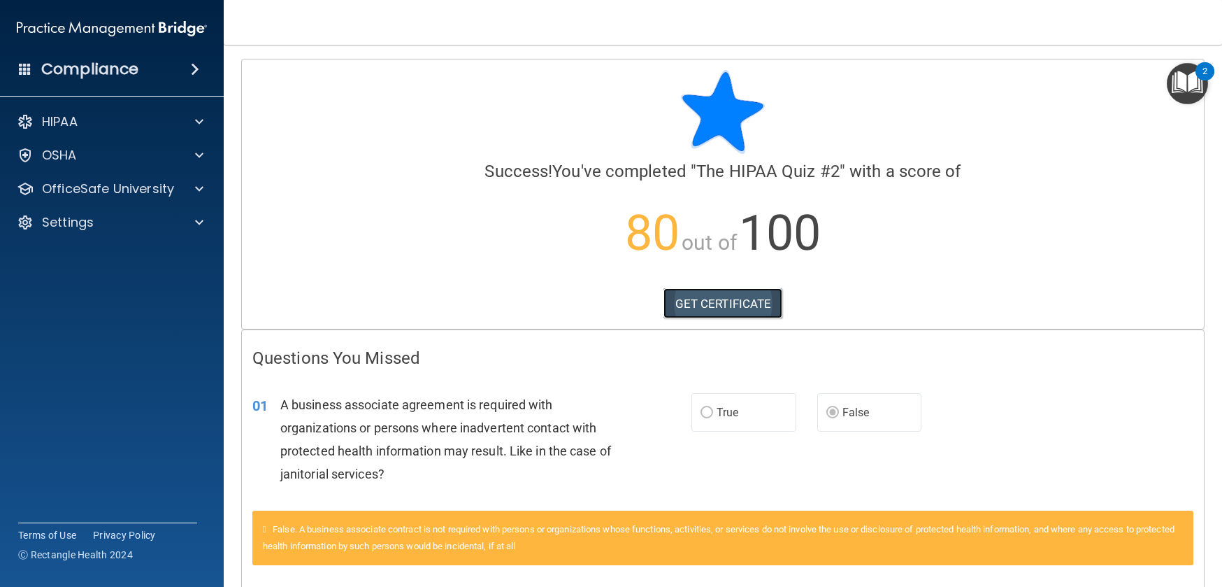
click at [715, 297] on link "GET CERTIFICATE" at bounding box center [724, 303] width 120 height 31
click at [127, 190] on p "OfficeSafe University" at bounding box center [108, 188] width 132 height 17
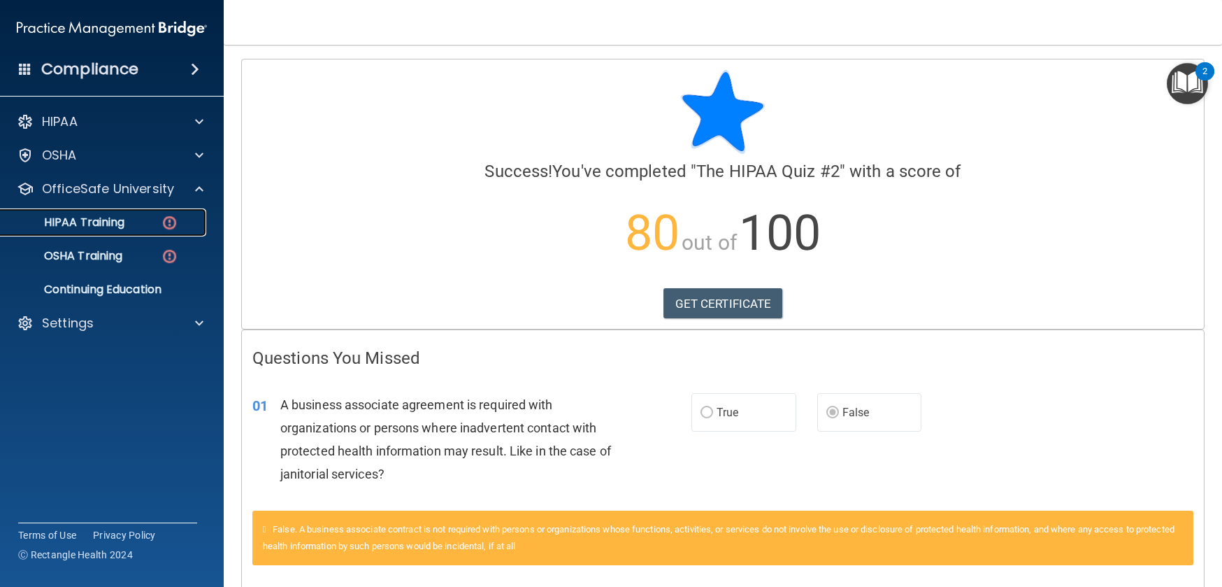
click at [148, 222] on div "HIPAA Training" at bounding box center [104, 222] width 191 height 14
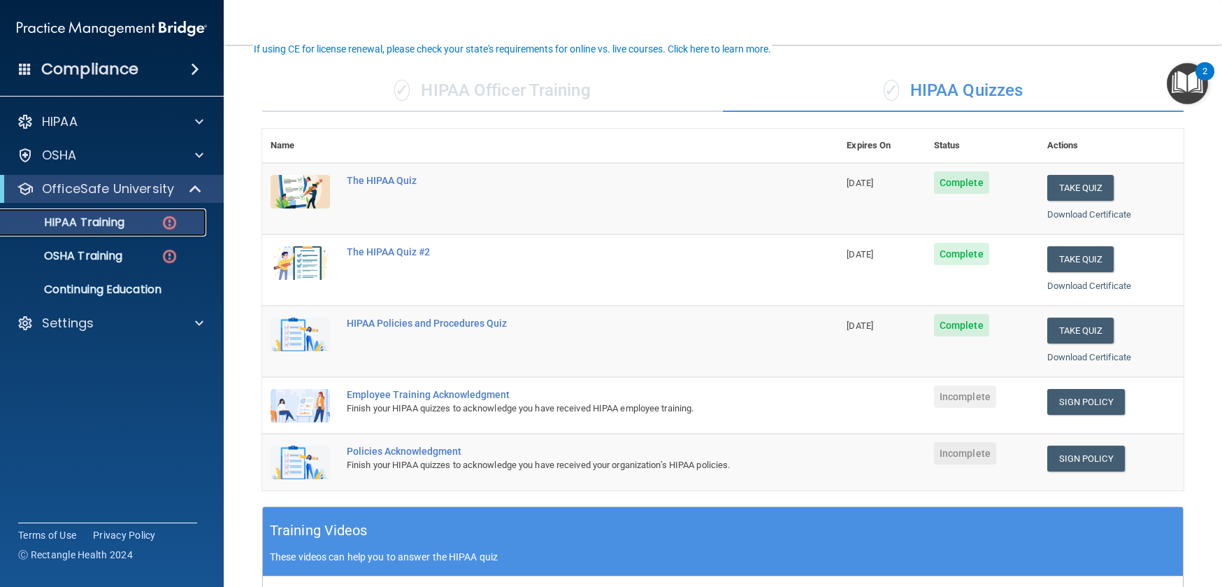
scroll to position [79, 0]
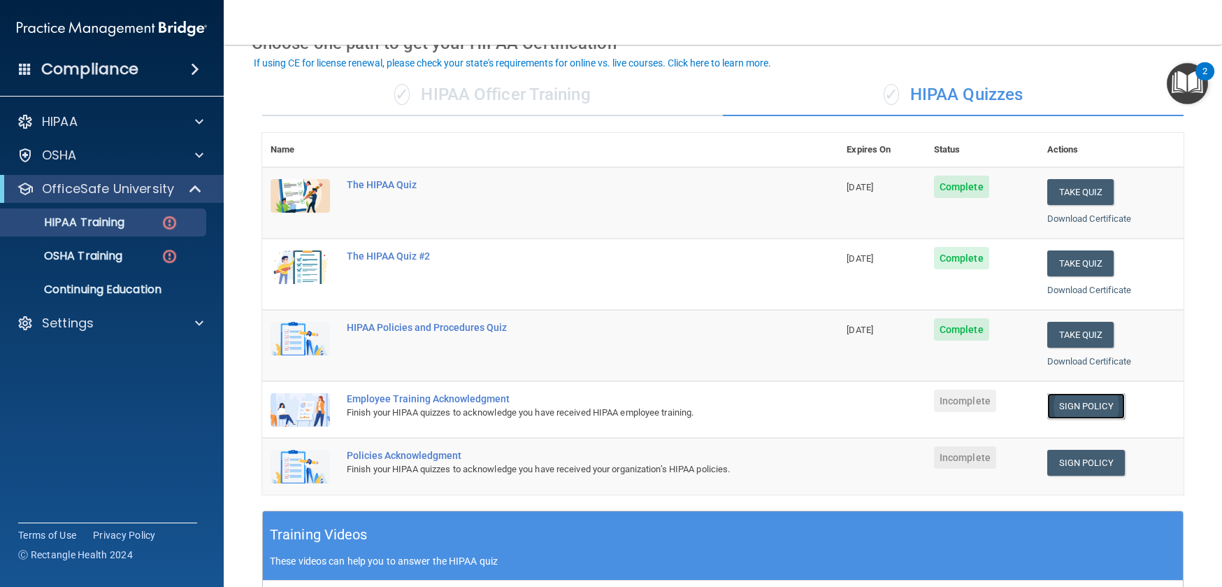
click at [1068, 402] on link "Sign Policy" at bounding box center [1087, 406] width 78 height 26
click at [92, 217] on p "HIPAA Training" at bounding box center [66, 222] width 115 height 14
click at [97, 129] on div "HIPAA" at bounding box center [92, 121] width 173 height 17
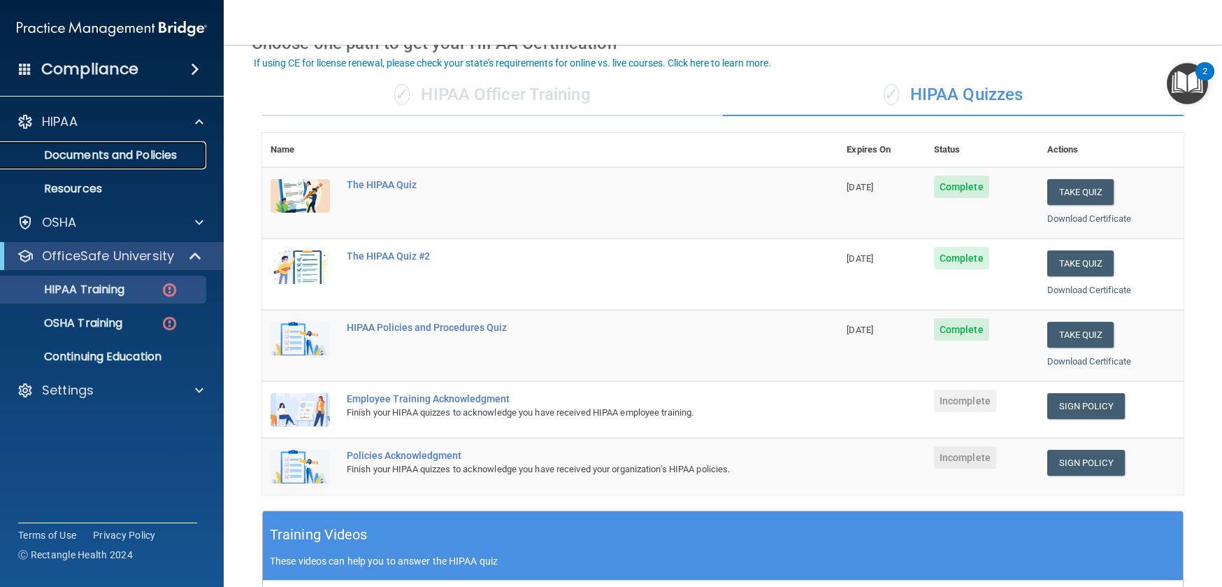
click at [101, 155] on p "Documents and Policies" at bounding box center [104, 155] width 191 height 14
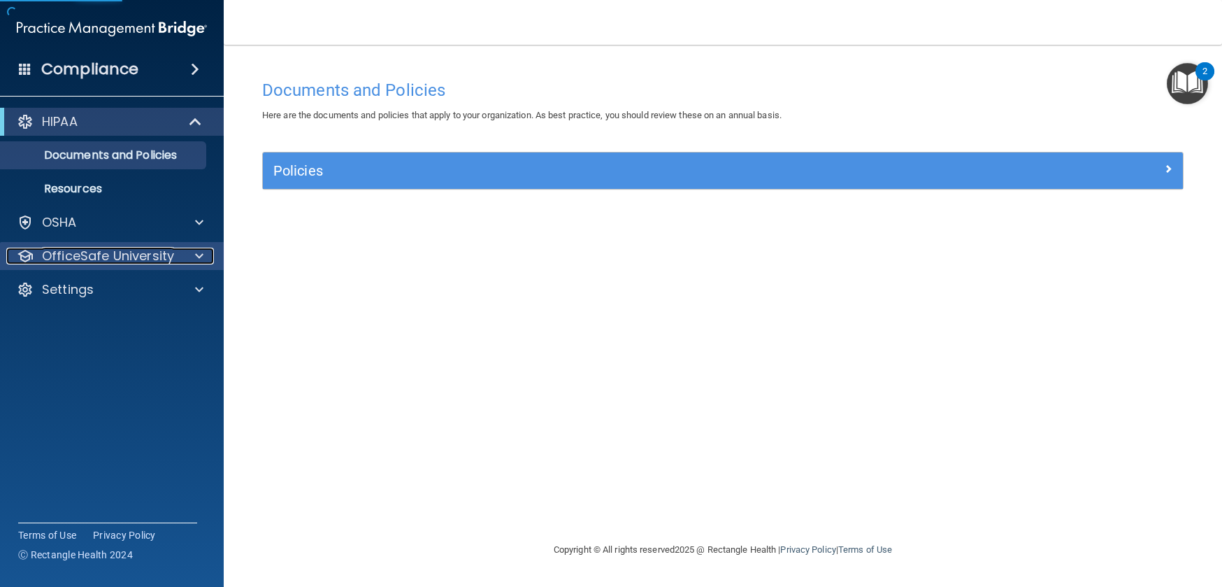
click at [97, 255] on p "OfficeSafe University" at bounding box center [108, 256] width 132 height 17
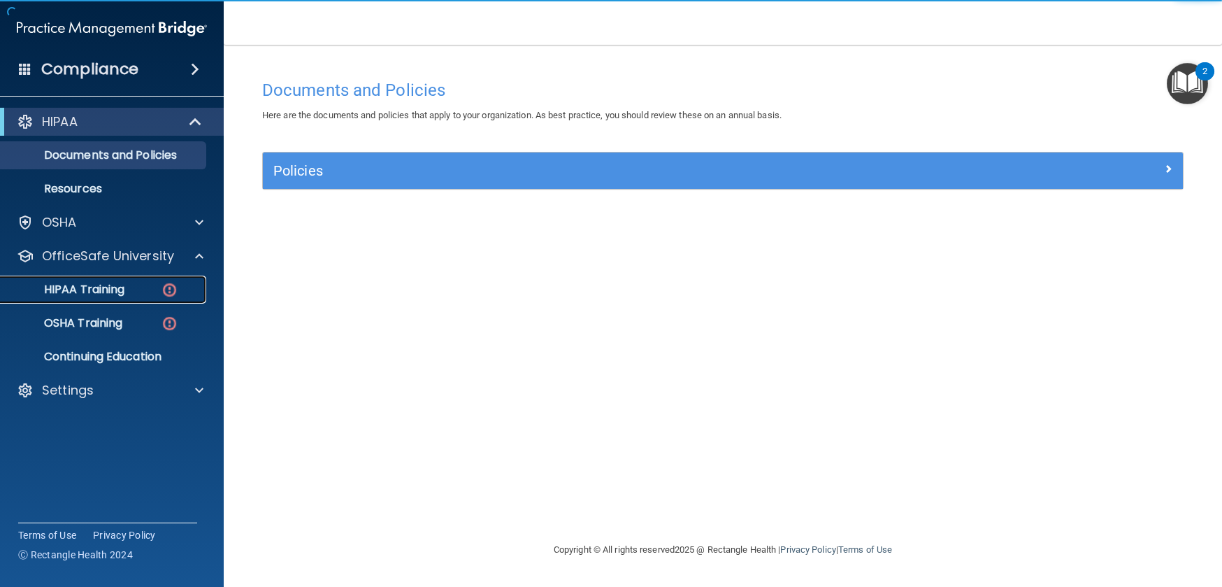
click at [103, 283] on p "HIPAA Training" at bounding box center [66, 290] width 115 height 14
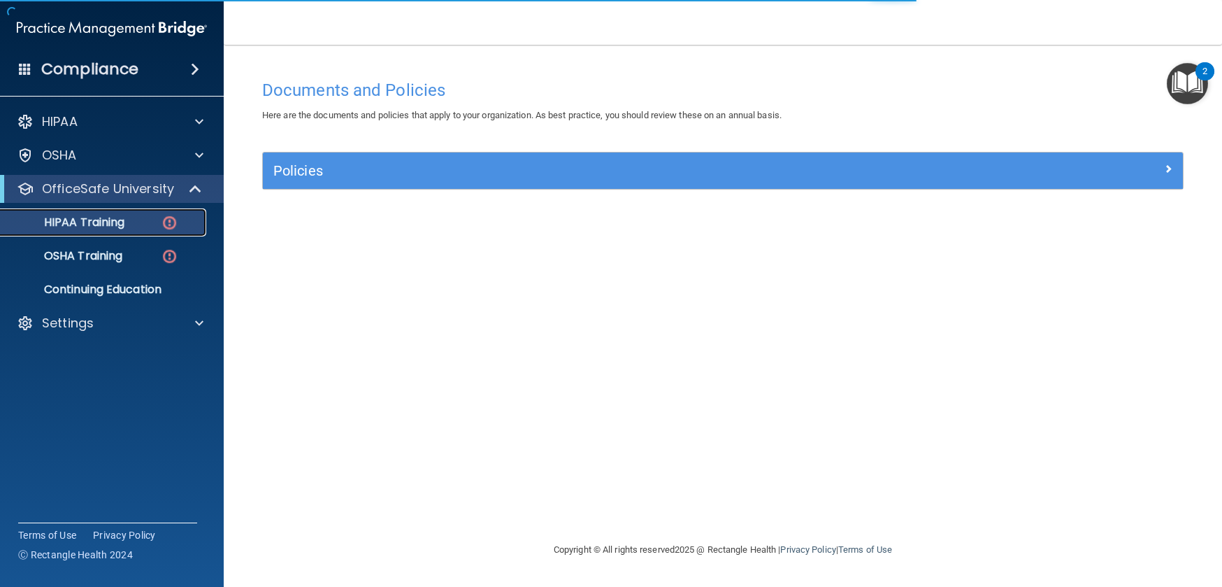
click at [114, 221] on p "HIPAA Training" at bounding box center [66, 222] width 115 height 14
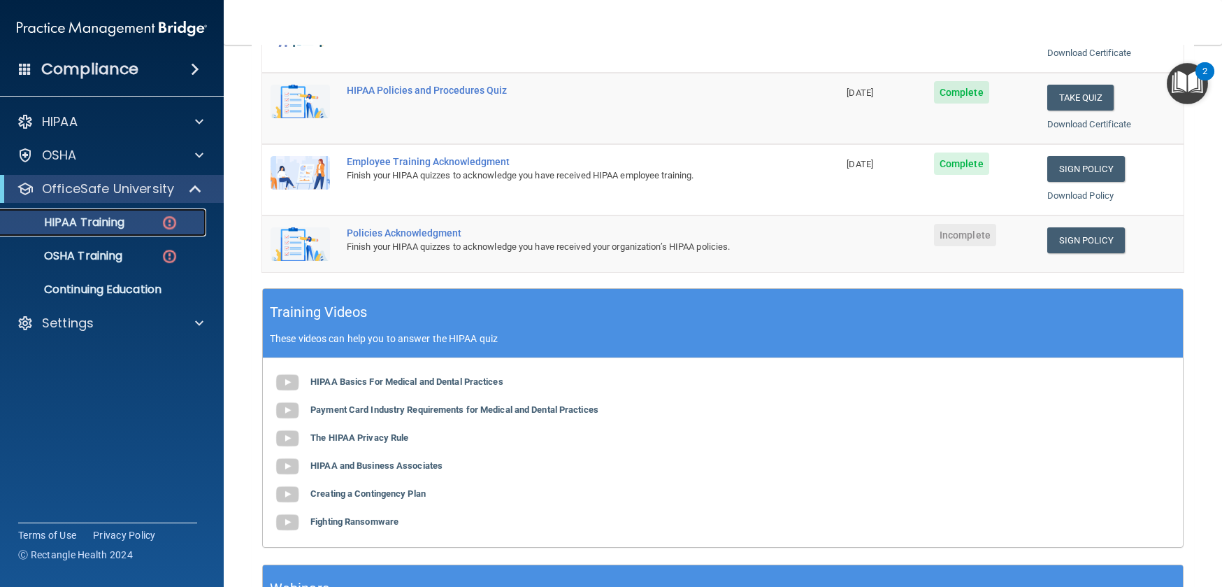
scroll to position [299, 0]
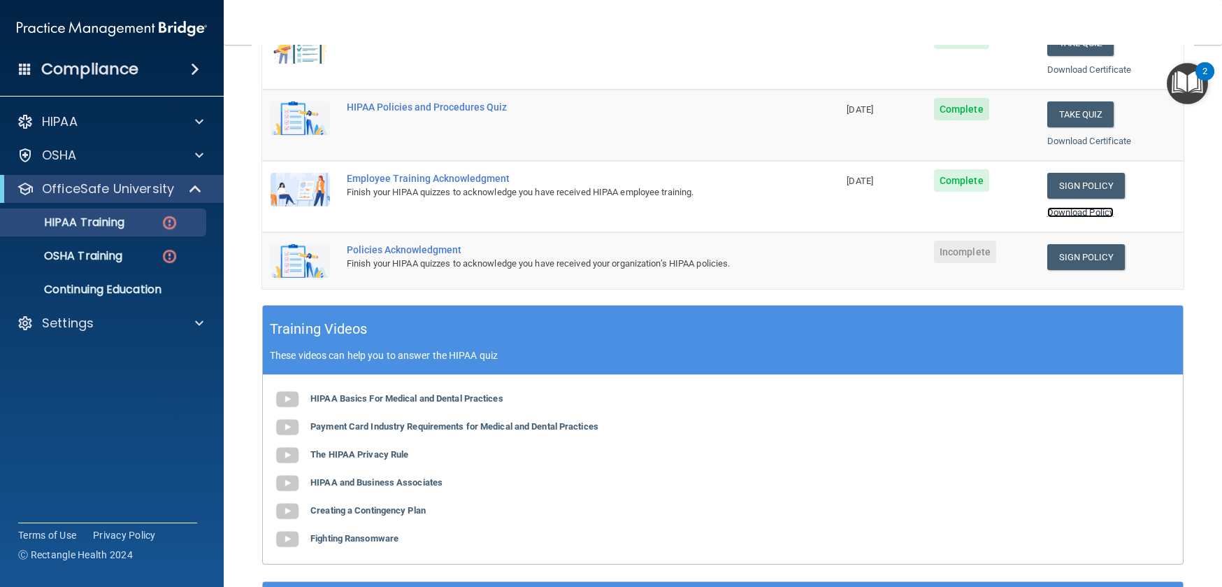
click at [1053, 208] on link "Download Policy" at bounding box center [1081, 212] width 67 height 10
click at [1073, 259] on link "Sign Policy" at bounding box center [1087, 257] width 78 height 26
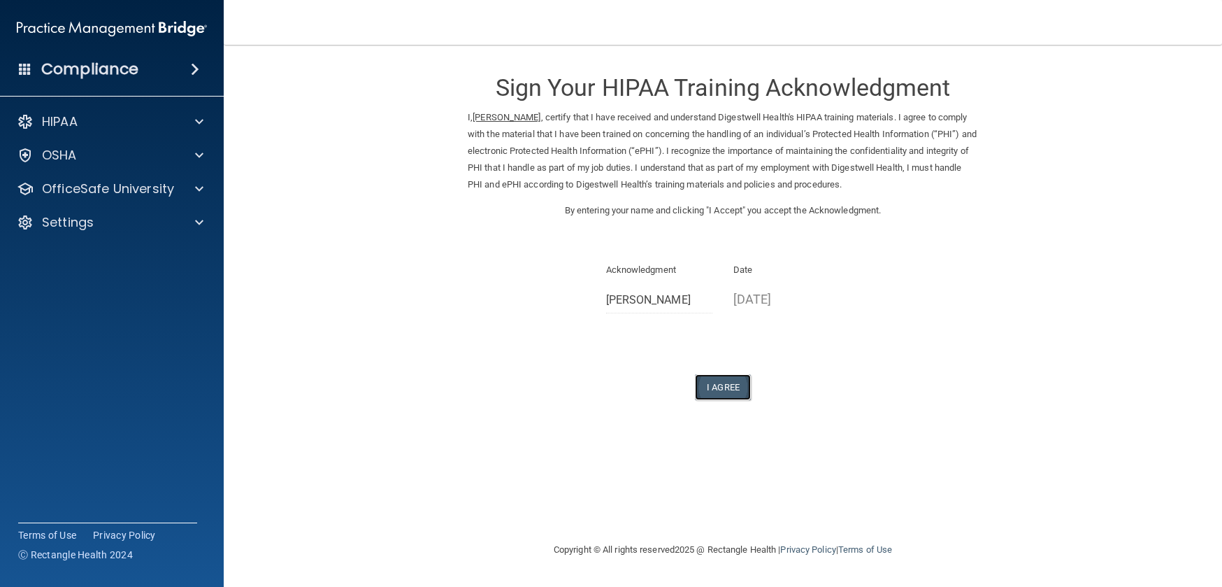
click at [723, 383] on button "I Agree" at bounding box center [723, 387] width 56 height 26
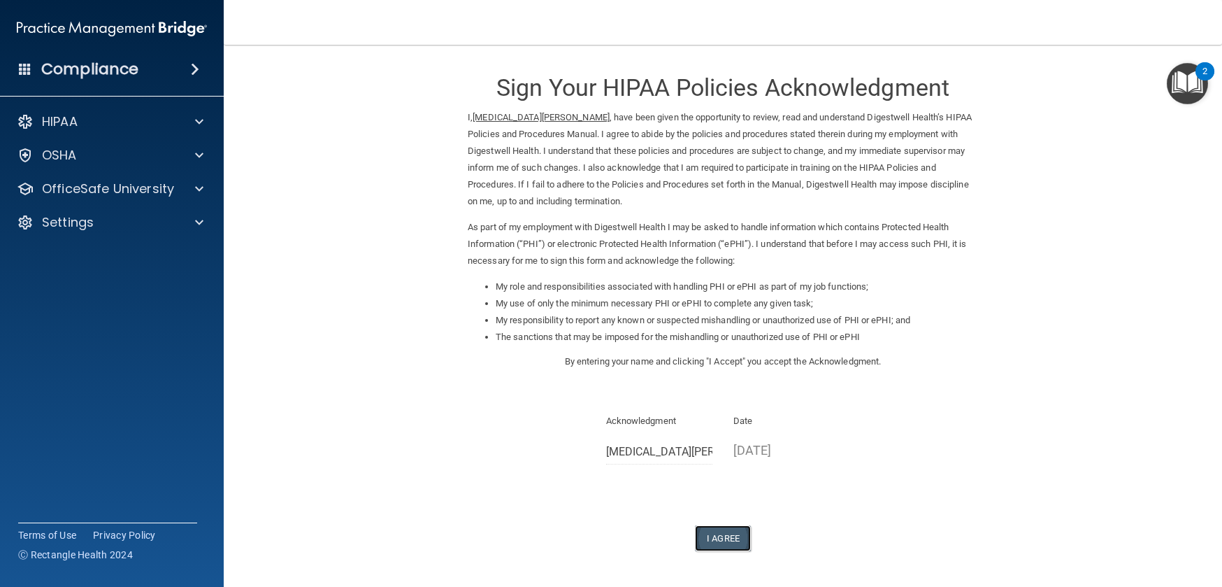
click at [715, 535] on button "I Agree" at bounding box center [723, 538] width 56 height 26
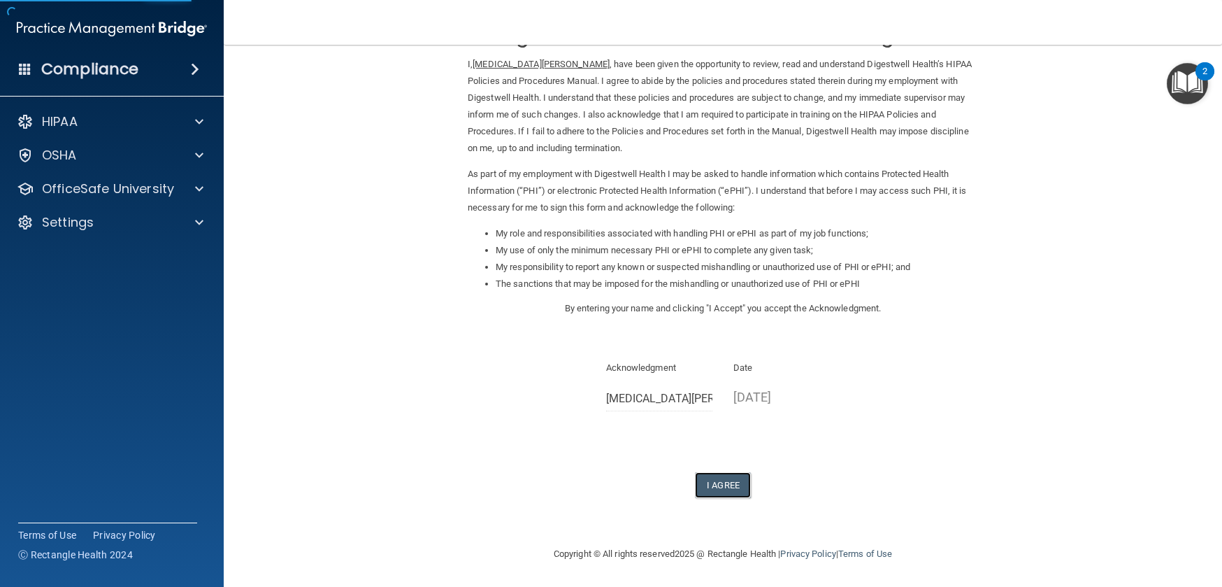
scroll to position [54, 0]
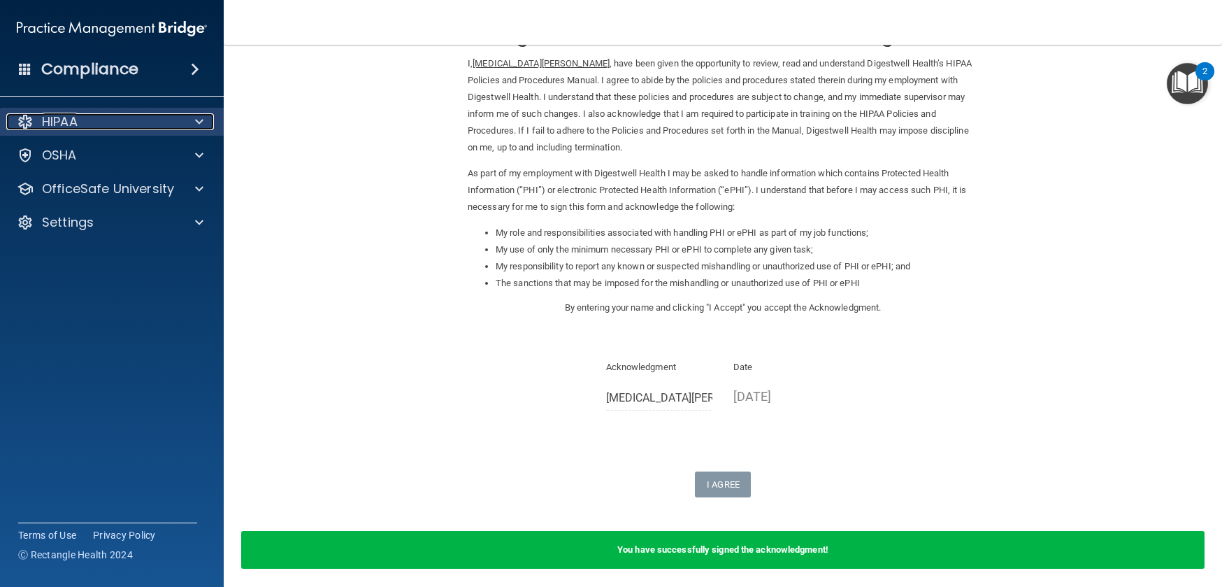
click at [95, 126] on div "HIPAA" at bounding box center [92, 121] width 173 height 17
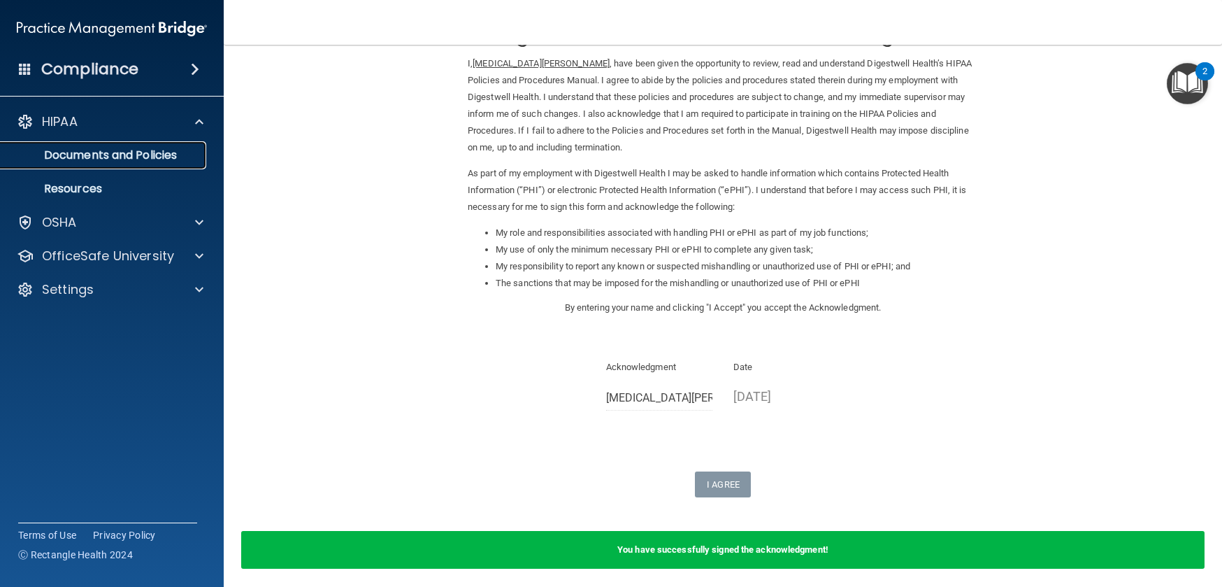
click at [106, 145] on link "Documents and Policies" at bounding box center [96, 155] width 220 height 28
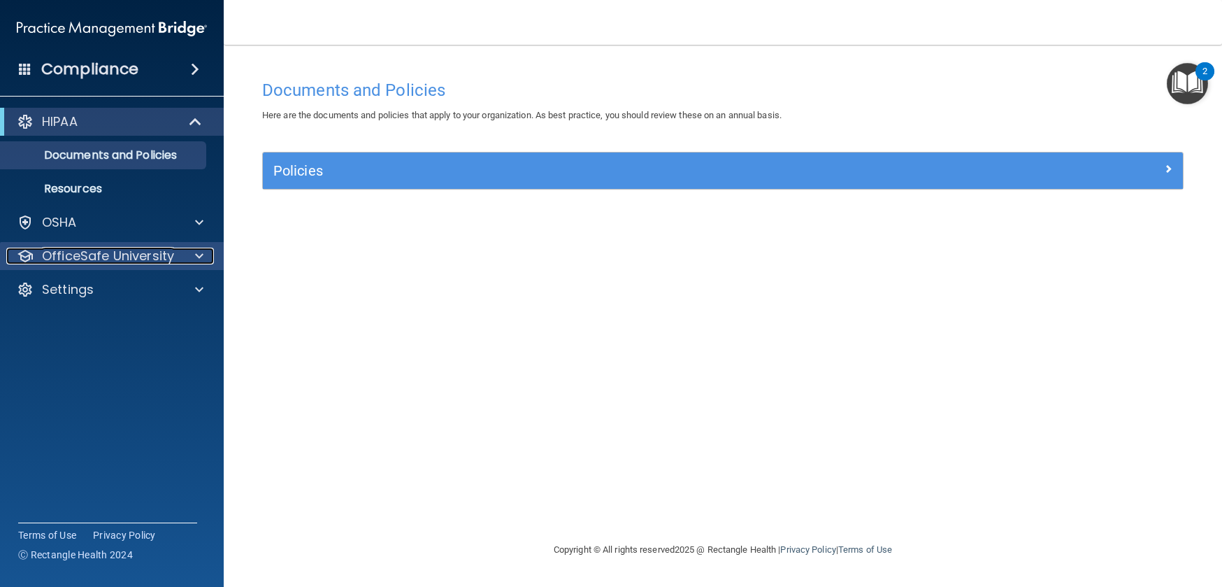
click at [129, 248] on p "OfficeSafe University" at bounding box center [108, 256] width 132 height 17
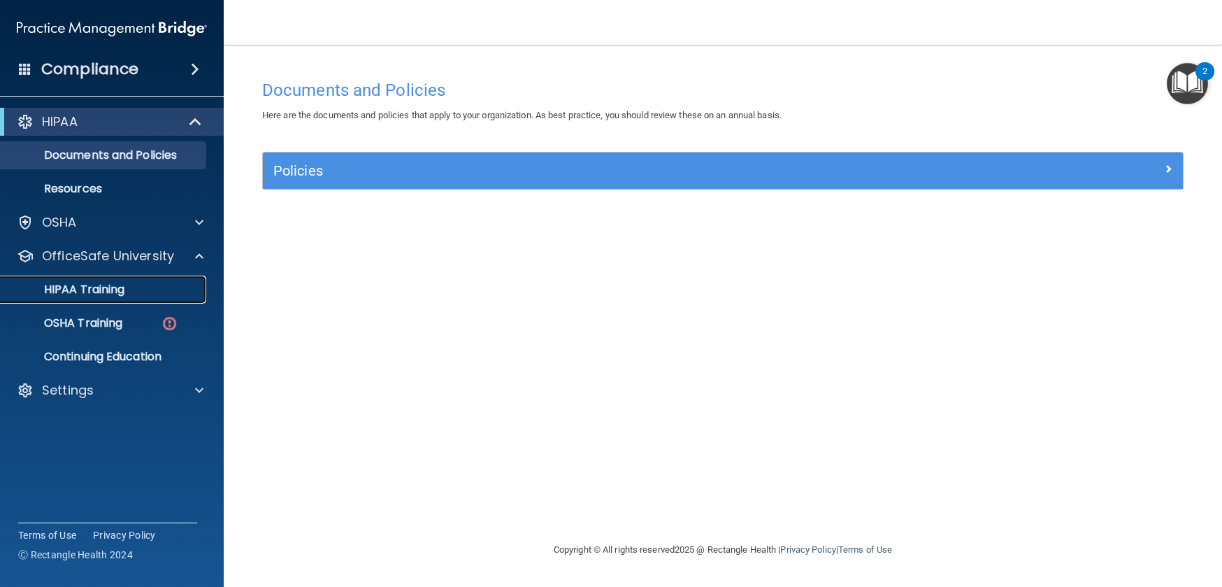
click at [148, 290] on div "HIPAA Training" at bounding box center [104, 290] width 191 height 14
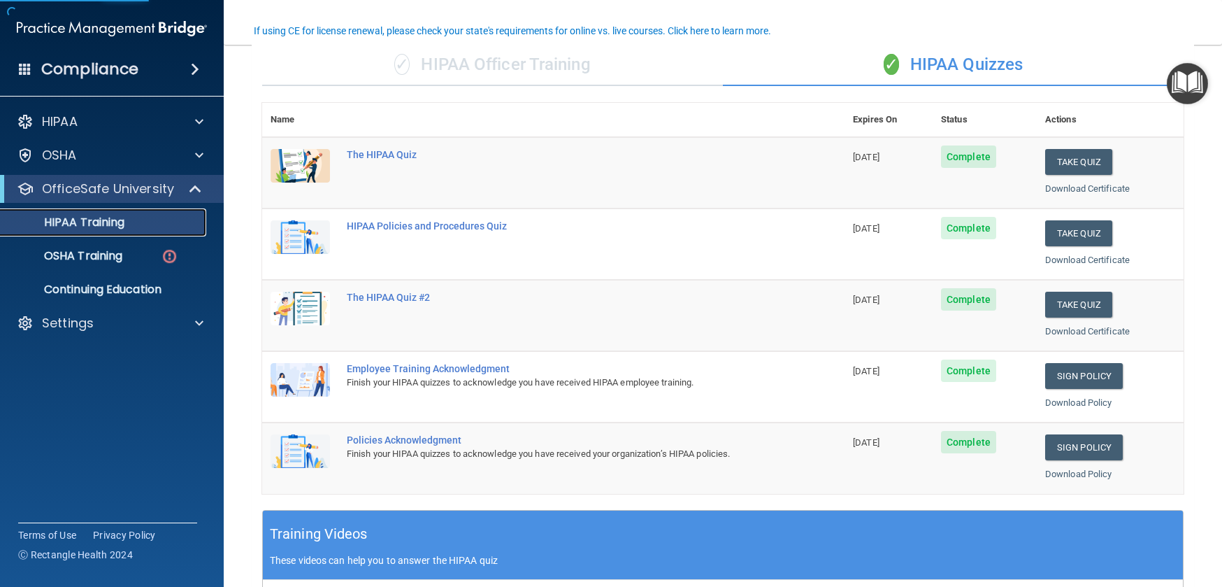
scroll to position [118, 0]
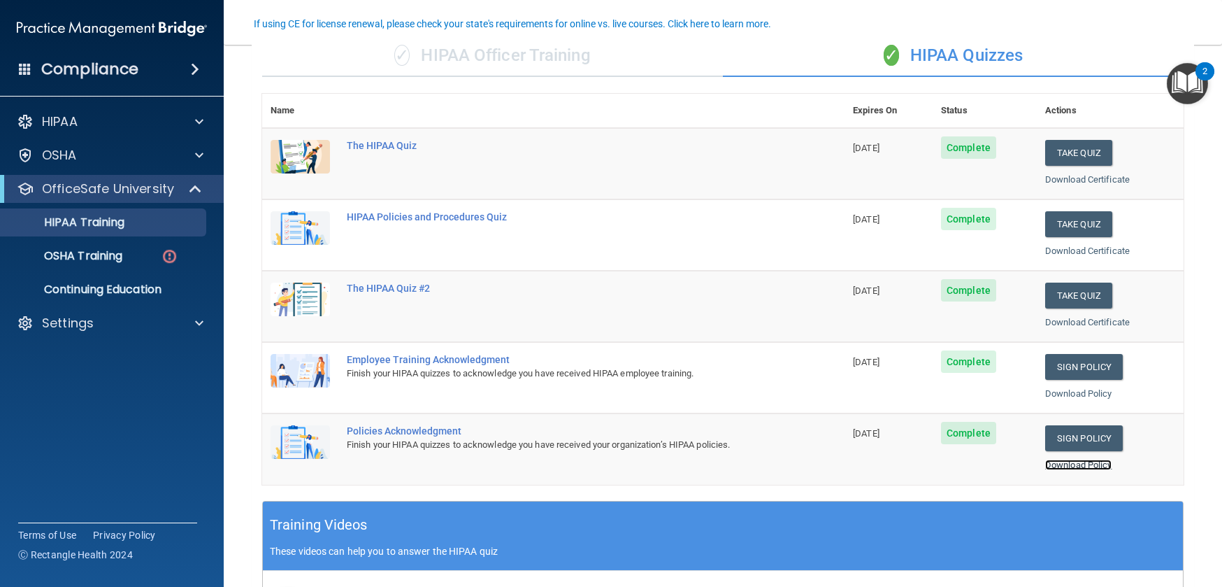
click at [1086, 459] on link "Download Policy" at bounding box center [1078, 464] width 67 height 10
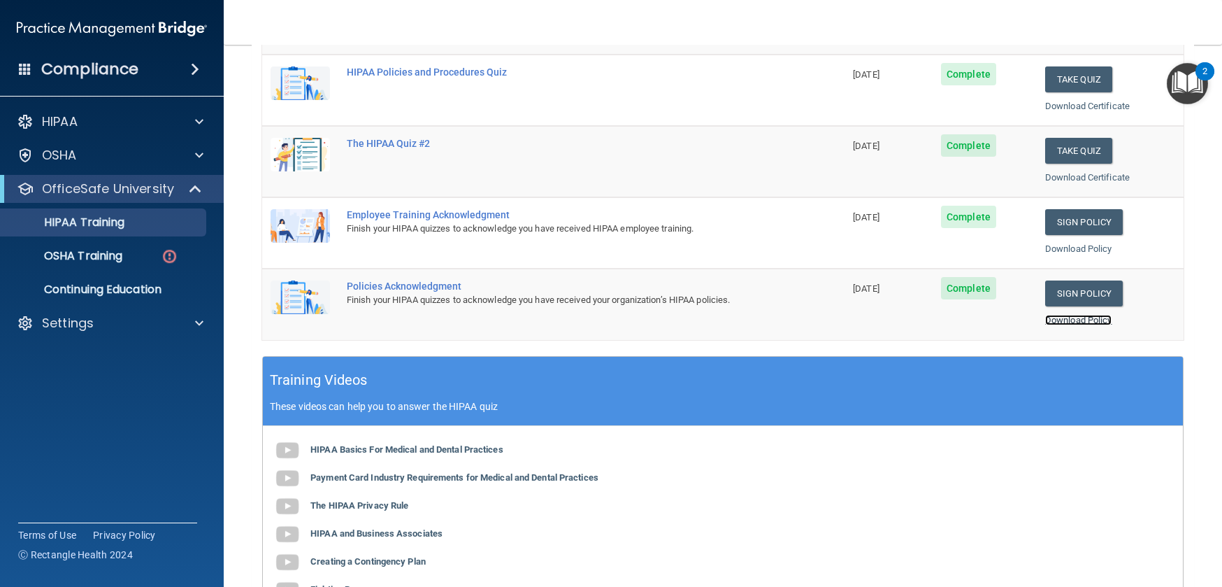
scroll to position [270, 0]
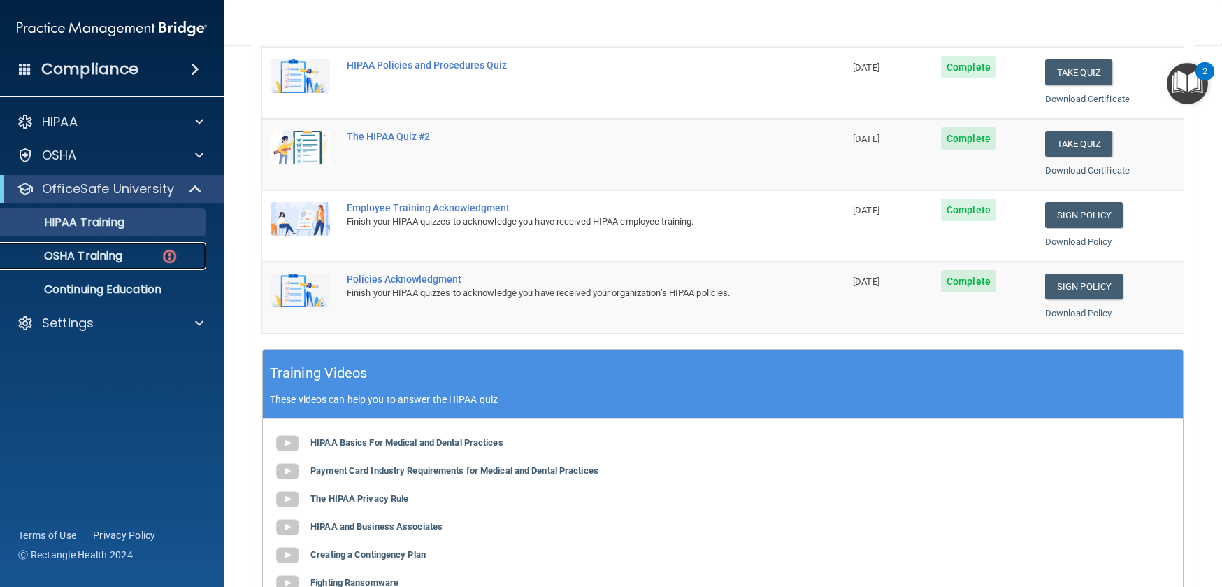
click at [129, 256] on div "OSHA Training" at bounding box center [104, 256] width 191 height 14
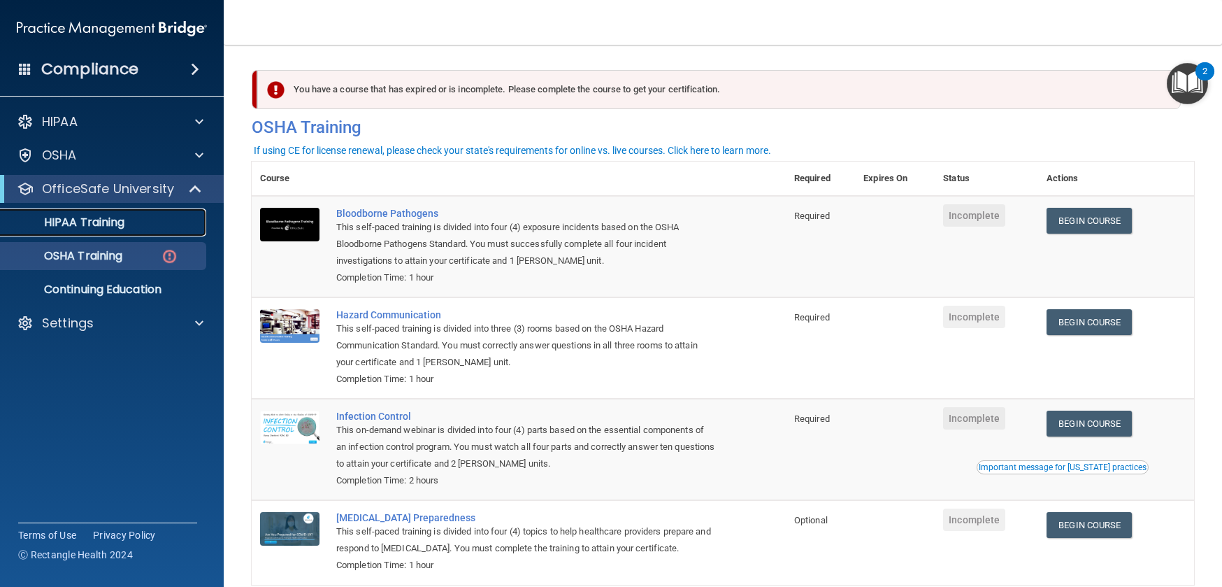
click at [128, 222] on div "HIPAA Training" at bounding box center [104, 222] width 191 height 14
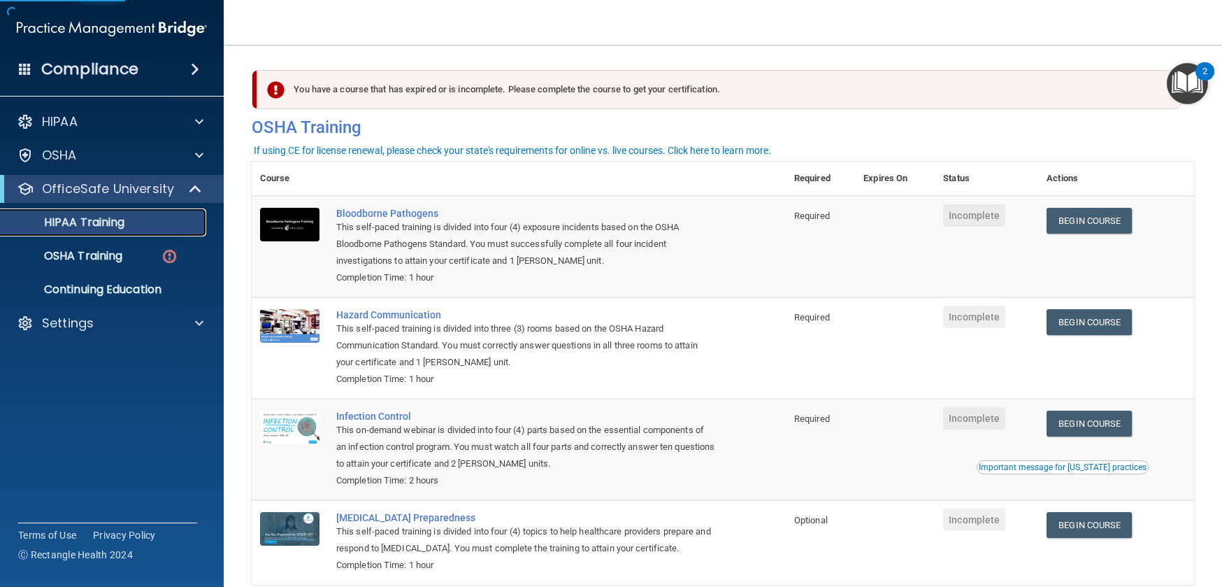
click at [124, 224] on p "HIPAA Training" at bounding box center [66, 222] width 115 height 14
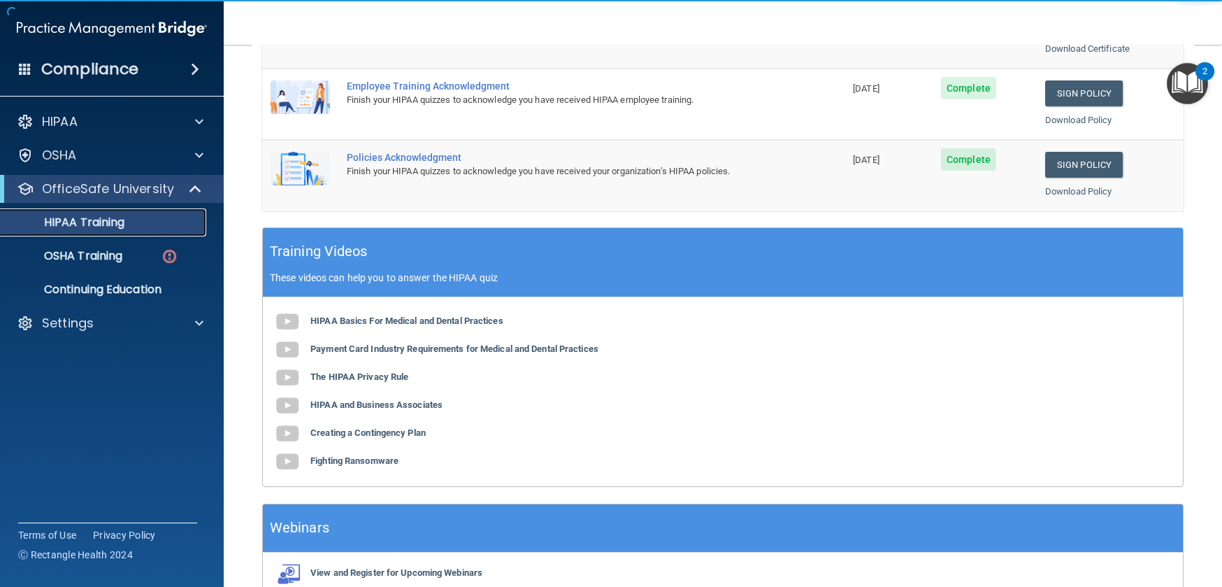
scroll to position [298, 0]
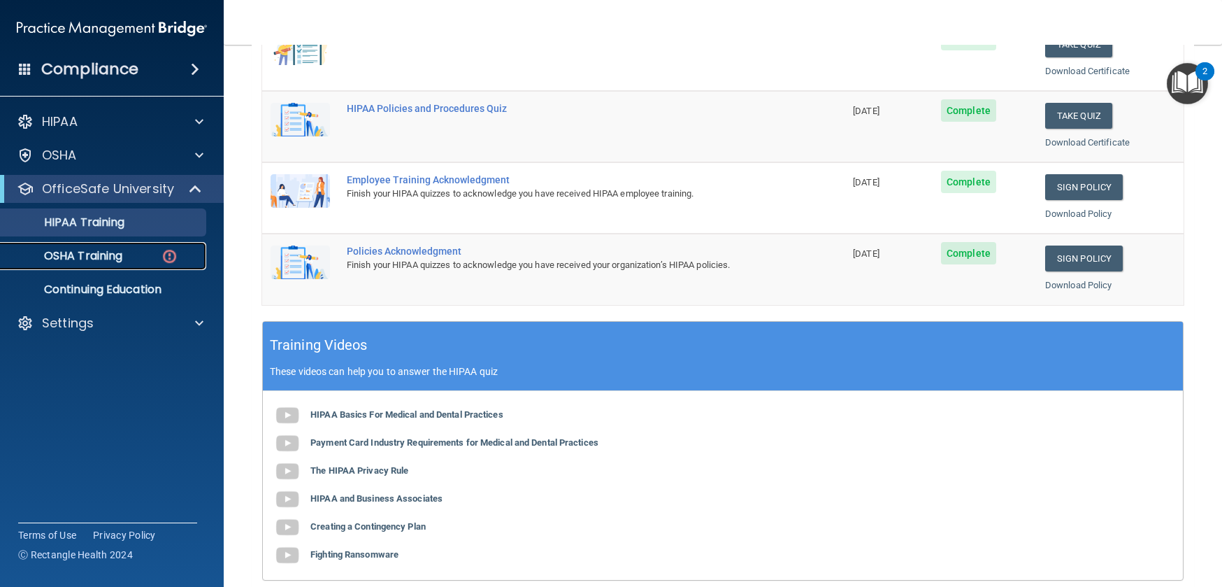
click at [91, 254] on p "OSHA Training" at bounding box center [65, 256] width 113 height 14
